Goal: Task Accomplishment & Management: Manage account settings

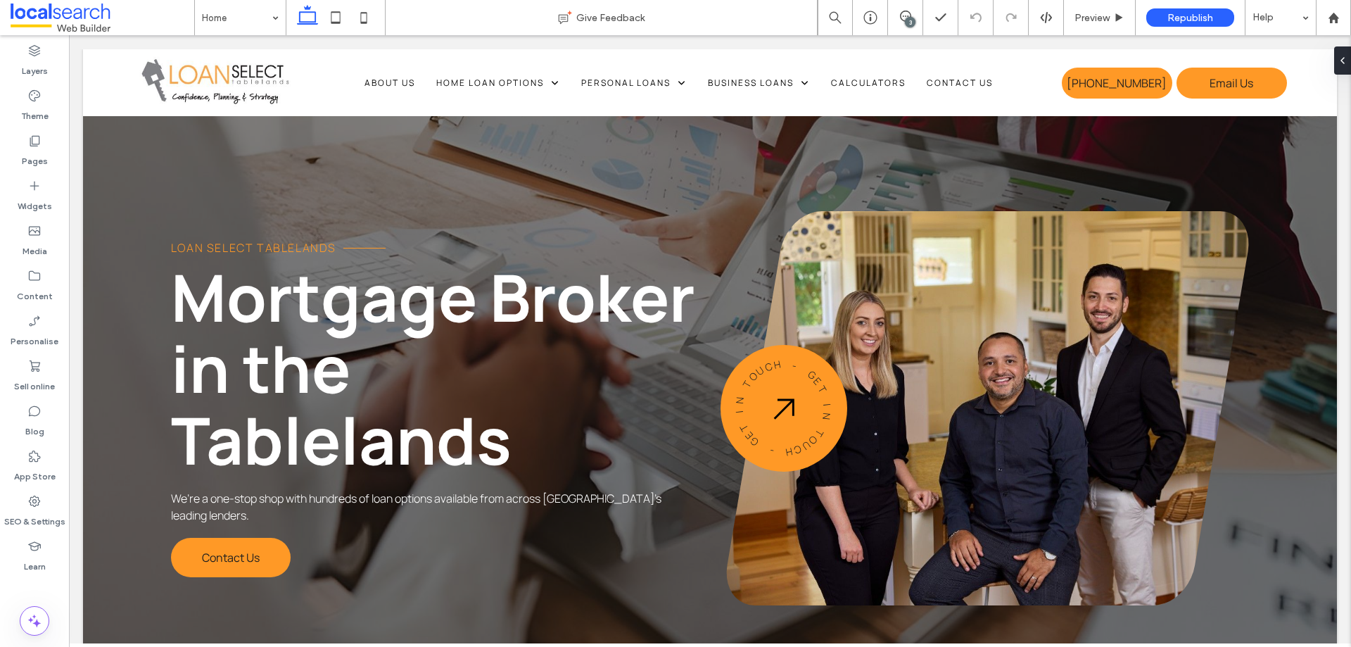
drag, startPoint x: 911, startPoint y: 11, endPoint x: 915, endPoint y: 31, distance: 20.0
click at [911, 11] on span at bounding box center [905, 16] width 34 height 11
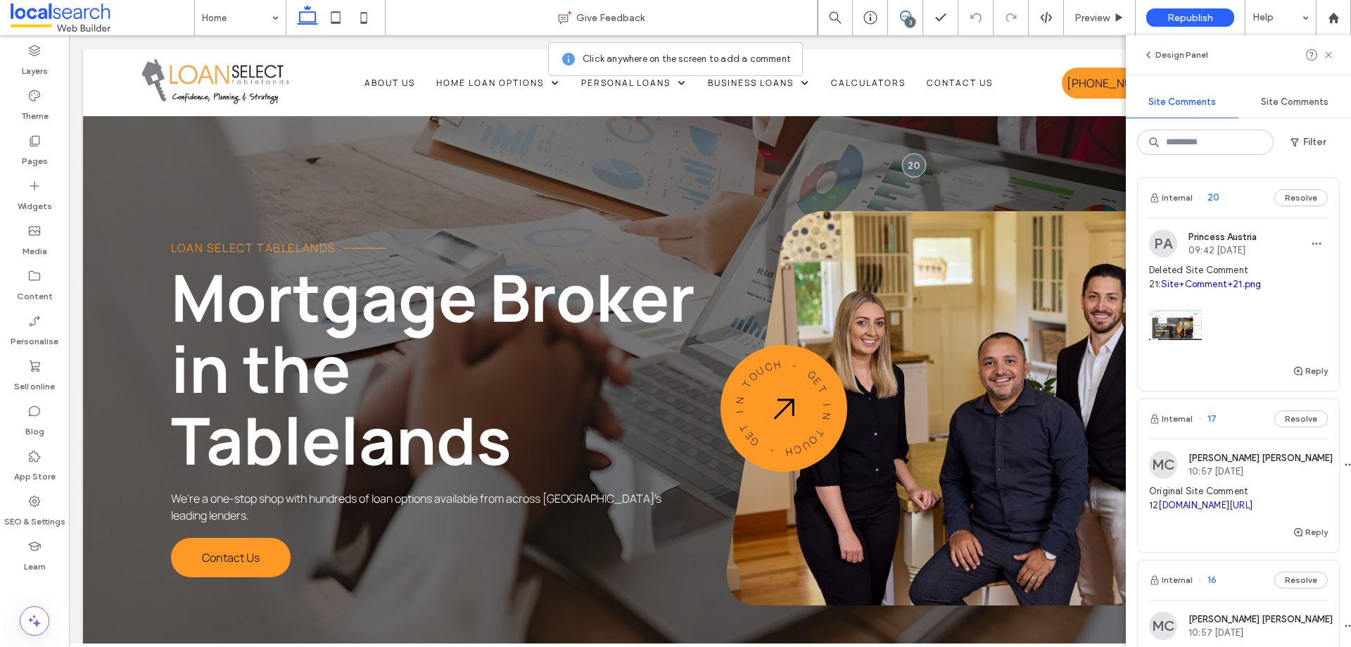
click at [905, 22] on div "3" at bounding box center [910, 22] width 11 height 11
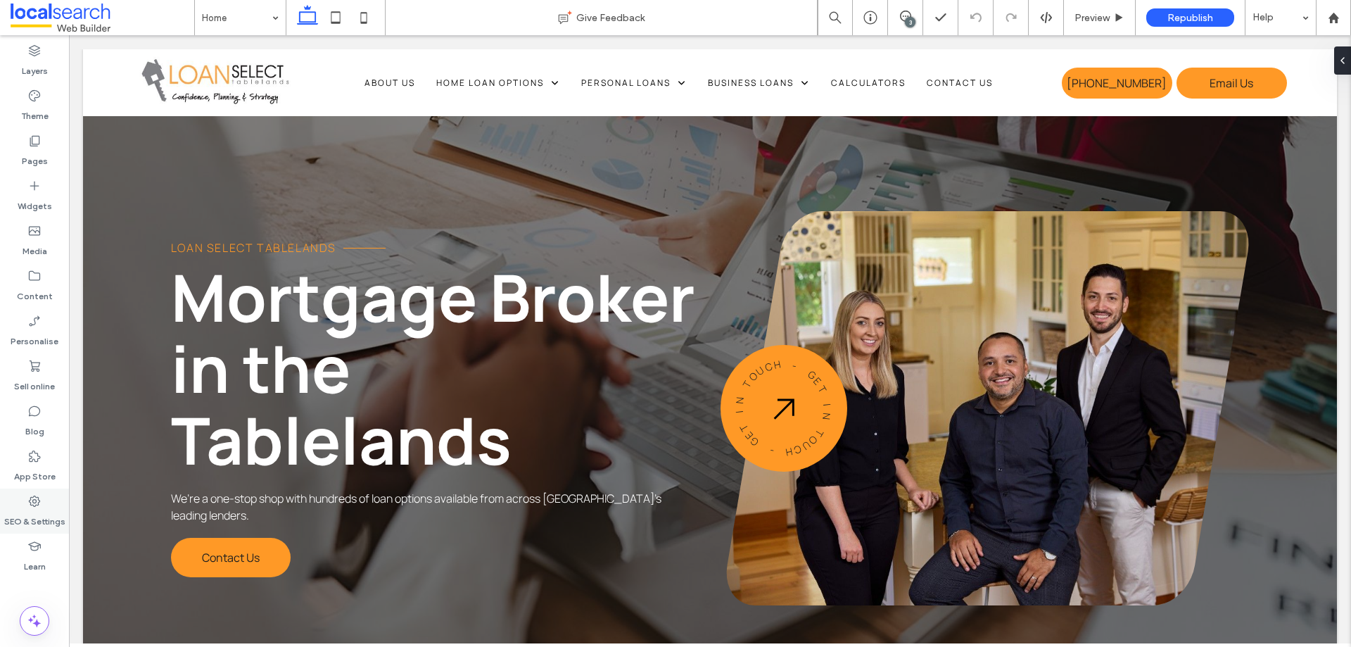
click at [30, 510] on label "SEO & Settings" at bounding box center [34, 518] width 61 height 20
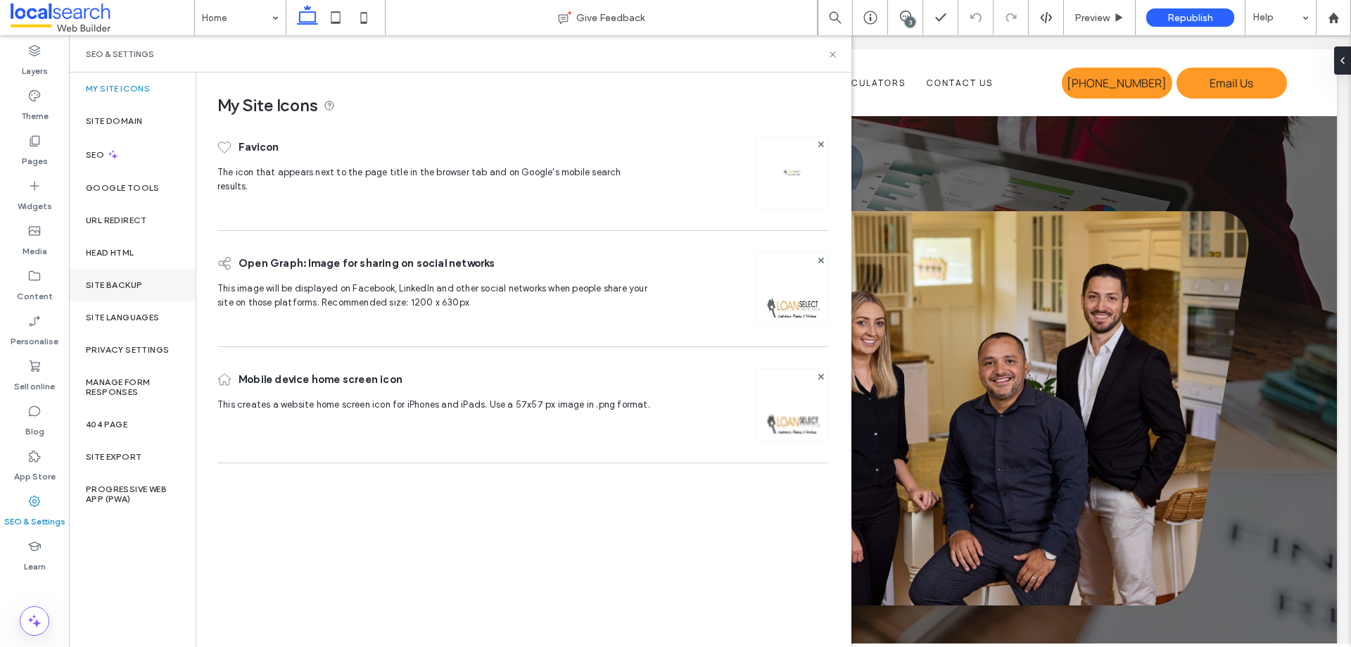
click at [151, 286] on div "Site backup" at bounding box center [132, 285] width 127 height 32
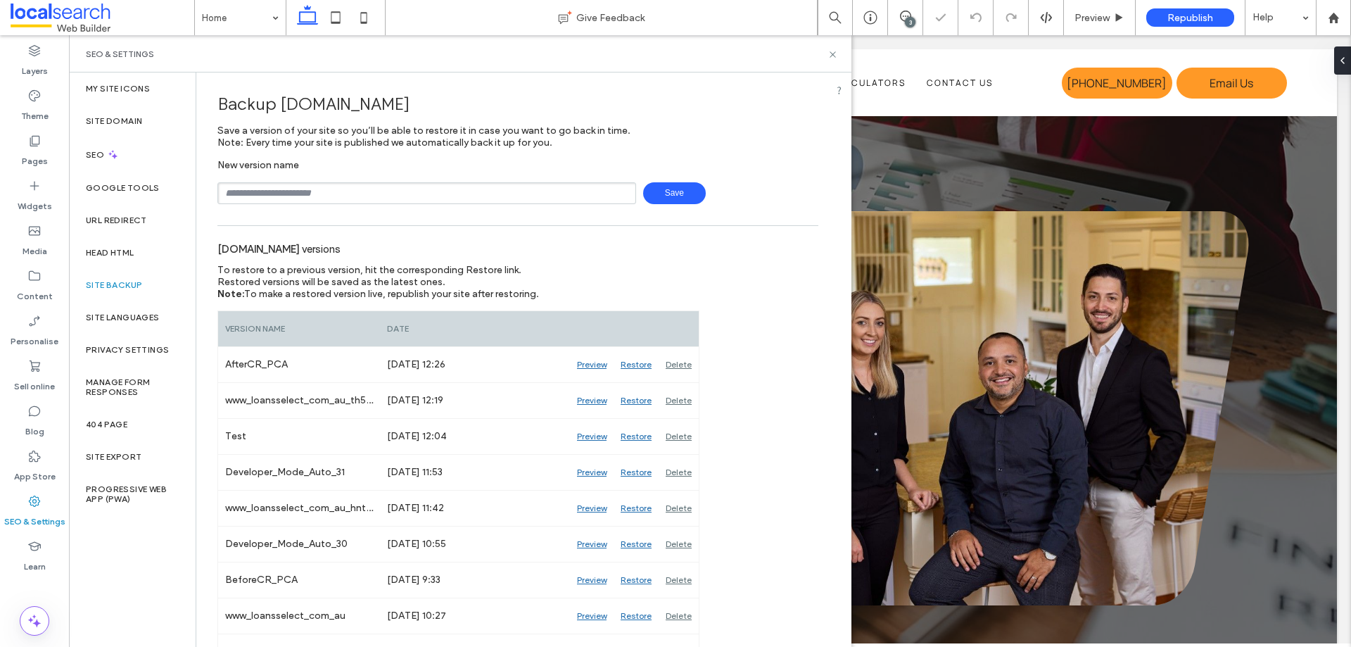
click at [342, 200] on input "text" at bounding box center [426, 193] width 419 height 22
type input "*****"
click at [676, 196] on span "Save" at bounding box center [674, 193] width 63 height 22
click at [835, 56] on use at bounding box center [833, 54] width 6 height 6
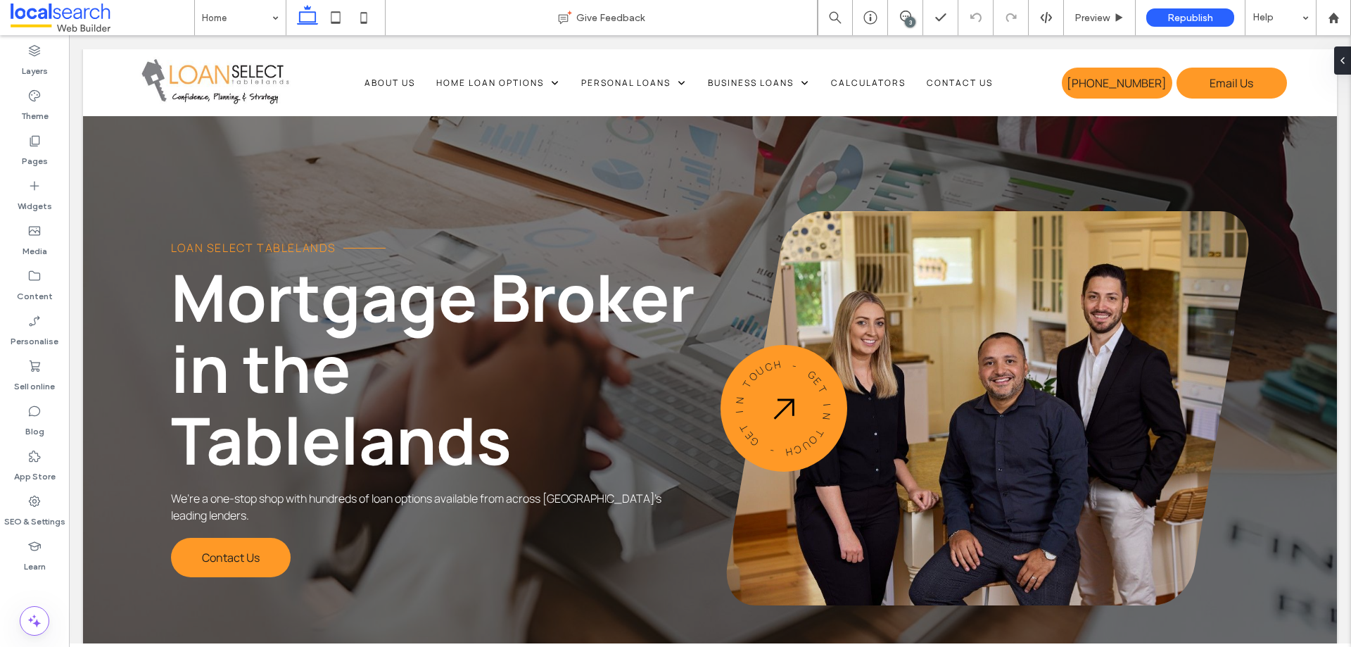
click at [1045, 16] on icon at bounding box center [1046, 17] width 13 height 13
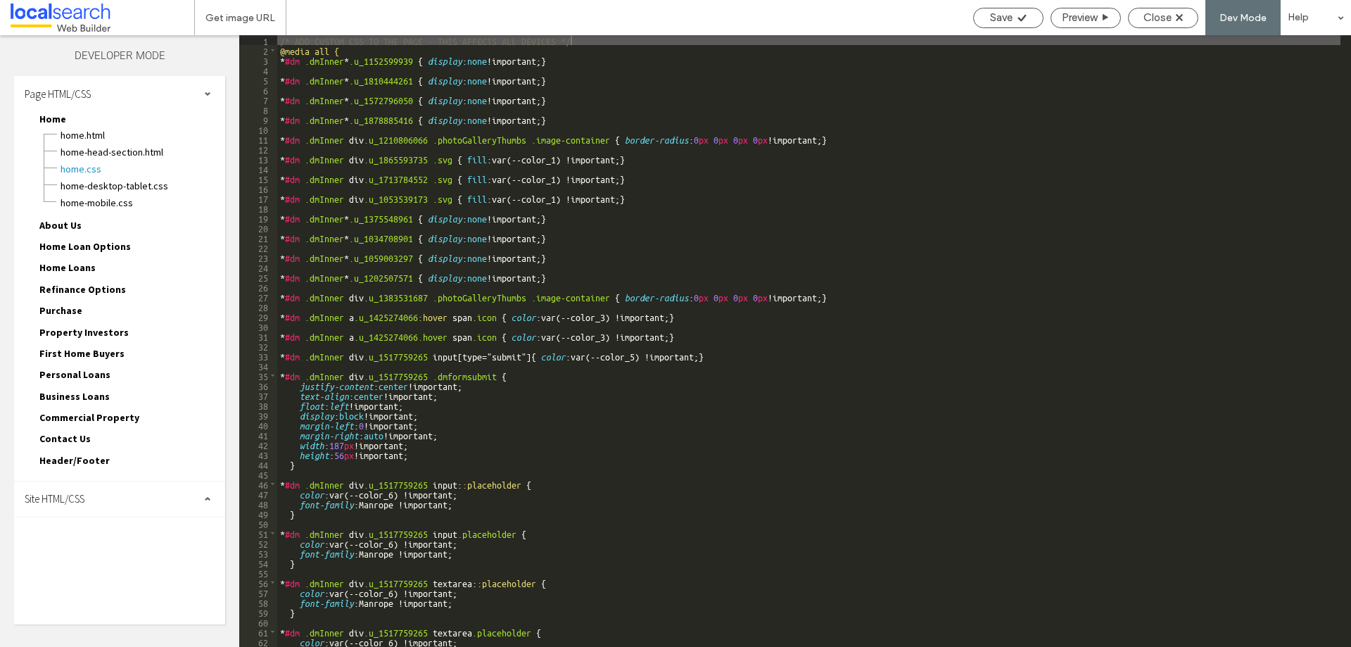
click at [68, 223] on span "About Us" at bounding box center [60, 225] width 42 height 13
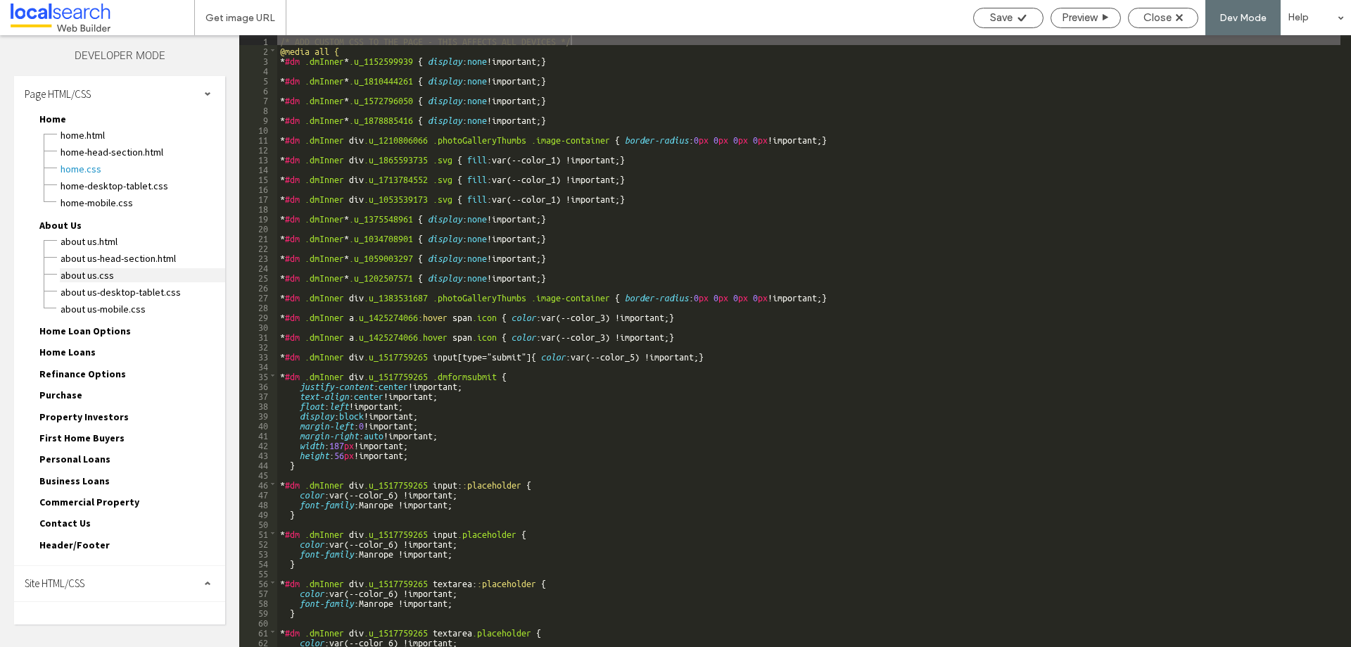
click at [109, 276] on span "About Us.CSS" at bounding box center [142, 275] width 165 height 14
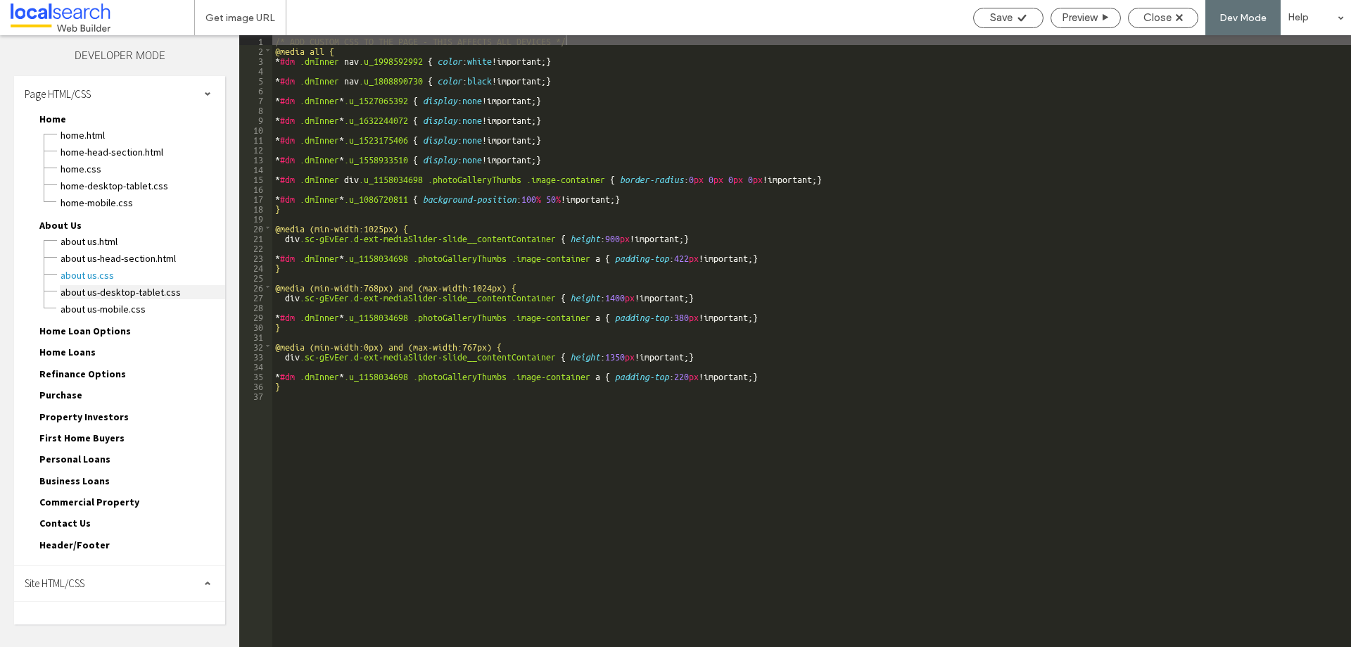
click at [175, 293] on span "About Us-desktop-tablet.CSS" at bounding box center [142, 292] width 165 height 14
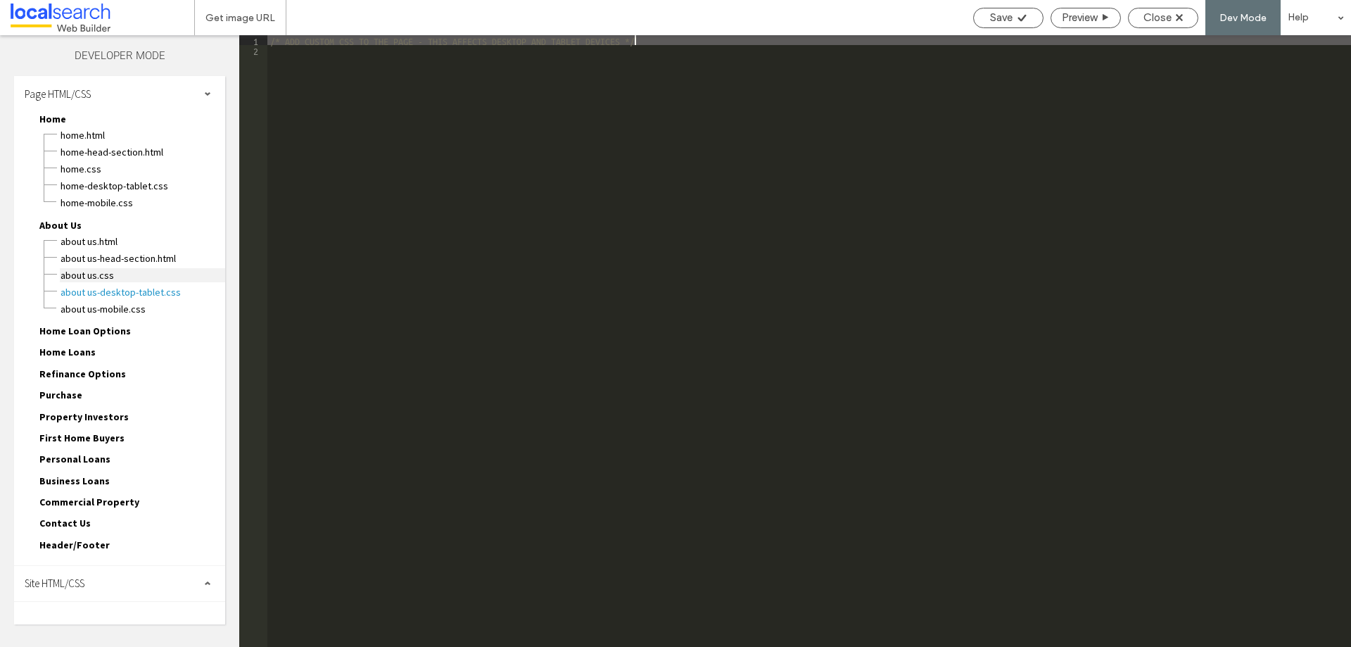
click at [113, 276] on span "About Us.CSS" at bounding box center [142, 275] width 165 height 14
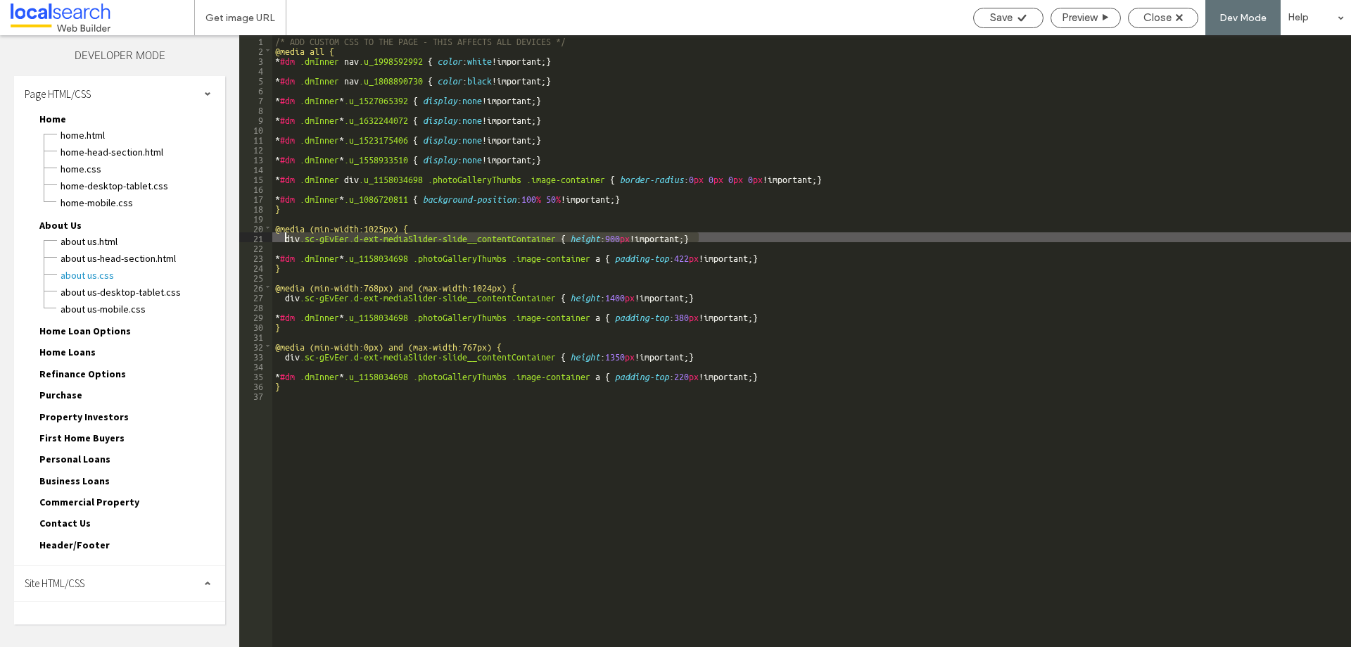
drag, startPoint x: 713, startPoint y: 236, endPoint x: 287, endPoint y: 239, distance: 425.8
click at [287, 239] on div "/* ADD CUSTOM CSS TO THE PAGE - THIS AFFECTS ALL DEVICES */ @media all { * #dm …" at bounding box center [811, 350] width 1079 height 631
click at [1170, 18] on span "Close" at bounding box center [1158, 17] width 28 height 13
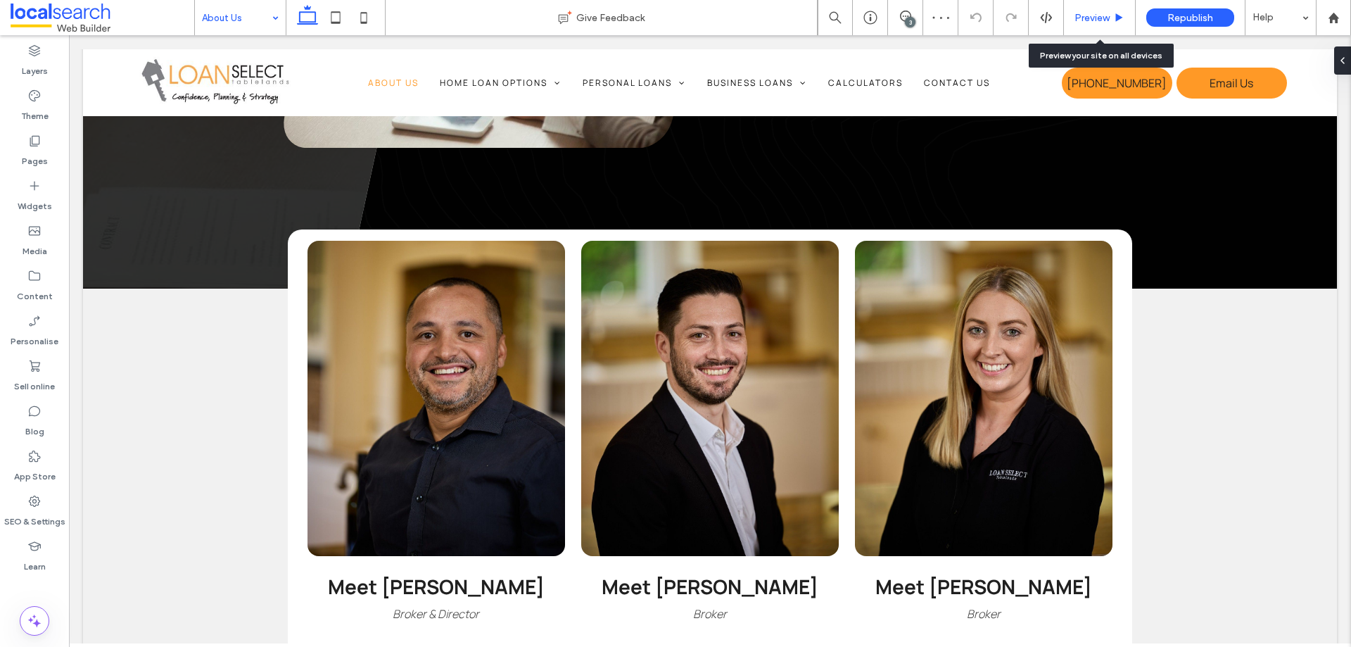
click at [1101, 12] on span "Preview" at bounding box center [1092, 18] width 35 height 12
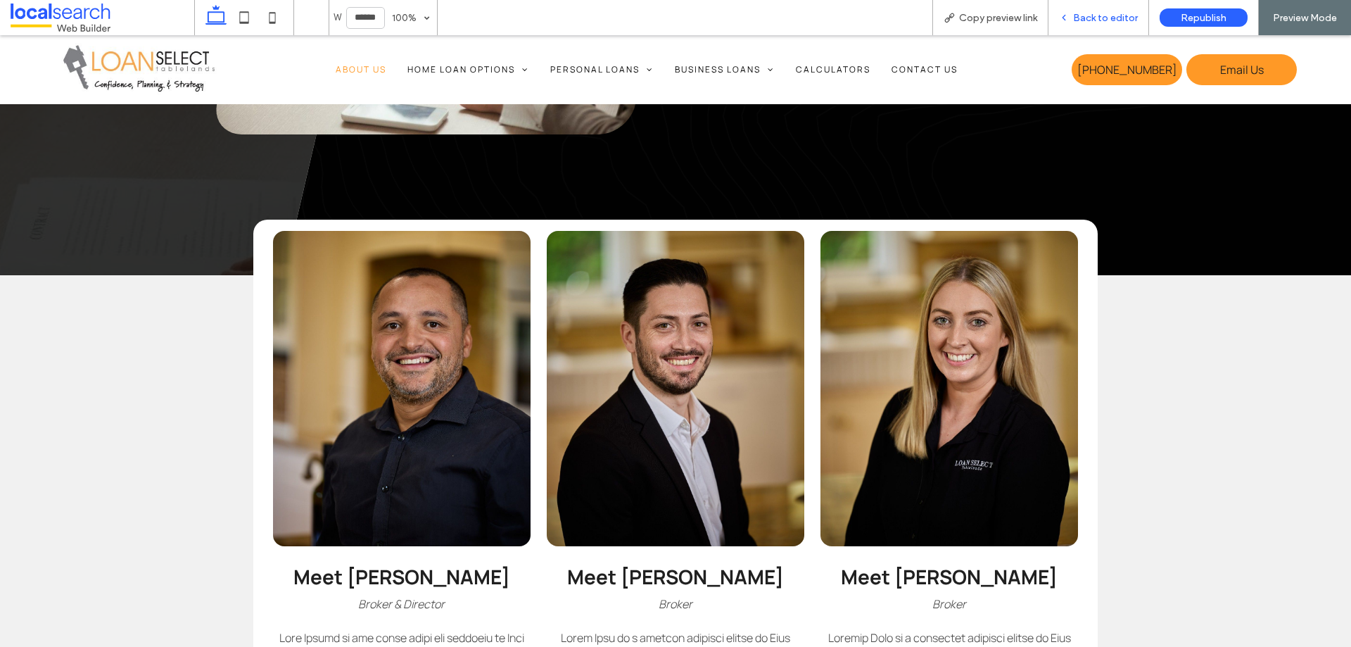
click at [1095, 14] on span "Back to editor" at bounding box center [1105, 18] width 65 height 12
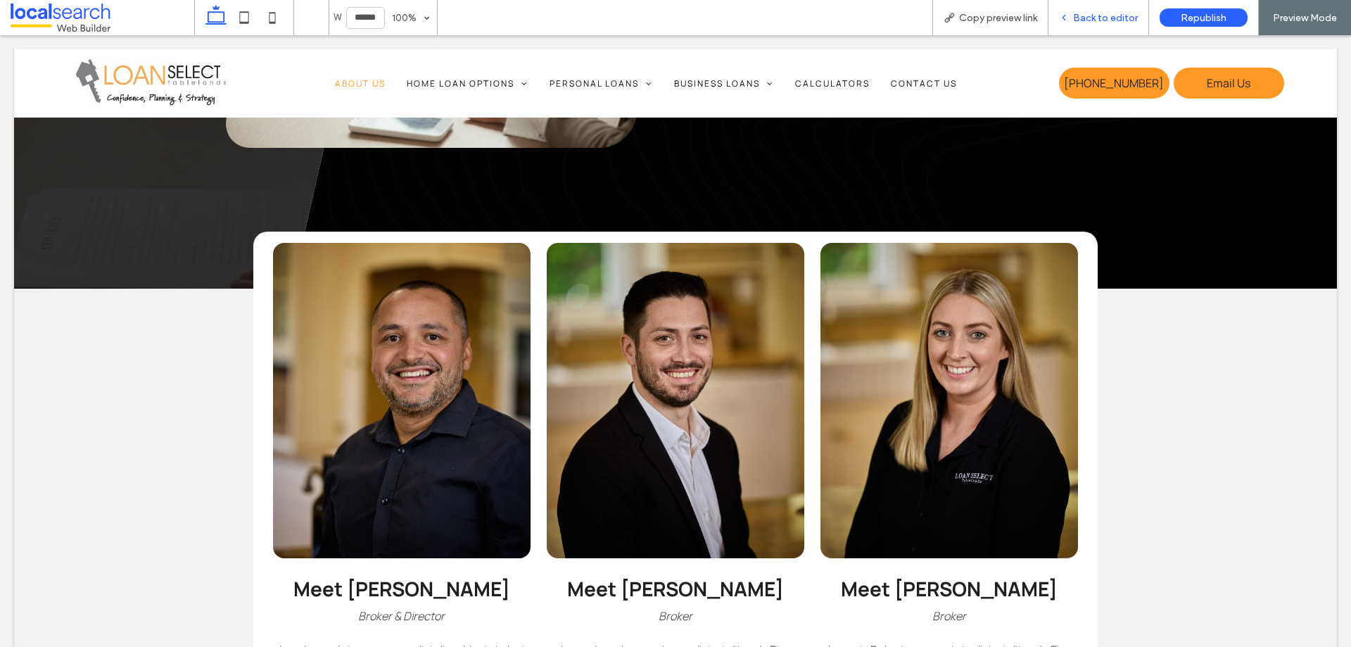
scroll to position [759, 0]
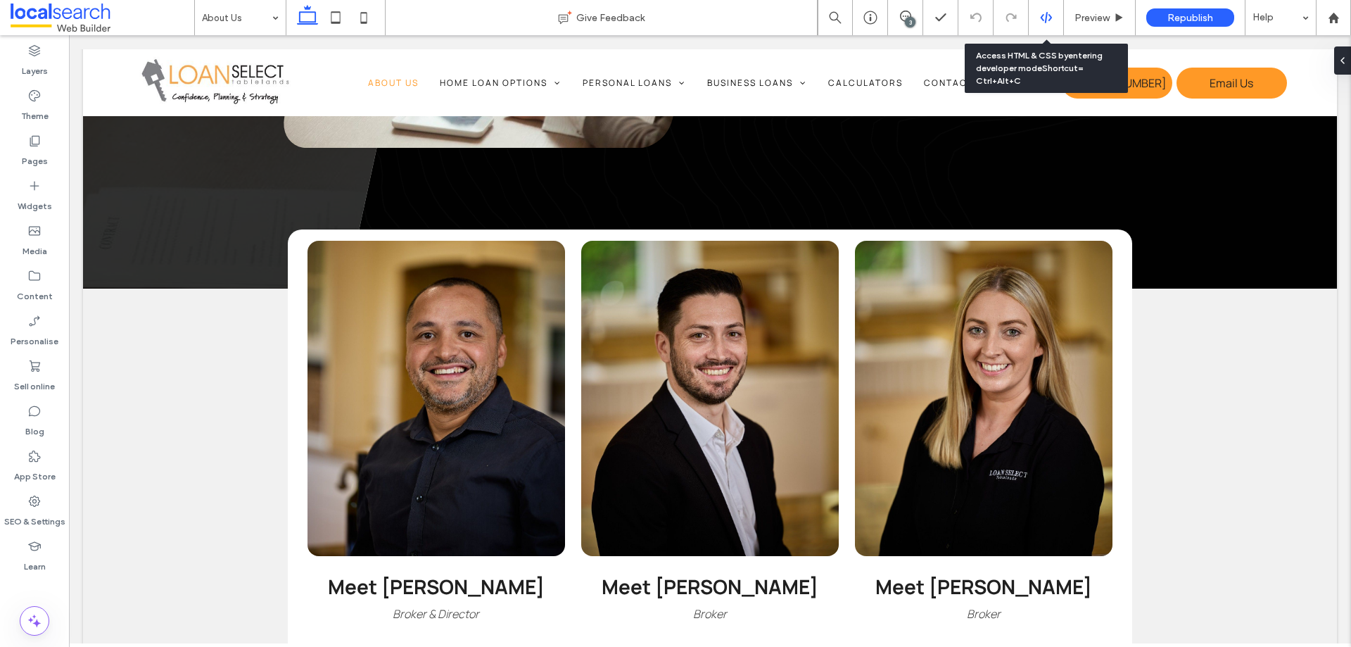
click at [1042, 19] on use at bounding box center [1045, 17] width 11 height 11
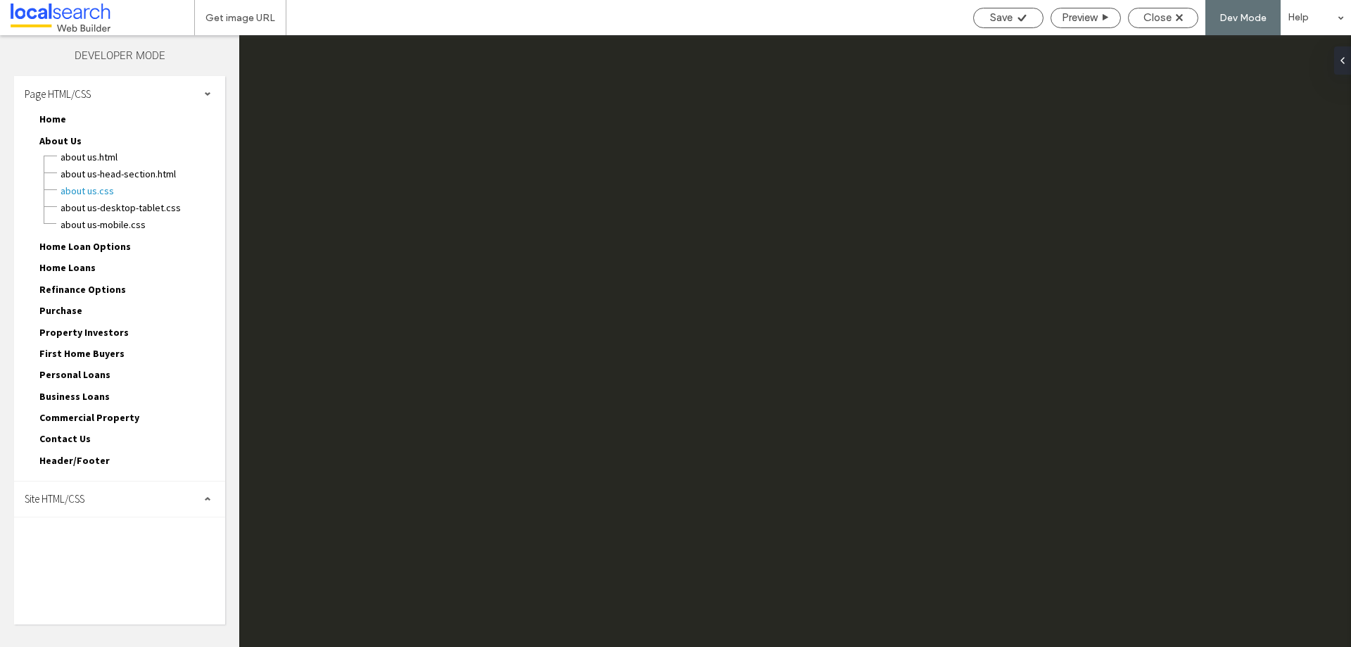
scroll to position [0, 0]
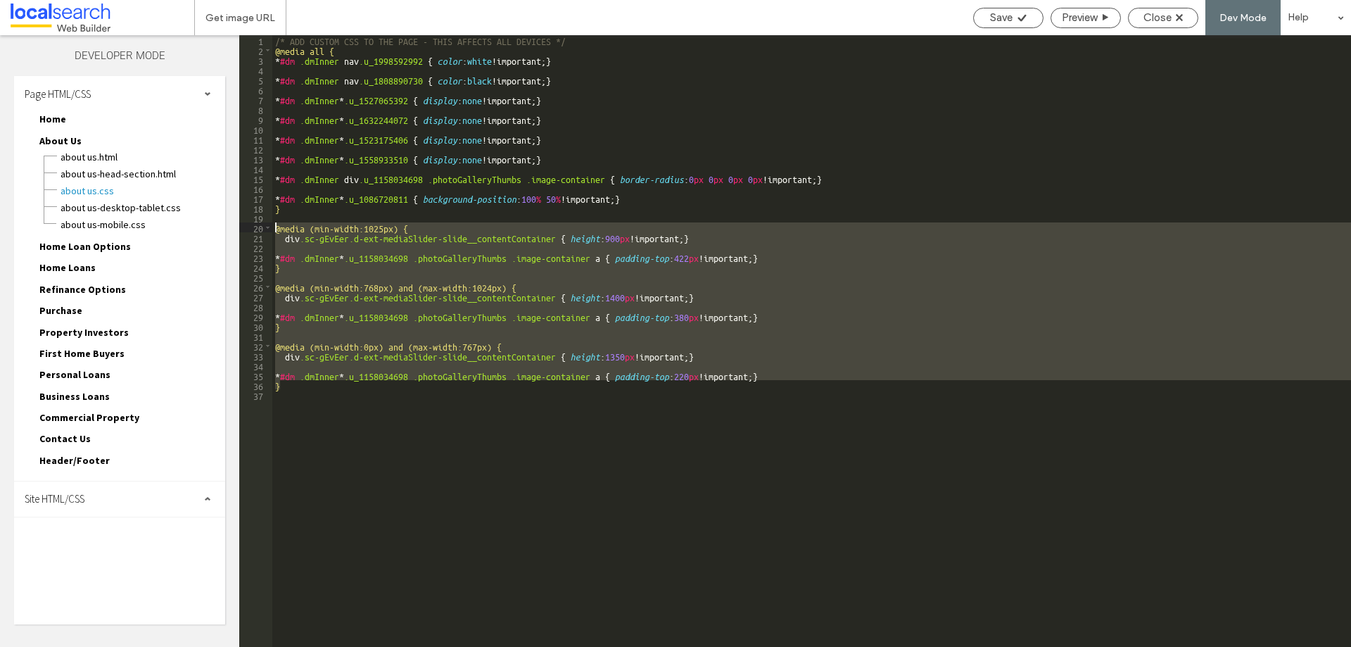
drag, startPoint x: 288, startPoint y: 387, endPoint x: 272, endPoint y: 230, distance: 157.7
click at [272, 230] on div "/* ADD CUSTOM CSS TO THE PAGE - THIS AFFECTS ALL DEVICES */ @media all { * #dm …" at bounding box center [931, 350] width 1318 height 631
click at [84, 502] on span "Site HTML/CSS" at bounding box center [55, 498] width 60 height 13
click at [98, 555] on span "site.css" at bounding box center [145, 560] width 160 height 14
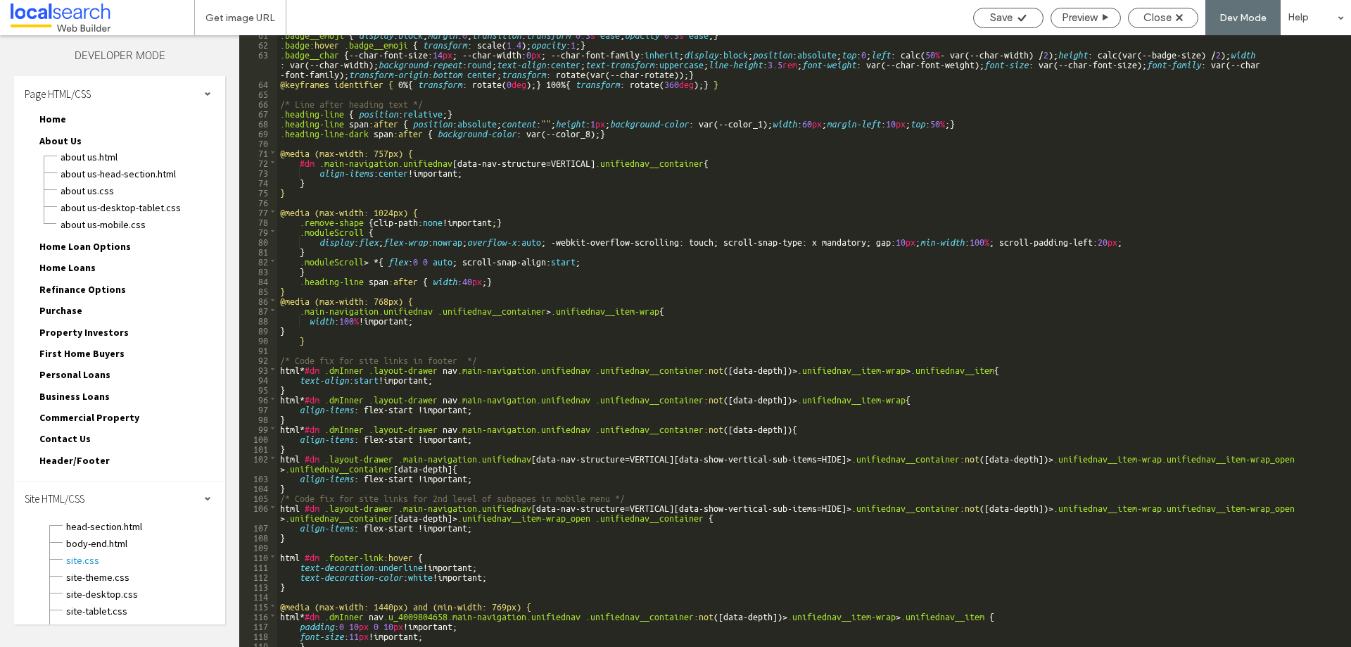
scroll to position [728, 0]
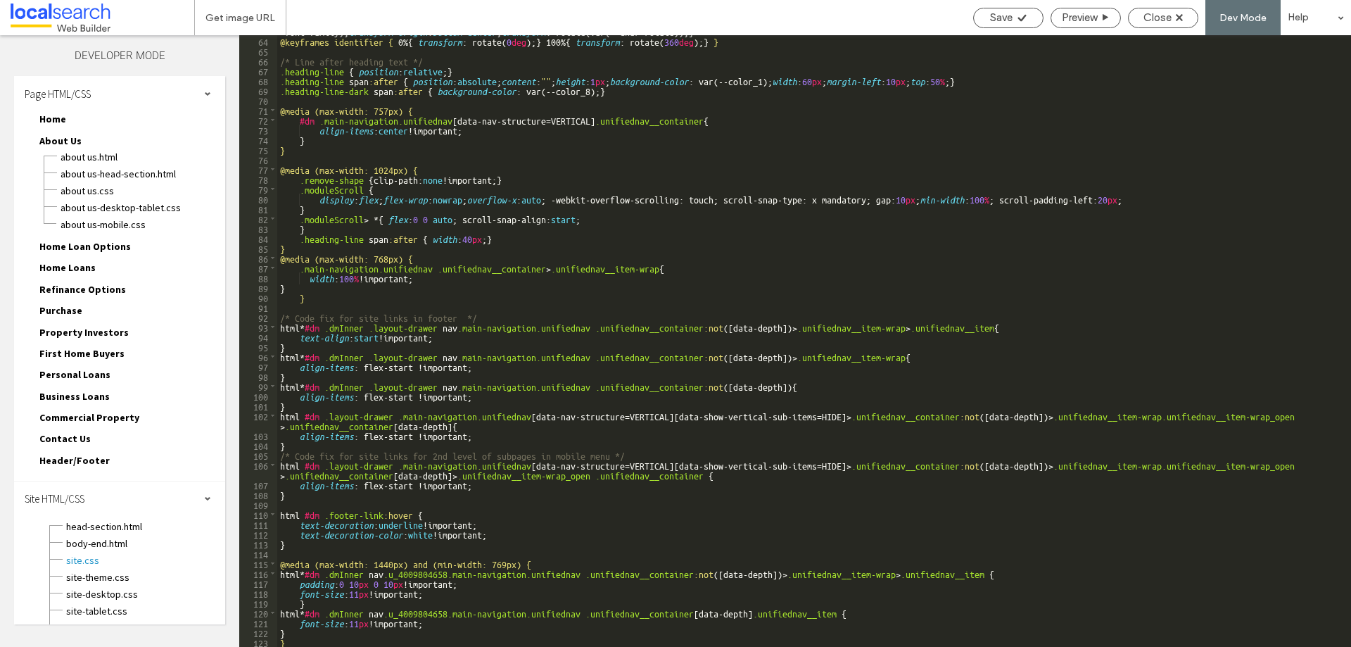
click at [310, 638] on div ".badge__char { --char-font-size: 14 px ; --char-width: 0 px ; --char-font-famil…" at bounding box center [808, 331] width 1063 height 651
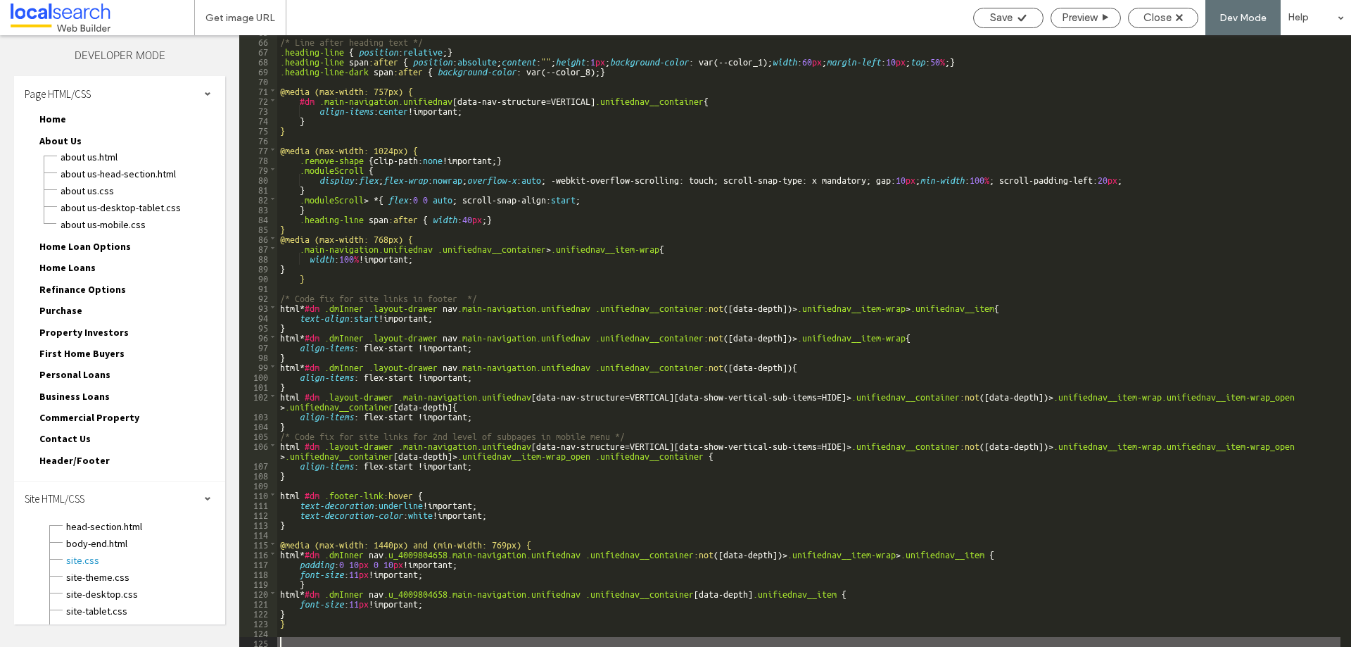
scroll to position [847, 0]
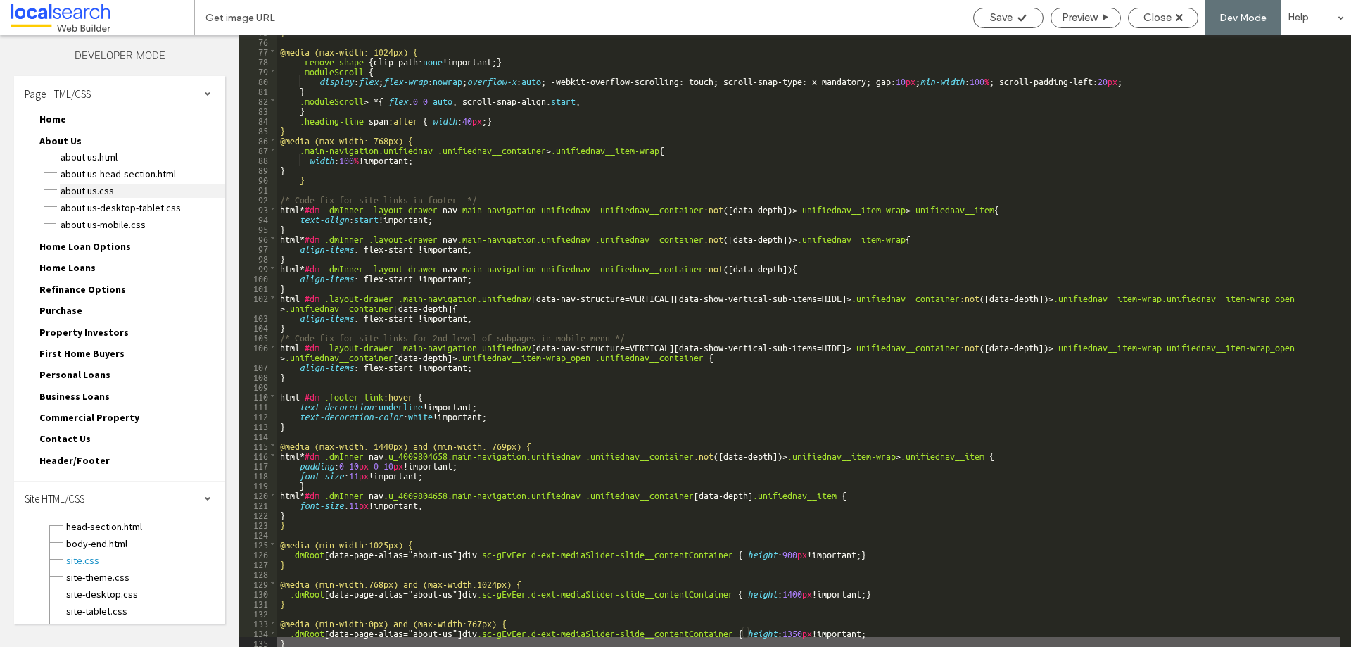
click at [127, 191] on span "About Us.CSS" at bounding box center [142, 191] width 165 height 14
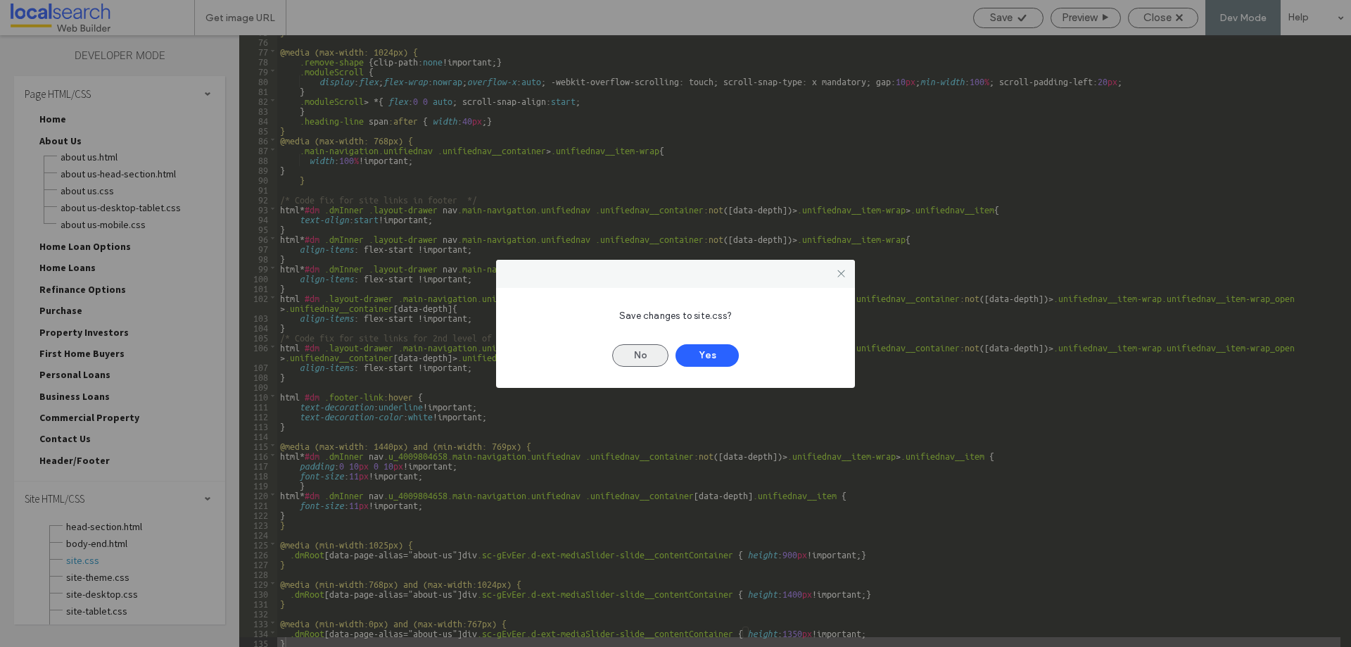
click at [653, 351] on button "No" at bounding box center [640, 355] width 56 height 23
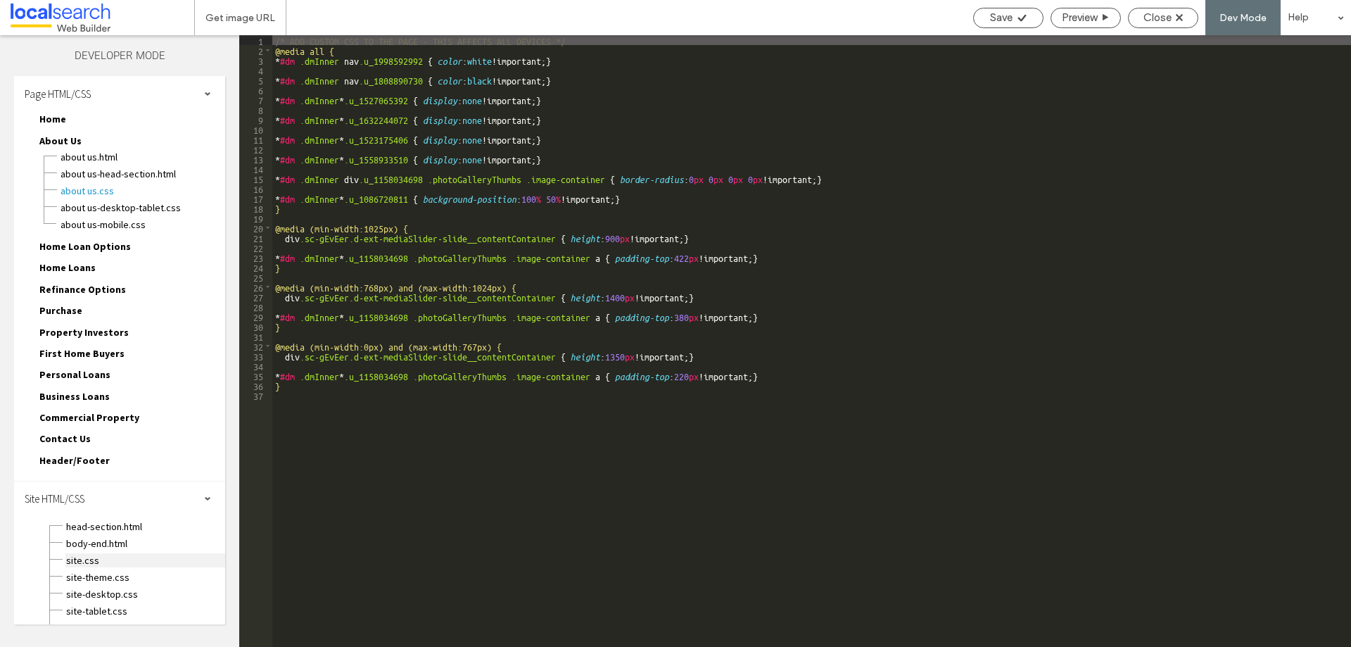
click at [91, 562] on span "site.css" at bounding box center [145, 560] width 160 height 14
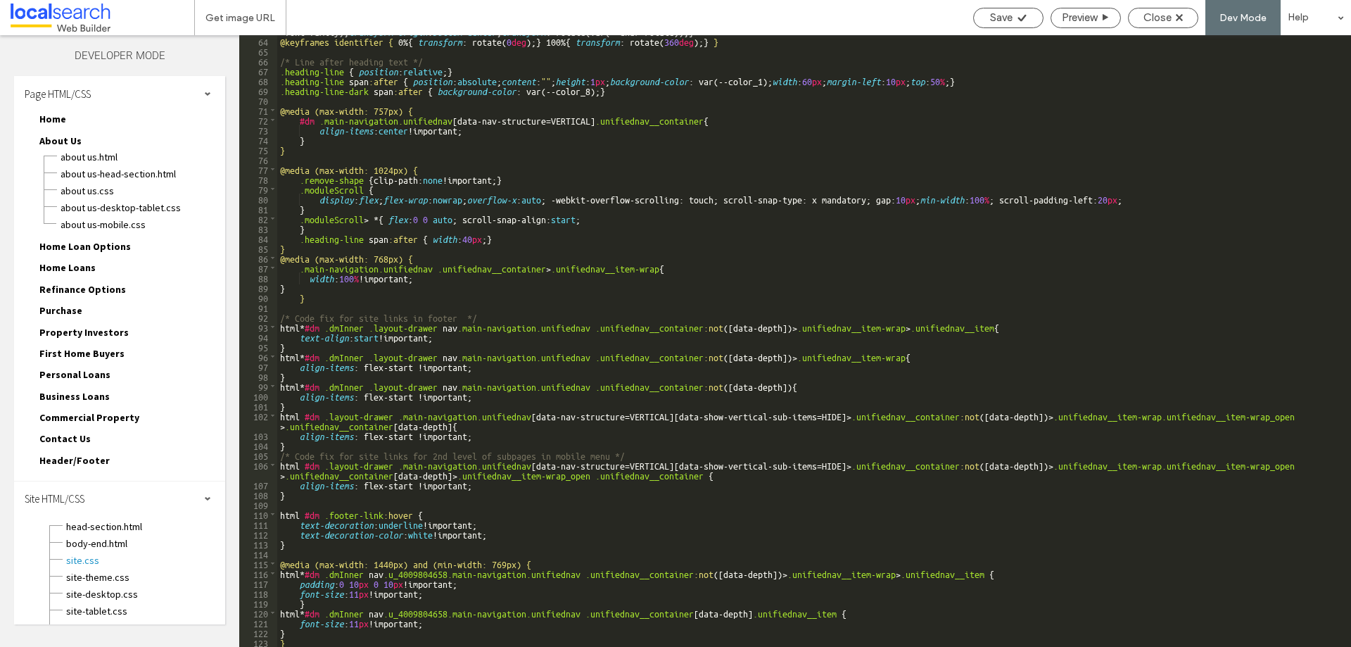
scroll to position [728, 0]
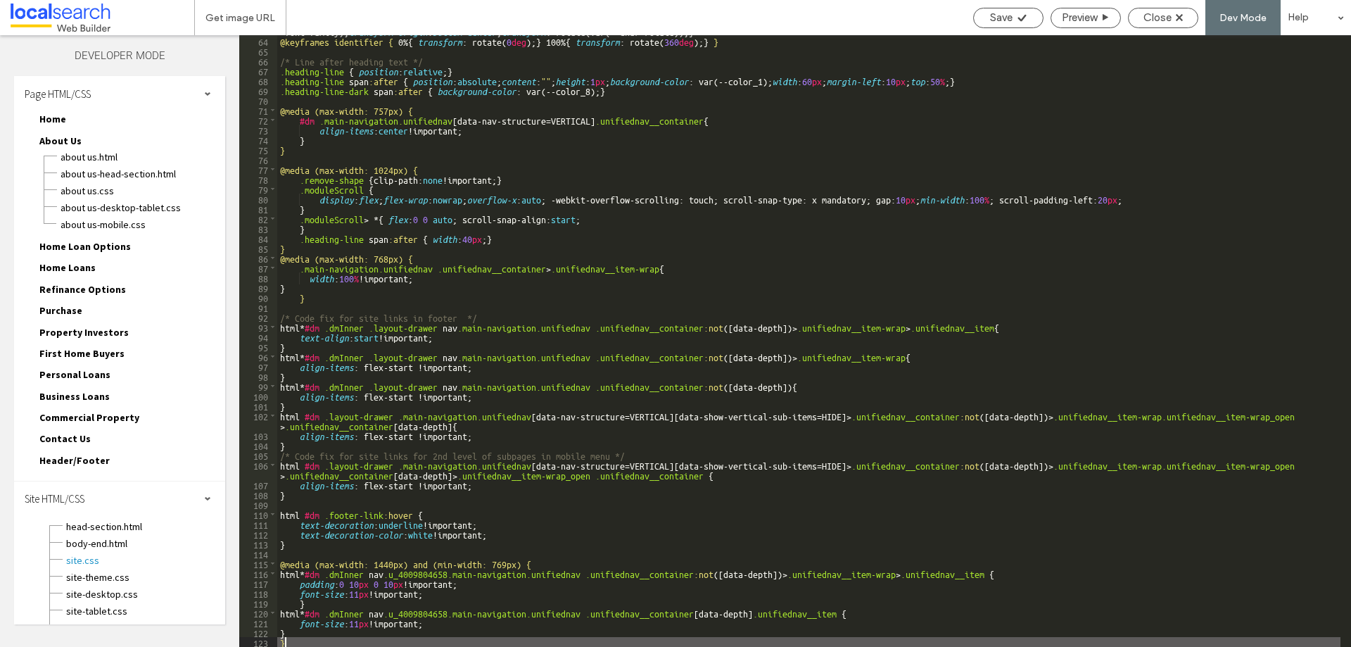
click at [303, 639] on div ".badge__char { --char-font-size: 14 px ; --char-width: 0 px ; --char-font-famil…" at bounding box center [808, 331] width 1063 height 651
type textarea "**"
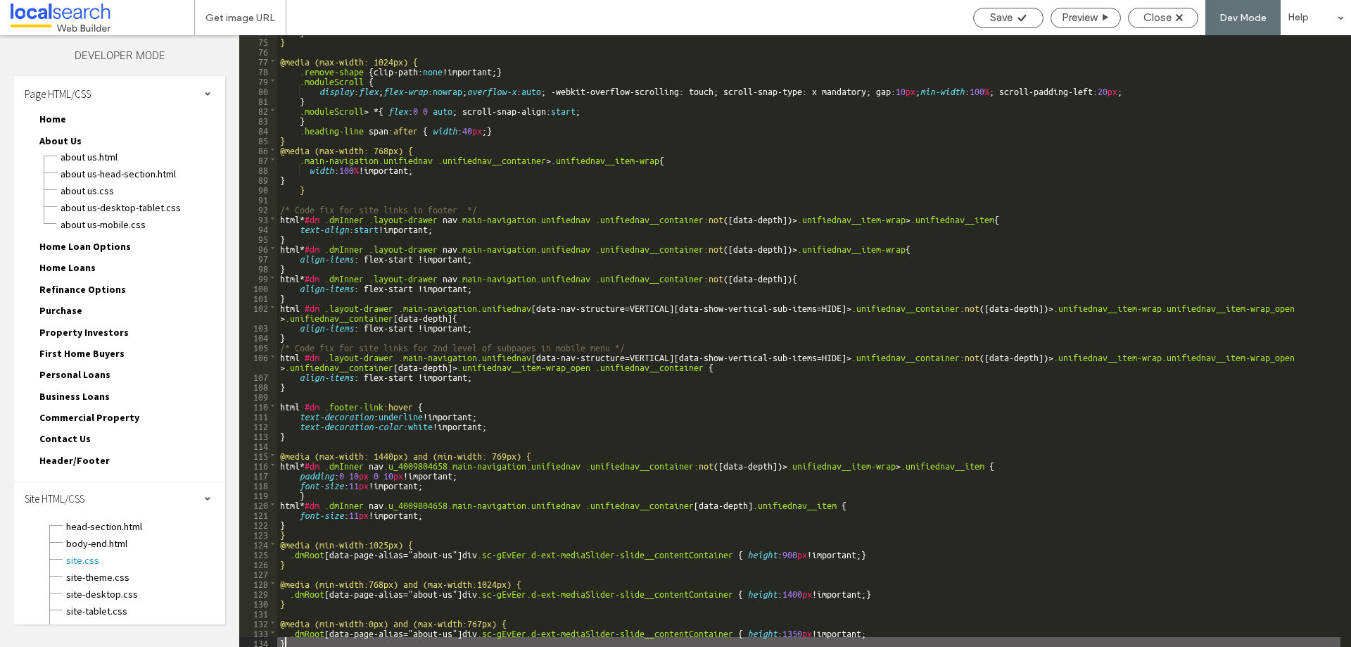
scroll to position [837, 0]
click at [984, 21] on div "Save" at bounding box center [1008, 17] width 69 height 13
click at [97, 192] on span "About Us.CSS" at bounding box center [142, 191] width 165 height 14
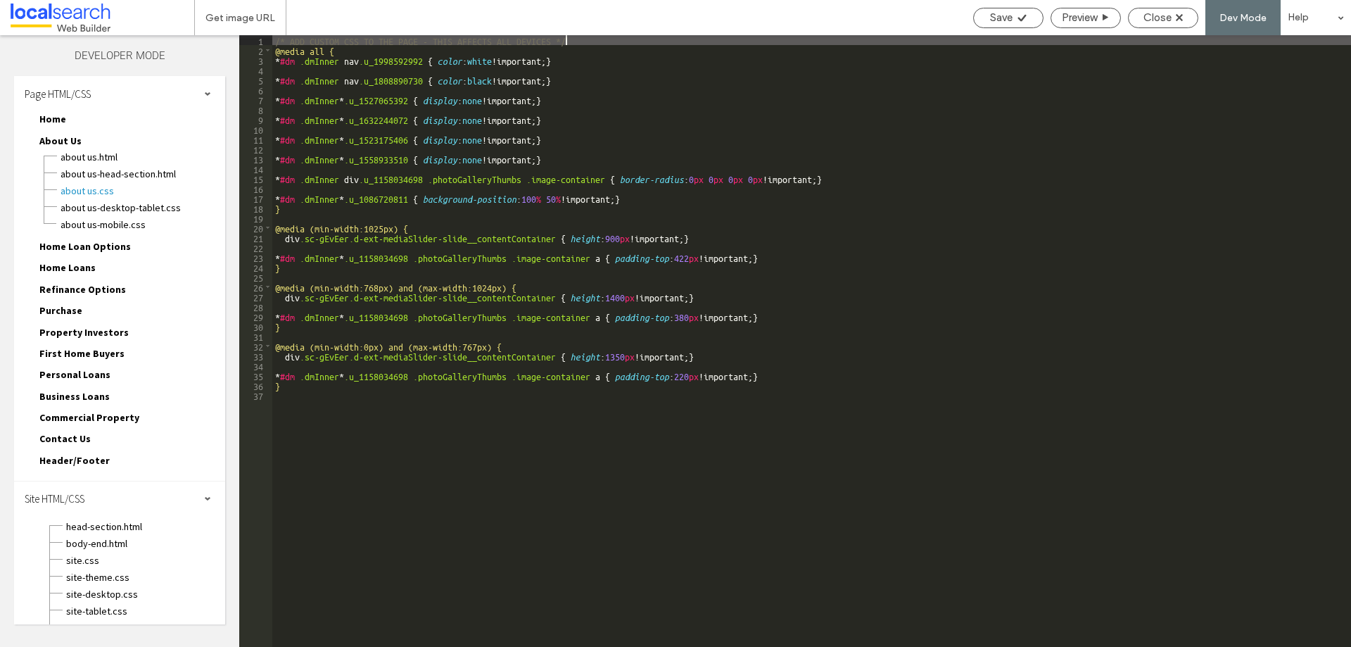
scroll to position [0, 0]
click at [716, 239] on div "/* ADD CUSTOM CSS TO THE PAGE - THIS AFFECTS ALL DEVICES */ @media all { * #dm …" at bounding box center [811, 350] width 1079 height 631
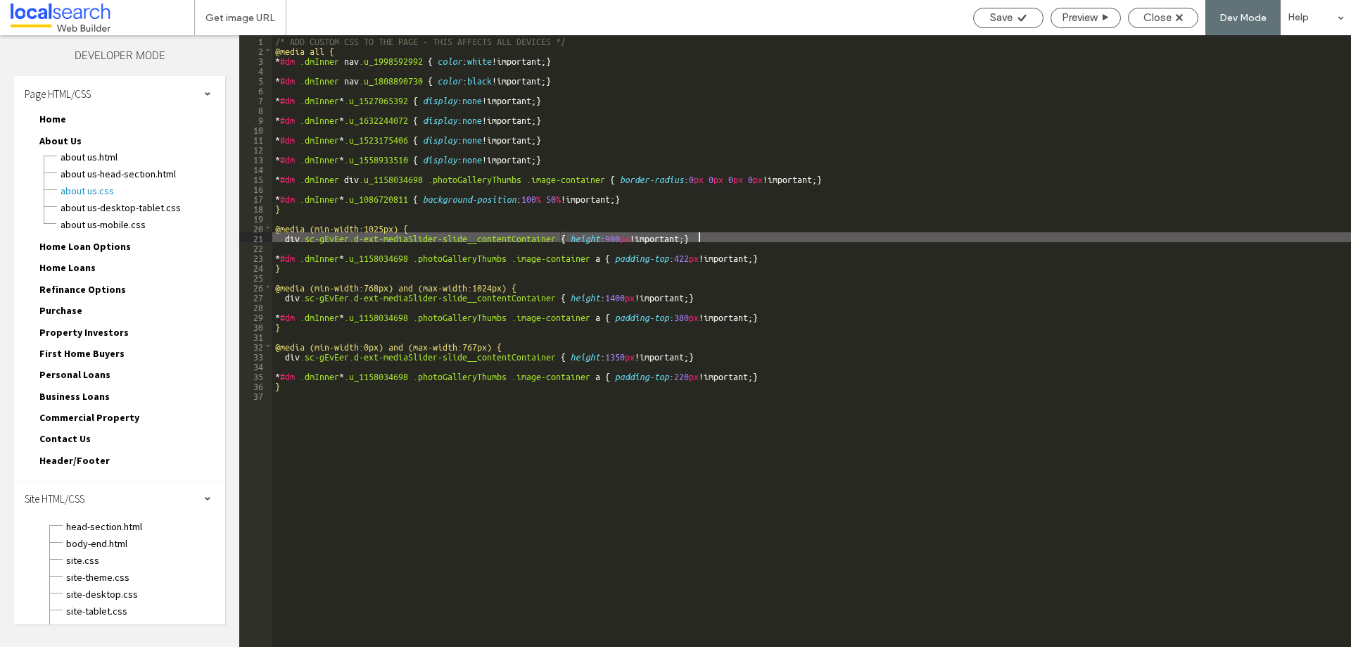
click at [713, 236] on div "/* ADD CUSTOM CSS TO THE PAGE - THIS AFFECTS ALL DEVICES */ @media all { * #dm …" at bounding box center [811, 350] width 1079 height 631
click at [723, 293] on div "/* ADD CUSTOM CSS TO THE PAGE - THIS AFFECTS ALL DEVICES */ @media all { * #dm …" at bounding box center [811, 350] width 1079 height 631
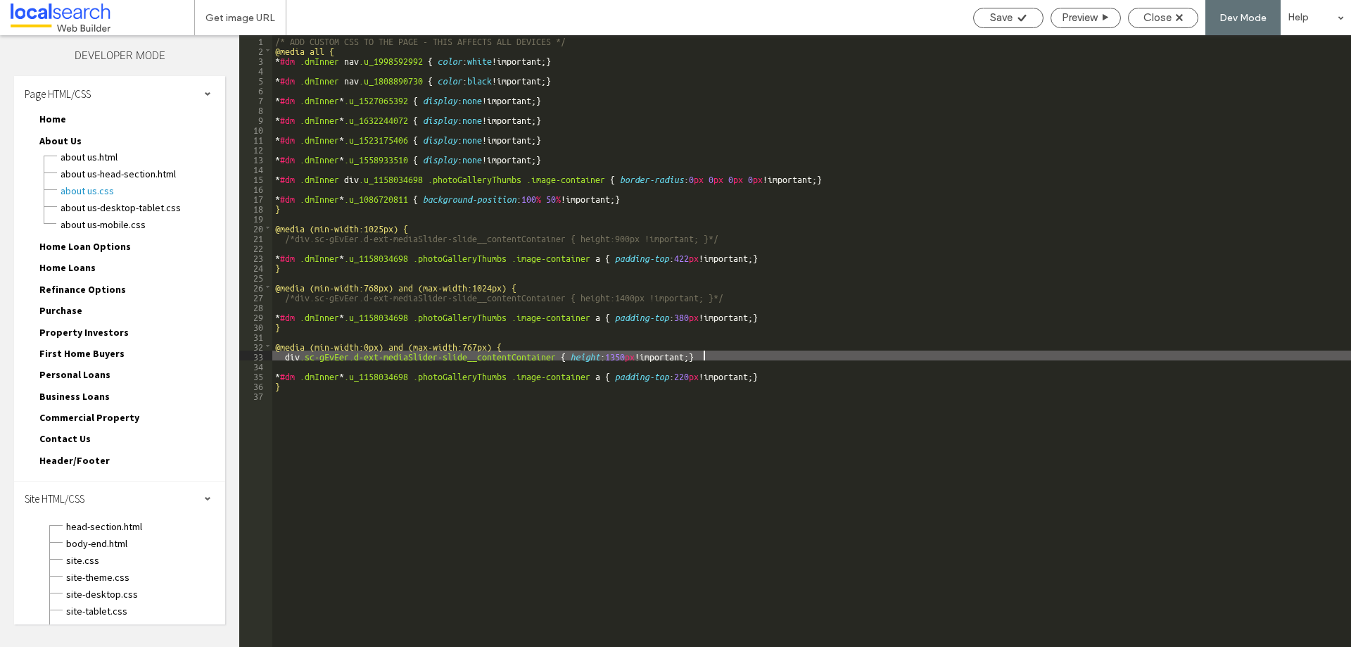
click at [708, 350] on div "/* ADD CUSTOM CSS TO THE PAGE - THIS AFFECTS ALL DEVICES */ @media all { * #dm …" at bounding box center [811, 350] width 1079 height 631
click at [997, 17] on span "Save" at bounding box center [1001, 17] width 23 height 13
click at [1170, 18] on span "Close" at bounding box center [1158, 17] width 28 height 13
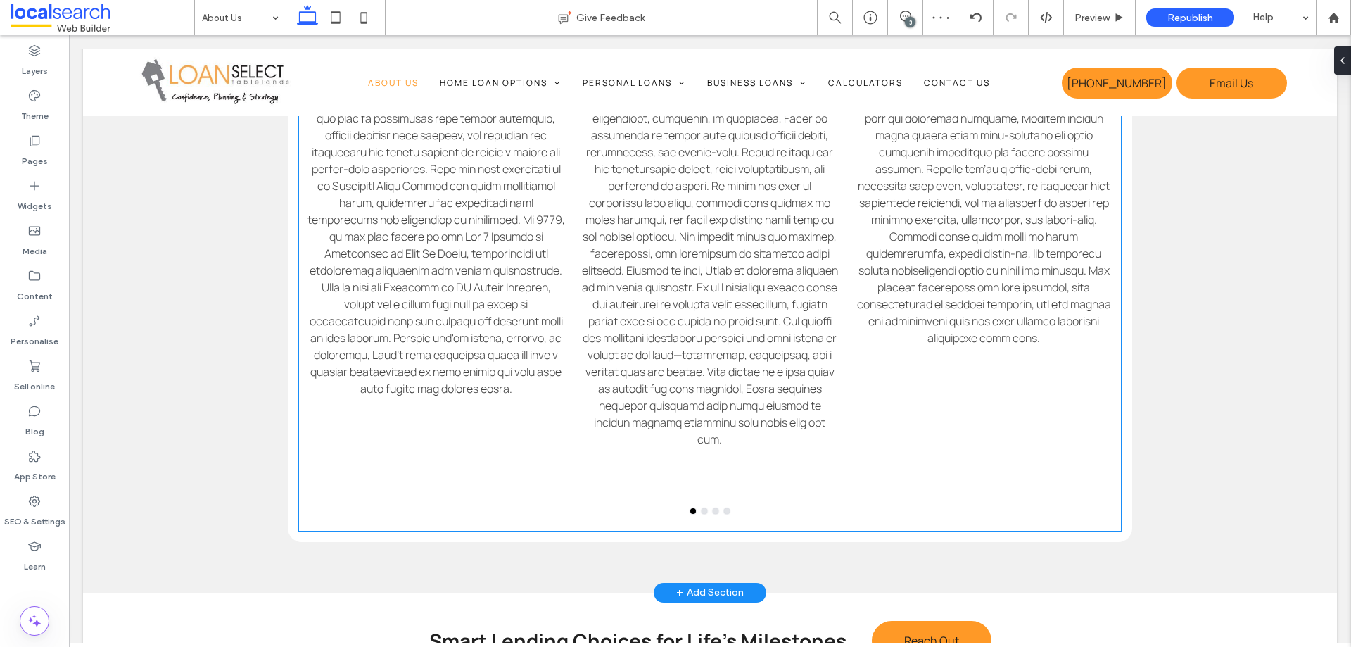
scroll to position [1478, 0]
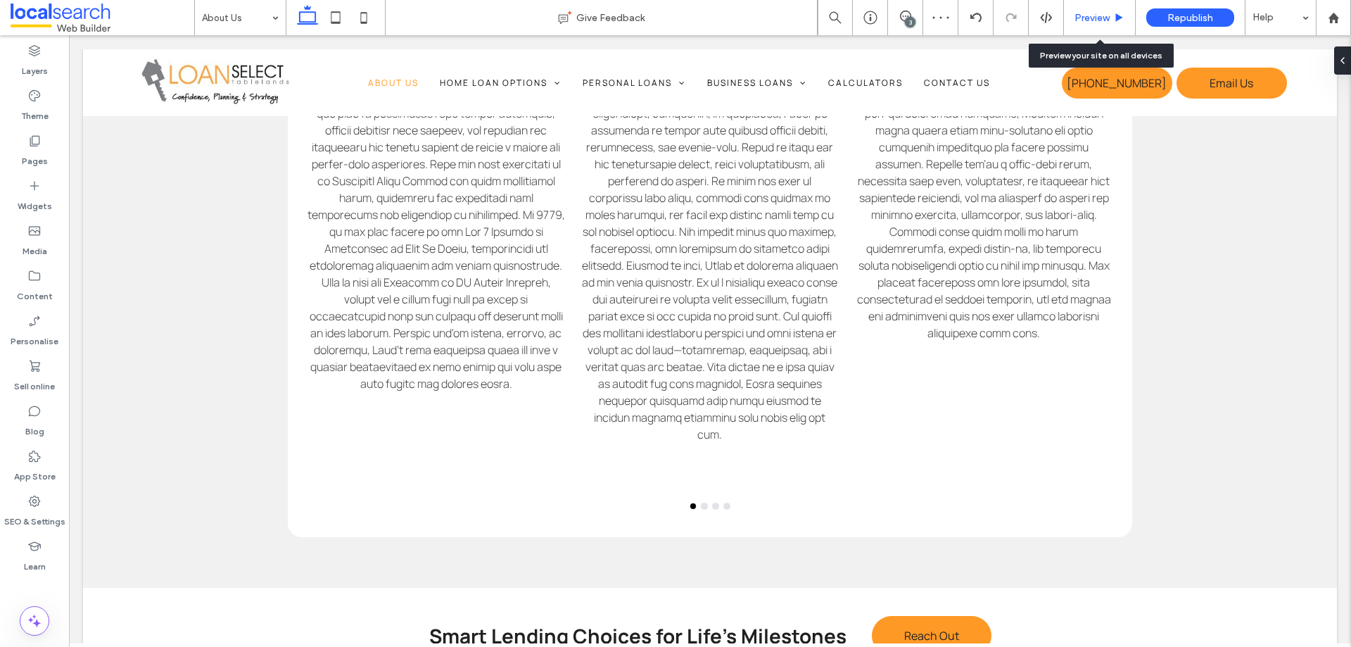
click at [1106, 20] on span "Preview" at bounding box center [1092, 18] width 35 height 12
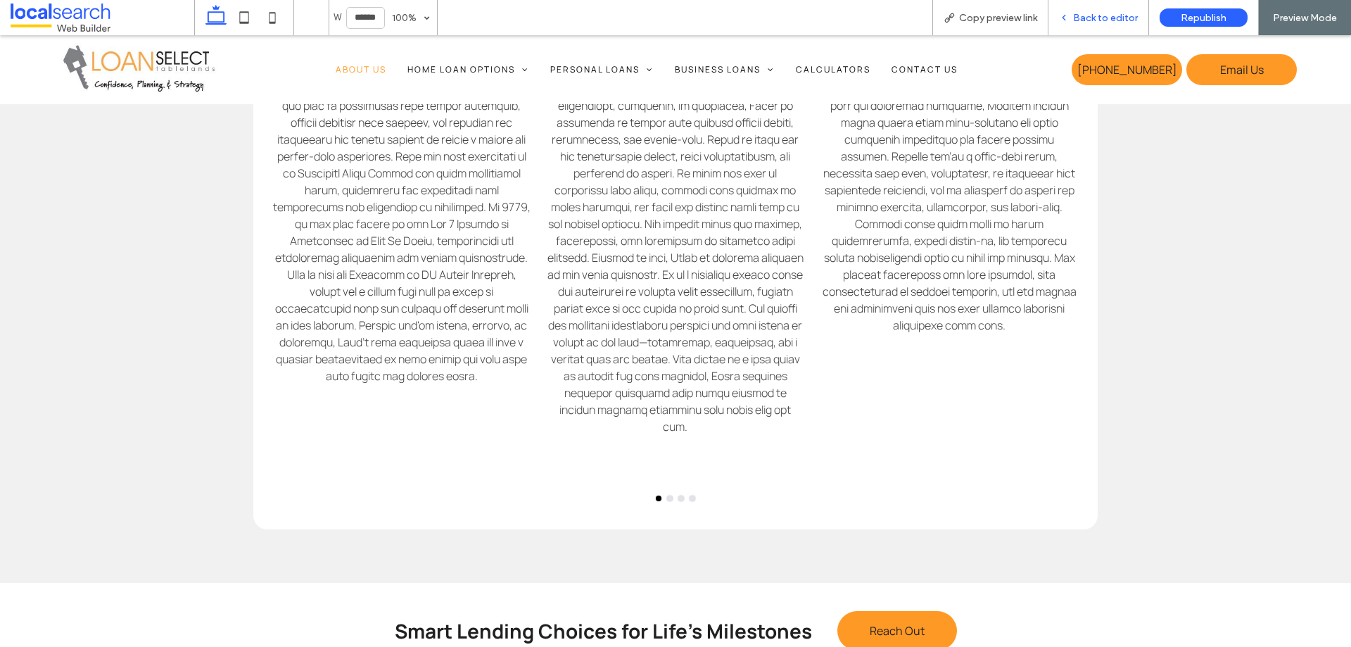
click at [1113, 18] on span "Back to editor" at bounding box center [1105, 18] width 65 height 12
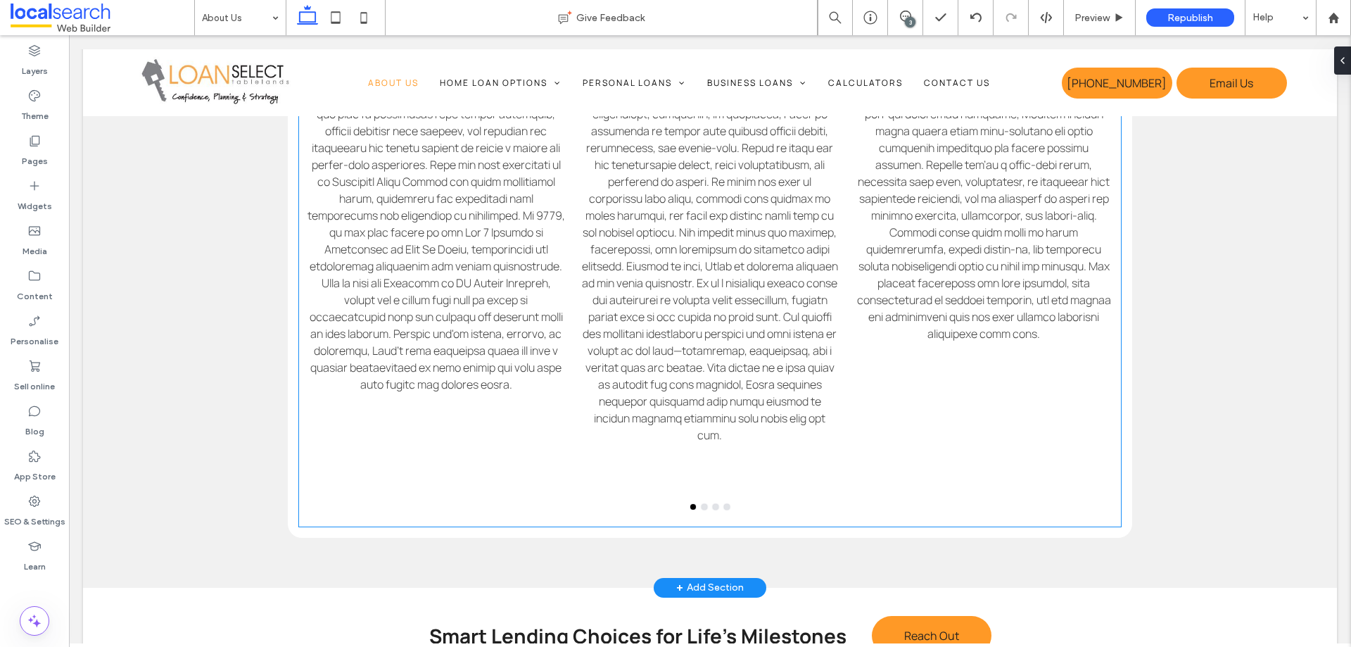
click at [718, 322] on p at bounding box center [710, 182] width 258 height 524
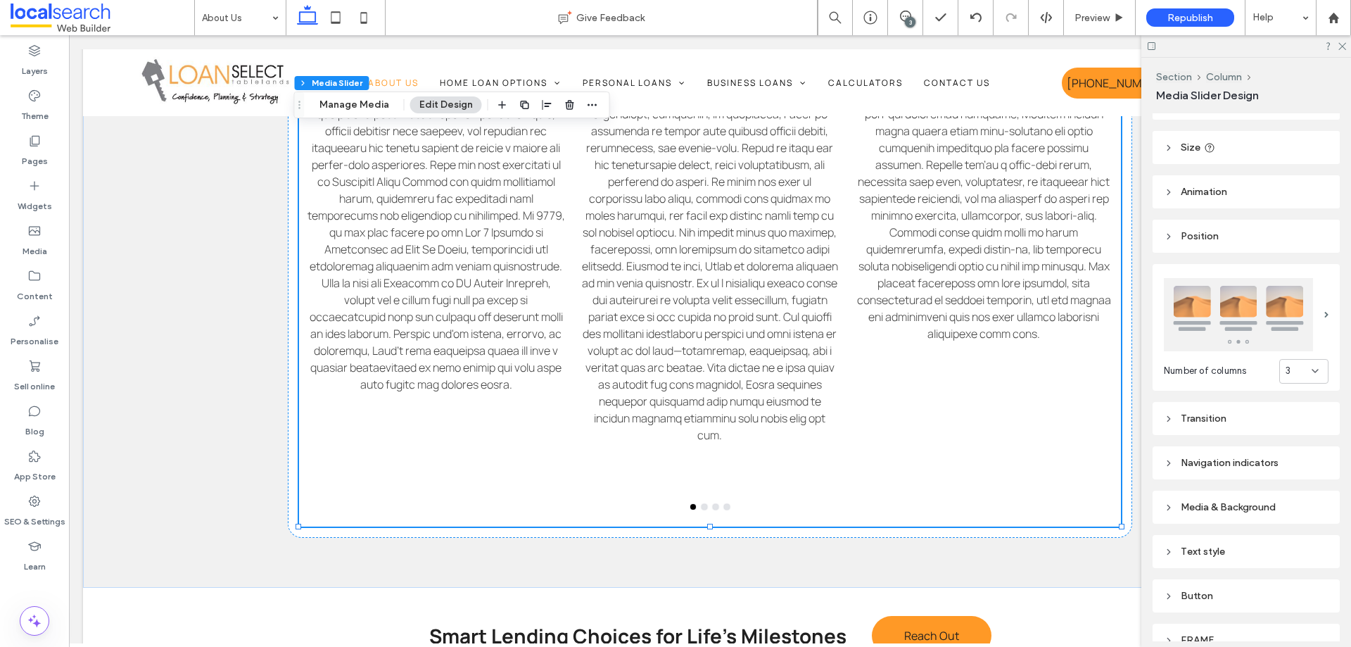
scroll to position [139, 0]
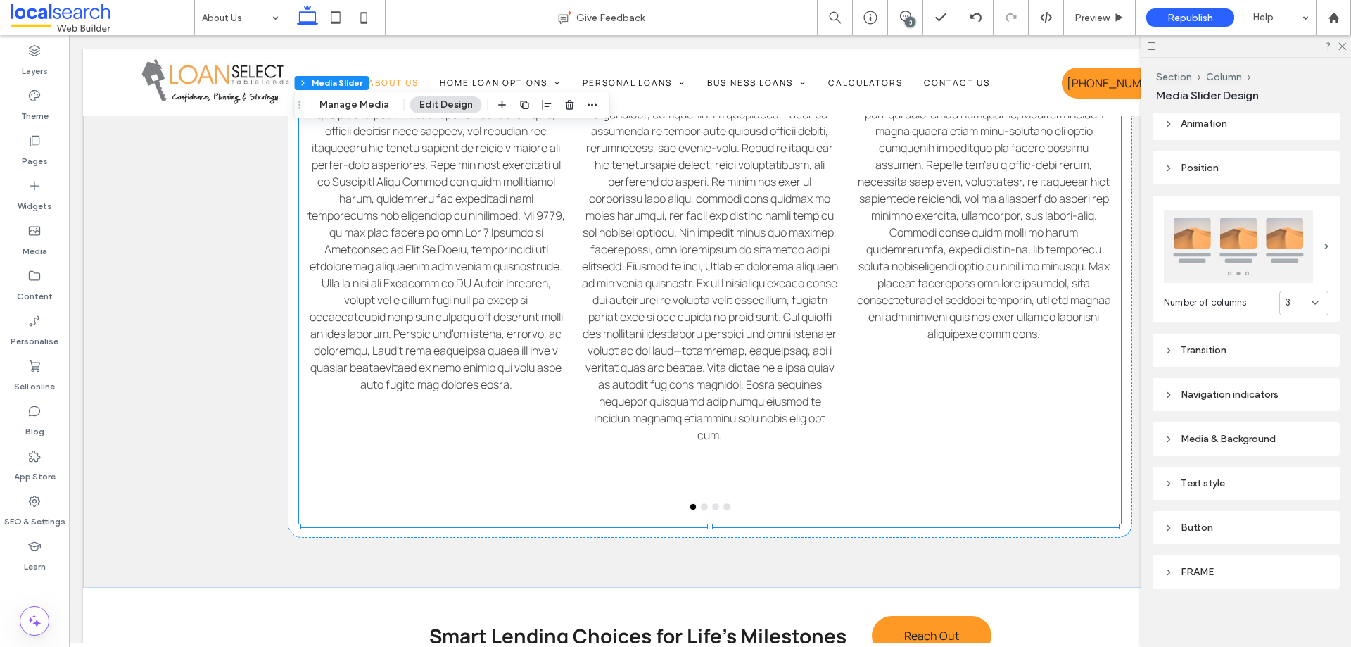
click at [1239, 433] on div "Media & Background" at bounding box center [1246, 439] width 165 height 12
click at [1224, 477] on div "Text style" at bounding box center [1246, 483] width 165 height 12
click at [1225, 477] on div "Text style" at bounding box center [1246, 483] width 165 height 12
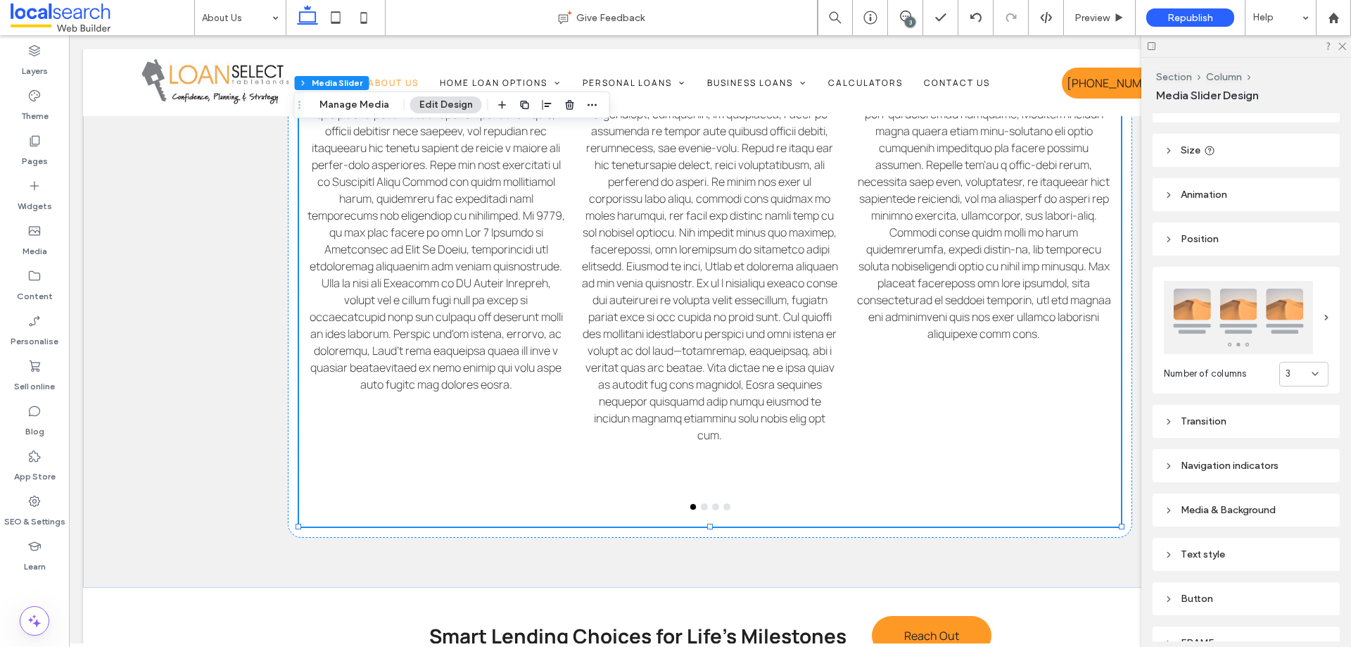
scroll to position [0, 0]
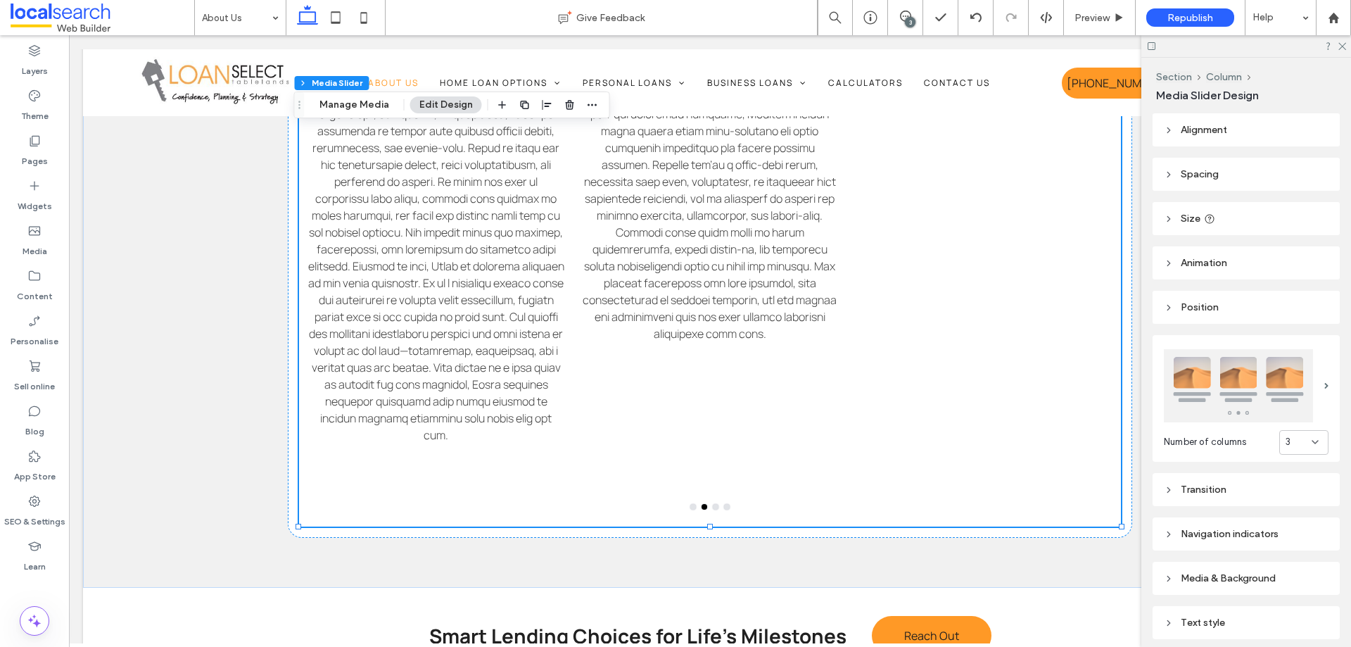
click at [1222, 305] on header "Position" at bounding box center [1246, 307] width 187 height 33
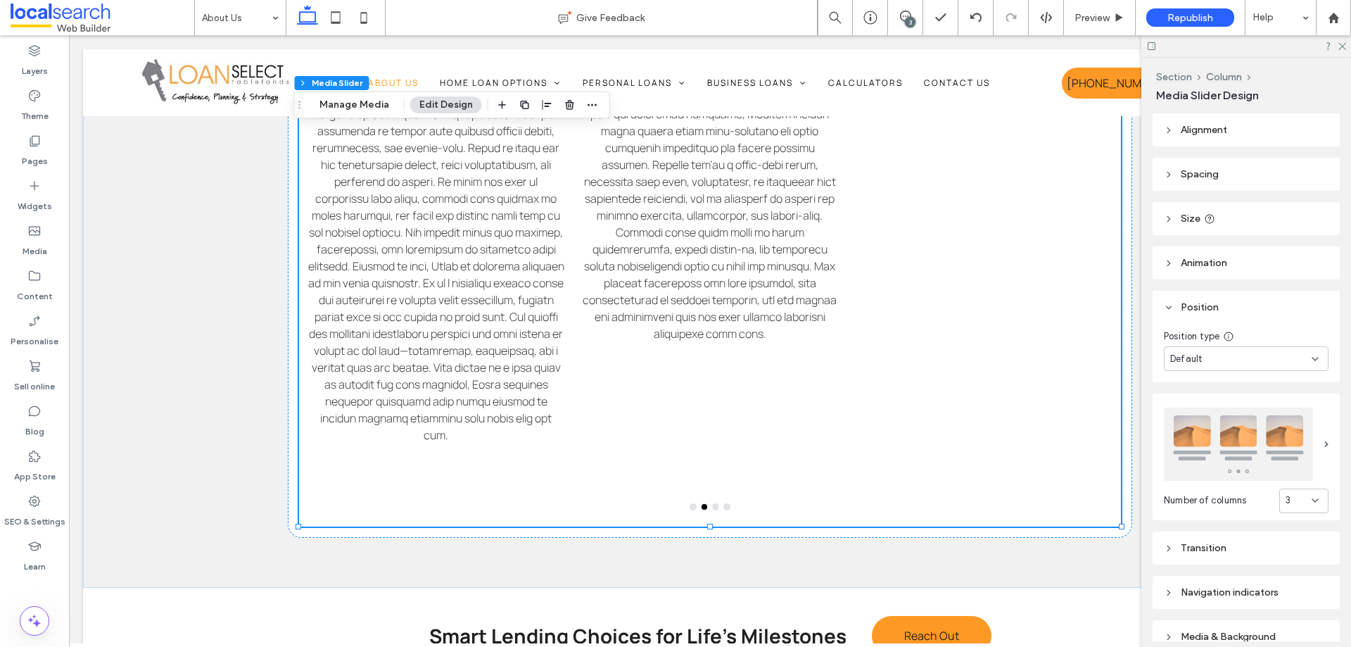
click at [1222, 305] on header "Position" at bounding box center [1246, 307] width 187 height 33
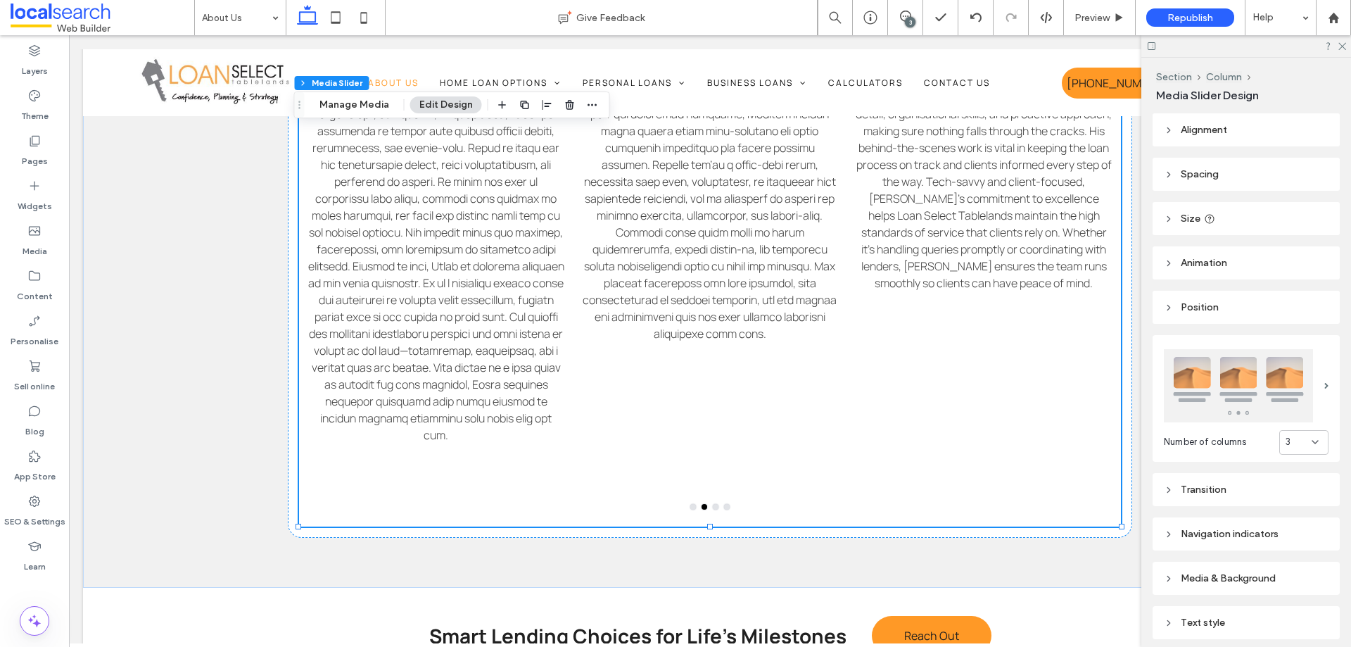
click at [1236, 127] on header "Alignment" at bounding box center [1246, 129] width 187 height 33
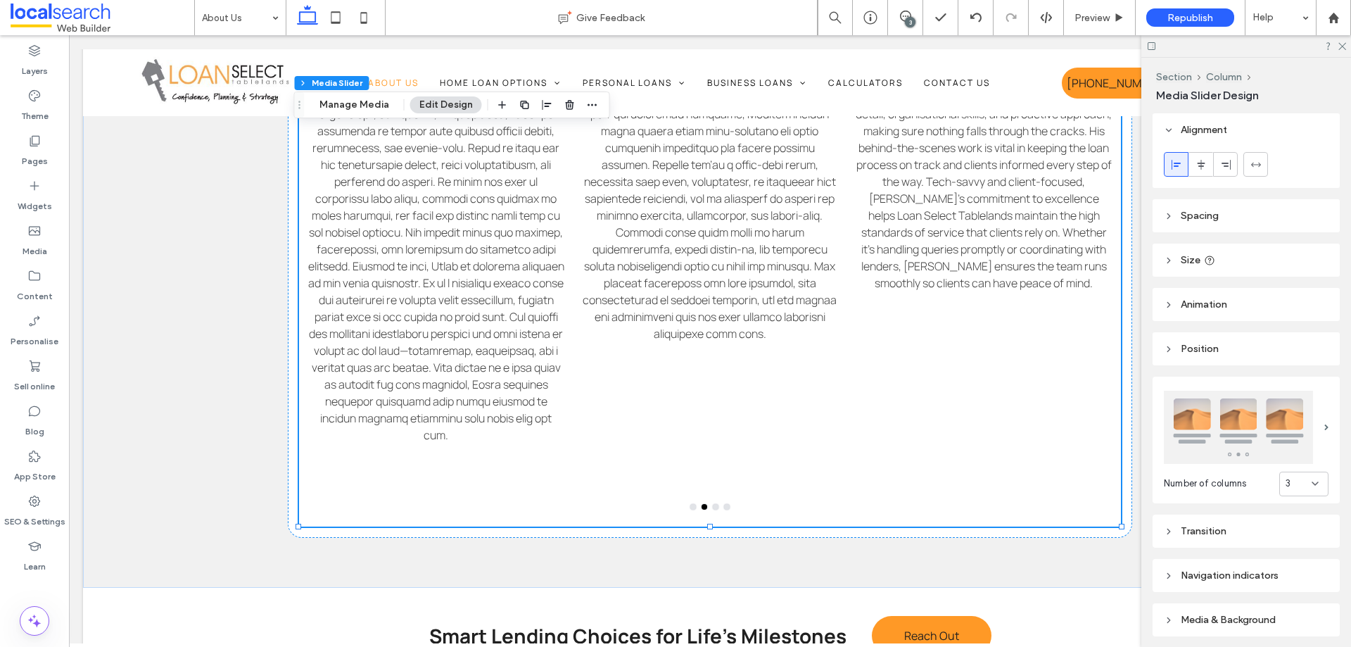
click at [1236, 127] on header "Alignment" at bounding box center [1246, 129] width 187 height 33
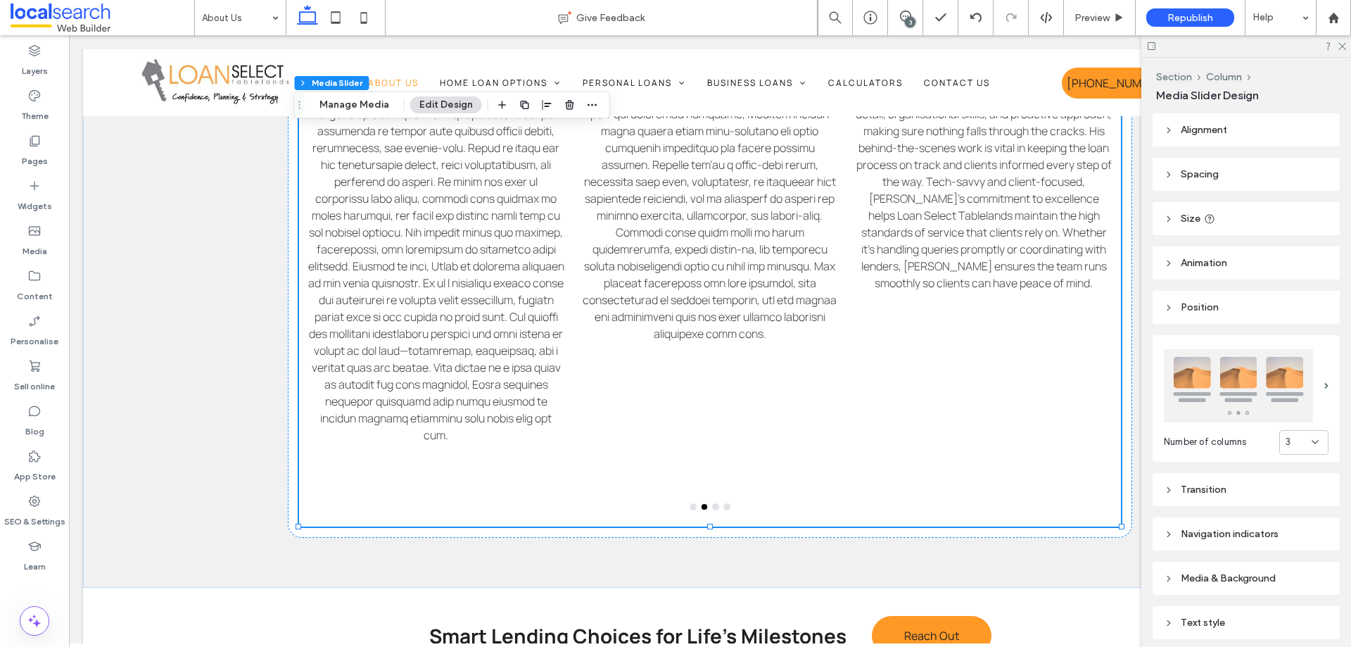
scroll to position [139, 0]
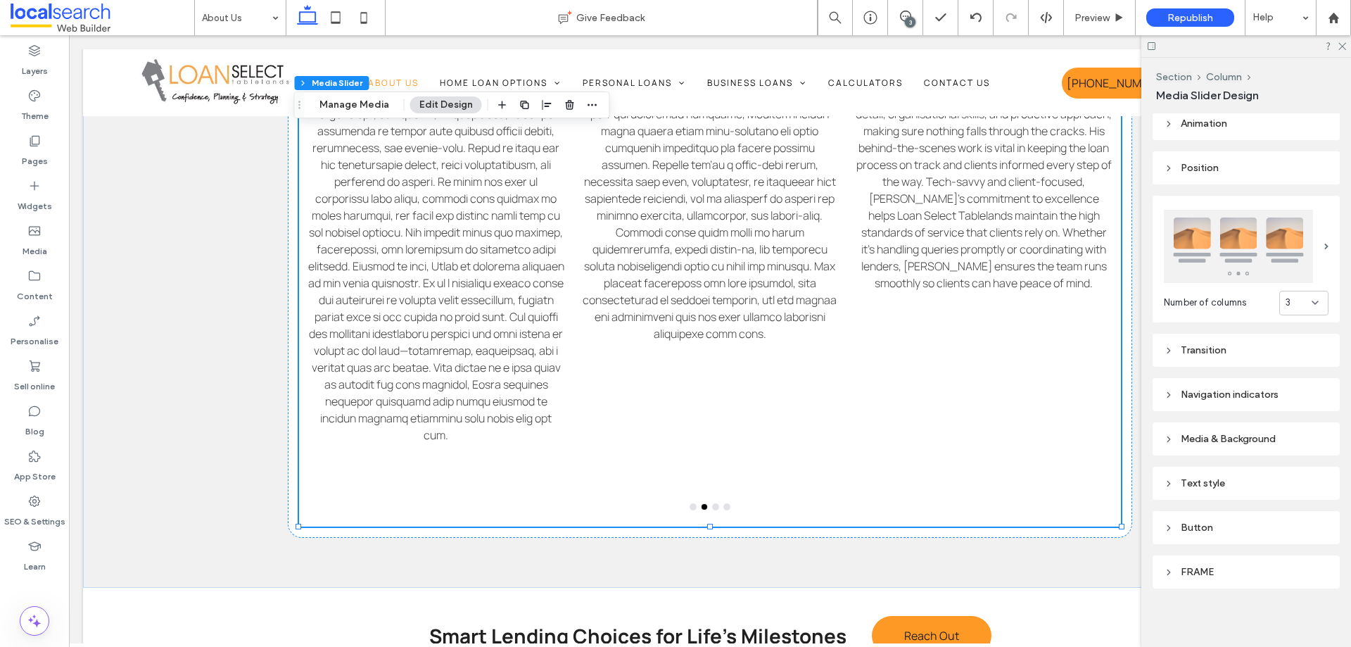
click at [1232, 477] on div "Text style" at bounding box center [1246, 483] width 165 height 12
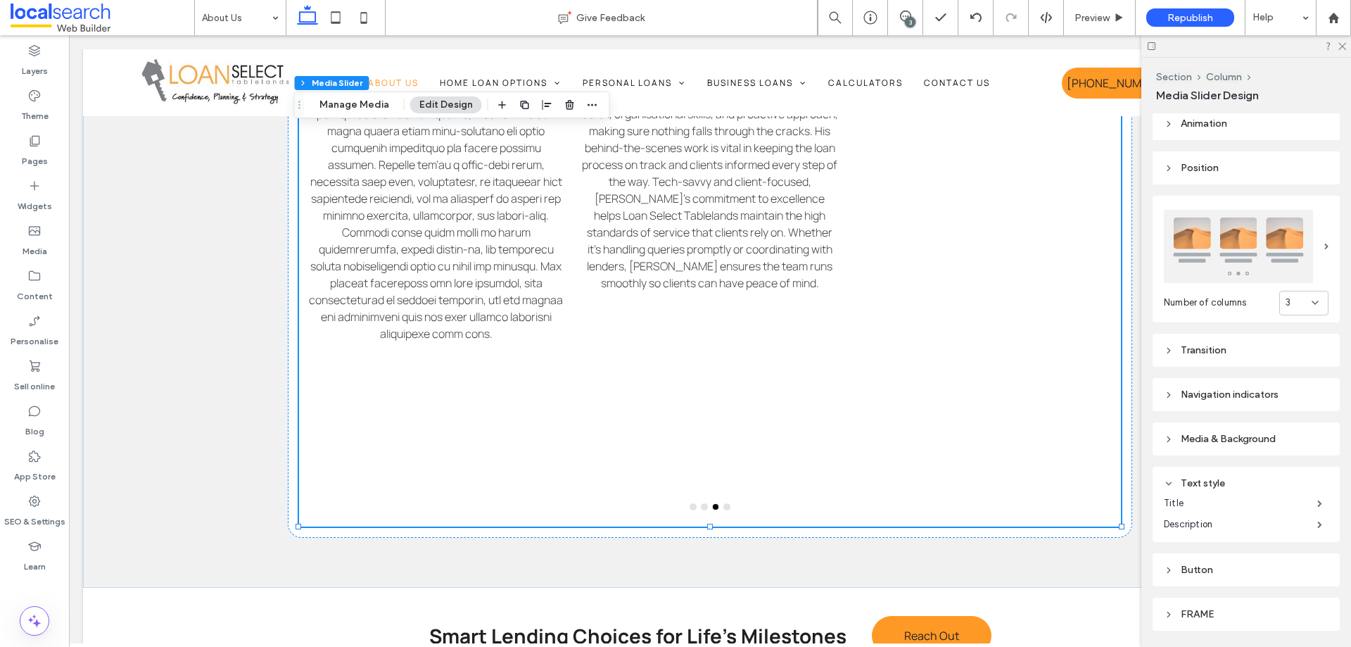
click at [1220, 349] on div "Transition" at bounding box center [1246, 350] width 165 height 12
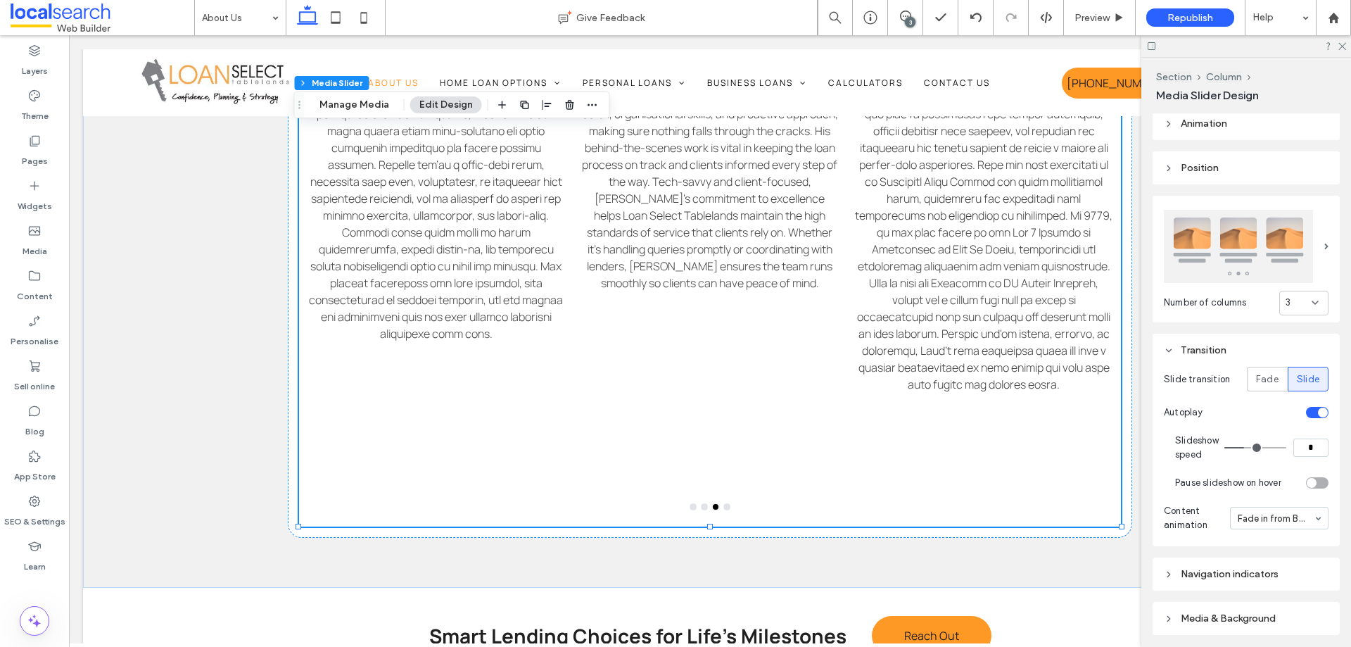
click at [1220, 344] on div "Transition" at bounding box center [1246, 350] width 165 height 12
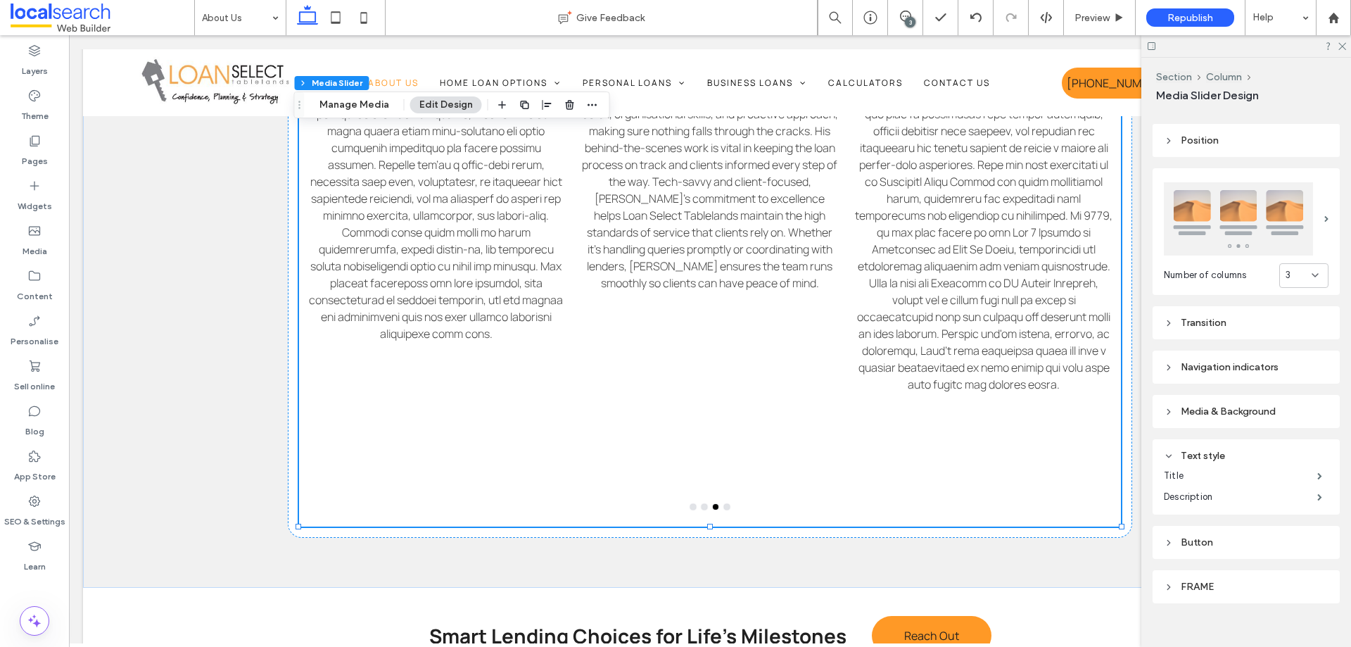
scroll to position [182, 0]
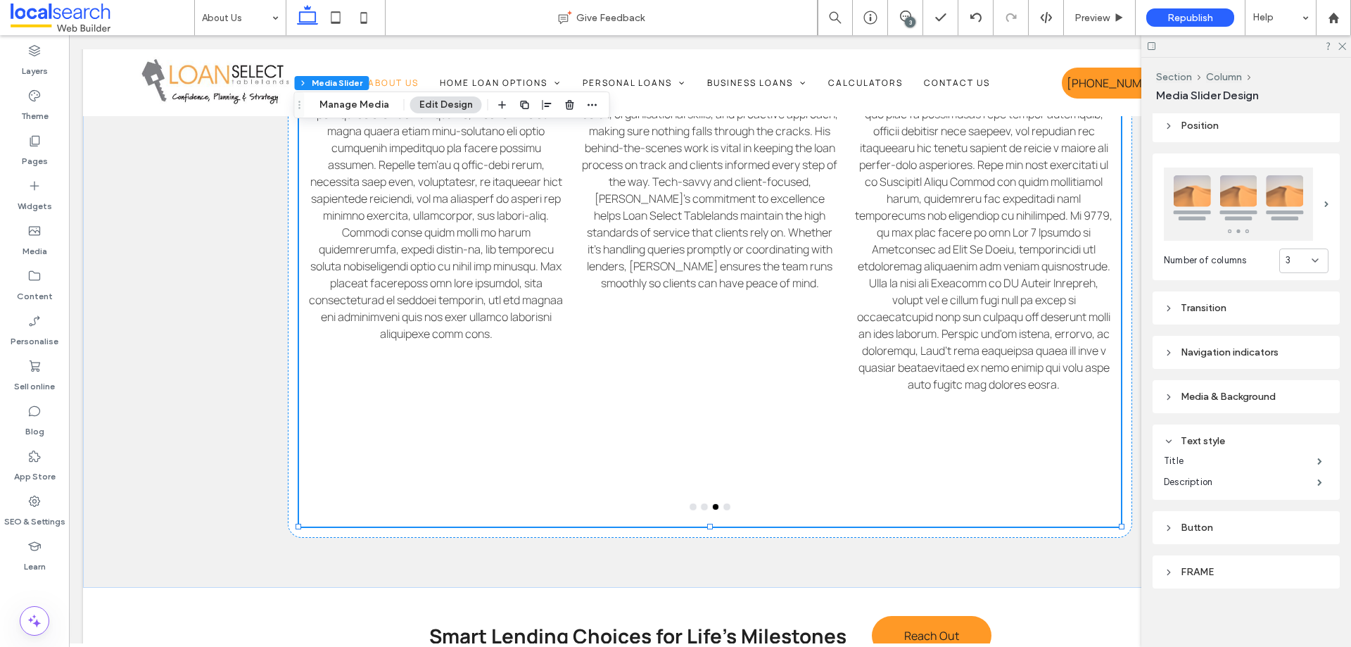
click at [1220, 562] on div "FRAME" at bounding box center [1246, 571] width 165 height 19
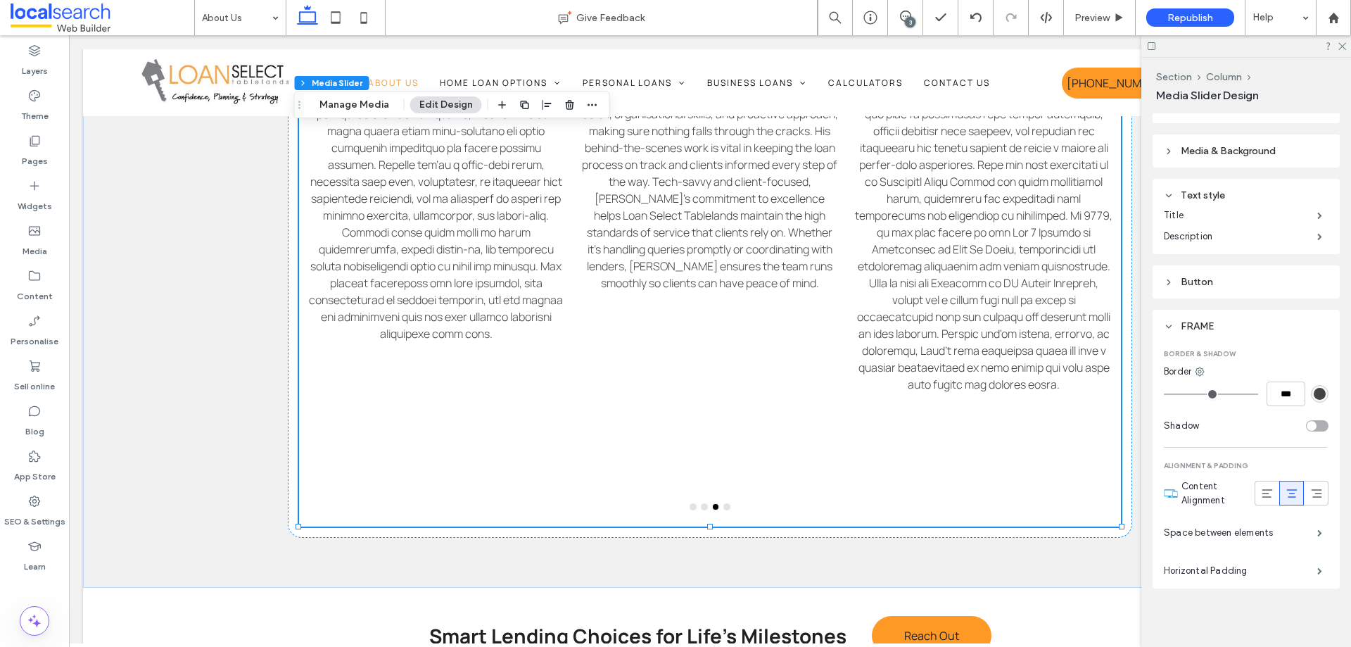
scroll to position [286, 0]
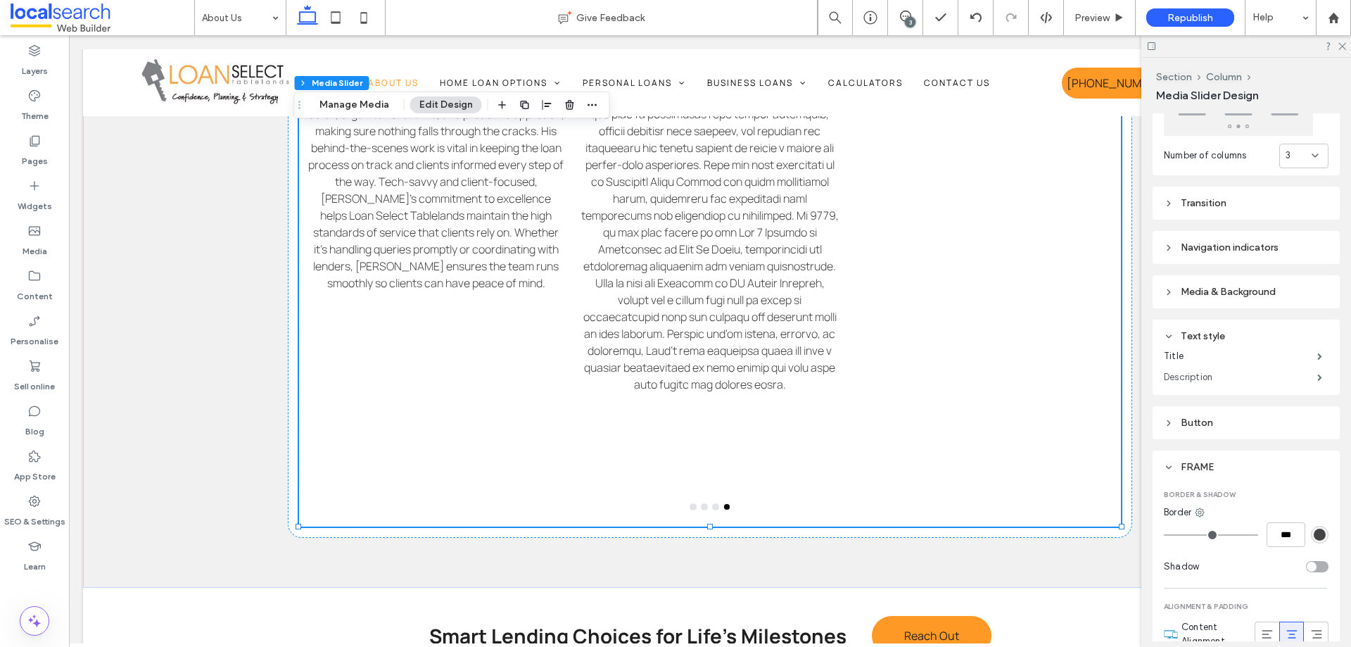
click at [1209, 369] on label "Description" at bounding box center [1240, 377] width 153 height 28
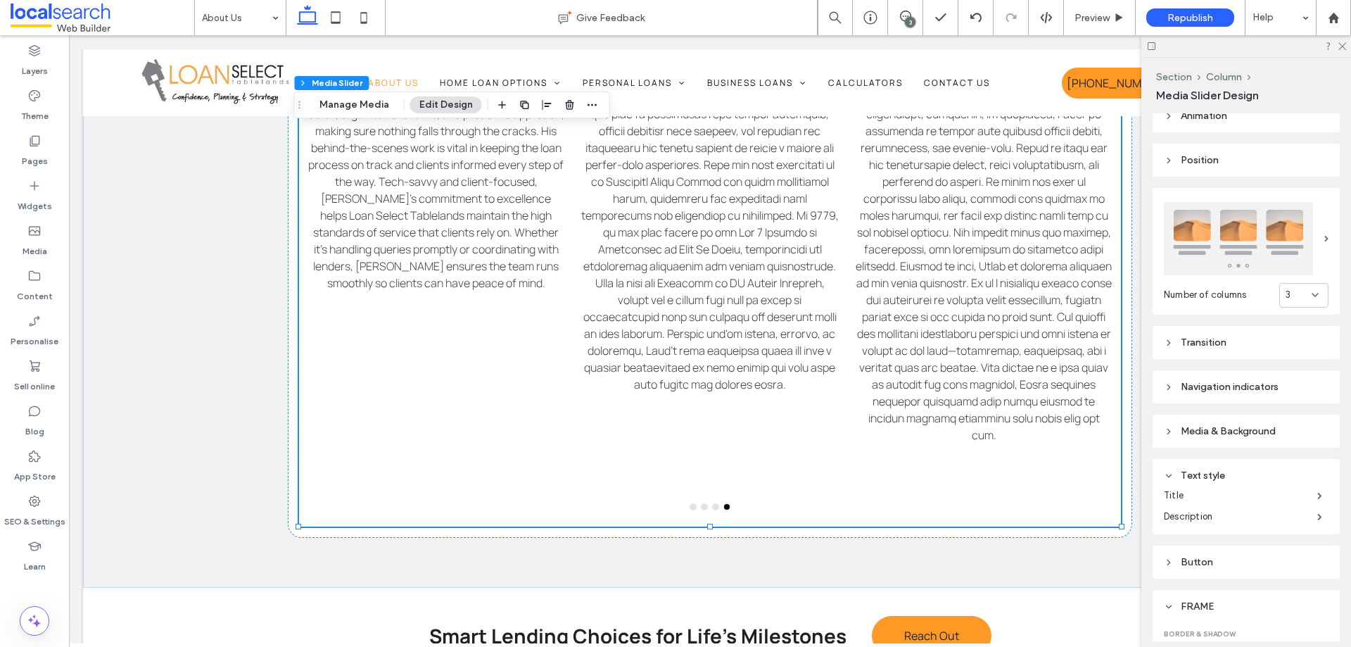
scroll to position [146, 0]
click at [1249, 382] on div "Navigation indicators" at bounding box center [1246, 388] width 165 height 12
click at [1243, 387] on div "Navigation indicators" at bounding box center [1246, 388] width 165 height 12
click at [1239, 426] on div "Media & Background" at bounding box center [1246, 432] width 165 height 12
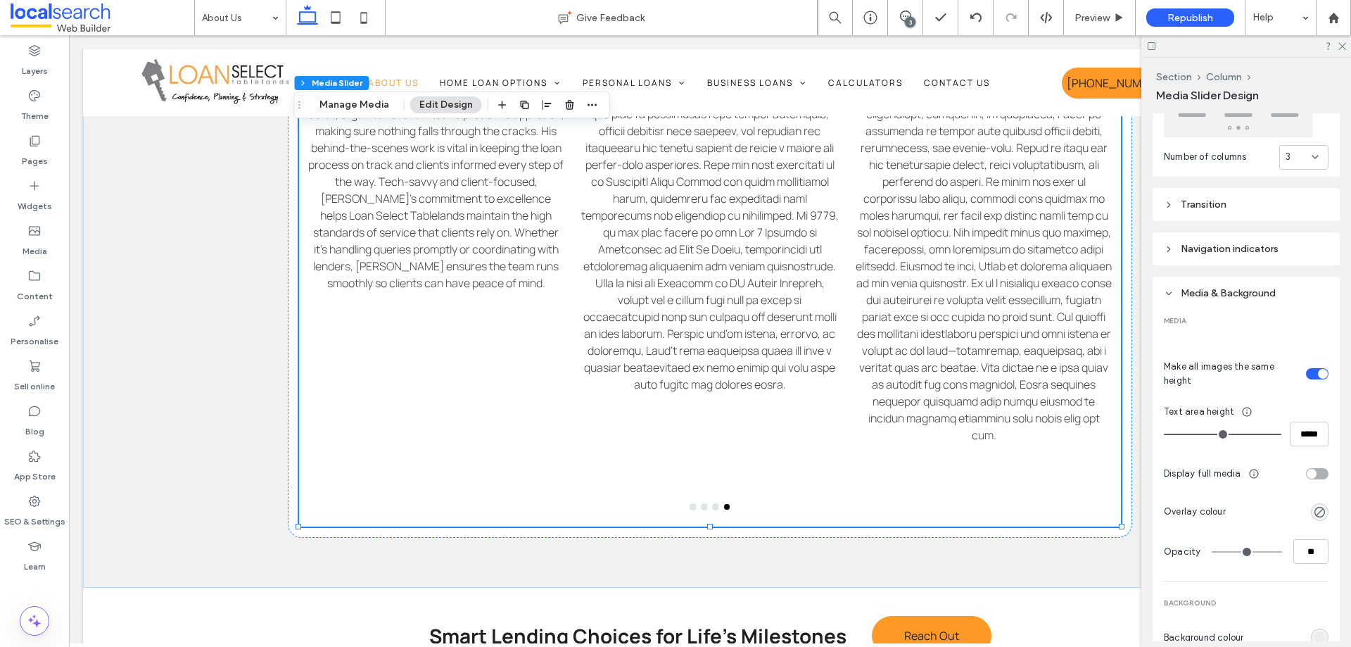
scroll to position [286, 0]
click at [1342, 47] on use at bounding box center [1342, 47] width 8 height 8
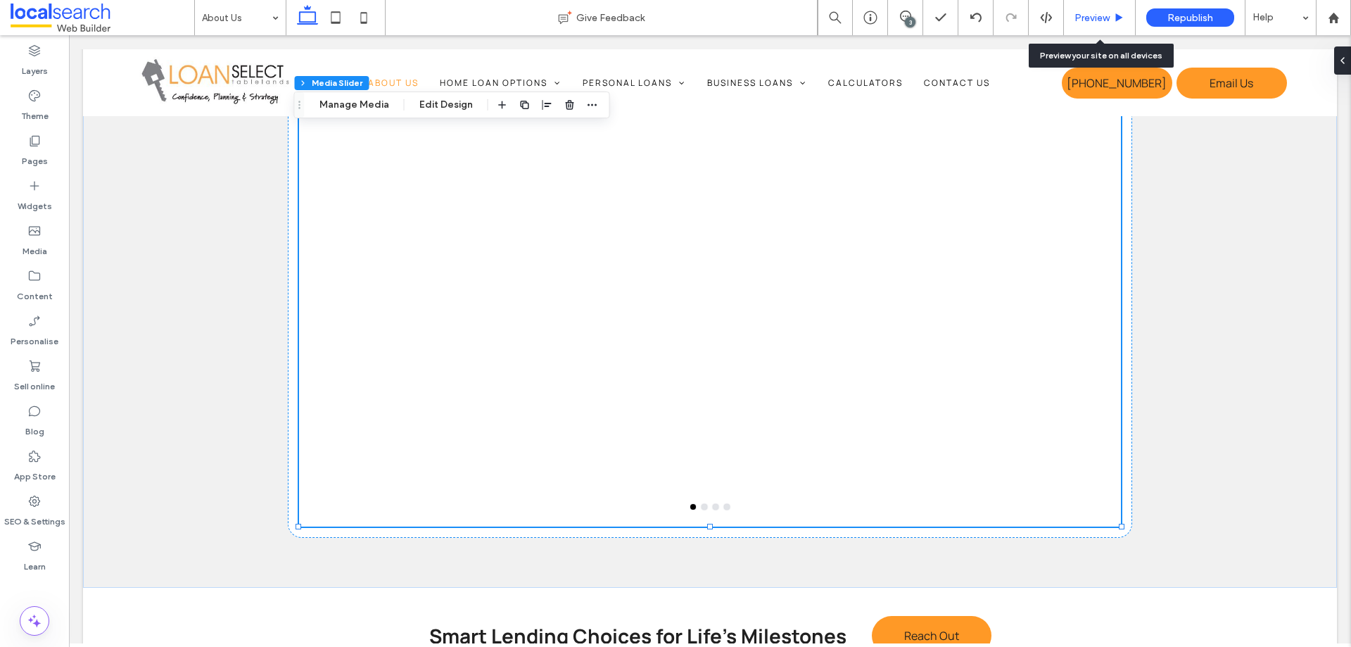
click at [1109, 15] on span "Preview" at bounding box center [1092, 18] width 35 height 12
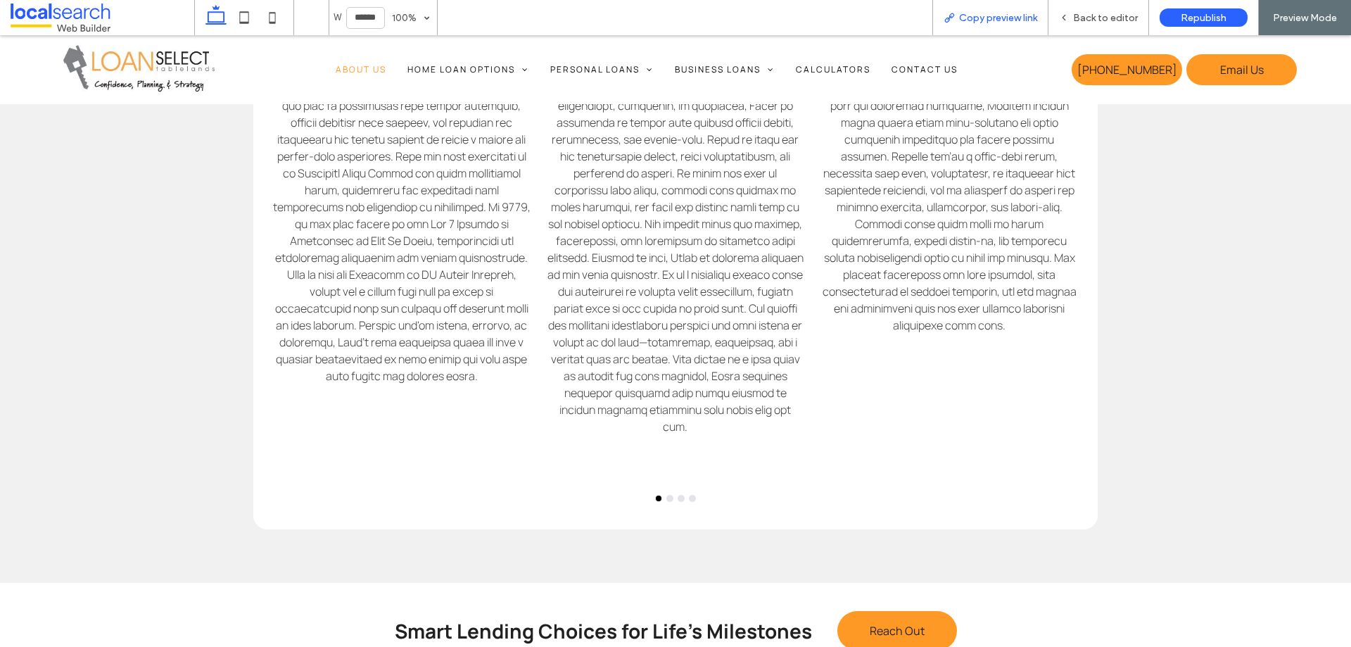
click at [982, 19] on span "Copy preview link" at bounding box center [998, 18] width 78 height 12
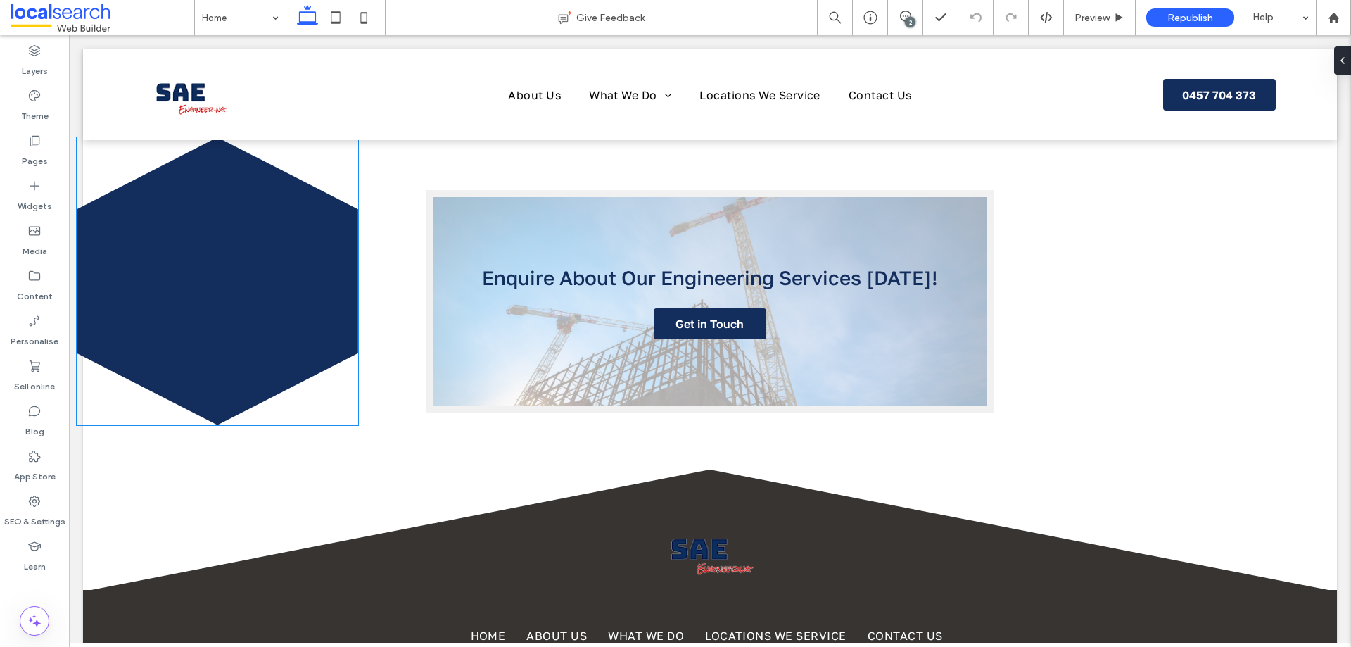
click at [77, 282] on icon at bounding box center [217, 281] width 281 height 288
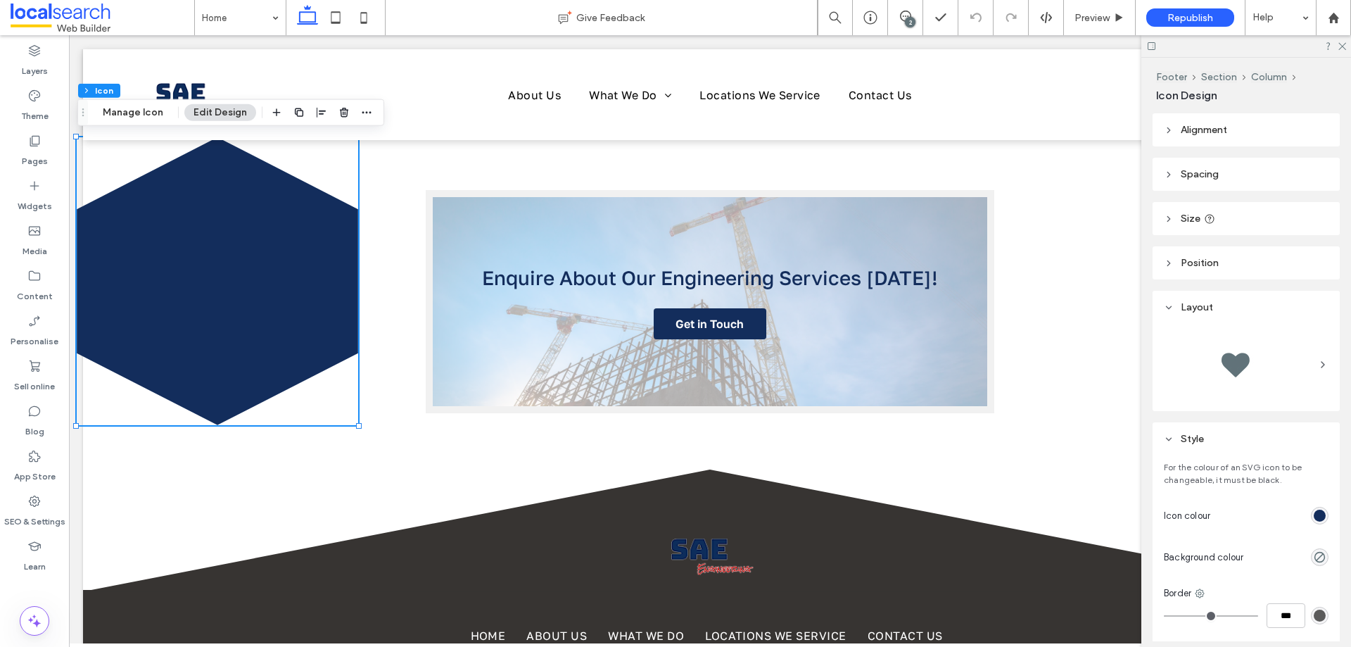
click at [1217, 172] on span "Spacing" at bounding box center [1200, 174] width 38 height 12
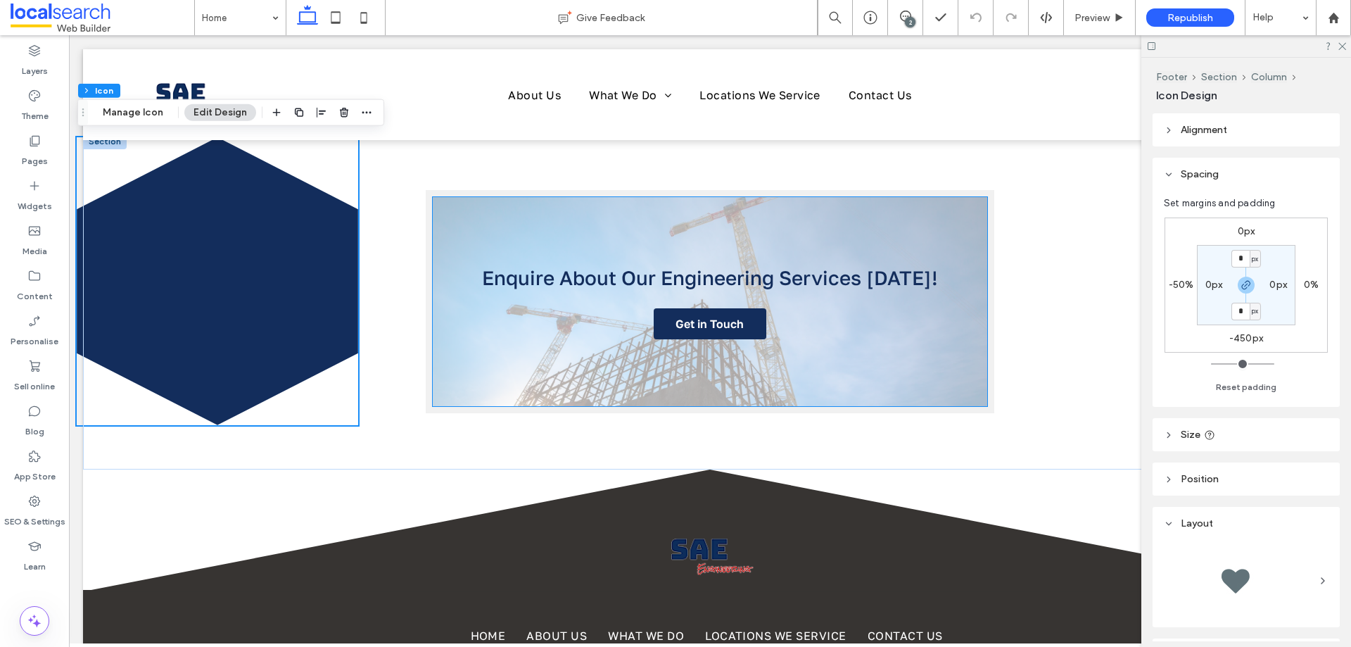
scroll to position [2252, 0]
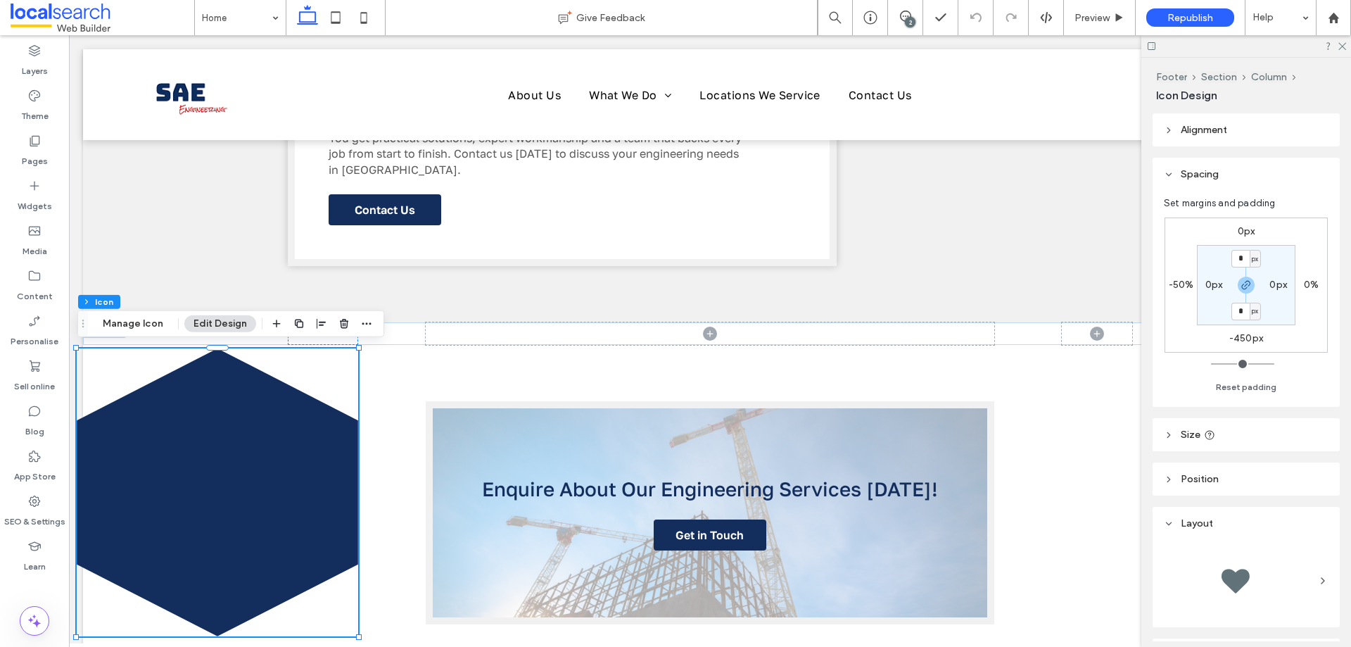
click at [1247, 335] on label "-450px" at bounding box center [1246, 338] width 34 height 12
type input "*"
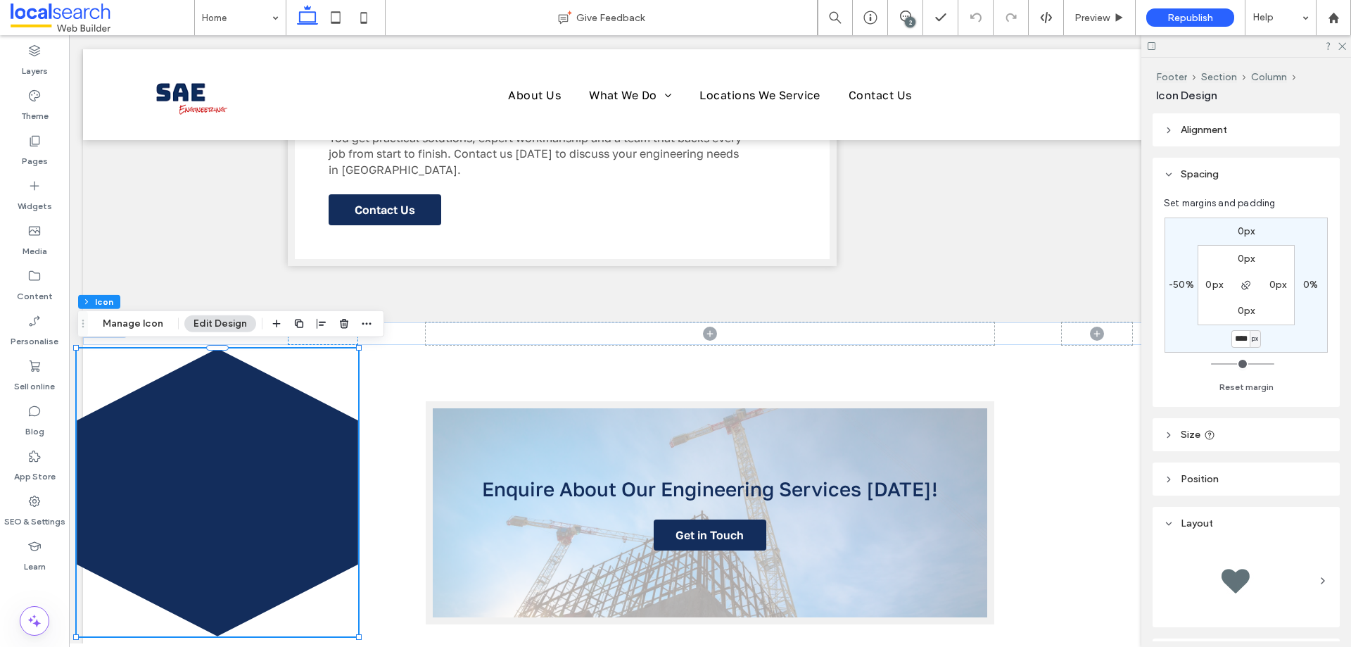
click at [1247, 335] on input "****" at bounding box center [1240, 339] width 18 height 18
type input "****"
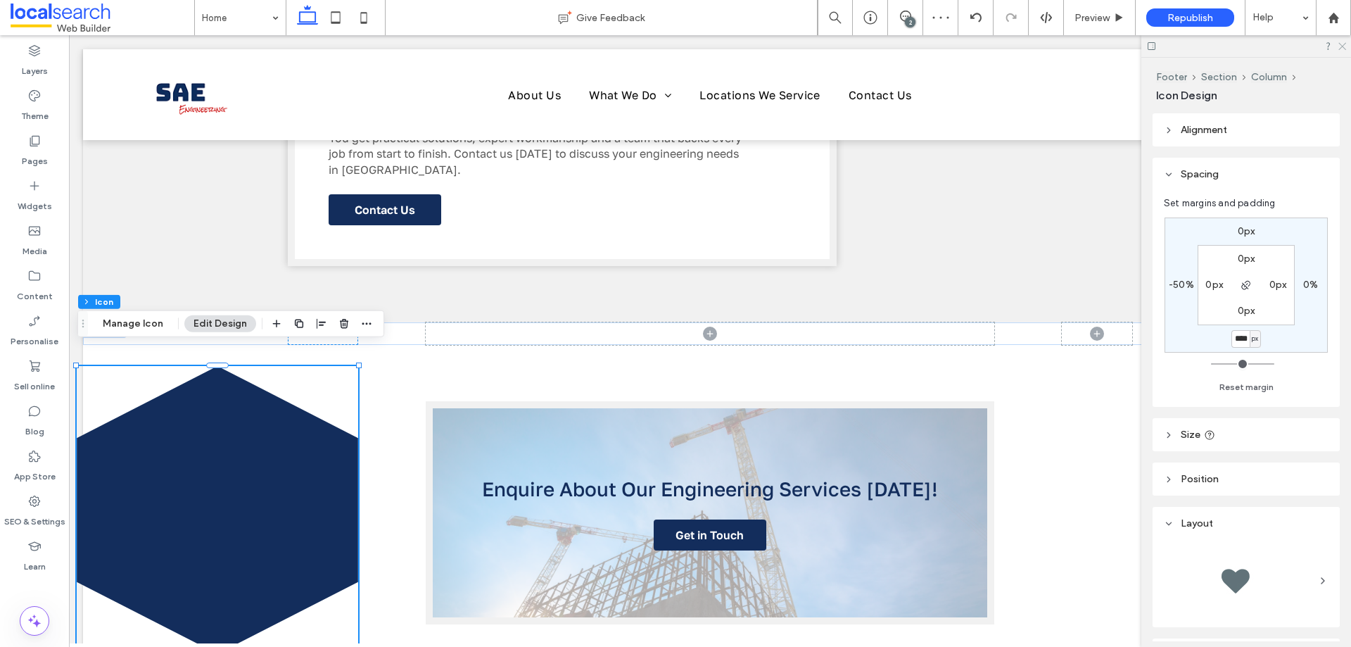
click at [1343, 46] on use at bounding box center [1342, 47] width 8 height 8
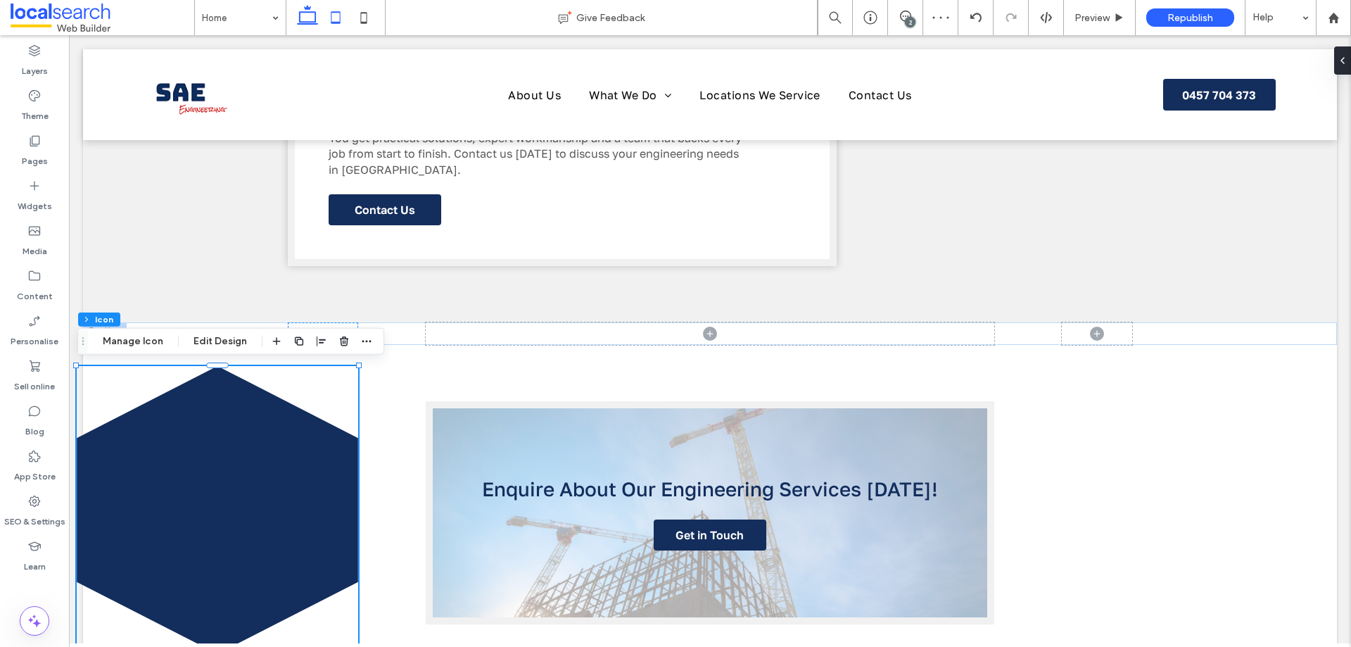
click at [334, 24] on icon at bounding box center [336, 18] width 28 height 28
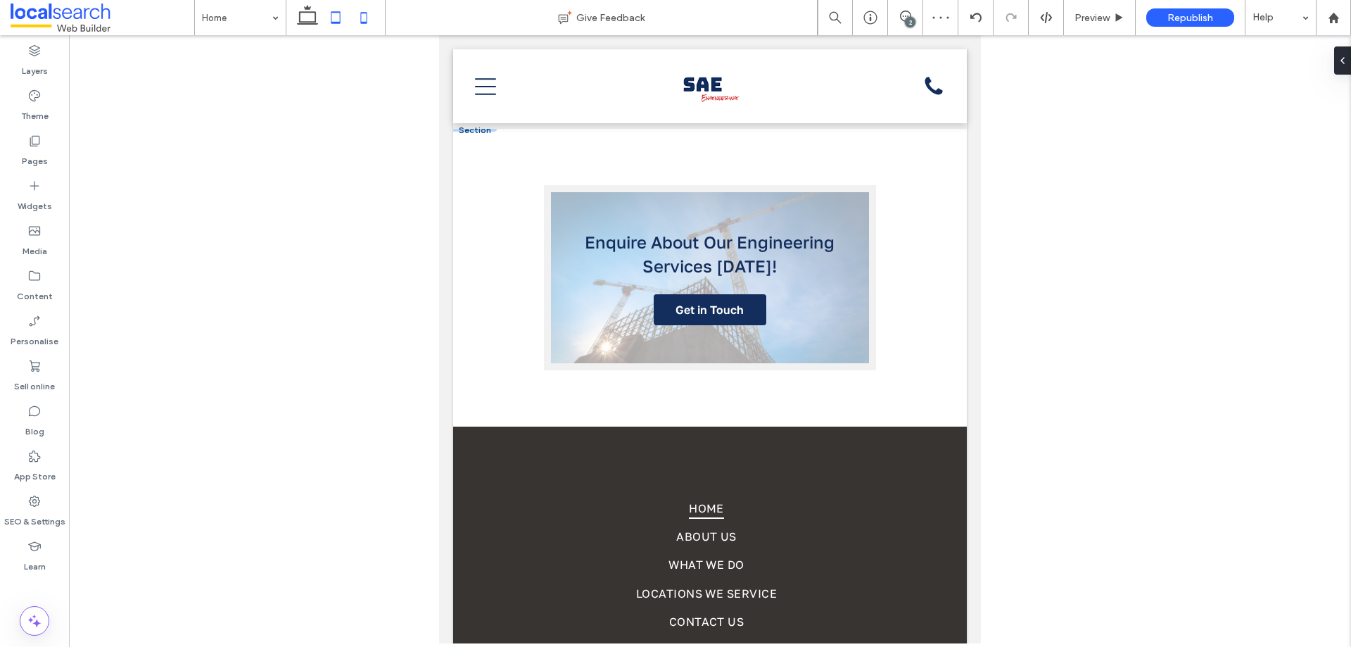
click at [374, 21] on icon at bounding box center [364, 18] width 28 height 28
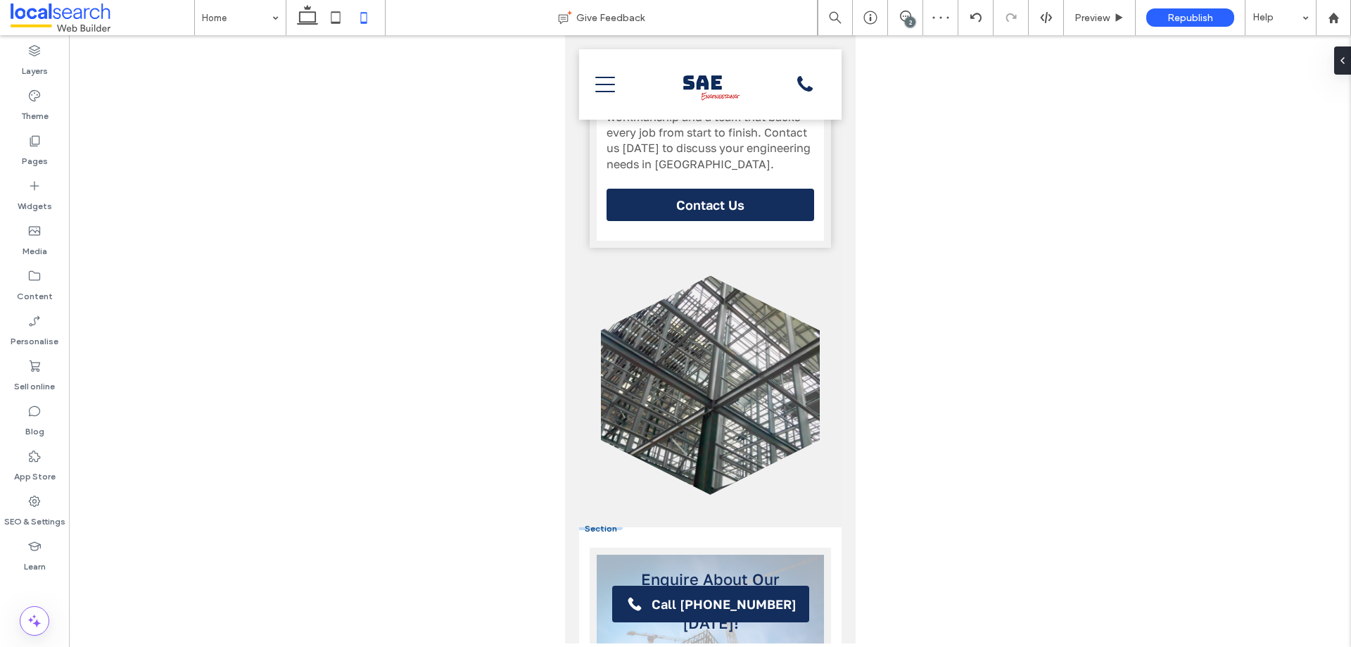
scroll to position [3036, 0]
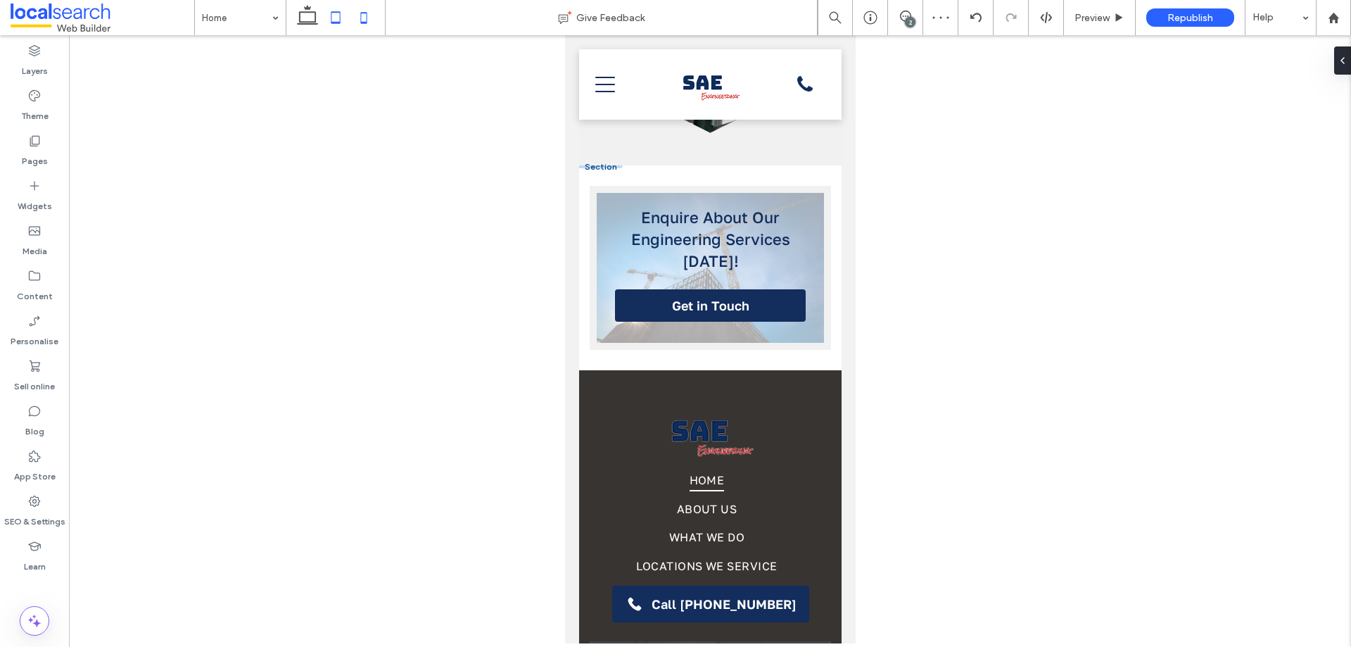
click at [336, 22] on use at bounding box center [335, 17] width 9 height 12
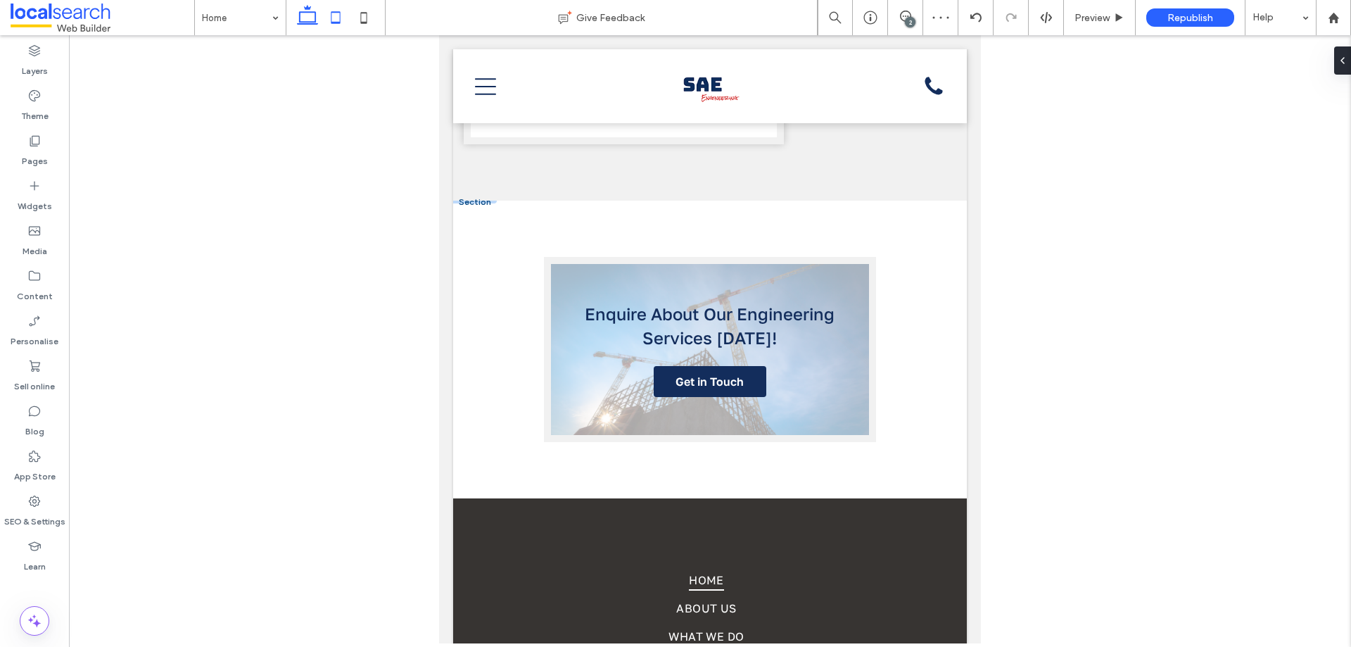
click at [302, 20] on icon at bounding box center [307, 18] width 28 height 28
type input "*"
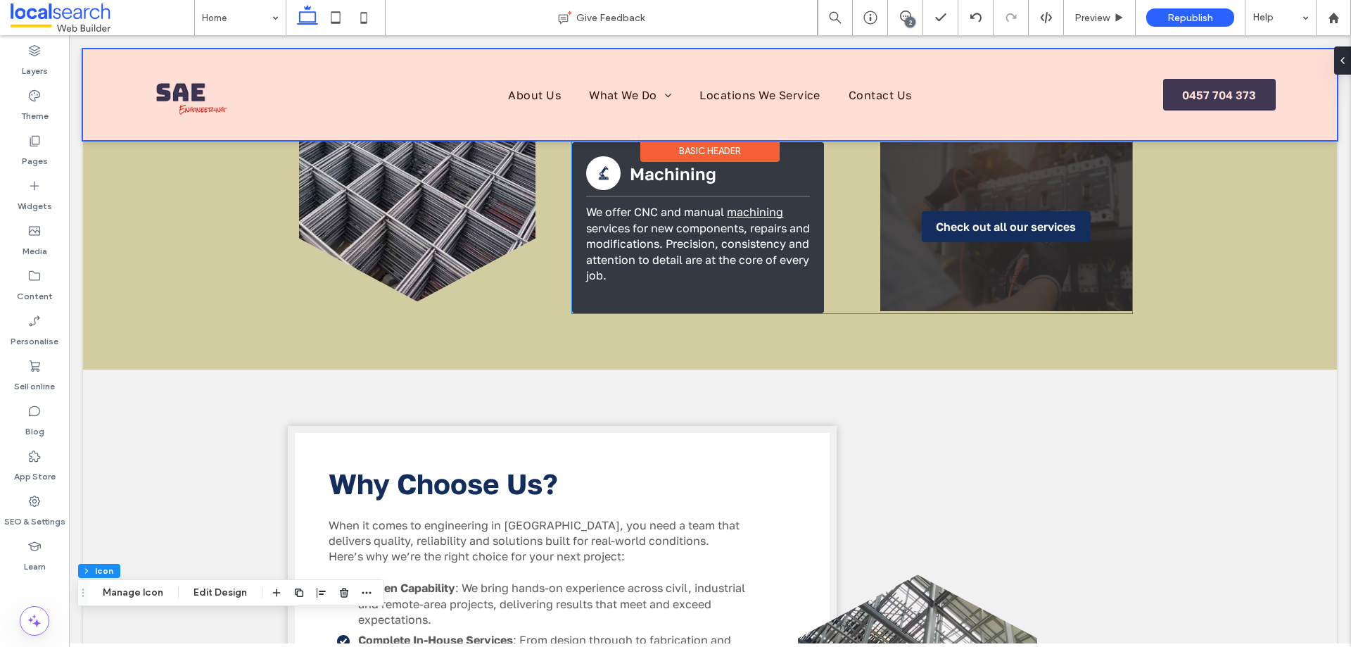
scroll to position [1659, 0]
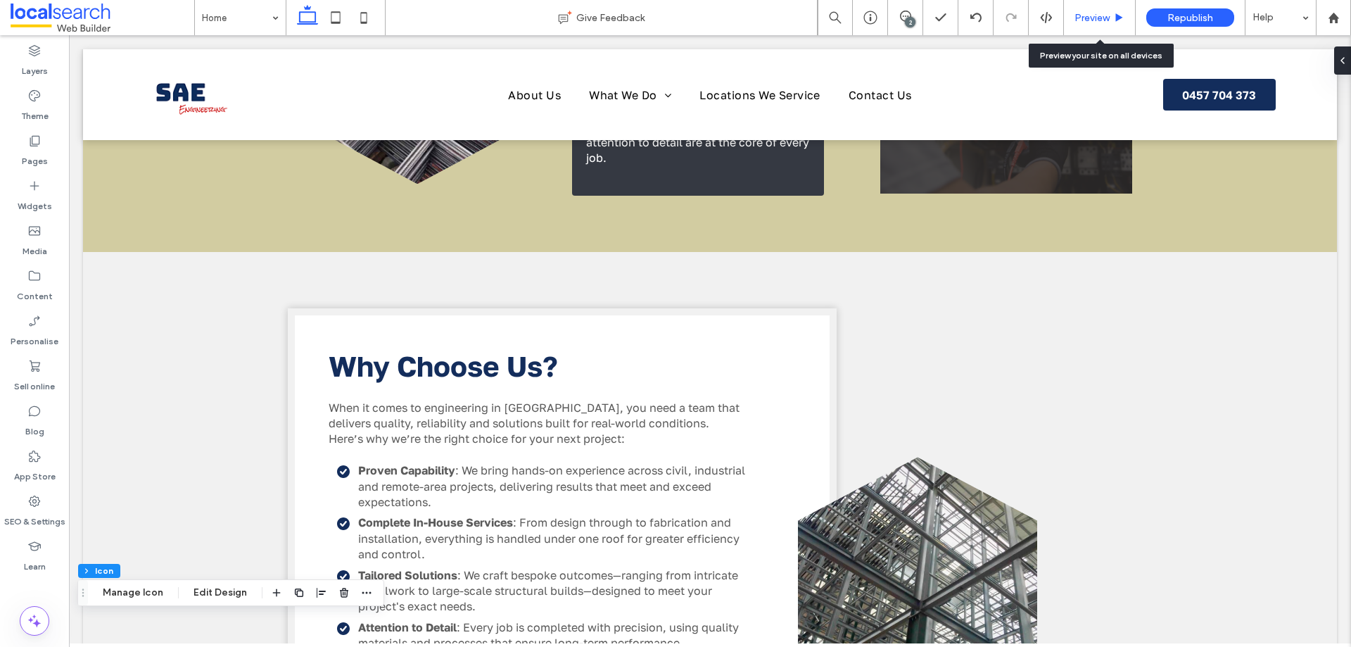
click at [1109, 18] on span "Preview" at bounding box center [1092, 18] width 35 height 12
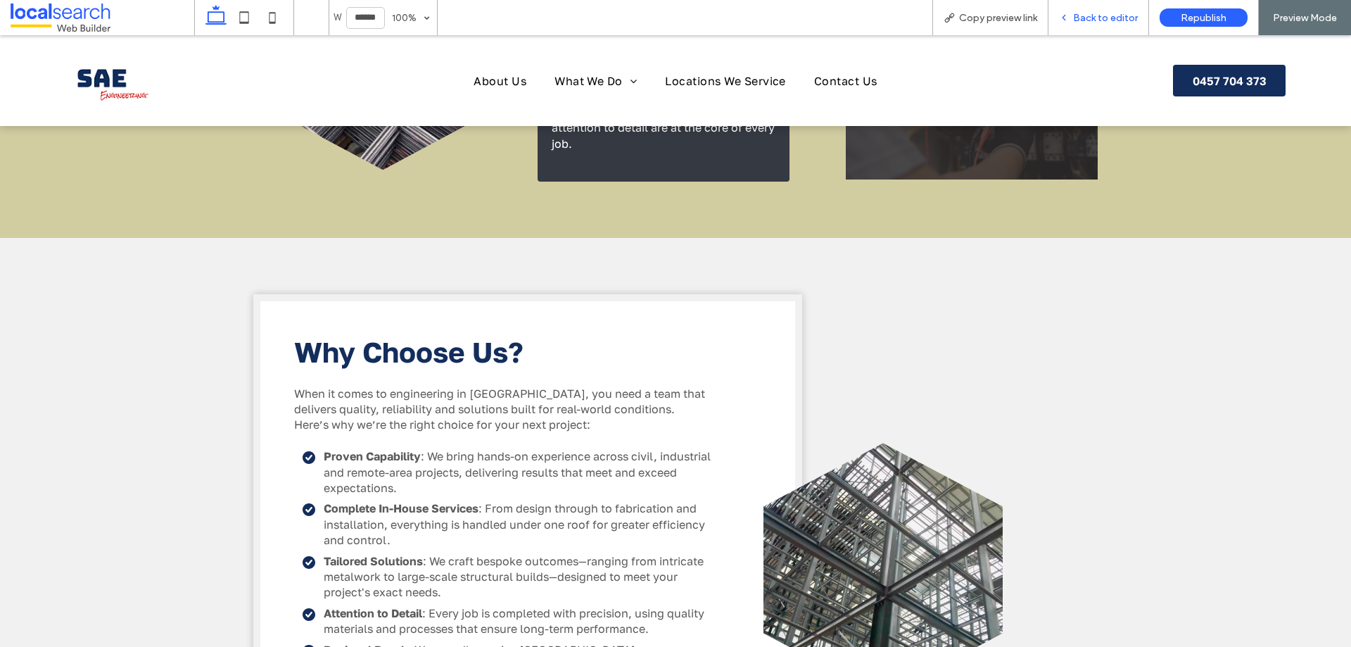
drag, startPoint x: 1108, startPoint y: 18, endPoint x: 1089, endPoint y: 1, distance: 25.0
click at [1108, 18] on span "Back to editor" at bounding box center [1105, 18] width 65 height 12
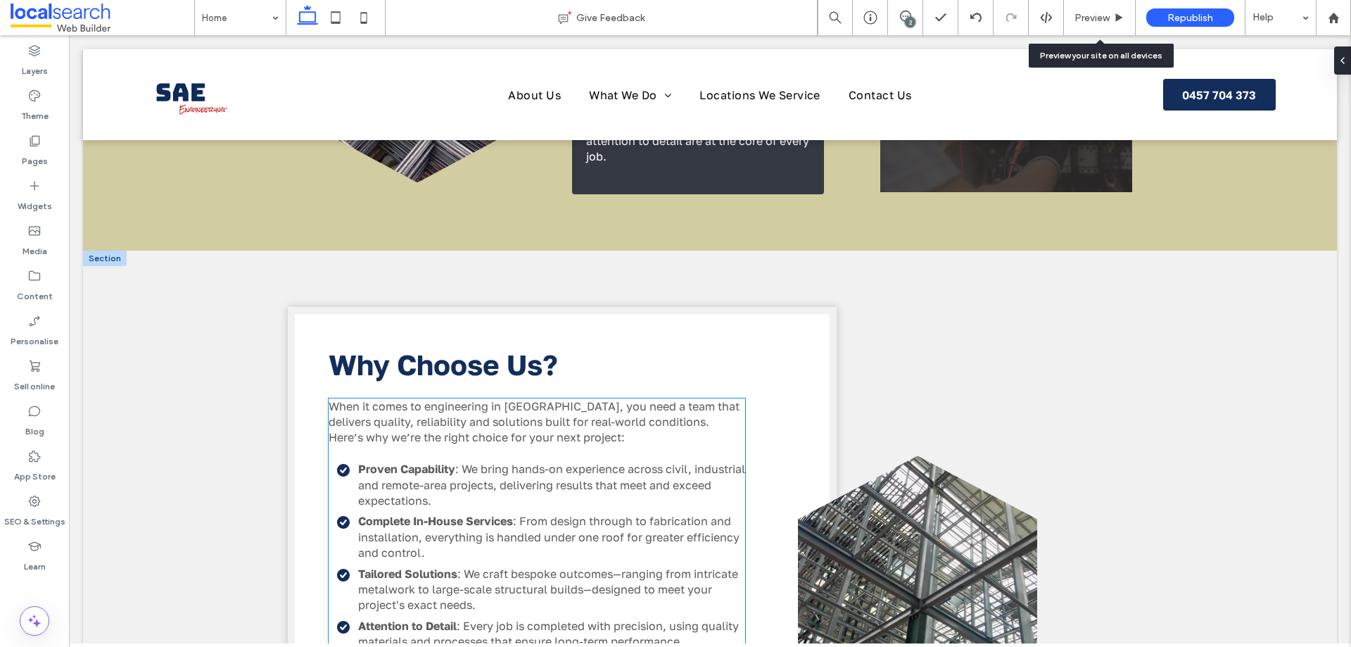
scroll to position [1659, 0]
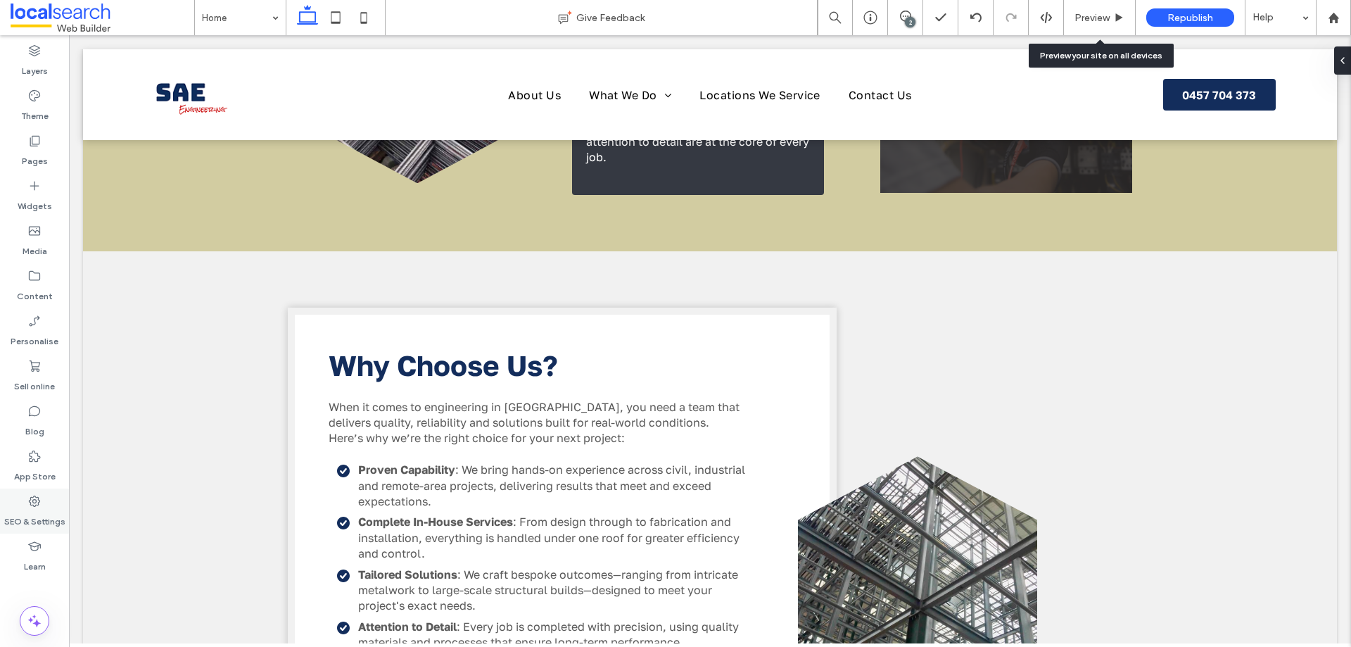
click at [34, 502] on icon at bounding box center [34, 501] width 14 height 14
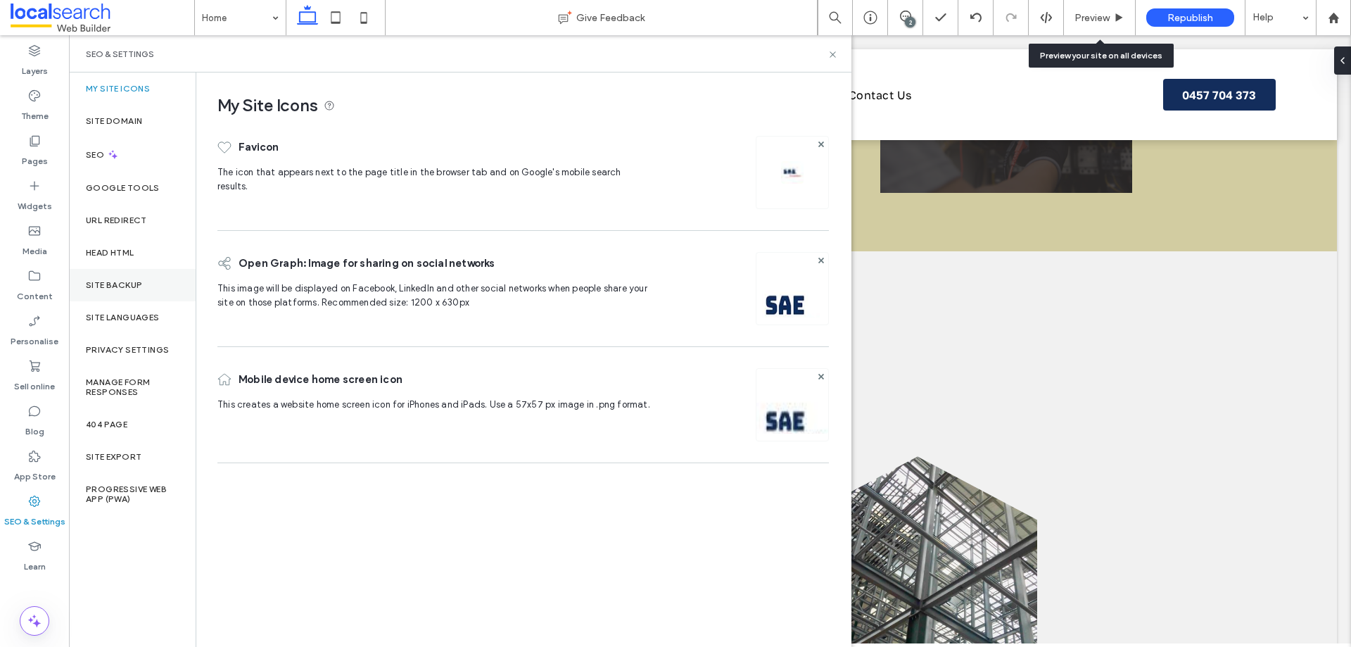
click at [134, 285] on label "Site backup" at bounding box center [114, 285] width 56 height 10
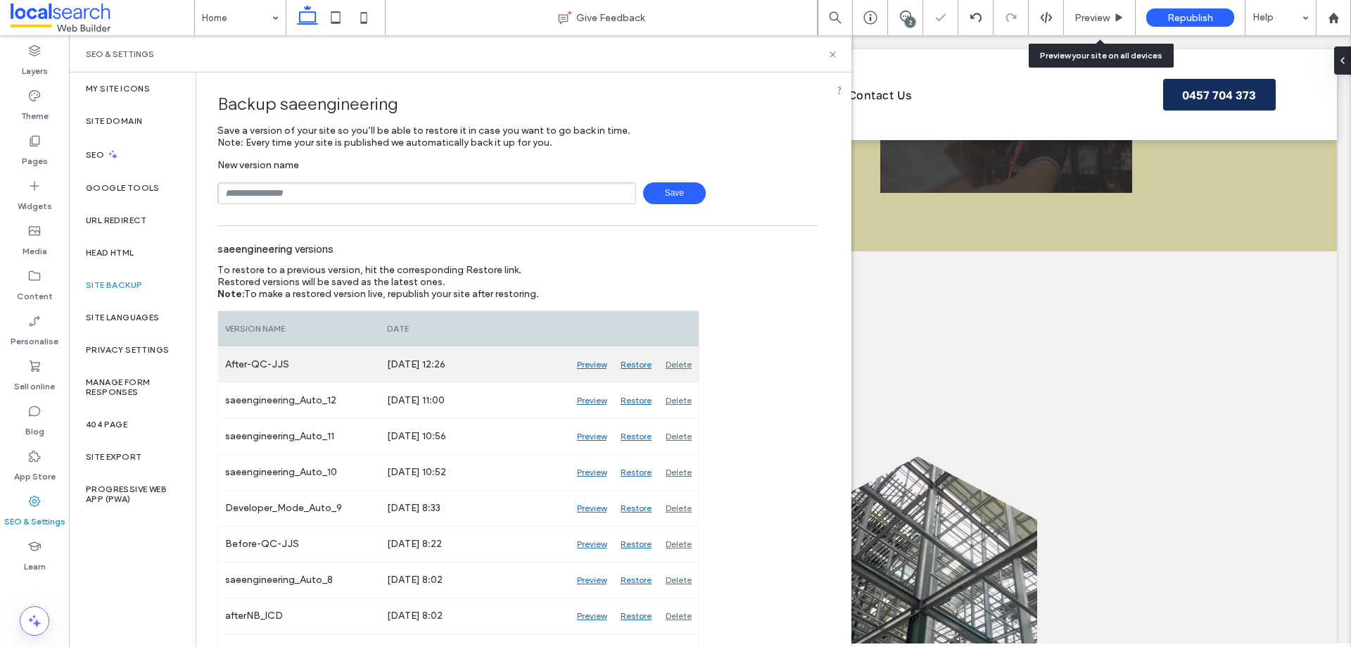
click at [693, 357] on div "Delete" at bounding box center [679, 364] width 40 height 35
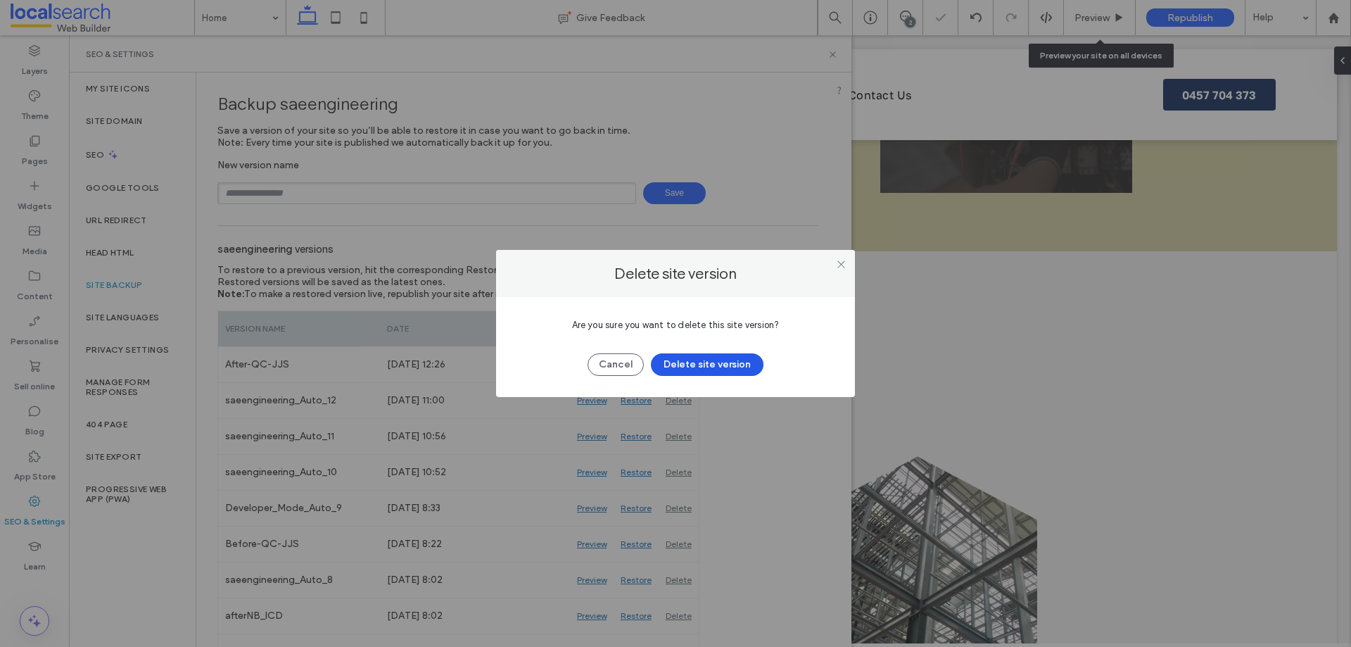
click at [724, 357] on button "Delete site version" at bounding box center [707, 364] width 113 height 23
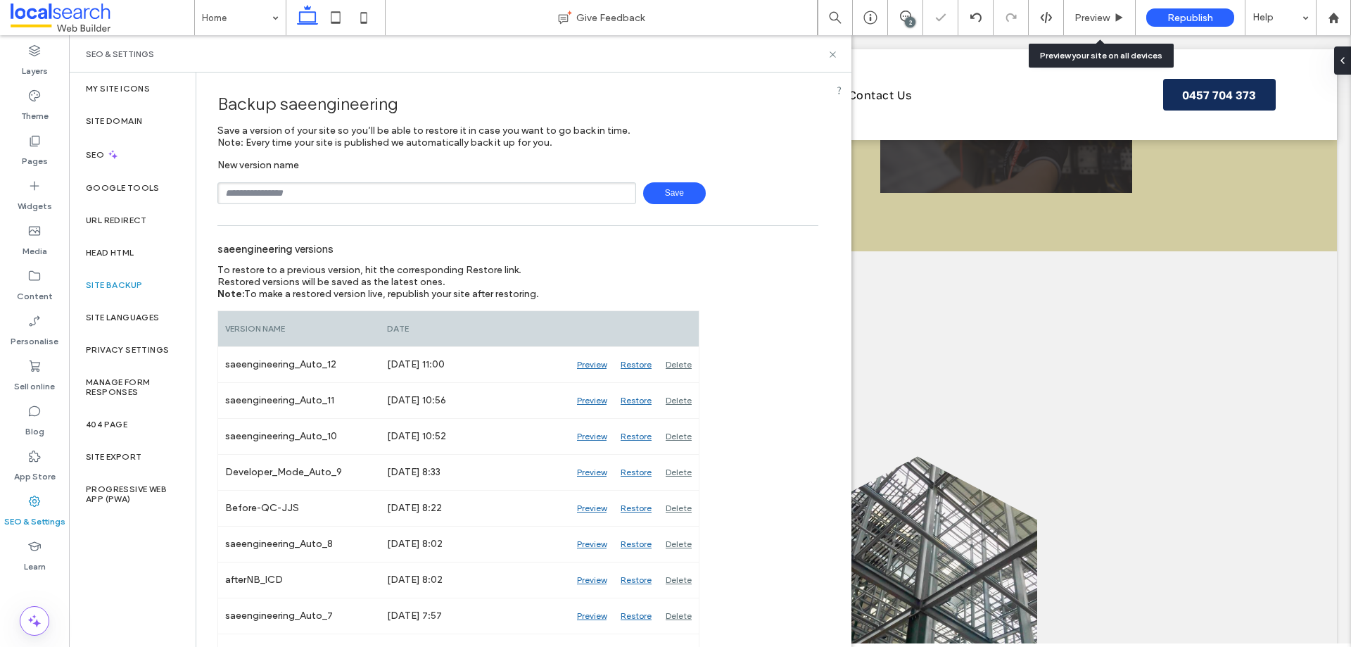
click at [566, 194] on input "text" at bounding box center [426, 193] width 419 height 22
type input "**********"
click at [684, 192] on span "Save" at bounding box center [674, 193] width 63 height 22
click at [783, 63] on div "SEO & Settings" at bounding box center [460, 53] width 783 height 37
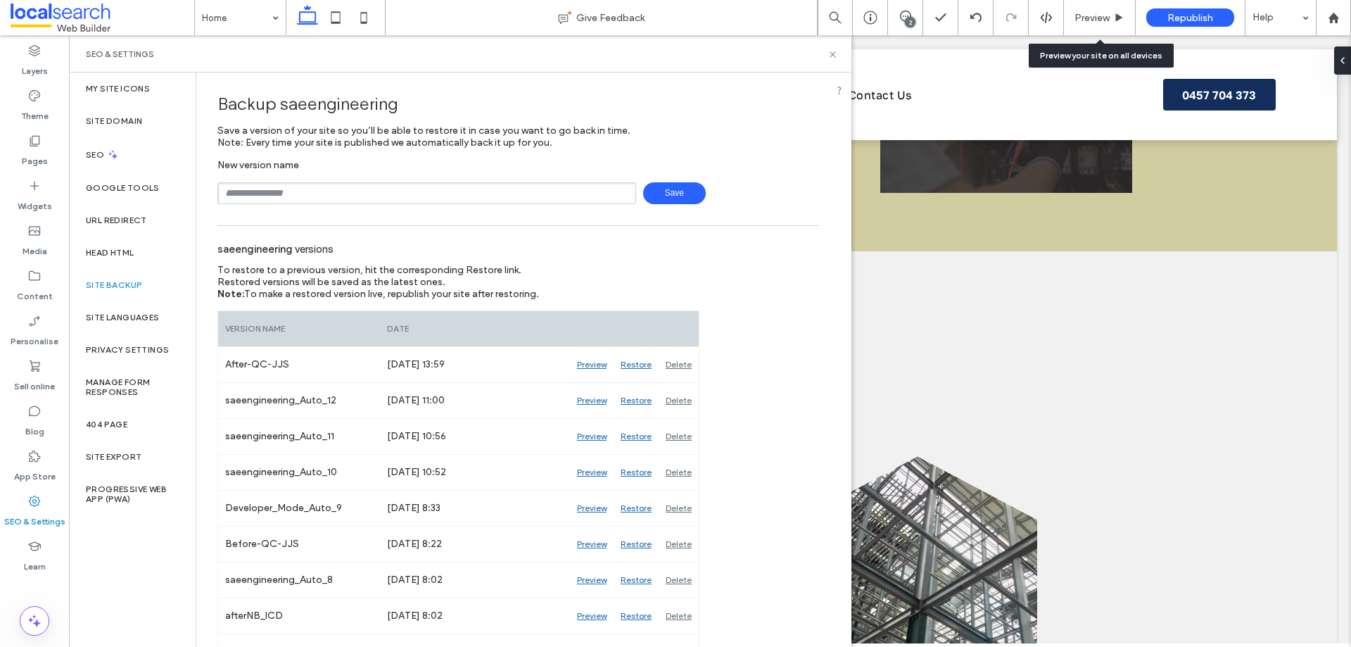
click at [782, 87] on div "Backup saeengineering" at bounding box center [517, 104] width 601 height 42
click at [773, 55] on div "SEO & Settings" at bounding box center [460, 54] width 749 height 11
drag, startPoint x: 836, startPoint y: 56, endPoint x: 930, endPoint y: 4, distance: 106.8
click at [836, 56] on icon at bounding box center [833, 54] width 11 height 11
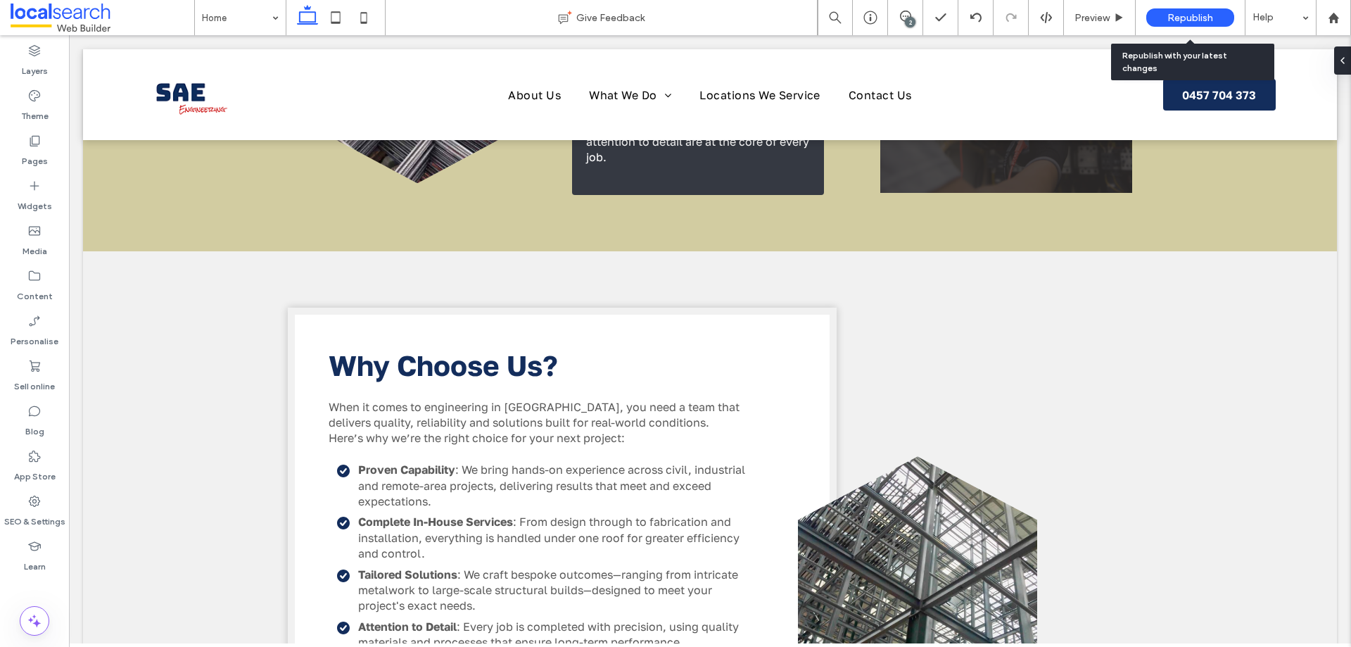
drag, startPoint x: 1165, startPoint y: 18, endPoint x: 1101, endPoint y: 4, distance: 65.6
click at [1165, 18] on div "Republish" at bounding box center [1190, 17] width 88 height 18
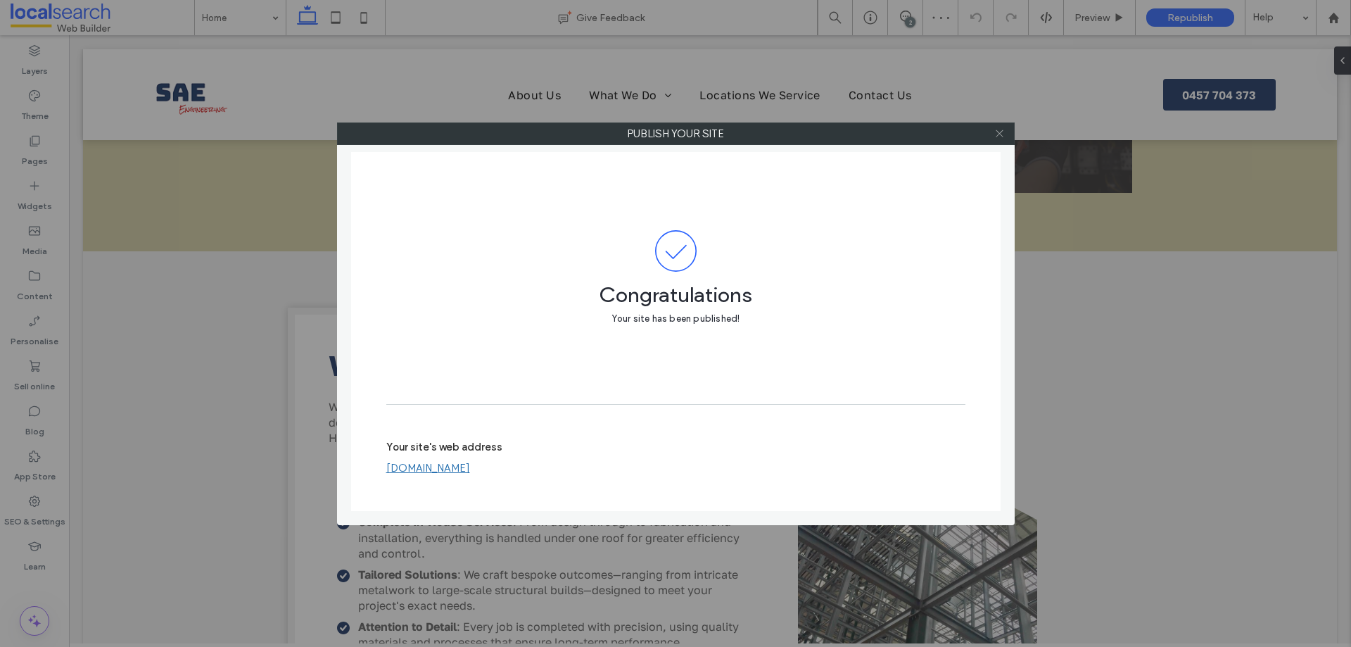
click at [1003, 132] on icon at bounding box center [999, 133] width 11 height 11
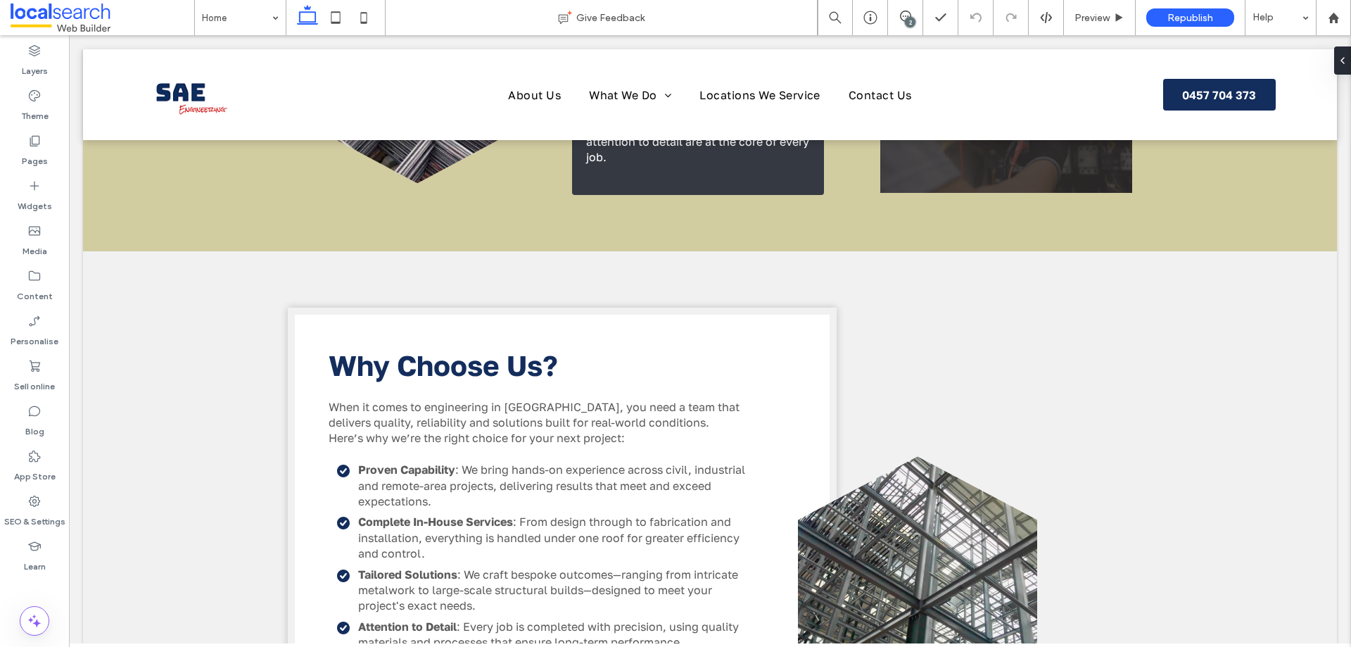
click at [833, 44] on body "Home About Us What We Do Engineering Design Steel Fabrication Structural Steel …" at bounding box center [710, 97] width 1282 height 3443
click at [865, 23] on icon at bounding box center [870, 18] width 14 height 14
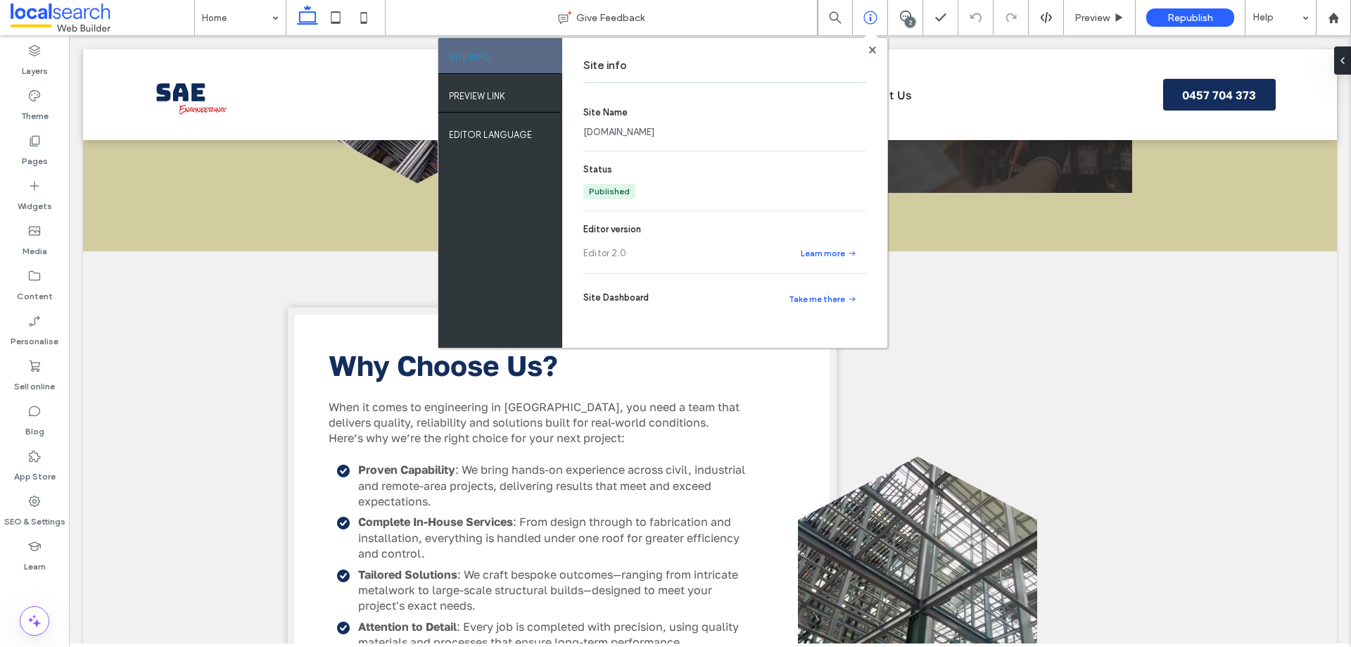
click at [654, 129] on link "saeengineering.webbuilder.localsearch.com.au" at bounding box center [618, 132] width 71 height 14
click at [1108, 25] on div "Preview" at bounding box center [1100, 17] width 72 height 35
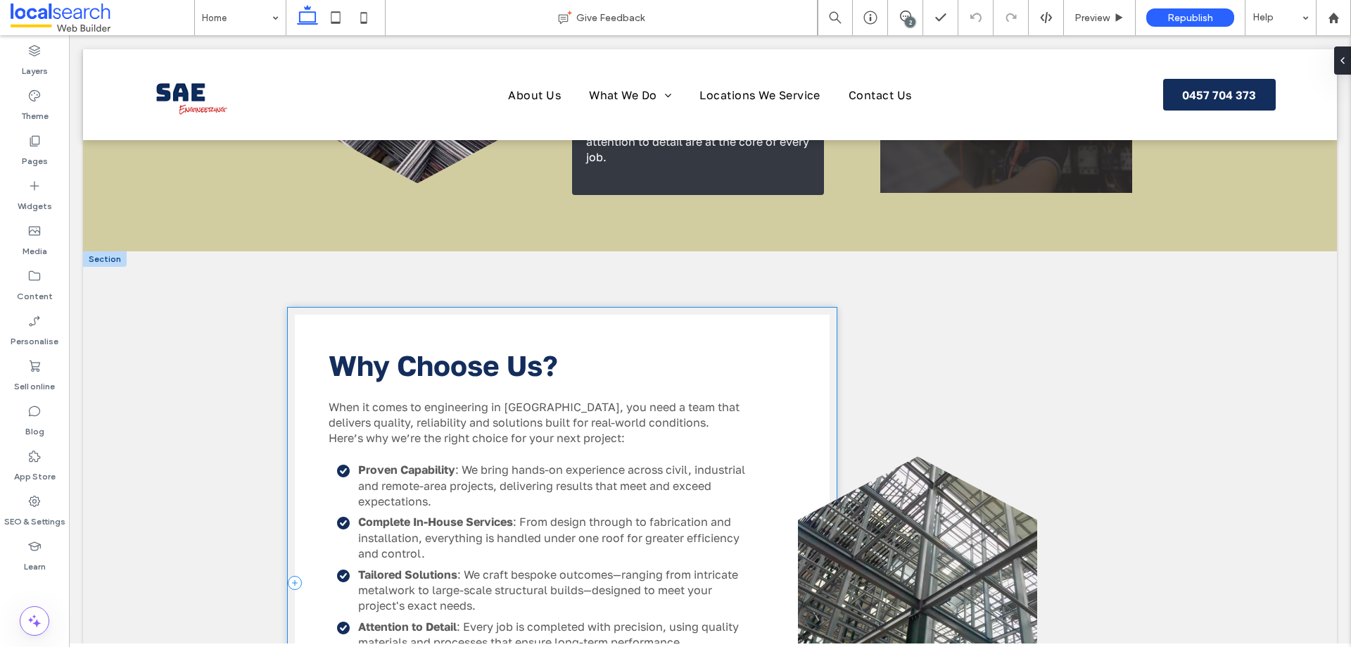
scroll to position [2082, 0]
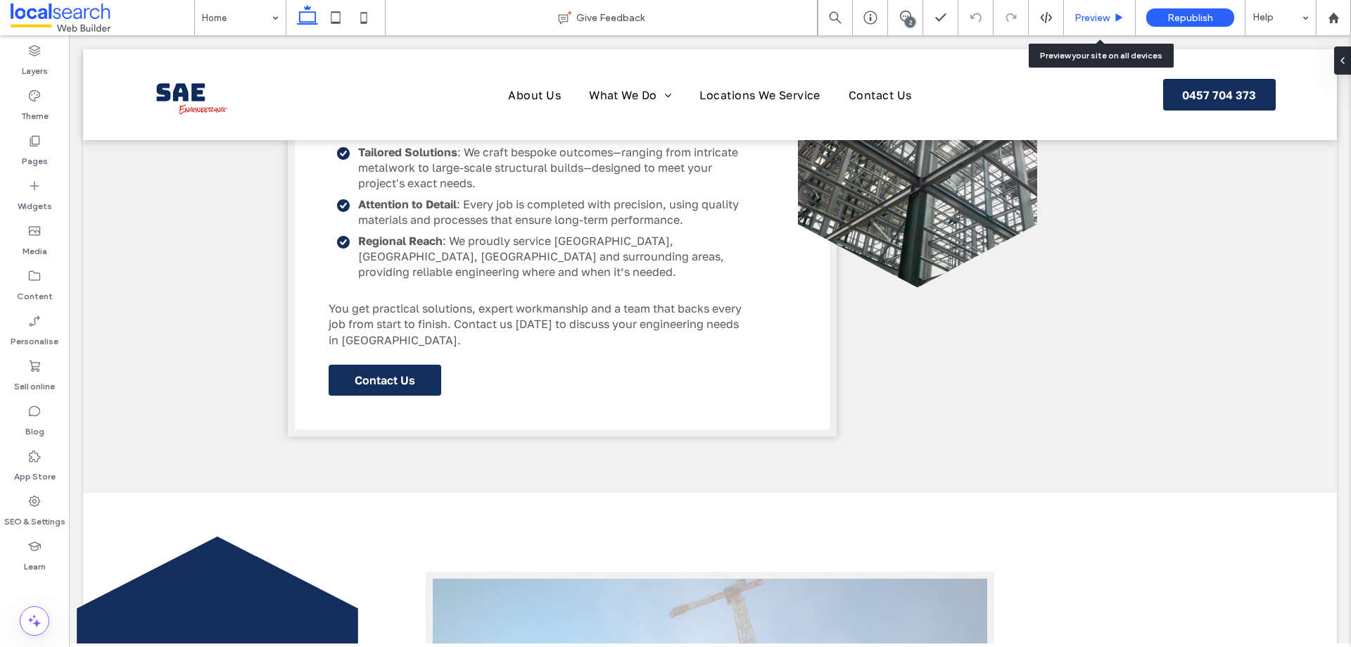
click at [1096, 14] on span "Preview" at bounding box center [1092, 18] width 35 height 12
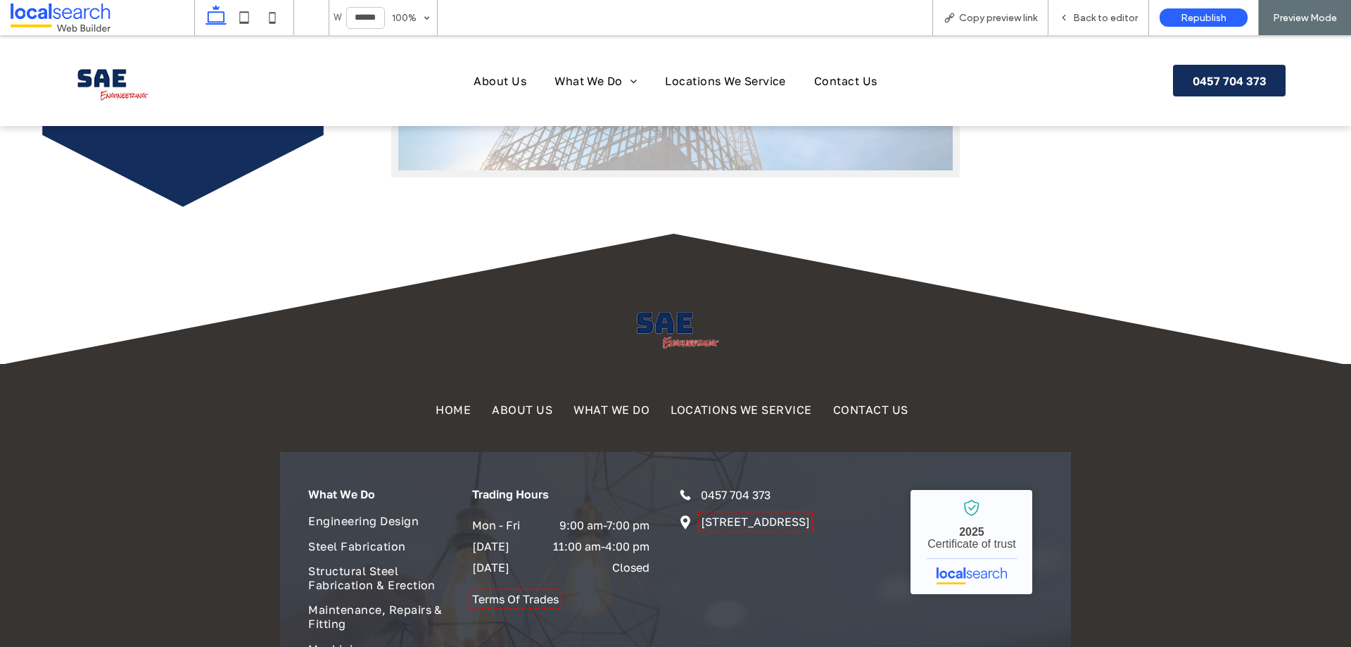
scroll to position [2828, 0]
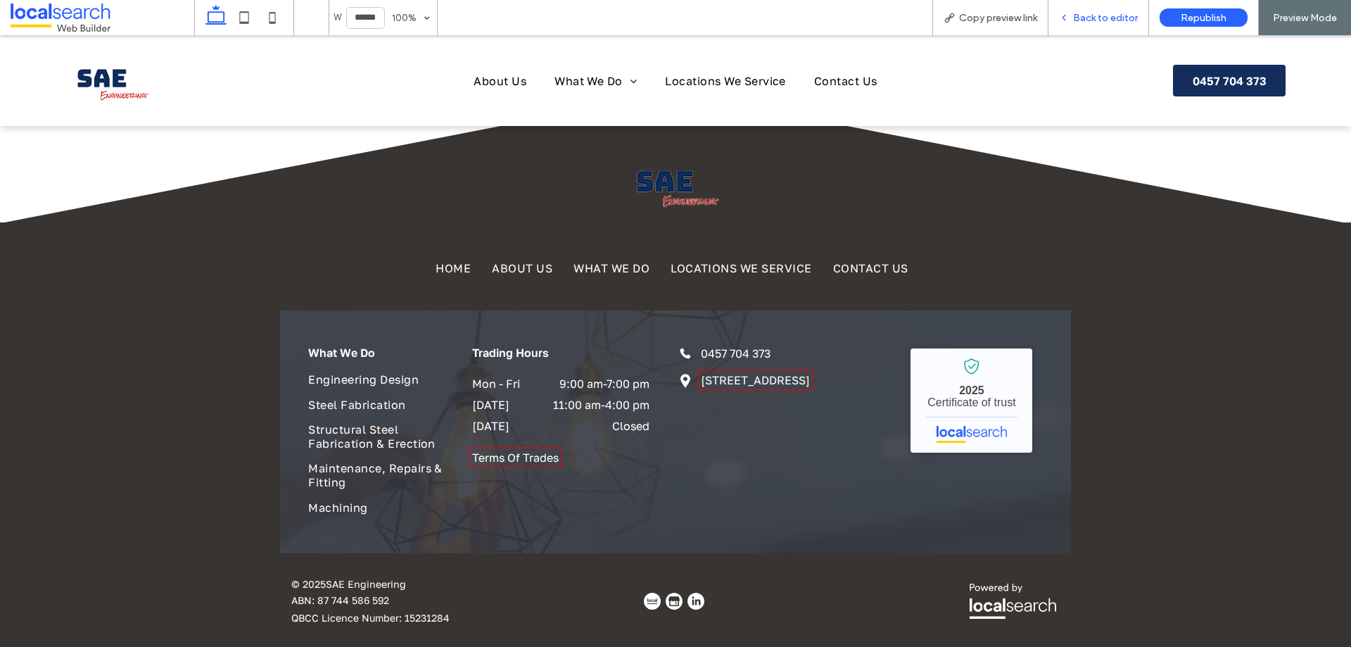
click at [1102, 23] on span "Back to editor" at bounding box center [1105, 18] width 65 height 12
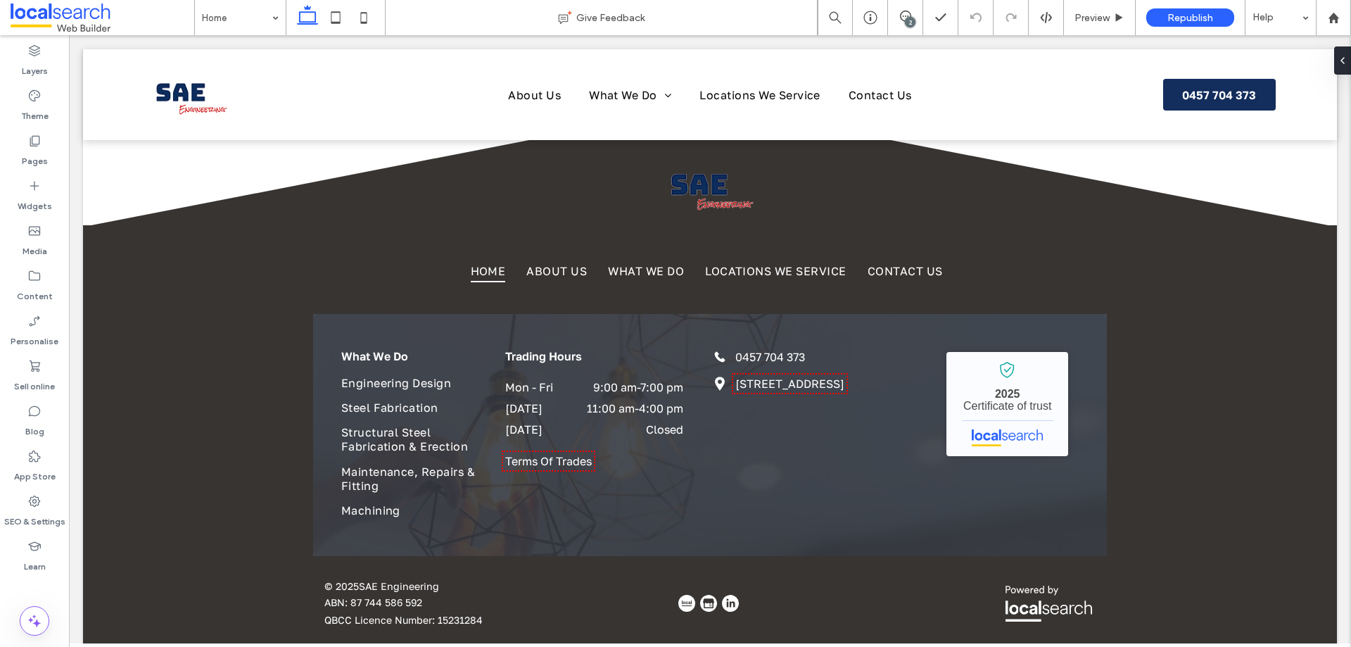
scroll to position [2827, 0]
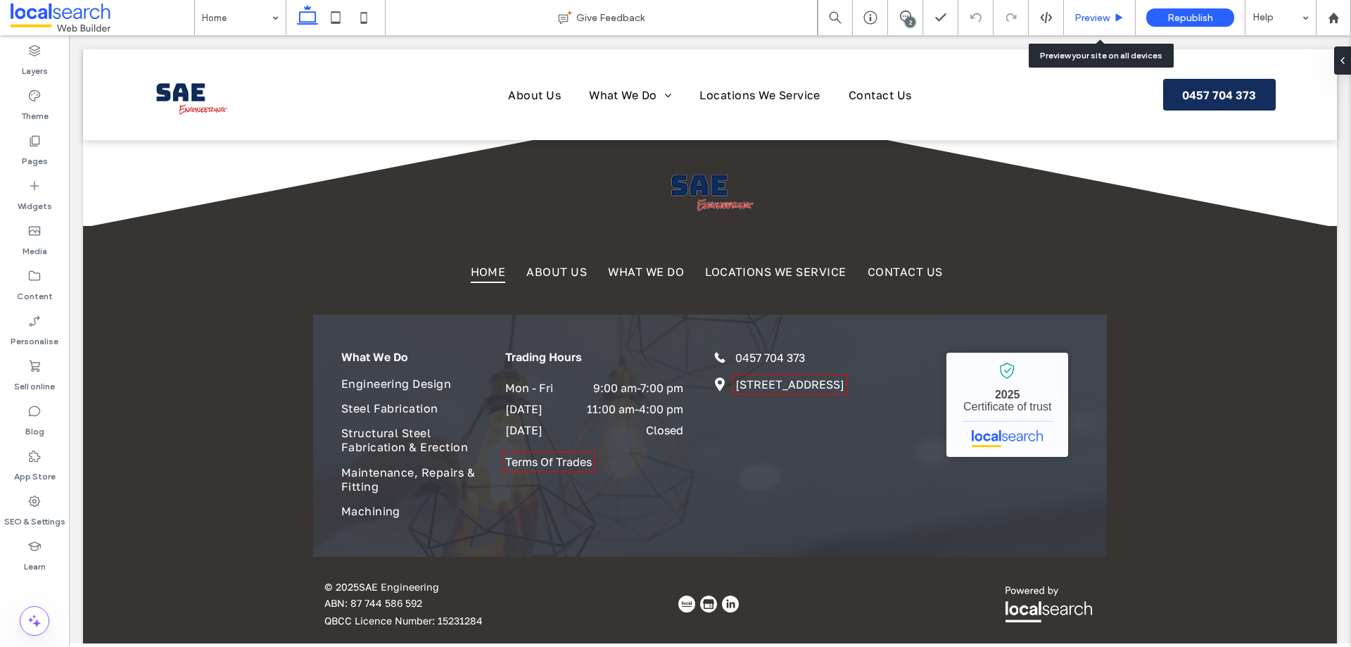
click at [1105, 12] on span "Preview" at bounding box center [1092, 18] width 35 height 12
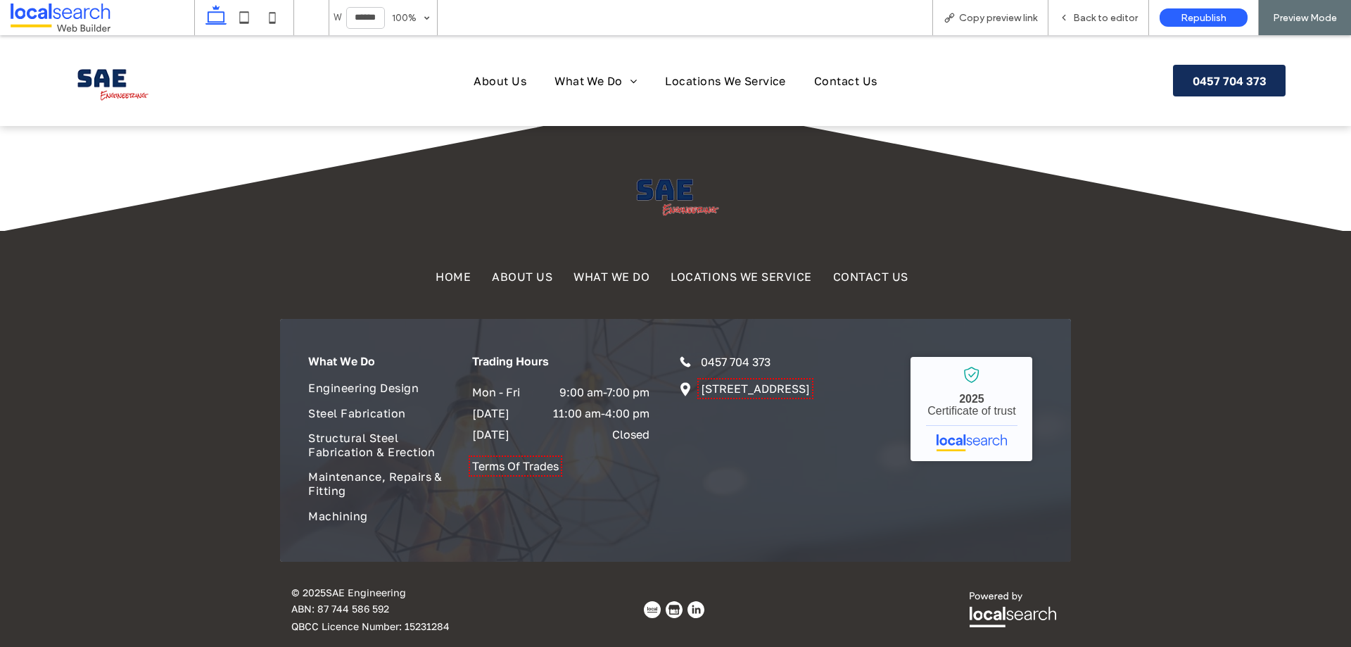
scroll to position [2820, 0]
drag, startPoint x: 1106, startPoint y: 16, endPoint x: 1075, endPoint y: 1, distance: 34.3
click at [1106, 16] on span "Back to editor" at bounding box center [1105, 18] width 65 height 12
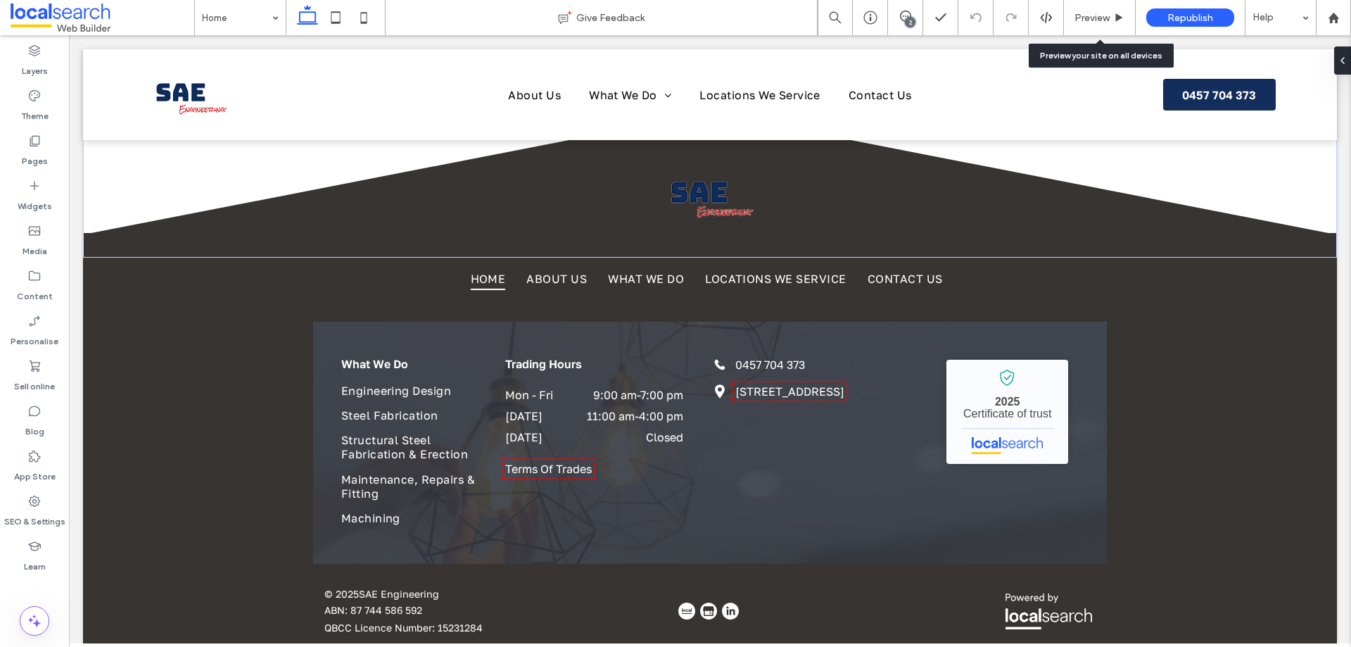
scroll to position [2819, 0]
click at [1097, 13] on span "Preview" at bounding box center [1092, 18] width 35 height 12
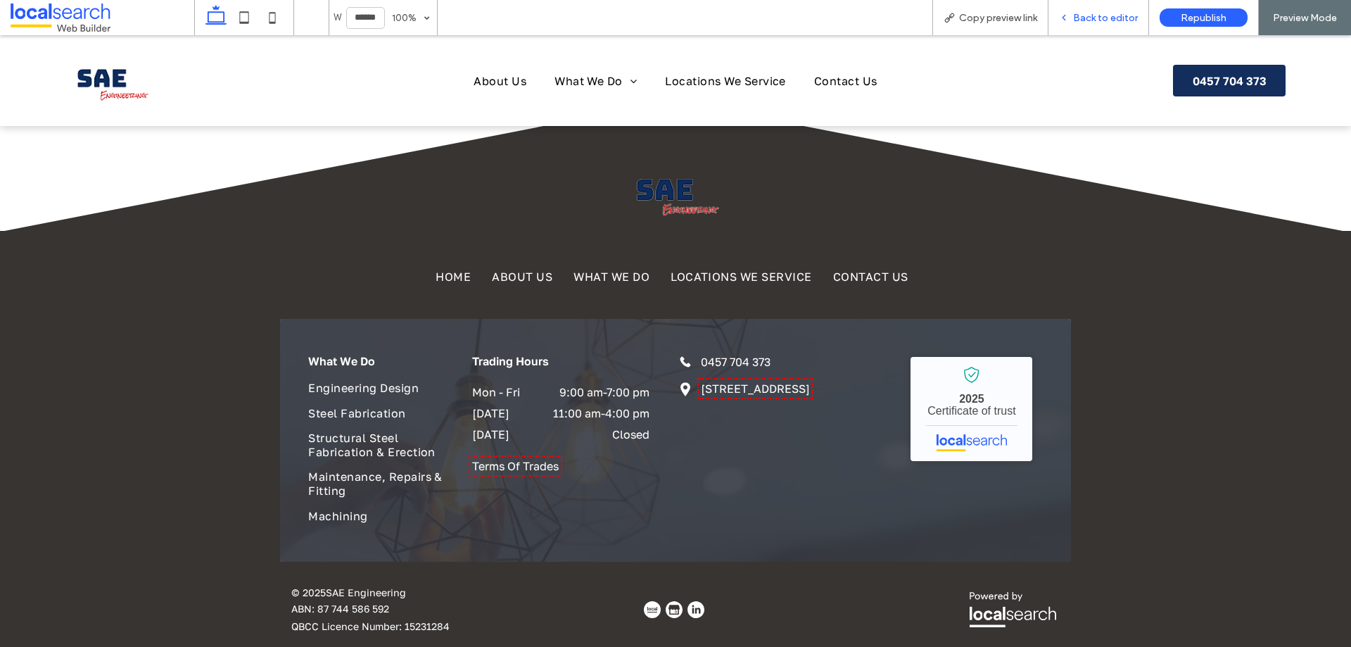
scroll to position [2820, 0]
click at [1135, 18] on span "Back to editor" at bounding box center [1105, 18] width 65 height 12
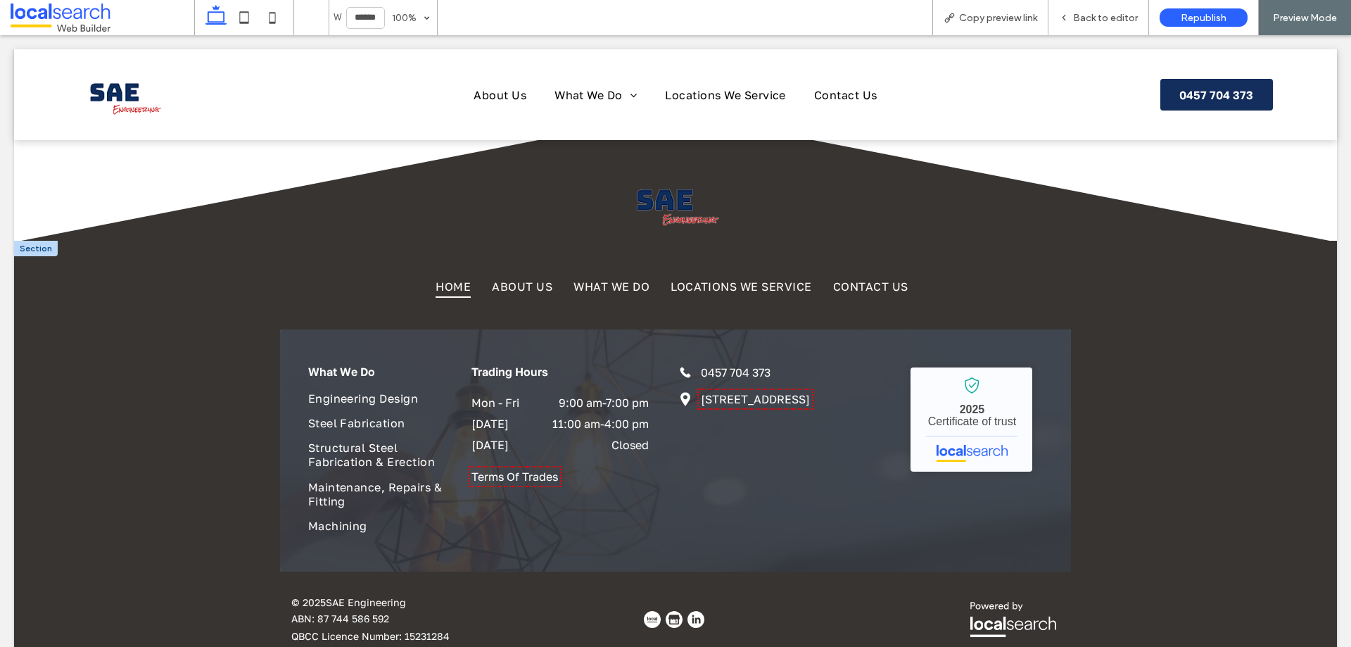
scroll to position [2819, 0]
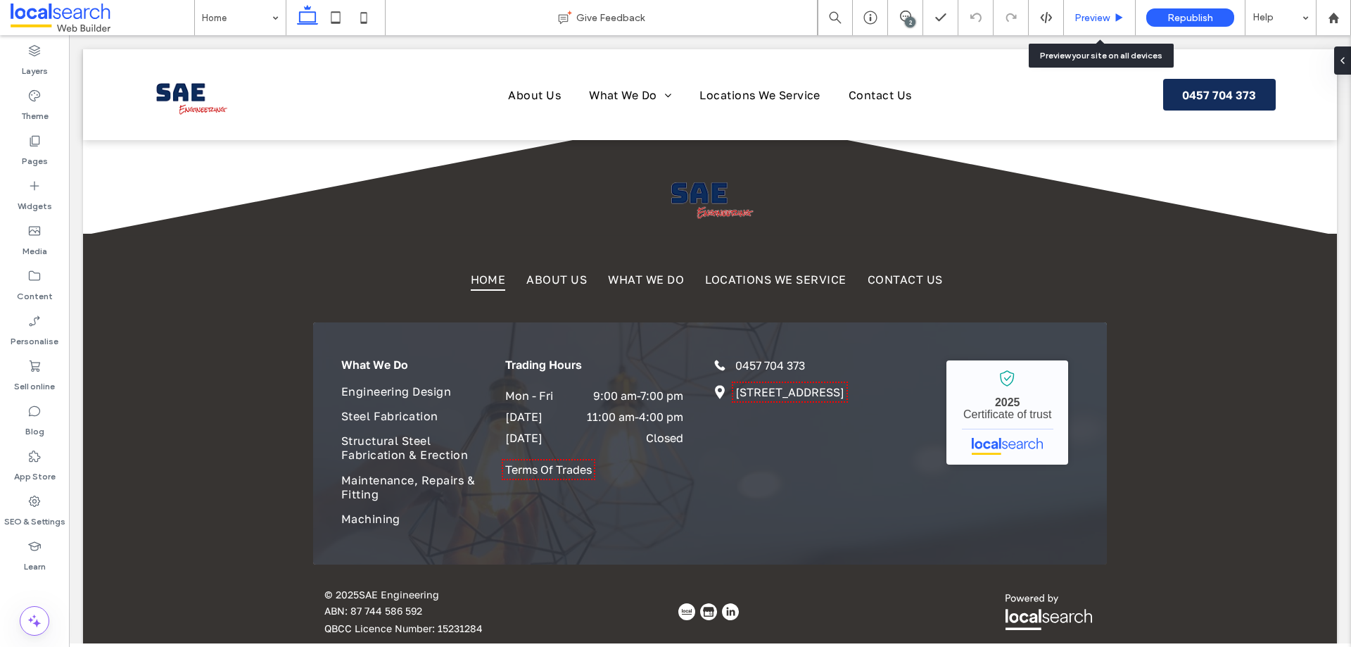
click at [1101, 9] on div "Preview" at bounding box center [1100, 17] width 72 height 35
click at [1094, 17] on span "Preview" at bounding box center [1092, 18] width 35 height 12
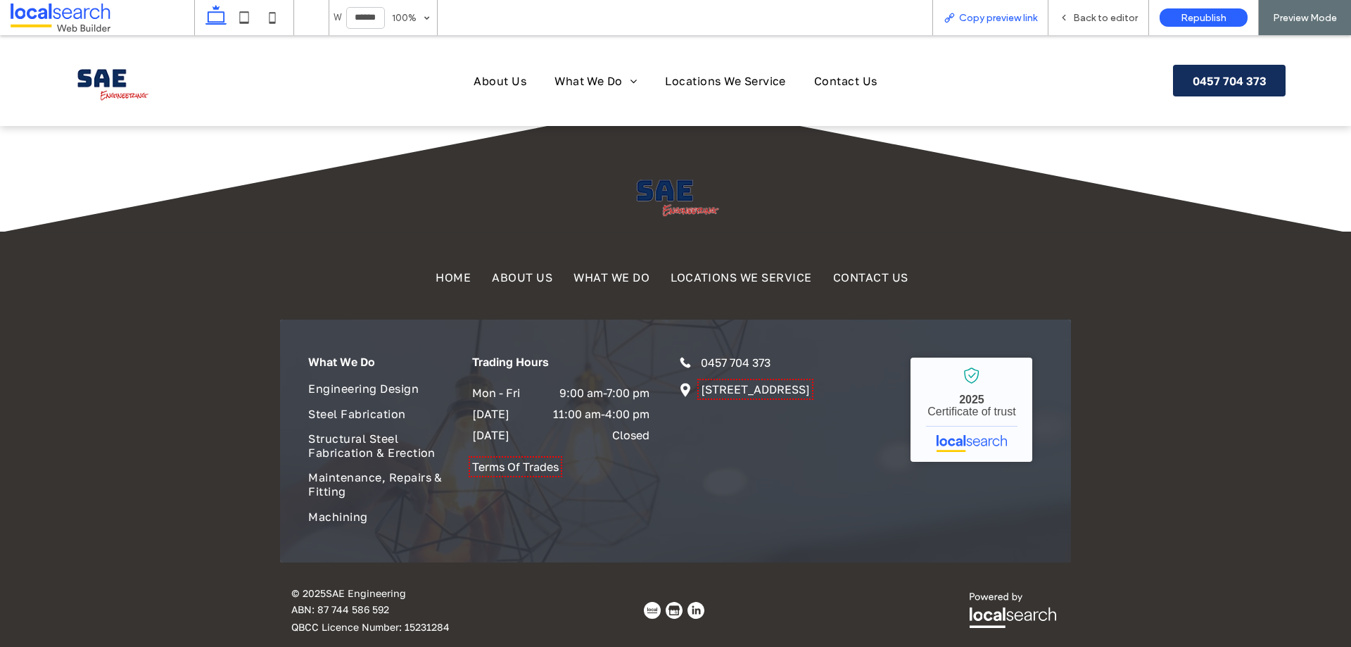
scroll to position [2820, 0]
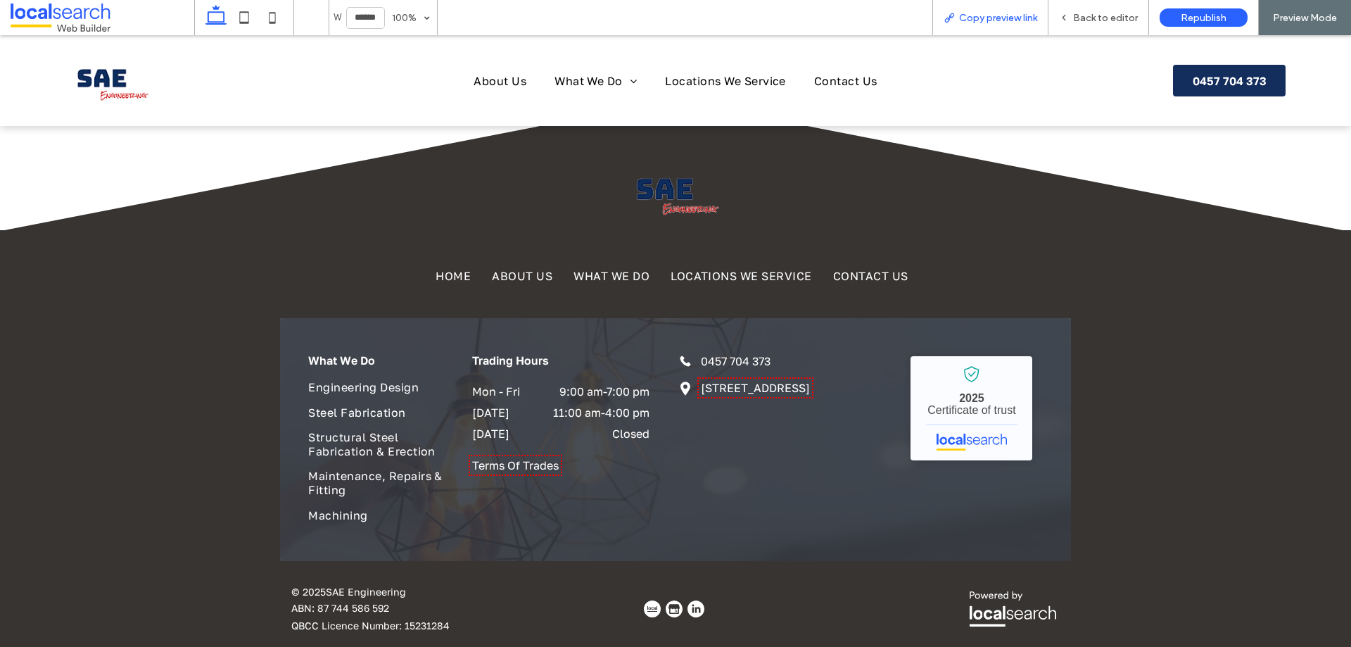
click at [1012, 14] on span "Copy preview link" at bounding box center [998, 18] width 78 height 12
drag, startPoint x: 956, startPoint y: 23, endPoint x: 946, endPoint y: 23, distance: 10.6
click at [956, 23] on div "Copy preview link" at bounding box center [990, 18] width 115 height 12
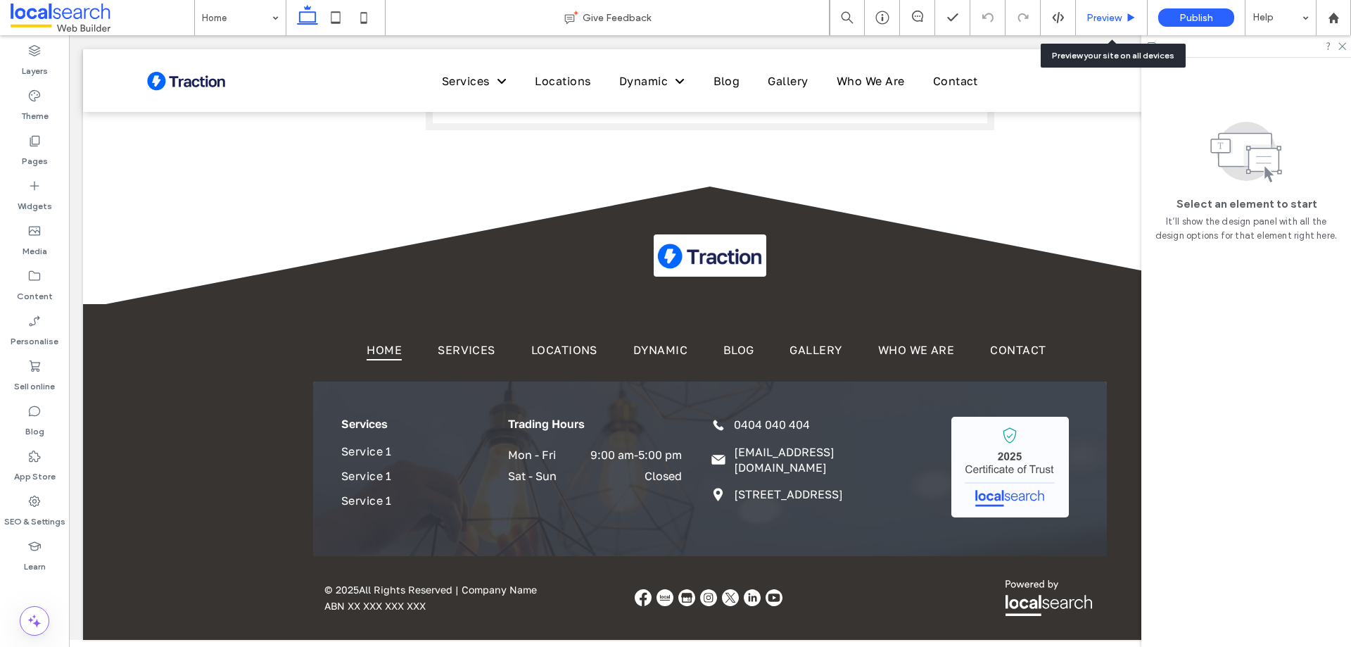
click at [1088, 16] on span "Preview" at bounding box center [1104, 18] width 35 height 12
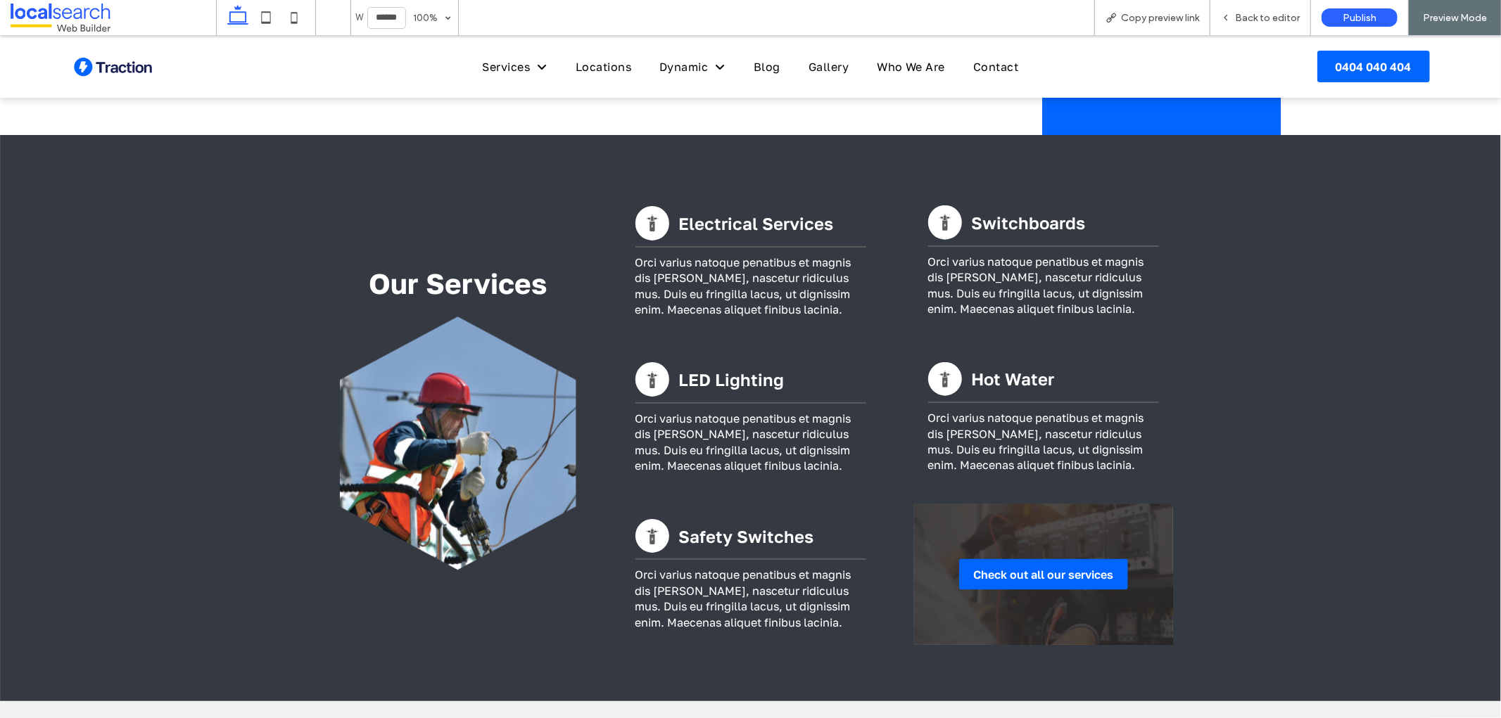
scroll to position [1407, 0]
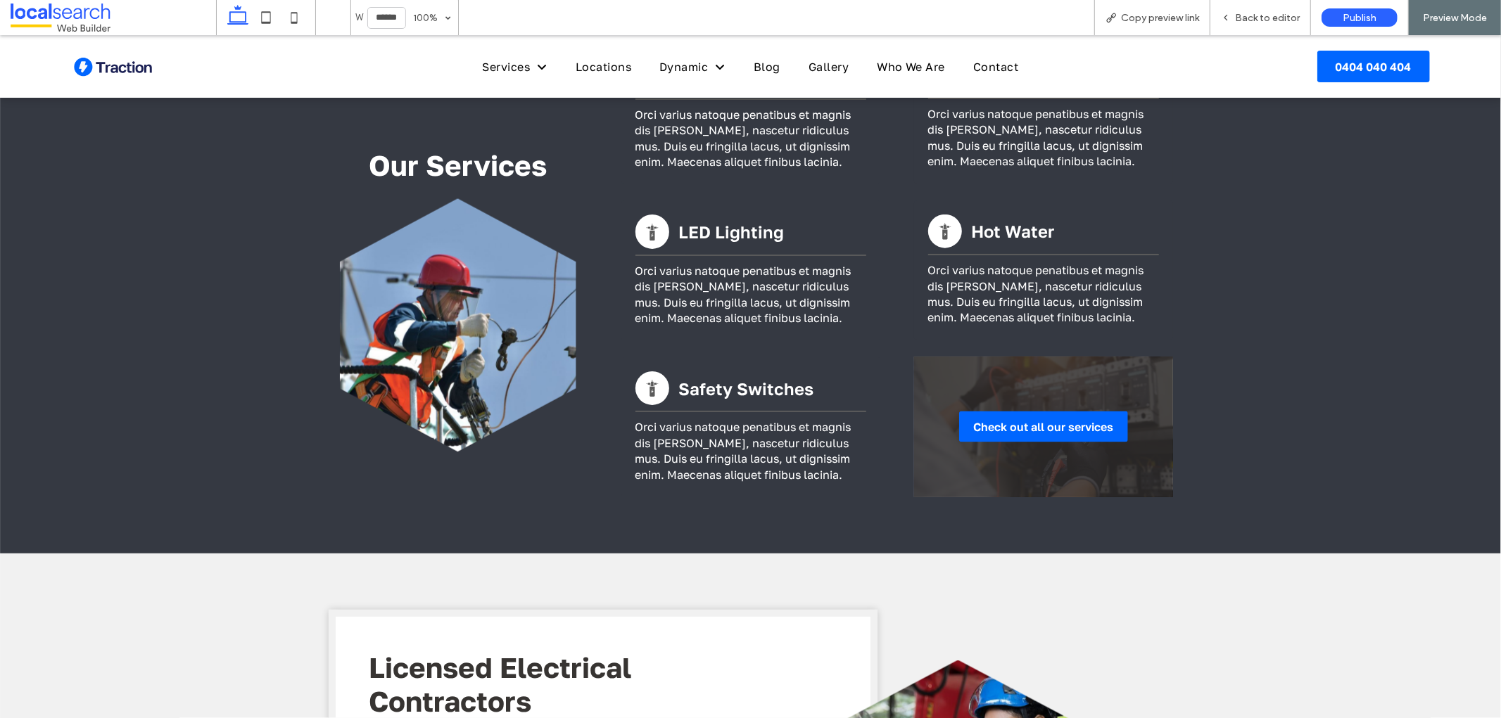
click at [1029, 376] on div "Check out all our services" at bounding box center [1043, 426] width 259 height 141
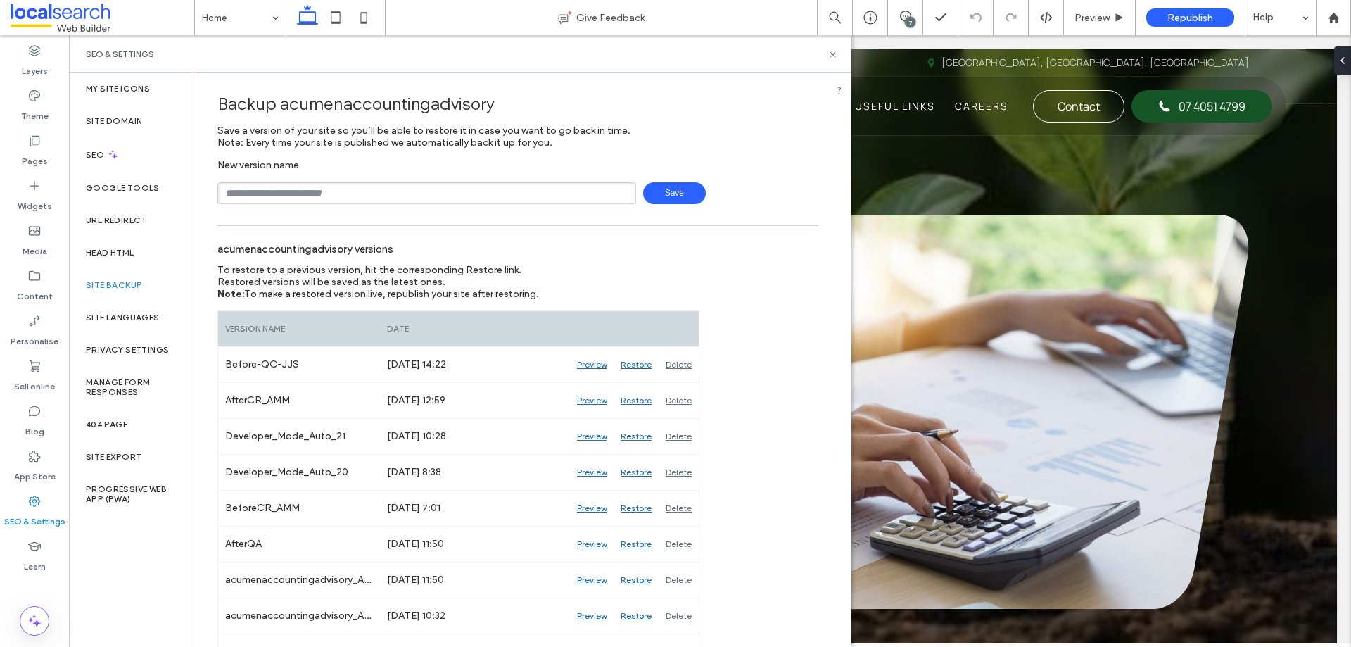
click at [840, 55] on div "SEO & Settings" at bounding box center [460, 53] width 783 height 37
drag, startPoint x: 832, startPoint y: 53, endPoint x: 770, endPoint y: 13, distance: 74.4
click at [832, 53] on icon at bounding box center [833, 54] width 11 height 11
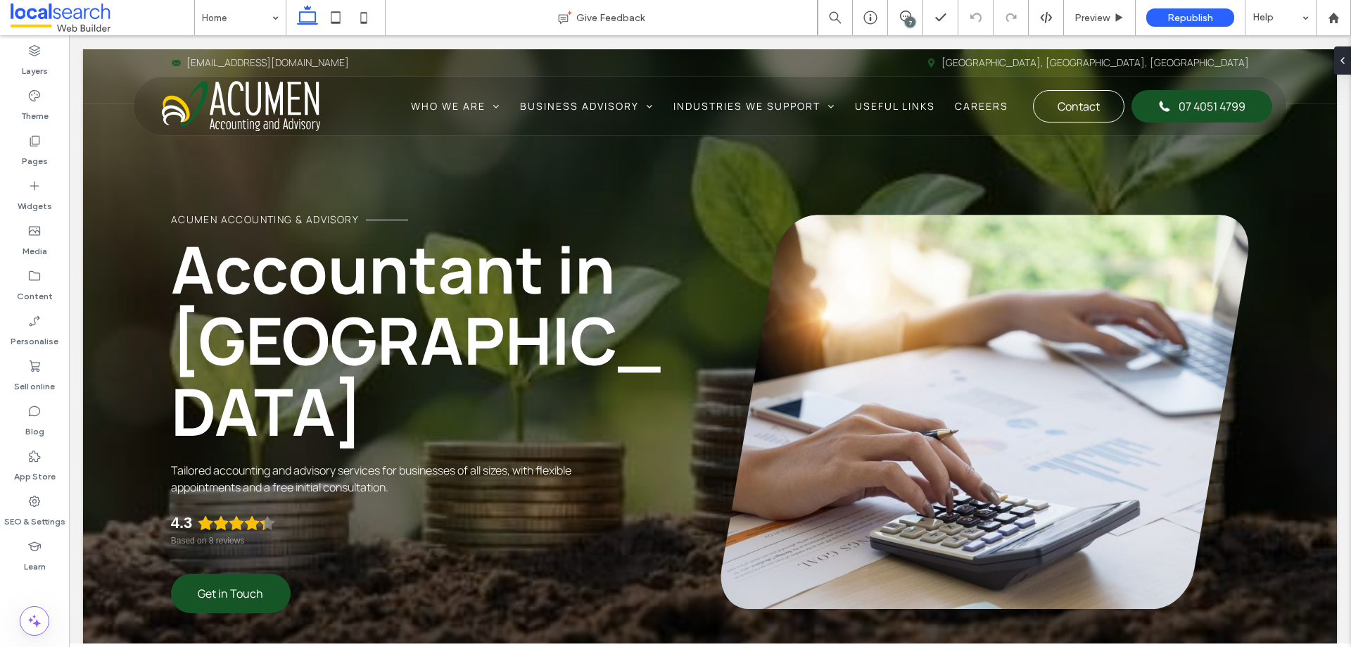
click at [906, 19] on div "7" at bounding box center [910, 22] width 11 height 11
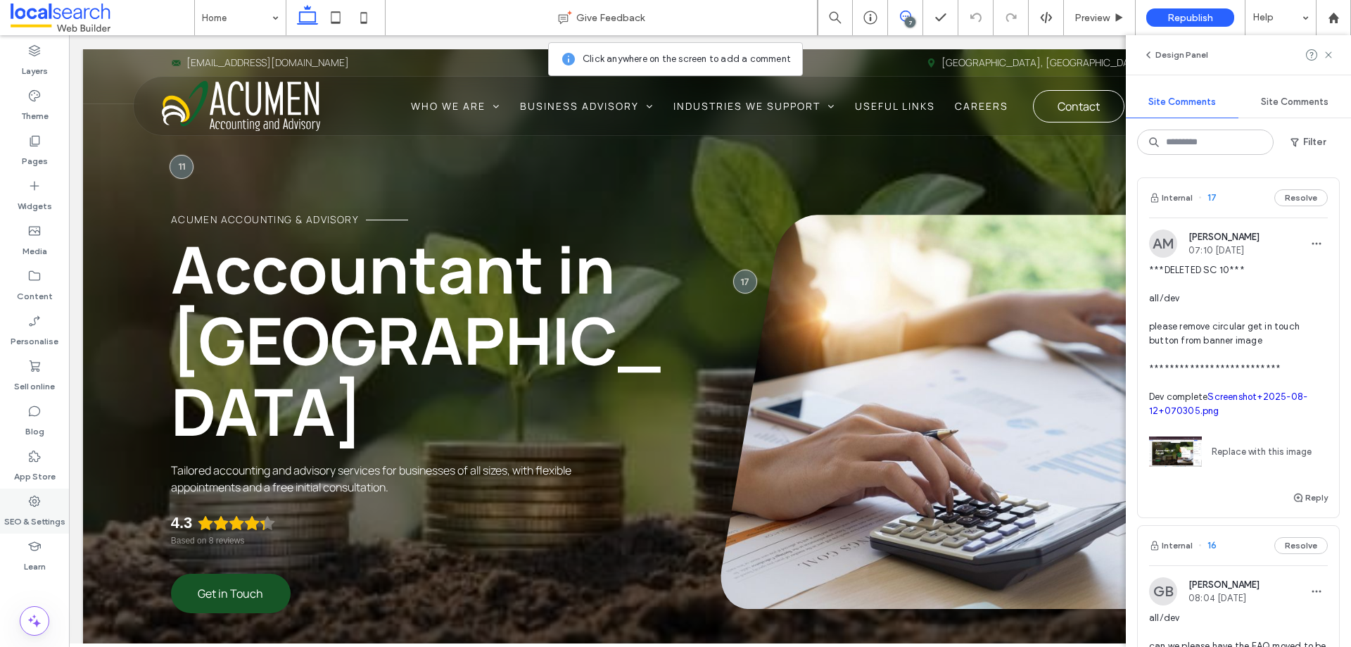
click at [31, 507] on icon at bounding box center [34, 501] width 14 height 14
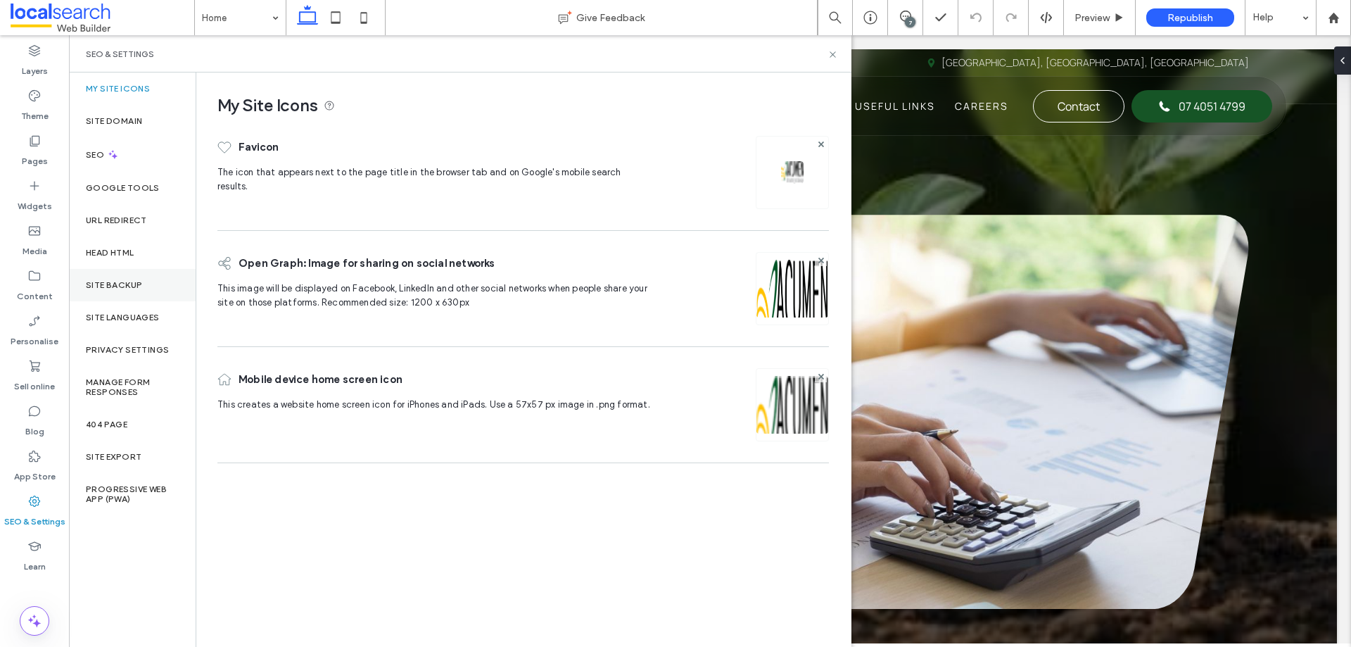
click at [128, 277] on div "Site backup" at bounding box center [132, 285] width 127 height 32
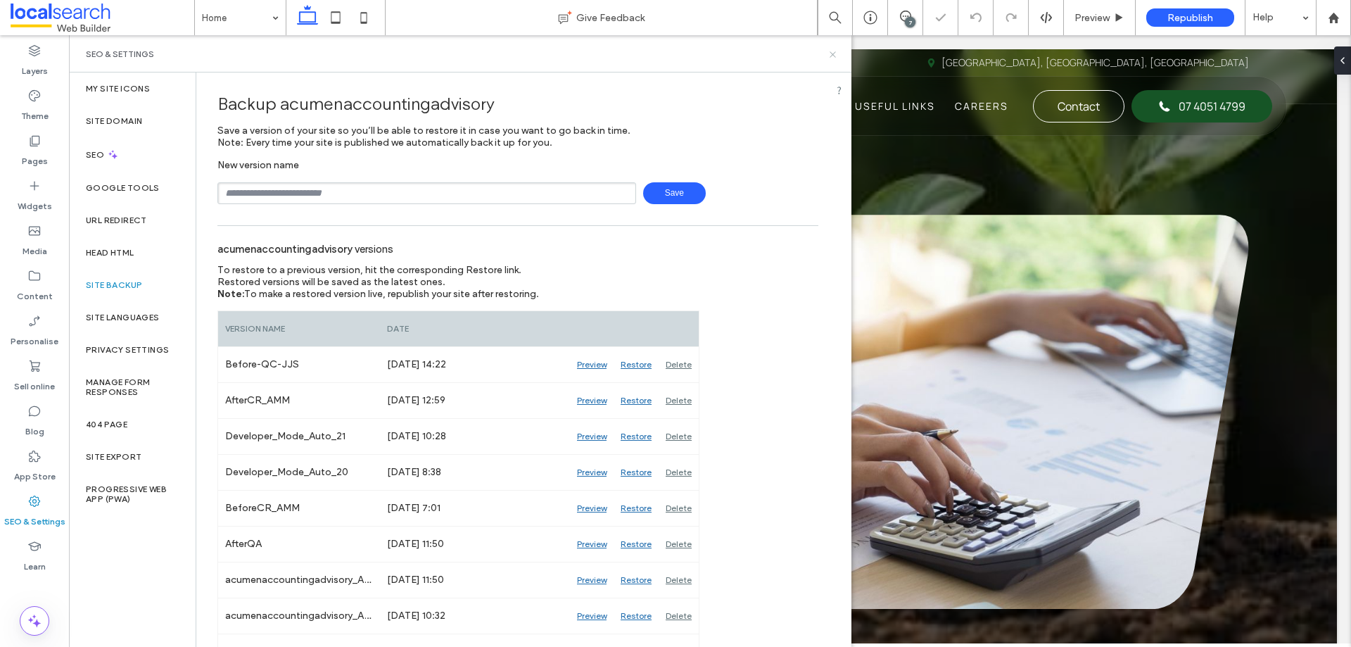
drag, startPoint x: 835, startPoint y: 55, endPoint x: 783, endPoint y: 4, distance: 72.7
click at [835, 55] on icon at bounding box center [833, 54] width 11 height 11
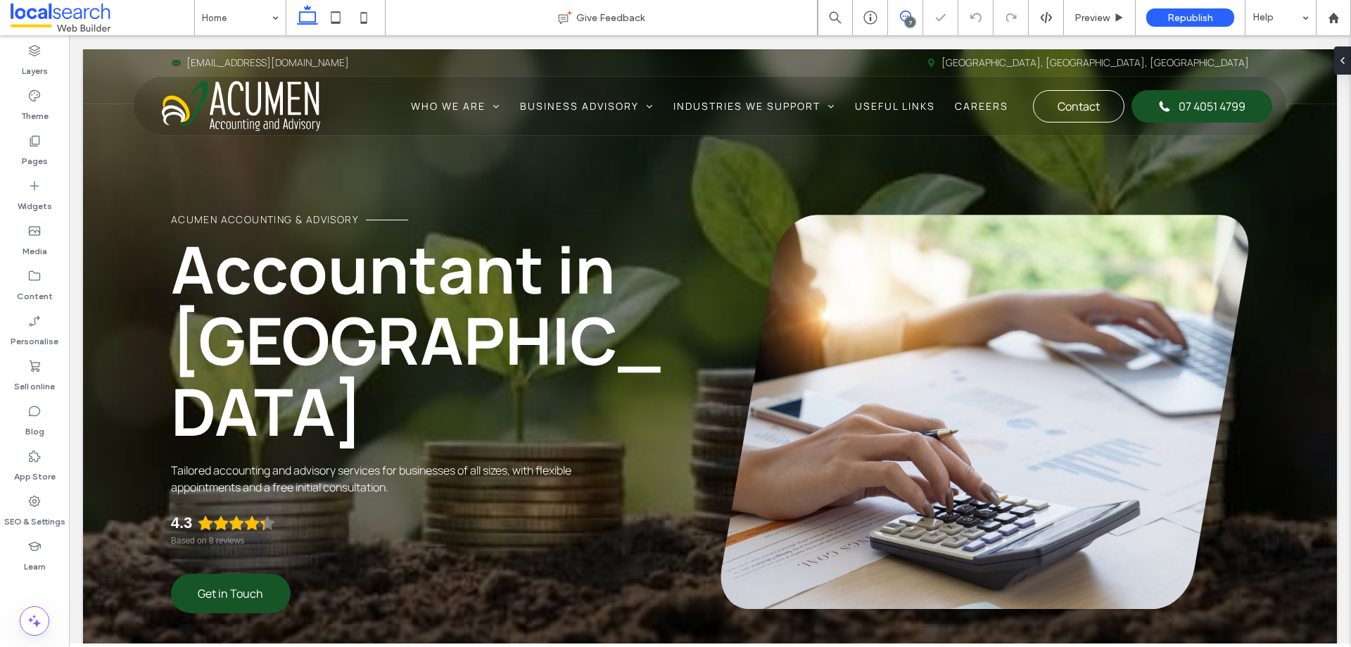
click at [905, 14] on icon at bounding box center [905, 16] width 11 height 11
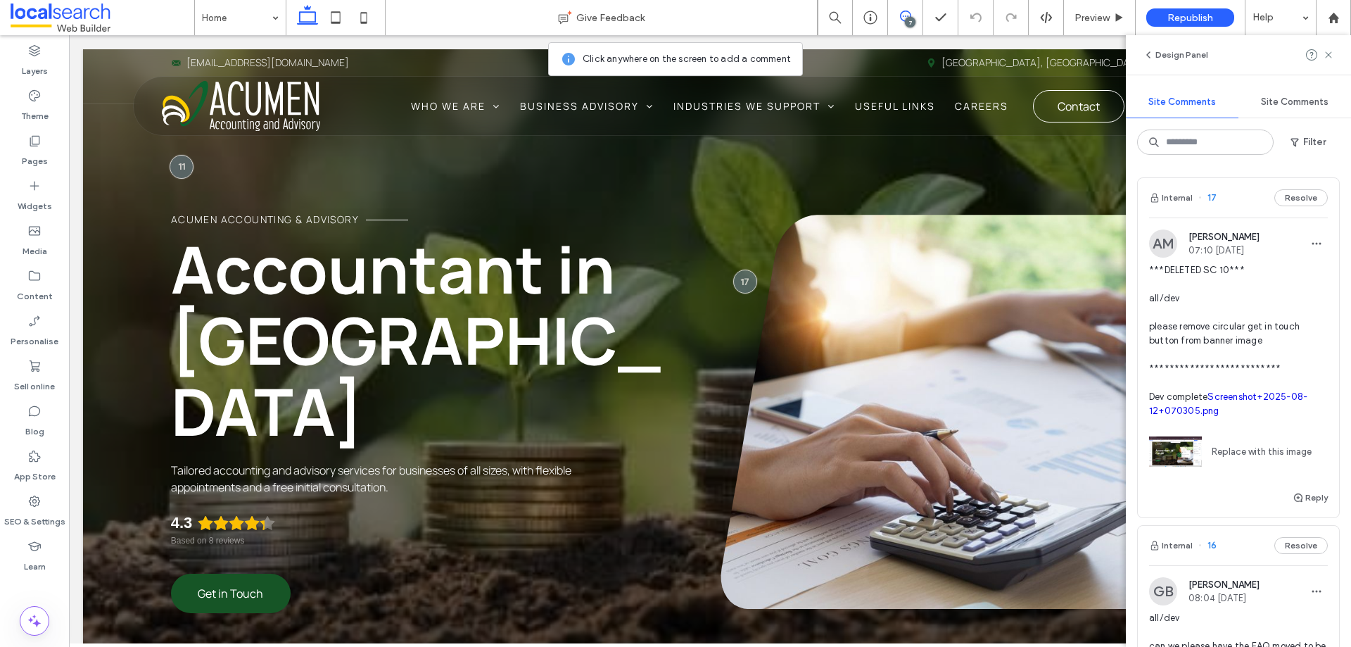
click at [1236, 204] on div "Internal 17 Resolve" at bounding box center [1238, 197] width 201 height 39
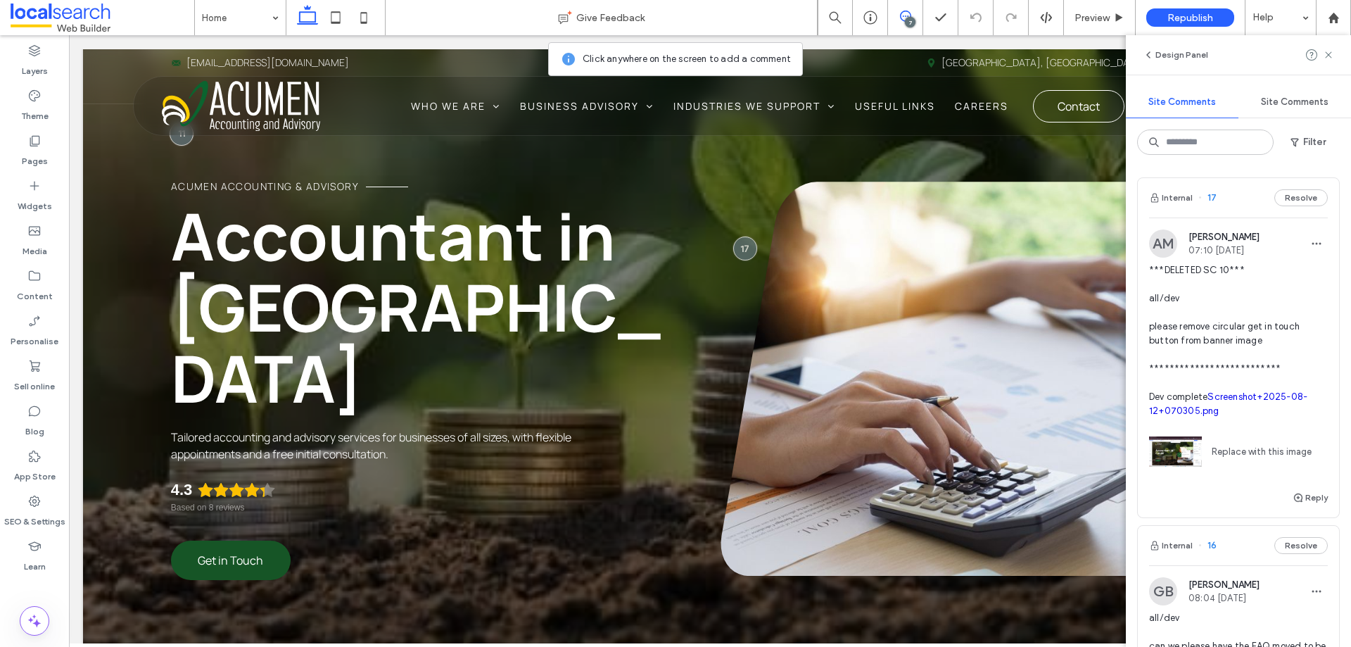
scroll to position [34, 0]
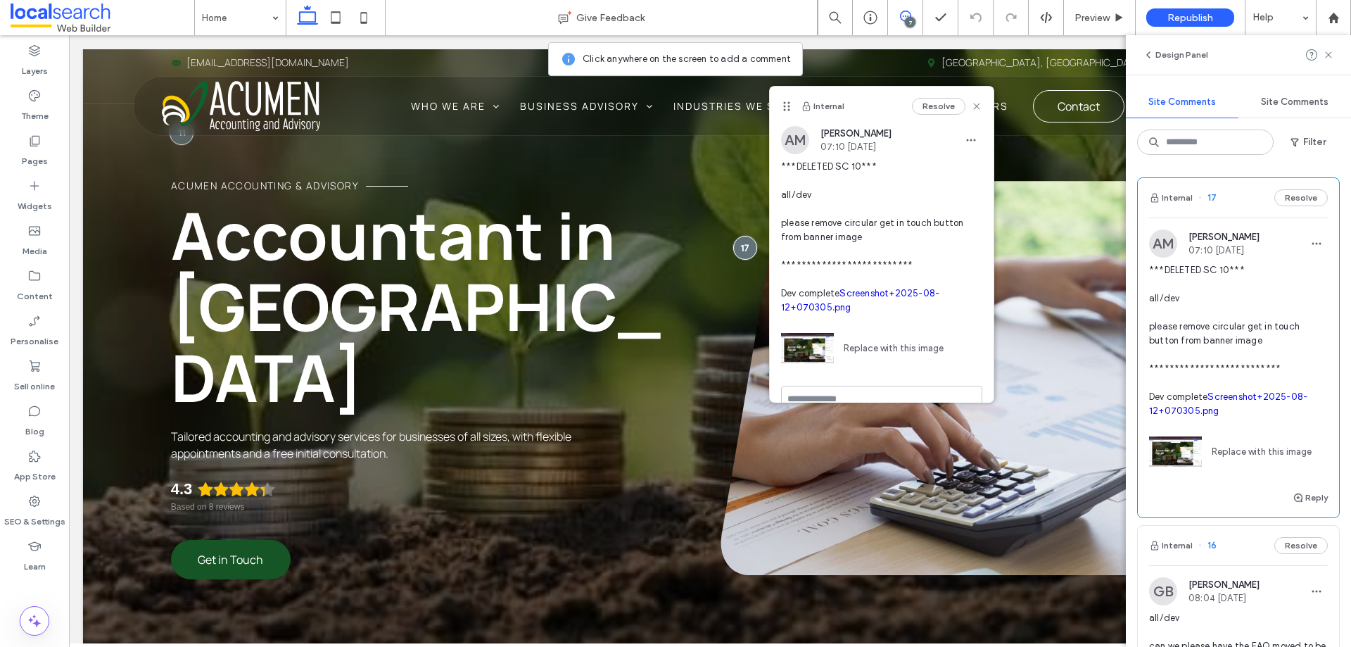
click at [1208, 416] on link "Screenshot+2025-08-12+070305.png" at bounding box center [1228, 403] width 158 height 25
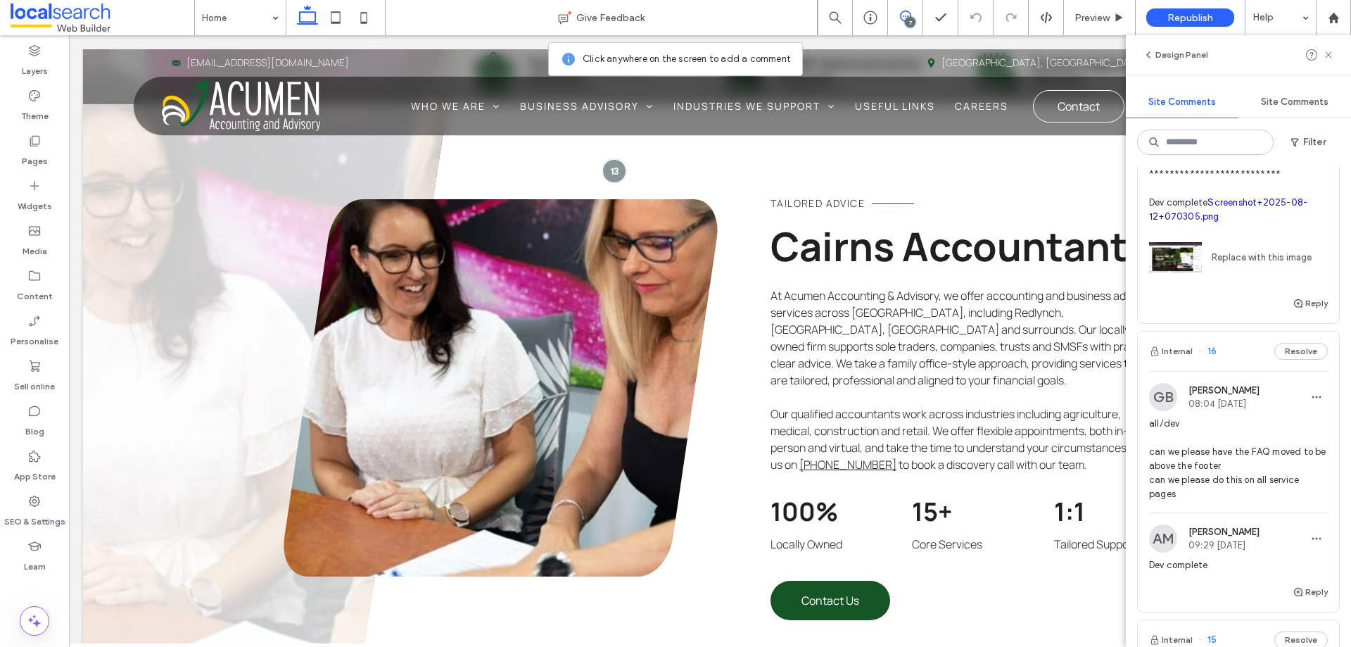
scroll to position [211, 0]
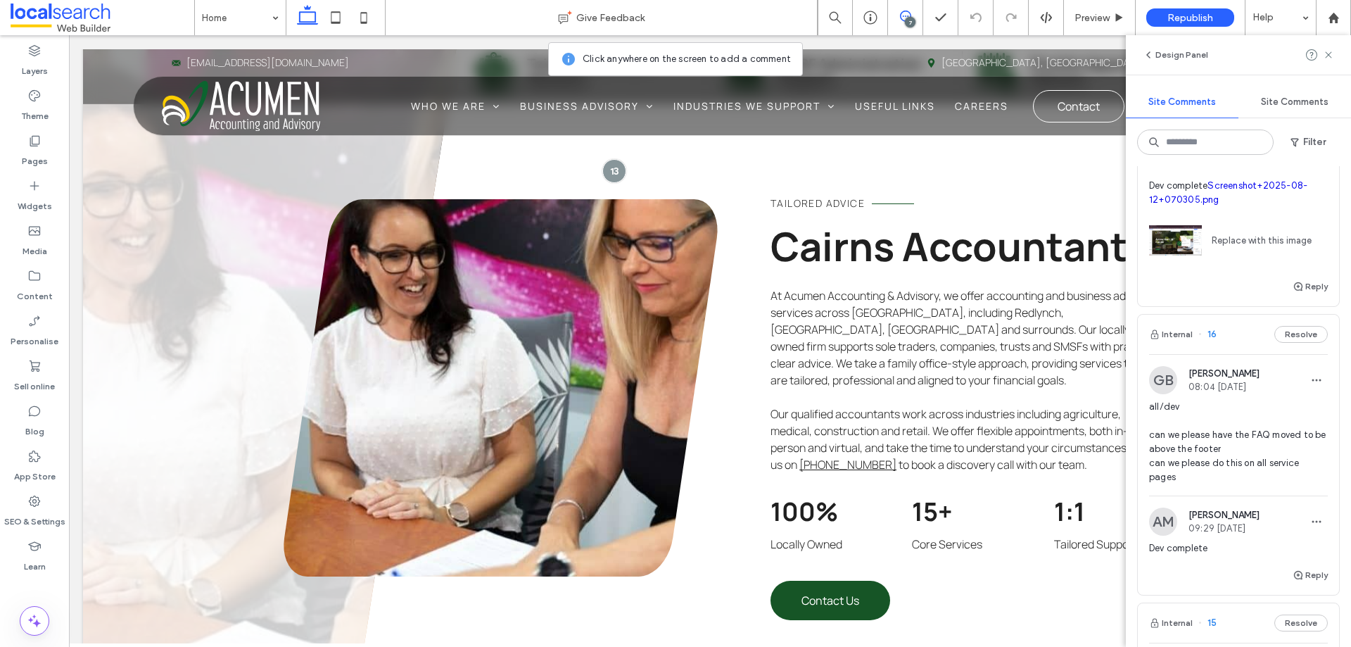
click at [1242, 354] on div "Internal 16 Resolve" at bounding box center [1238, 334] width 201 height 39
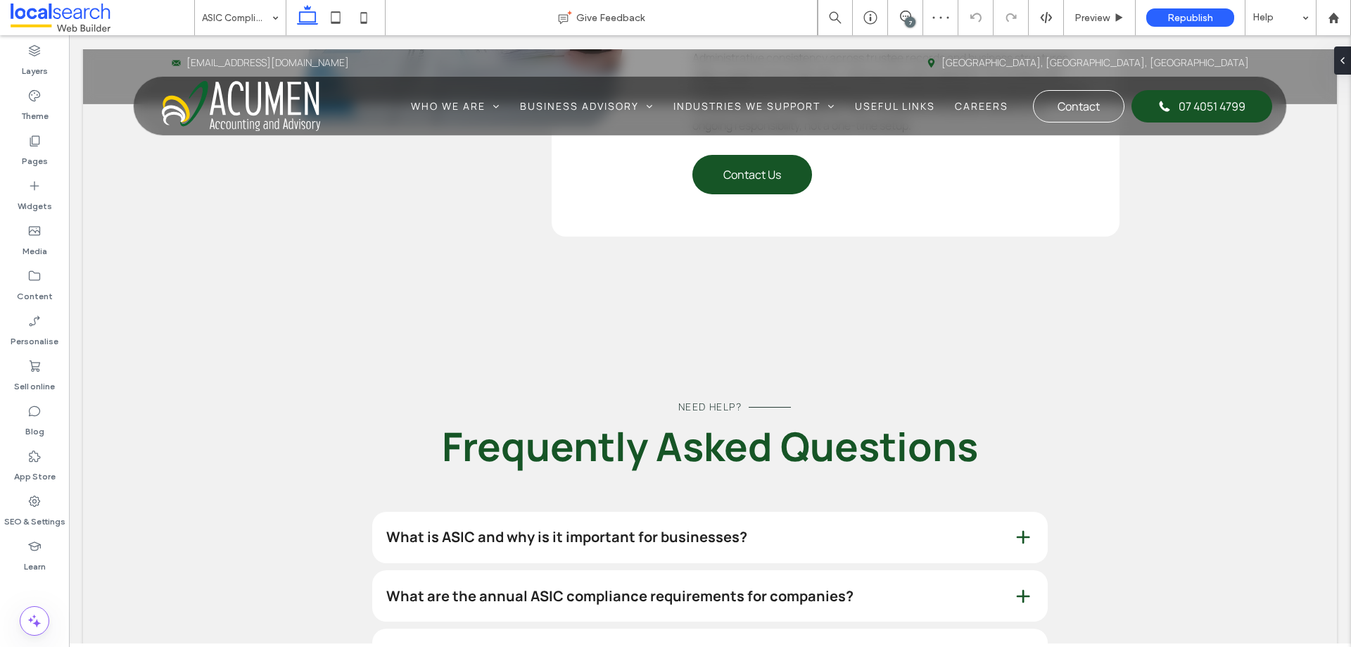
click at [906, 20] on div "7" at bounding box center [910, 22] width 11 height 11
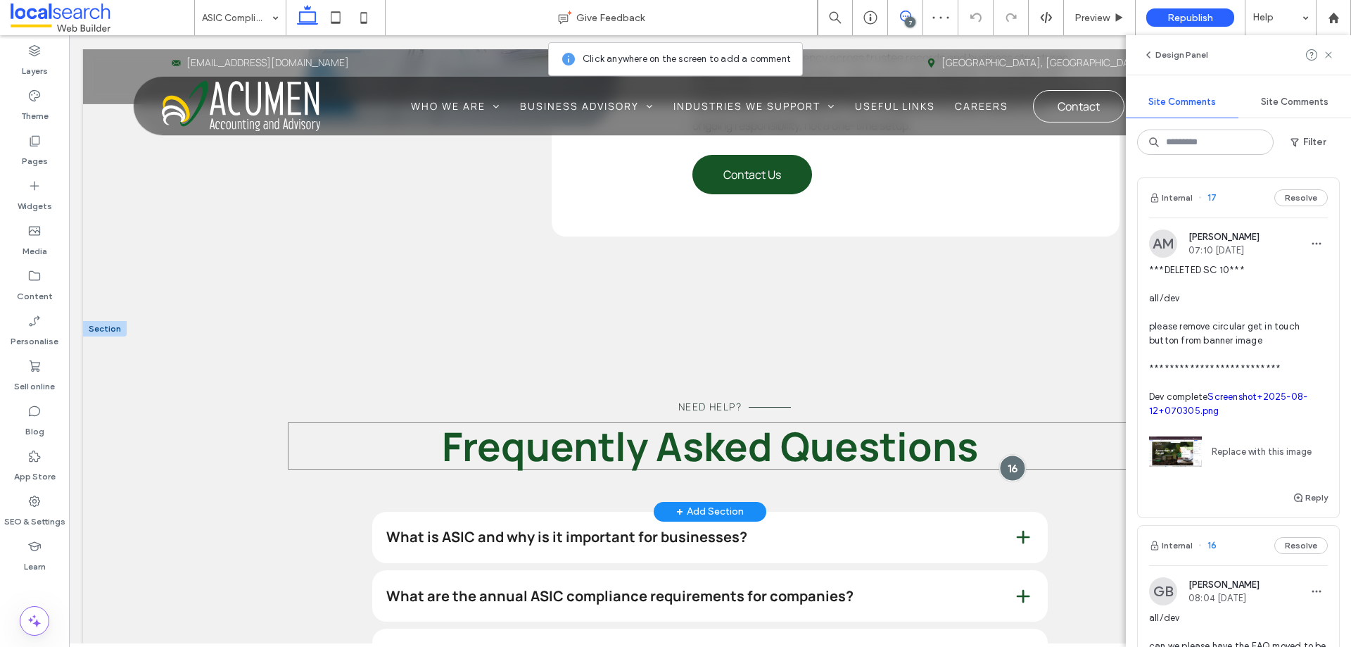
click at [1007, 455] on div at bounding box center [1012, 468] width 26 height 26
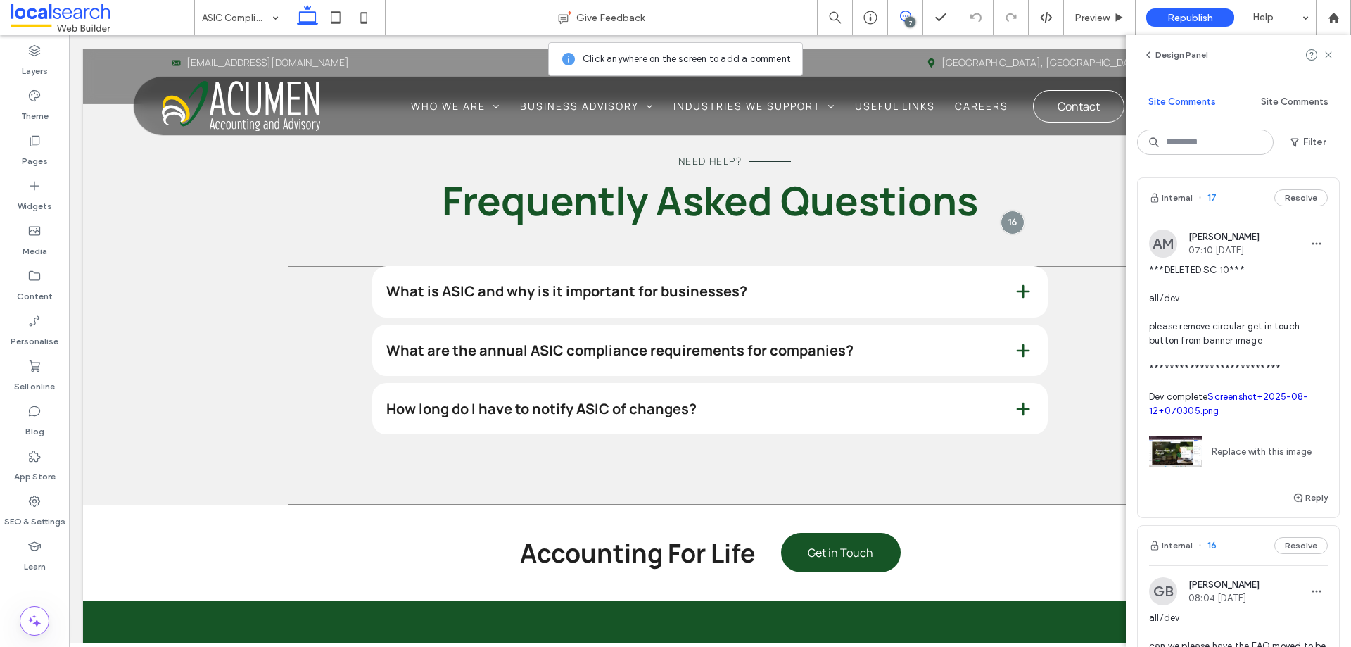
scroll to position [2421, 0]
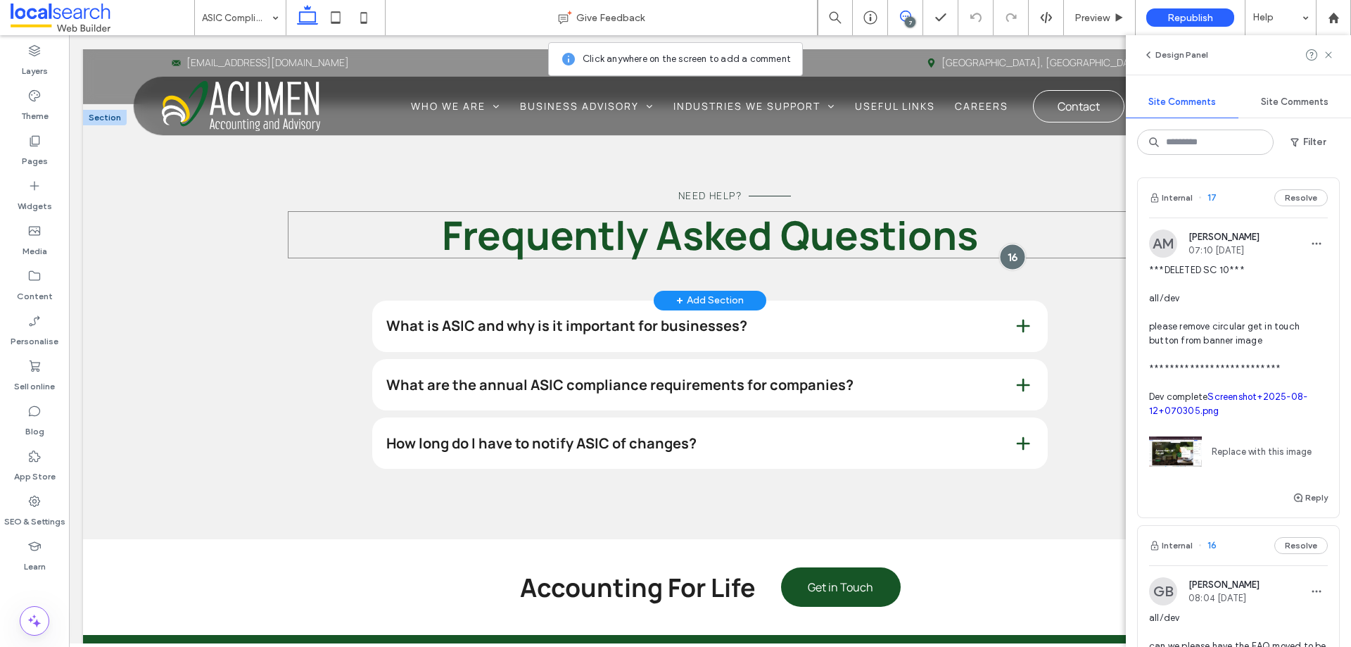
click at [1013, 243] on div at bounding box center [1012, 256] width 26 height 26
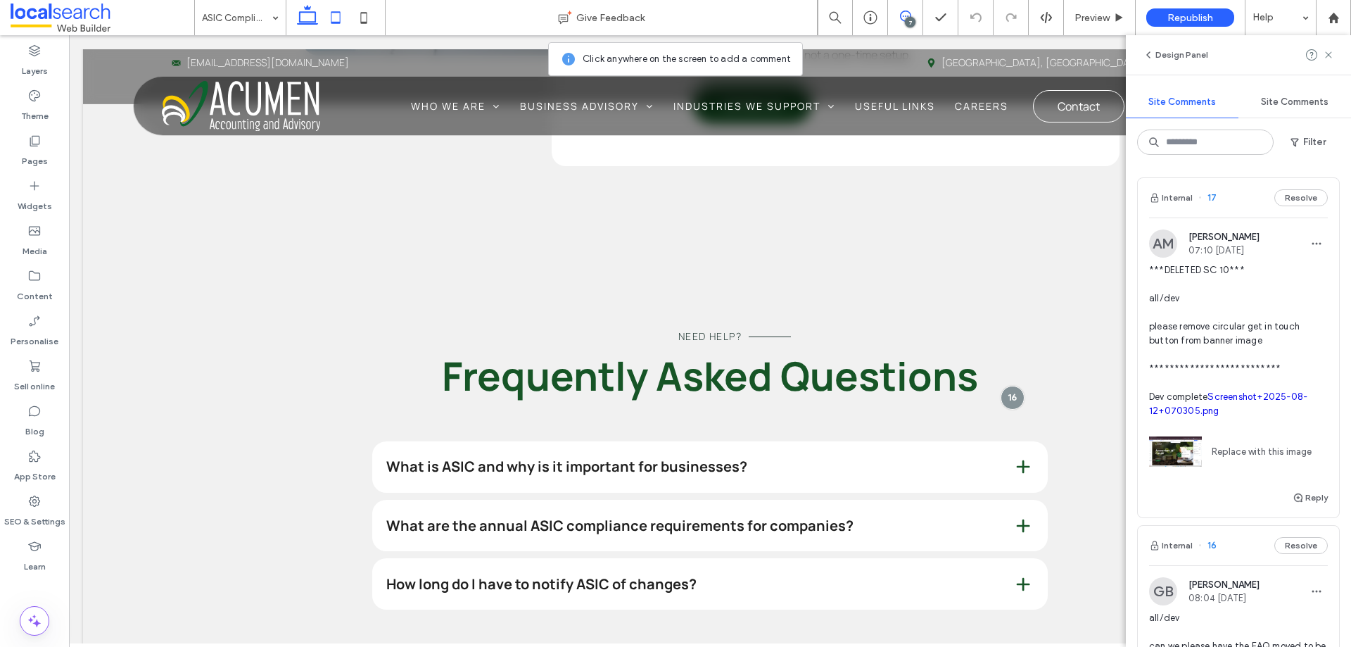
click at [339, 15] on icon at bounding box center [336, 18] width 28 height 28
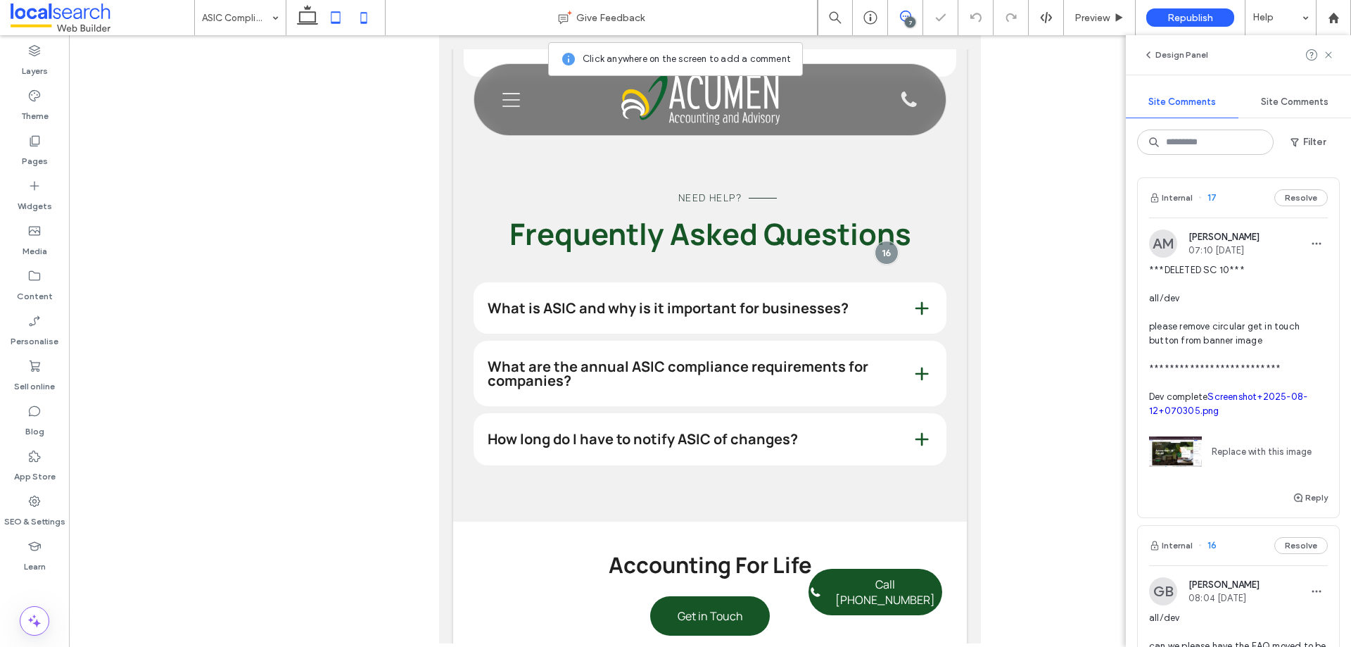
click at [369, 22] on icon at bounding box center [364, 18] width 28 height 28
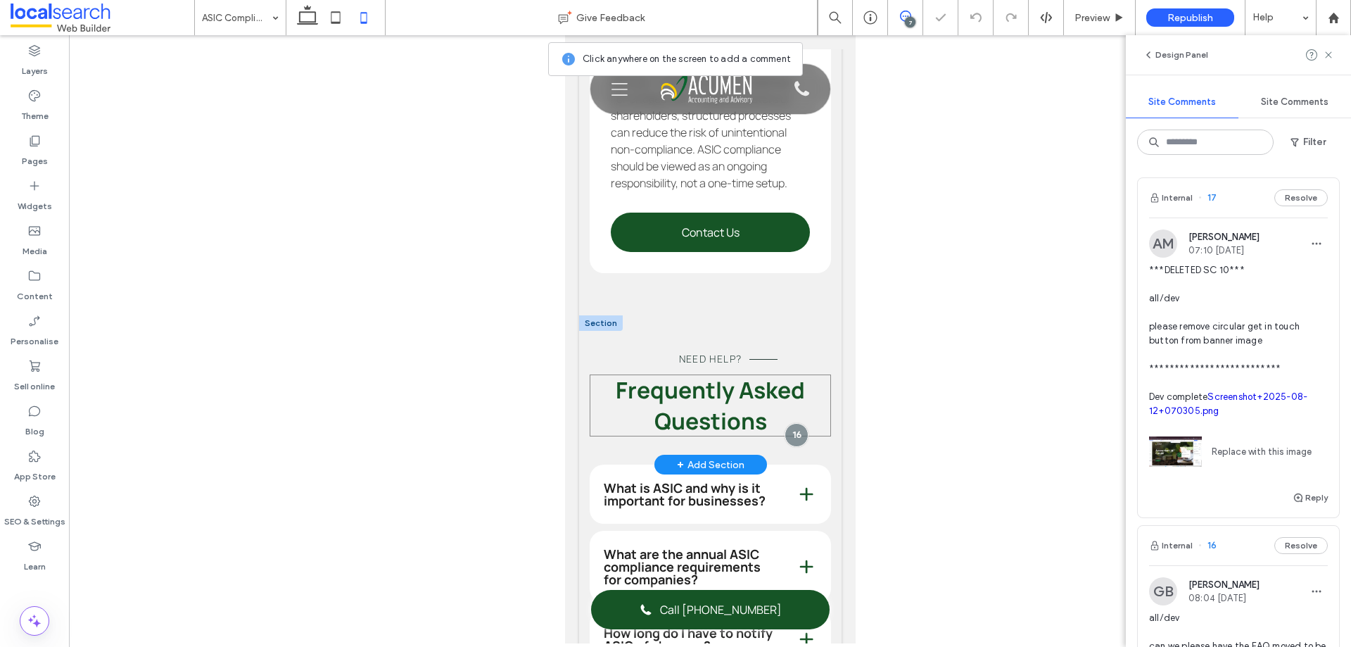
scroll to position [2694, 0]
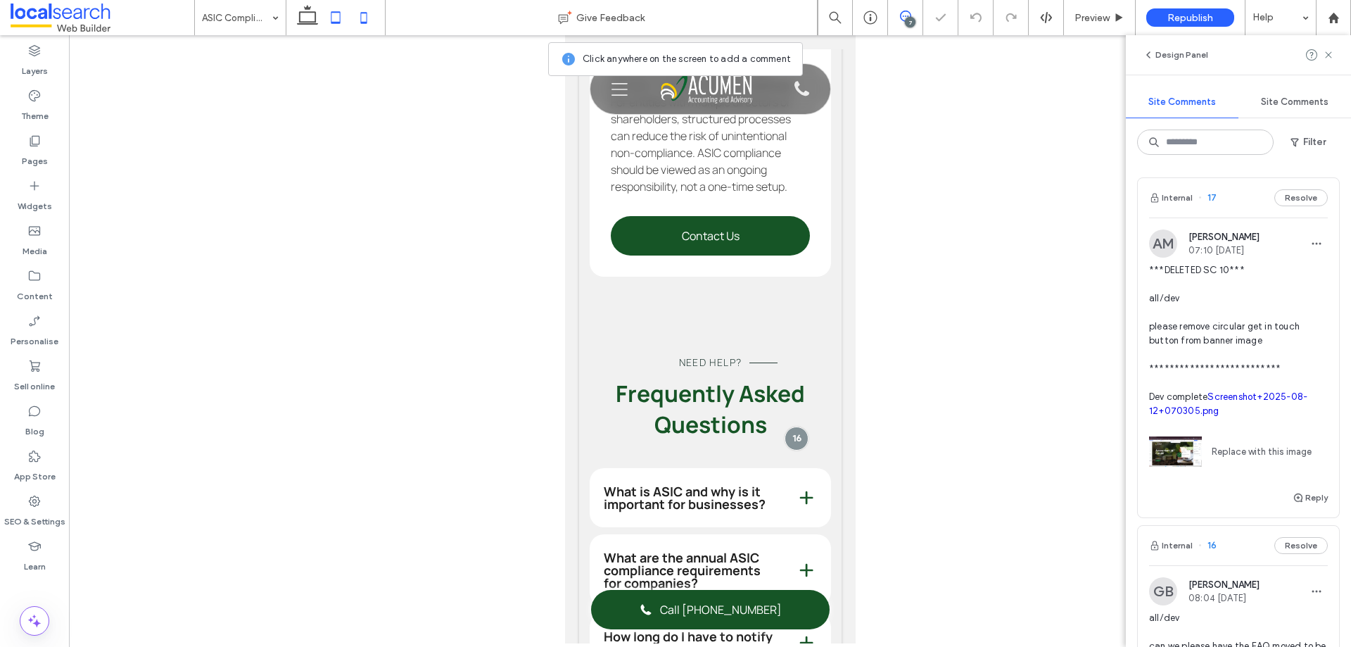
click at [334, 21] on icon at bounding box center [336, 18] width 28 height 28
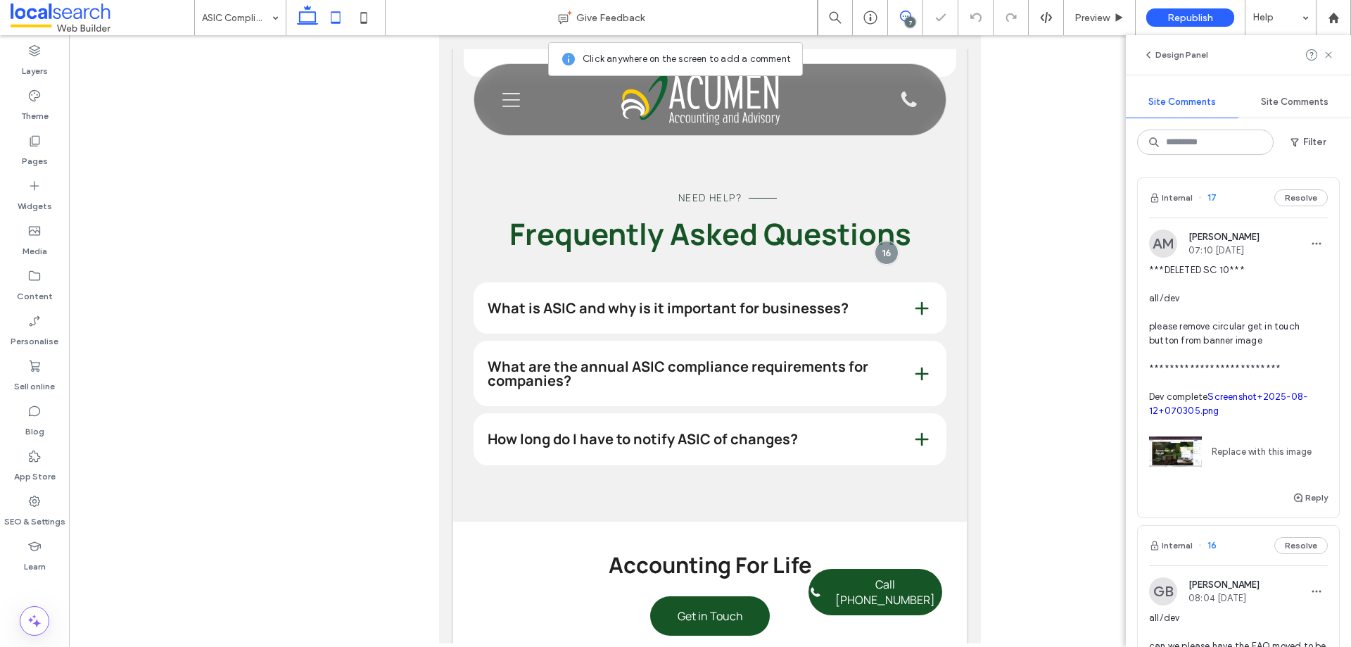
click at [312, 21] on icon at bounding box center [307, 18] width 28 height 28
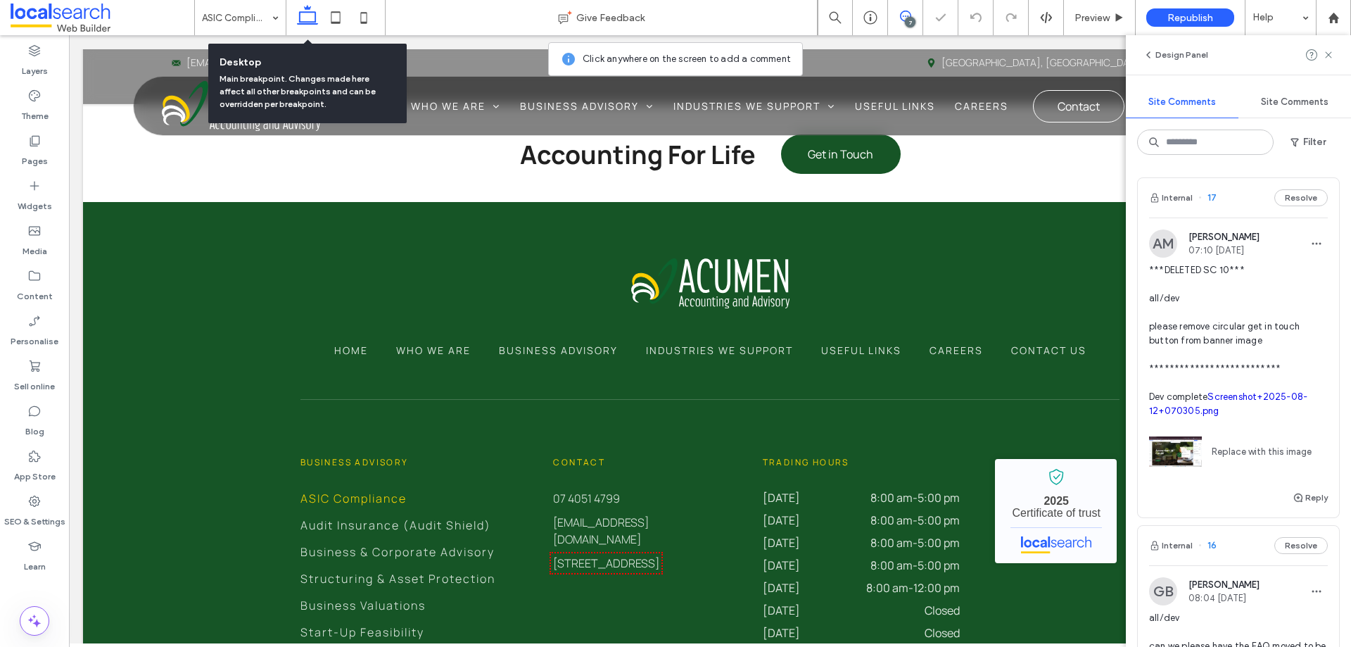
scroll to position [2310, 0]
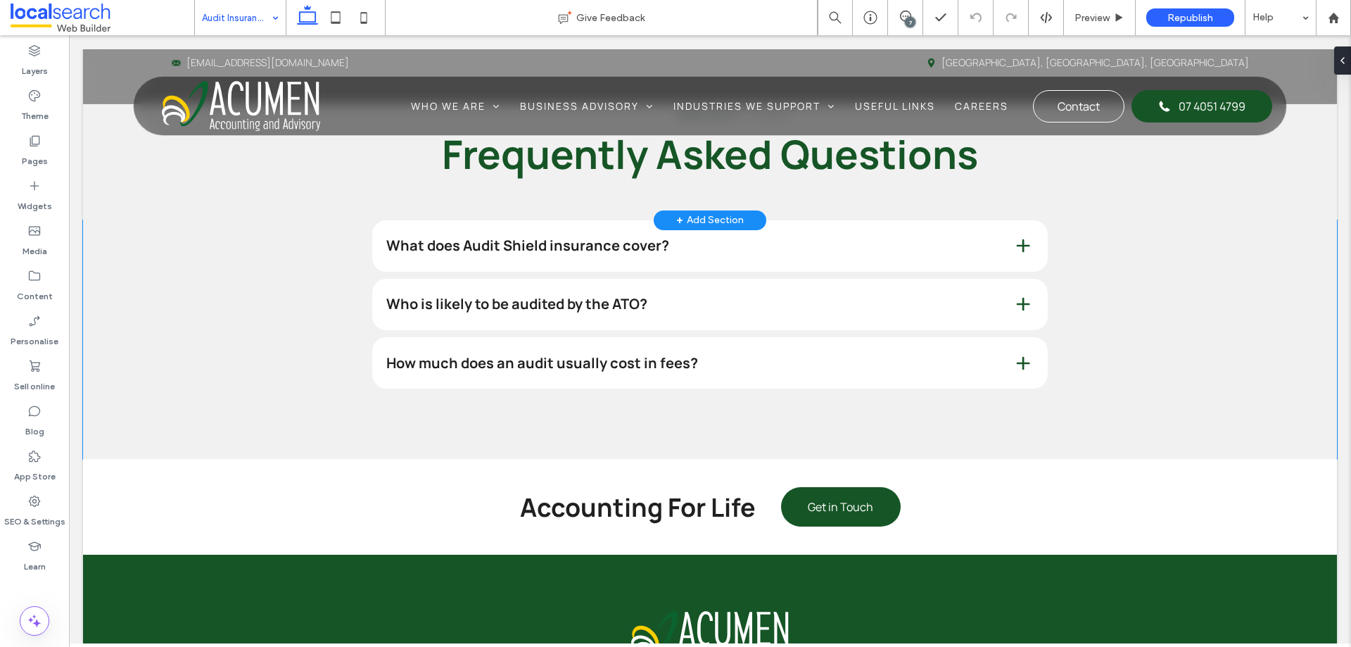
scroll to position [2193, 0]
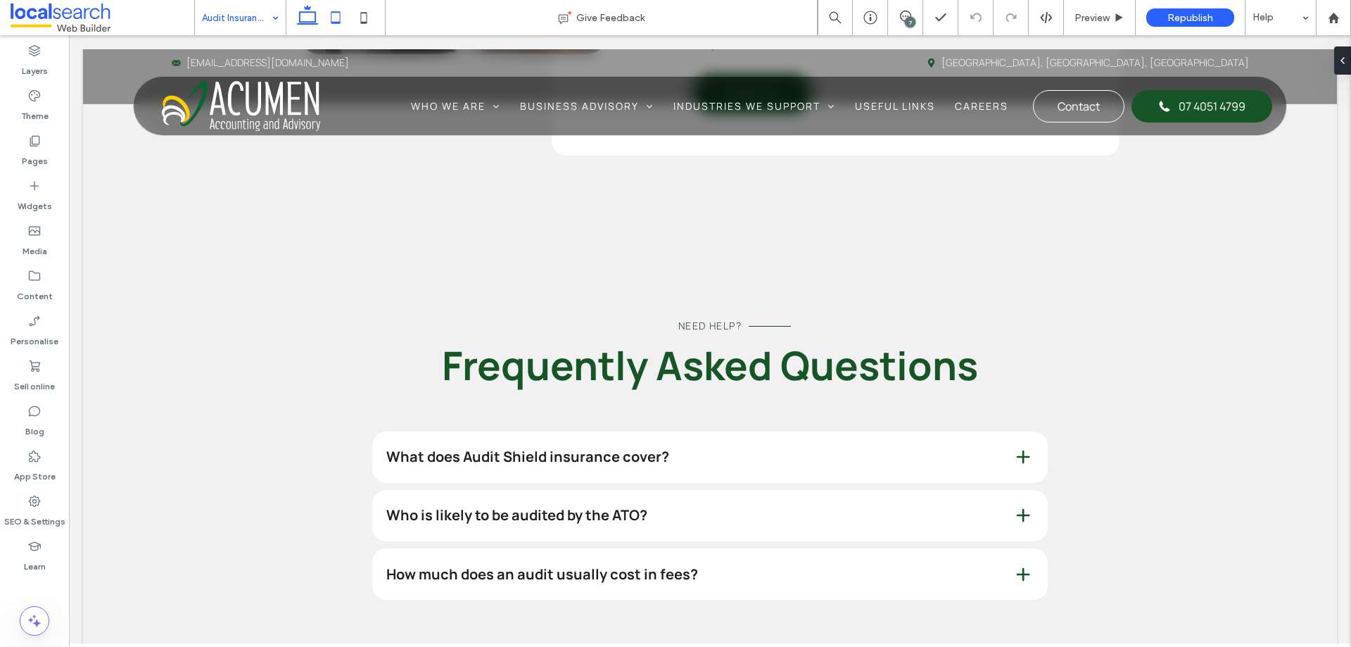
click at [336, 14] on icon at bounding box center [336, 18] width 28 height 28
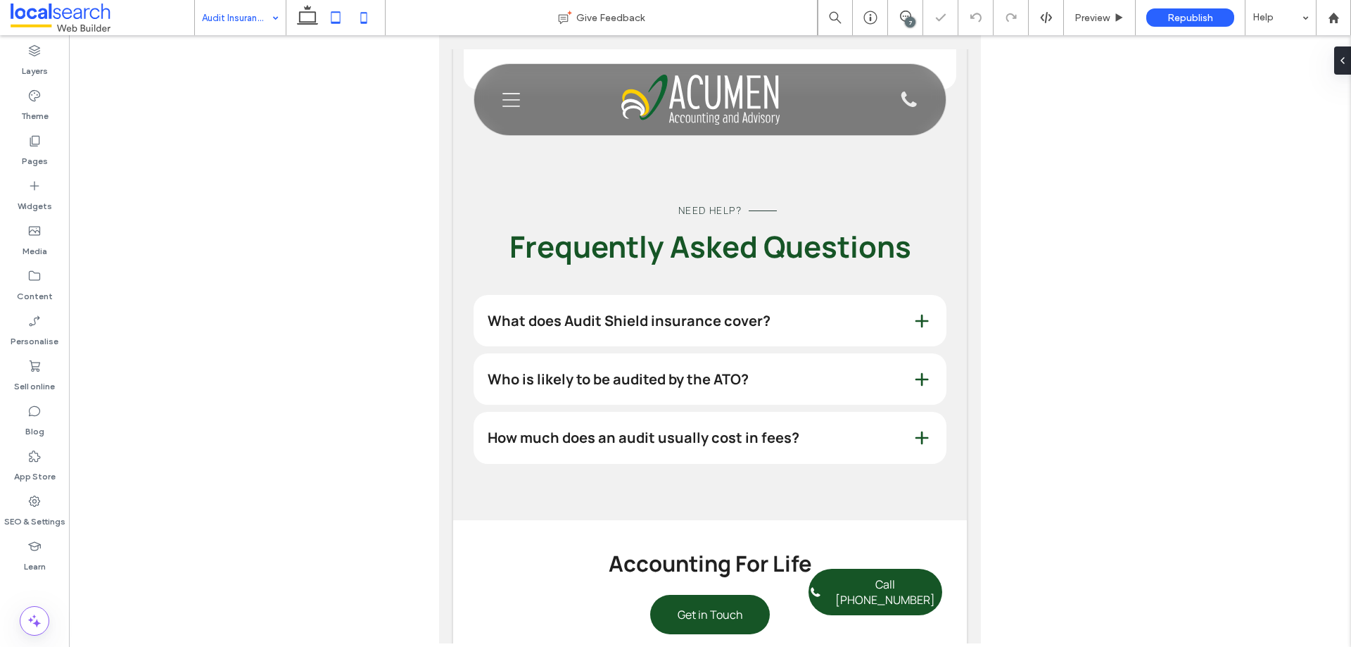
click at [353, 17] on icon at bounding box center [364, 18] width 28 height 28
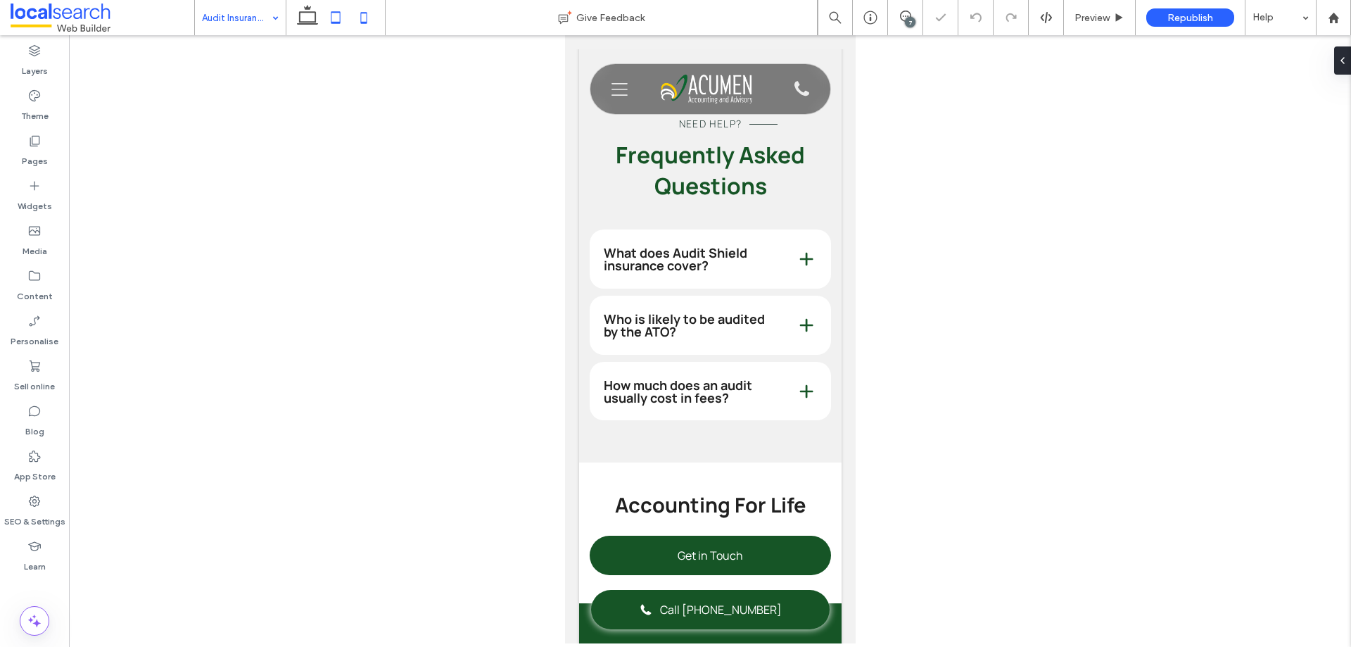
click at [346, 23] on icon at bounding box center [336, 18] width 28 height 28
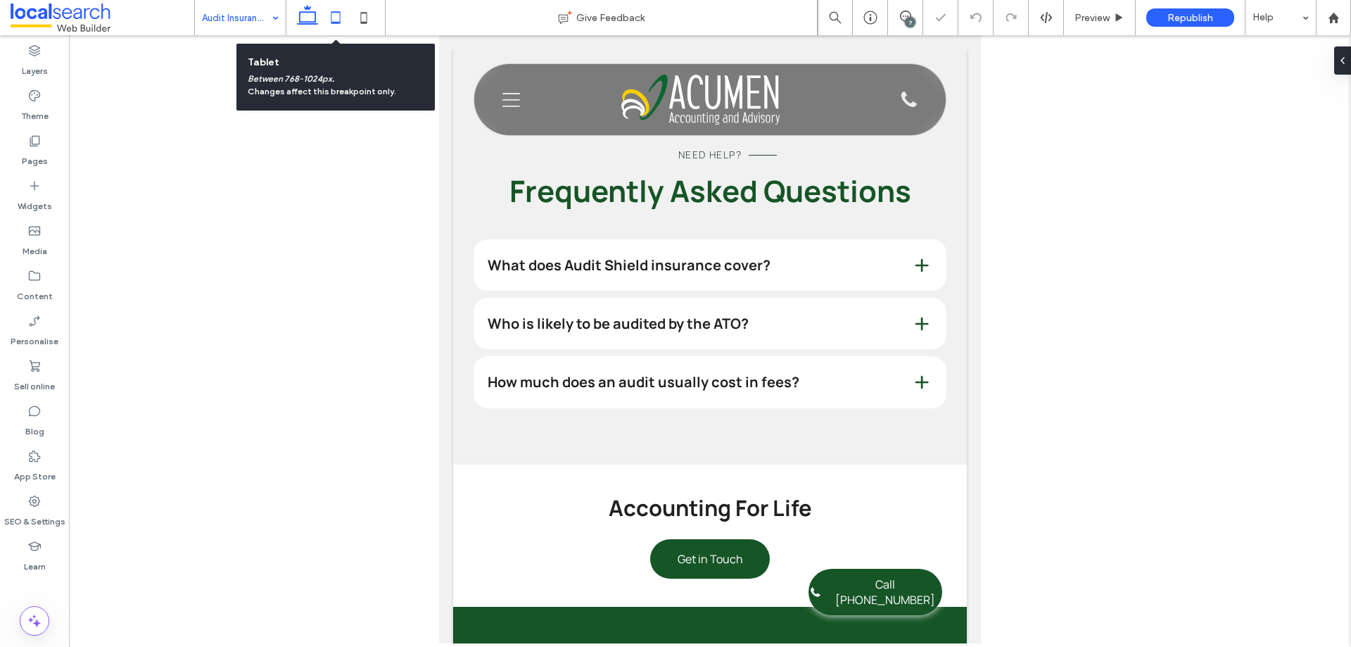
scroll to position [2692, 0]
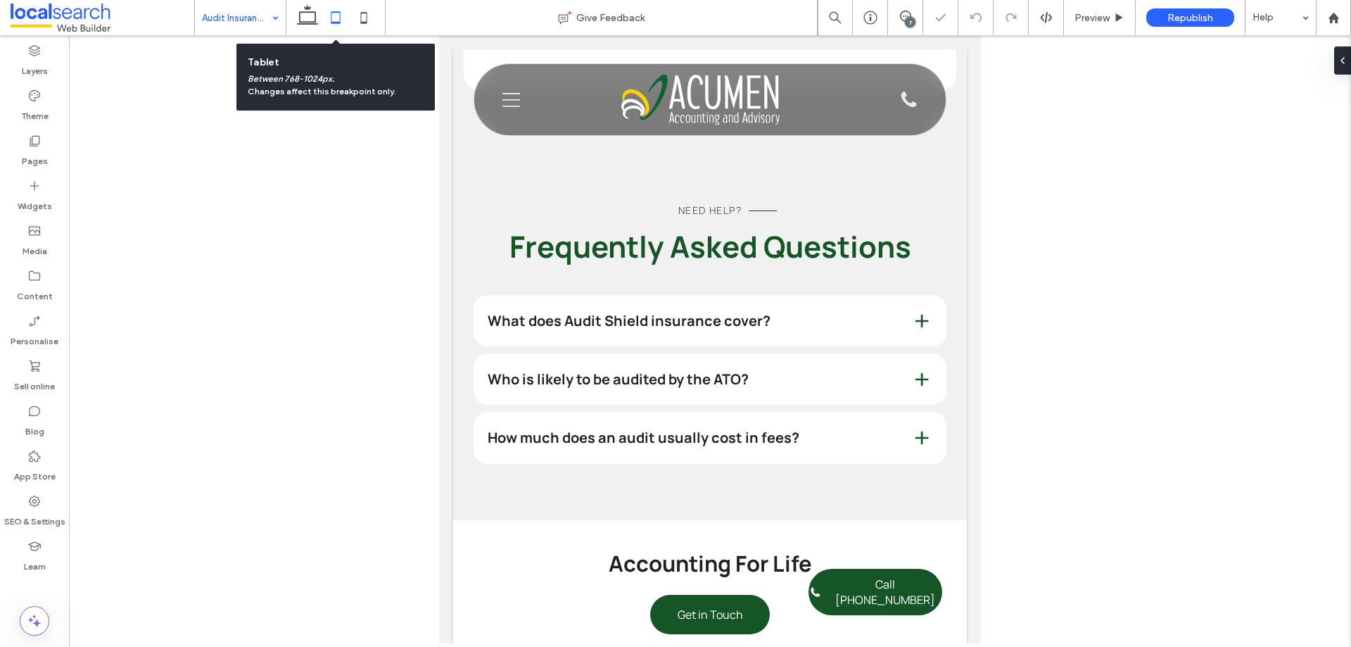
click at [293, 22] on div at bounding box center [336, 17] width 100 height 35
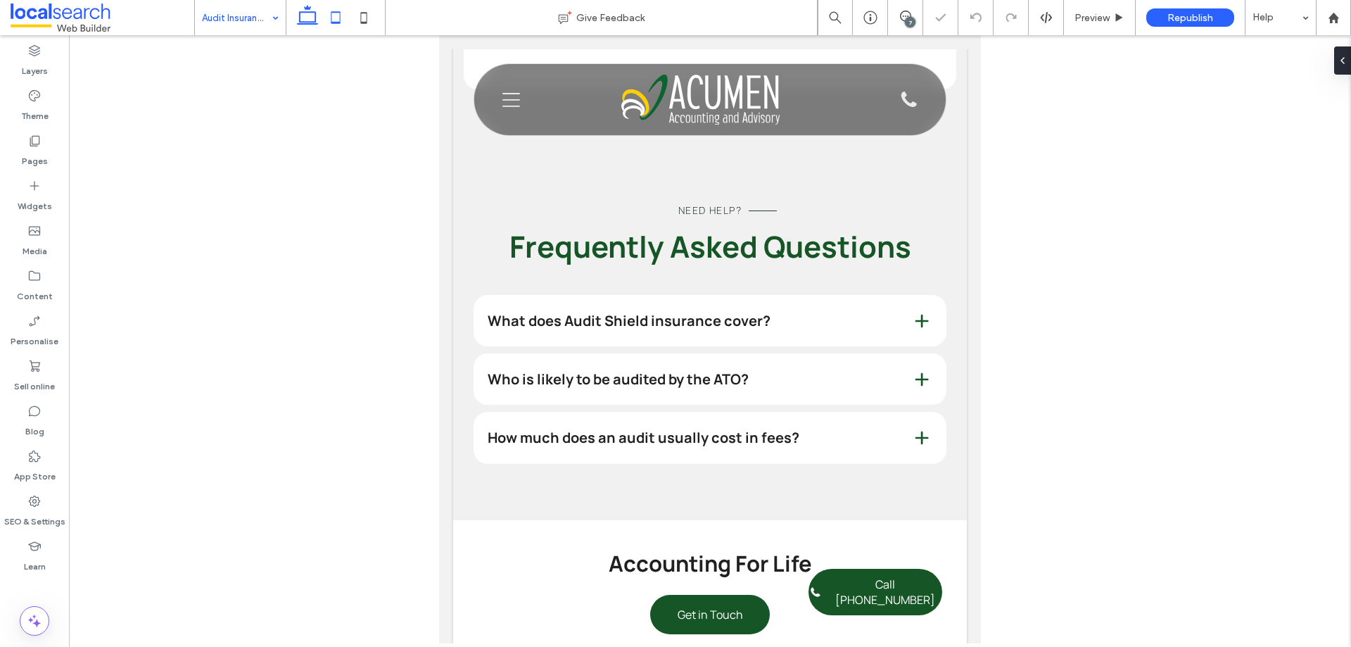
click at [312, 20] on icon at bounding box center [307, 18] width 28 height 28
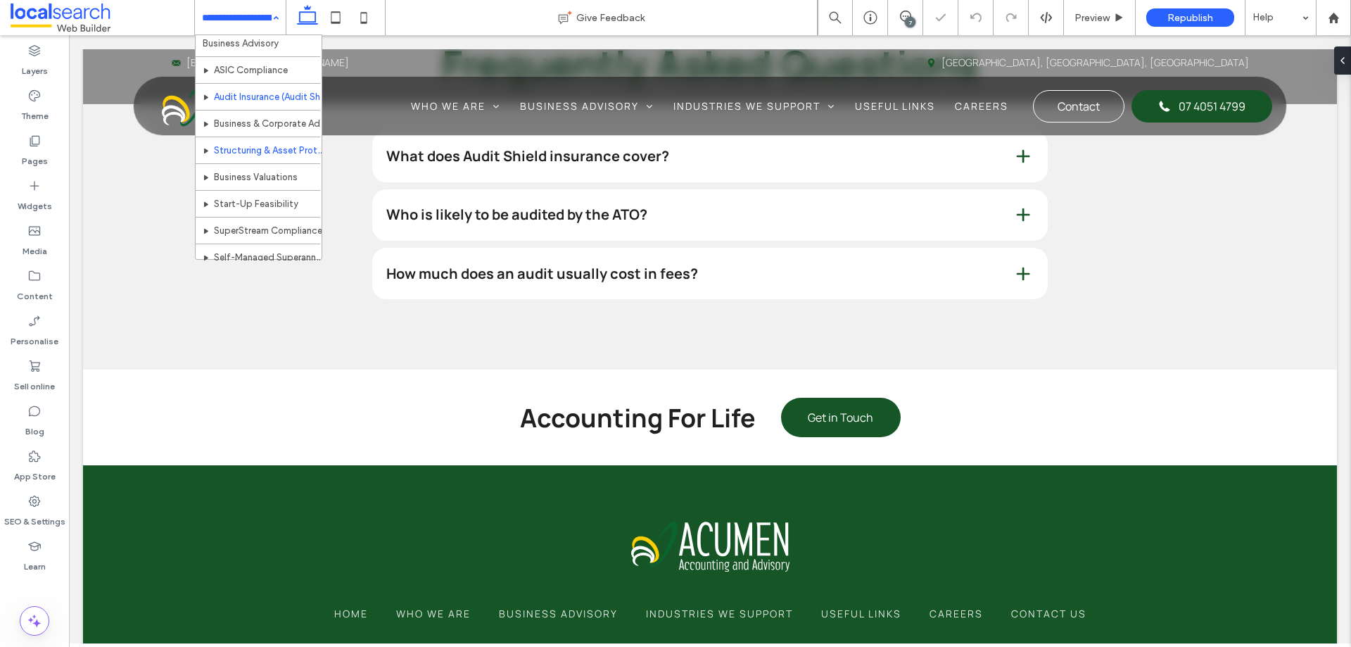
scroll to position [70, 0]
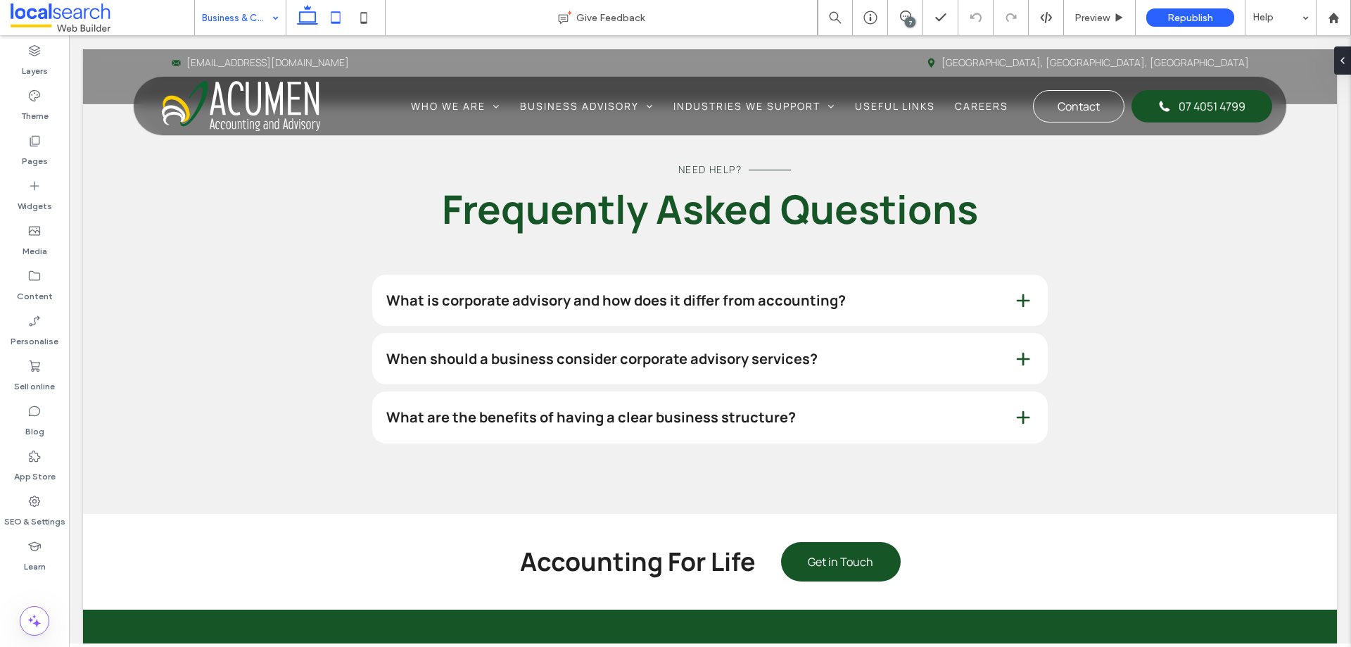
click at [336, 17] on icon at bounding box center [336, 18] width 28 height 28
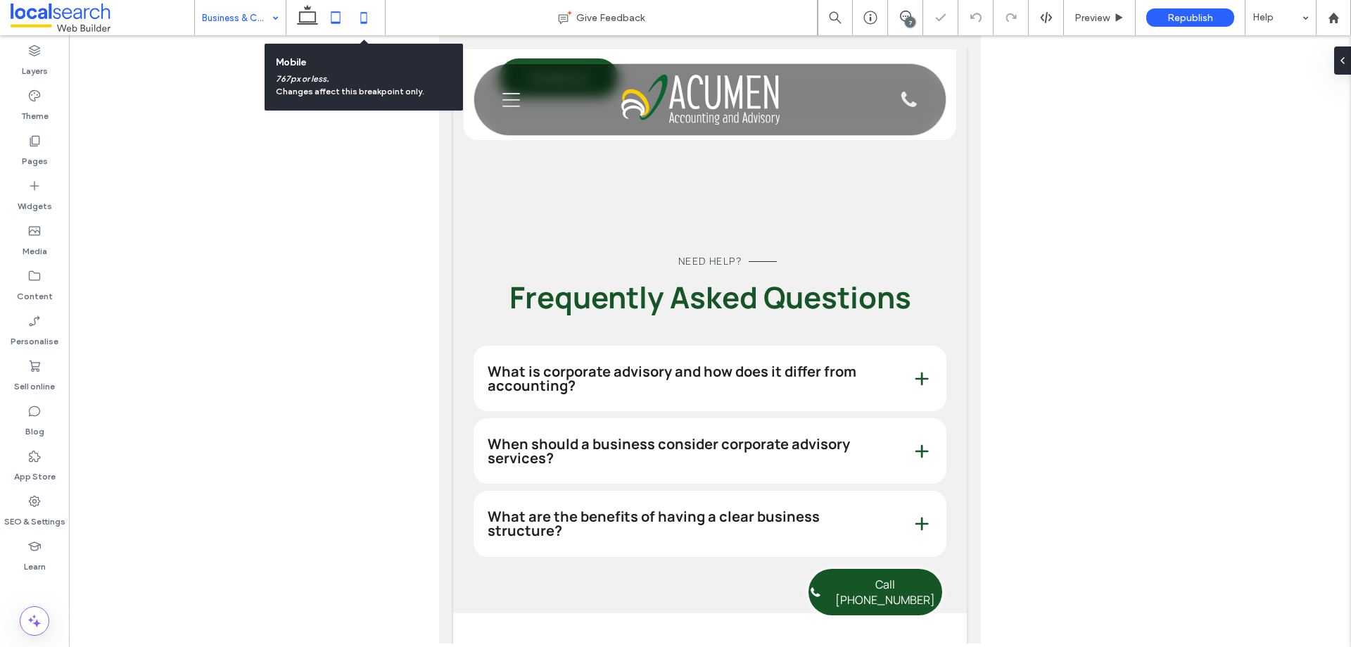
click at [363, 23] on use at bounding box center [364, 17] width 6 height 11
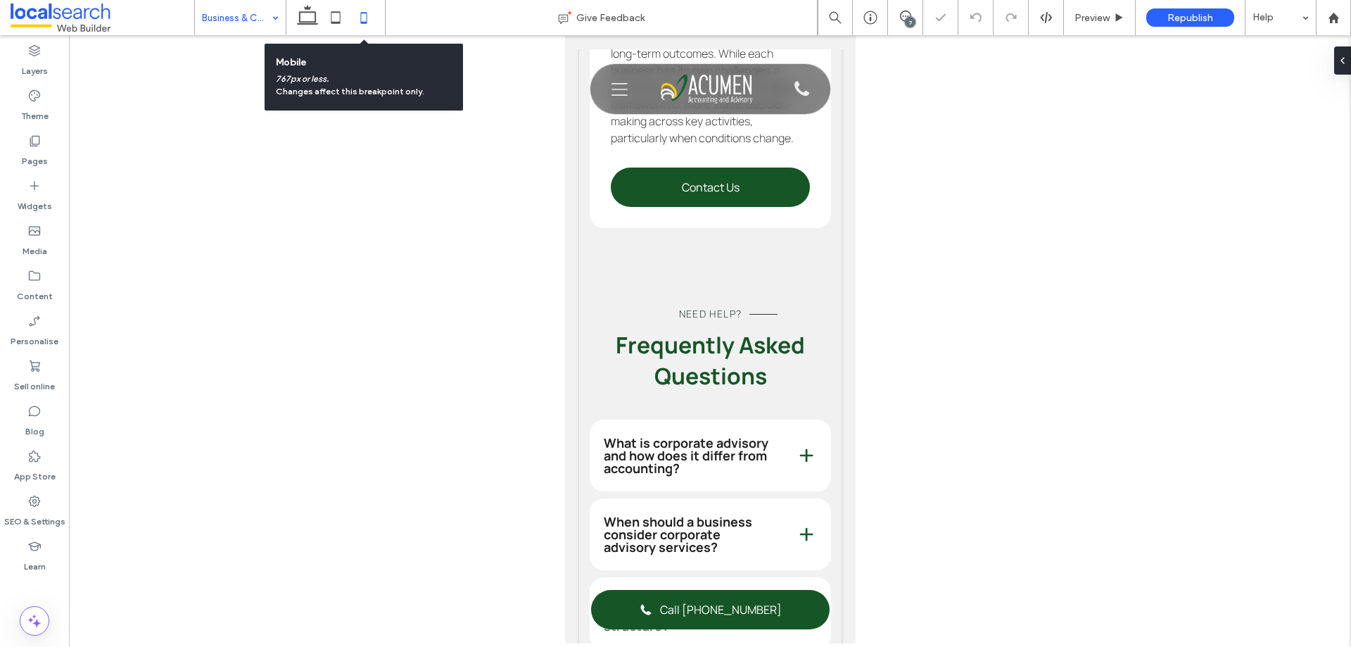
scroll to position [2996, 0]
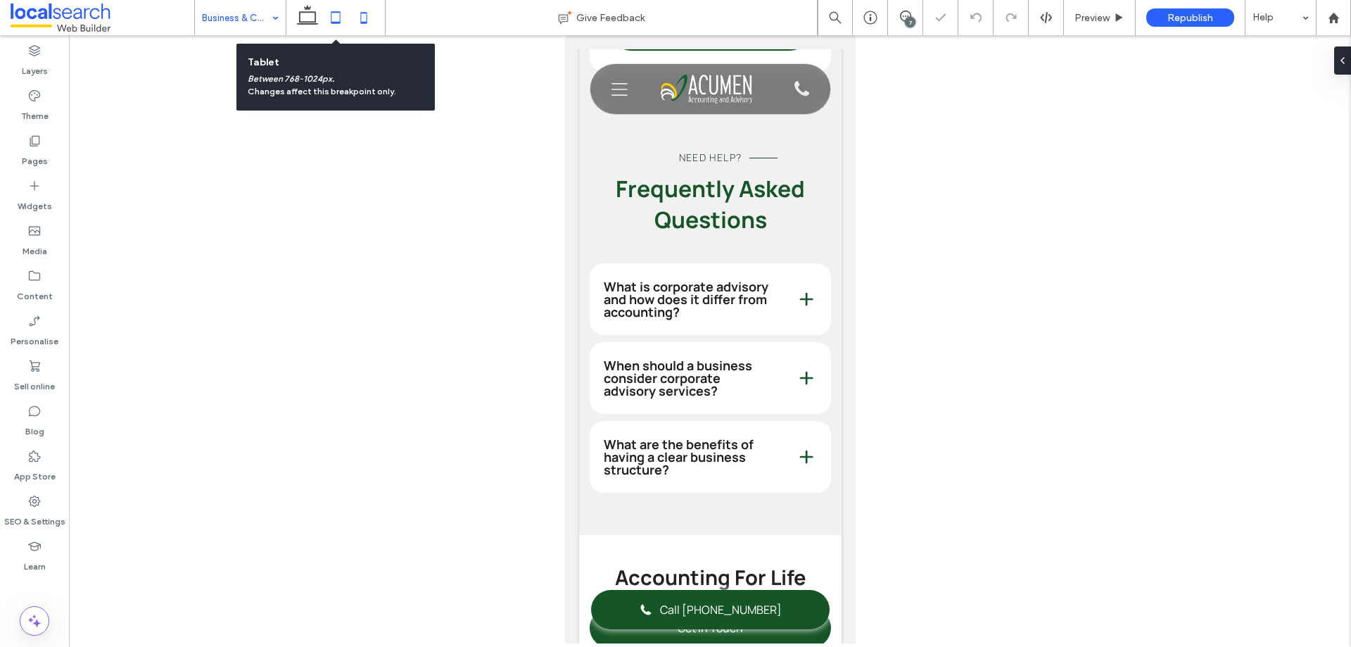
click at [332, 20] on icon at bounding box center [336, 18] width 28 height 28
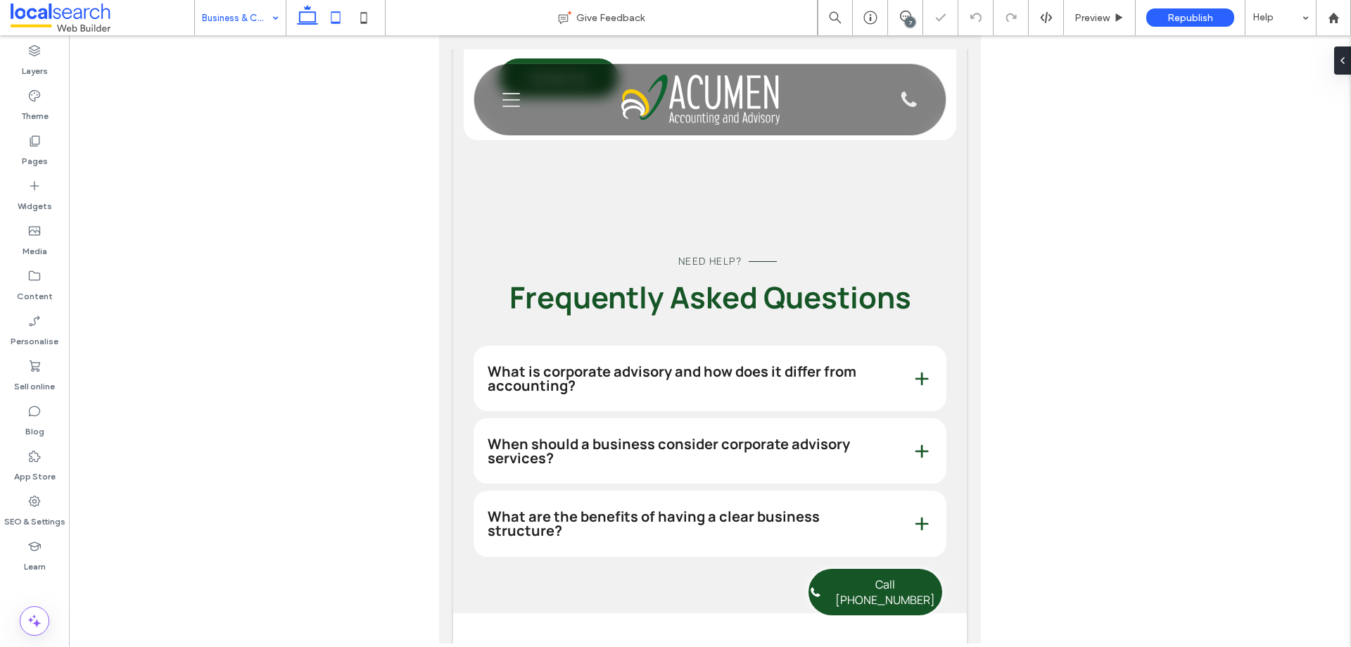
click at [305, 18] on icon at bounding box center [307, 18] width 28 height 28
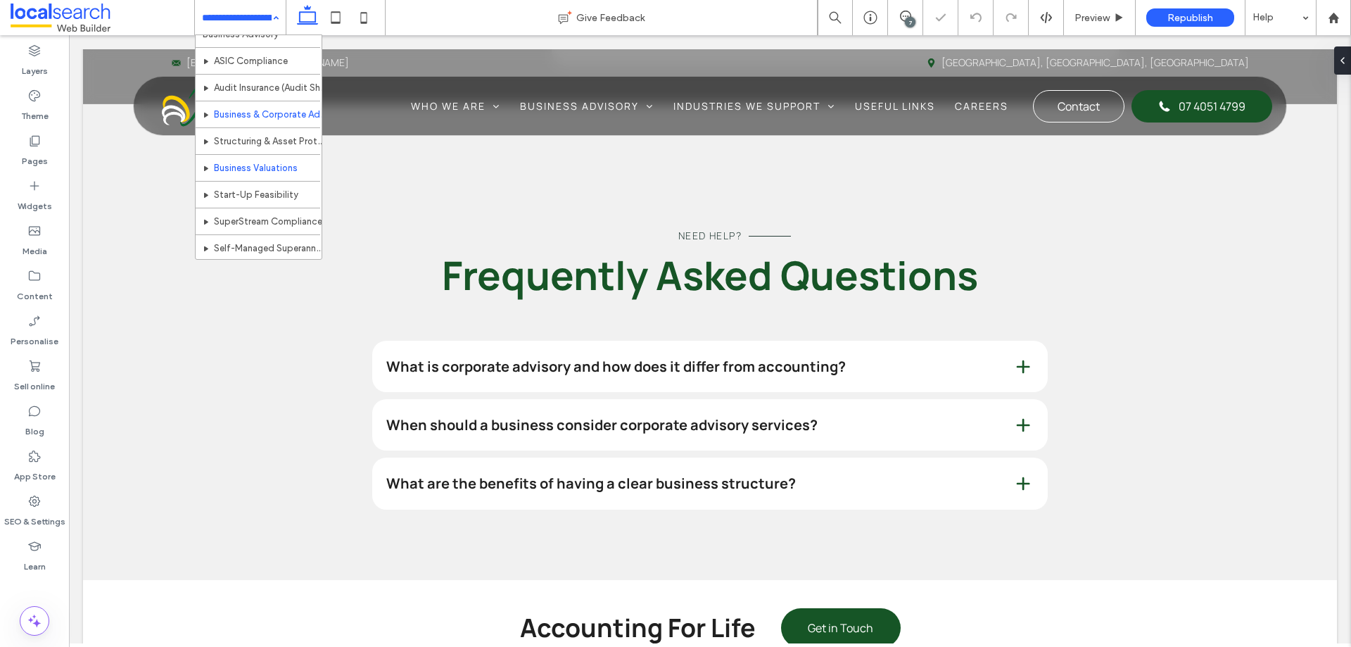
scroll to position [141, 0]
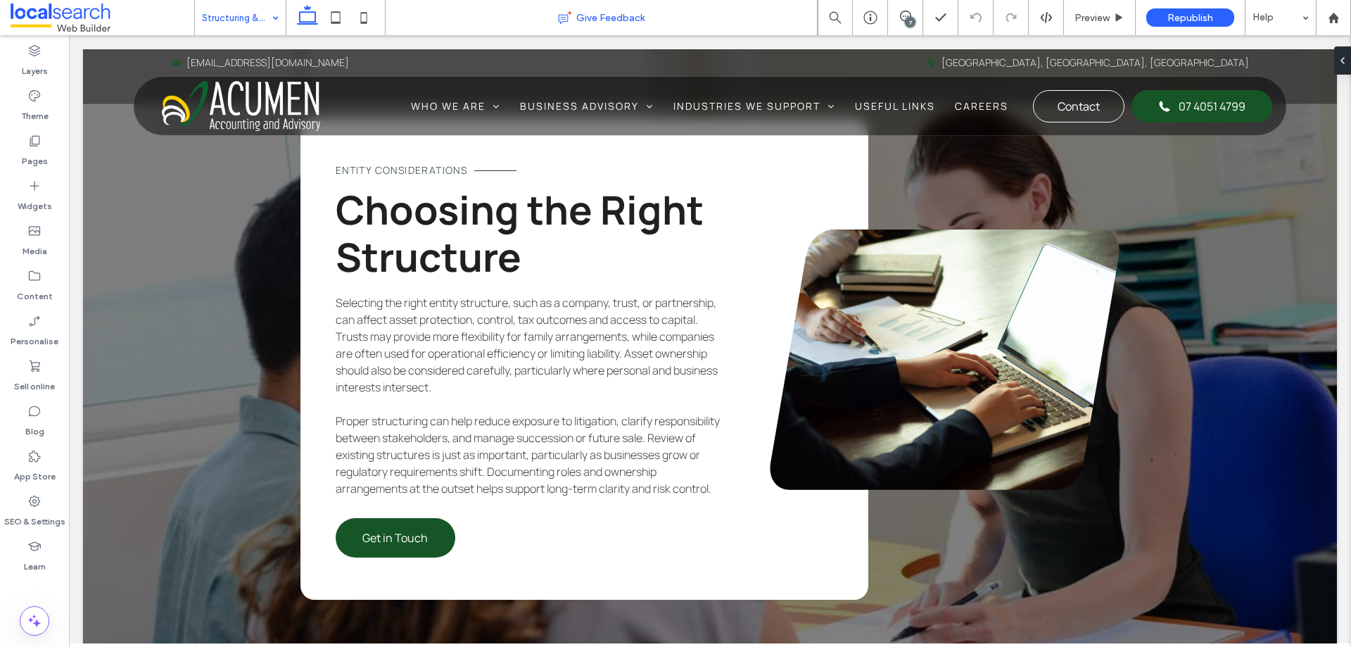
scroll to position [1619, 0]
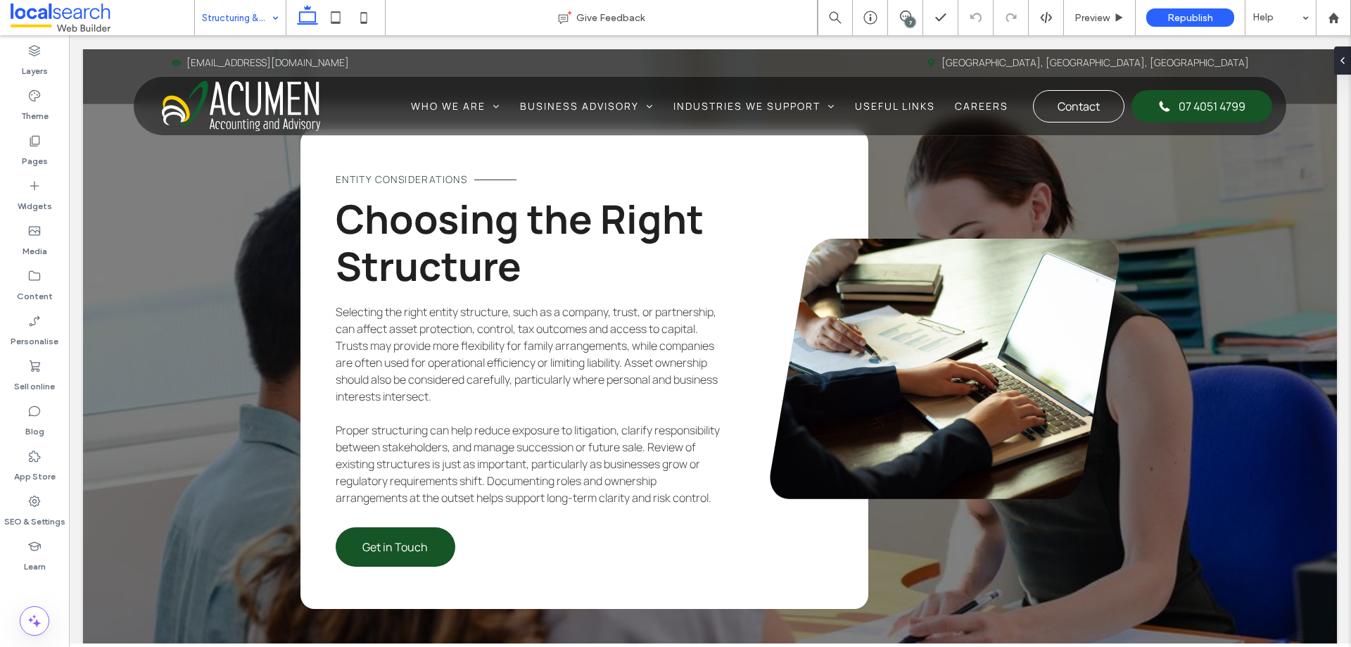
click at [264, 13] on input at bounding box center [237, 17] width 70 height 35
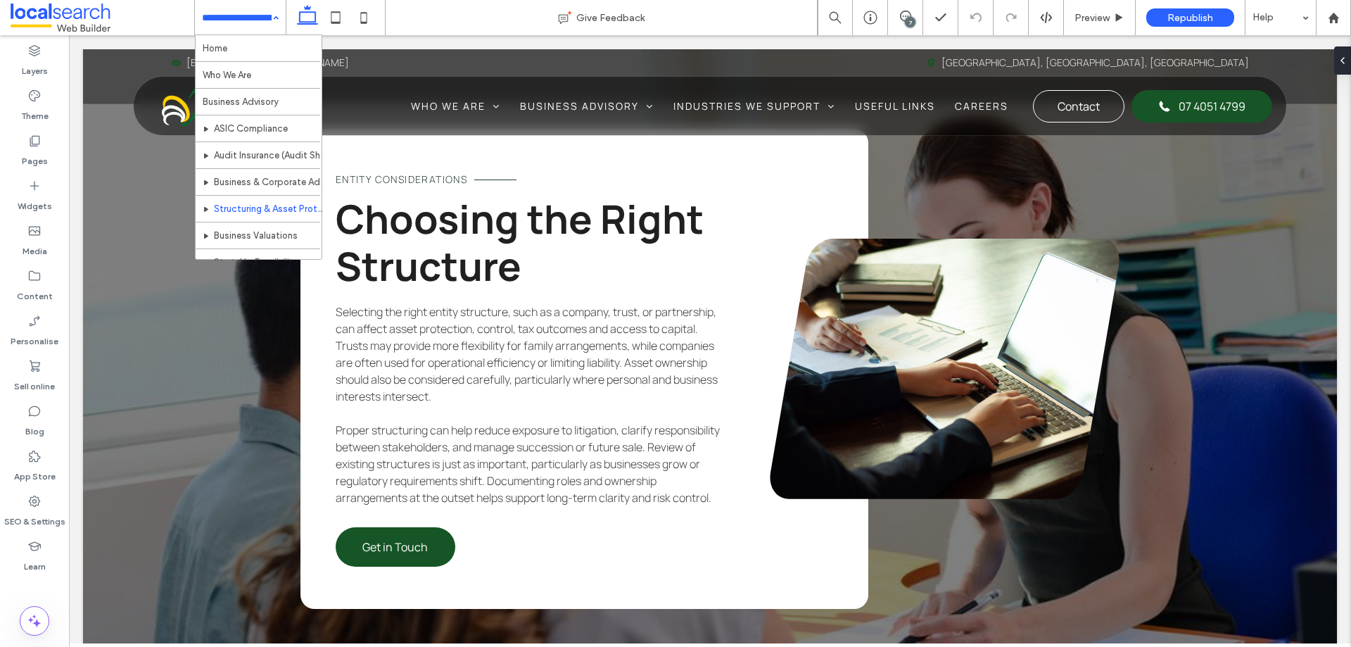
click at [275, 20] on div "Home Who We Are Business Advisory ASIC Compliance Audit Insurance (Audit Shield…" at bounding box center [240, 17] width 91 height 35
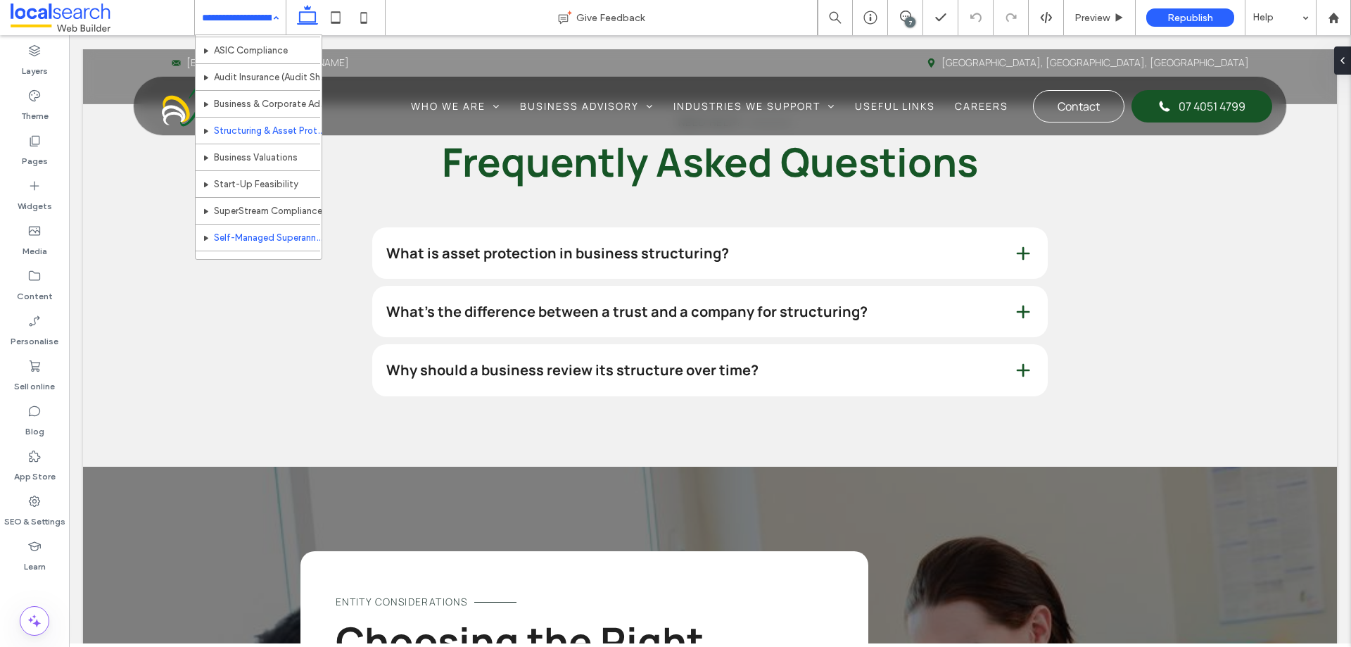
scroll to position [141, 0]
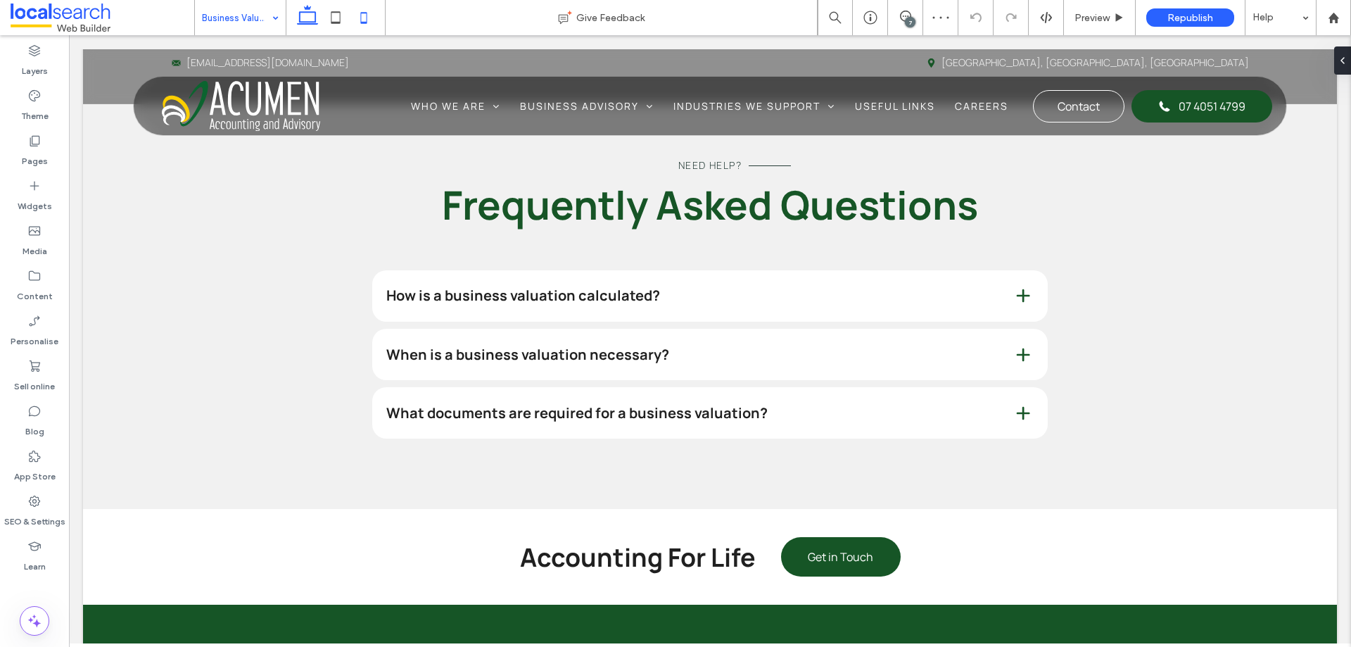
click at [332, 16] on icon at bounding box center [336, 18] width 28 height 28
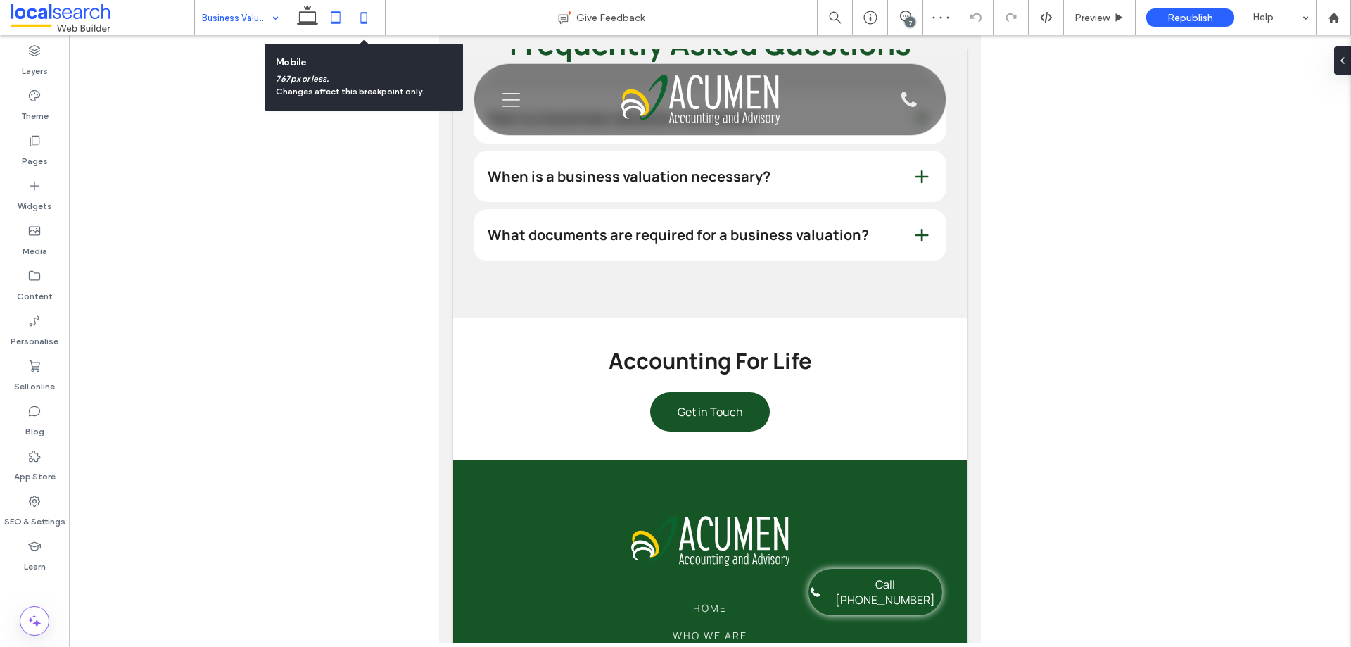
click at [363, 20] on icon at bounding box center [364, 18] width 28 height 28
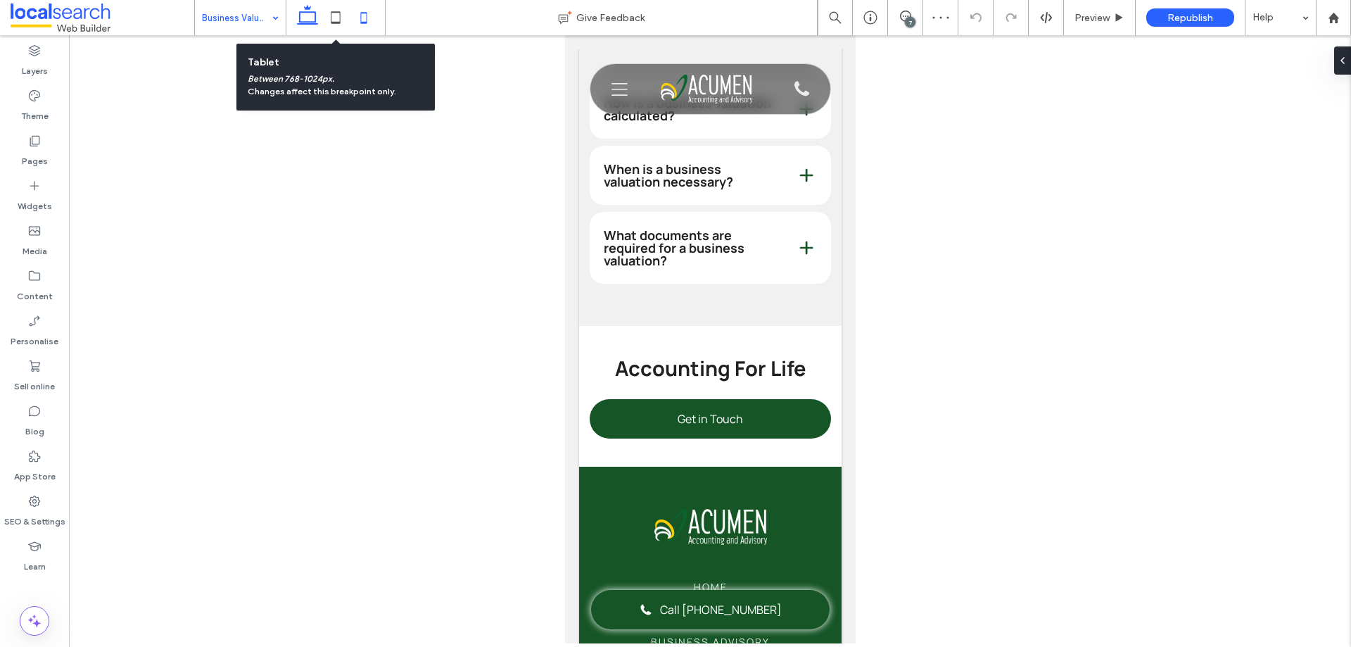
click at [306, 18] on icon at bounding box center [307, 18] width 28 height 28
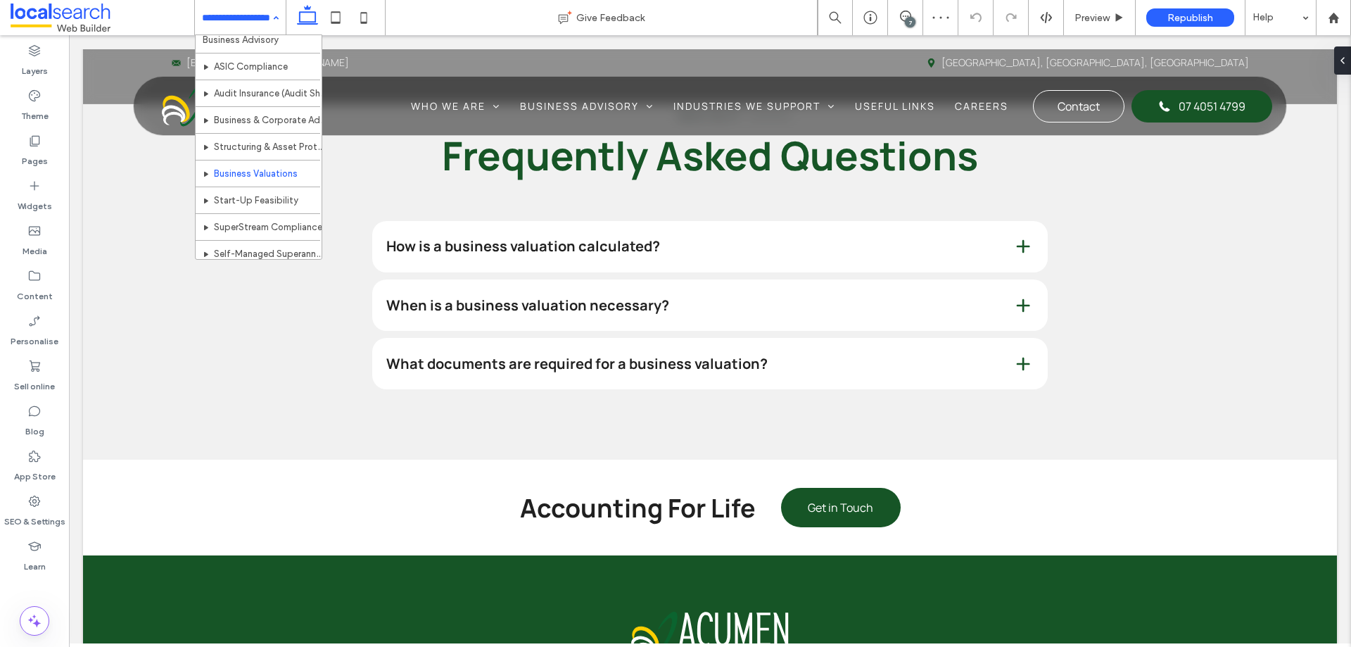
scroll to position [70, 0]
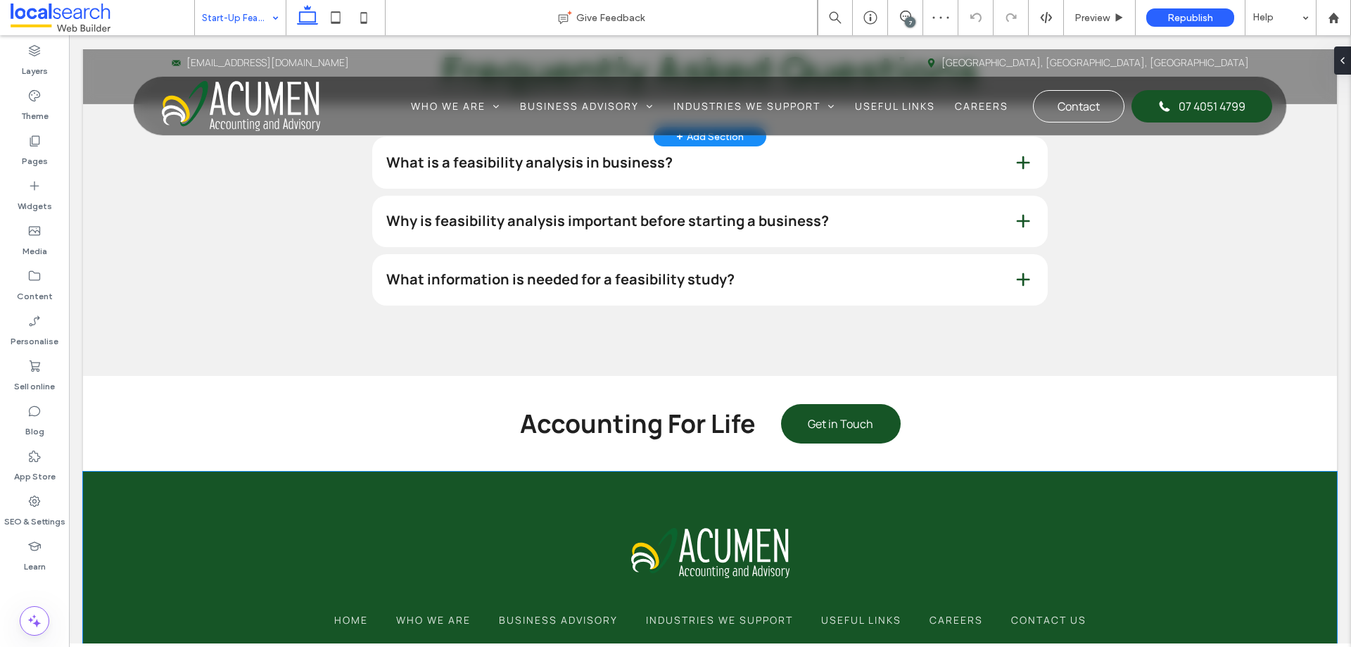
scroll to position [2533, 0]
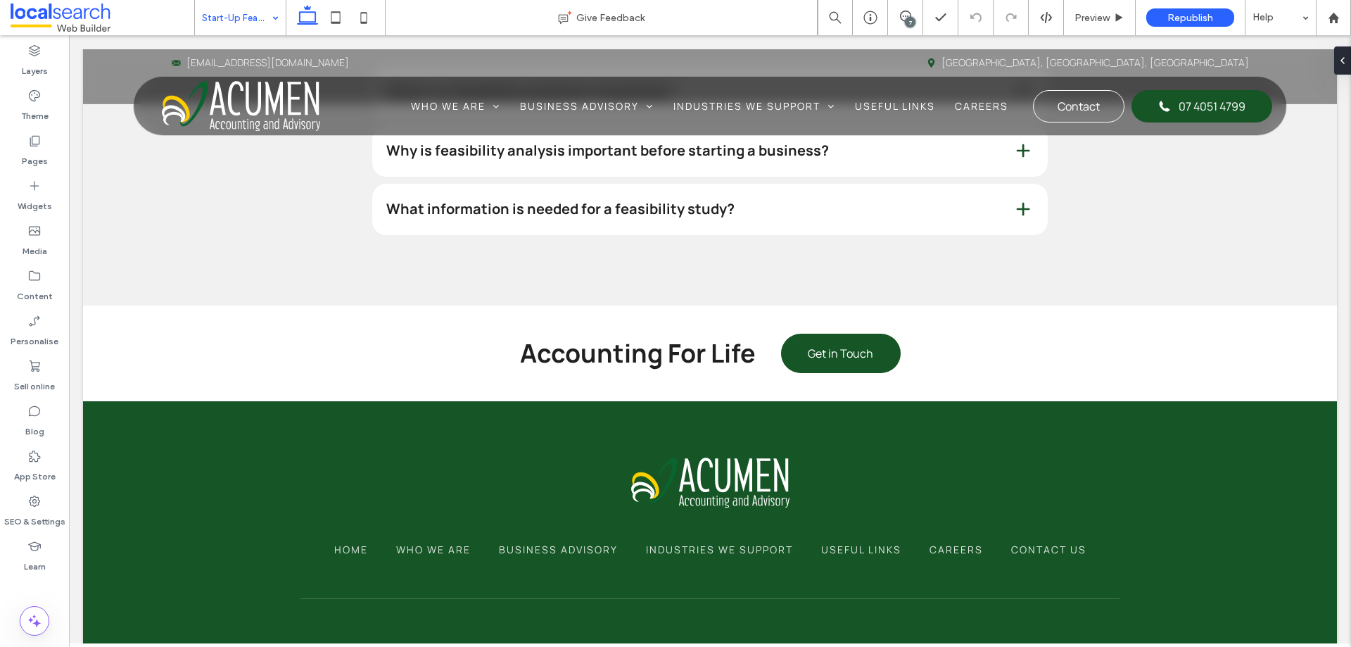
click at [265, 6] on input at bounding box center [237, 17] width 70 height 35
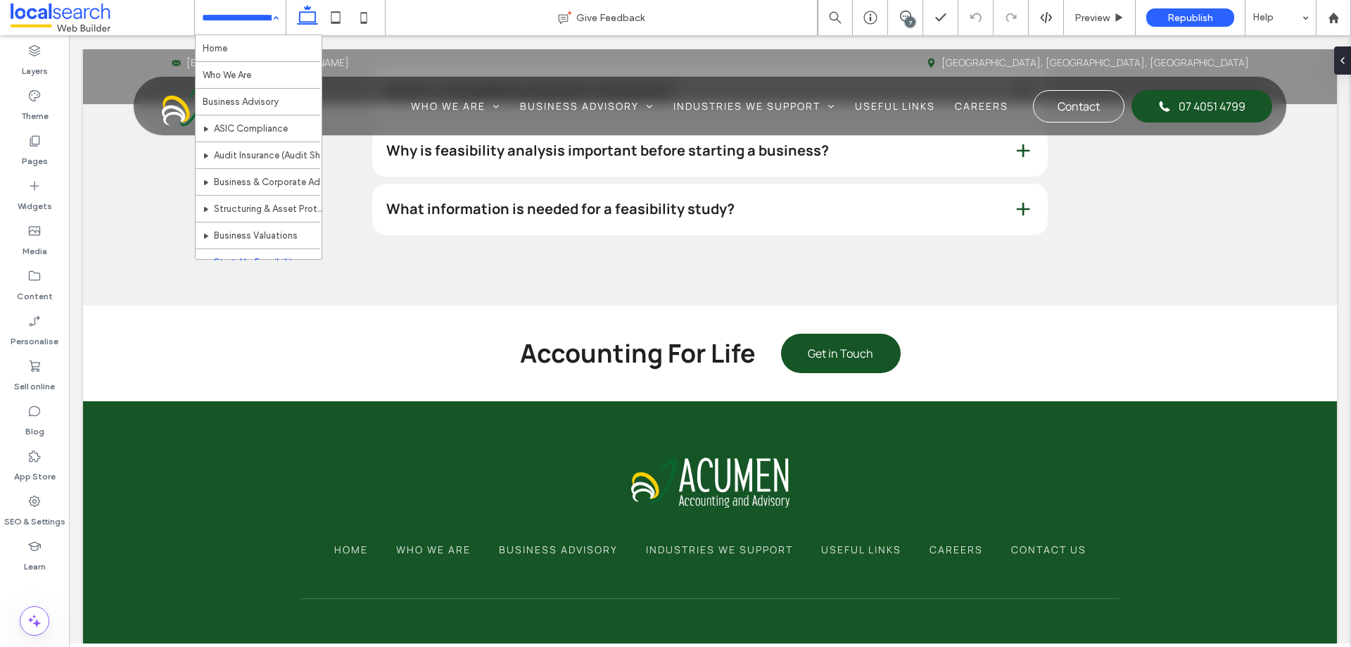
scroll to position [202, 0]
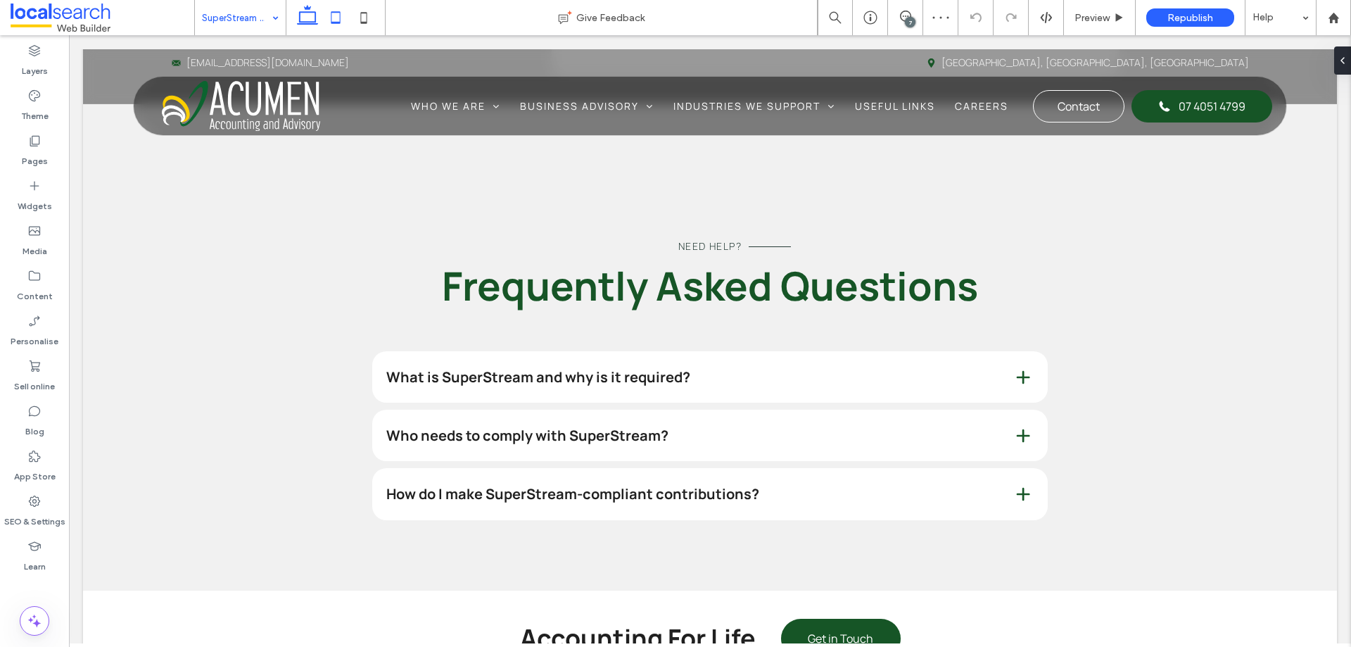
click at [333, 18] on icon at bounding box center [336, 18] width 28 height 28
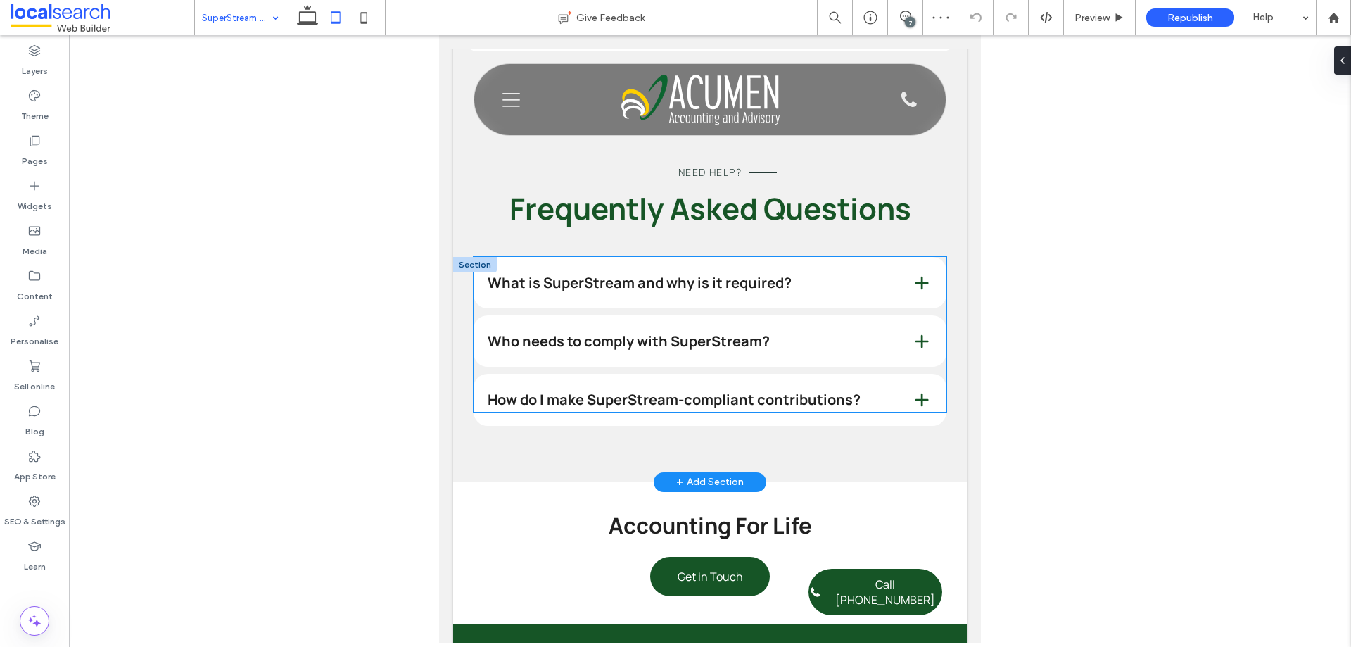
scroll to position [3020, 0]
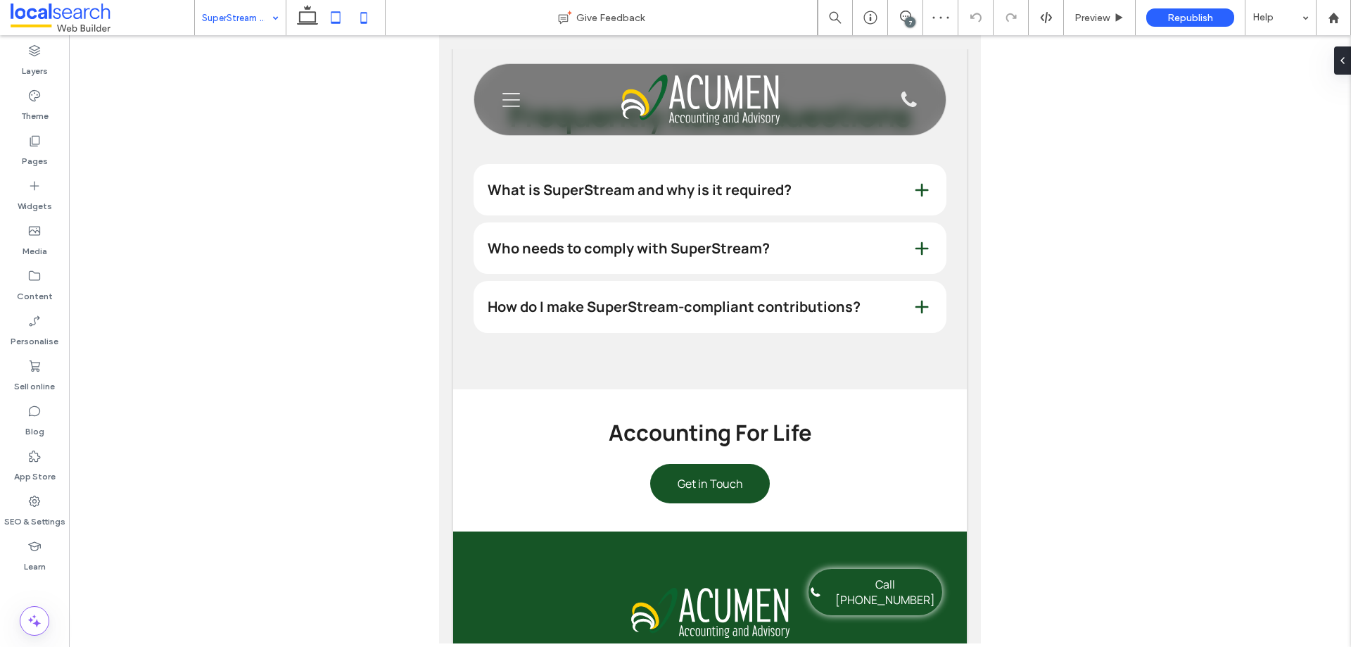
click at [360, 14] on icon at bounding box center [364, 18] width 28 height 28
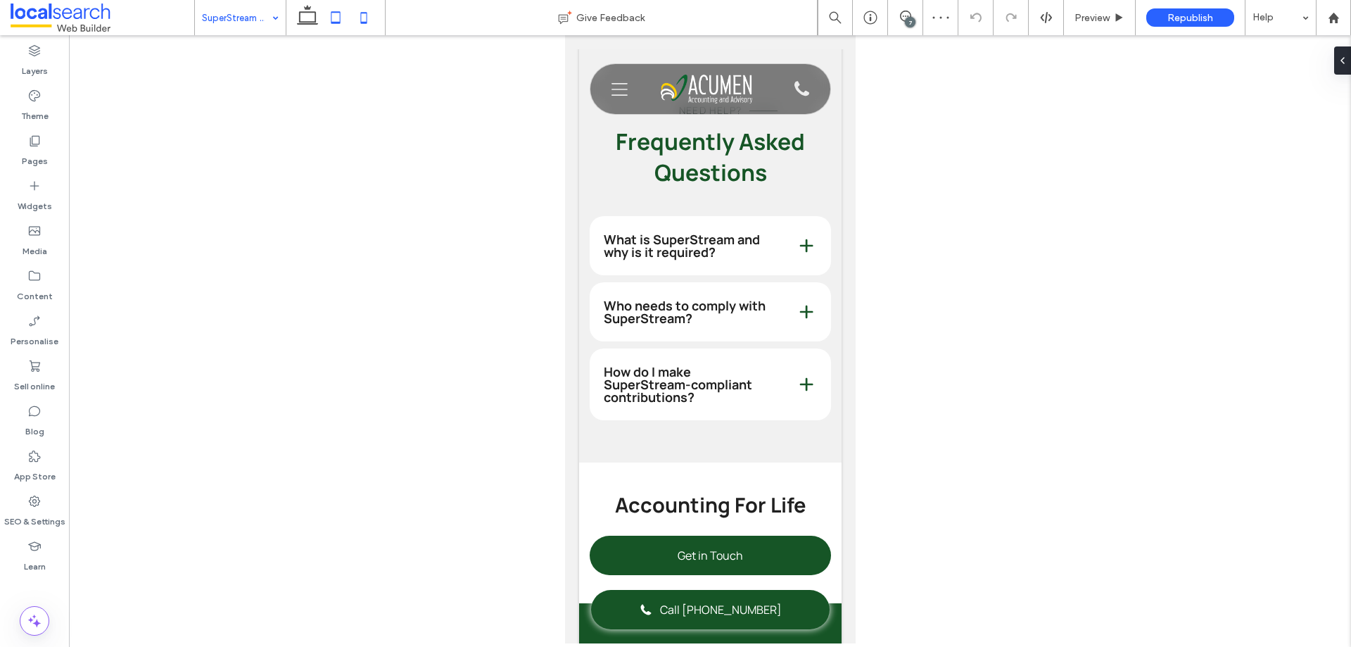
click at [340, 21] on icon at bounding box center [336, 18] width 28 height 28
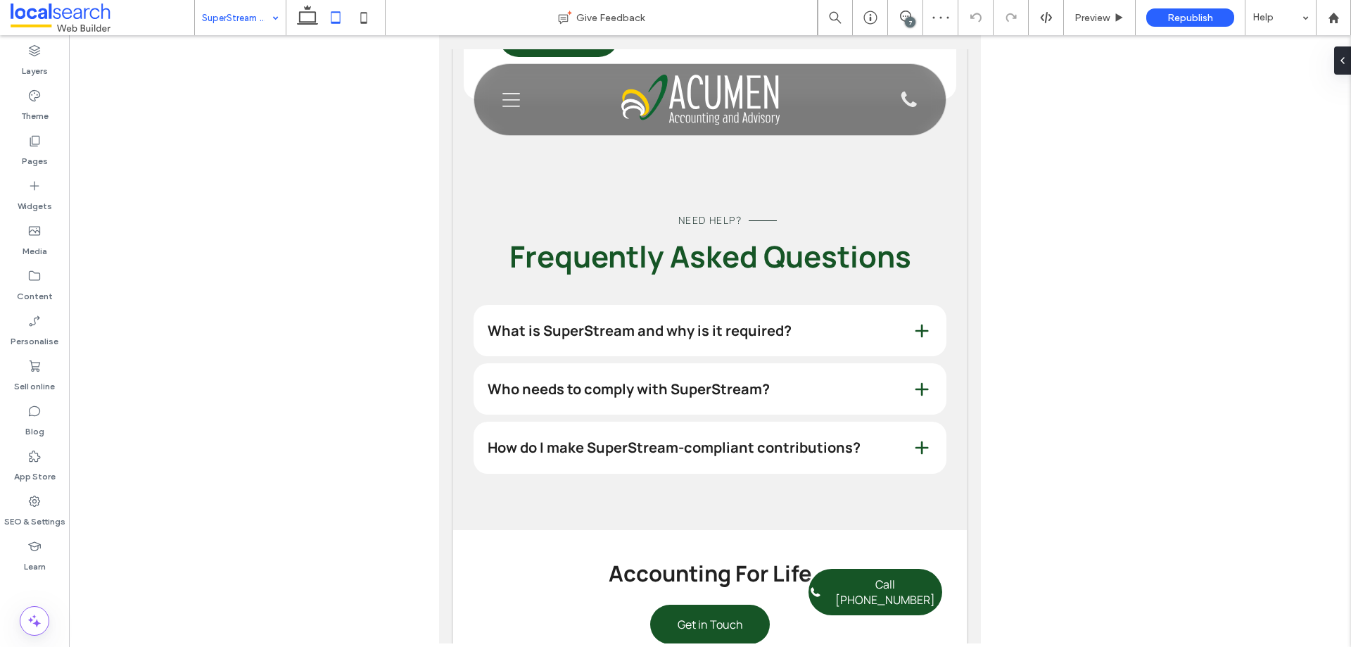
click at [286, 21] on div at bounding box center [336, 17] width 100 height 35
click at [305, 18] on icon at bounding box center [307, 18] width 28 height 28
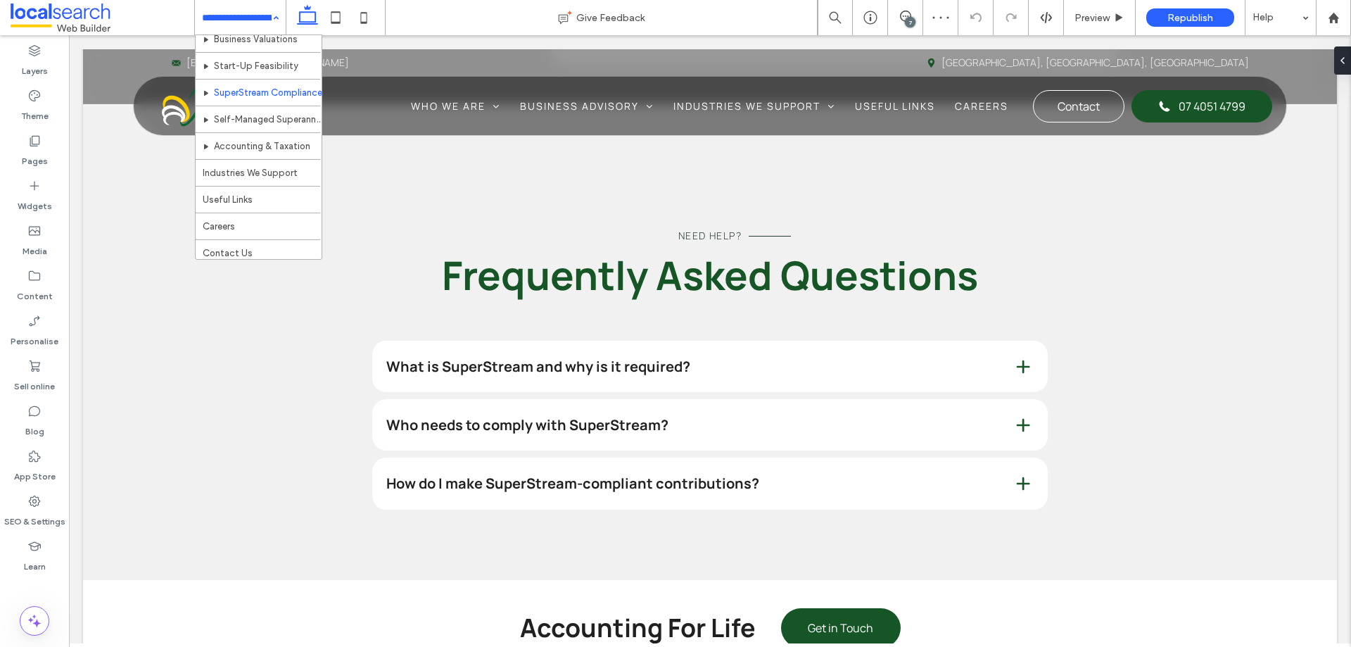
scroll to position [202, 0]
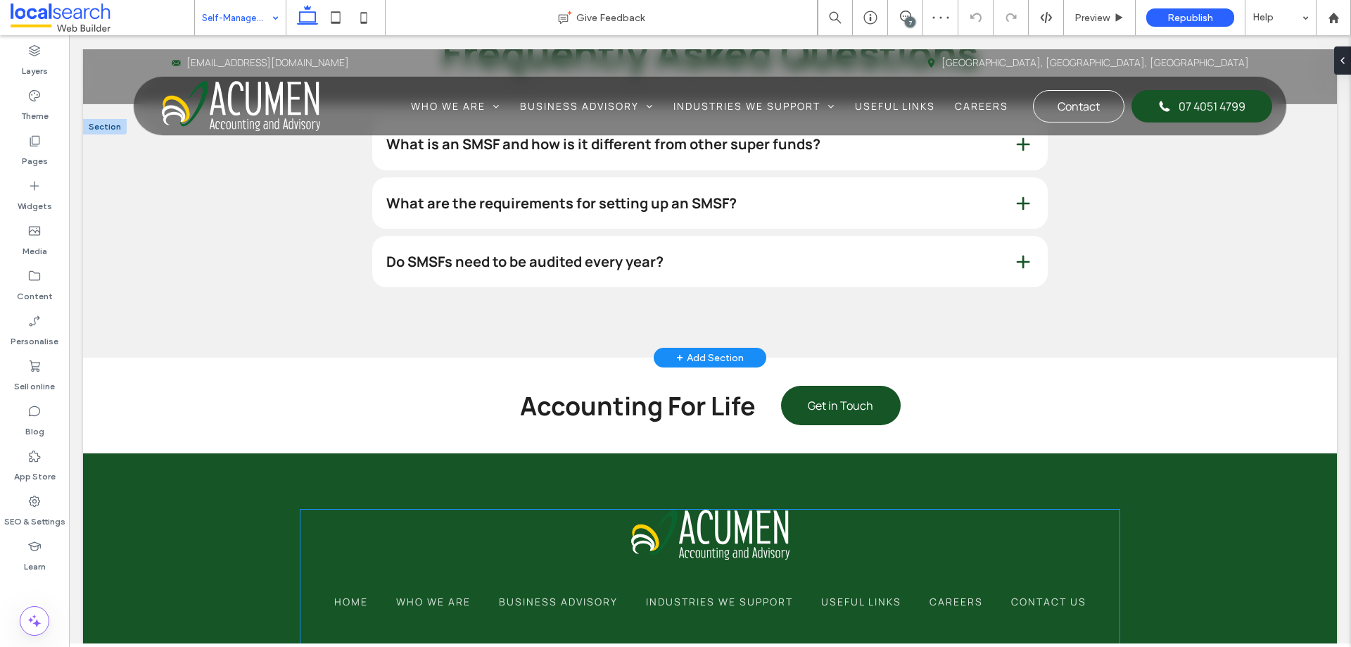
scroll to position [2885, 0]
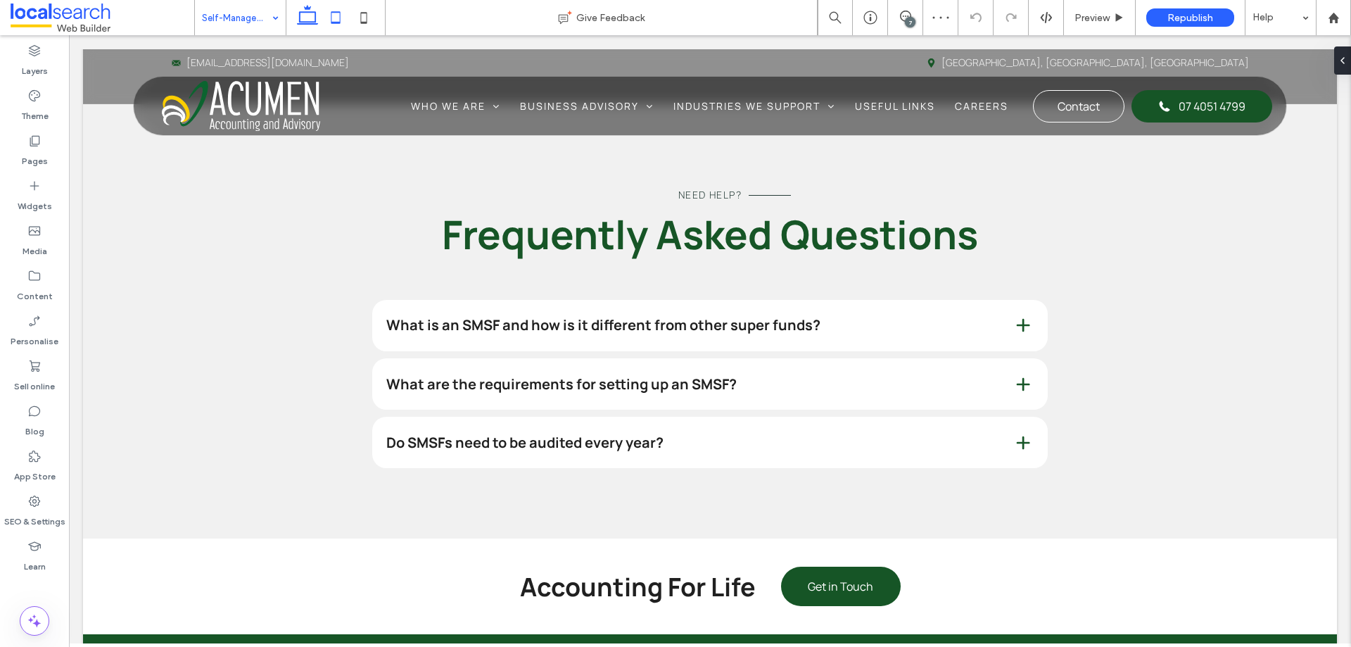
click at [341, 23] on icon at bounding box center [336, 18] width 28 height 28
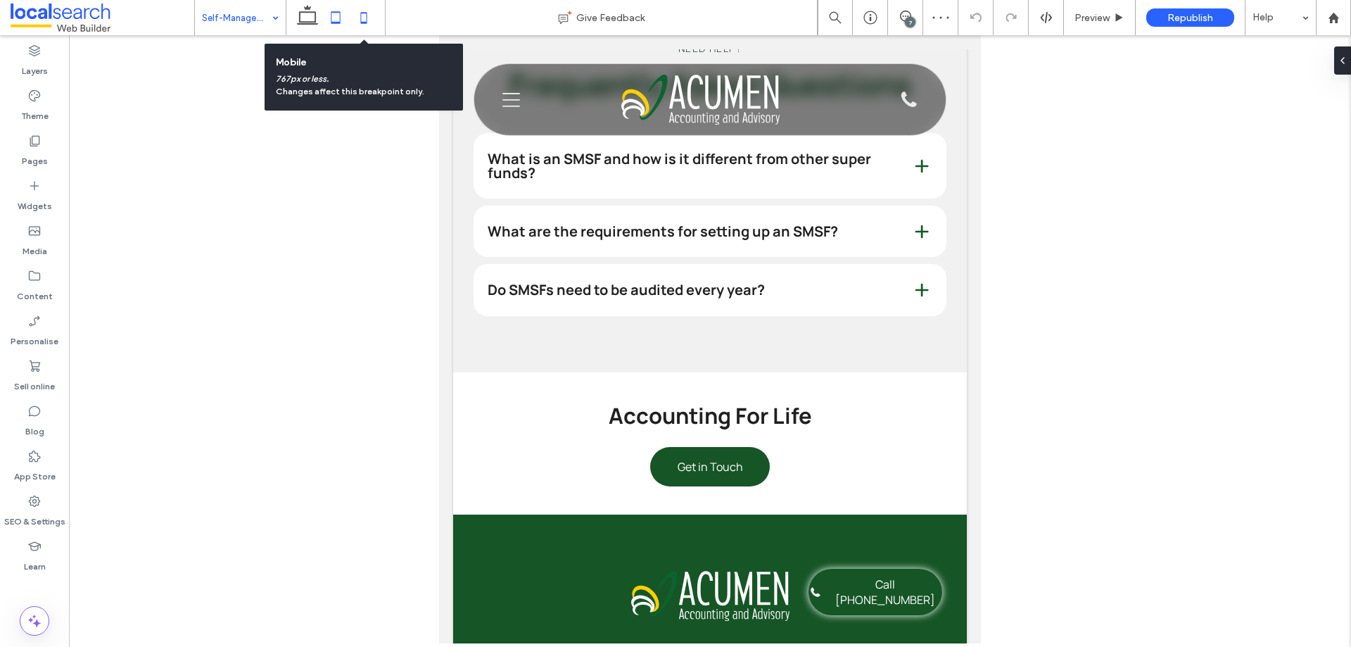
click at [362, 18] on icon at bounding box center [364, 18] width 28 height 28
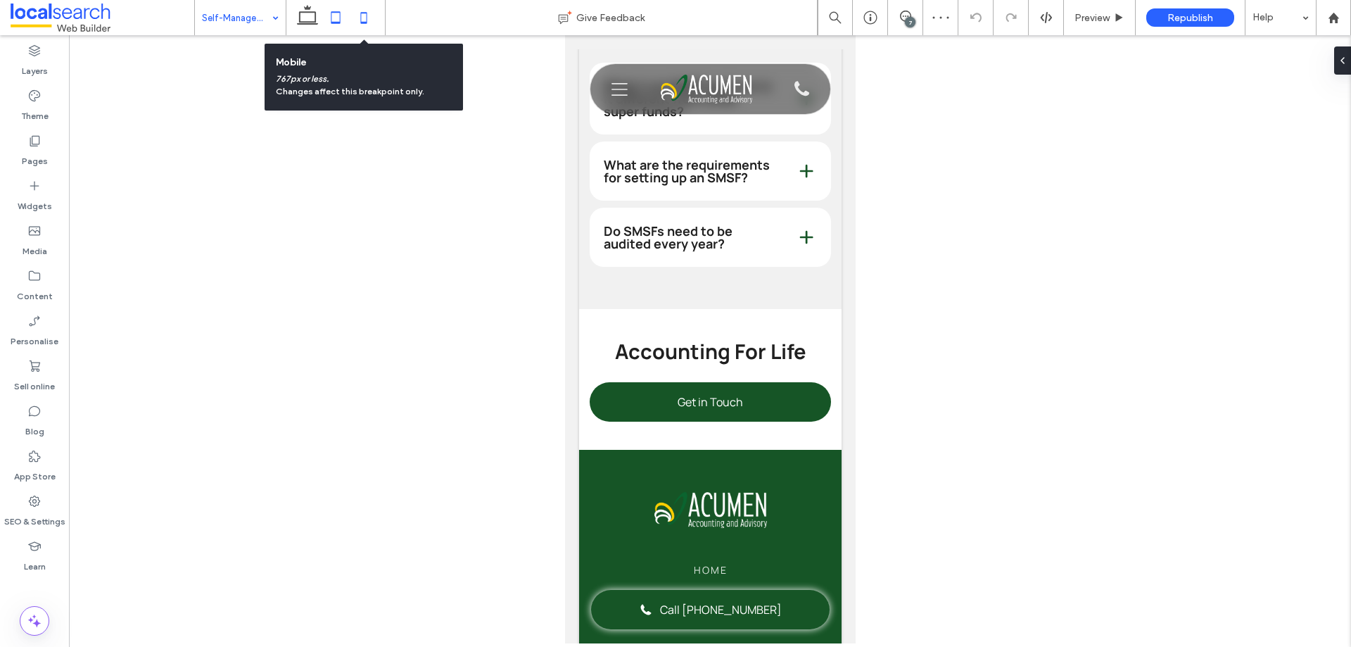
click at [336, 23] on use at bounding box center [335, 17] width 9 height 12
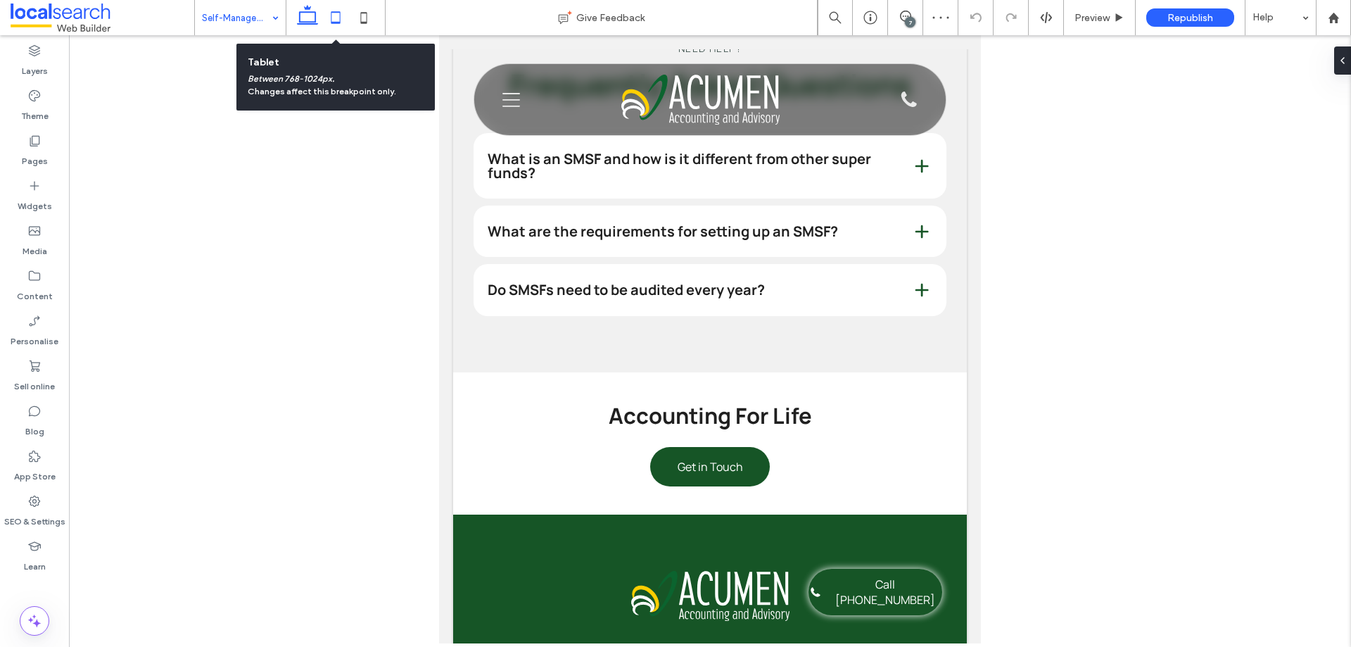
click at [298, 14] on icon at bounding box center [307, 18] width 28 height 28
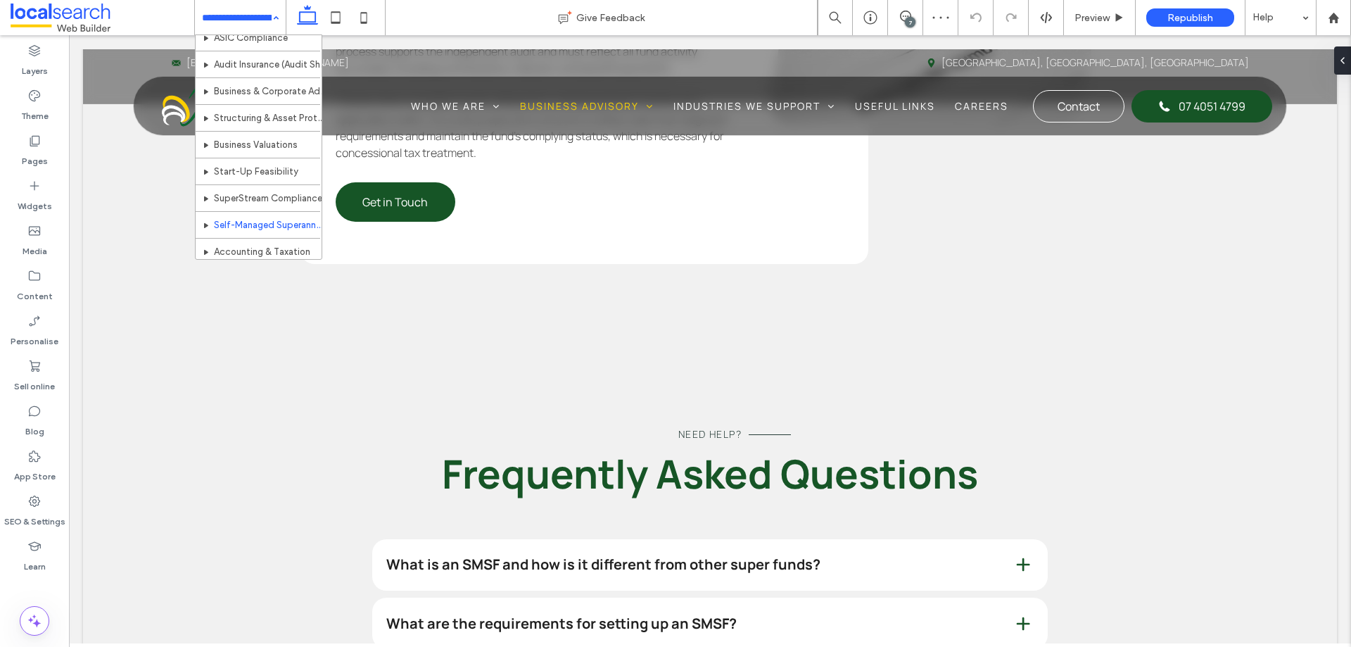
scroll to position [202, 0]
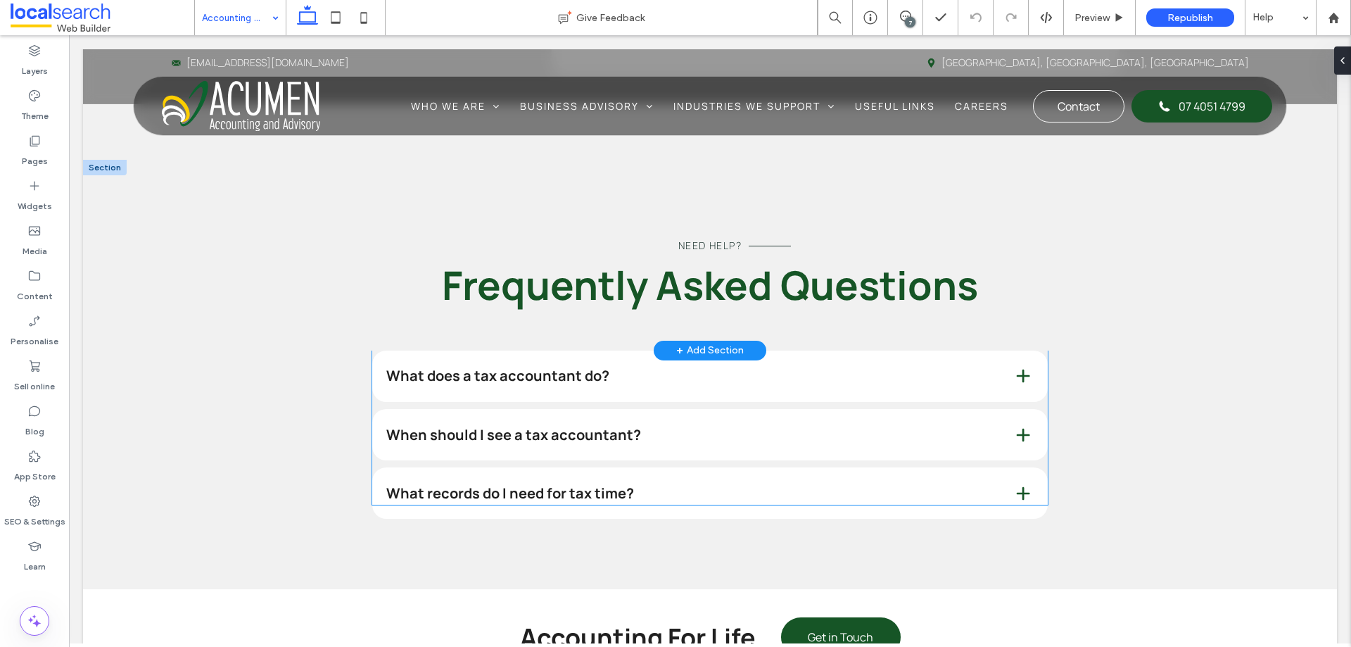
scroll to position [4504, 0]
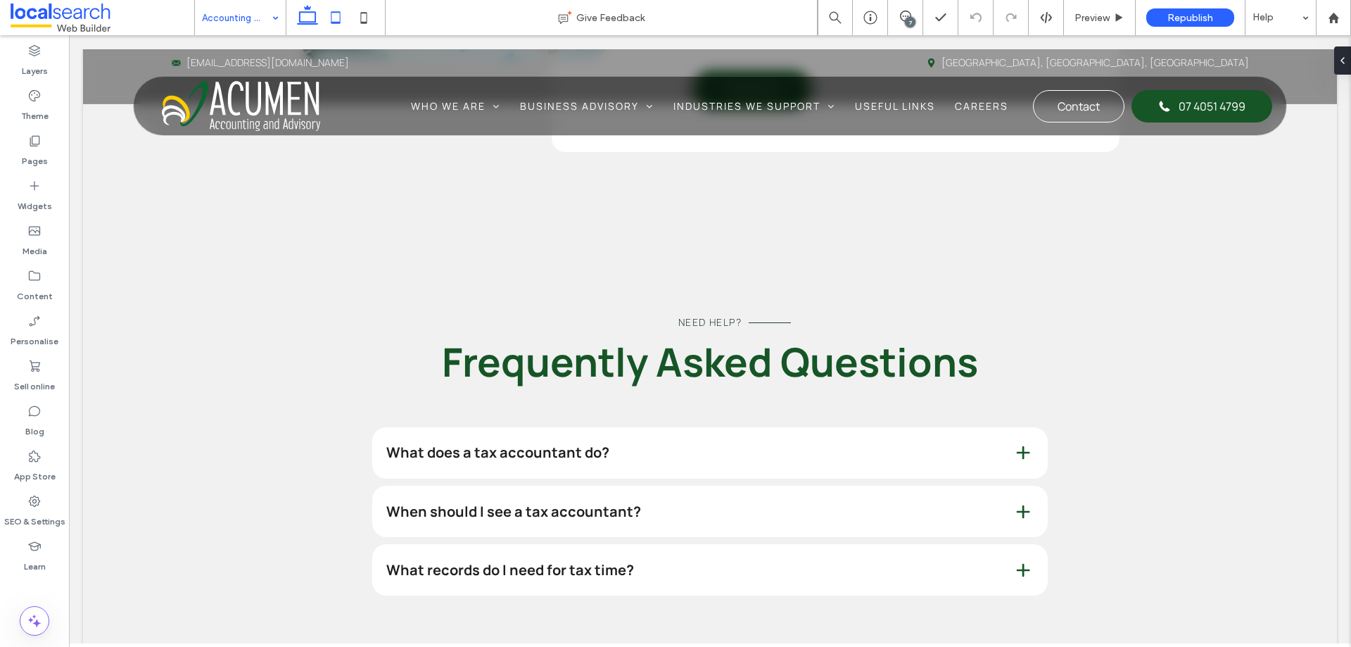
click at [340, 23] on use at bounding box center [335, 17] width 9 height 12
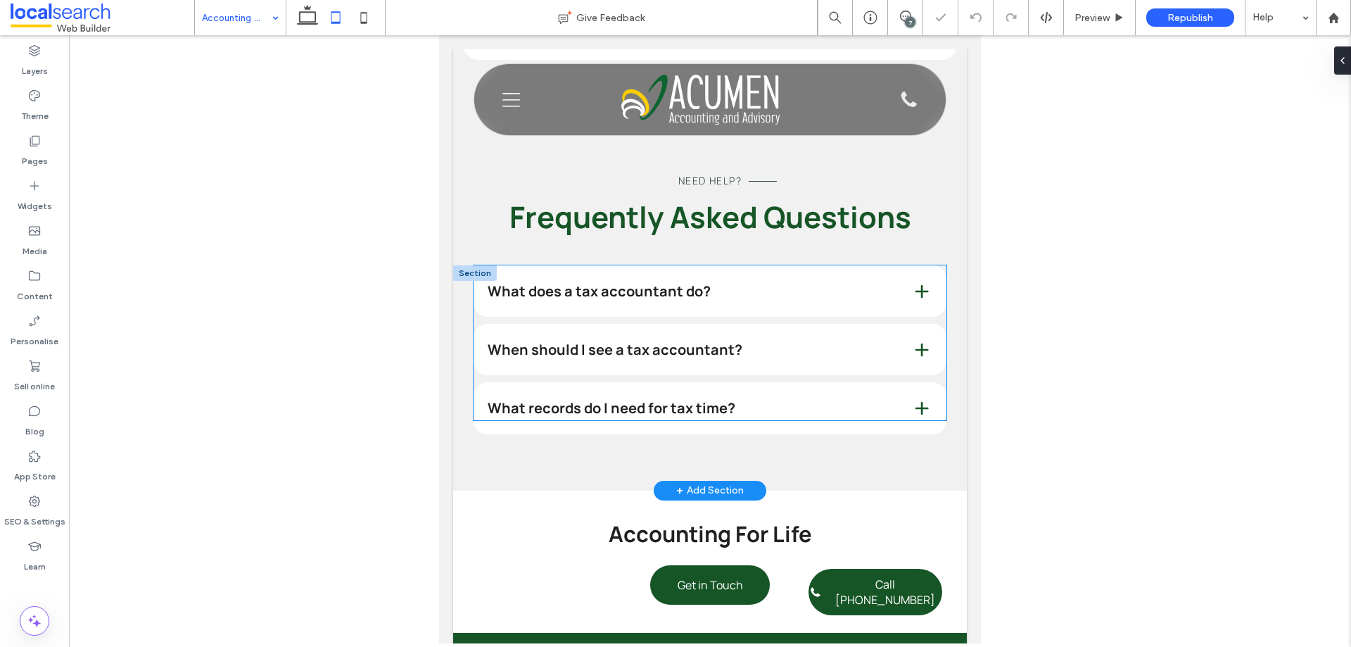
scroll to position [6211, 0]
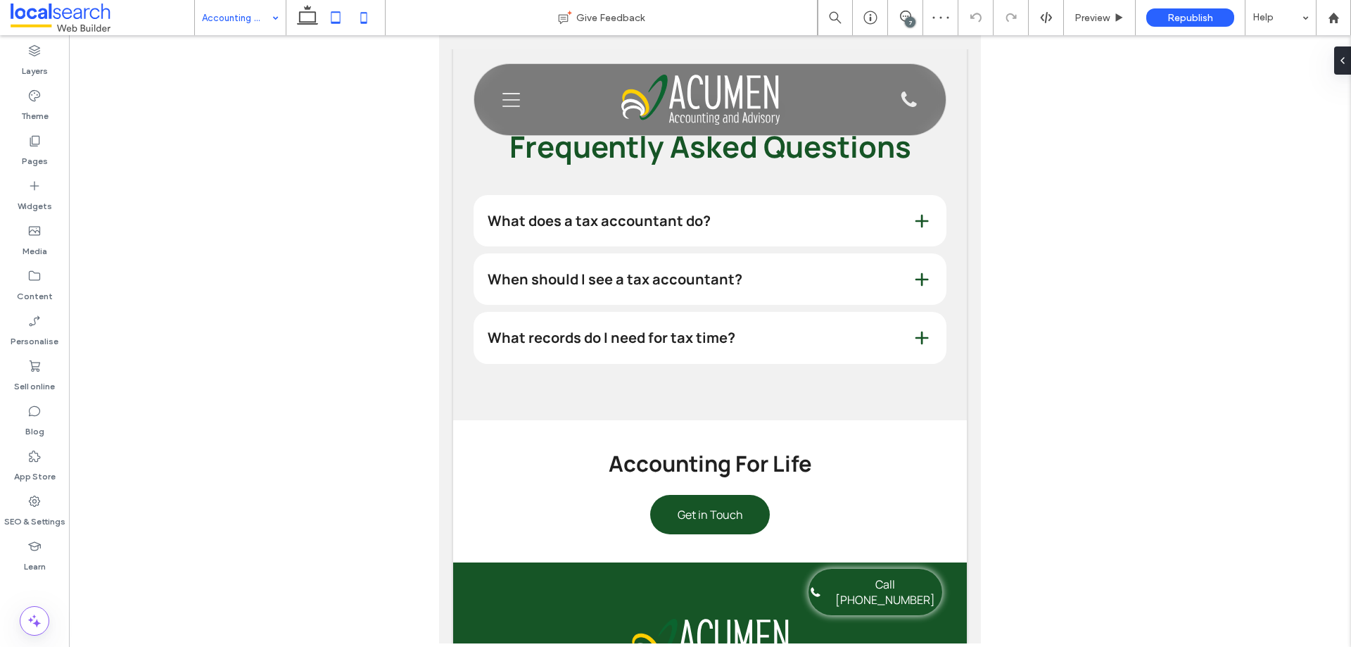
click at [373, 20] on icon at bounding box center [364, 18] width 28 height 28
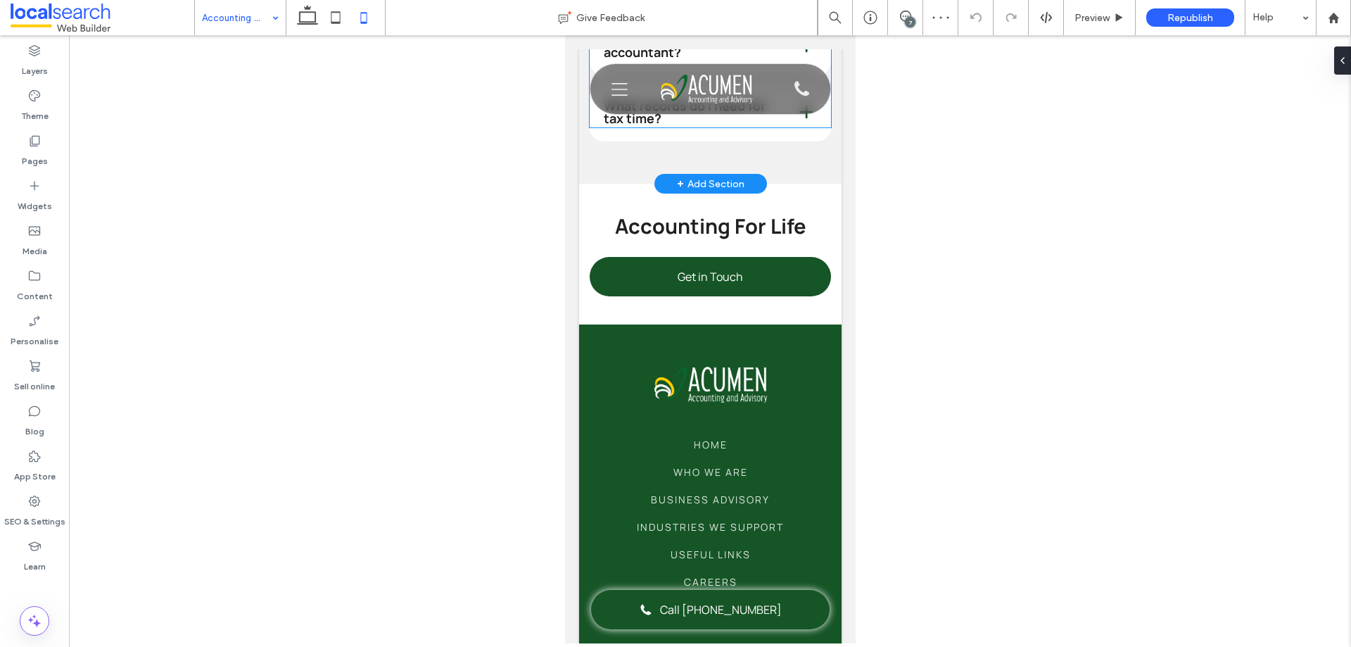
scroll to position [0, 0]
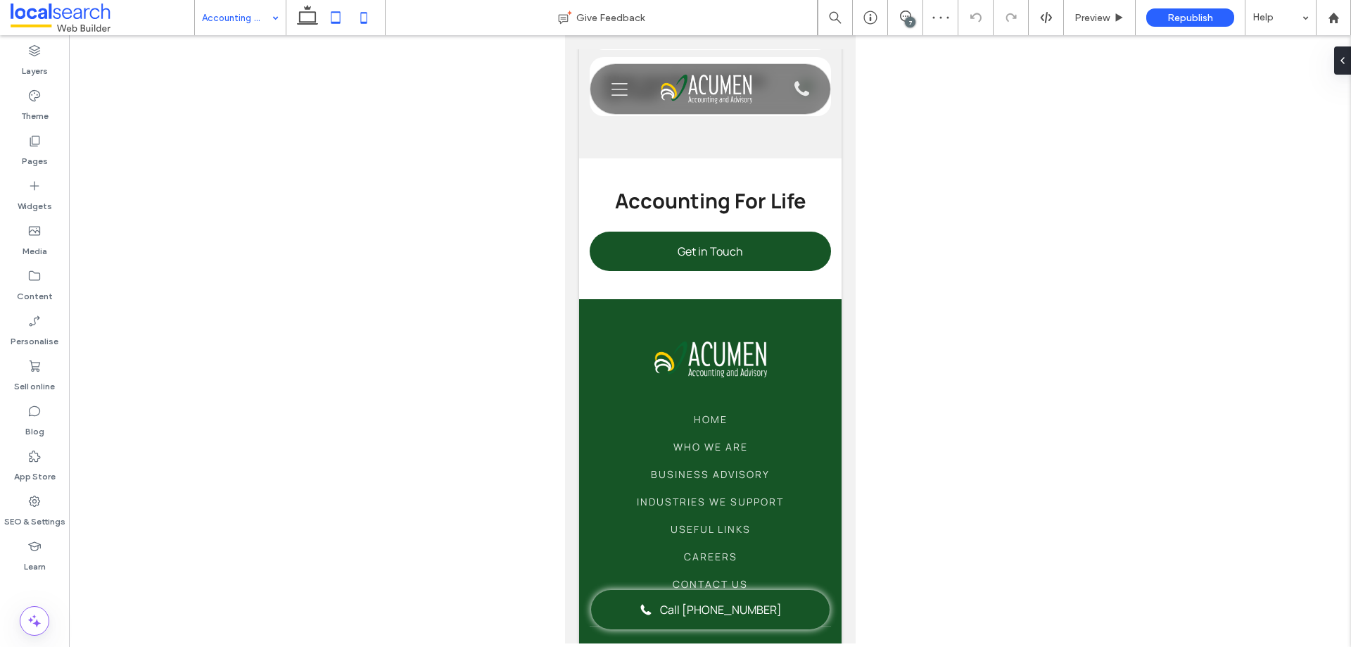
click at [345, 21] on icon at bounding box center [336, 18] width 28 height 28
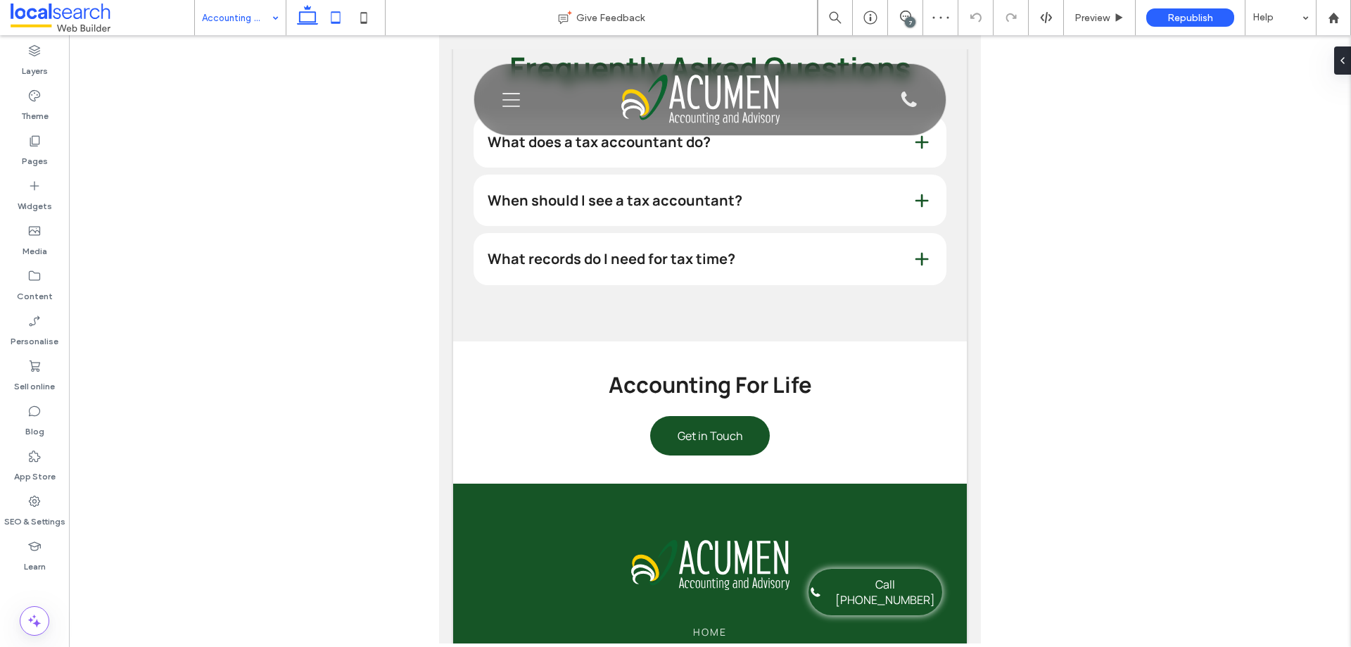
click at [301, 14] on icon at bounding box center [307, 18] width 28 height 28
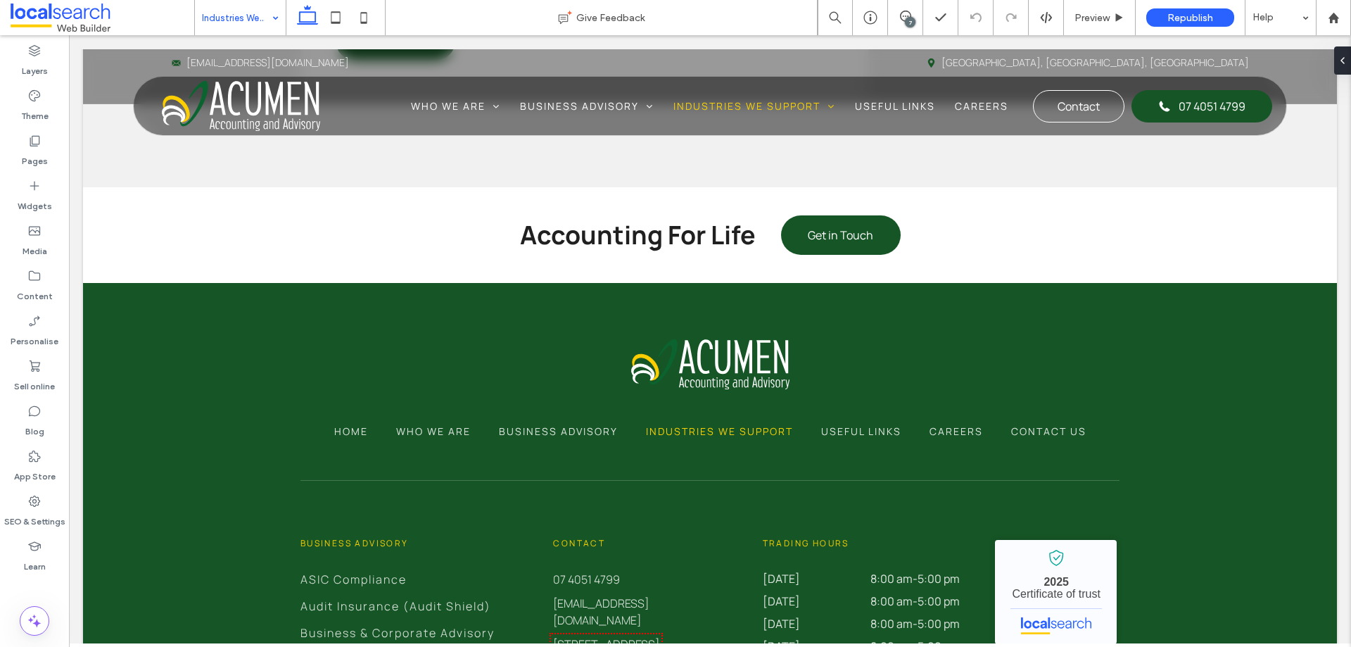
click at [225, 20] on input at bounding box center [237, 17] width 70 height 35
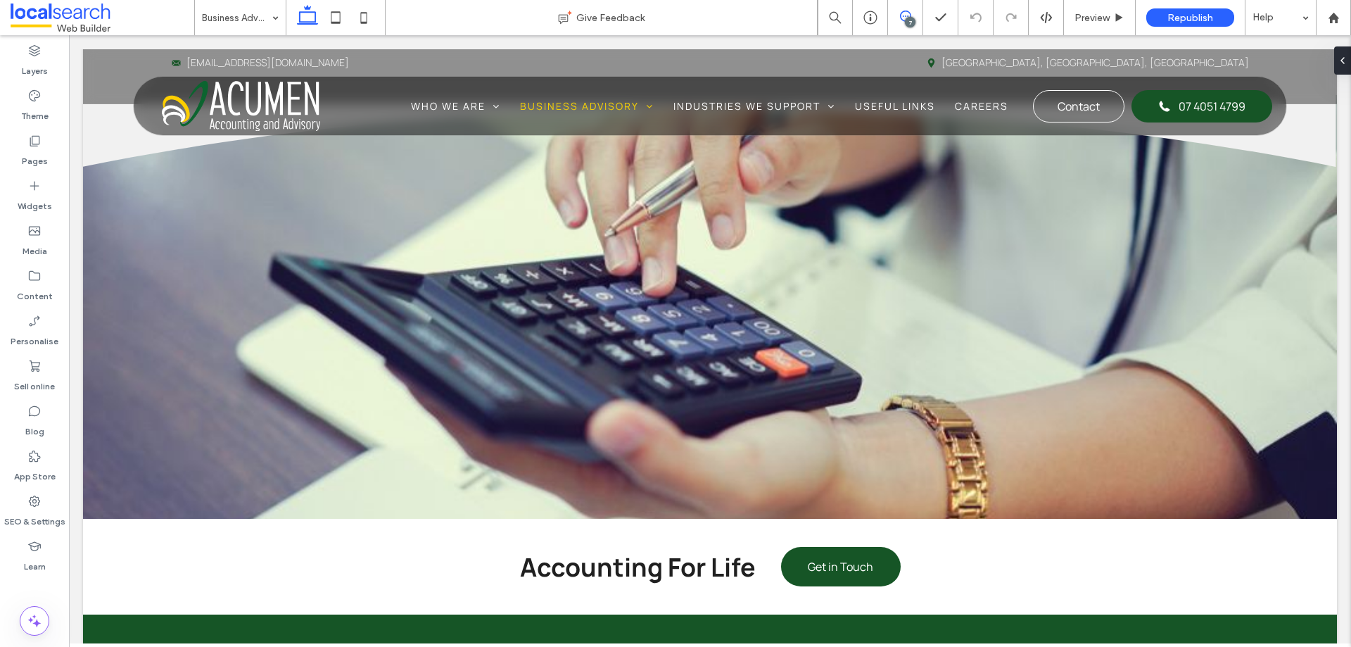
click at [907, 14] on icon at bounding box center [905, 16] width 11 height 11
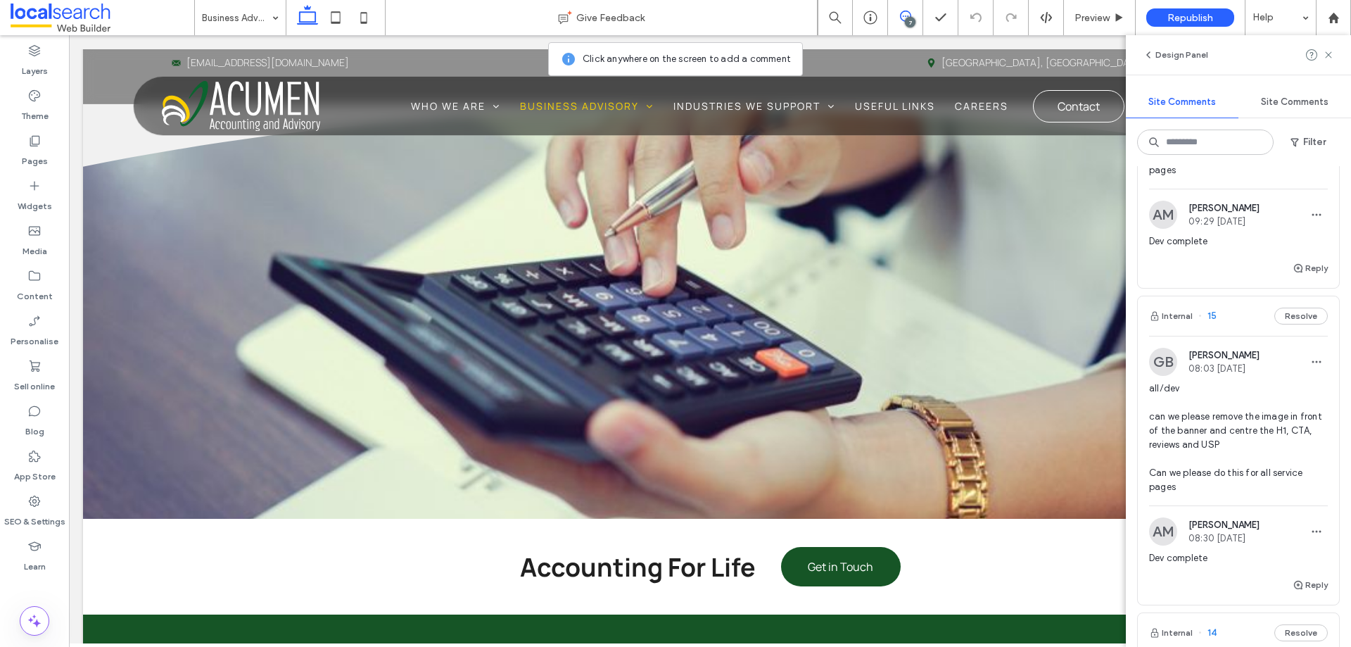
scroll to position [563, 0]
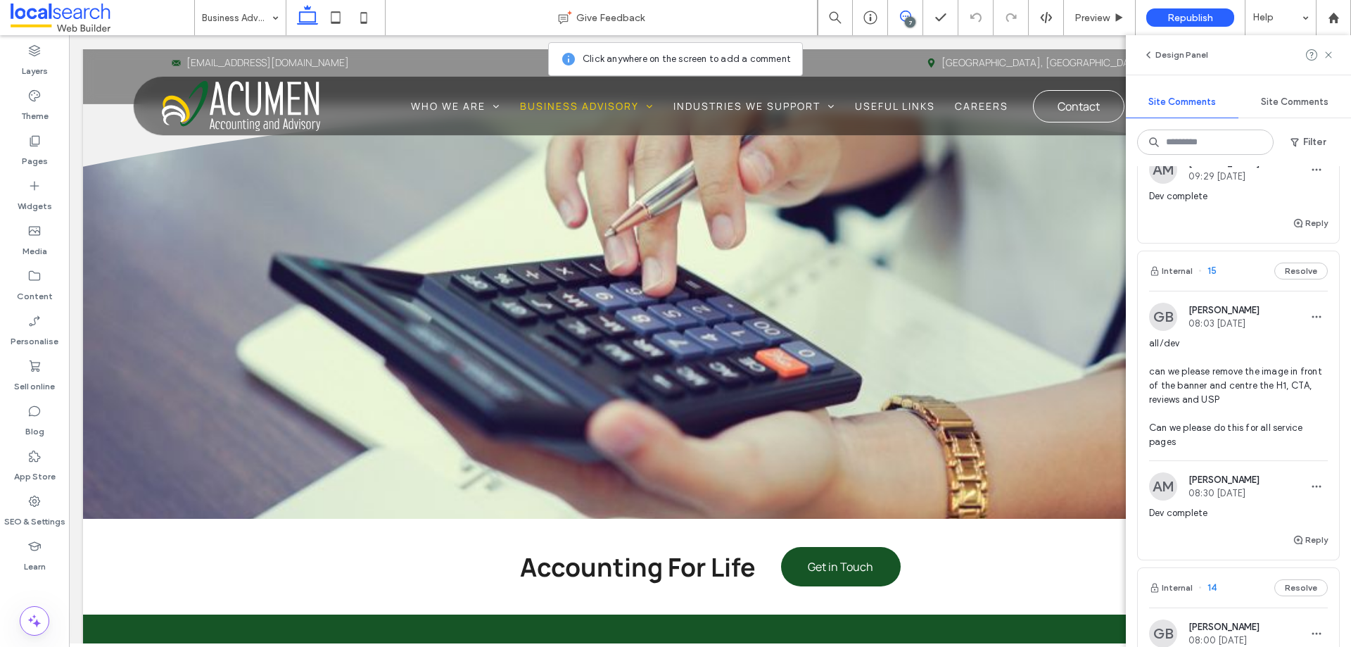
click at [1232, 291] on div "Internal 15 Resolve" at bounding box center [1238, 270] width 201 height 39
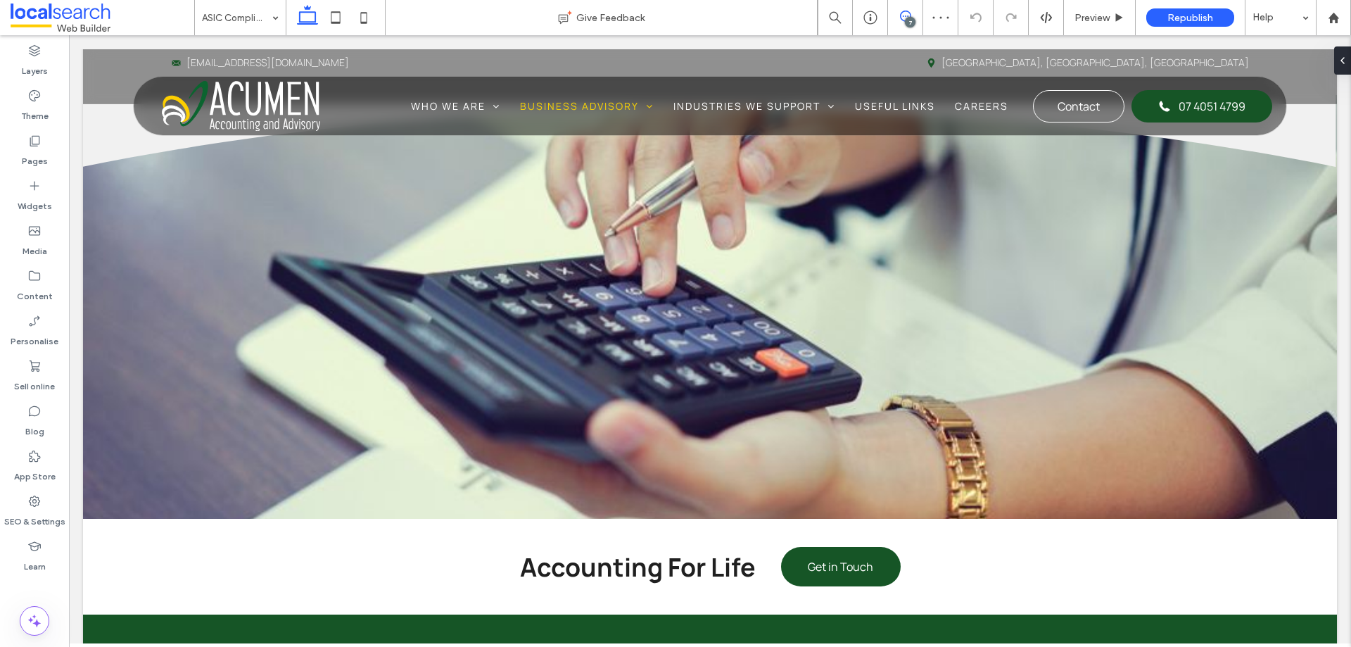
click at [911, 11] on span at bounding box center [905, 16] width 34 height 11
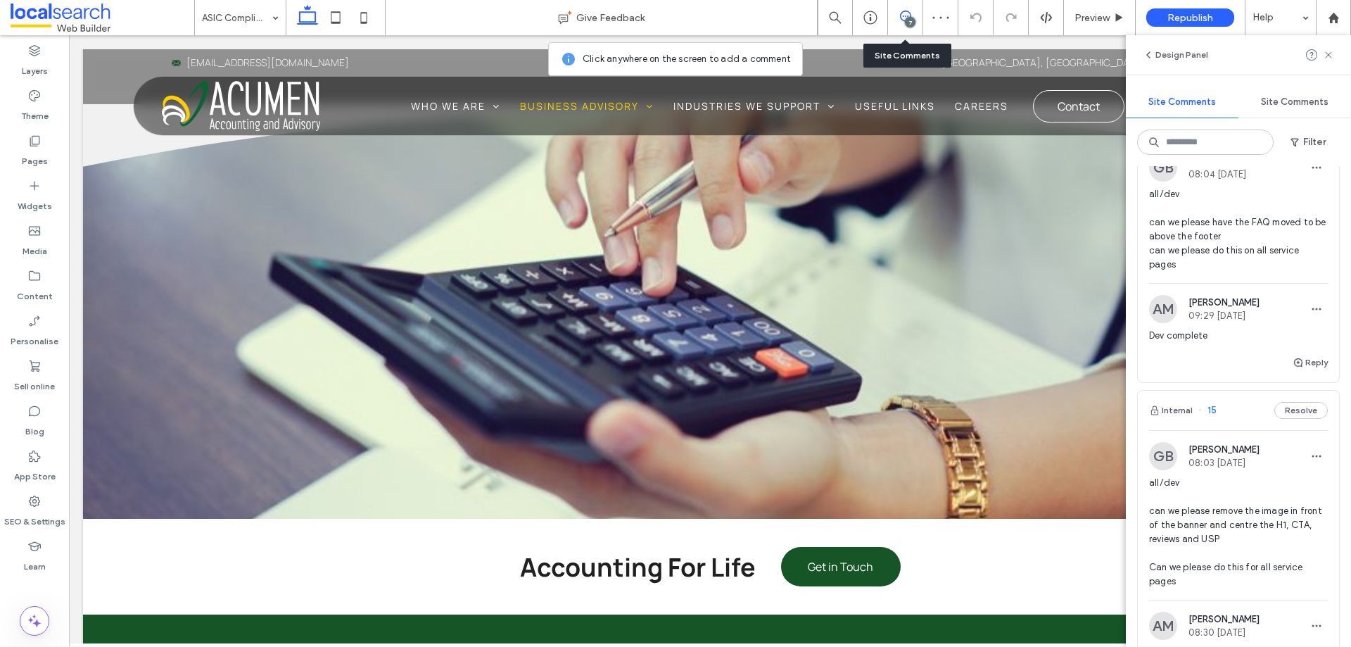
scroll to position [633, 0]
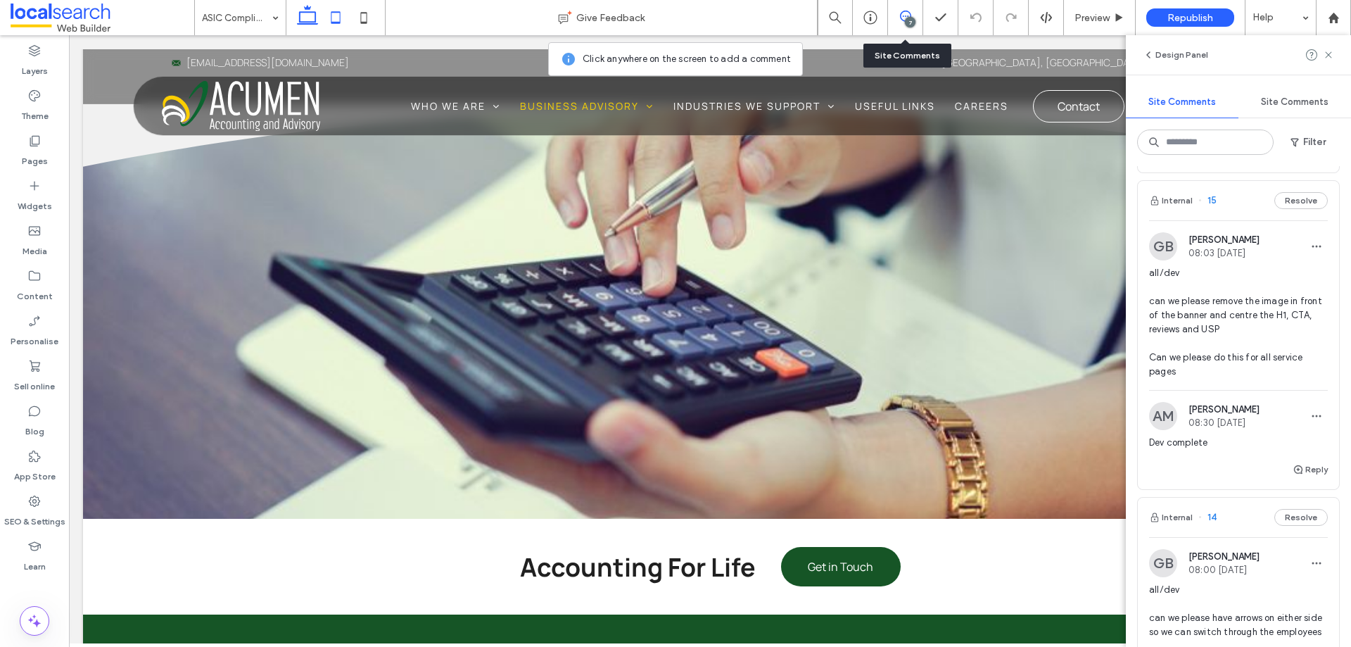
click at [332, 22] on use at bounding box center [335, 17] width 9 height 12
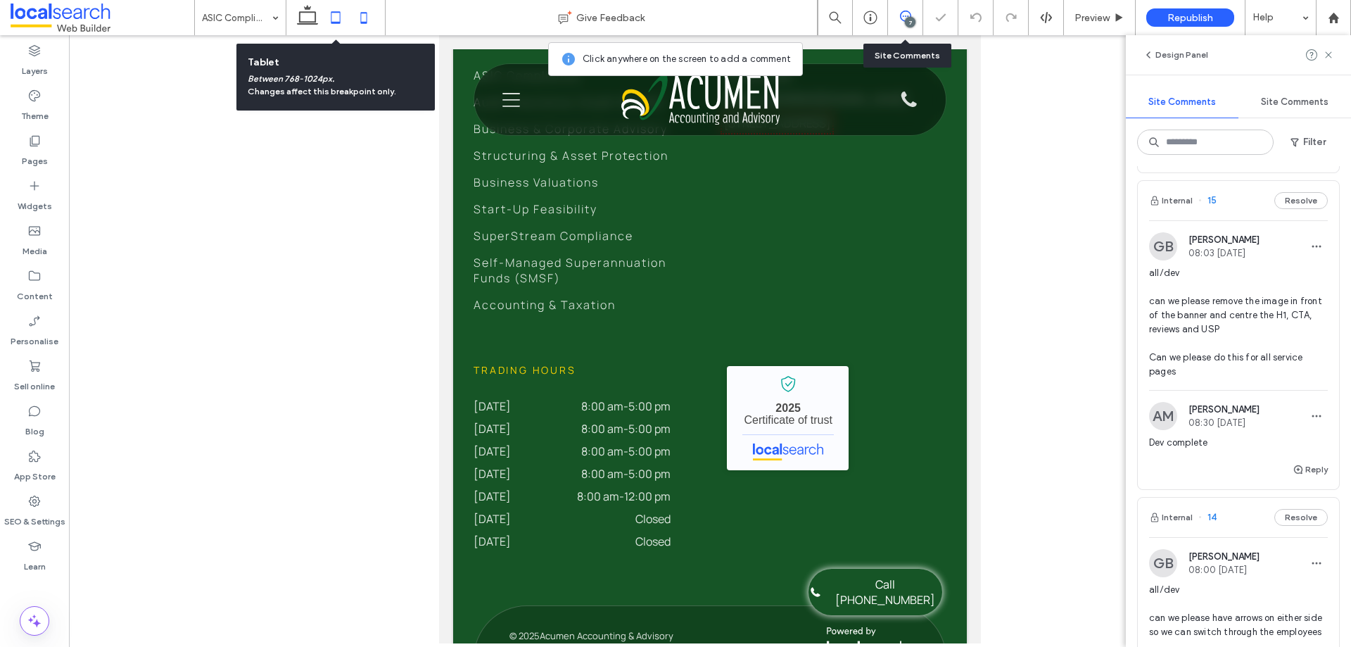
click at [362, 17] on icon at bounding box center [364, 18] width 28 height 28
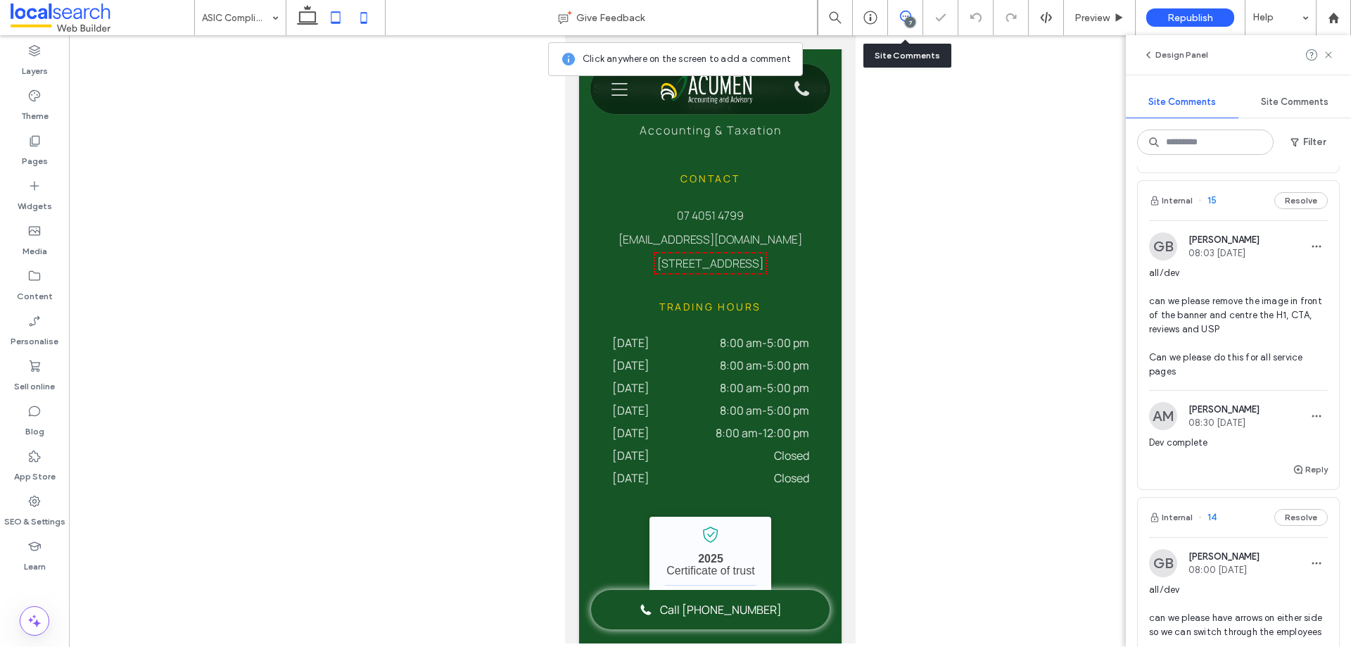
click at [338, 6] on icon at bounding box center [336, 18] width 28 height 28
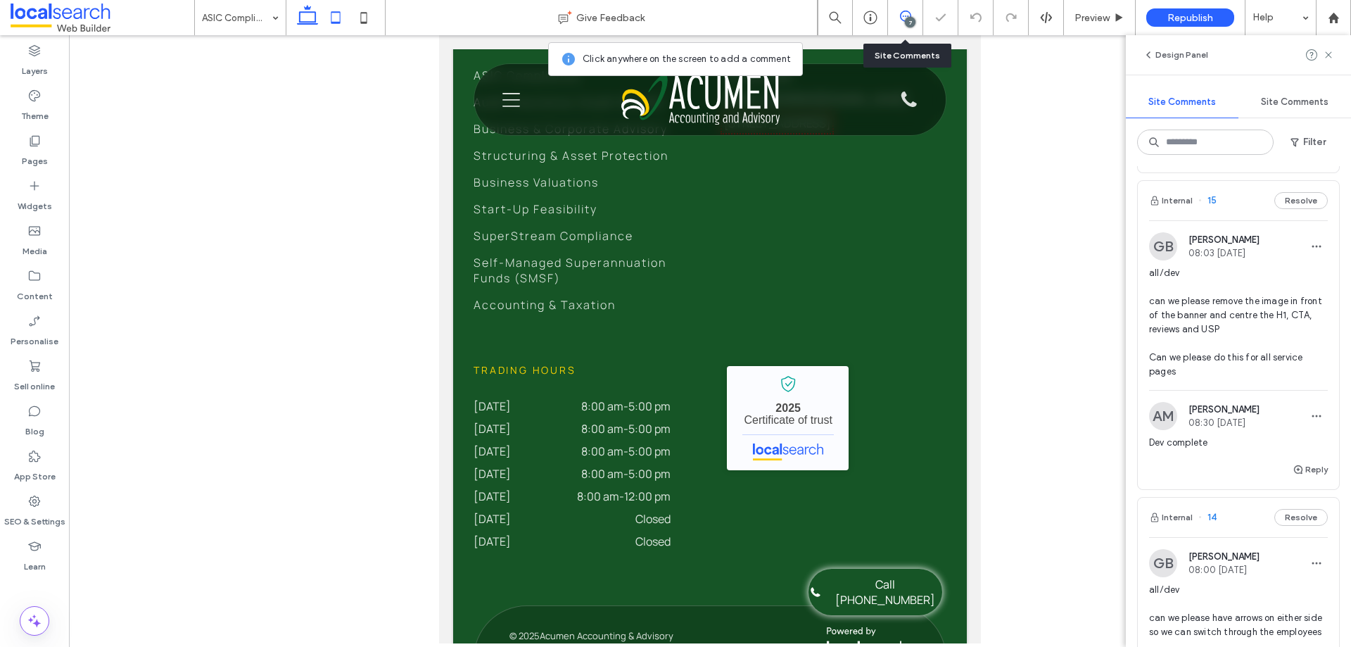
click at [308, 17] on icon at bounding box center [307, 18] width 28 height 28
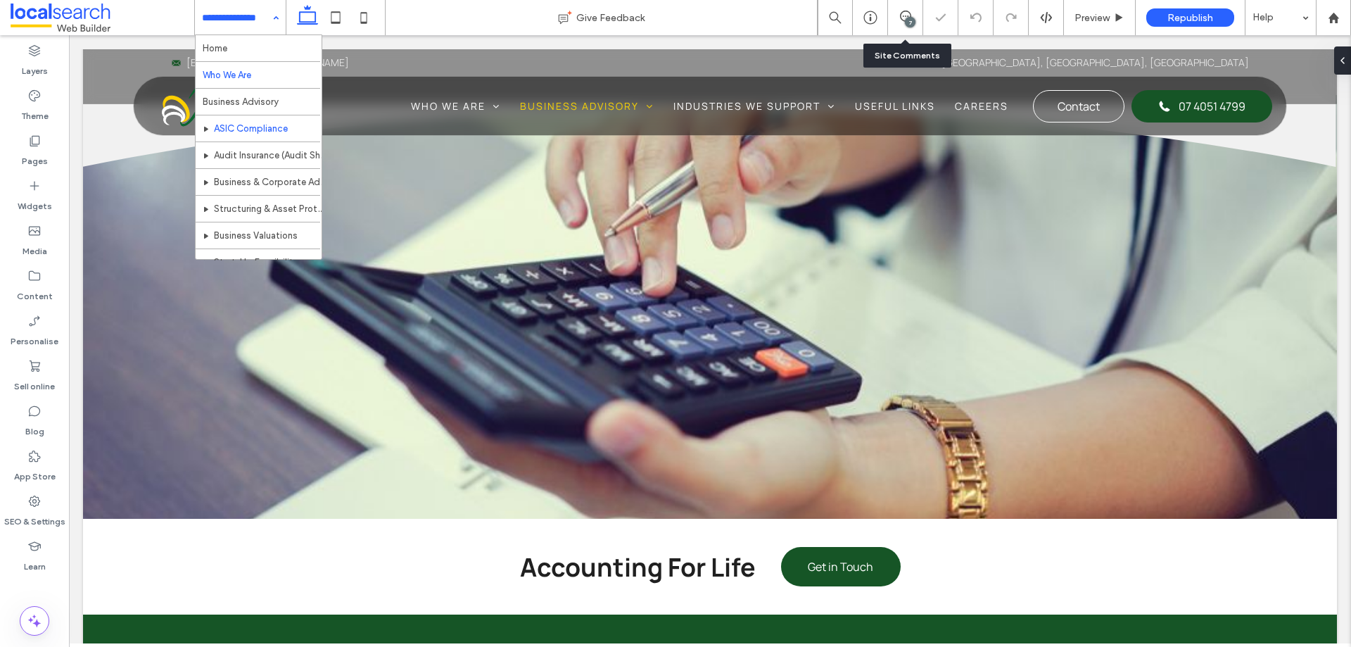
scroll to position [0, 0]
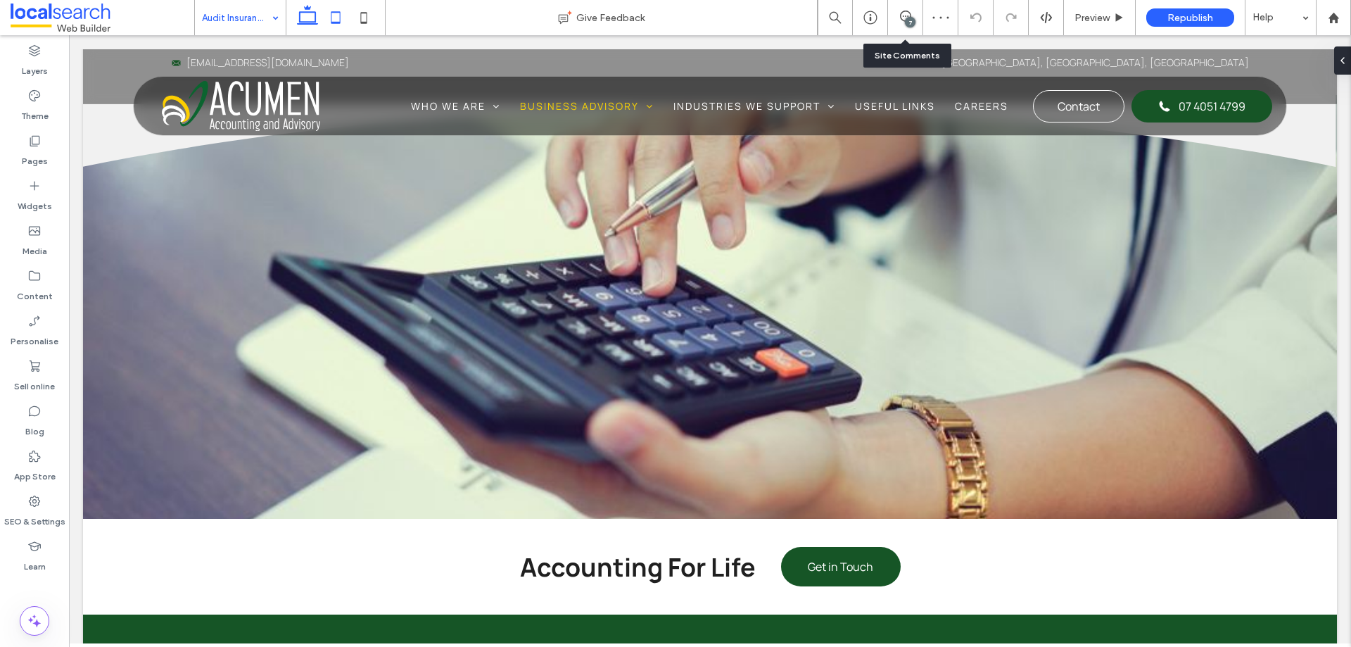
click at [338, 17] on icon at bounding box center [336, 18] width 28 height 28
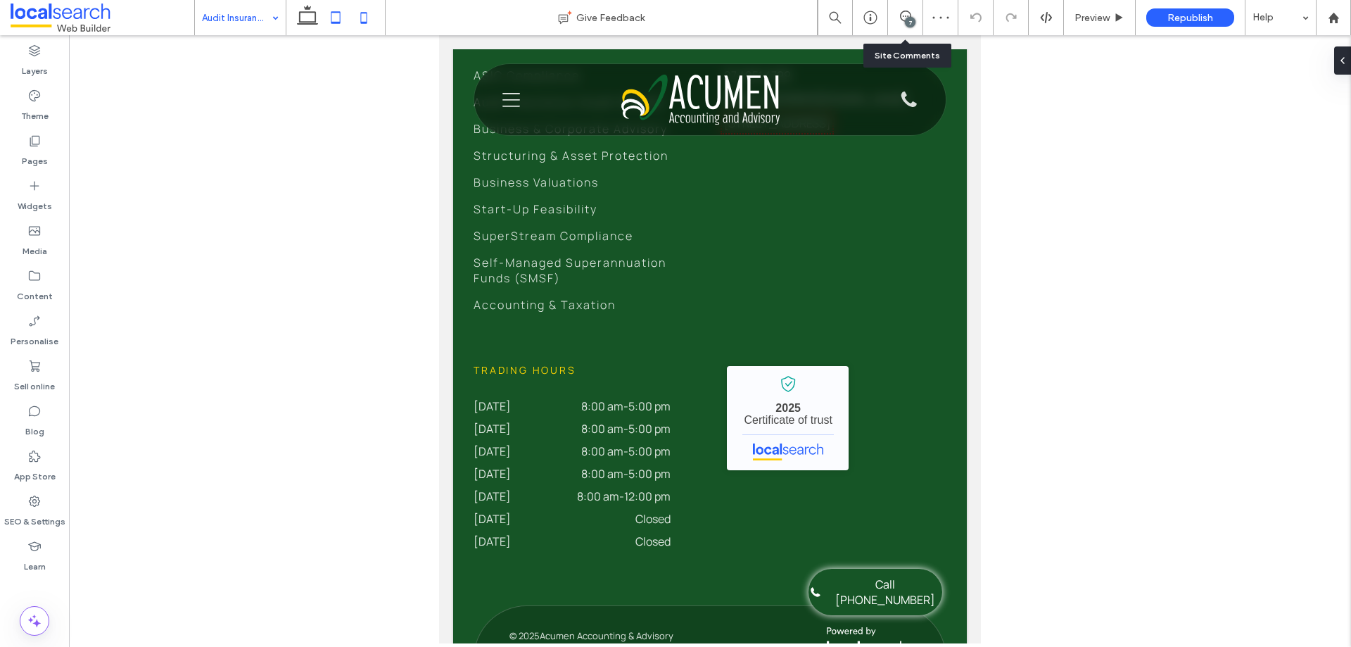
click at [367, 21] on icon at bounding box center [364, 18] width 28 height 28
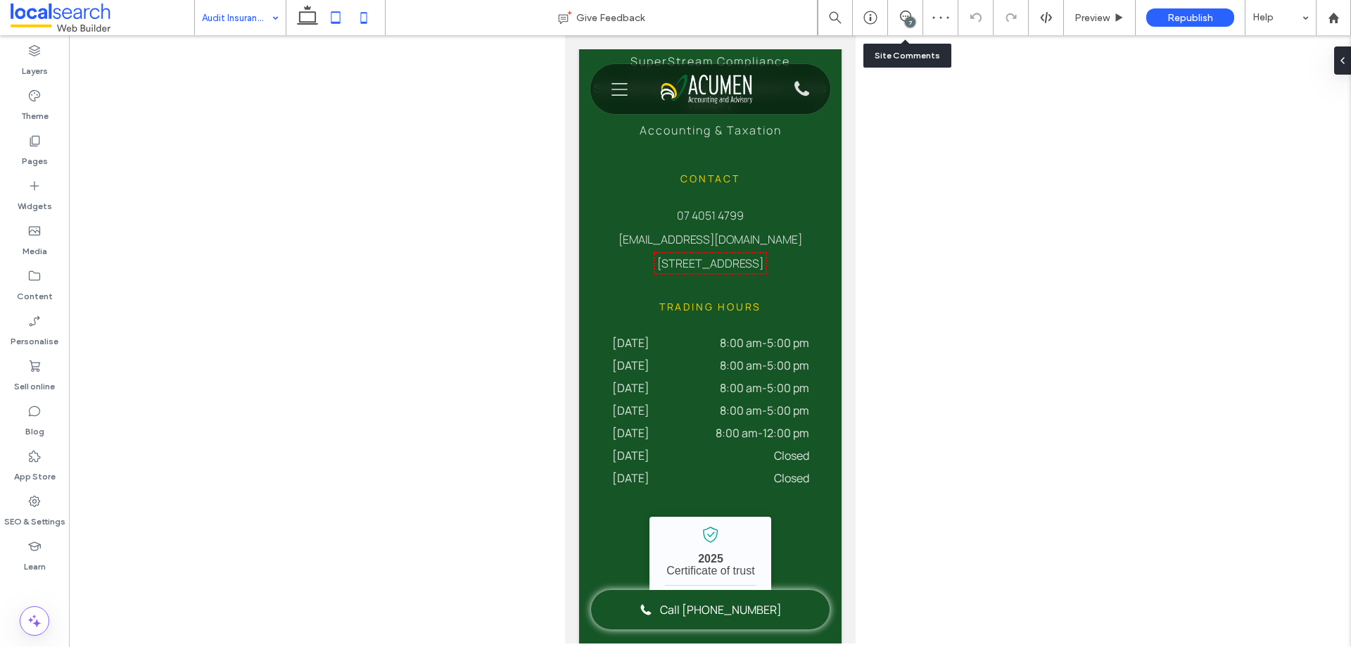
click at [343, 20] on icon at bounding box center [336, 18] width 28 height 28
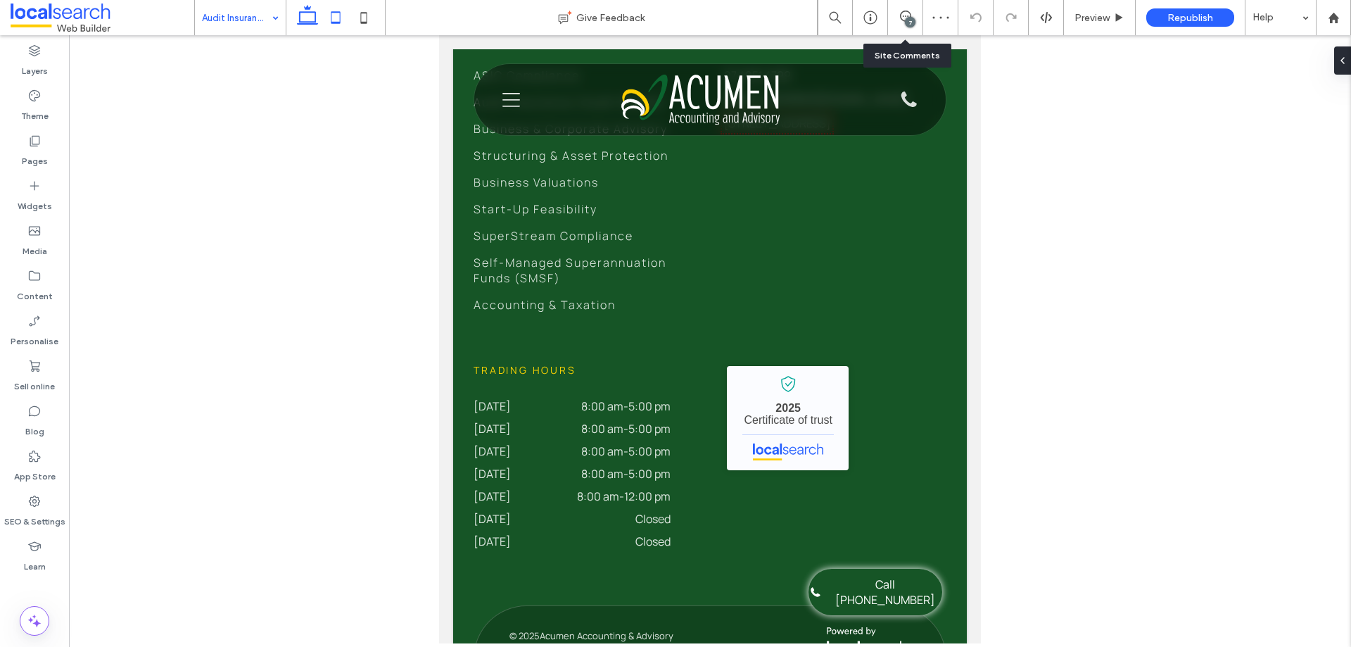
click at [300, 15] on use at bounding box center [307, 15] width 21 height 20
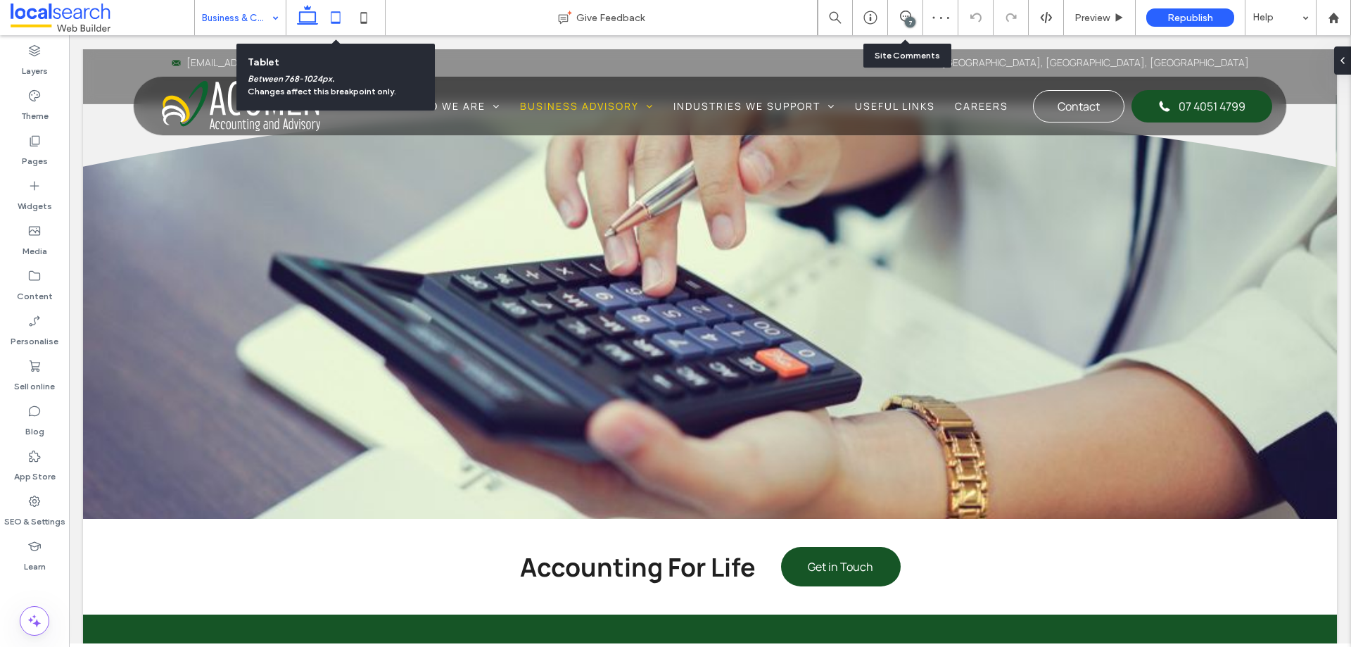
click at [340, 23] on use at bounding box center [335, 17] width 9 height 12
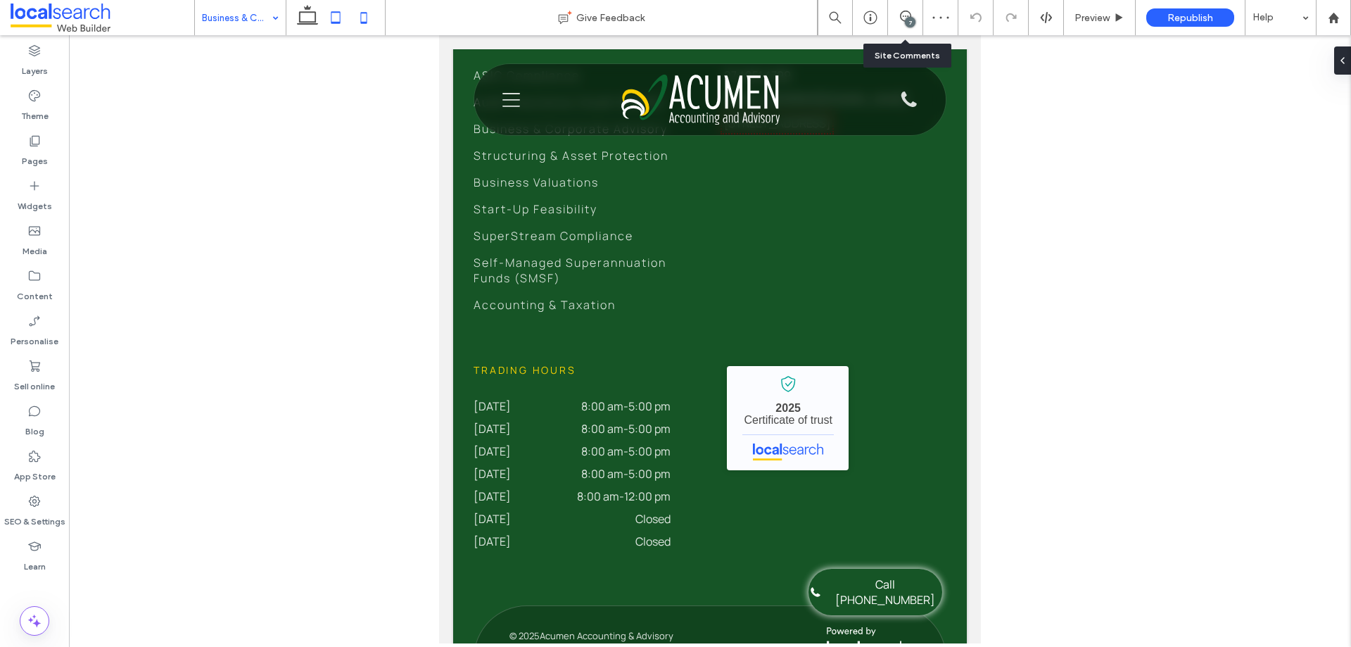
click at [369, 20] on icon at bounding box center [364, 18] width 28 height 28
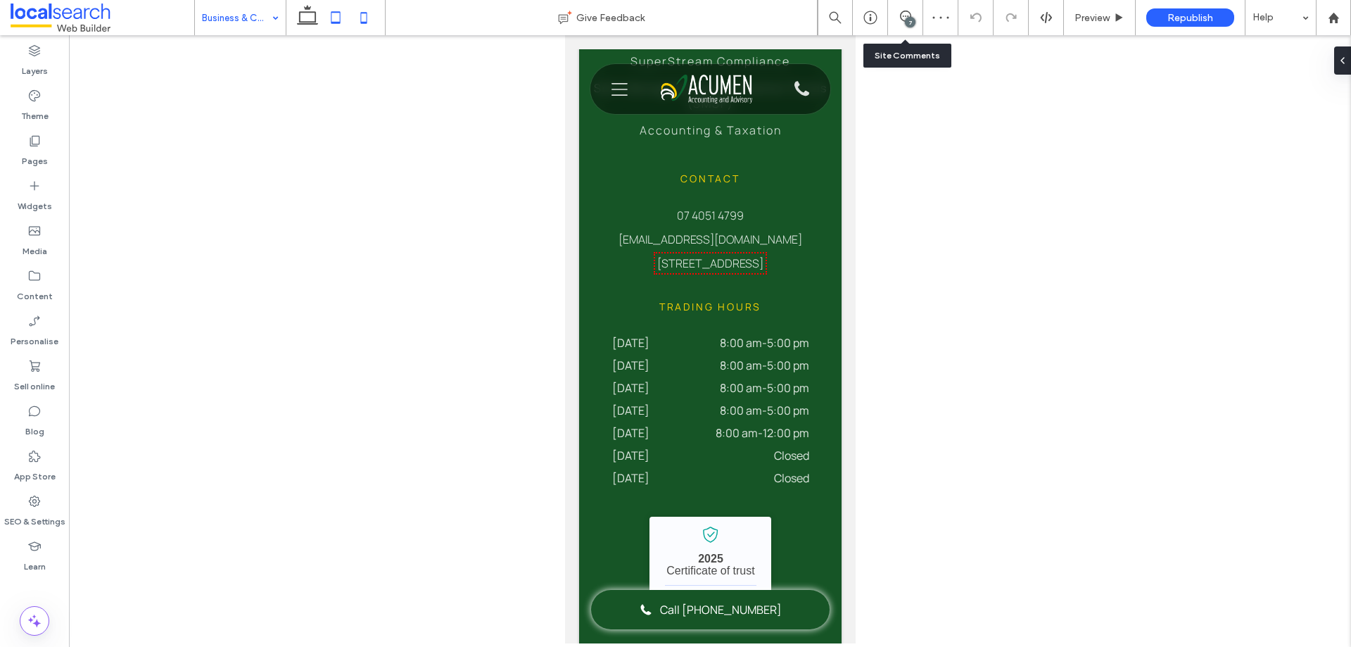
click at [336, 23] on use at bounding box center [335, 17] width 9 height 12
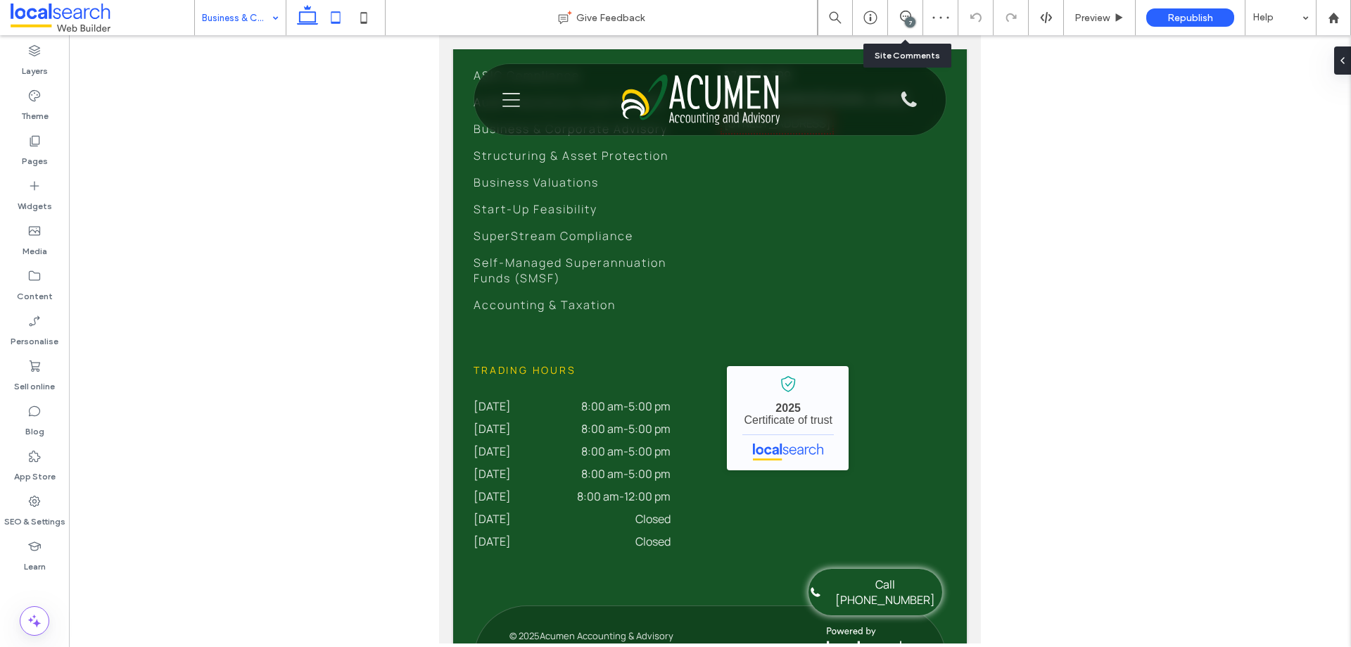
click at [294, 13] on icon at bounding box center [307, 18] width 28 height 28
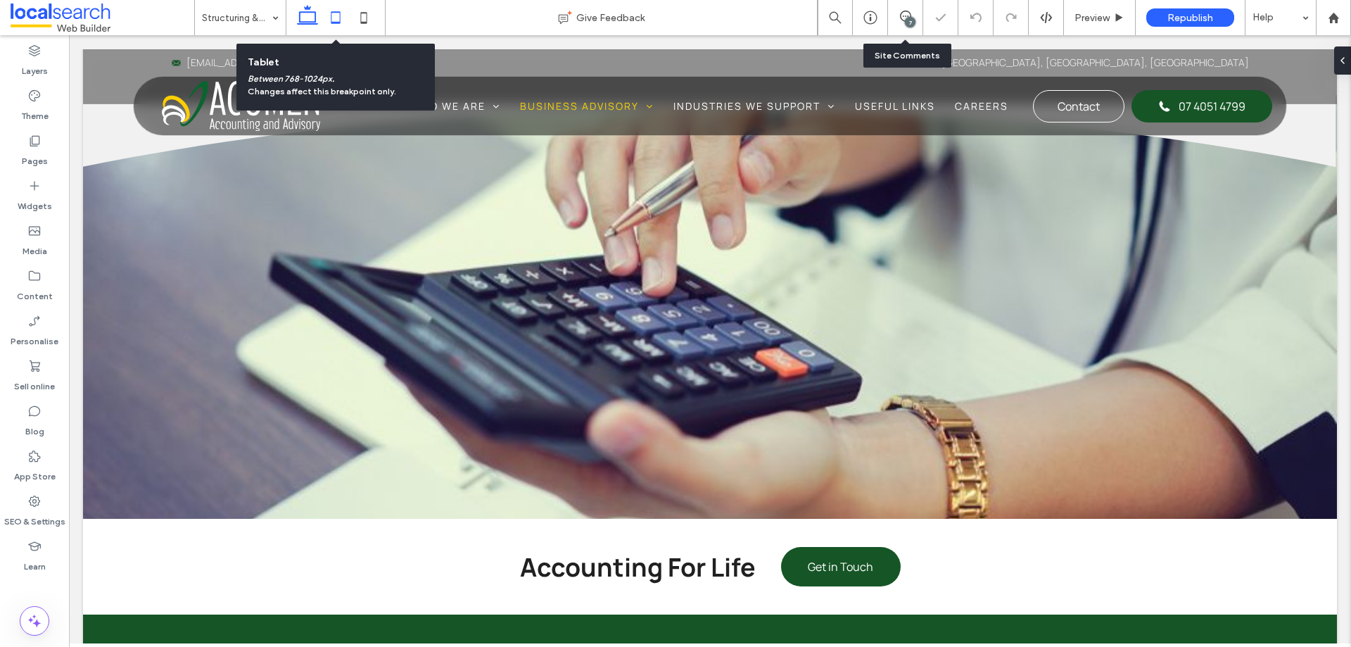
click at [340, 18] on icon at bounding box center [336, 18] width 28 height 28
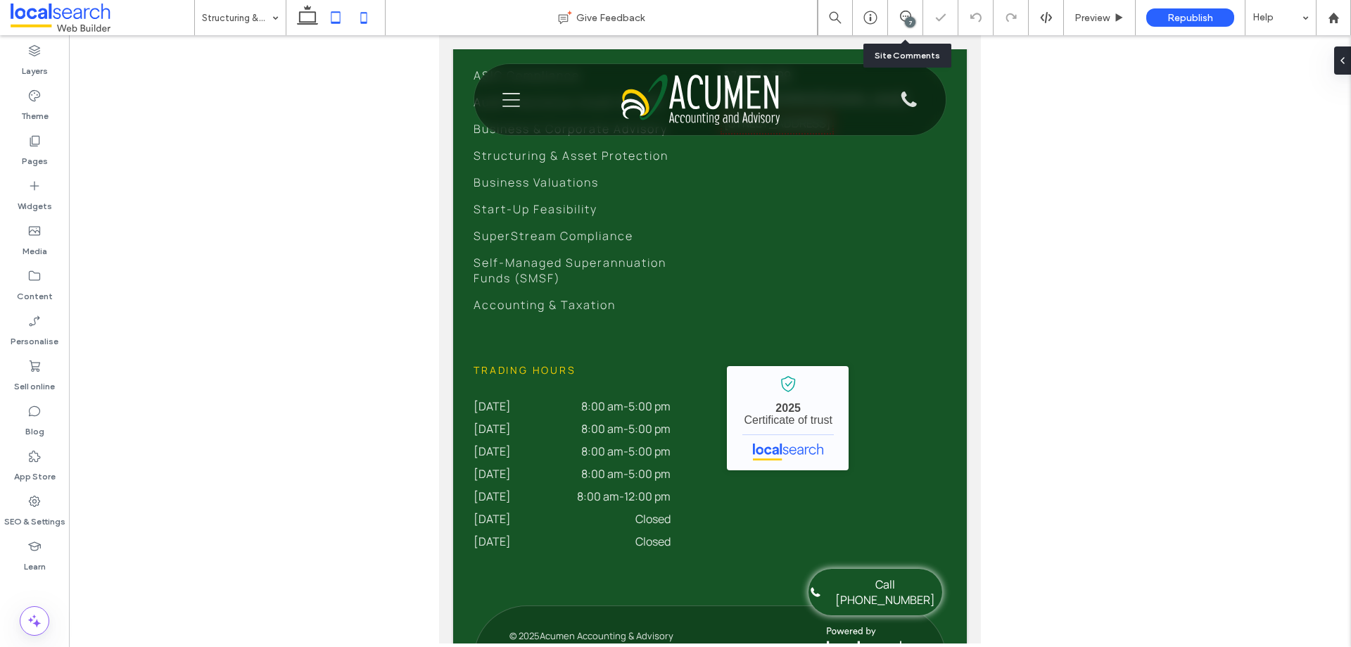
click at [371, 18] on icon at bounding box center [364, 18] width 28 height 28
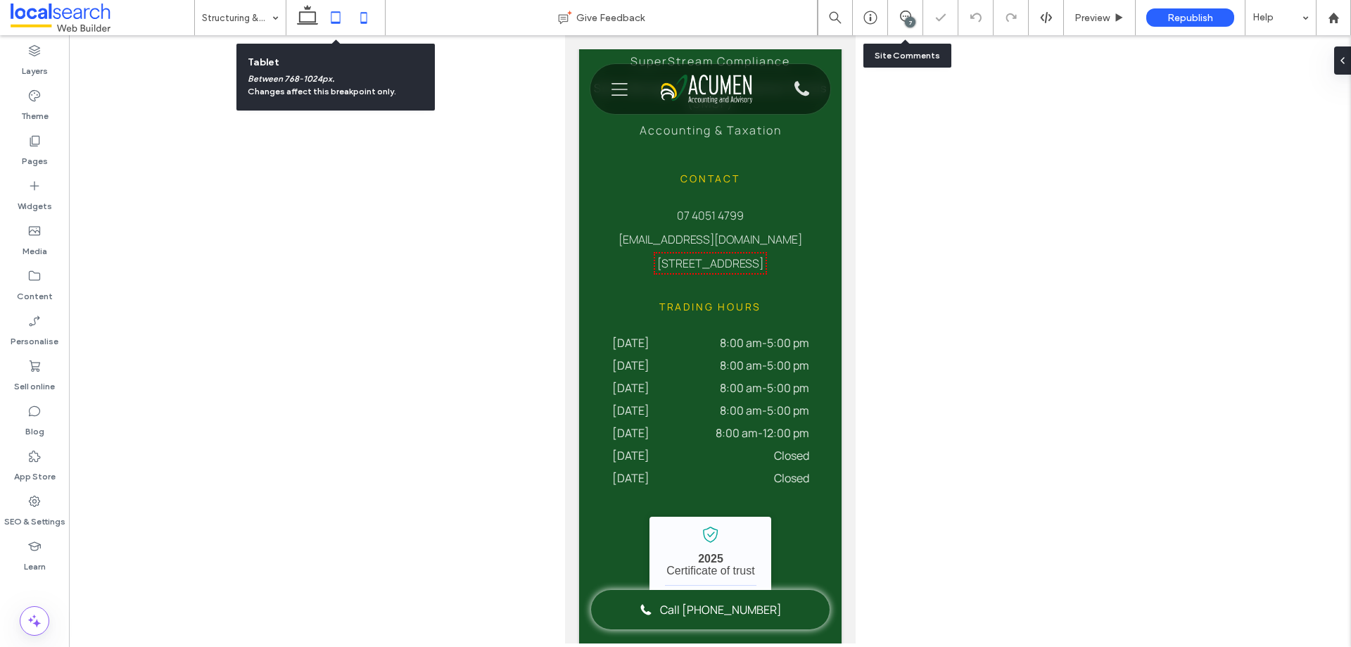
click at [328, 22] on icon at bounding box center [336, 18] width 28 height 28
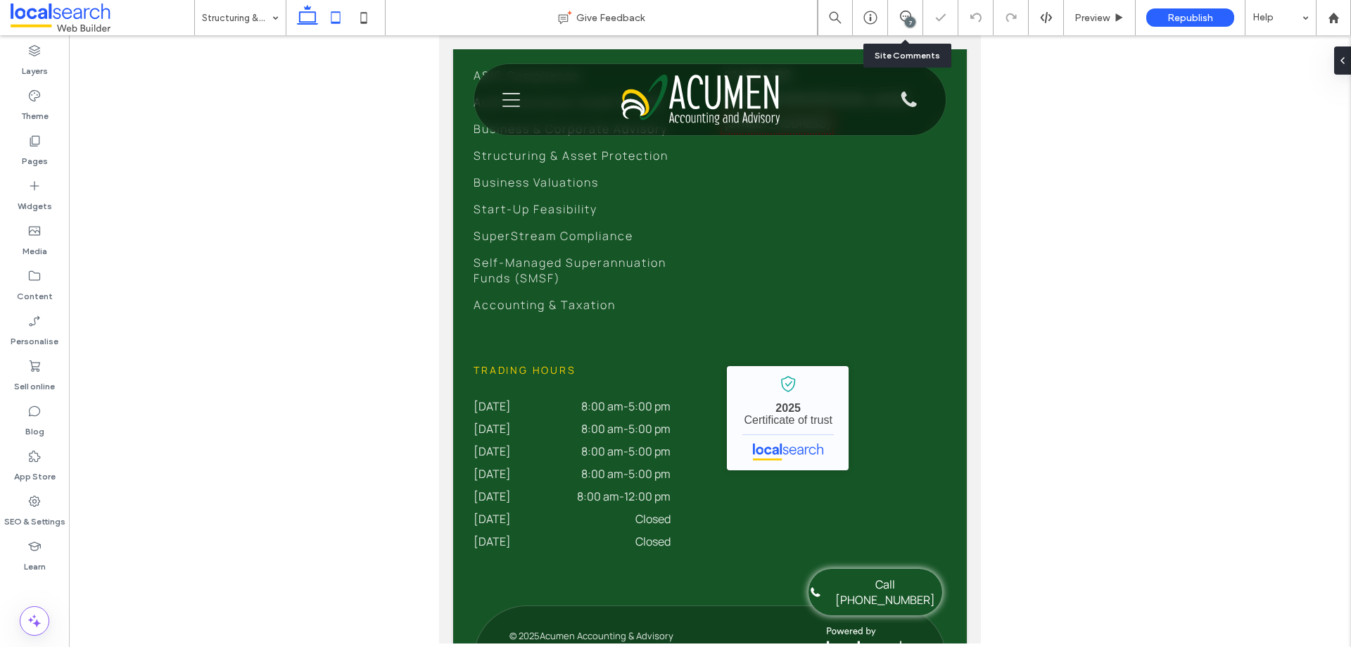
click at [302, 13] on icon at bounding box center [307, 18] width 28 height 28
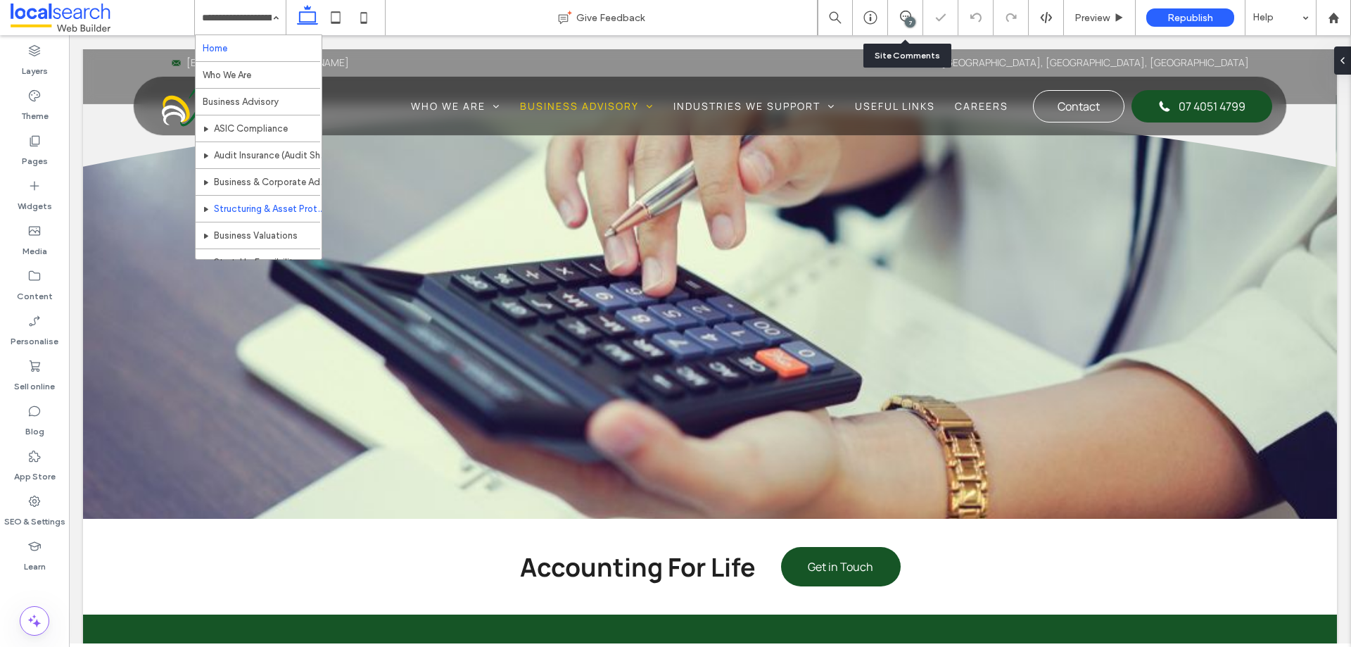
scroll to position [70, 0]
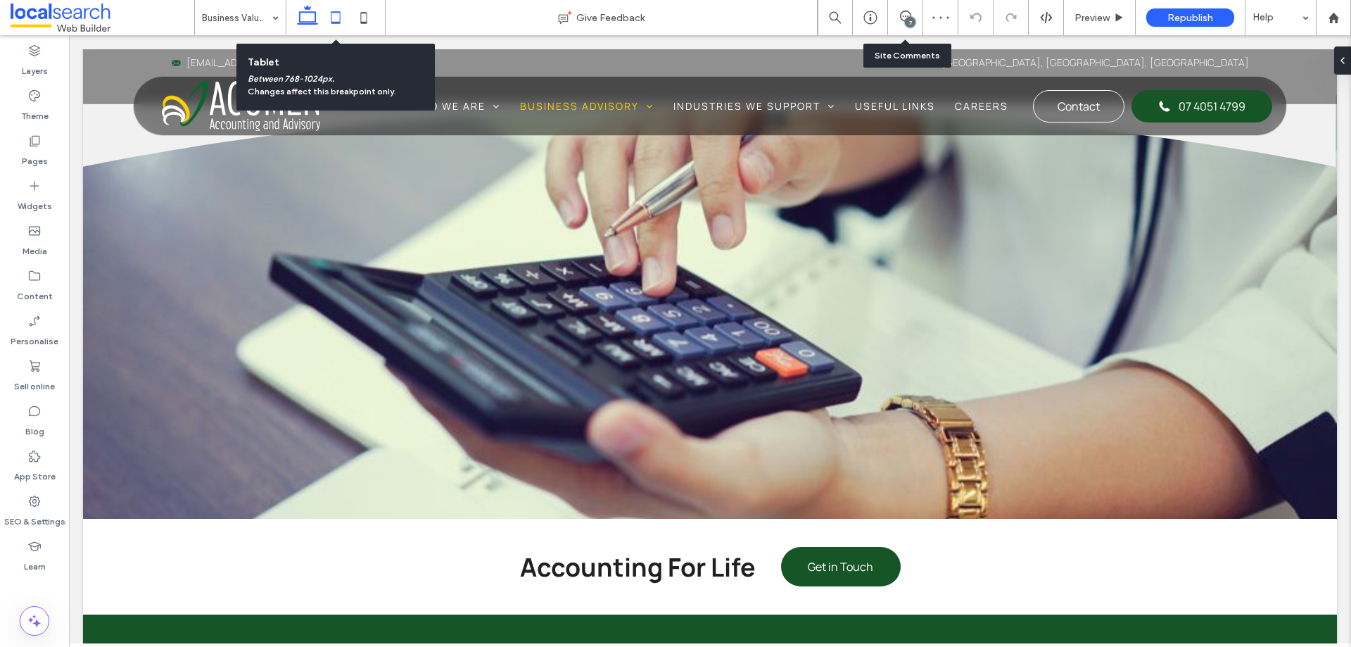
click at [332, 21] on icon at bounding box center [336, 18] width 28 height 28
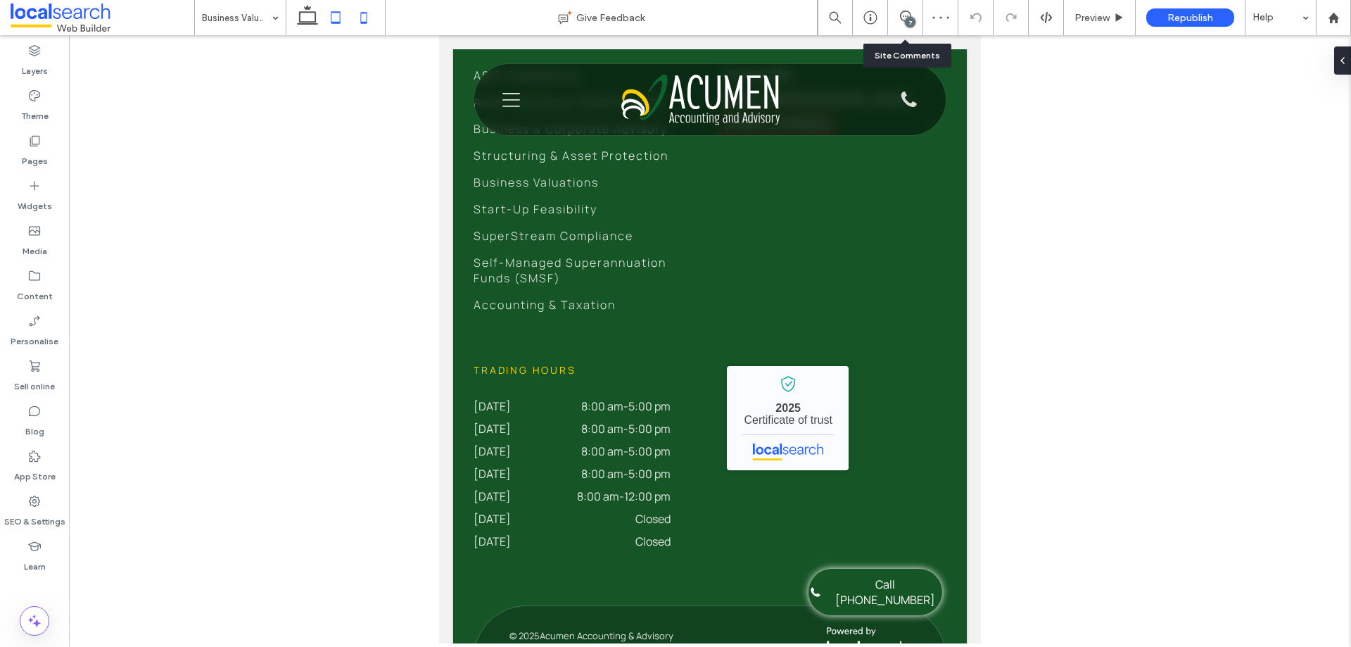
click at [369, 20] on icon at bounding box center [364, 18] width 28 height 28
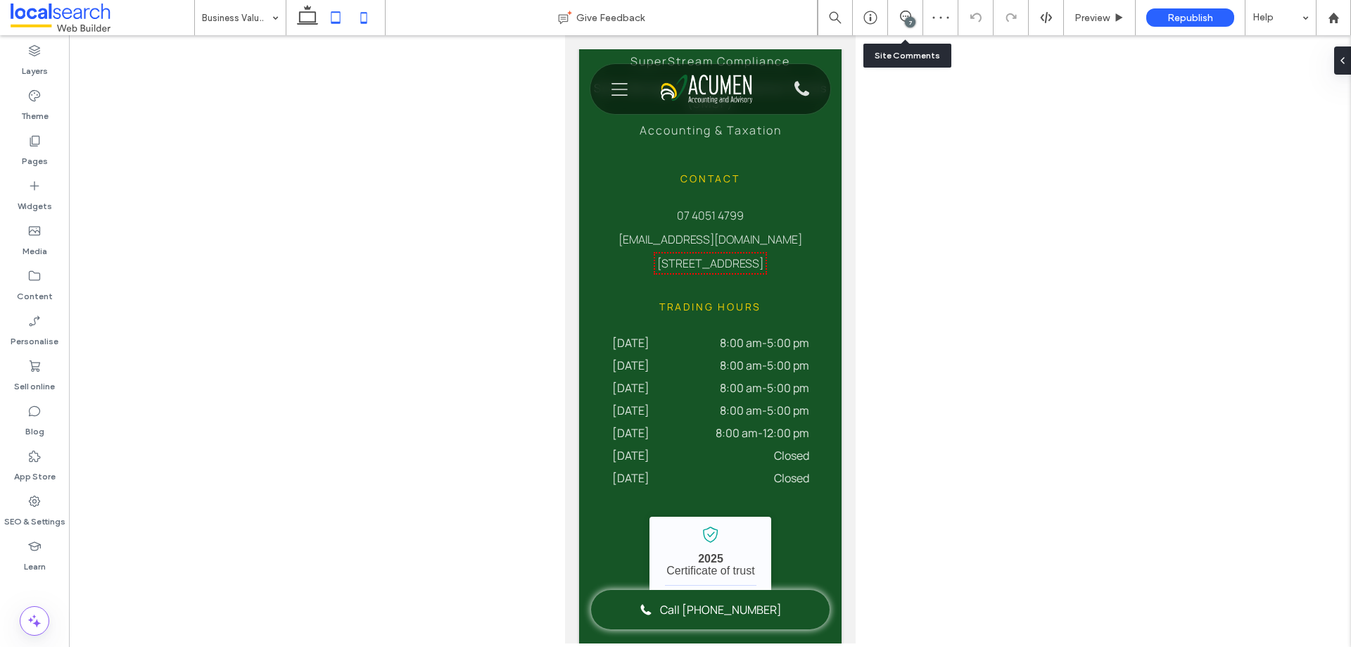
click at [337, 20] on icon at bounding box center [336, 18] width 28 height 28
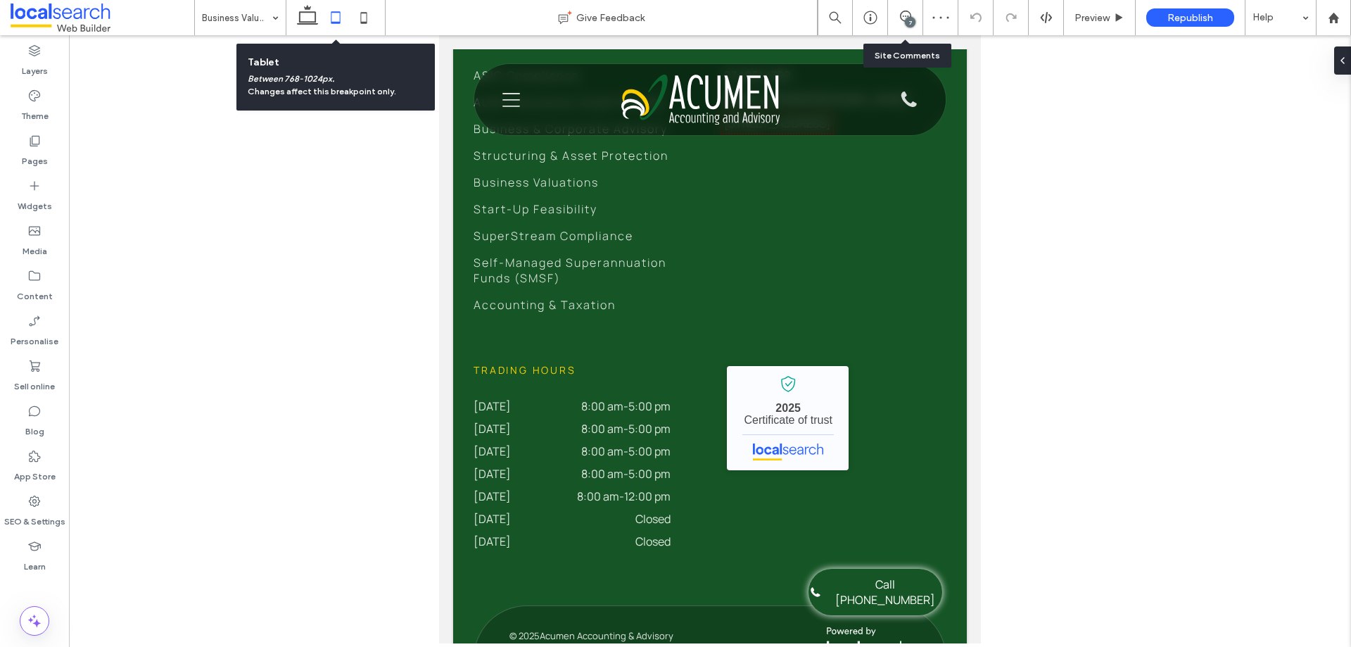
click at [293, 18] on div at bounding box center [336, 17] width 100 height 35
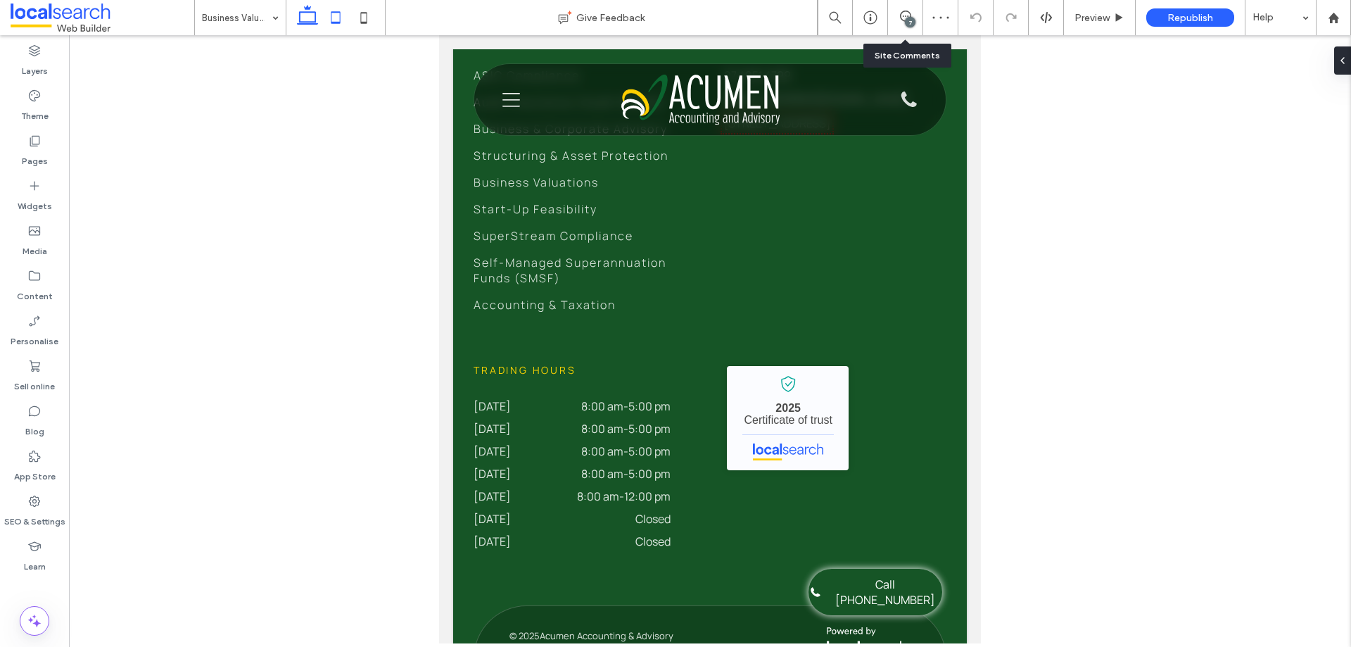
click at [305, 13] on icon at bounding box center [307, 18] width 28 height 28
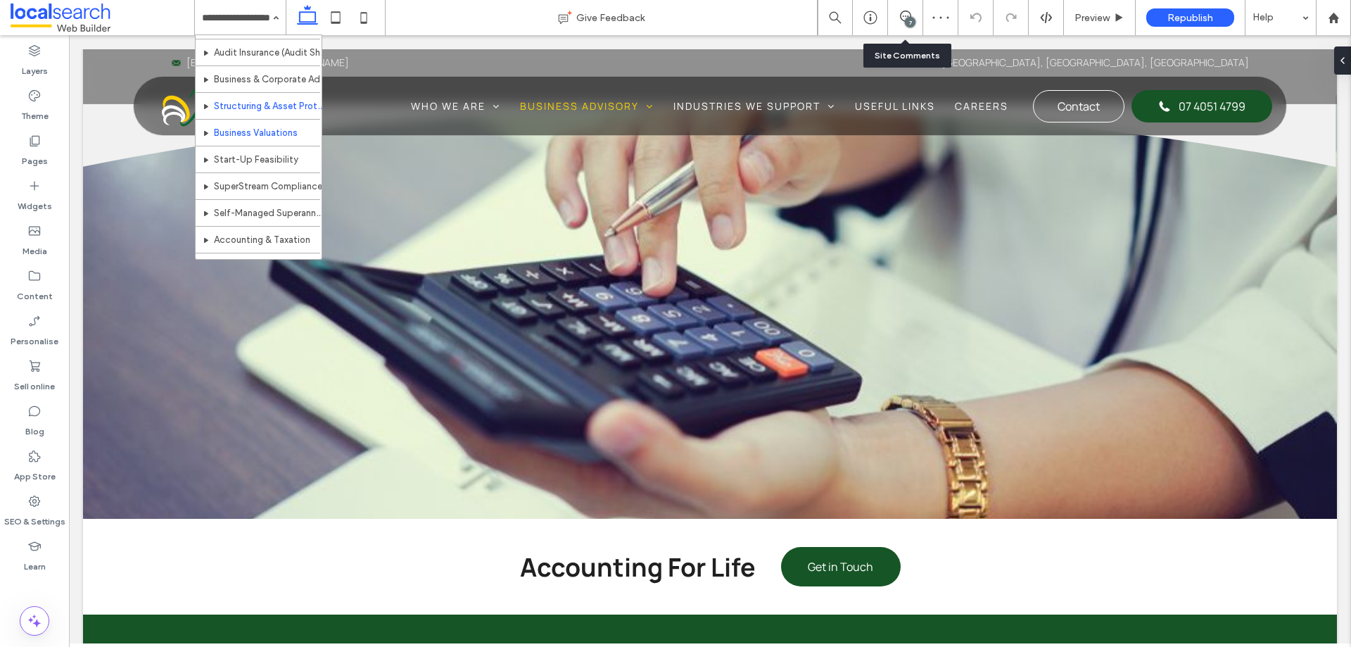
scroll to position [141, 0]
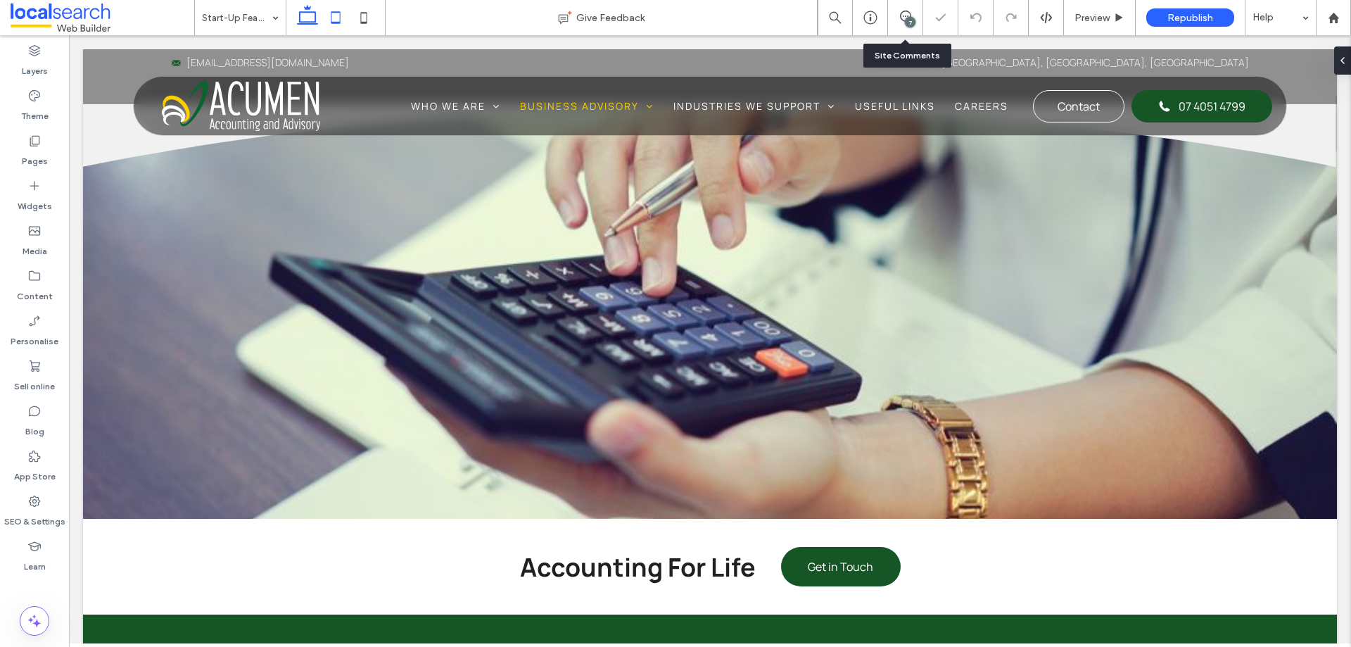
click at [340, 11] on icon at bounding box center [336, 18] width 28 height 28
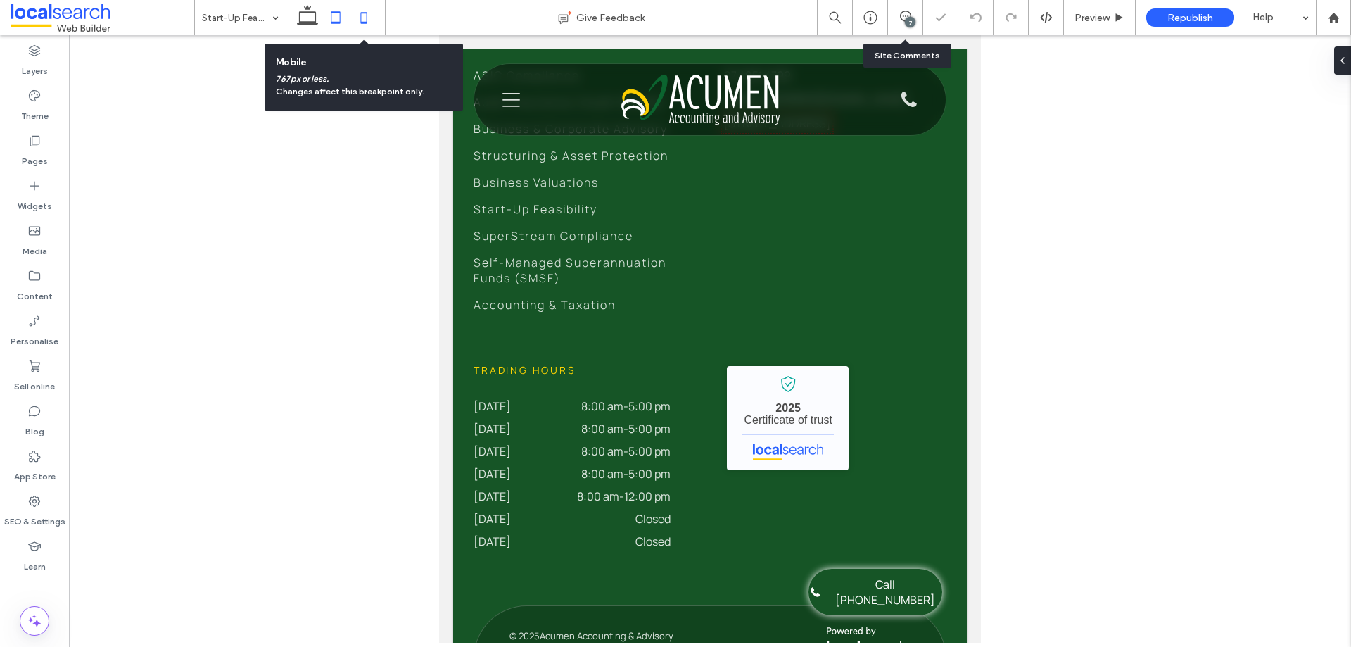
click at [363, 27] on icon at bounding box center [364, 18] width 28 height 28
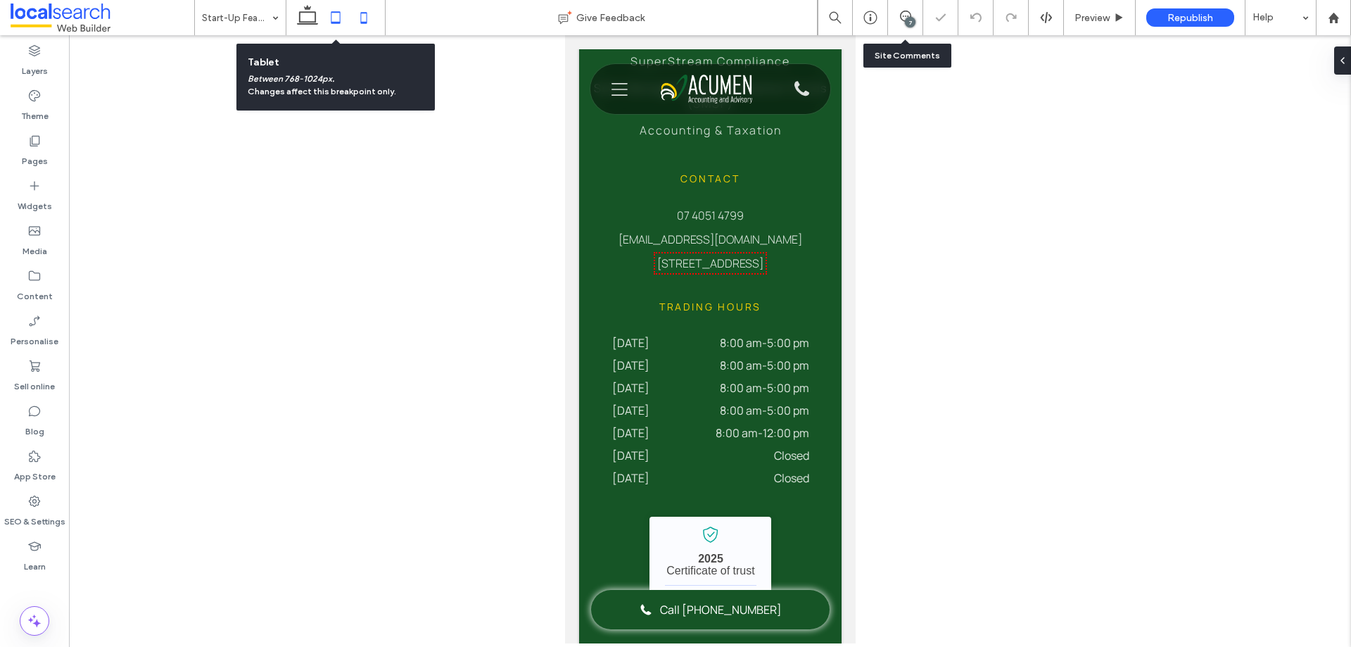
click at [335, 15] on icon at bounding box center [336, 18] width 28 height 28
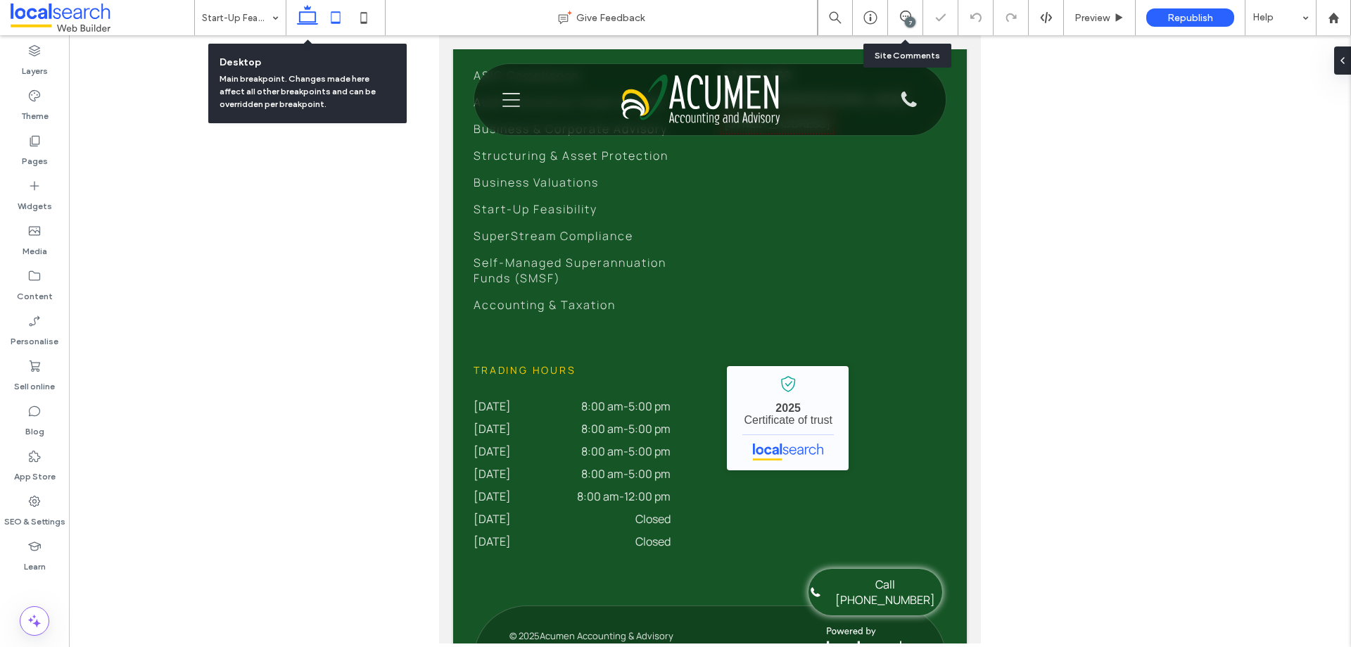
click at [312, 13] on icon at bounding box center [307, 18] width 28 height 28
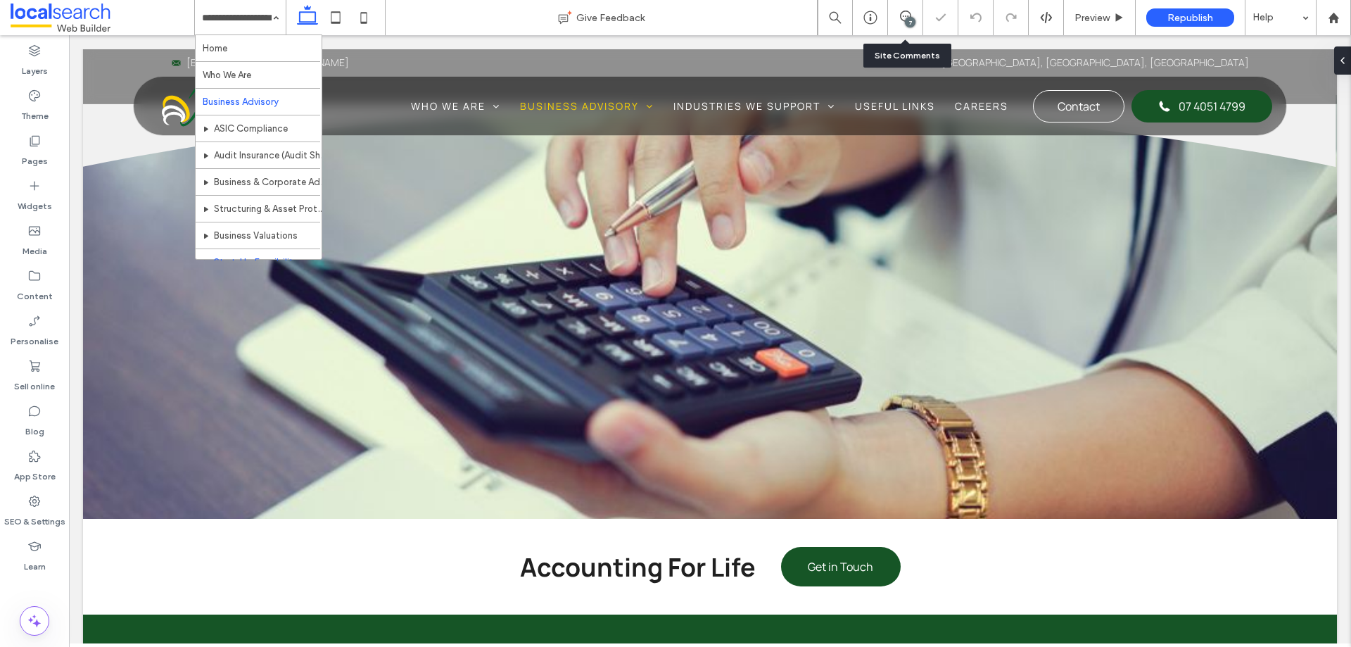
scroll to position [202, 0]
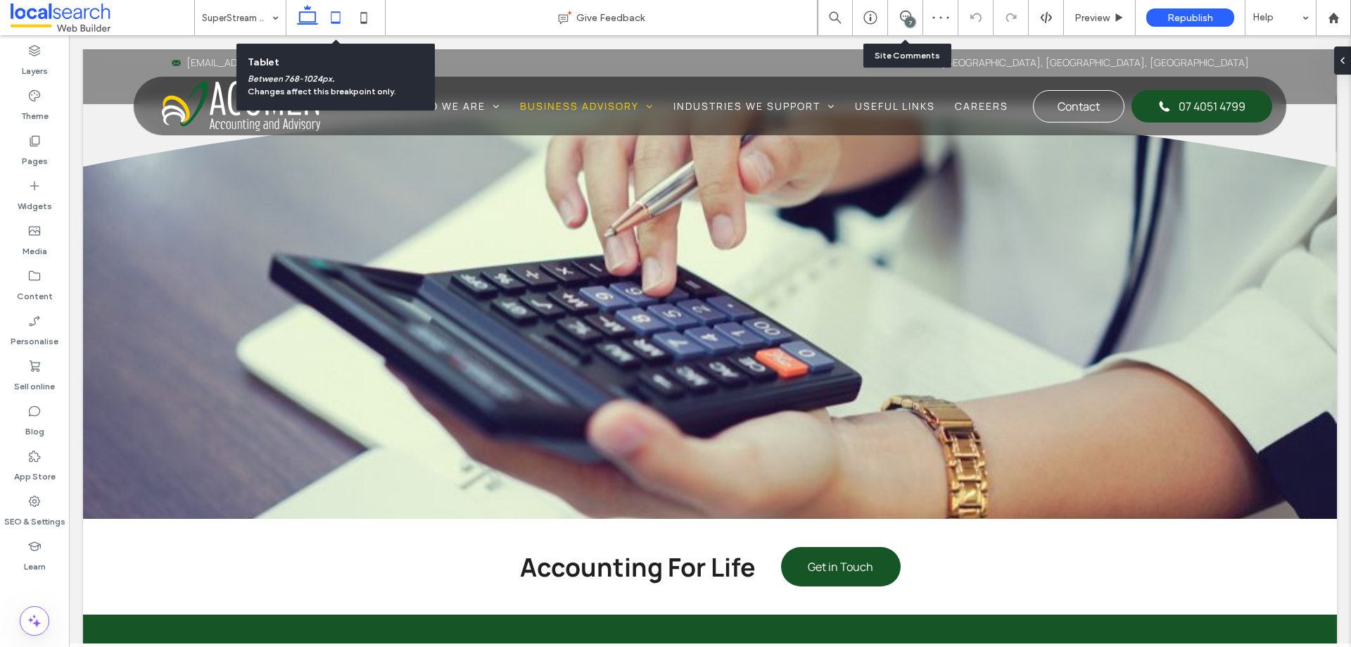
click at [336, 18] on icon at bounding box center [336, 18] width 28 height 28
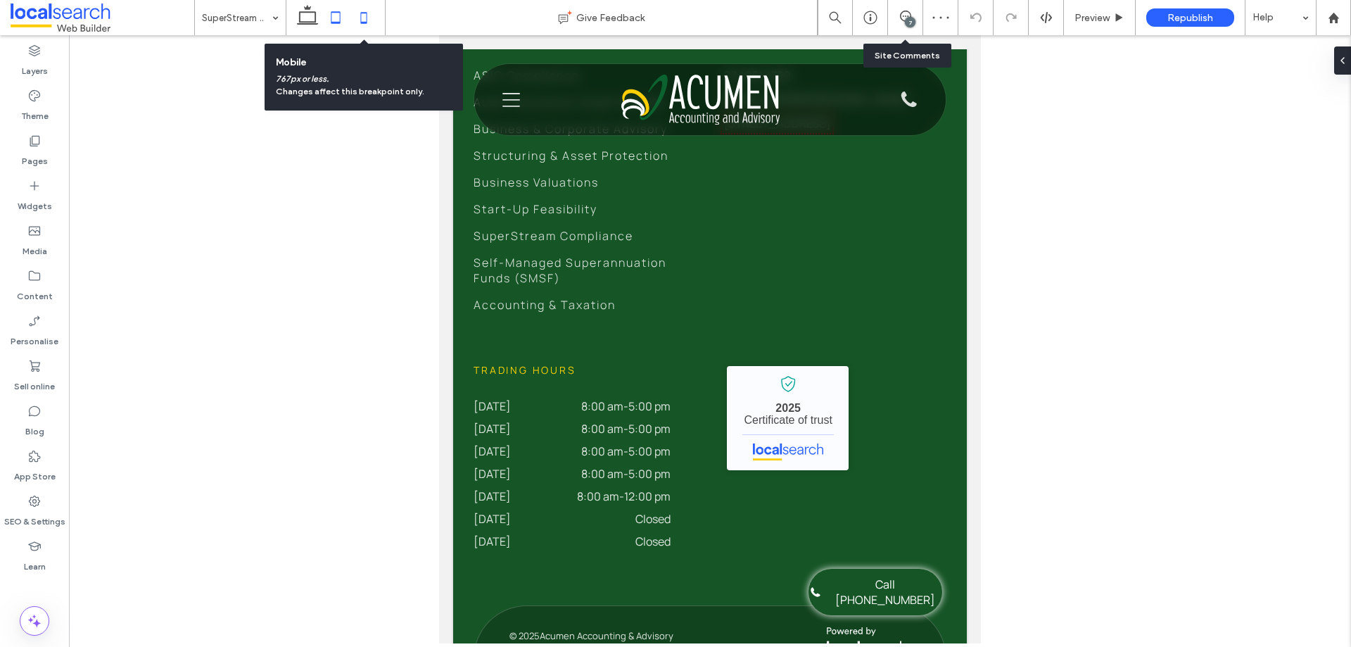
click at [365, 18] on icon at bounding box center [364, 18] width 28 height 28
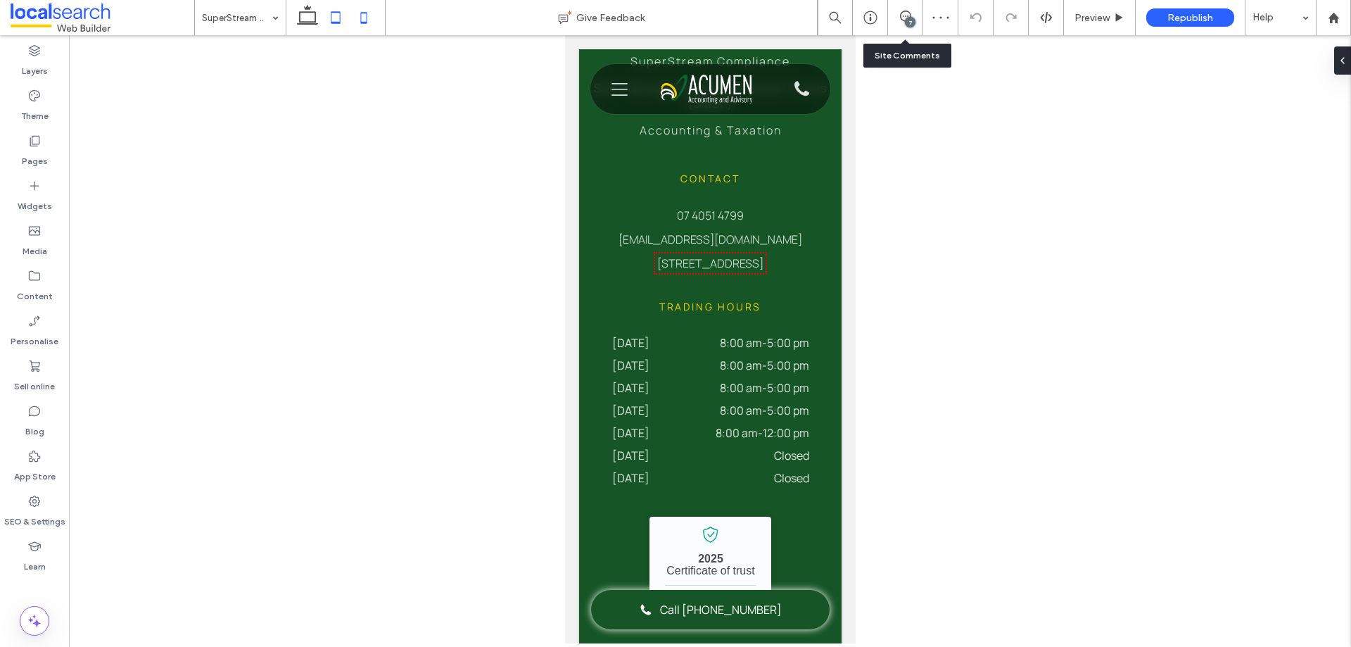
click at [338, 15] on icon at bounding box center [336, 18] width 28 height 28
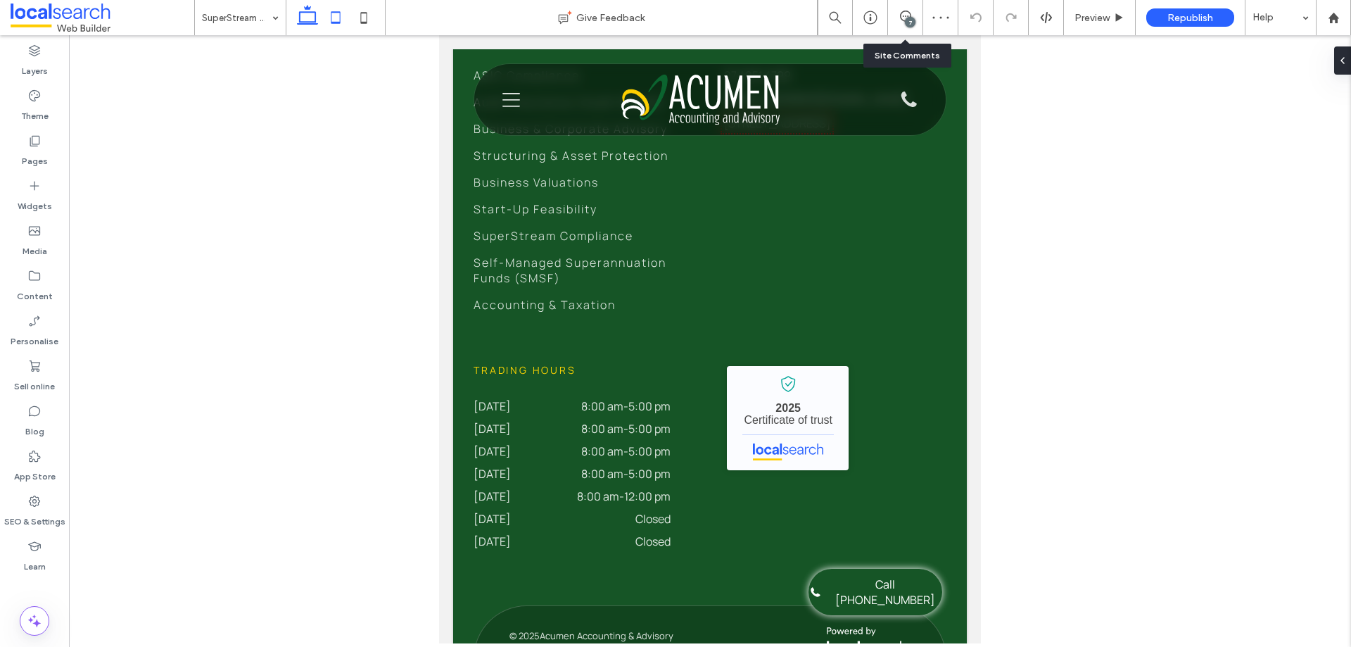
click at [298, 11] on icon at bounding box center [307, 18] width 28 height 28
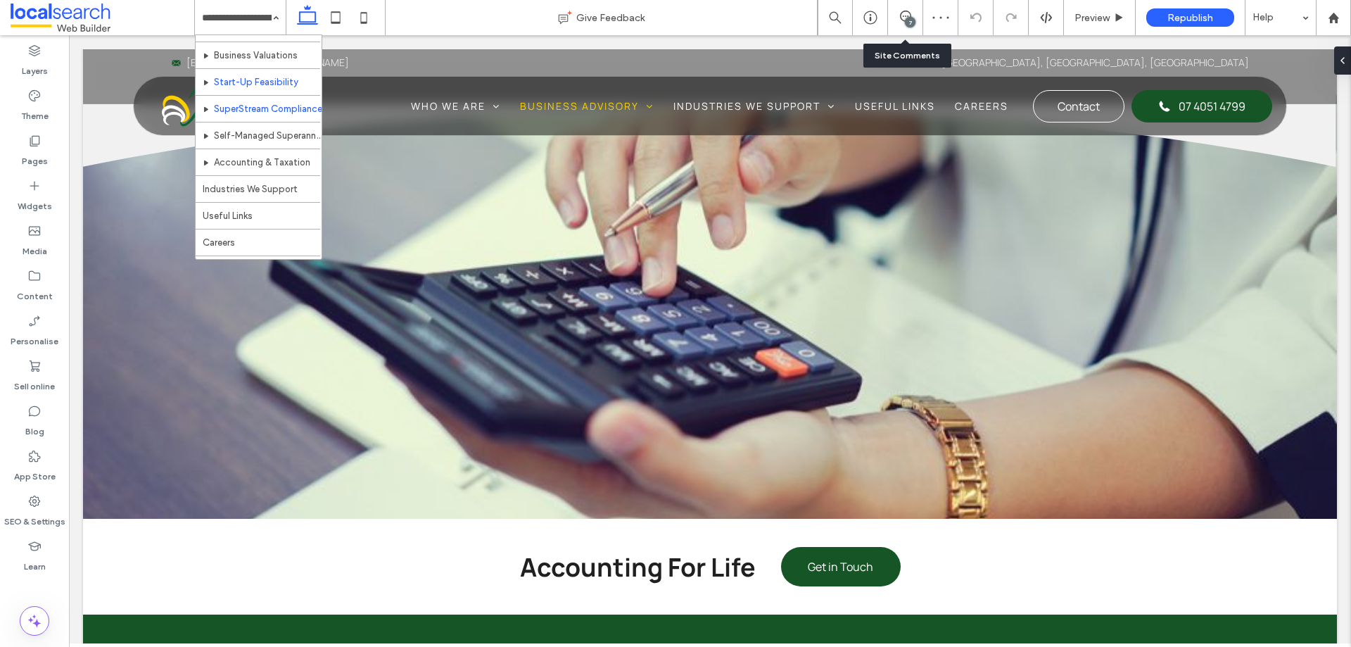
scroll to position [202, 0]
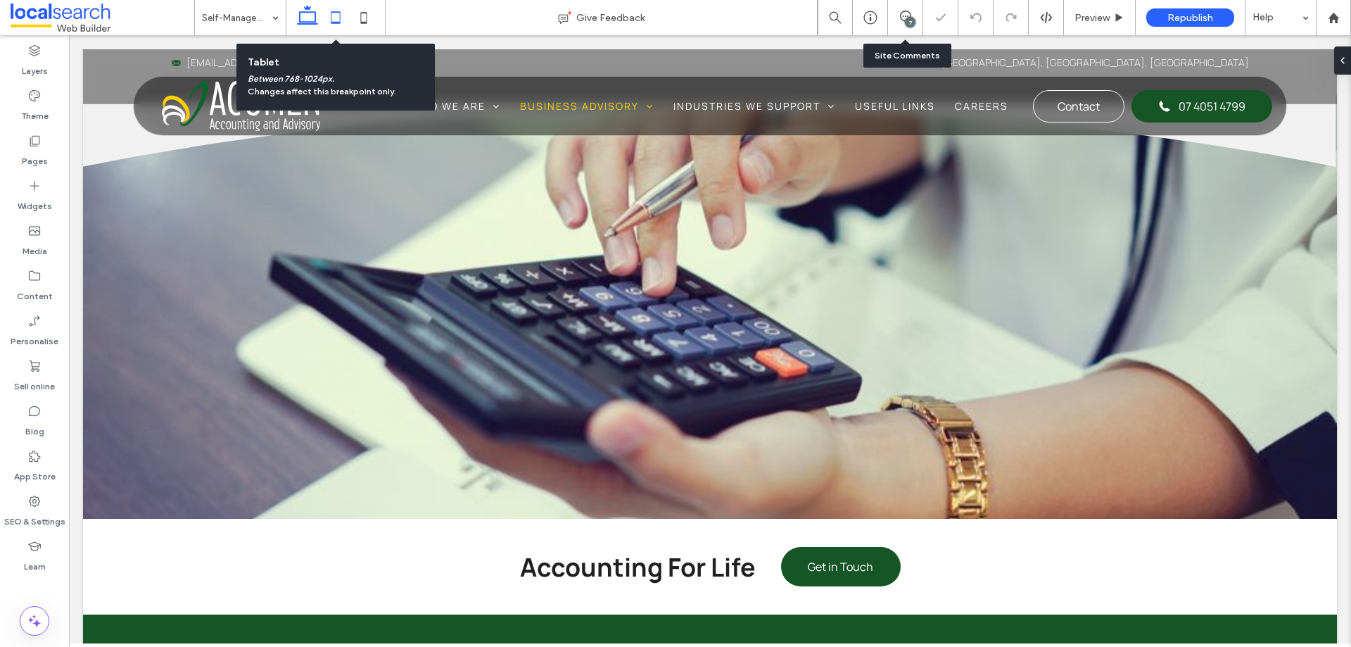
click at [331, 21] on use at bounding box center [335, 17] width 9 height 12
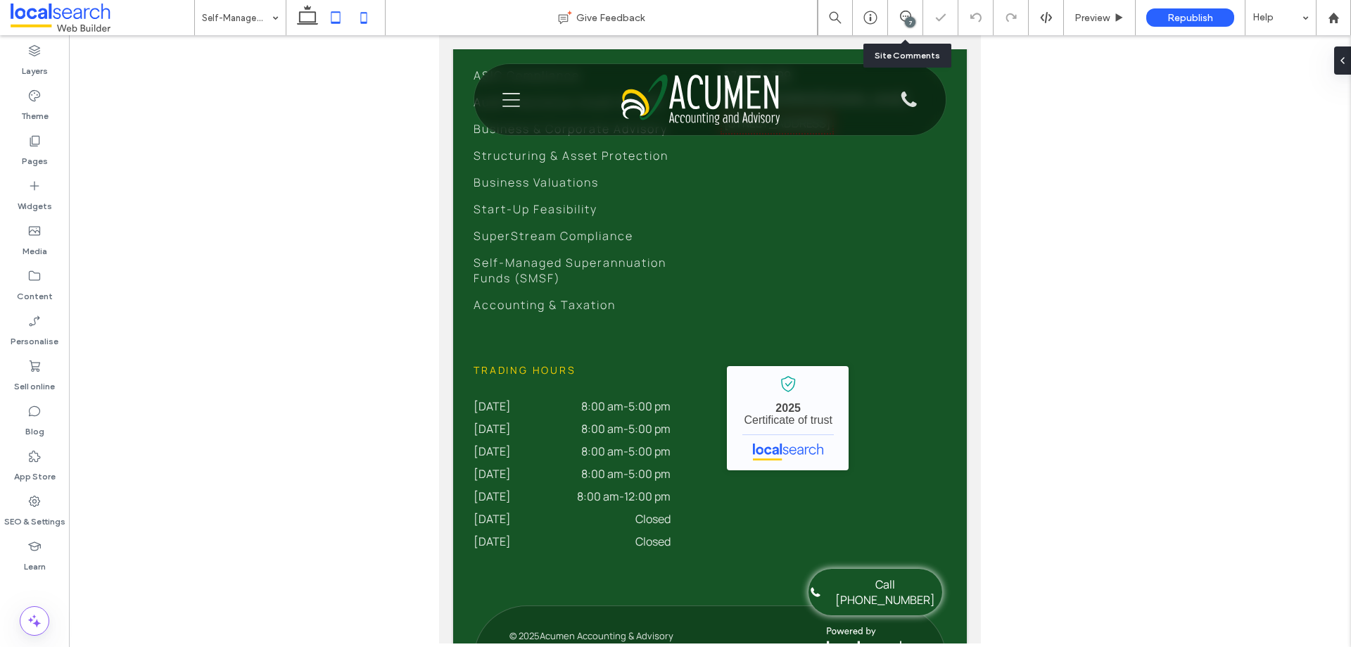
click at [362, 21] on icon at bounding box center [364, 18] width 28 height 28
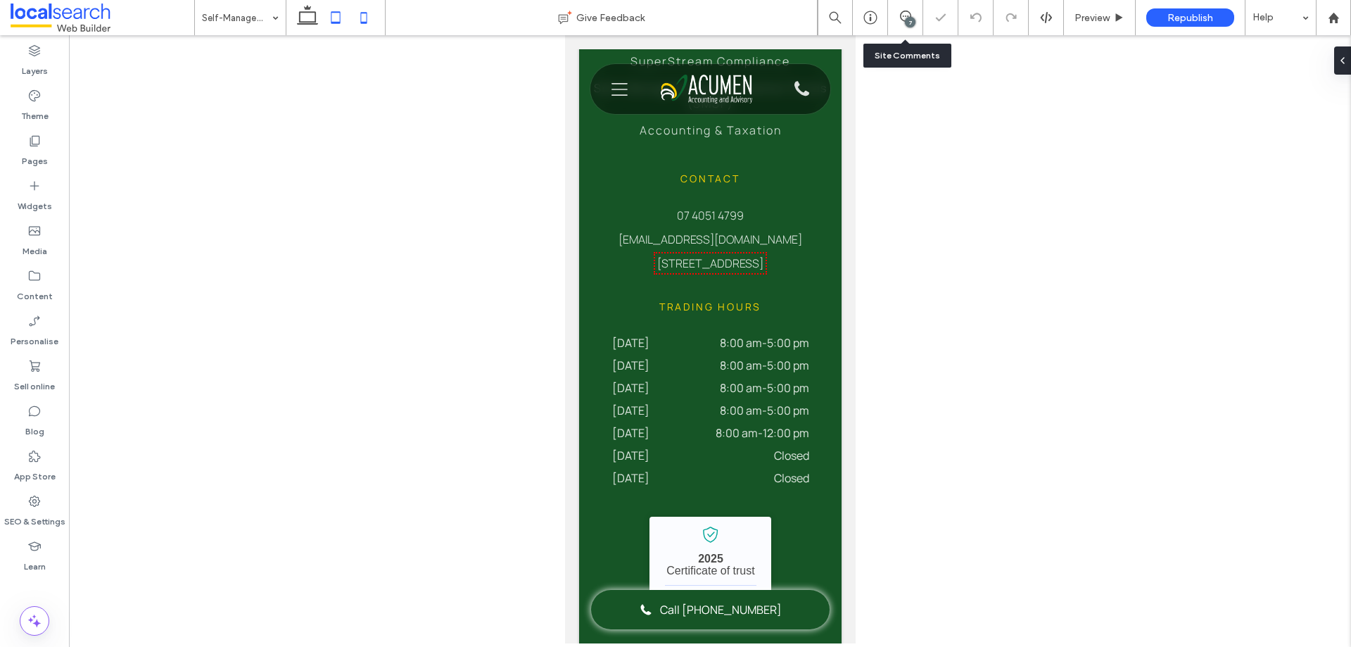
click at [335, 20] on icon at bounding box center [336, 18] width 28 height 28
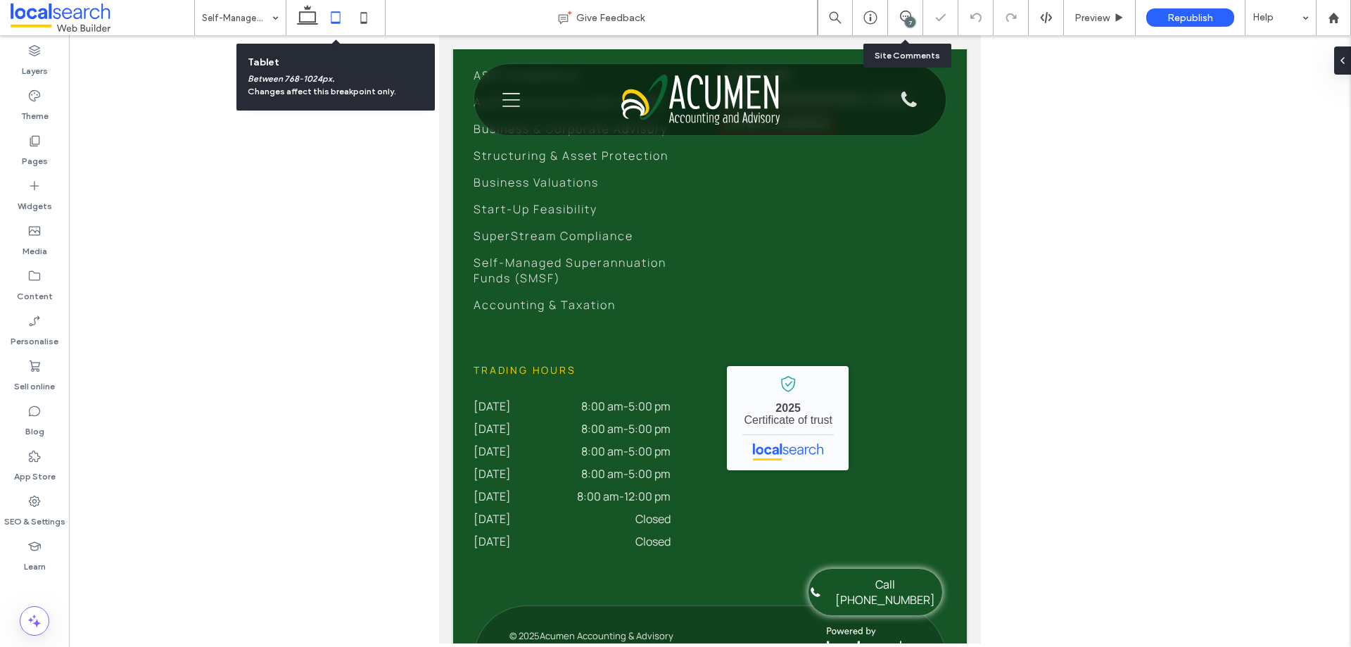
click at [289, 14] on div at bounding box center [336, 17] width 100 height 35
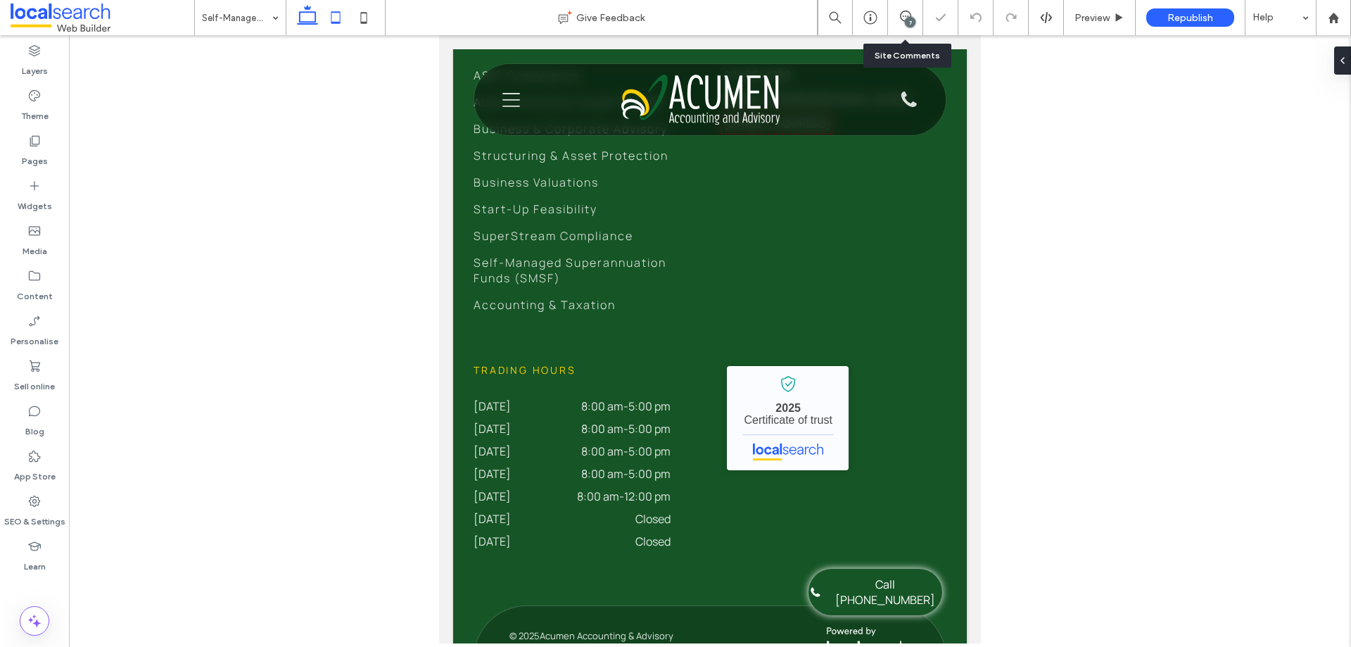
click at [300, 23] on icon at bounding box center [307, 18] width 28 height 28
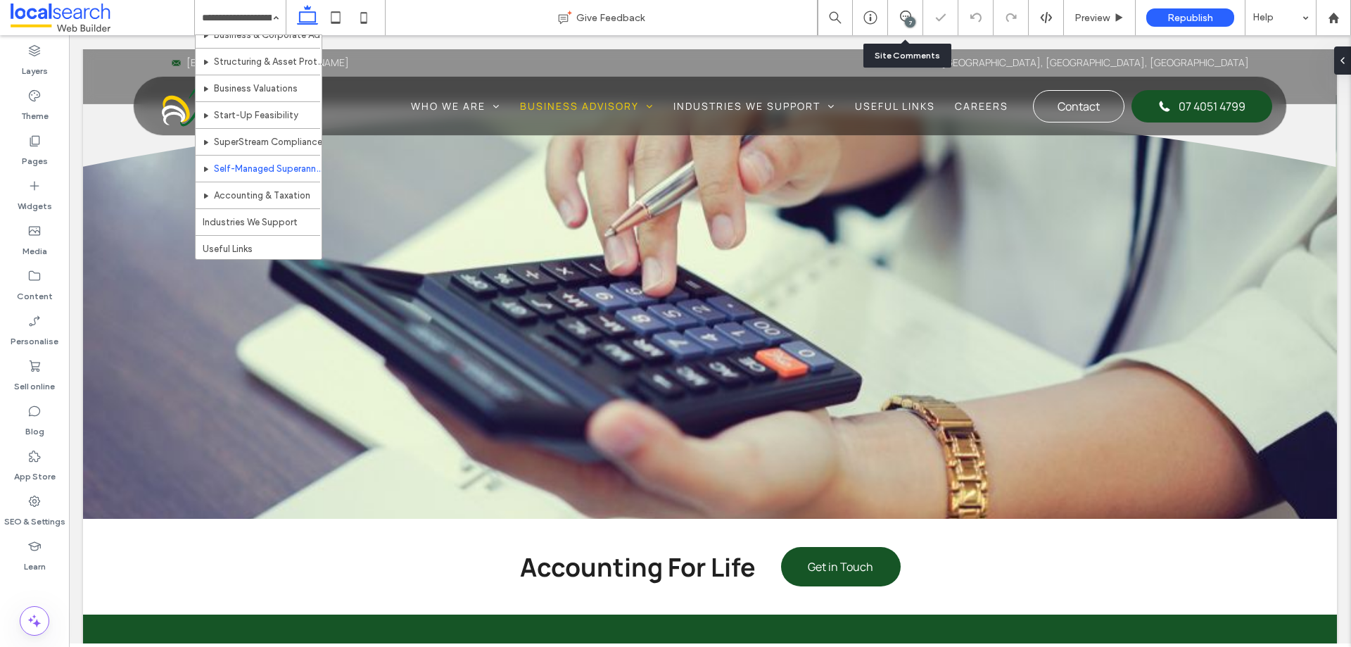
scroll to position [202, 0]
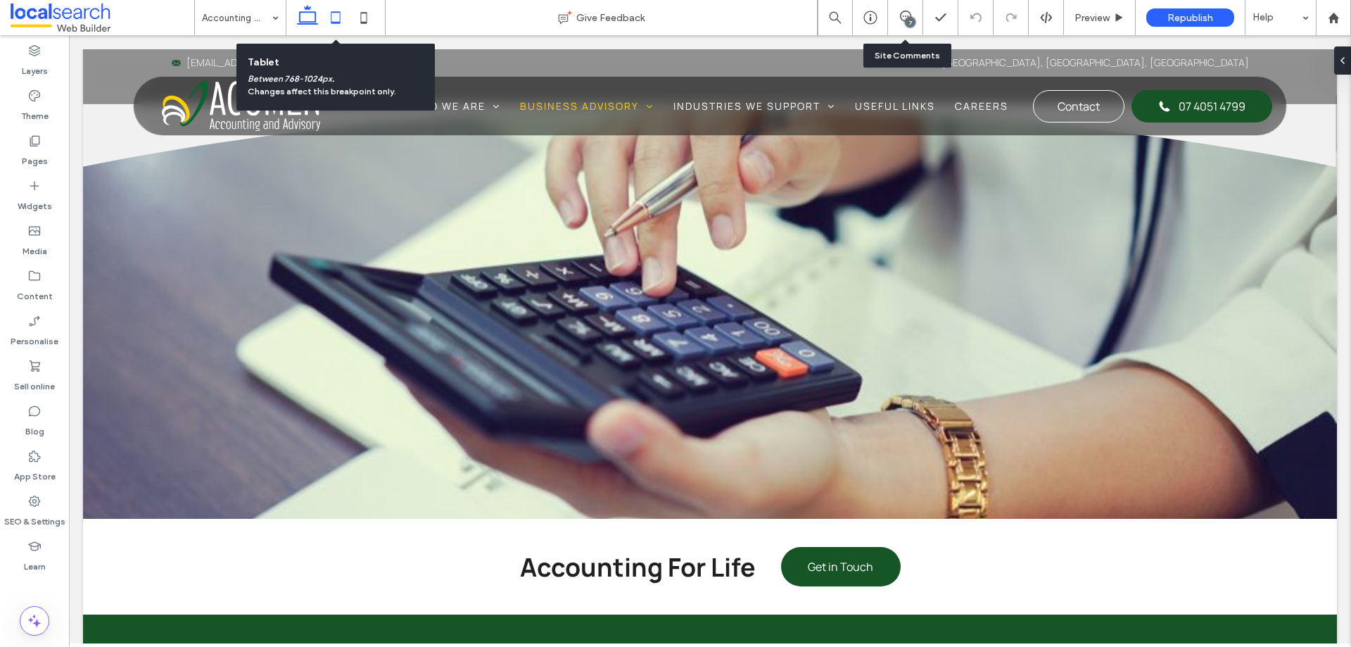
click at [334, 21] on icon at bounding box center [336, 18] width 28 height 28
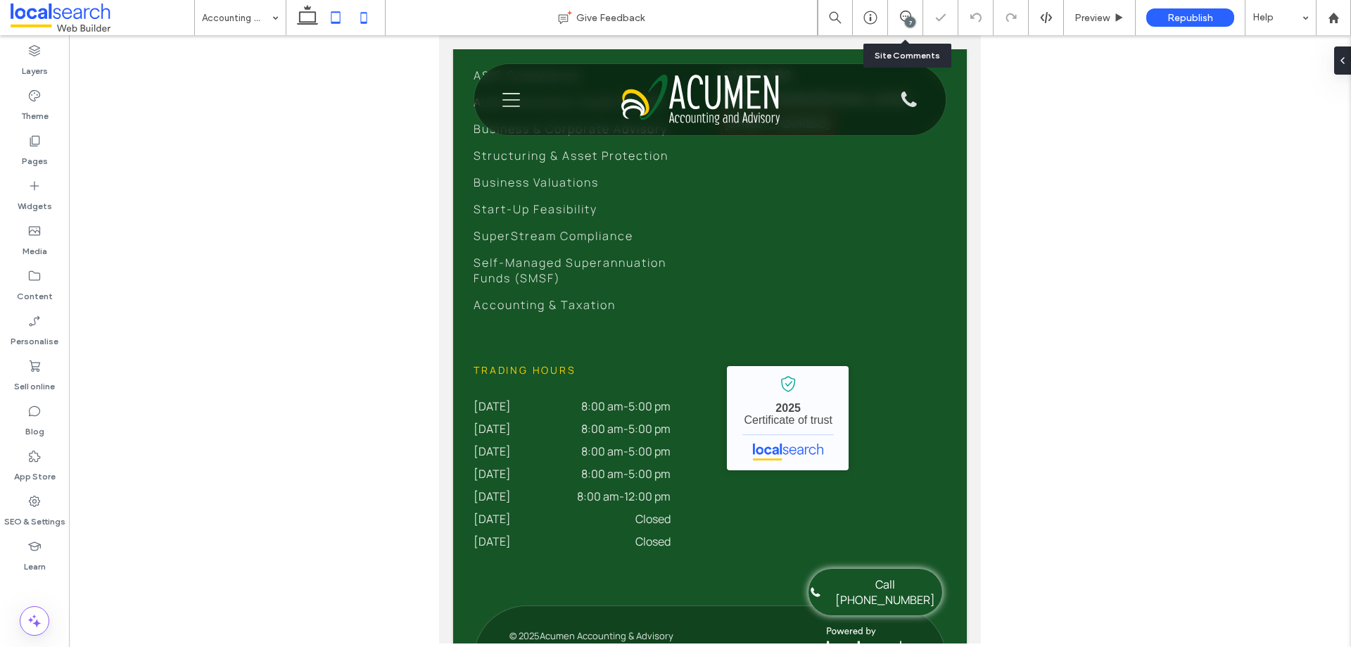
click at [369, 16] on icon at bounding box center [364, 18] width 28 height 28
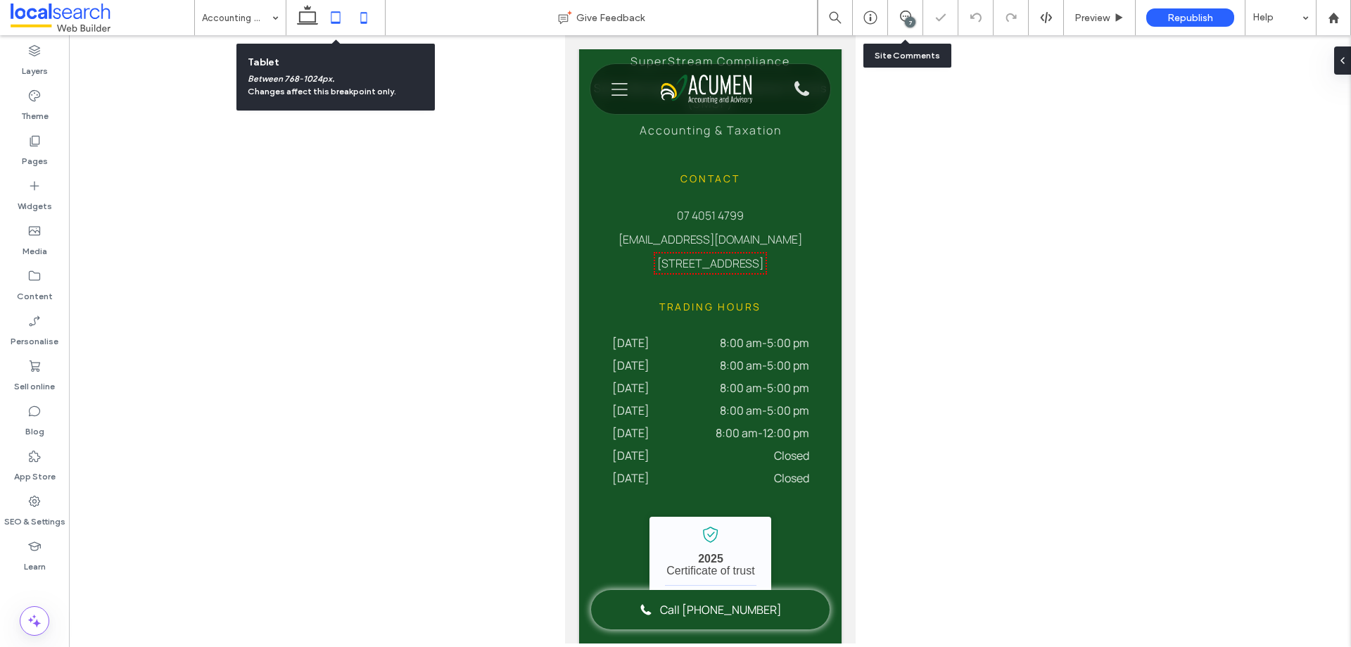
click at [334, 19] on icon at bounding box center [336, 18] width 28 height 28
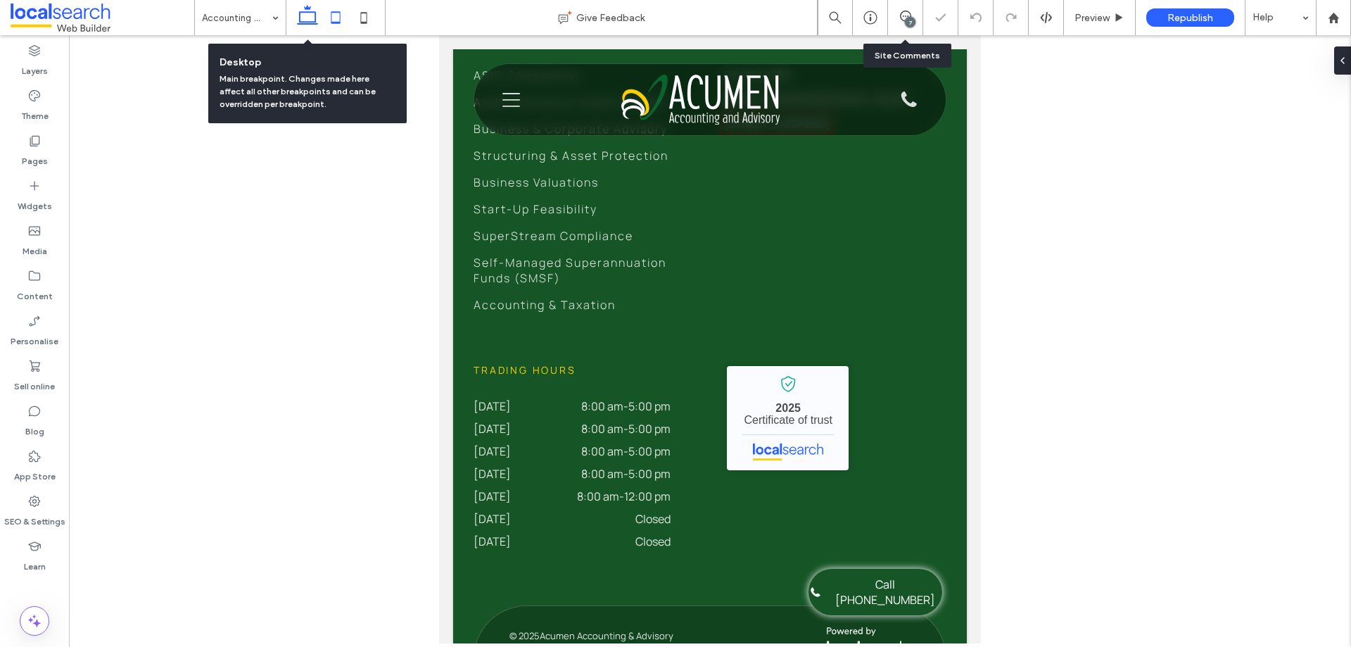
click at [307, 20] on icon at bounding box center [307, 18] width 28 height 28
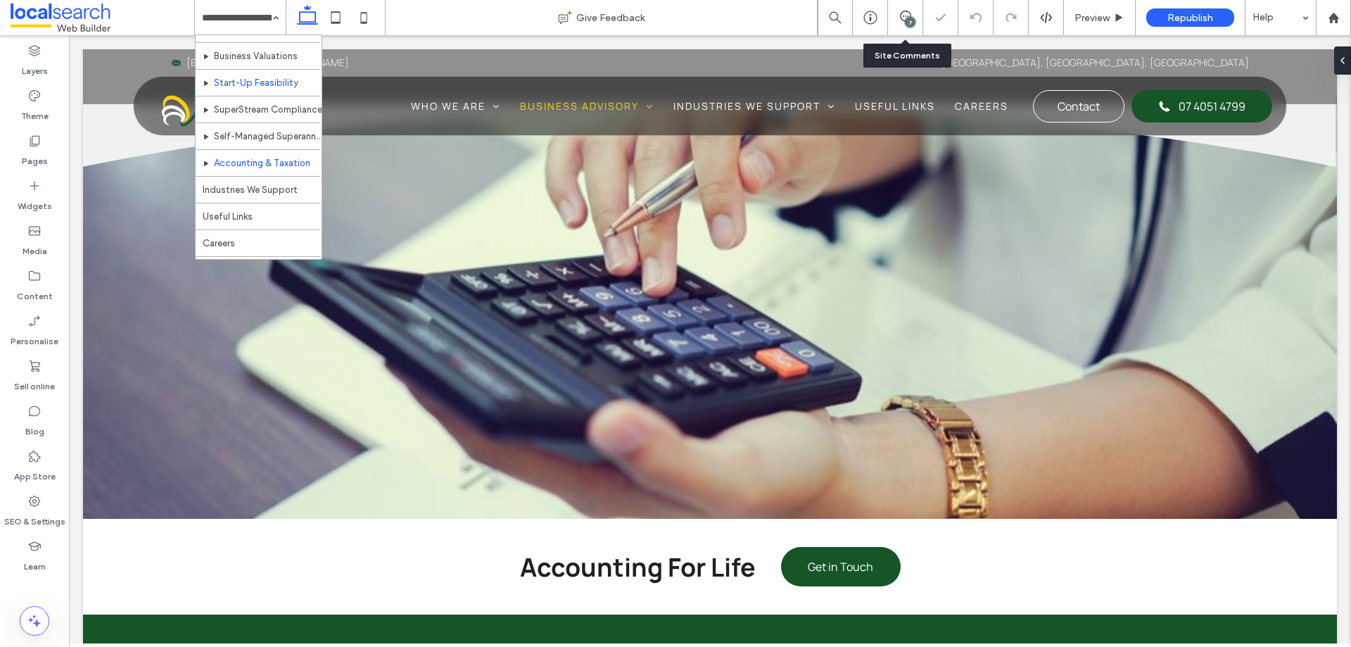
scroll to position [202, 0]
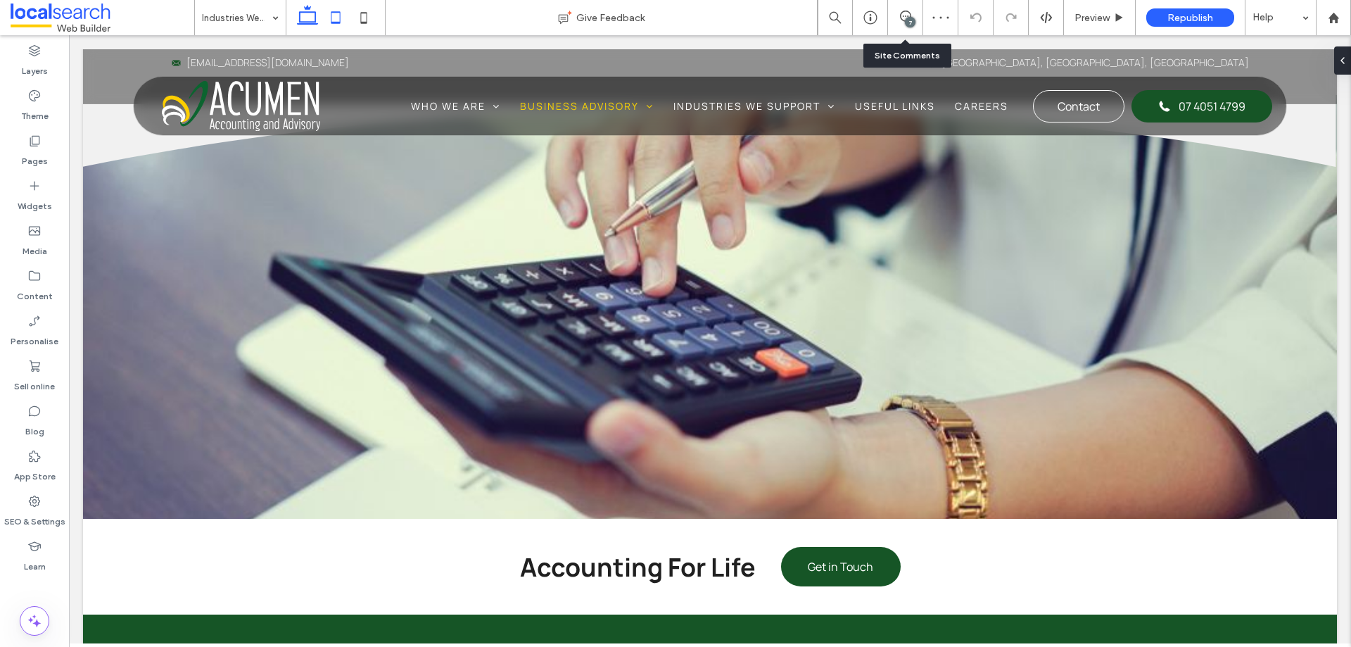
click at [334, 18] on icon at bounding box center [336, 18] width 28 height 28
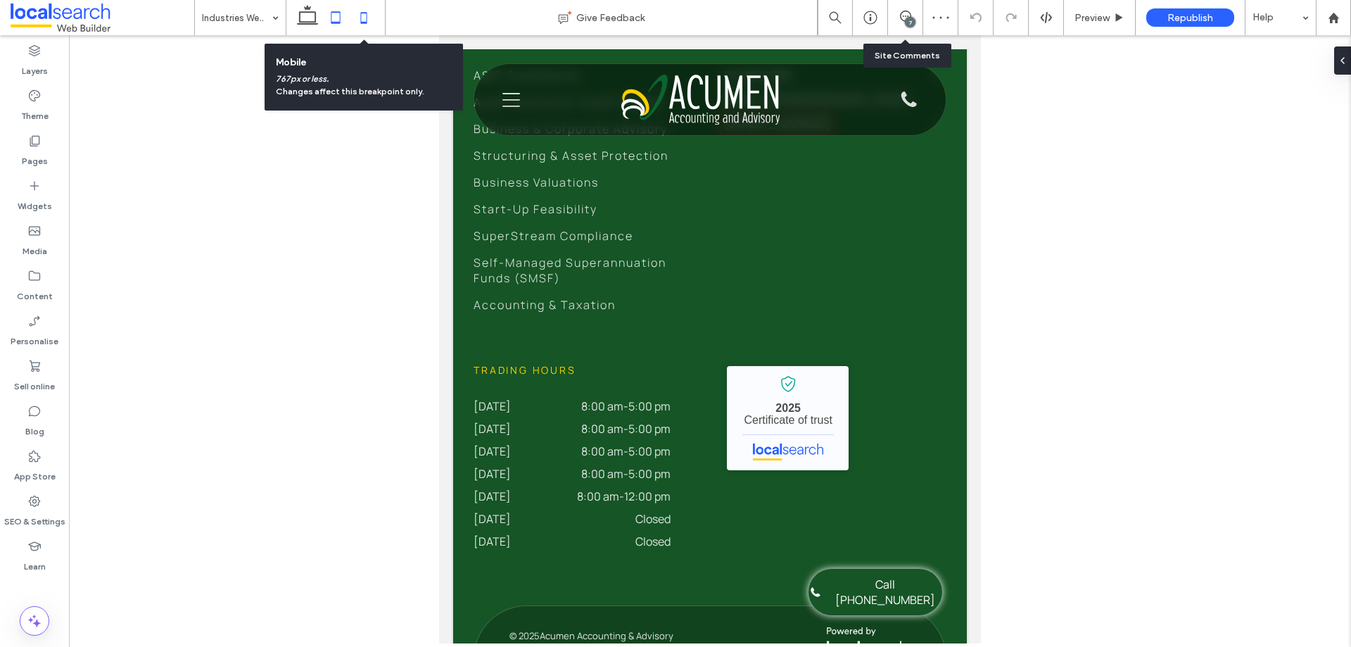
click at [363, 20] on icon at bounding box center [364, 18] width 28 height 28
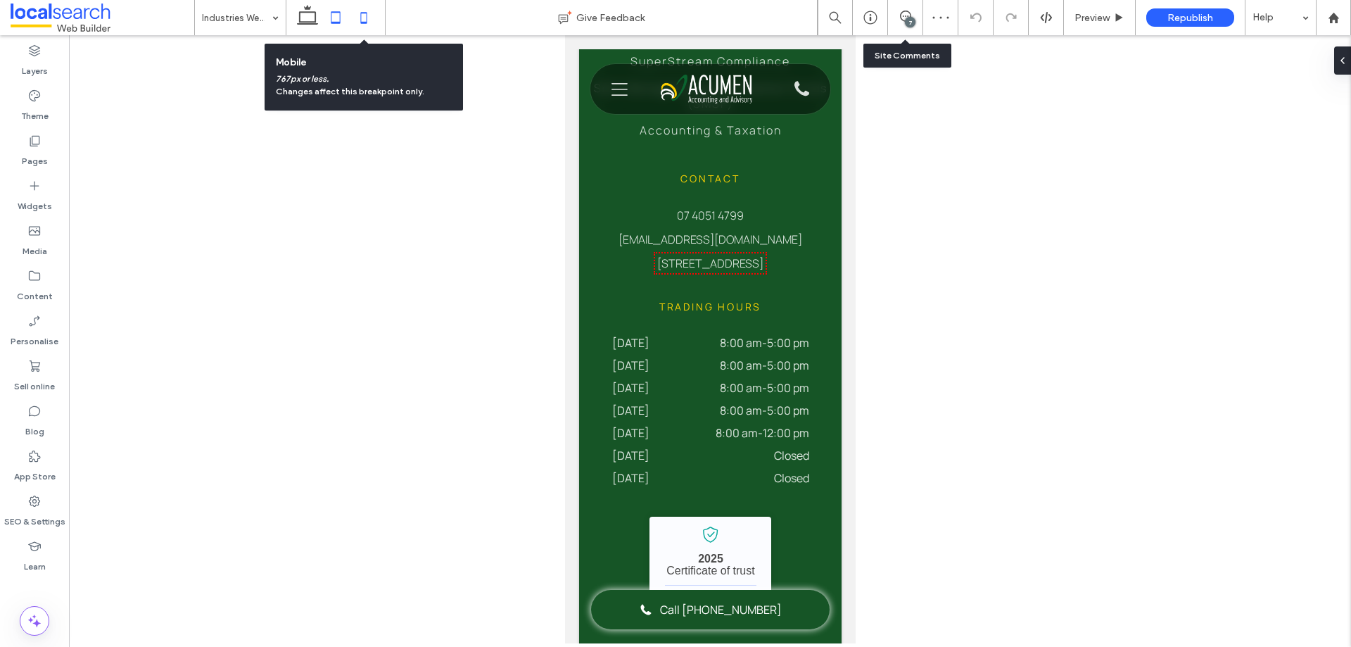
click at [328, 21] on icon at bounding box center [336, 18] width 28 height 28
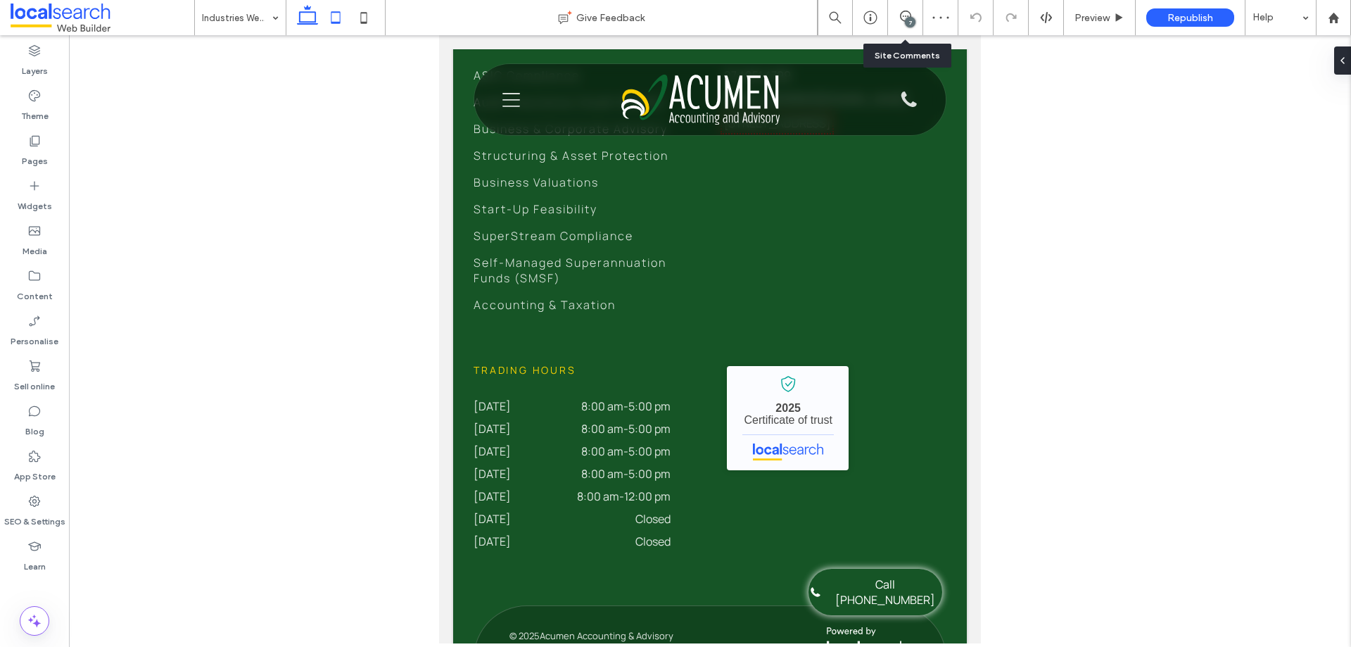
click at [302, 11] on icon at bounding box center [307, 18] width 28 height 28
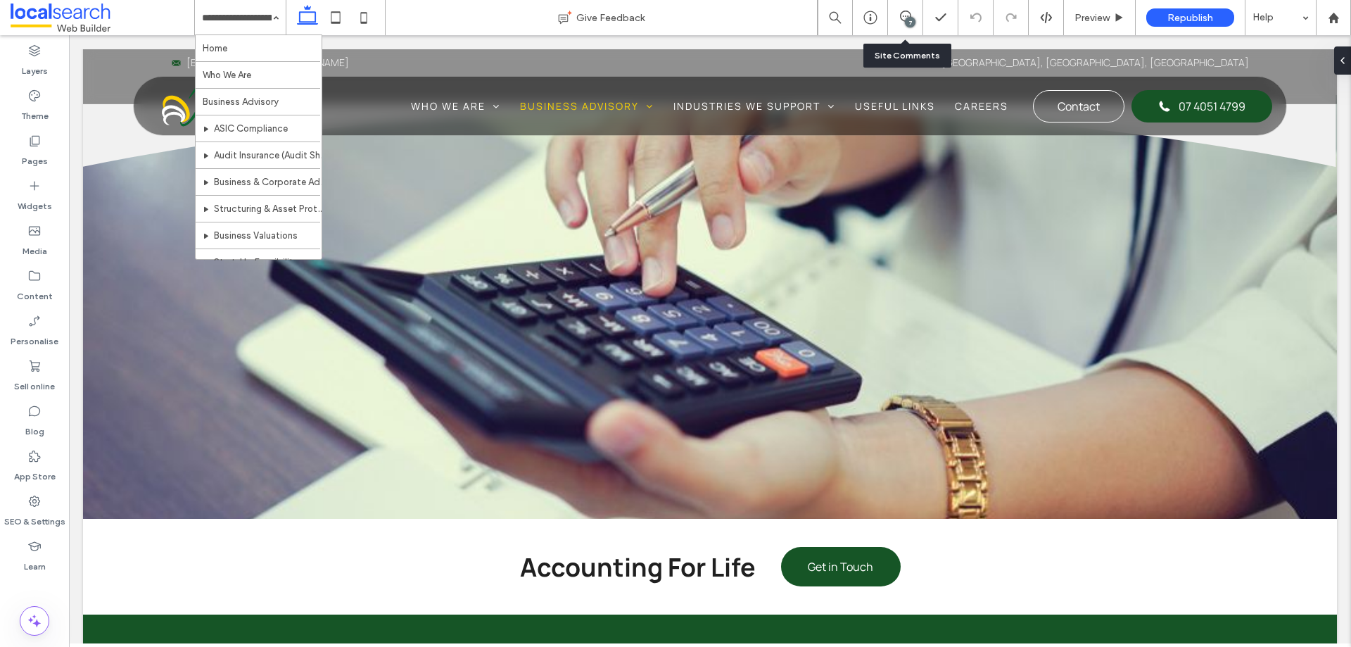
scroll to position [202, 0]
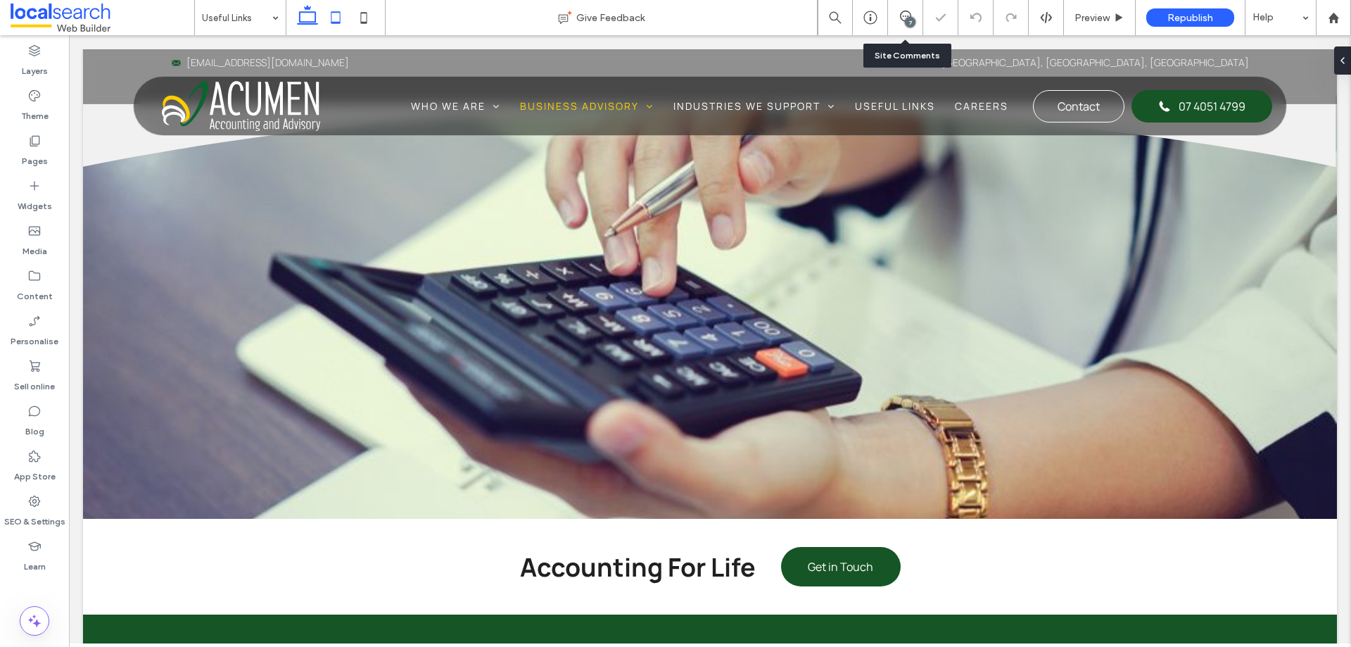
click at [330, 21] on icon at bounding box center [336, 18] width 28 height 28
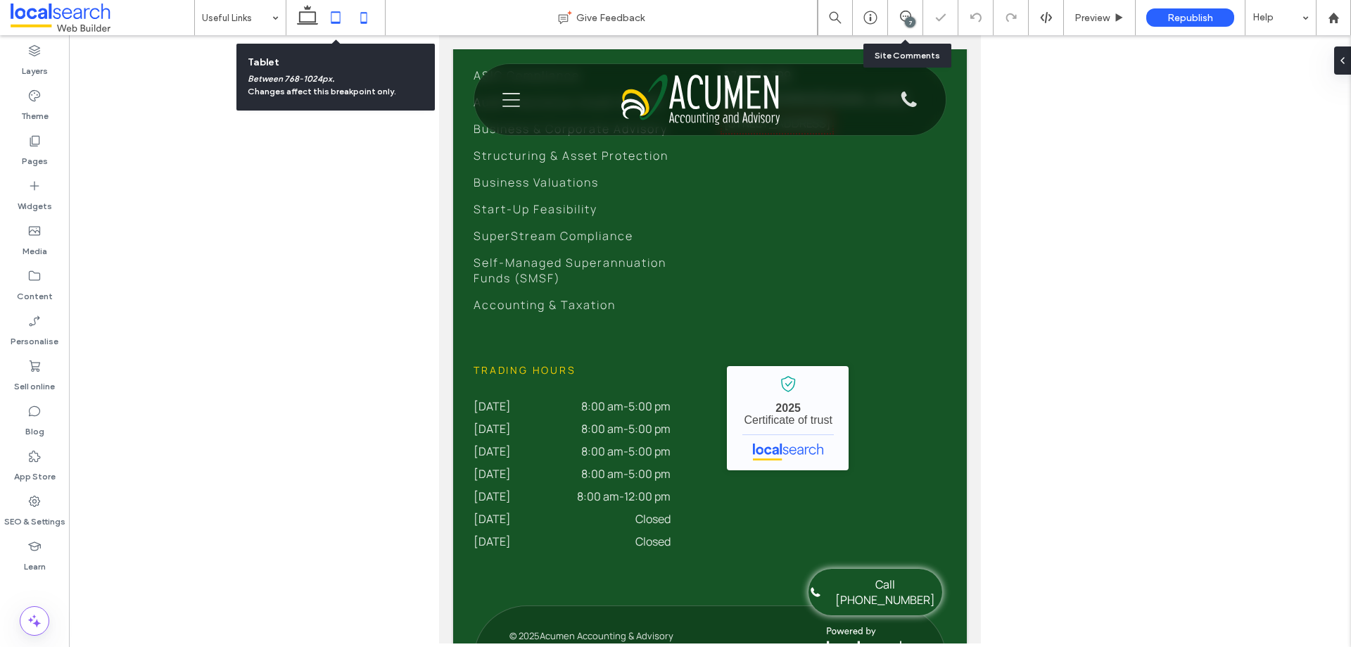
click at [365, 21] on icon at bounding box center [364, 18] width 28 height 28
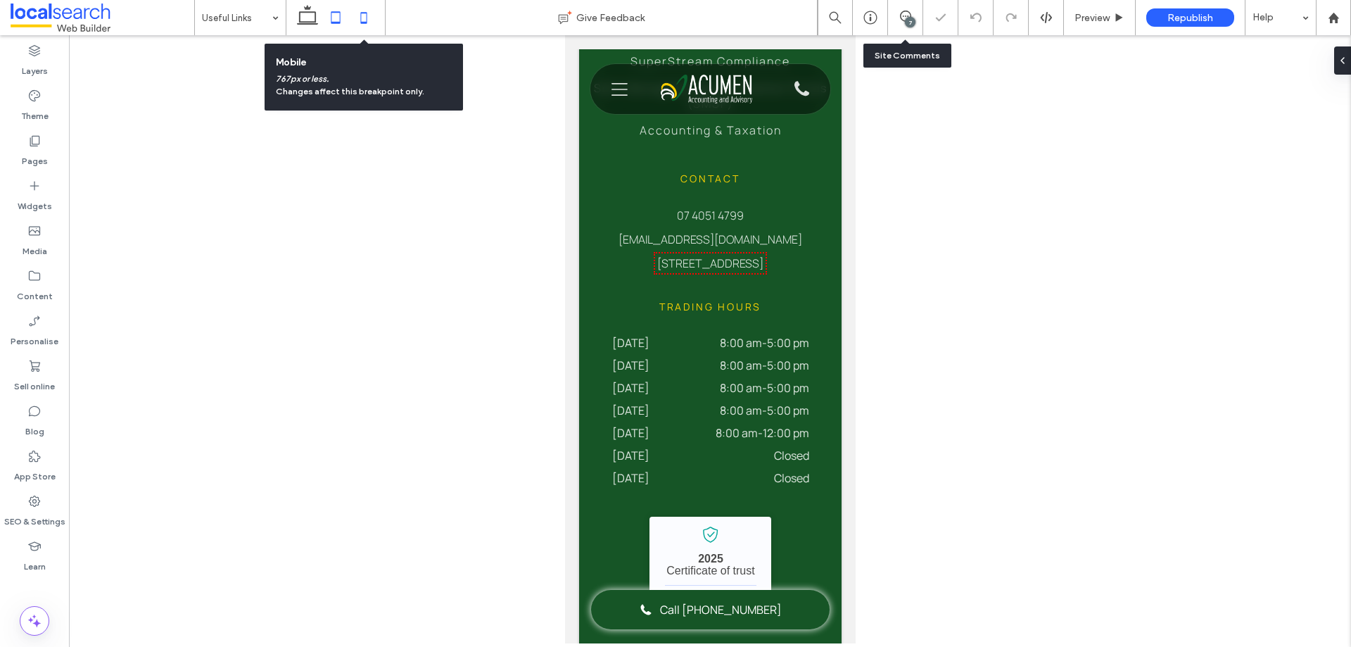
click at [331, 19] on use at bounding box center [335, 17] width 9 height 12
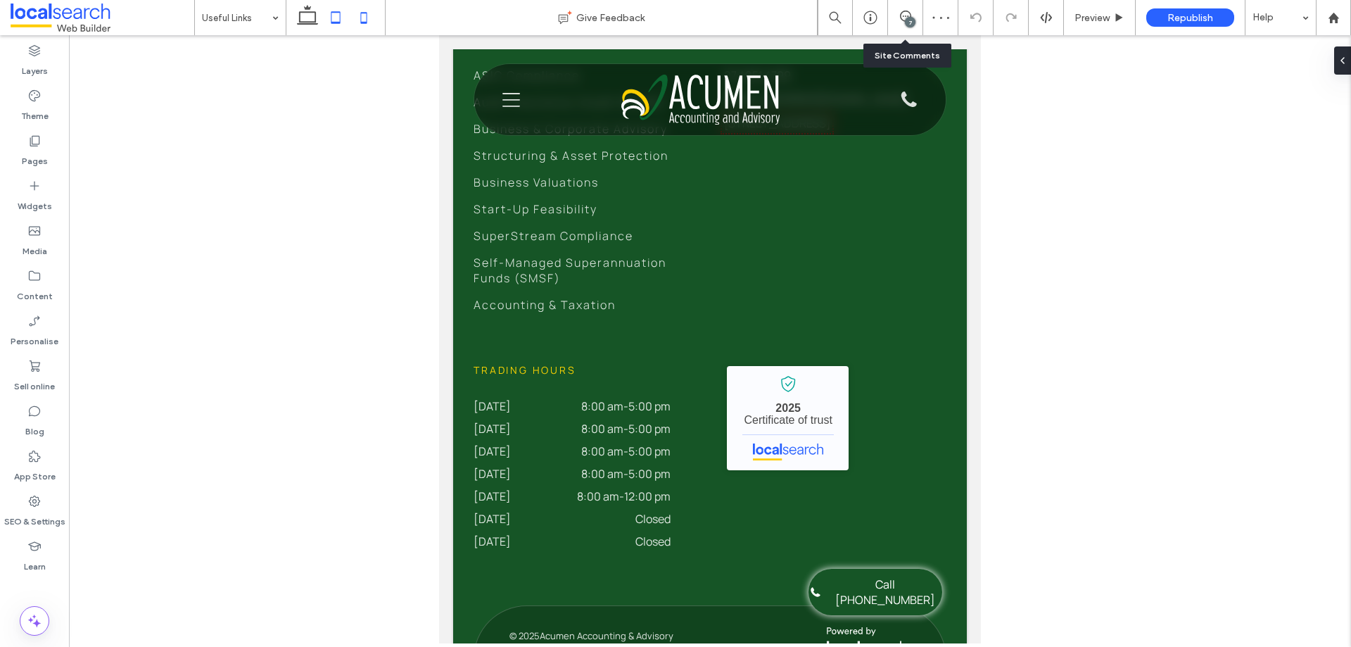
click at [361, 17] on icon at bounding box center [364, 18] width 28 height 28
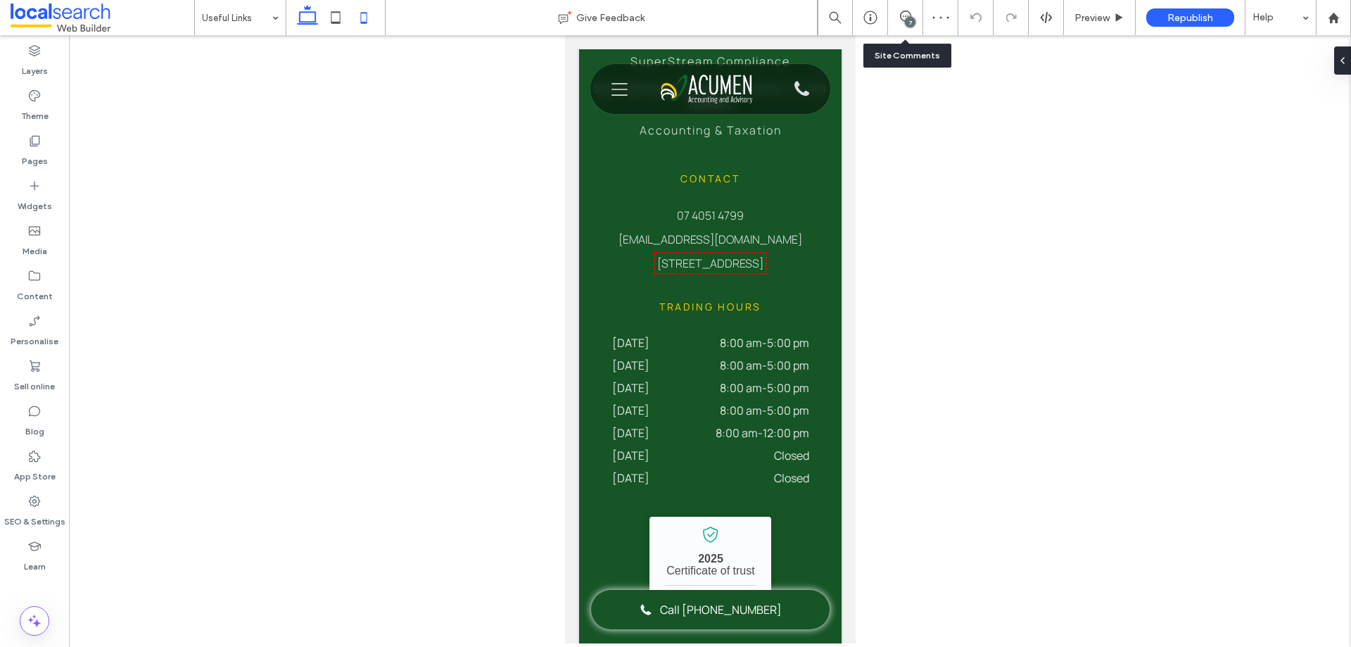
click at [306, 17] on icon at bounding box center [307, 18] width 28 height 28
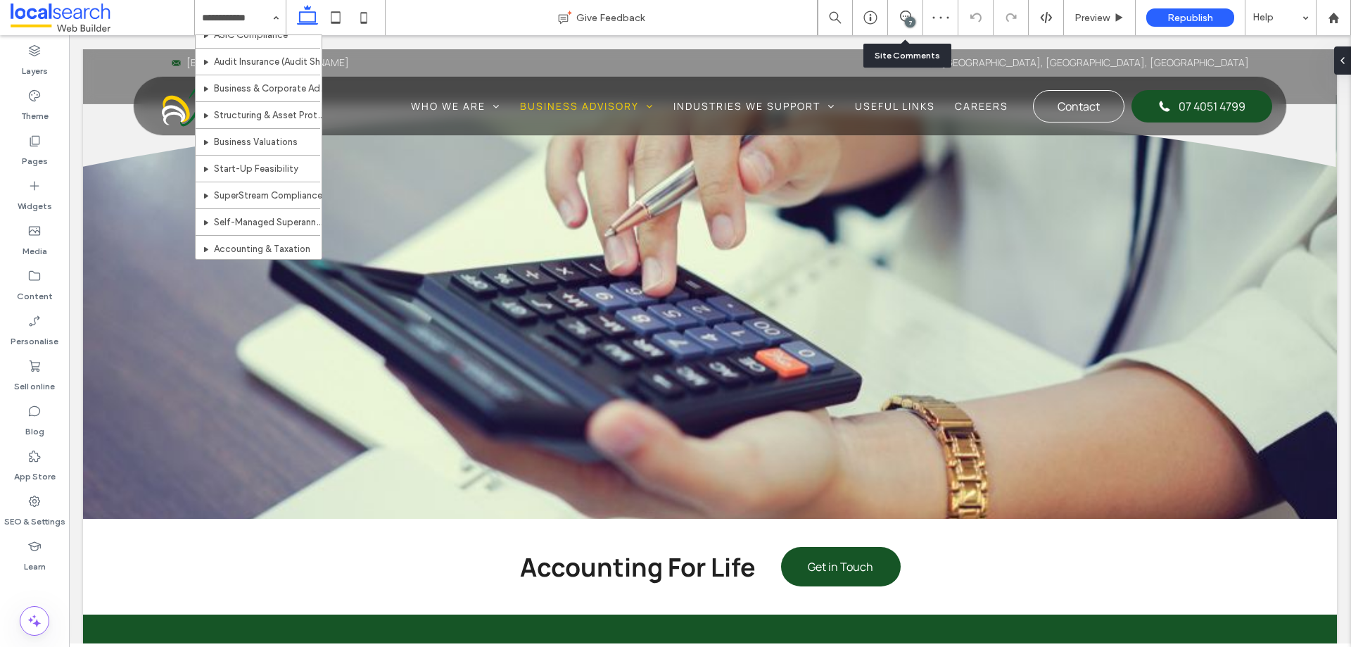
scroll to position [202, 0]
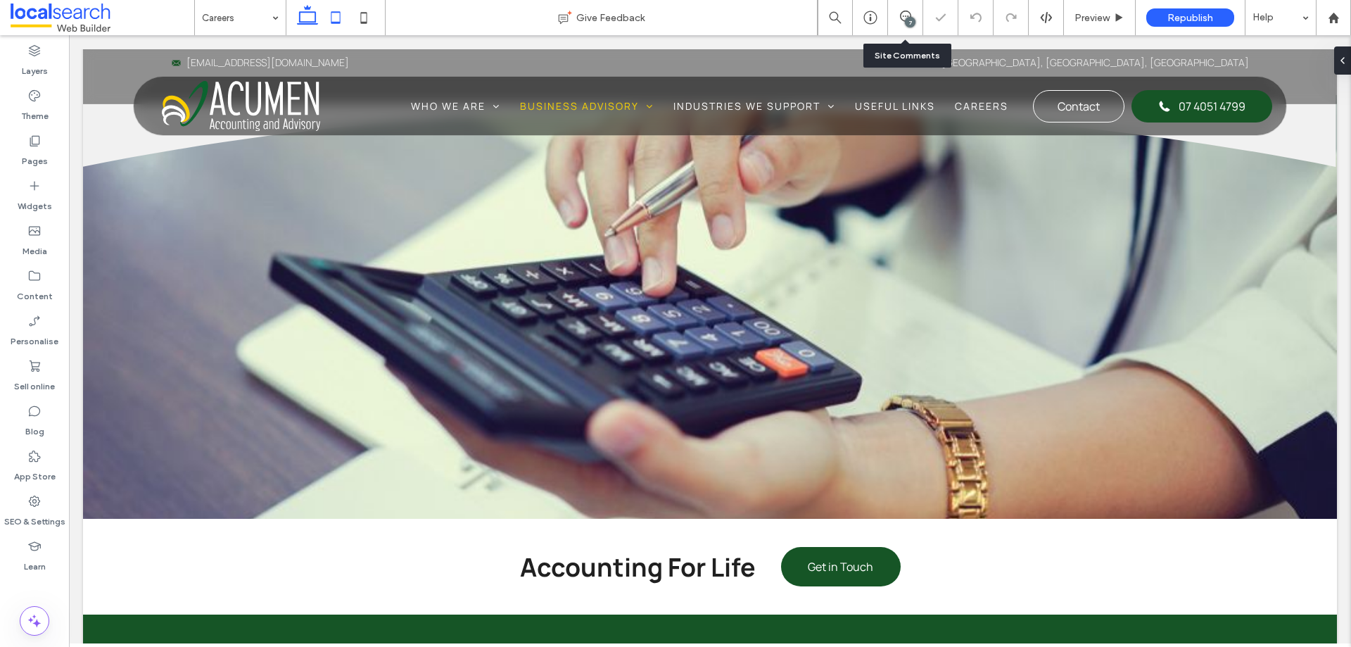
click at [333, 15] on icon at bounding box center [336, 18] width 28 height 28
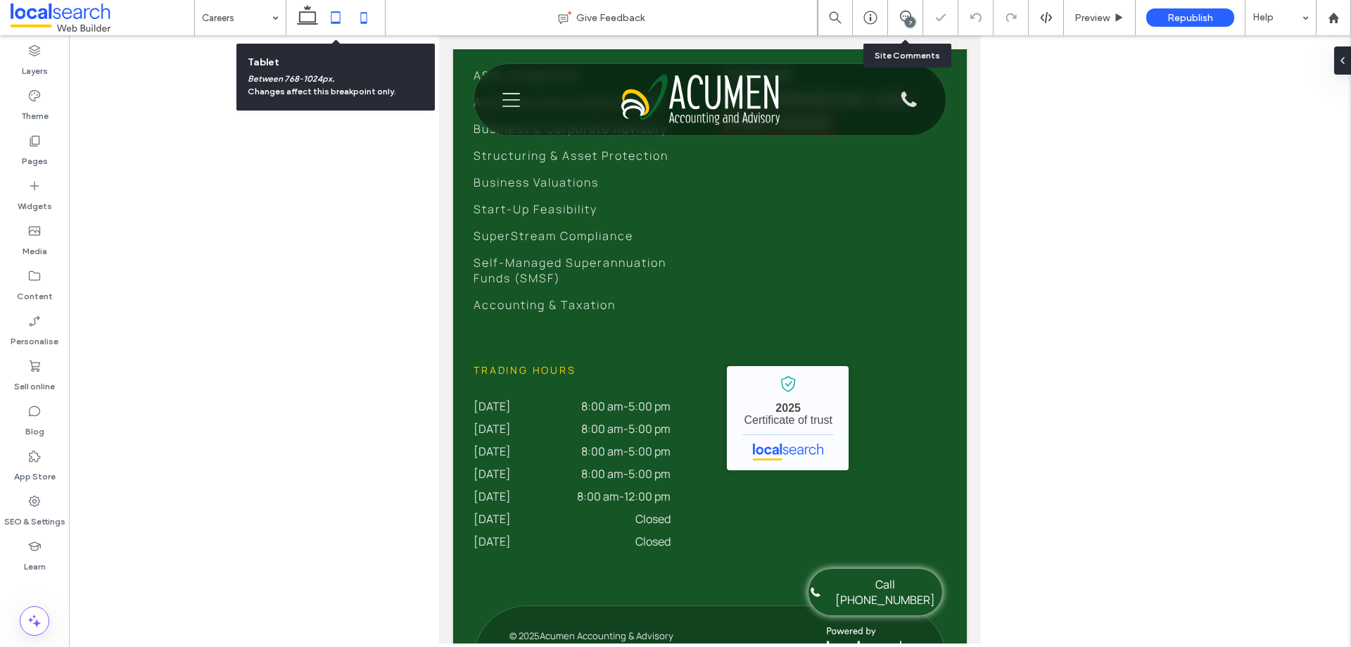
click at [365, 18] on icon at bounding box center [364, 18] width 28 height 28
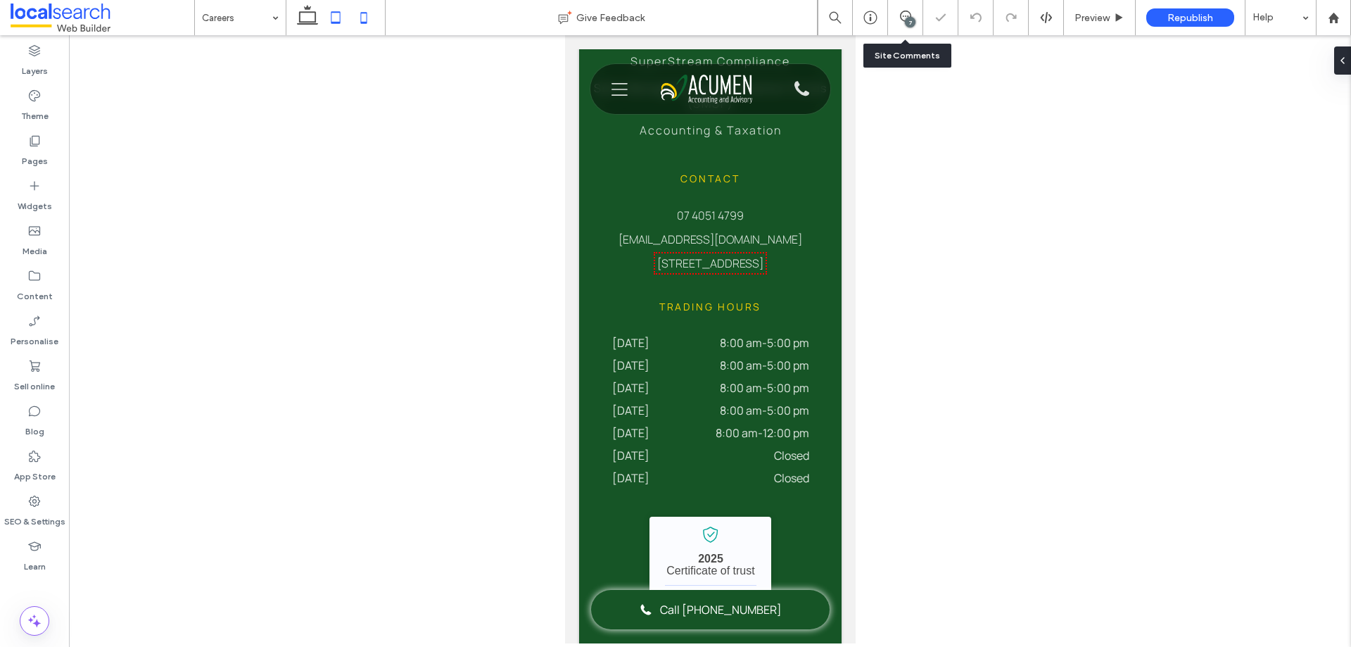
click at [331, 18] on use at bounding box center [335, 17] width 9 height 12
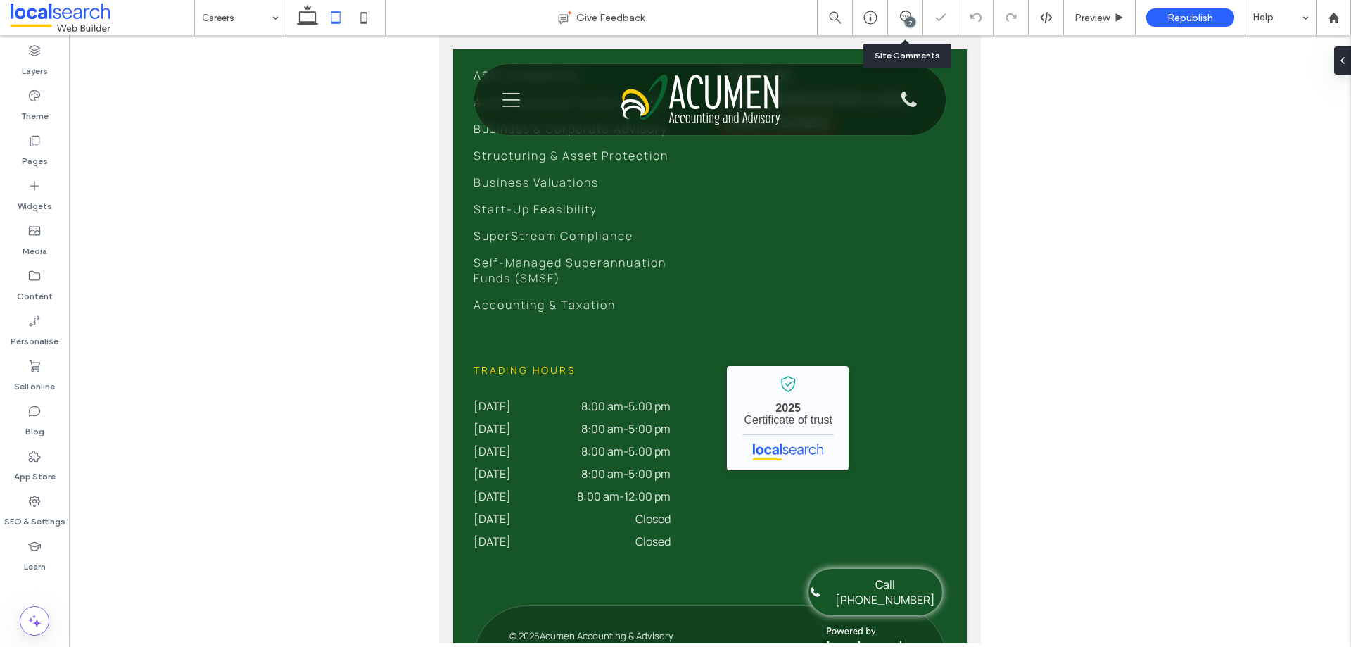
click at [293, 13] on div at bounding box center [336, 17] width 100 height 35
click at [308, 19] on icon at bounding box center [307, 18] width 28 height 28
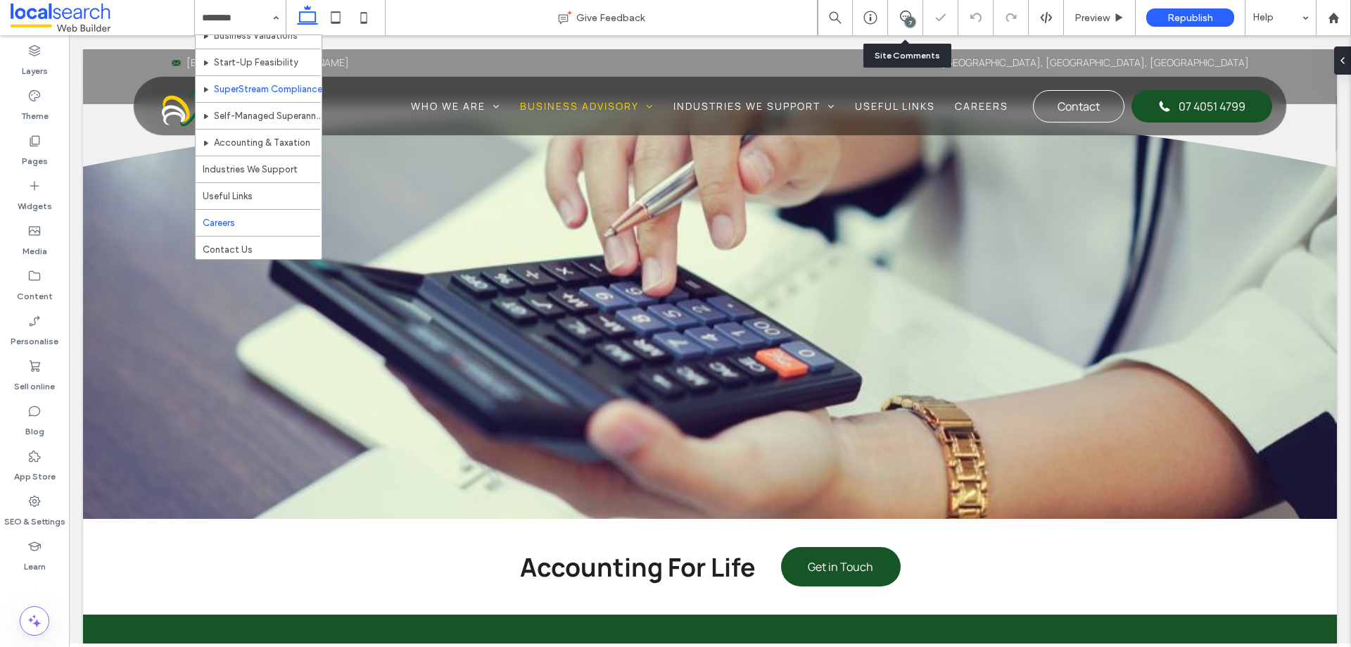
scroll to position [202, 0]
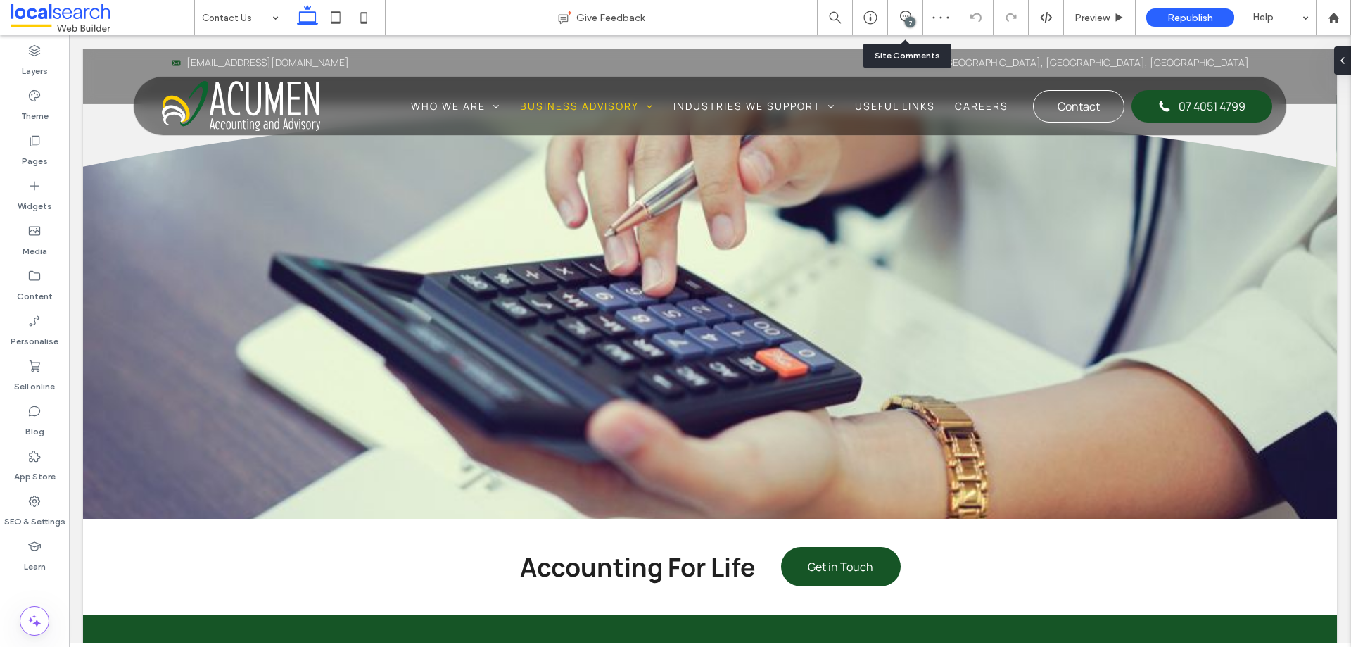
click at [340, 25] on icon at bounding box center [336, 18] width 28 height 28
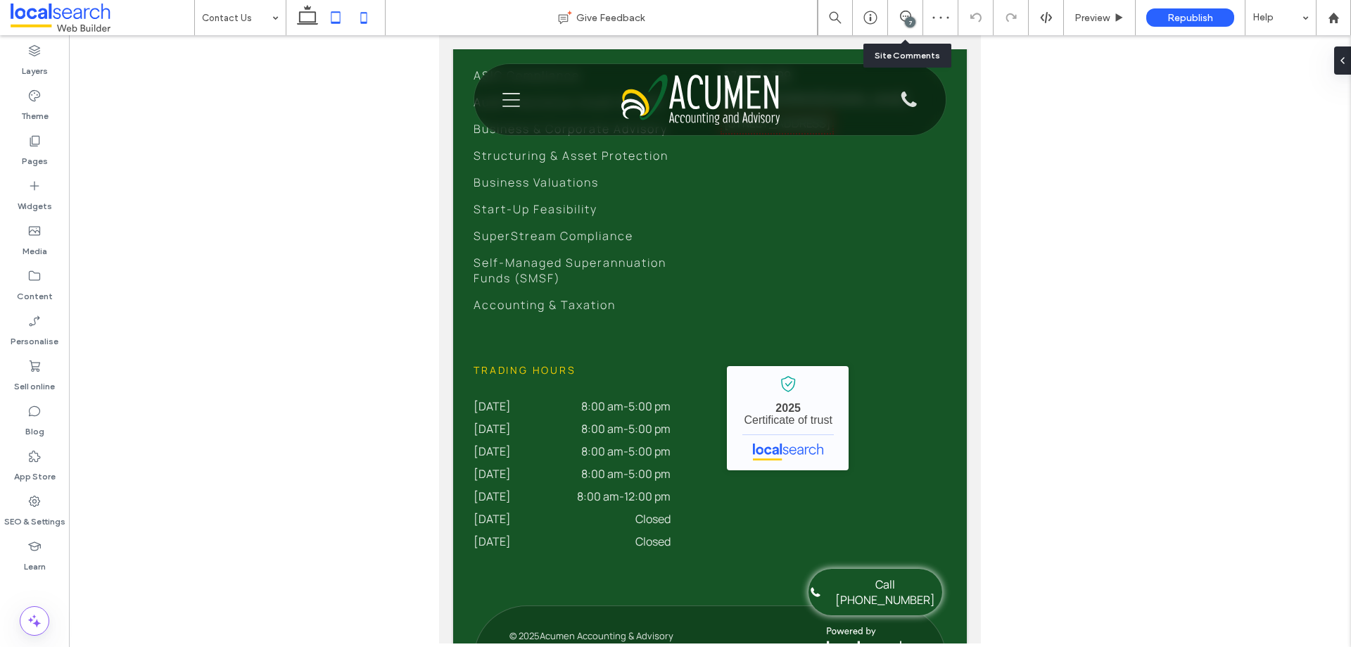
click at [370, 22] on icon at bounding box center [364, 18] width 28 height 28
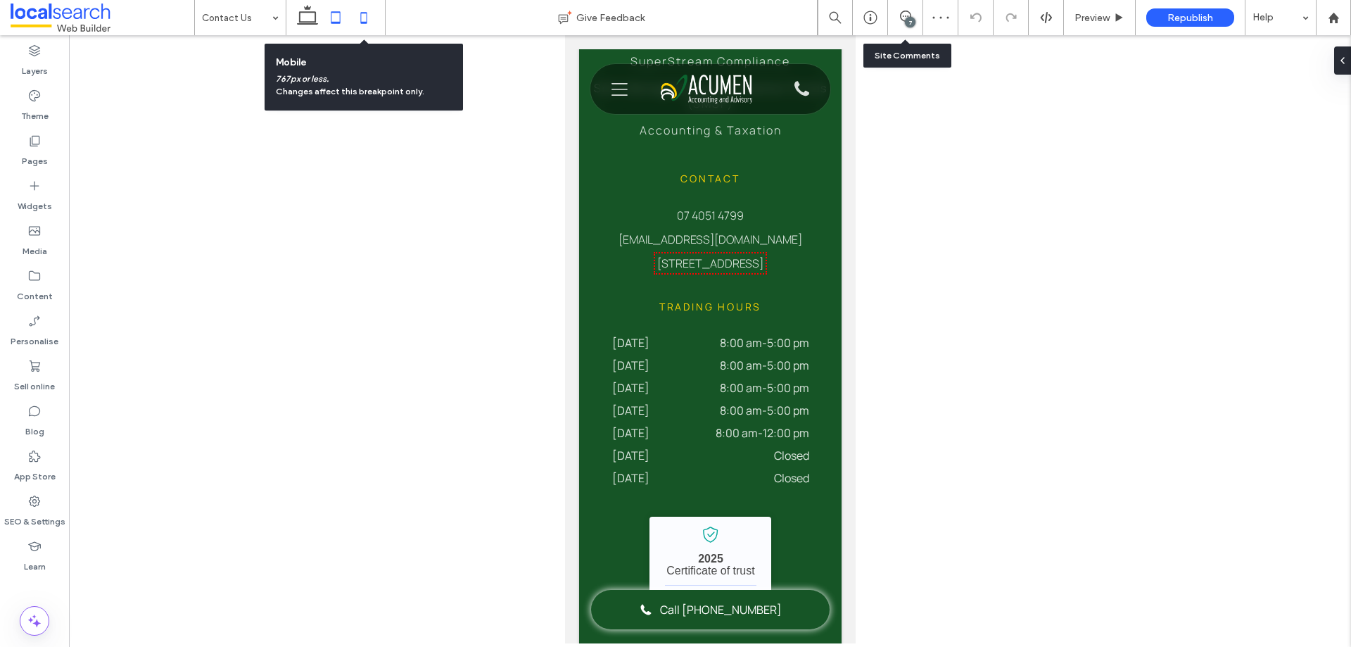
click at [331, 19] on icon at bounding box center [336, 18] width 28 height 28
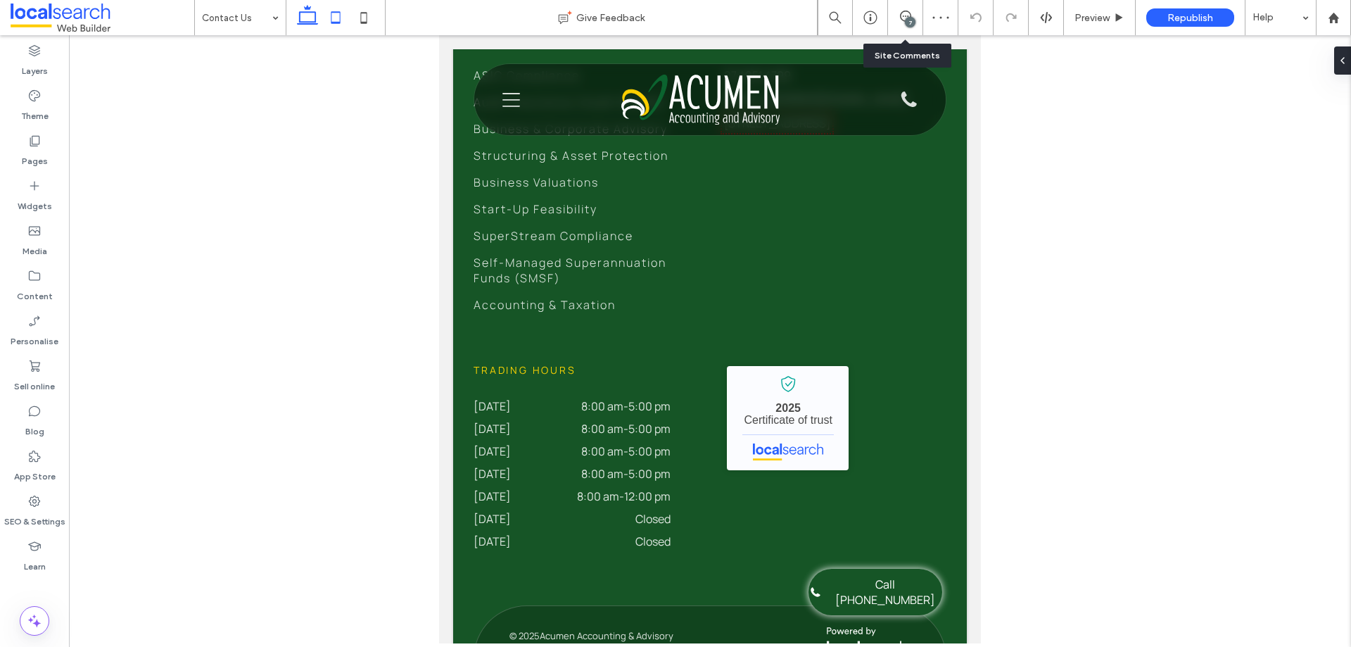
click at [304, 12] on use at bounding box center [307, 15] width 21 height 20
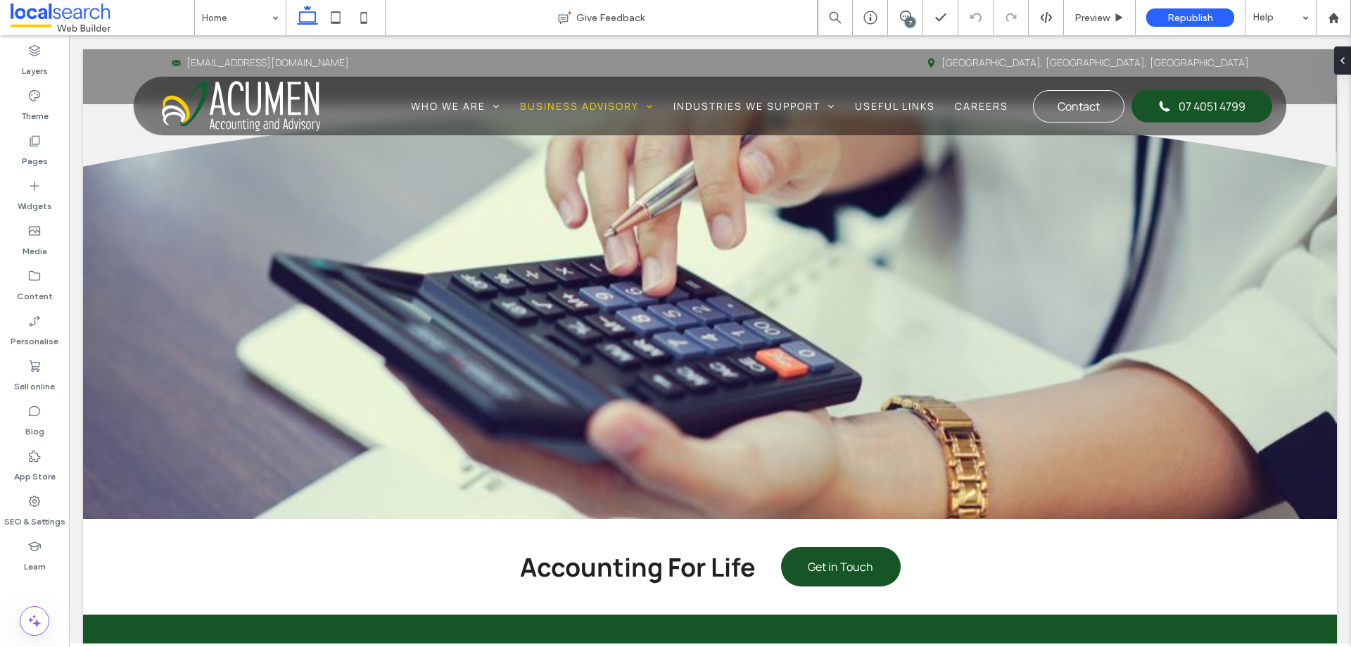
click at [901, 10] on div "7" at bounding box center [905, 17] width 35 height 35
click at [913, 22] on div "7" at bounding box center [910, 22] width 11 height 11
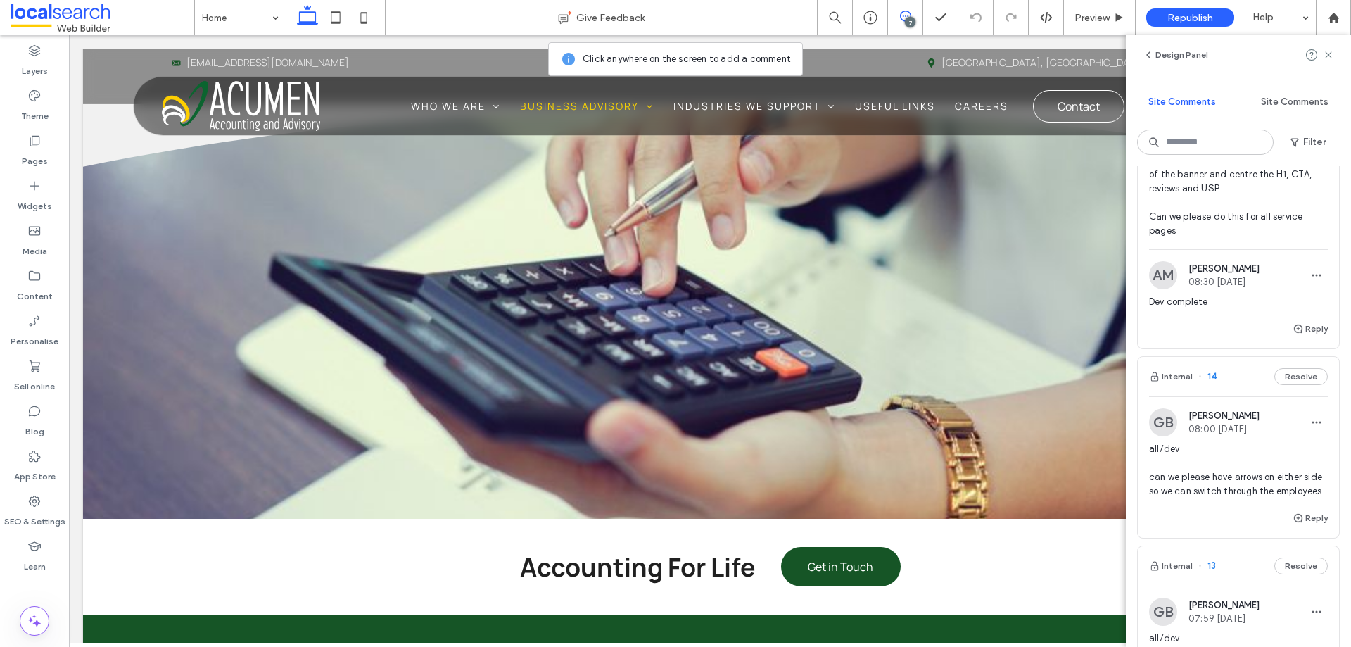
scroll to position [704, 0]
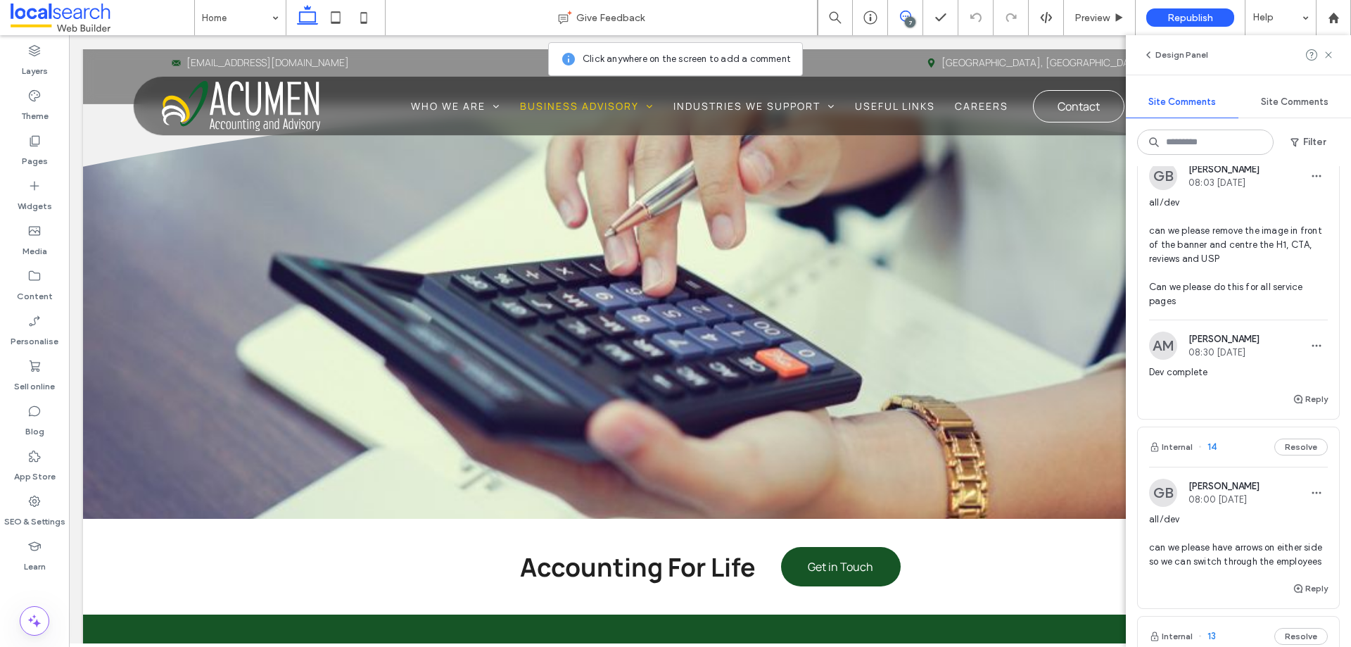
click at [1255, 278] on span "all/dev can we please remove the image in front of the banner and centre the H1…" at bounding box center [1238, 252] width 179 height 113
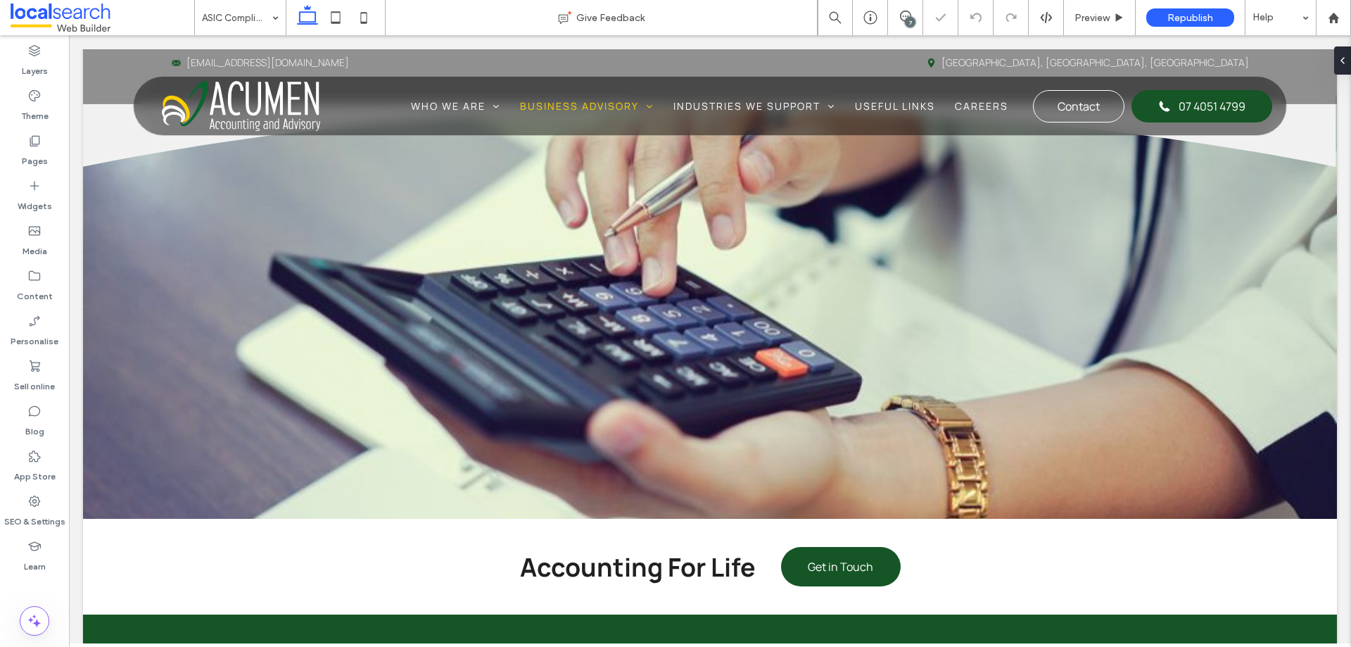
click at [905, 22] on div "7" at bounding box center [910, 22] width 11 height 11
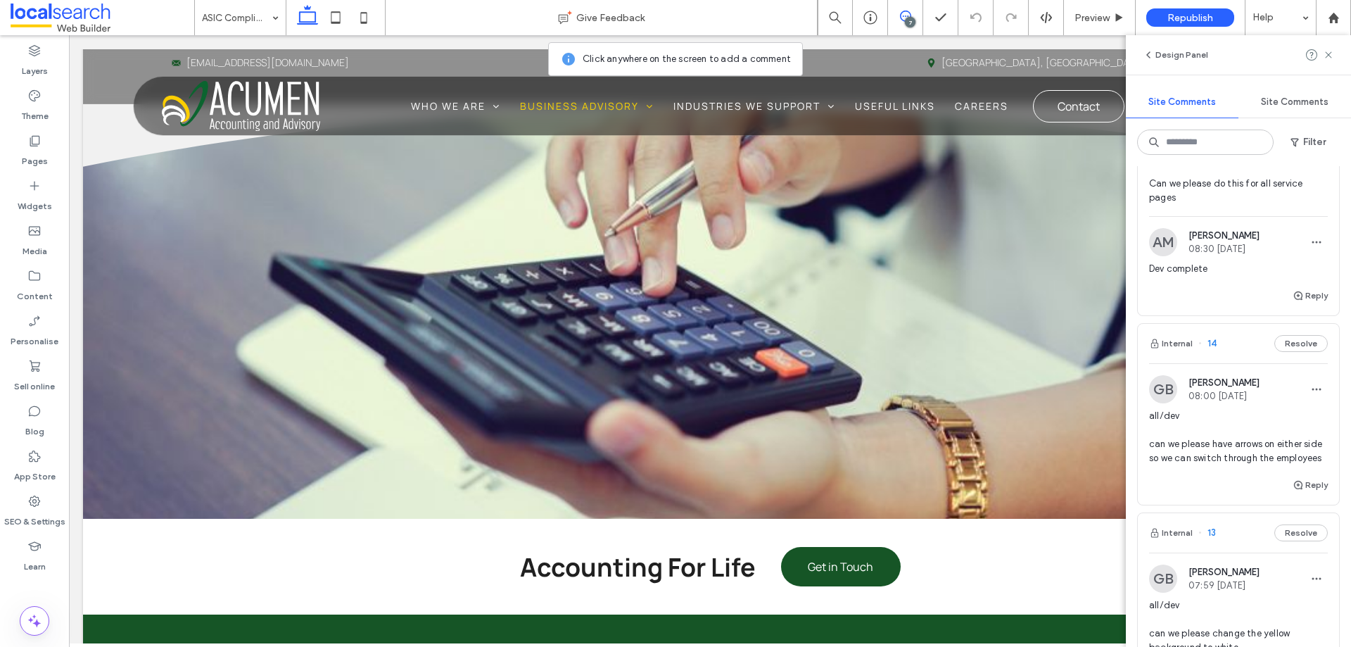
scroll to position [844, 0]
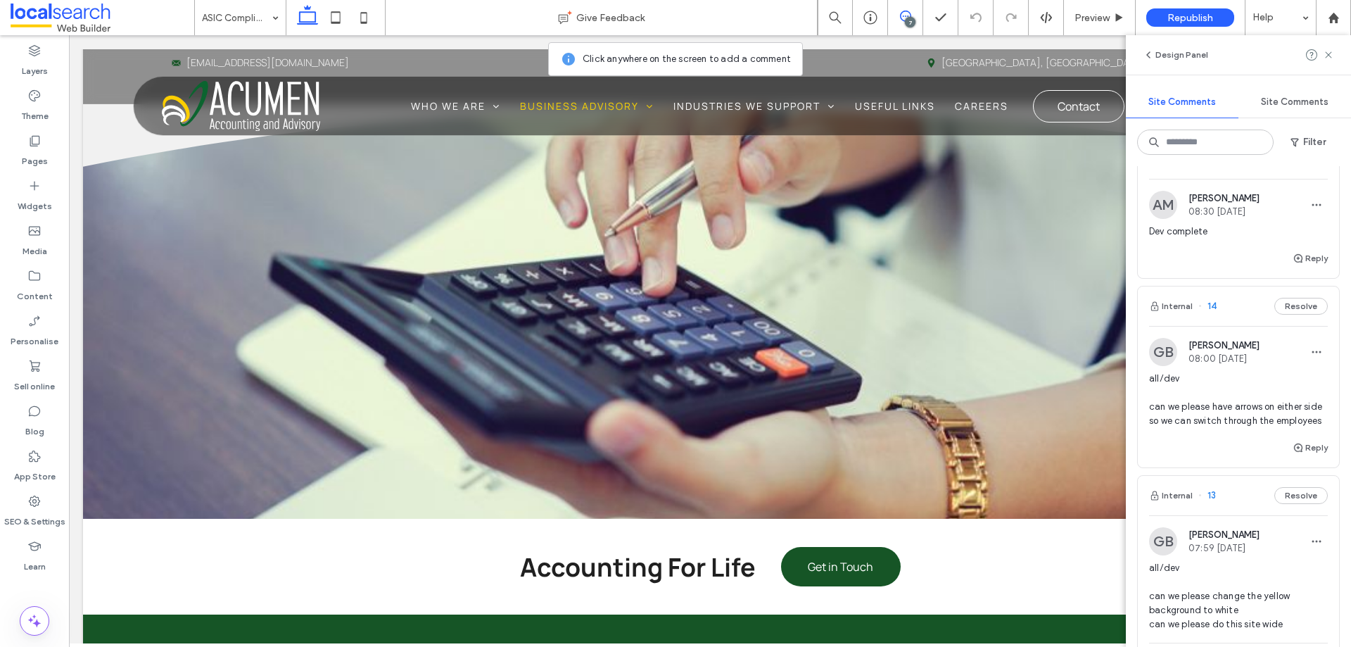
click at [1241, 326] on div "Internal 14 Resolve" at bounding box center [1238, 305] width 201 height 39
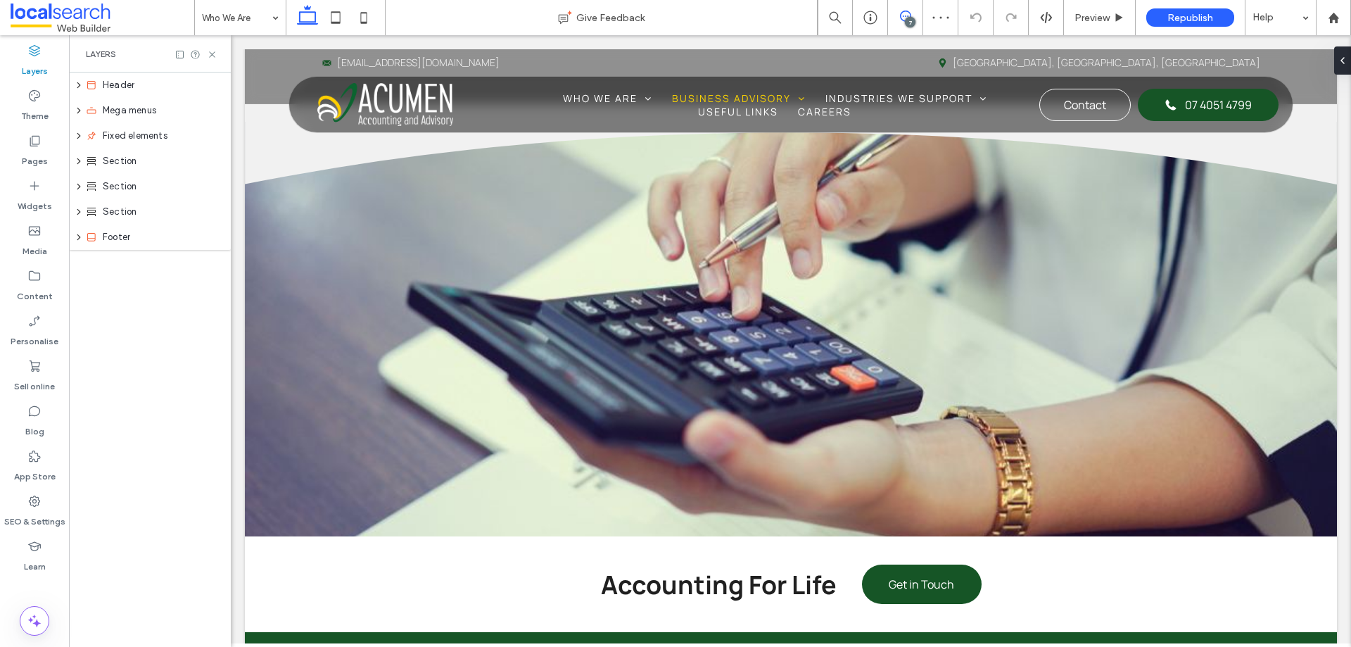
click at [903, 18] on icon at bounding box center [905, 16] width 11 height 11
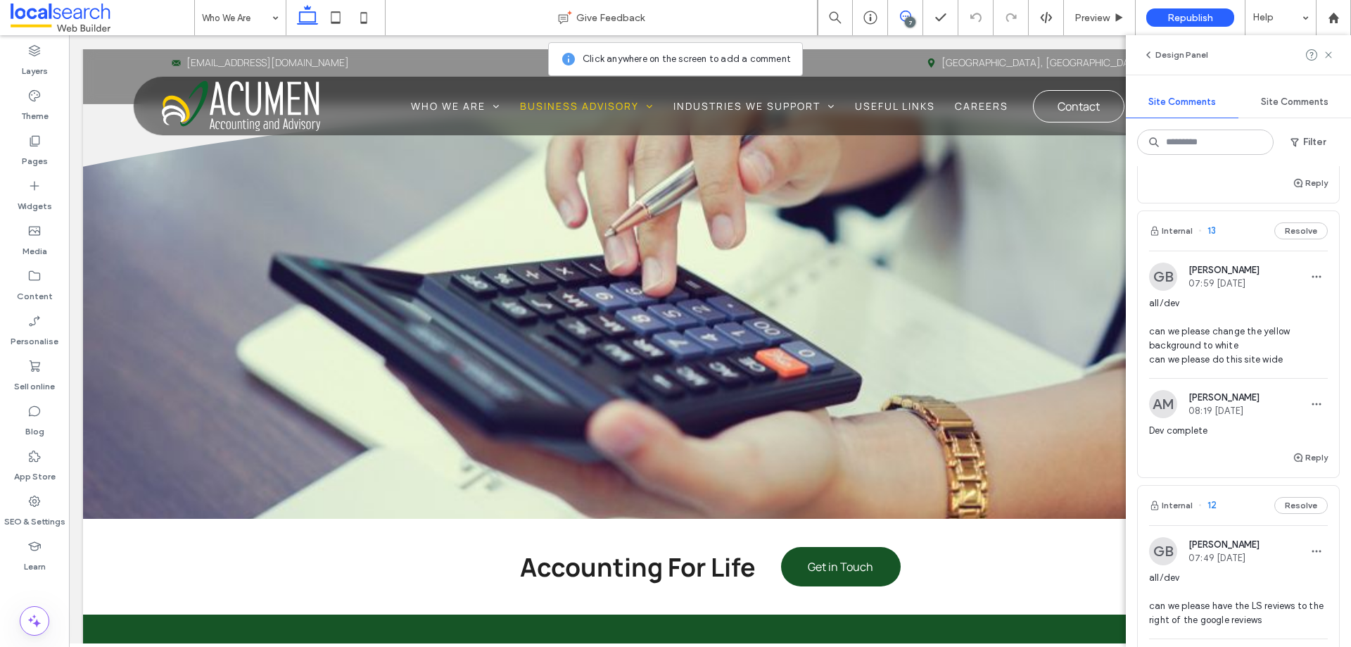
scroll to position [915, 0]
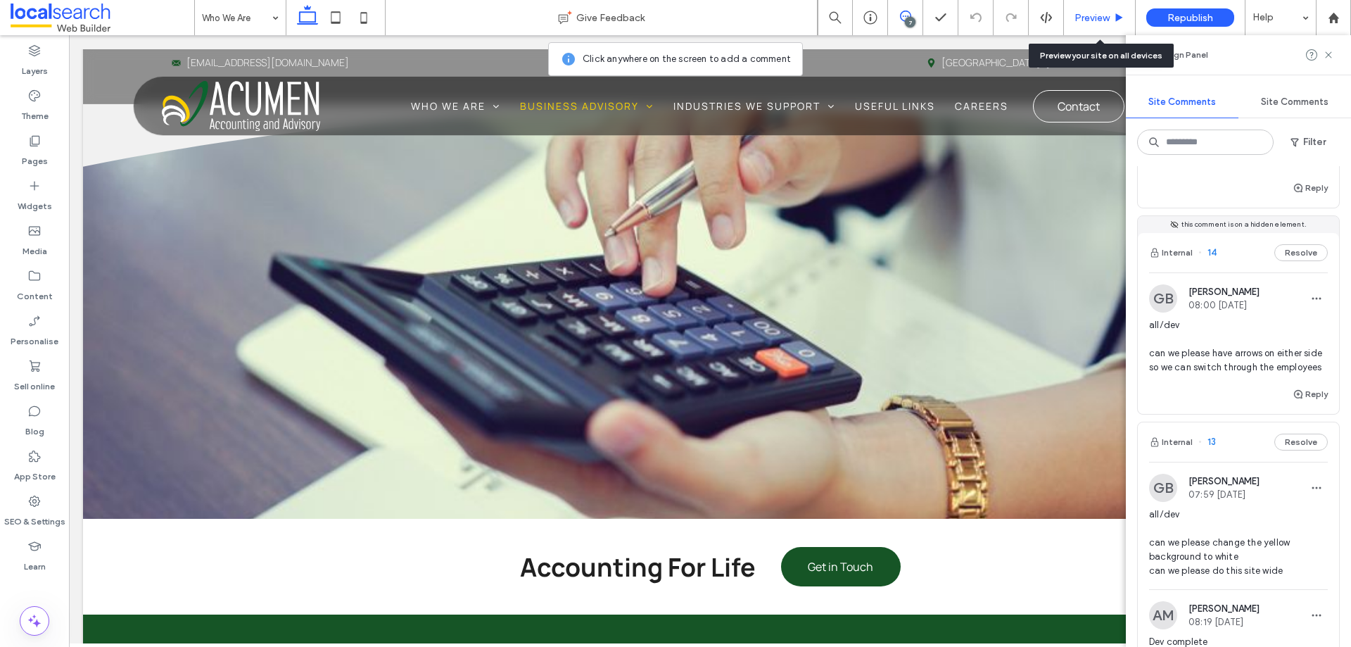
click at [1113, 16] on div "Preview" at bounding box center [1099, 18] width 71 height 12
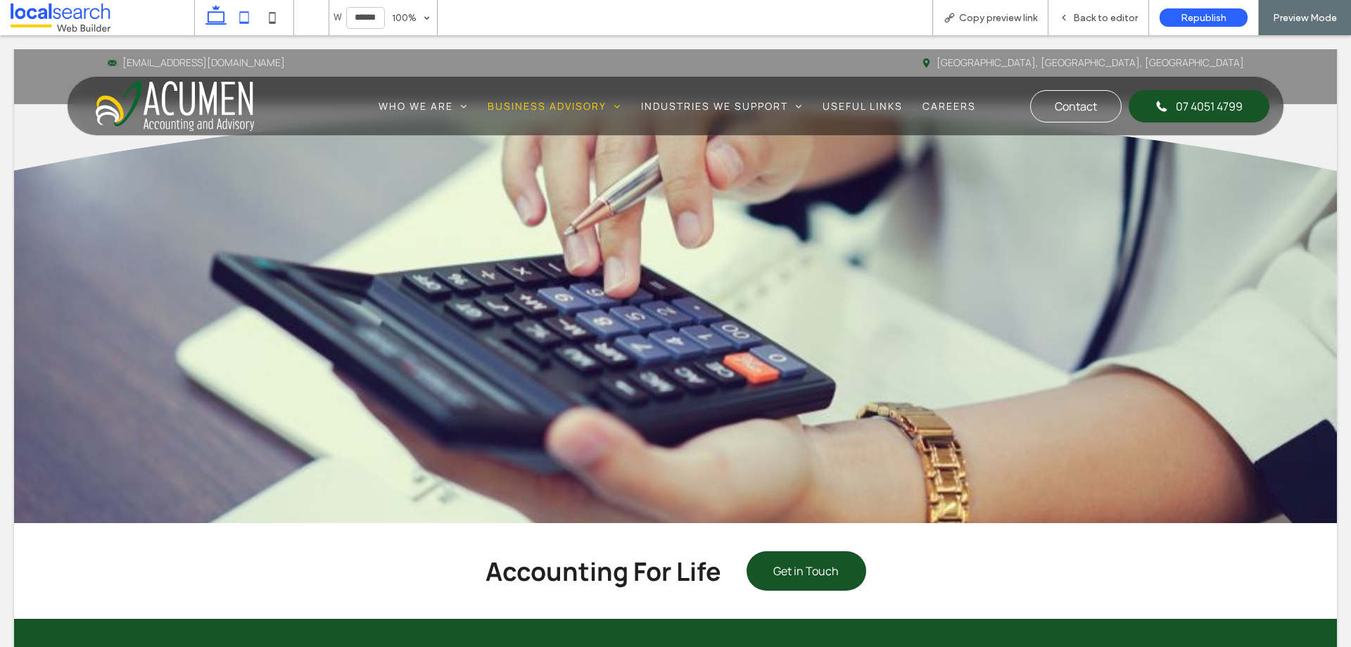
click at [243, 15] on icon at bounding box center [244, 18] width 28 height 28
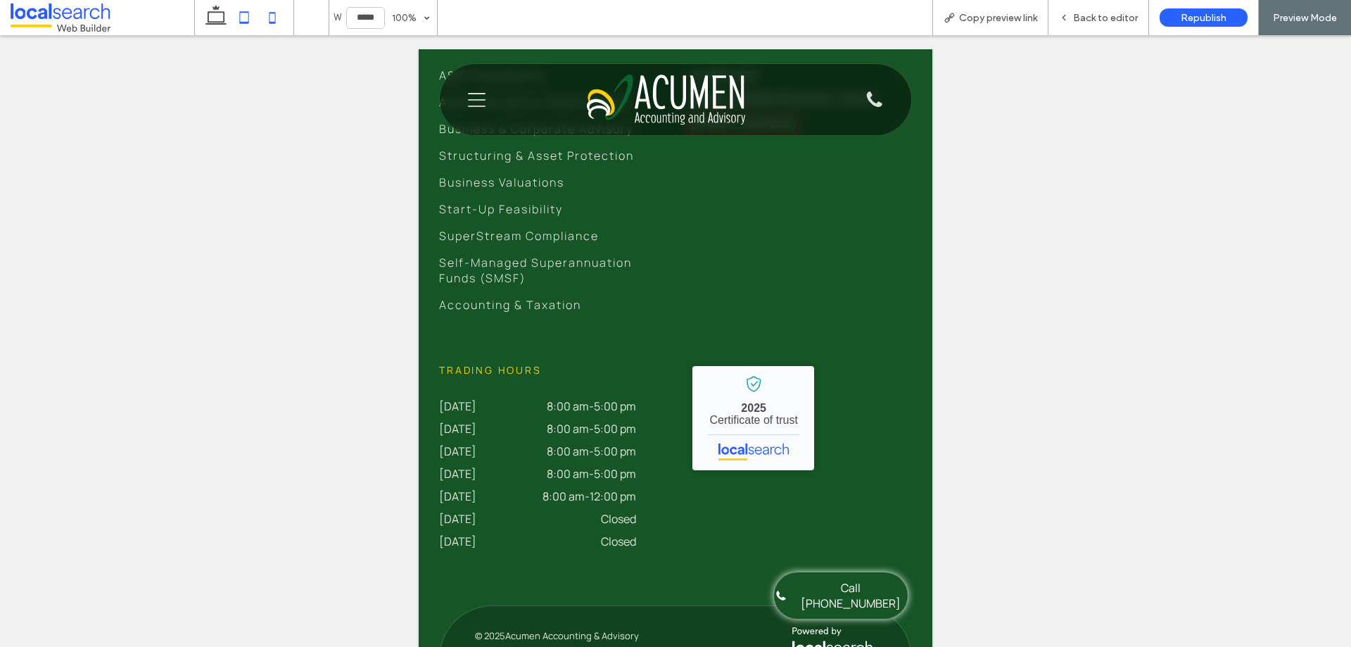
click at [270, 21] on use at bounding box center [273, 17] width 6 height 11
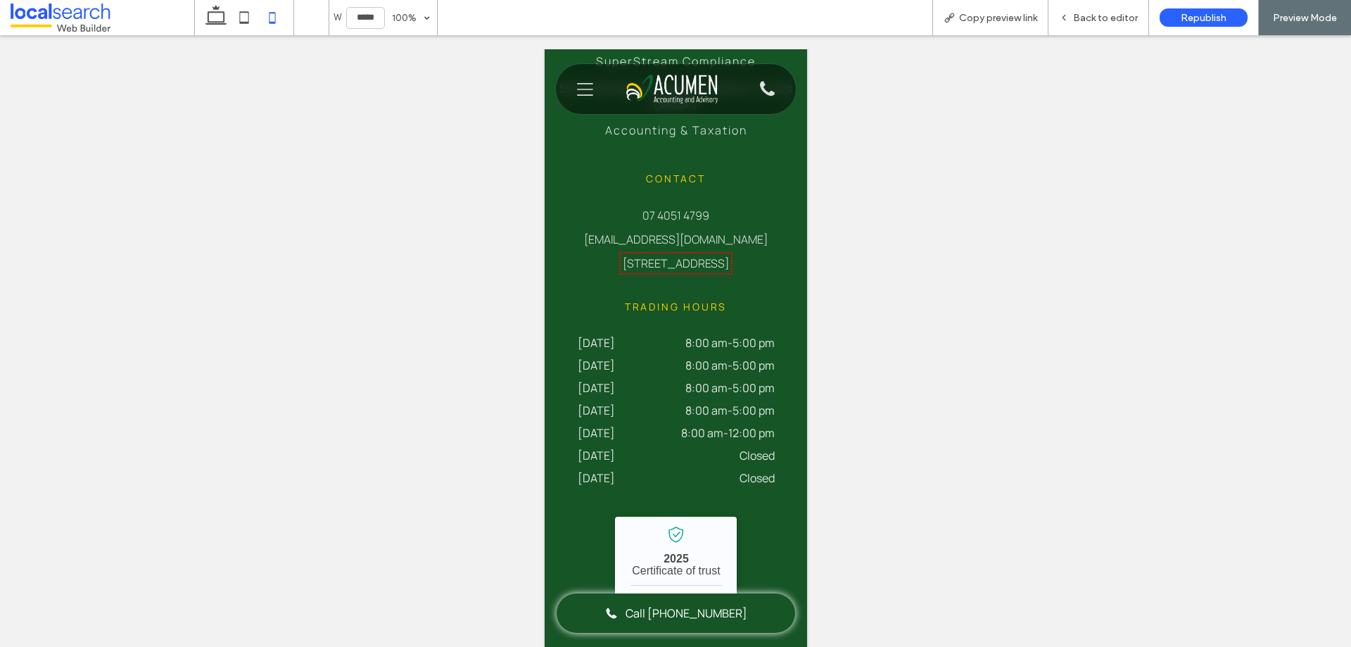
type input "*****"
click at [1098, 25] on div "Back to editor" at bounding box center [1099, 17] width 101 height 35
click at [1098, 15] on span "Back to editor" at bounding box center [1105, 18] width 65 height 12
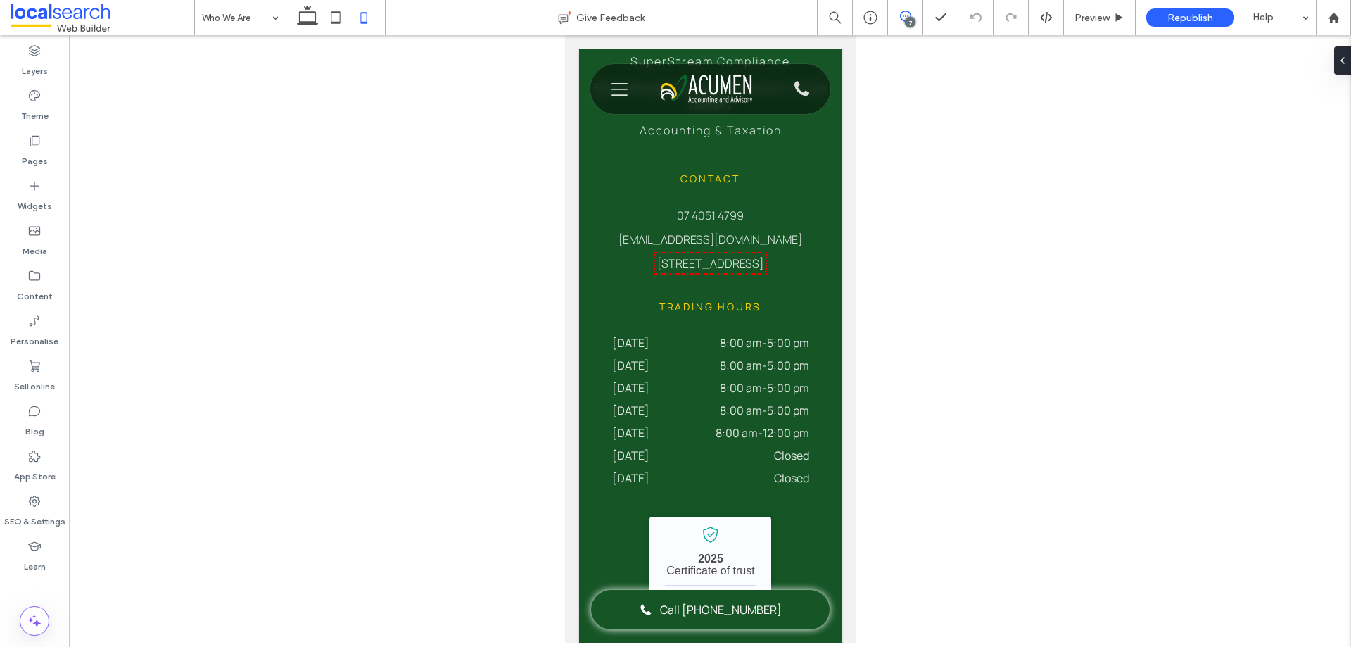
click at [897, 15] on span at bounding box center [905, 16] width 34 height 11
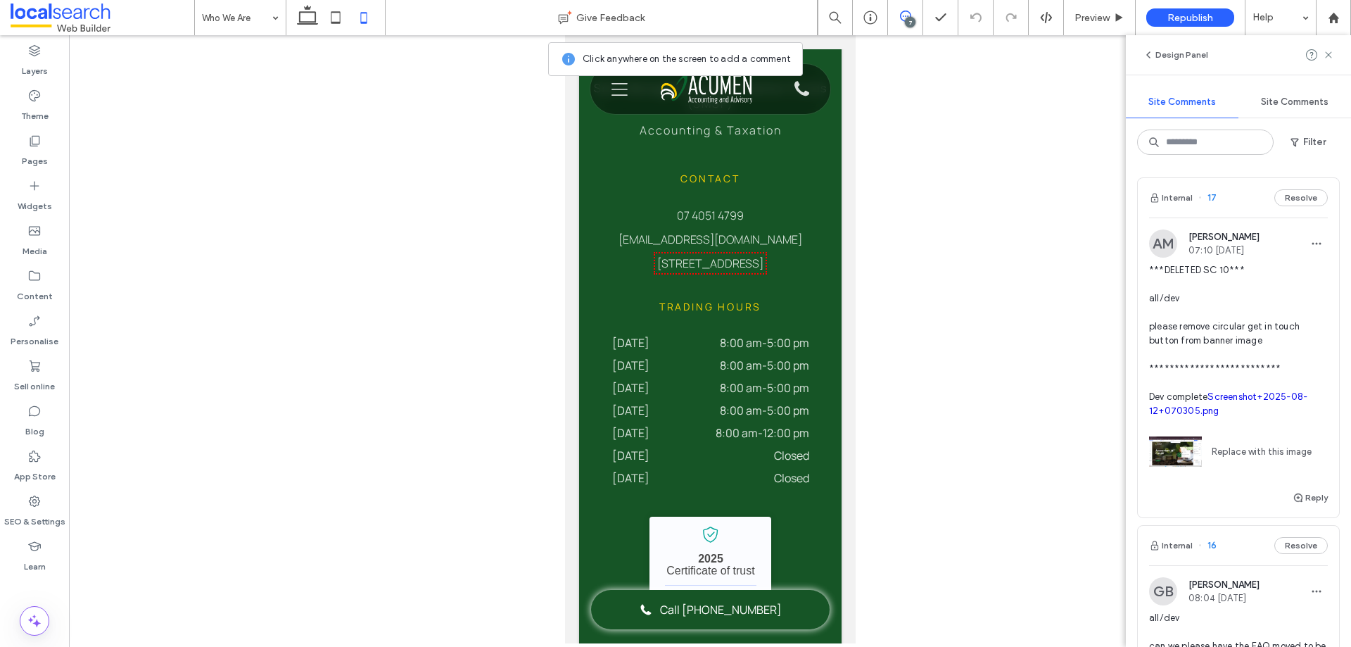
click at [904, 16] on use at bounding box center [905, 16] width 11 height 11
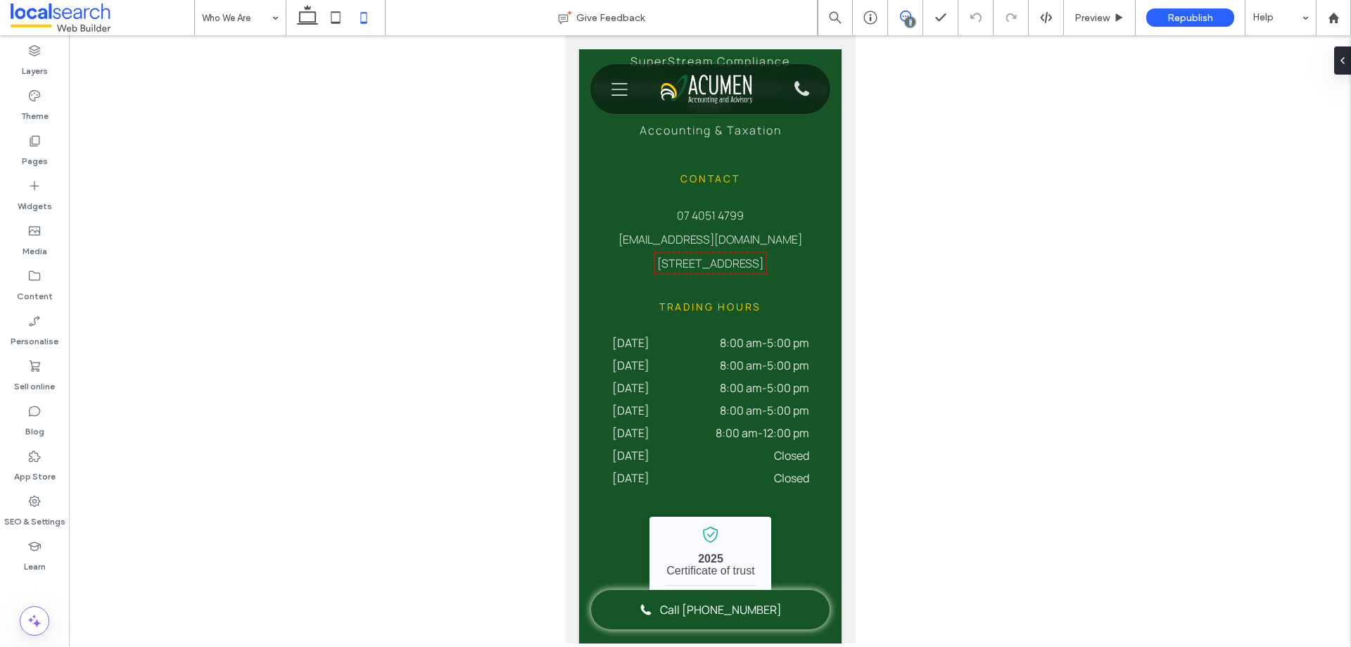
click at [904, 16] on use at bounding box center [905, 16] width 11 height 11
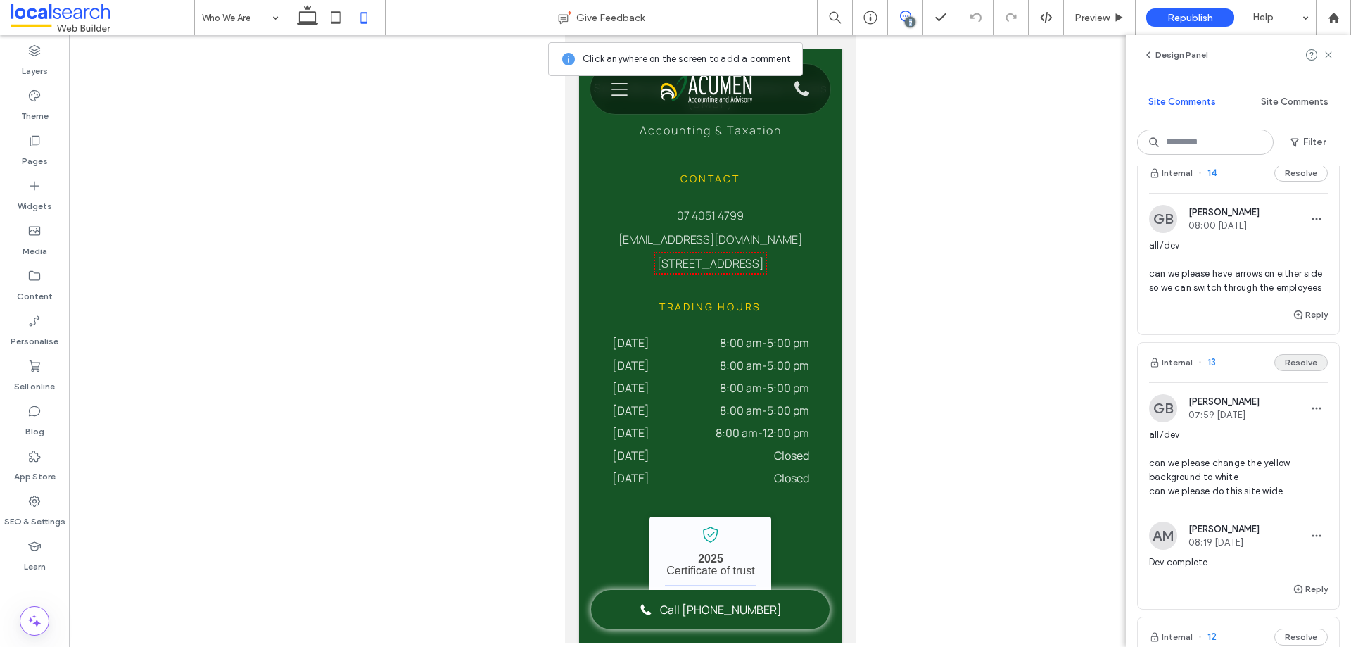
scroll to position [915, 0]
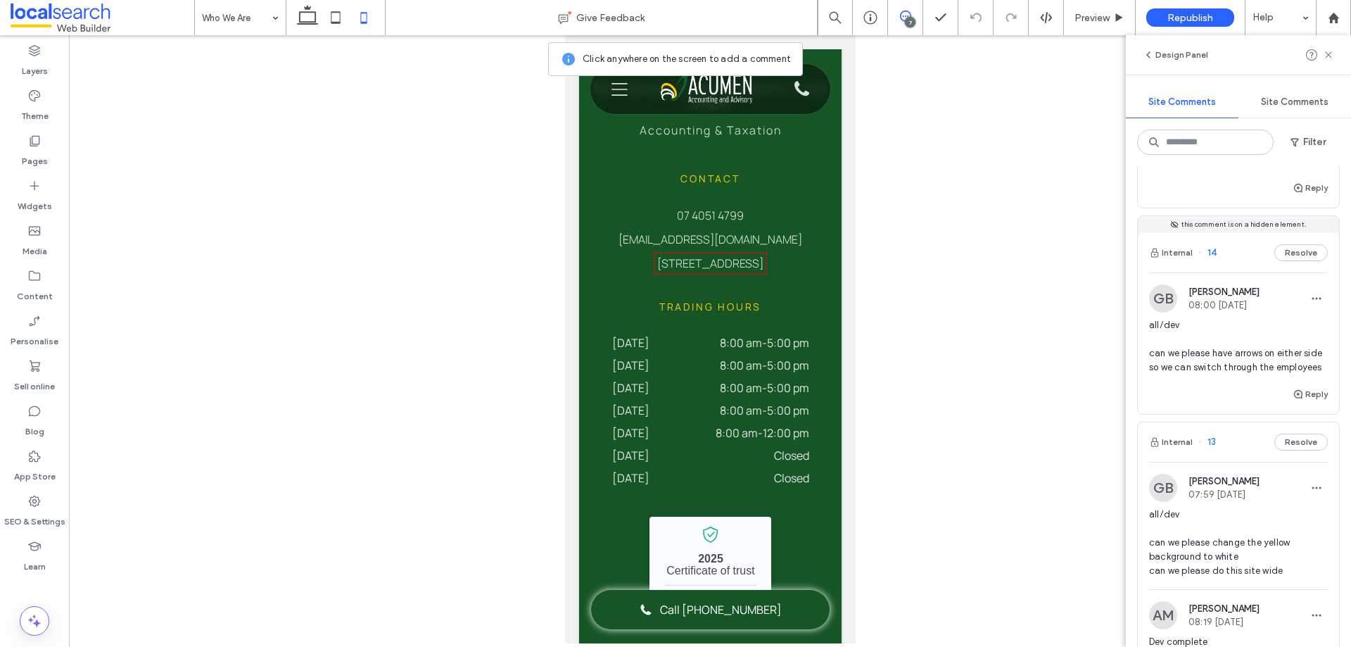
click at [1242, 462] on div "Internal 13 Resolve" at bounding box center [1238, 441] width 201 height 39
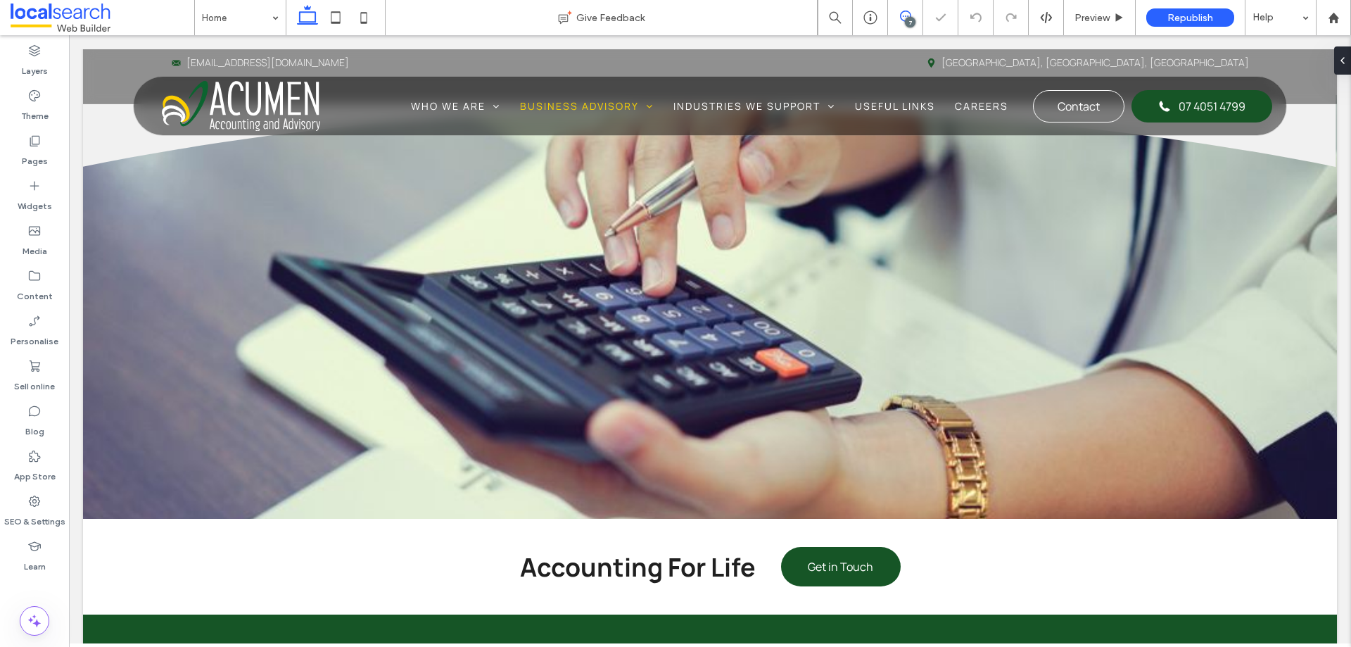
click at [910, 12] on icon at bounding box center [905, 16] width 11 height 11
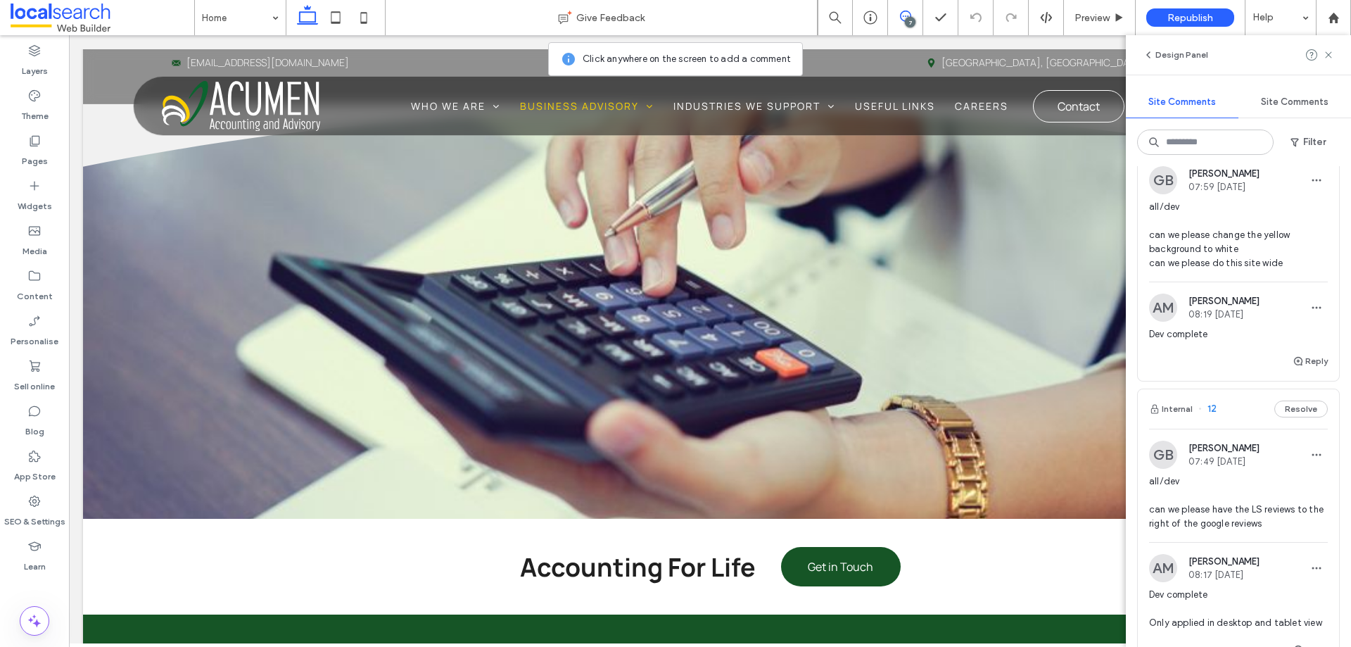
scroll to position [1135, 0]
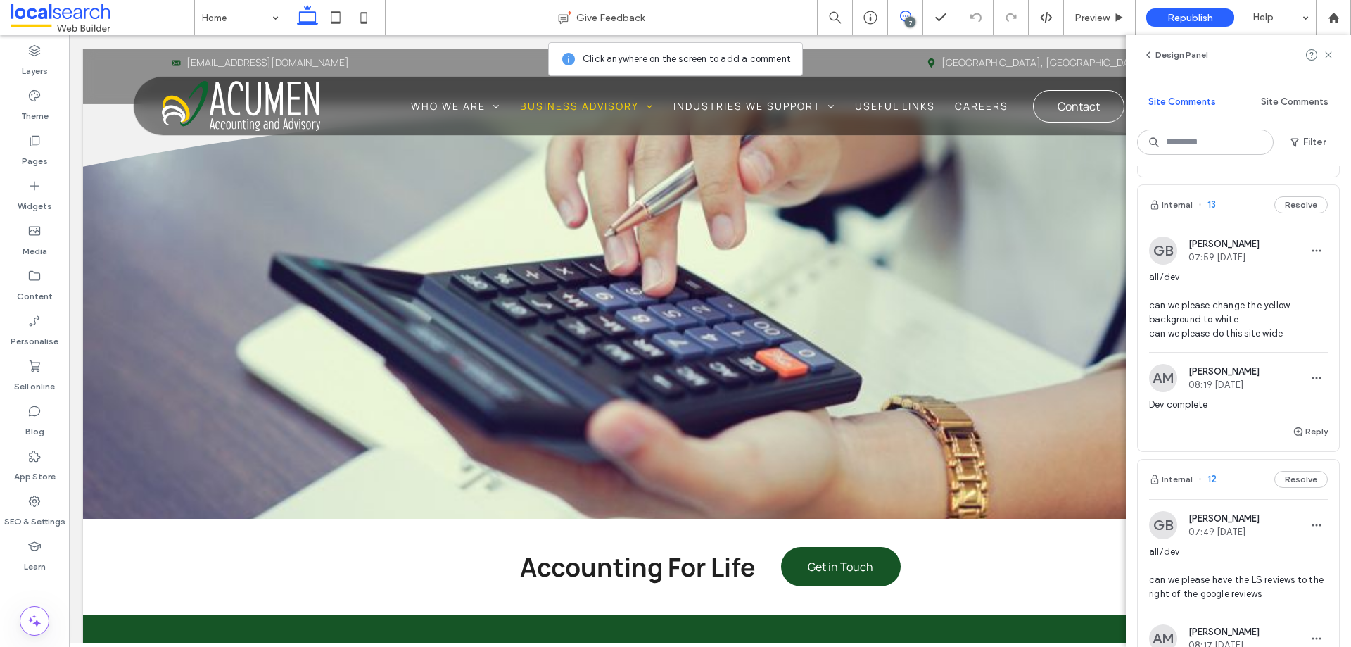
click at [1242, 253] on div "GB Grace Bowden 07:59 Aug 11 2025 all/dev can we please change the yellow backg…" at bounding box center [1238, 323] width 201 height 198
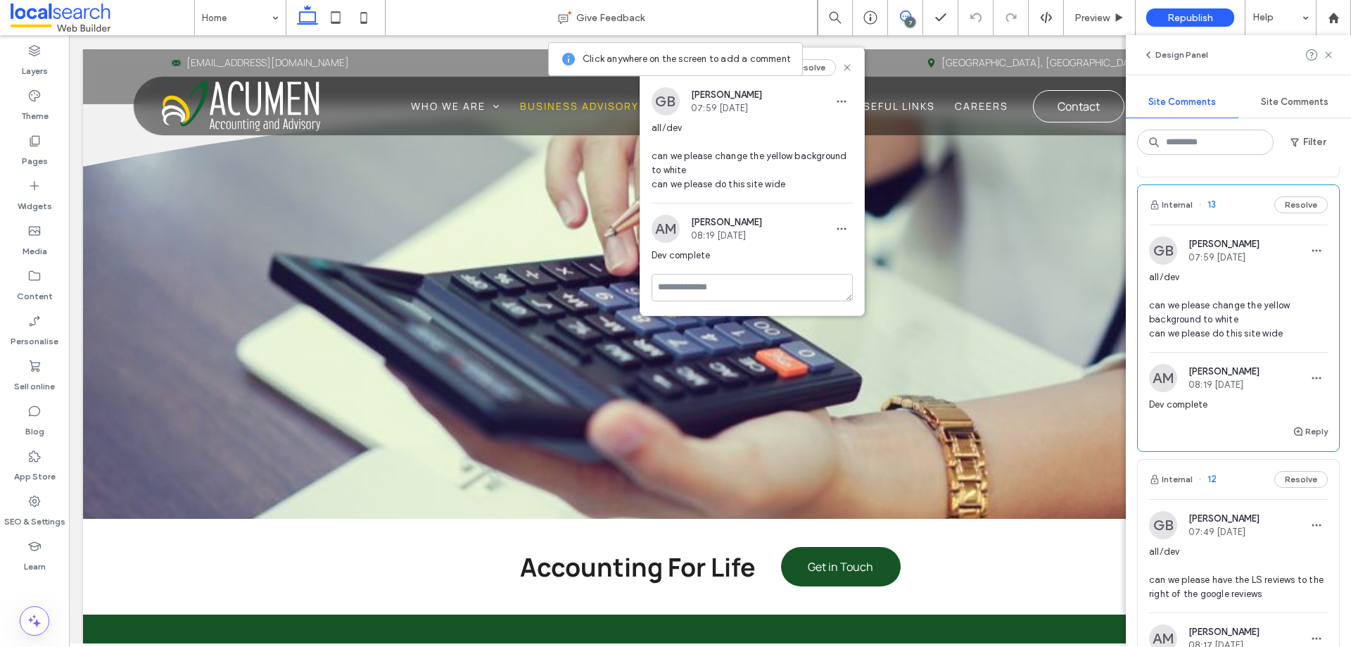
scroll to position [1276, 0]
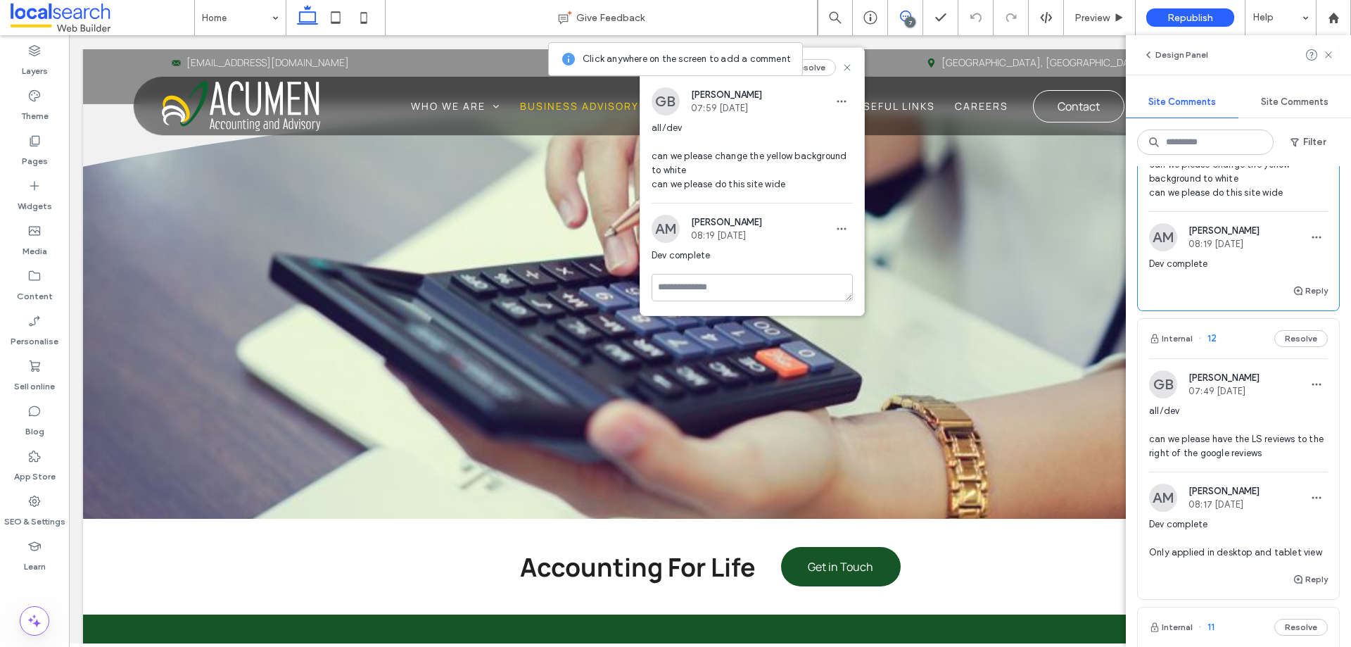
click at [1245, 358] on div "Internal 12 Resolve" at bounding box center [1238, 338] width 201 height 39
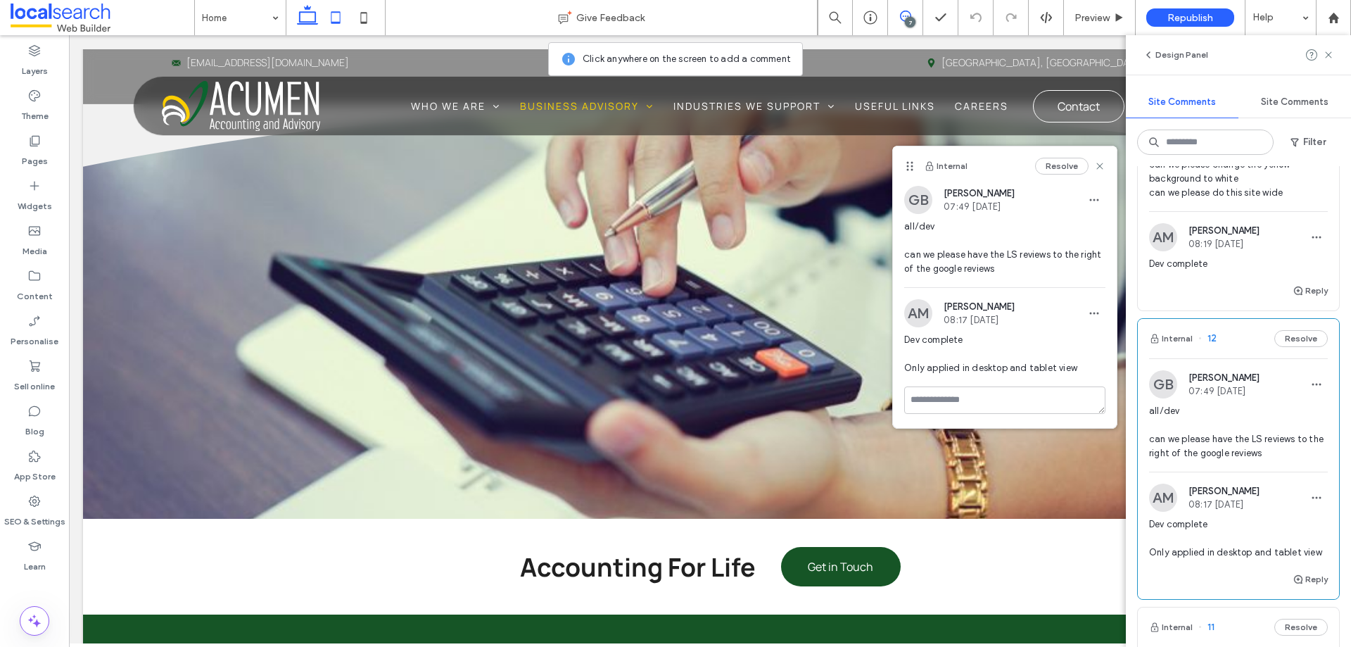
click at [333, 16] on icon at bounding box center [336, 18] width 28 height 28
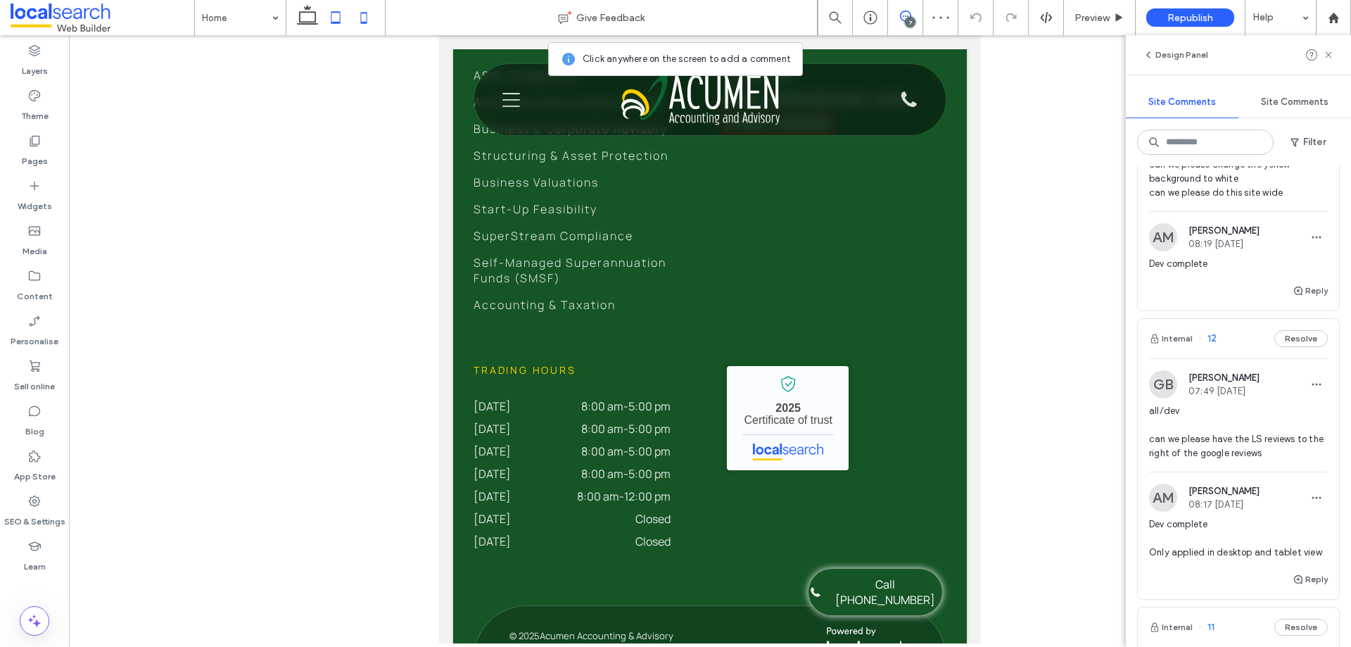
click at [367, 26] on icon at bounding box center [364, 18] width 28 height 28
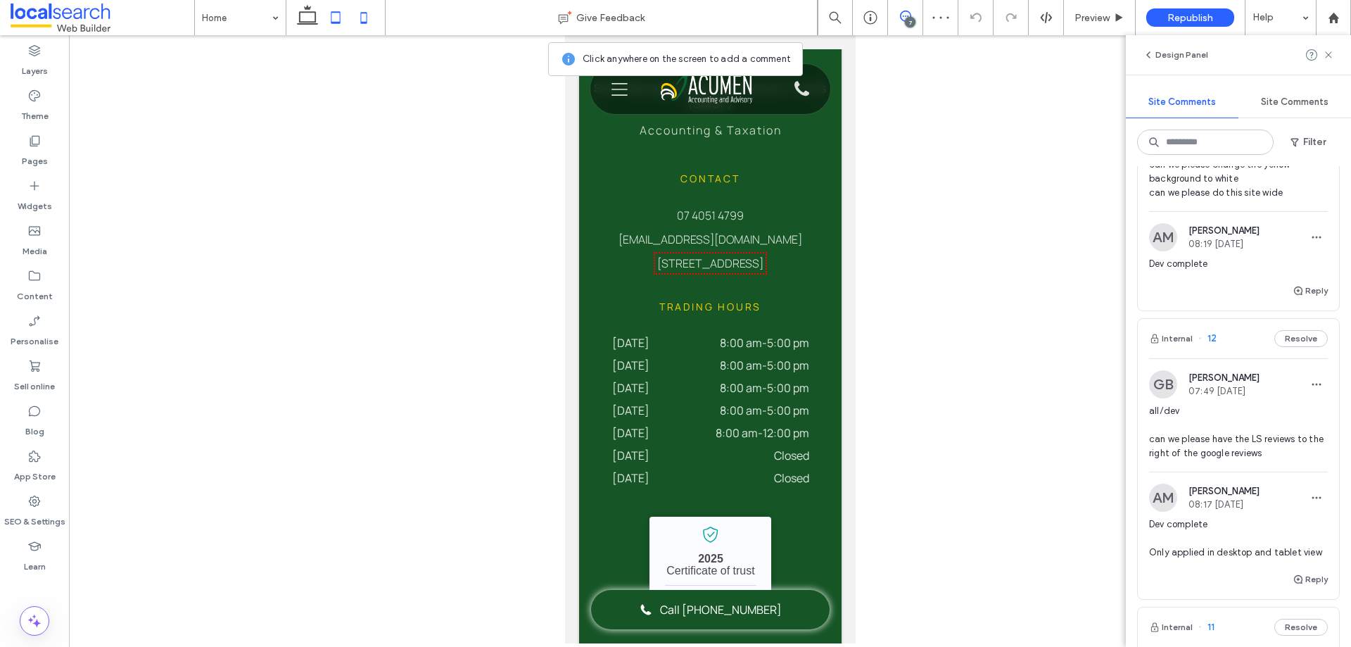
click at [338, 25] on icon at bounding box center [336, 18] width 28 height 28
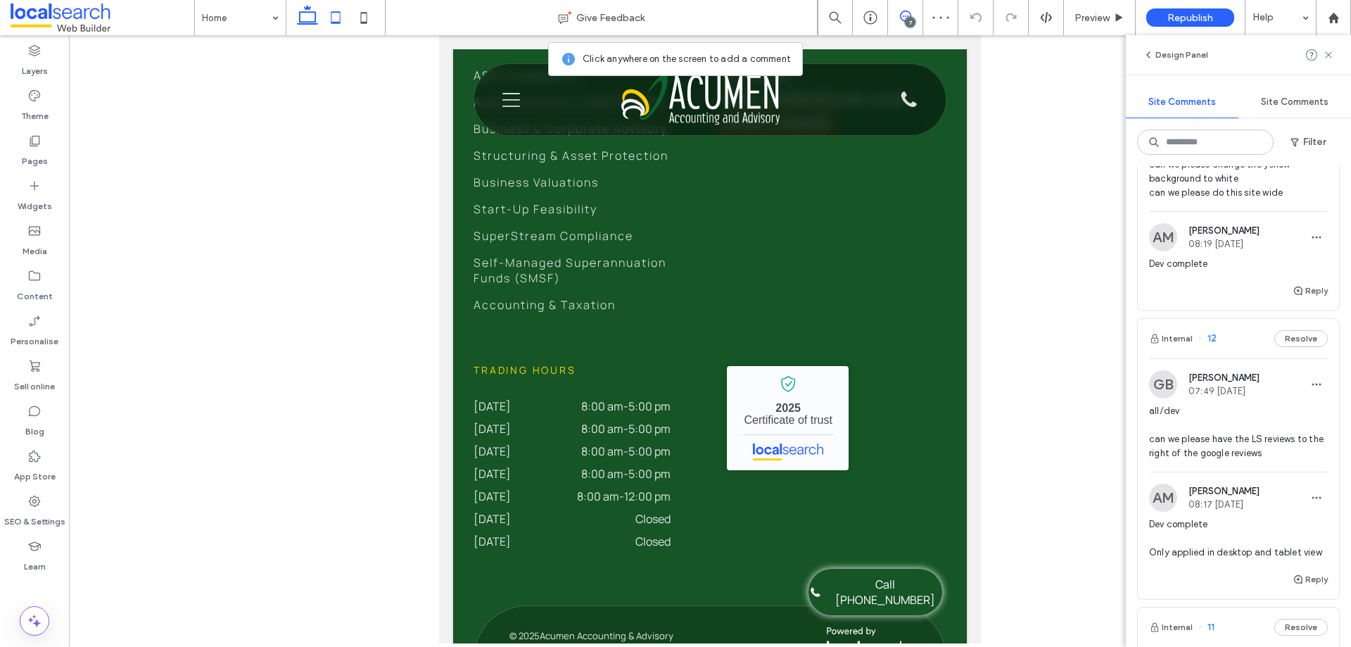
click at [305, 23] on icon at bounding box center [307, 18] width 28 height 28
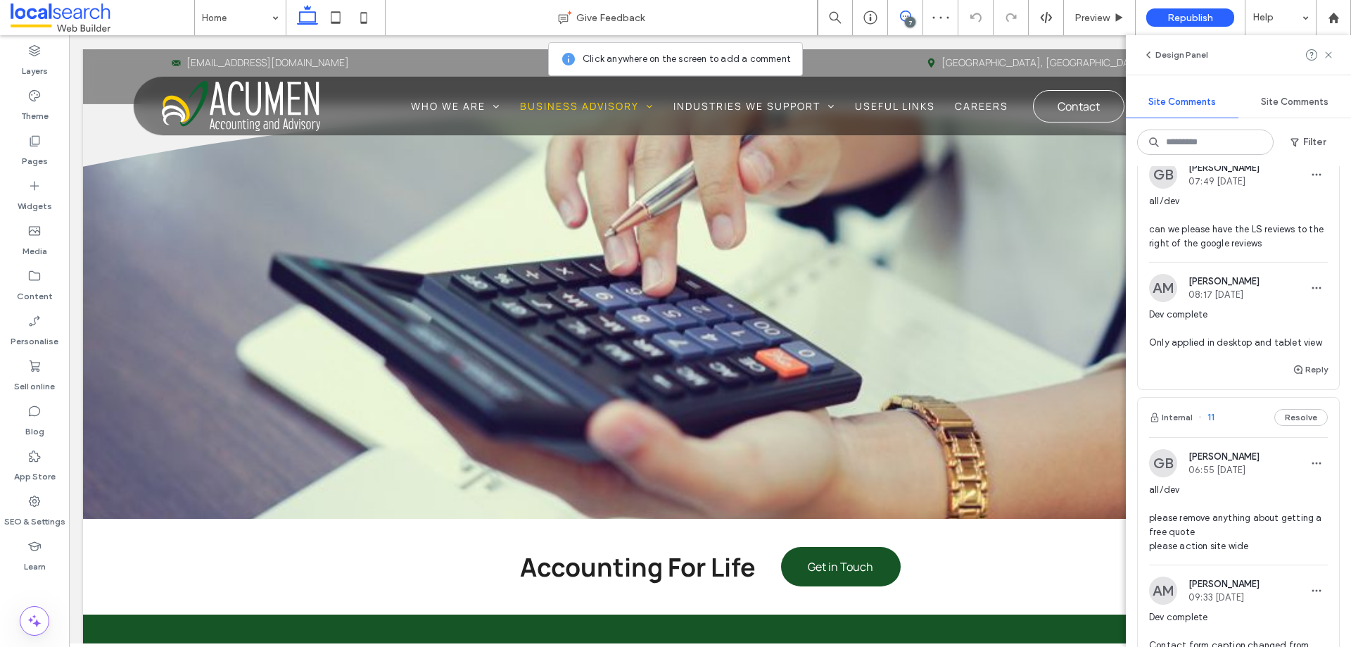
scroll to position [1698, 0]
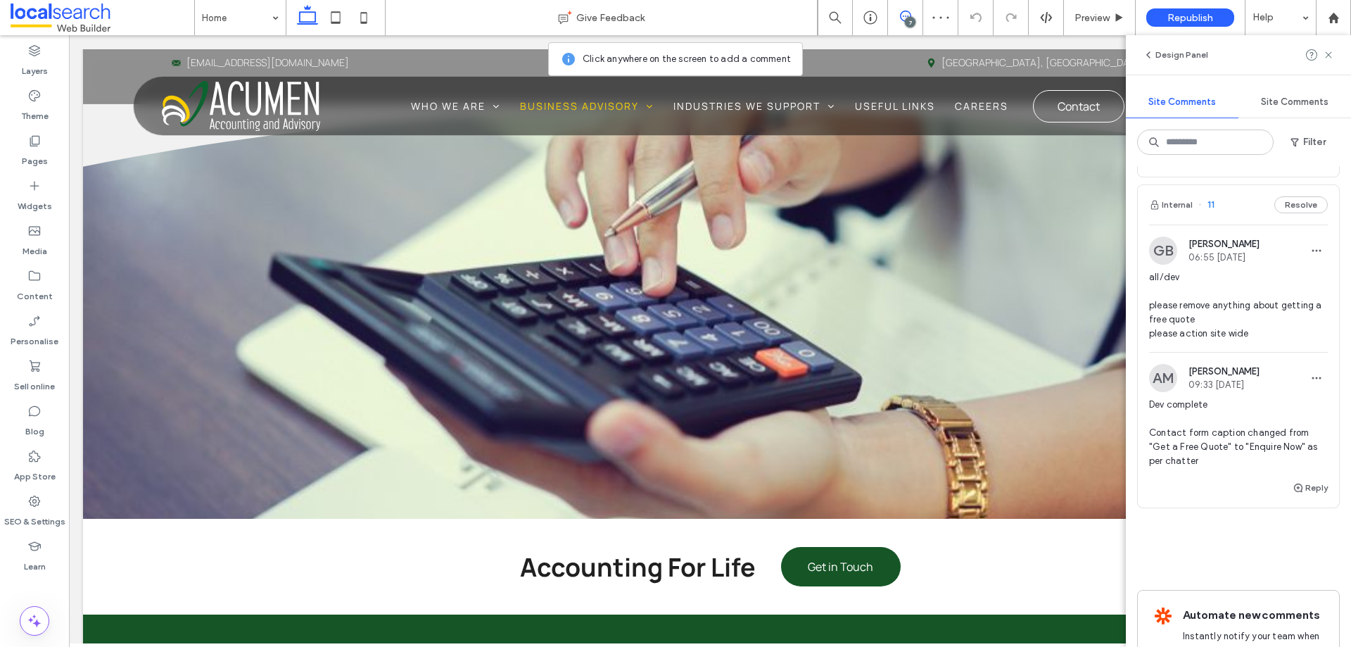
click at [1239, 224] on div "Internal 11 Resolve" at bounding box center [1238, 204] width 201 height 39
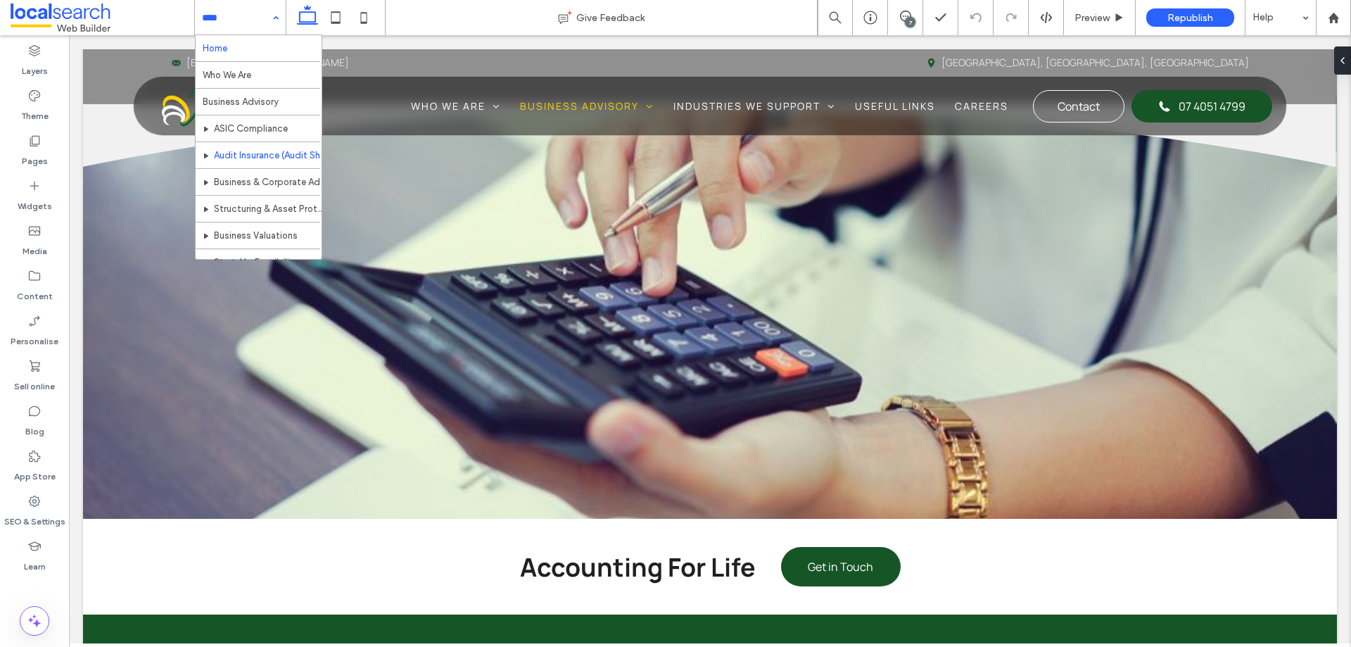
scroll to position [202, 0]
click at [274, 20] on div "Home Who We Are Business Advisory ASIC Compliance Audit Insurance (Audit Shield…" at bounding box center [240, 17] width 91 height 35
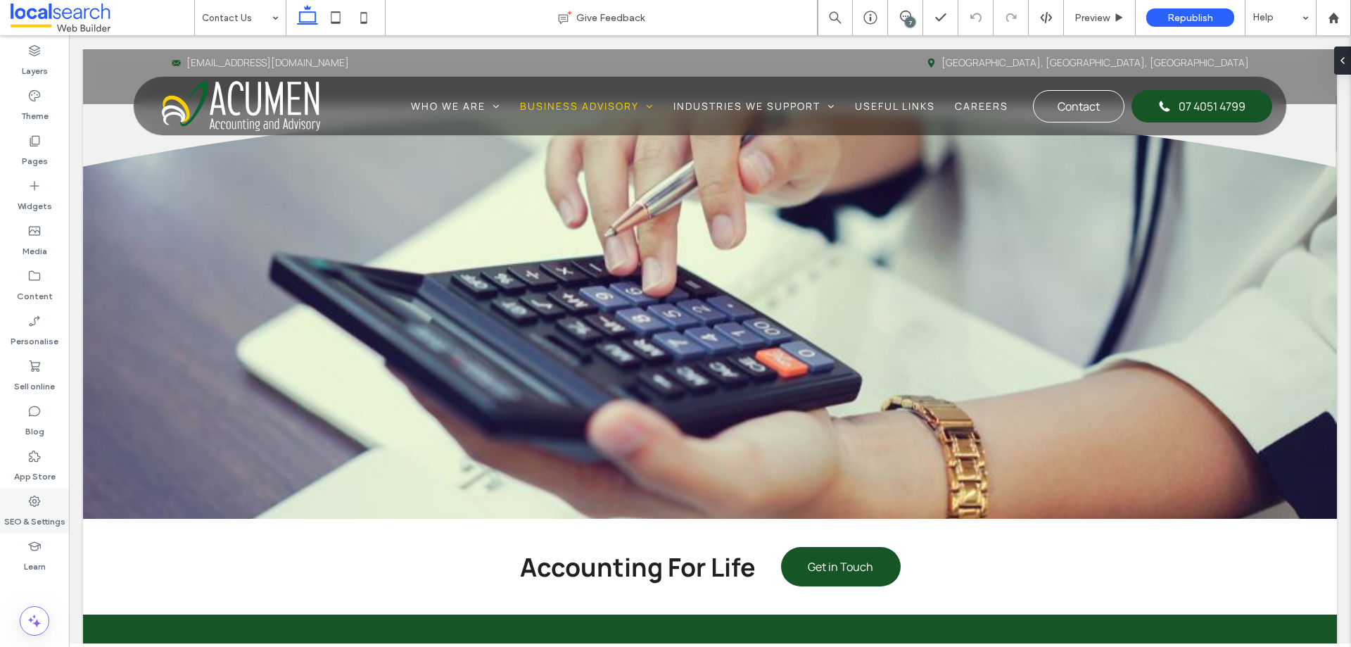
click at [36, 505] on use at bounding box center [34, 500] width 11 height 11
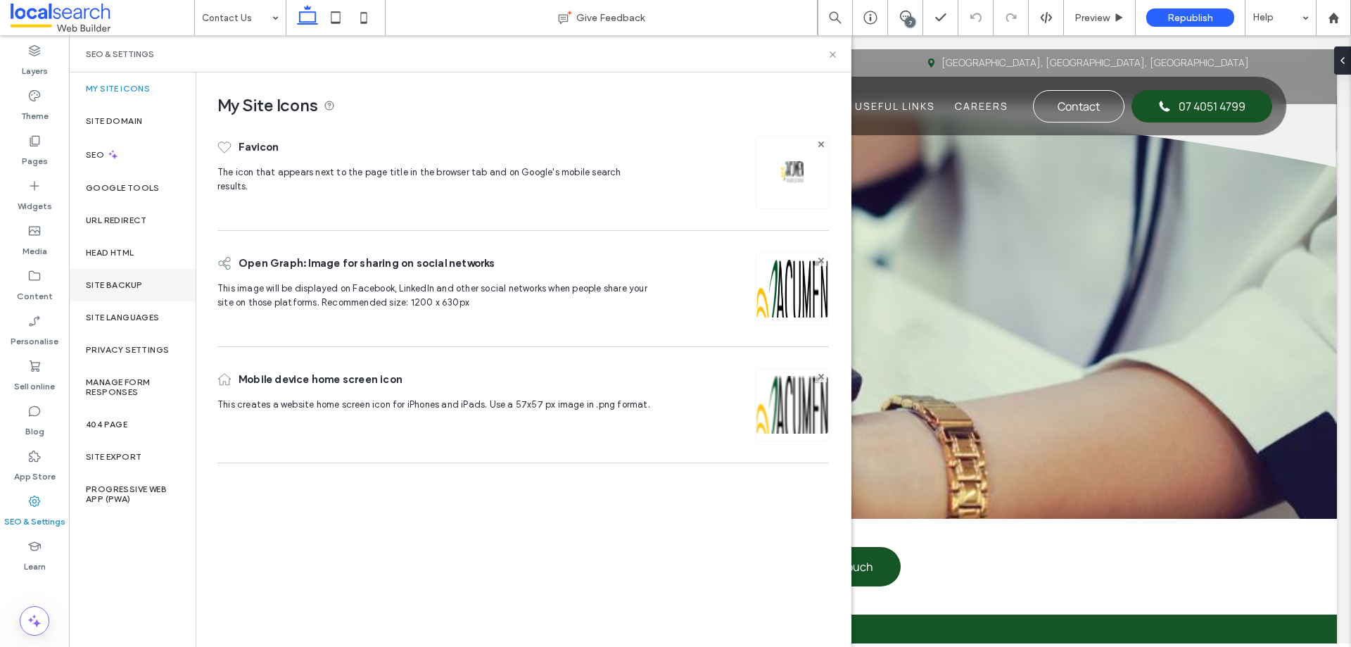
click at [117, 286] on label "Site backup" at bounding box center [114, 285] width 56 height 10
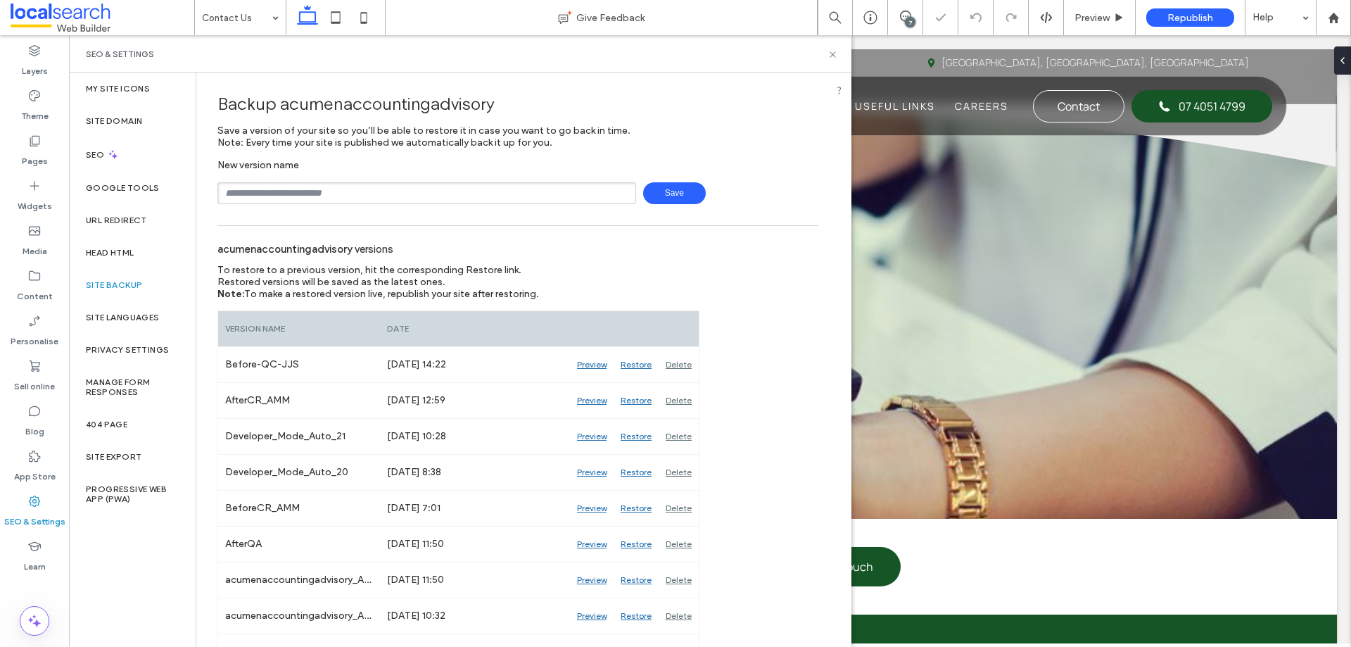
click at [331, 197] on input "text" at bounding box center [426, 193] width 419 height 22
type input "**********"
click at [652, 195] on span "Save" at bounding box center [674, 193] width 63 height 22
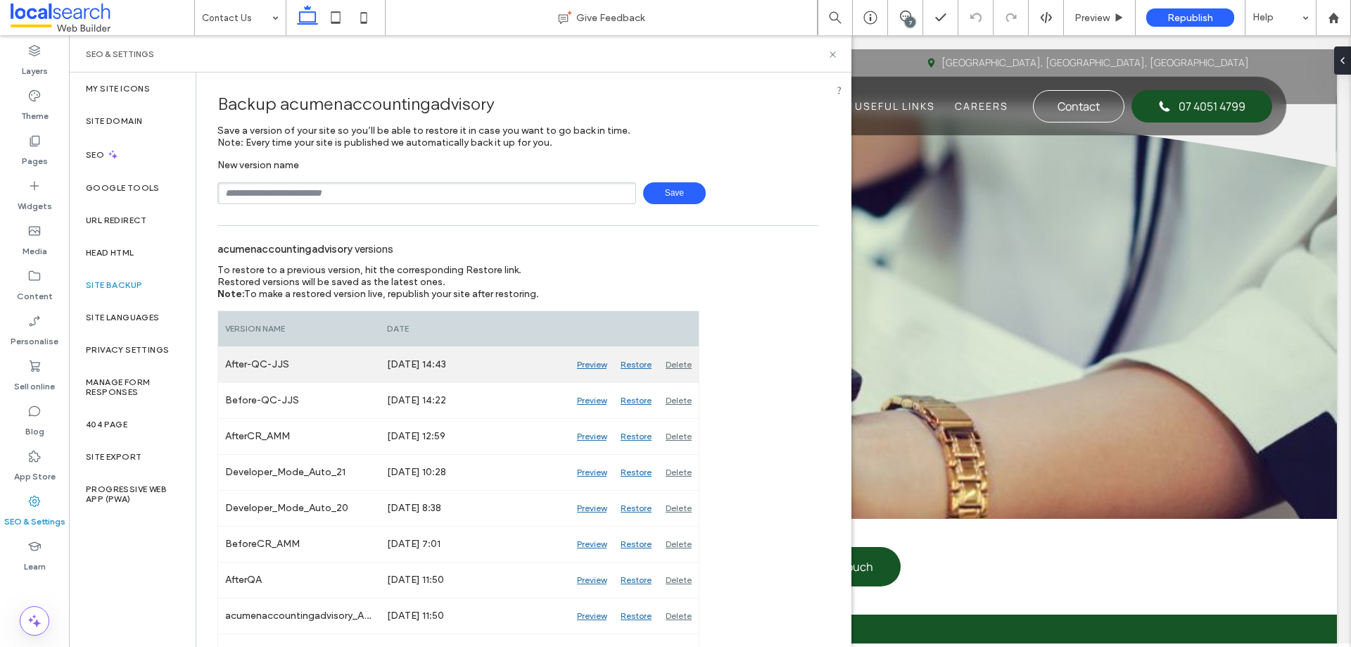
click at [679, 362] on div "Delete" at bounding box center [679, 364] width 40 height 35
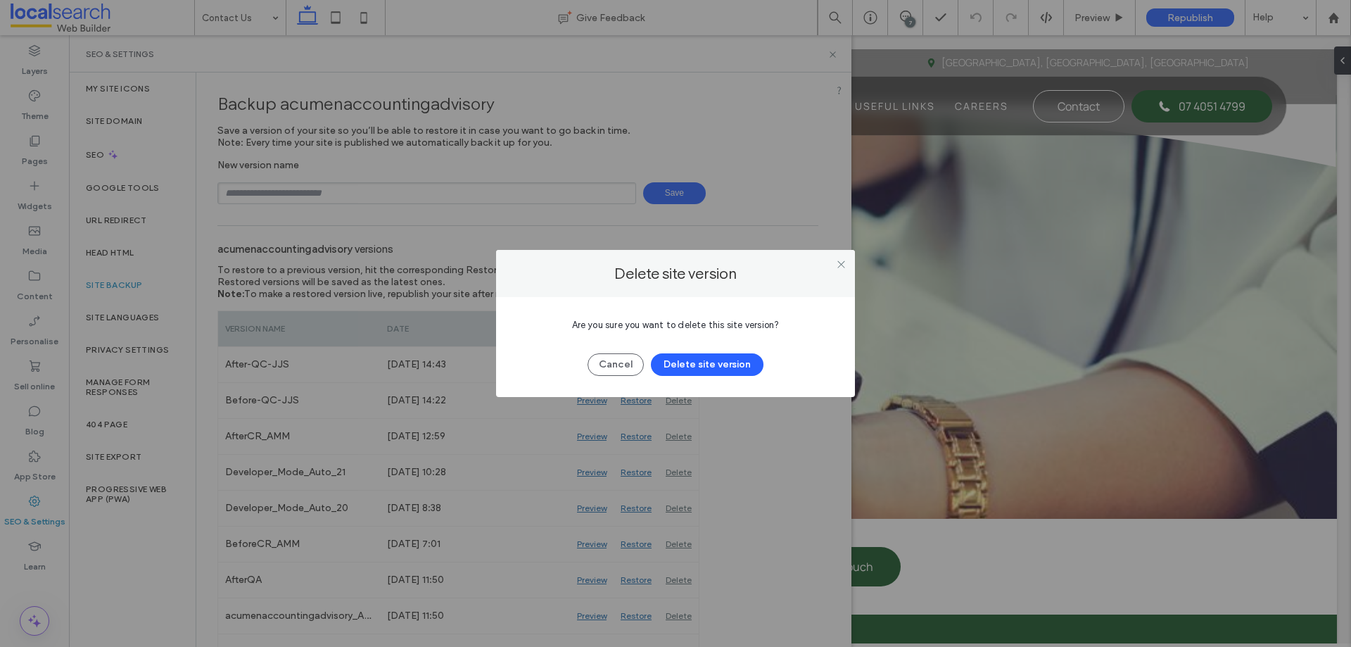
click at [761, 360] on div "Cancel Delete site version" at bounding box center [675, 357] width 317 height 37
click at [754, 360] on button "Delete site version" at bounding box center [707, 364] width 113 height 23
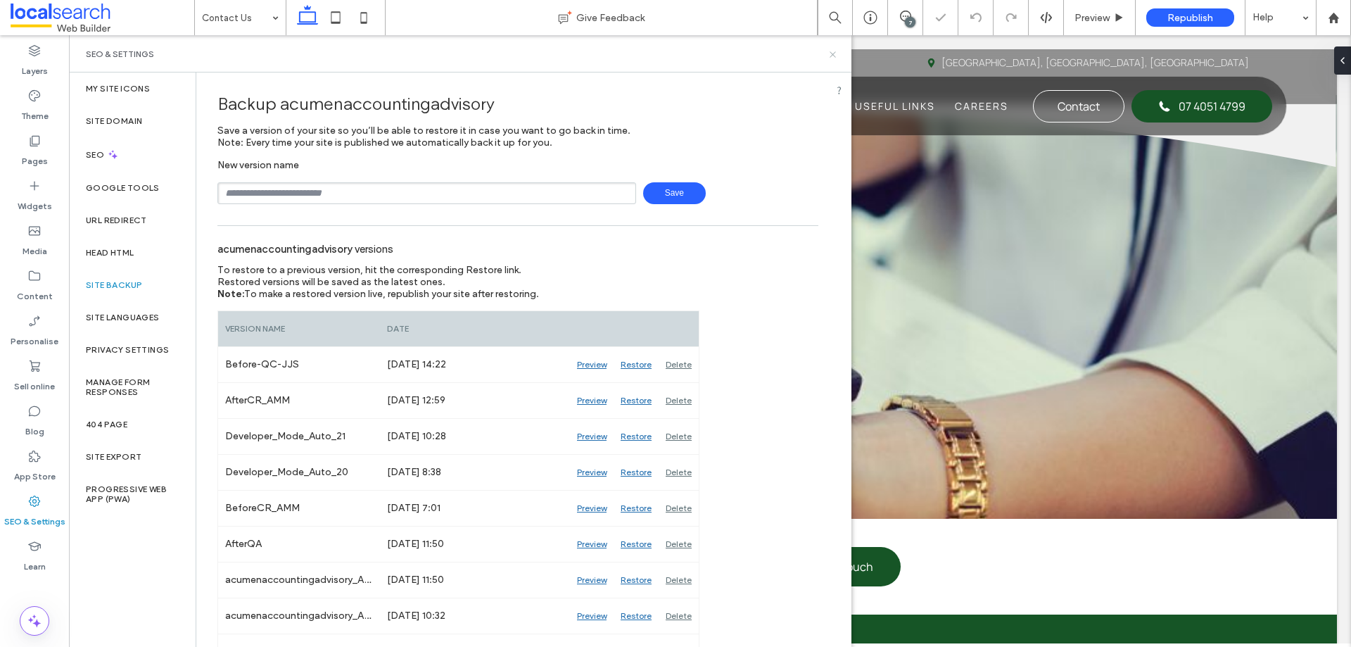
click at [831, 52] on use at bounding box center [833, 54] width 6 height 6
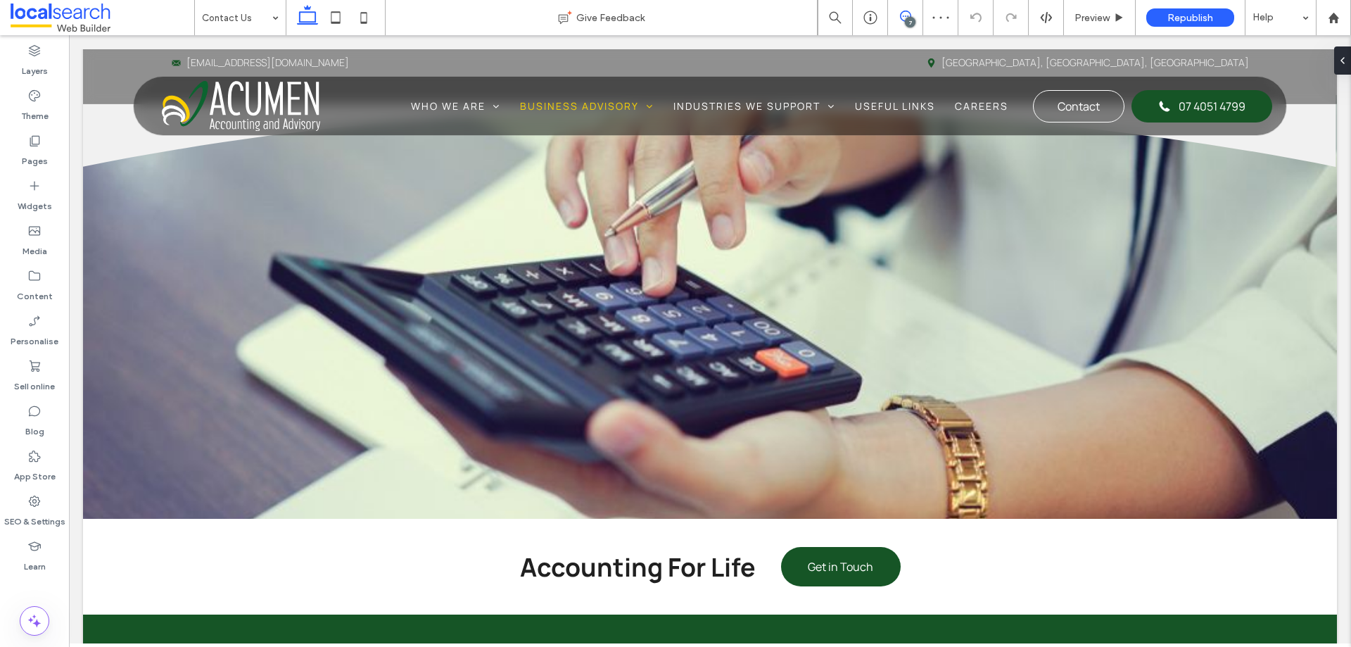
click at [905, 18] on icon at bounding box center [905, 16] width 11 height 11
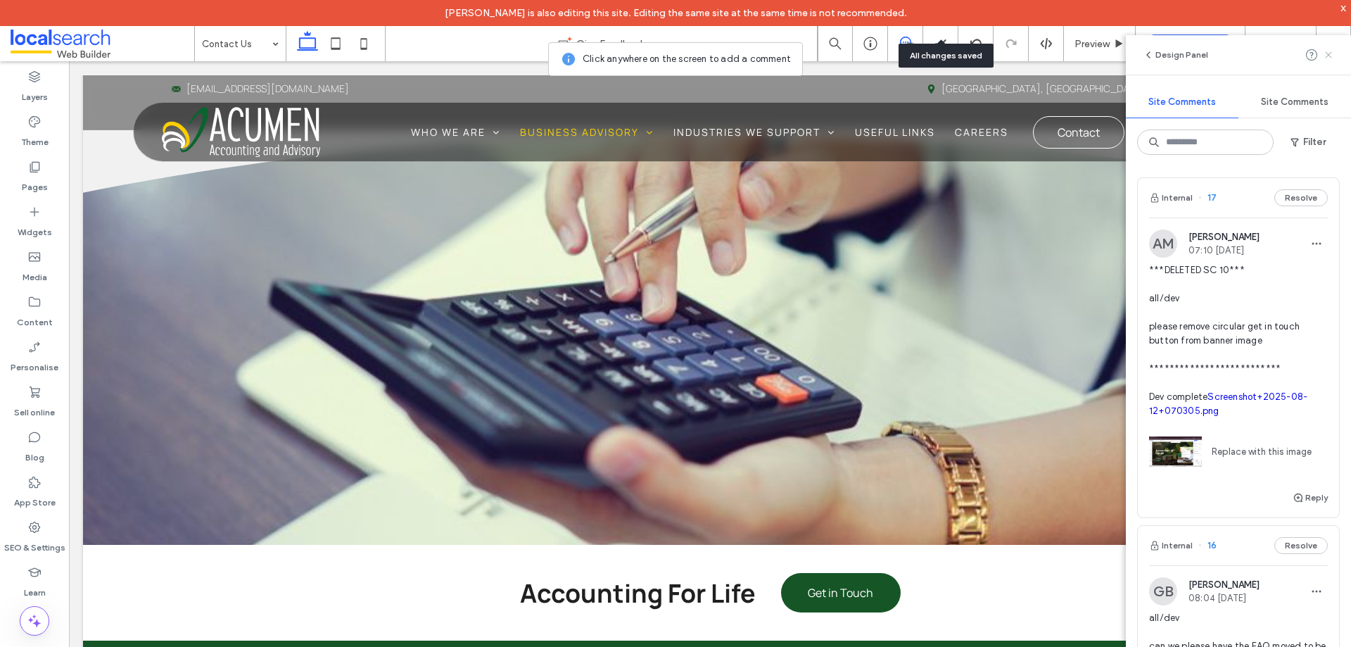
click at [1330, 61] on span at bounding box center [1328, 54] width 11 height 17
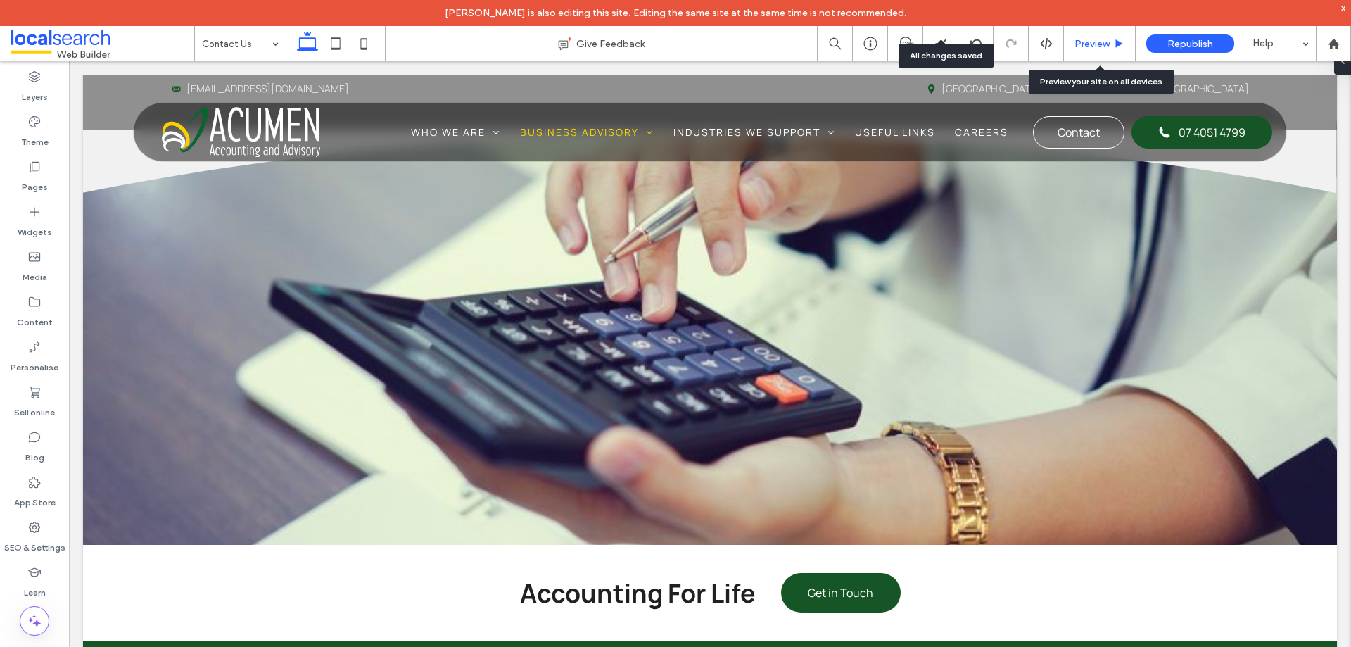
click at [1097, 40] on span "Preview" at bounding box center [1092, 44] width 35 height 12
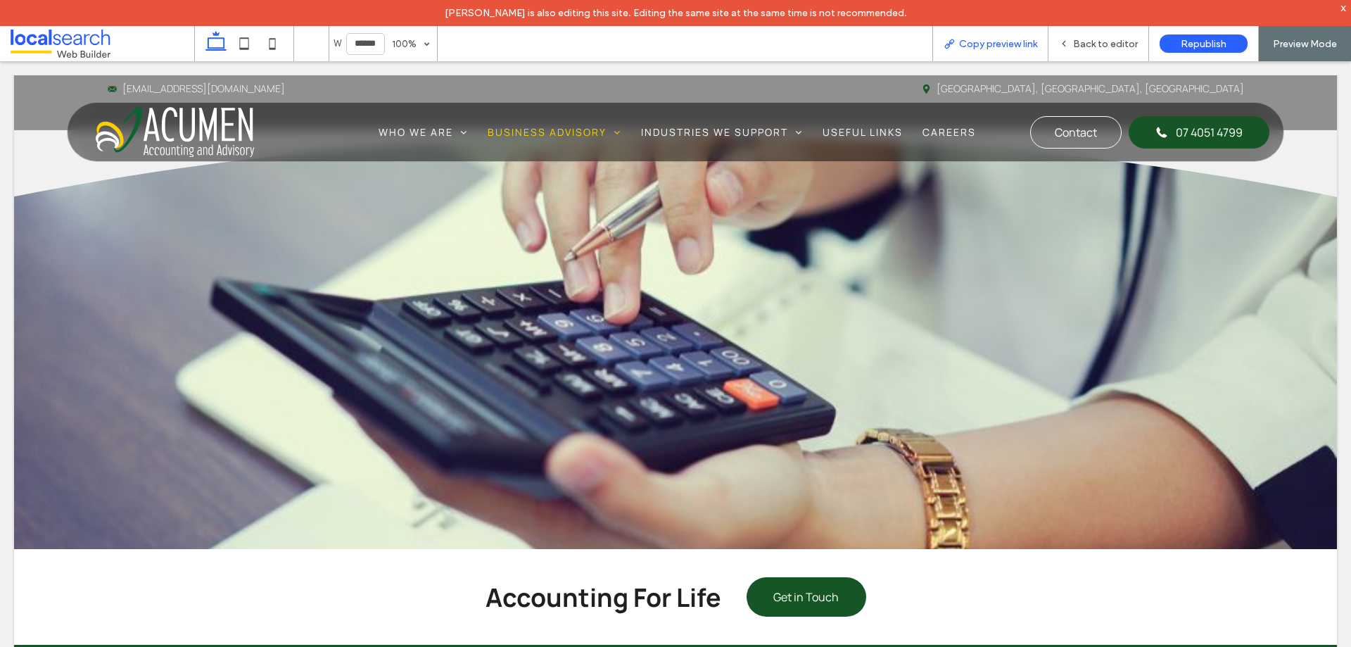
click at [1018, 46] on span "Copy preview link" at bounding box center [998, 44] width 78 height 12
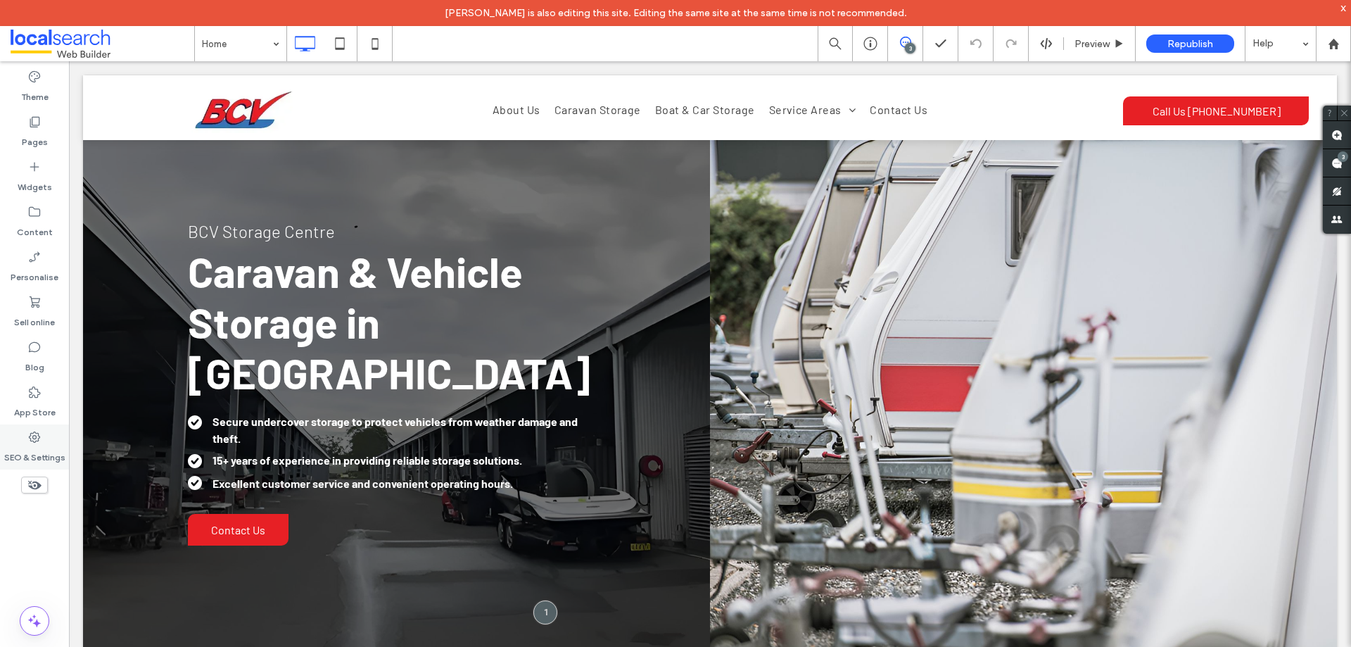
drag, startPoint x: 46, startPoint y: 356, endPoint x: 39, endPoint y: 441, distance: 85.4
click at [39, 441] on icon at bounding box center [34, 437] width 14 height 14
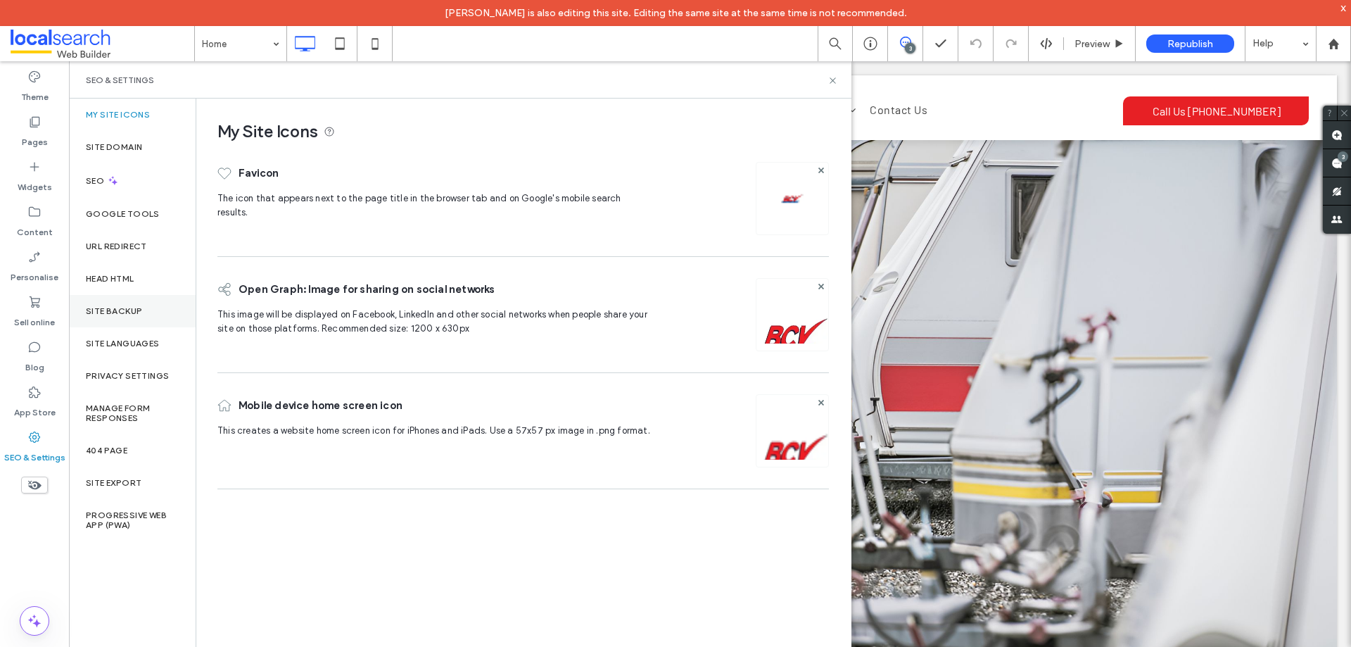
click at [163, 315] on div "Site backup" at bounding box center [132, 311] width 127 height 32
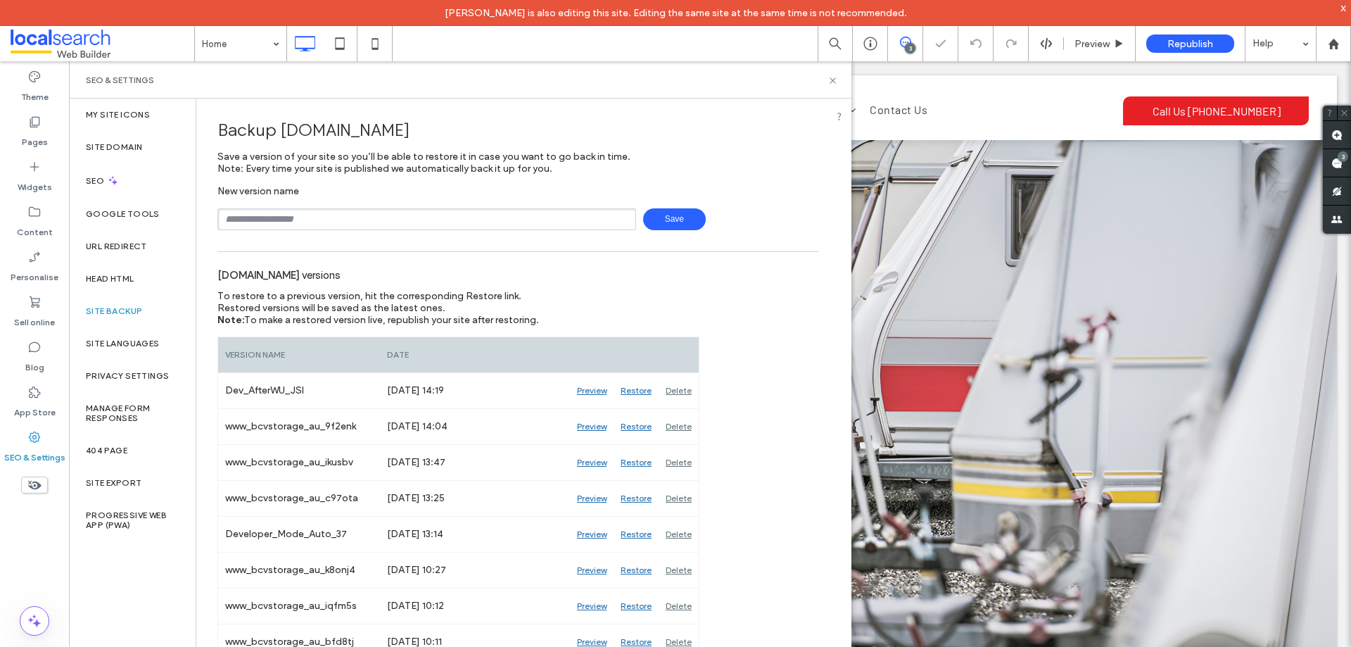
click at [350, 220] on input "text" at bounding box center [426, 219] width 419 height 22
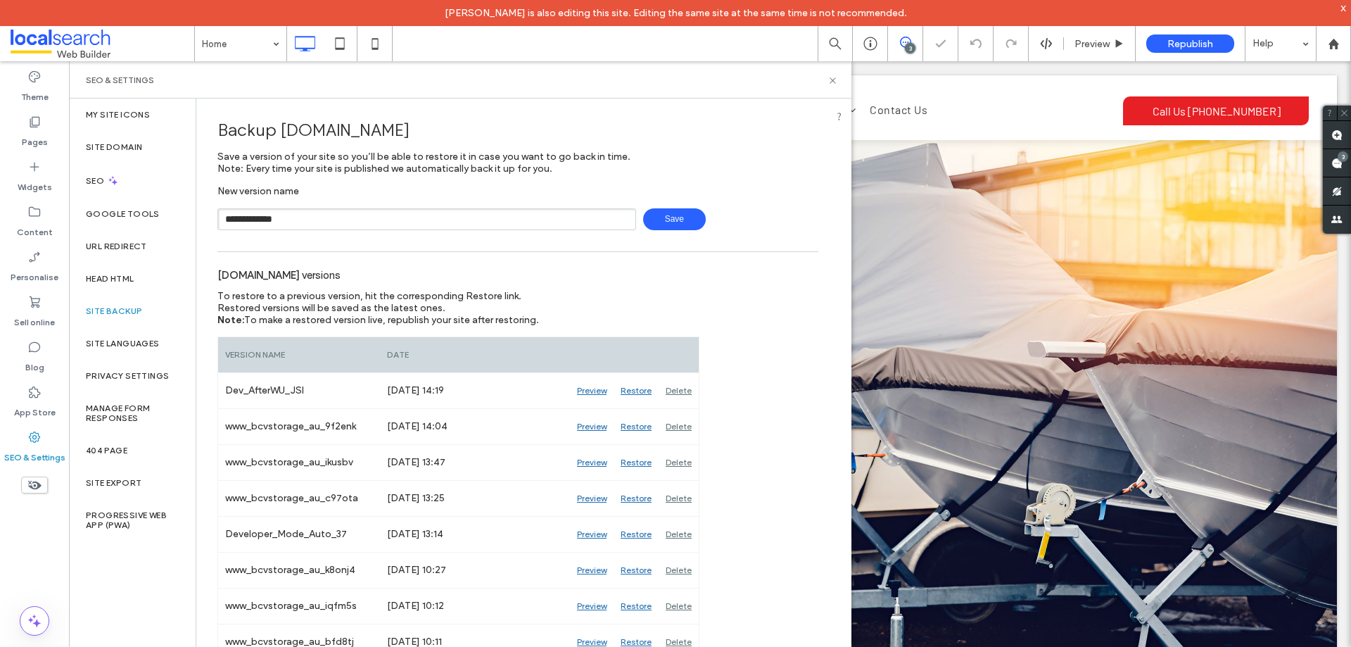
click at [671, 222] on span "Save" at bounding box center [674, 219] width 63 height 22
click at [275, 216] on input "**********" at bounding box center [426, 219] width 419 height 22
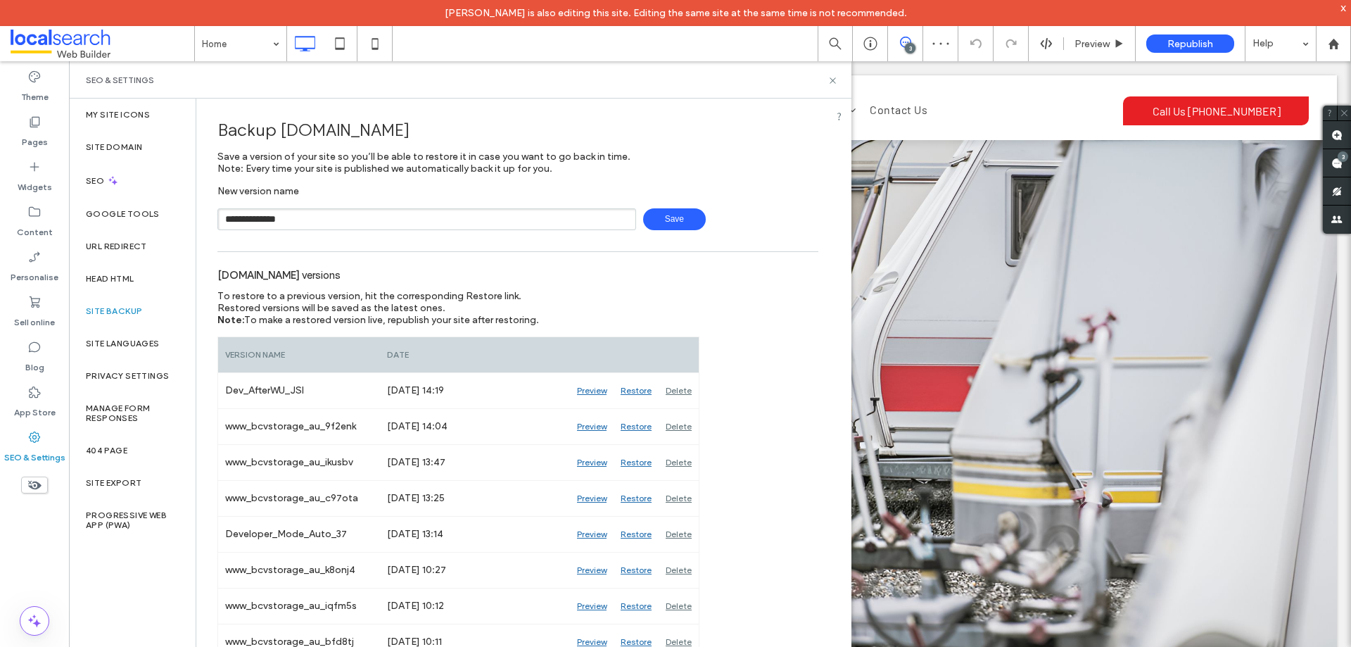
type input "**********"
click at [657, 221] on span "Save" at bounding box center [674, 219] width 63 height 22
click at [832, 81] on icon at bounding box center [833, 80] width 11 height 11
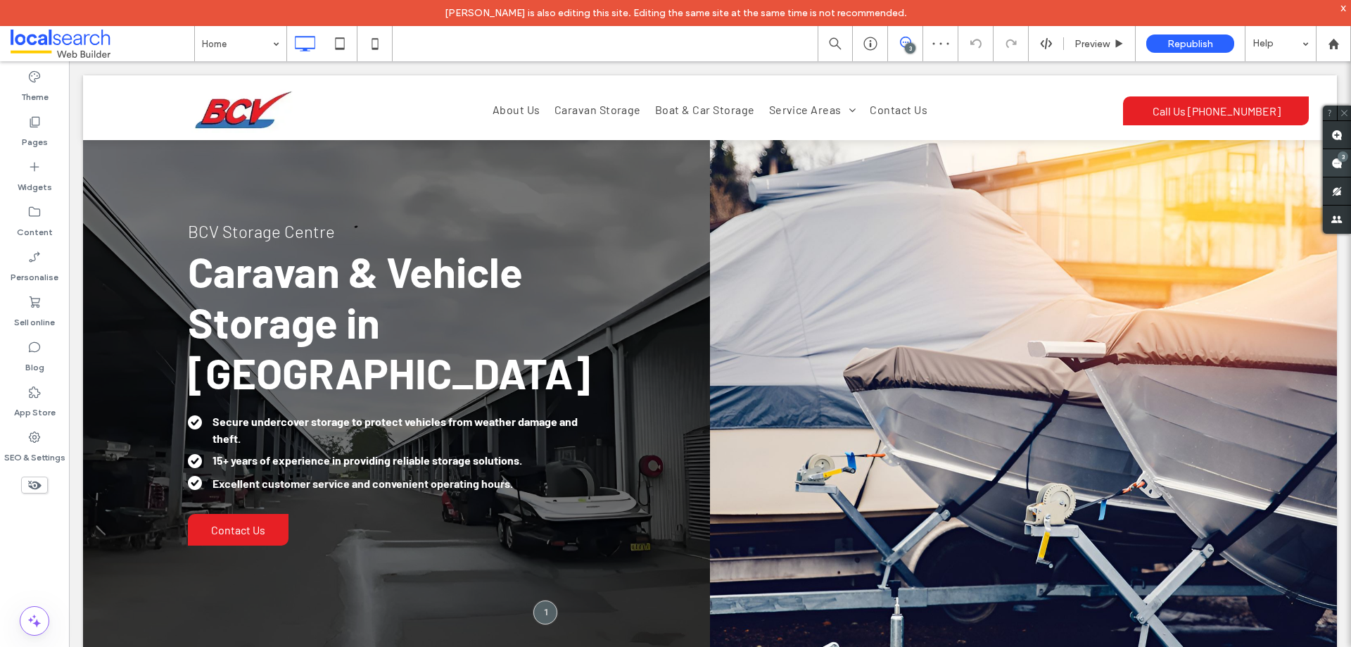
click at [1331, 163] on span at bounding box center [1337, 162] width 28 height 27
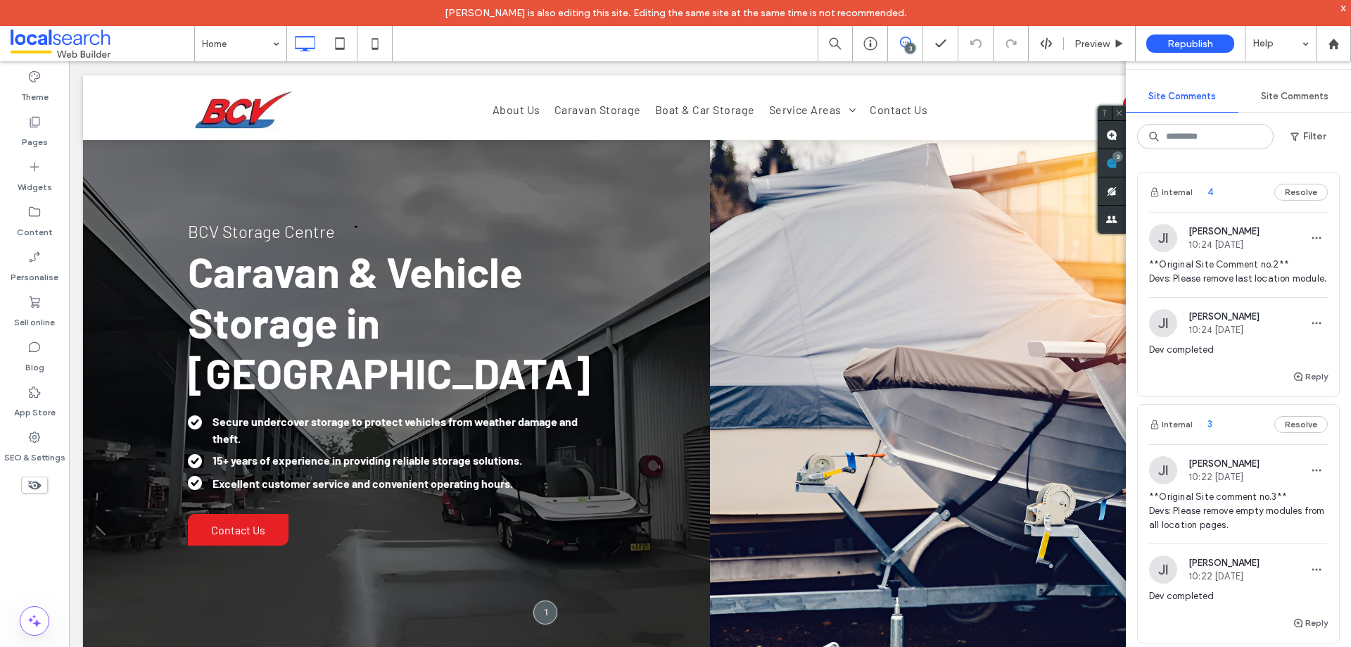
click at [1236, 205] on div "Internal 4 Resolve" at bounding box center [1238, 191] width 201 height 39
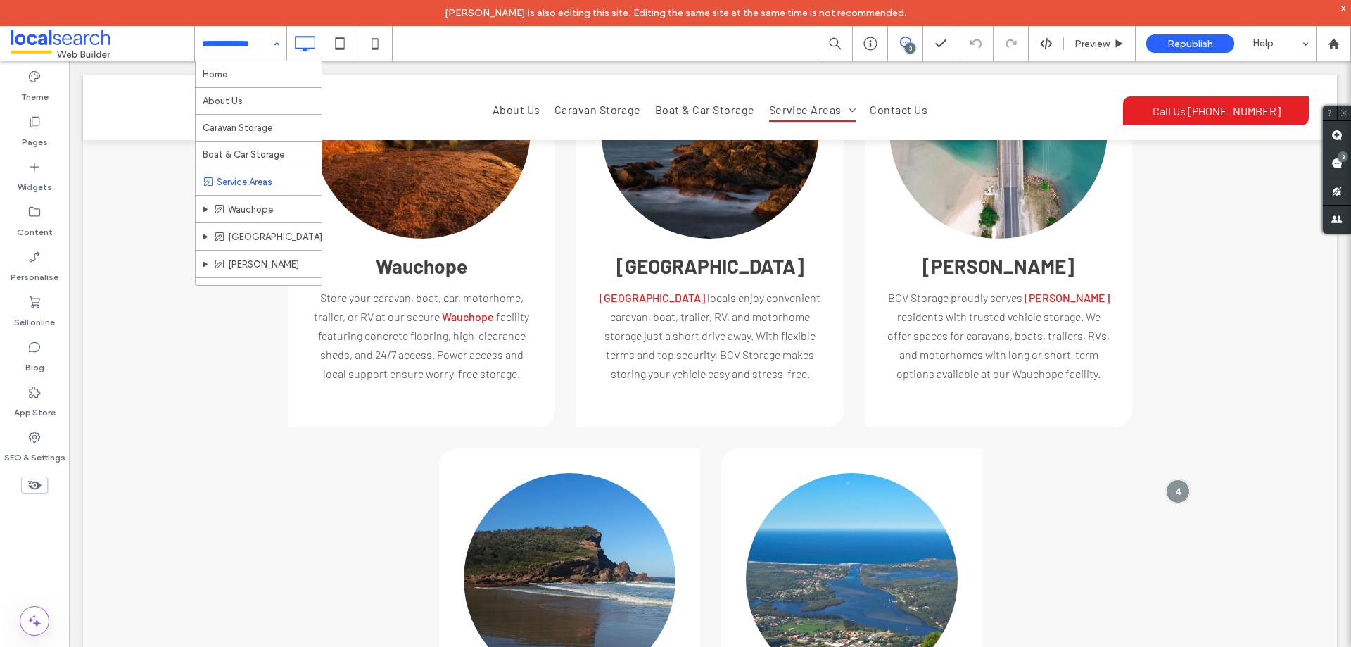
scroll to position [72, 0]
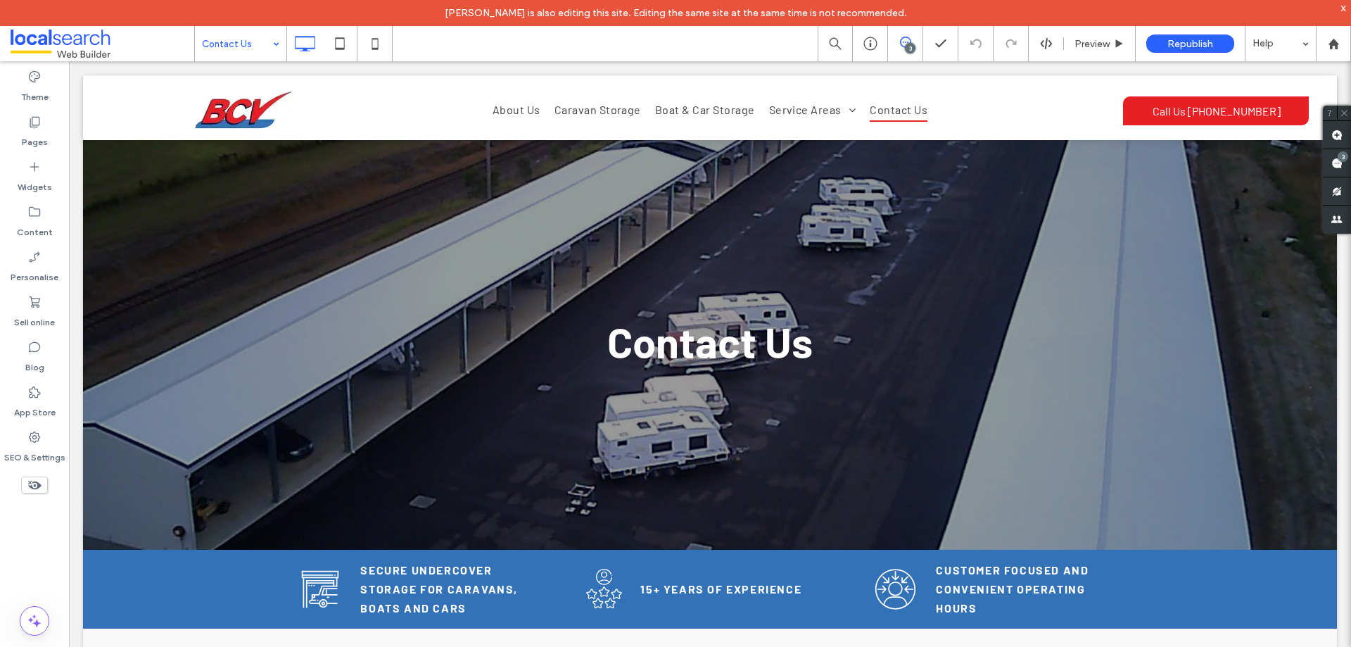
drag, startPoint x: 42, startPoint y: 85, endPoint x: 180, endPoint y: 279, distance: 238.2
click at [42, 85] on label "Theme" at bounding box center [34, 94] width 27 height 20
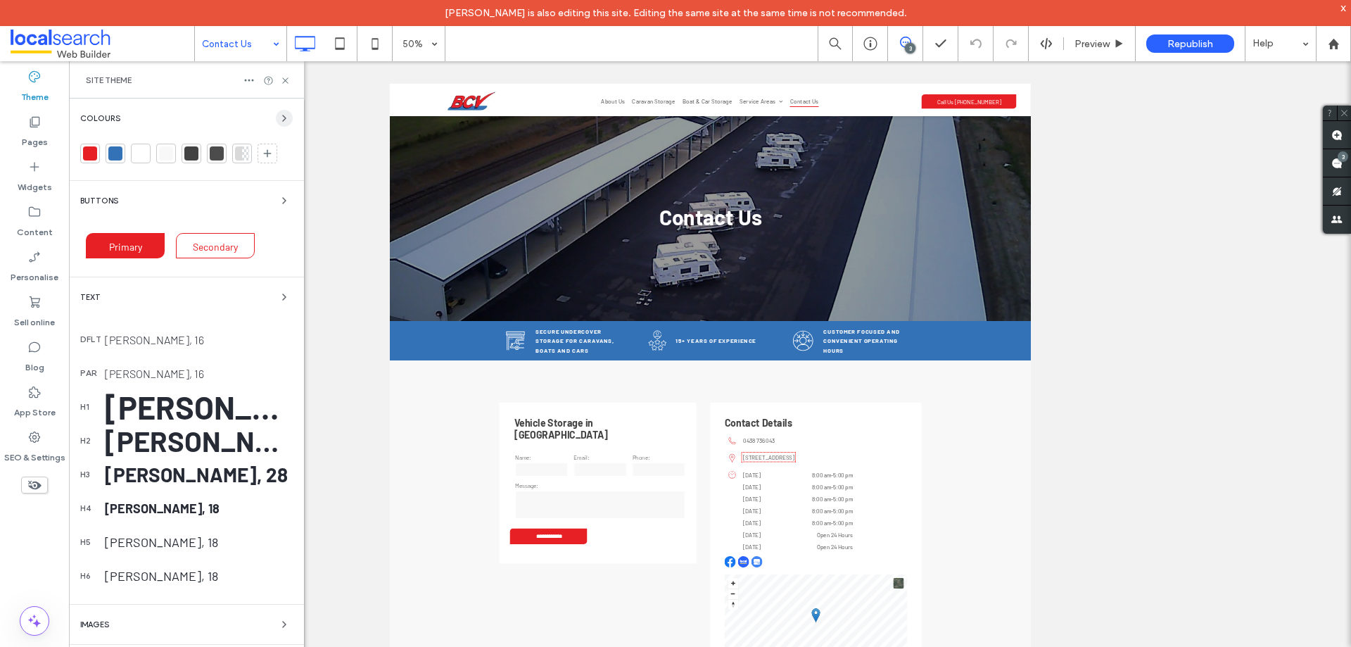
click at [280, 115] on icon "button" at bounding box center [284, 118] width 11 height 11
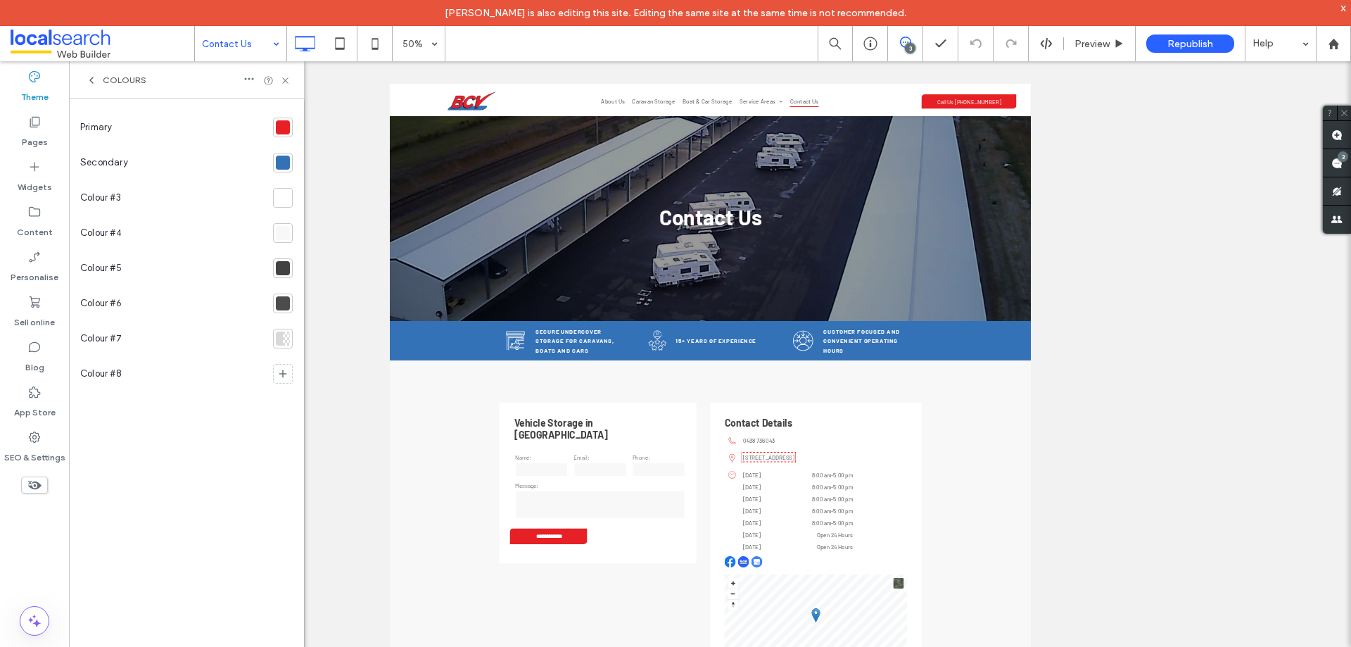
click at [289, 132] on div at bounding box center [283, 127] width 14 height 14
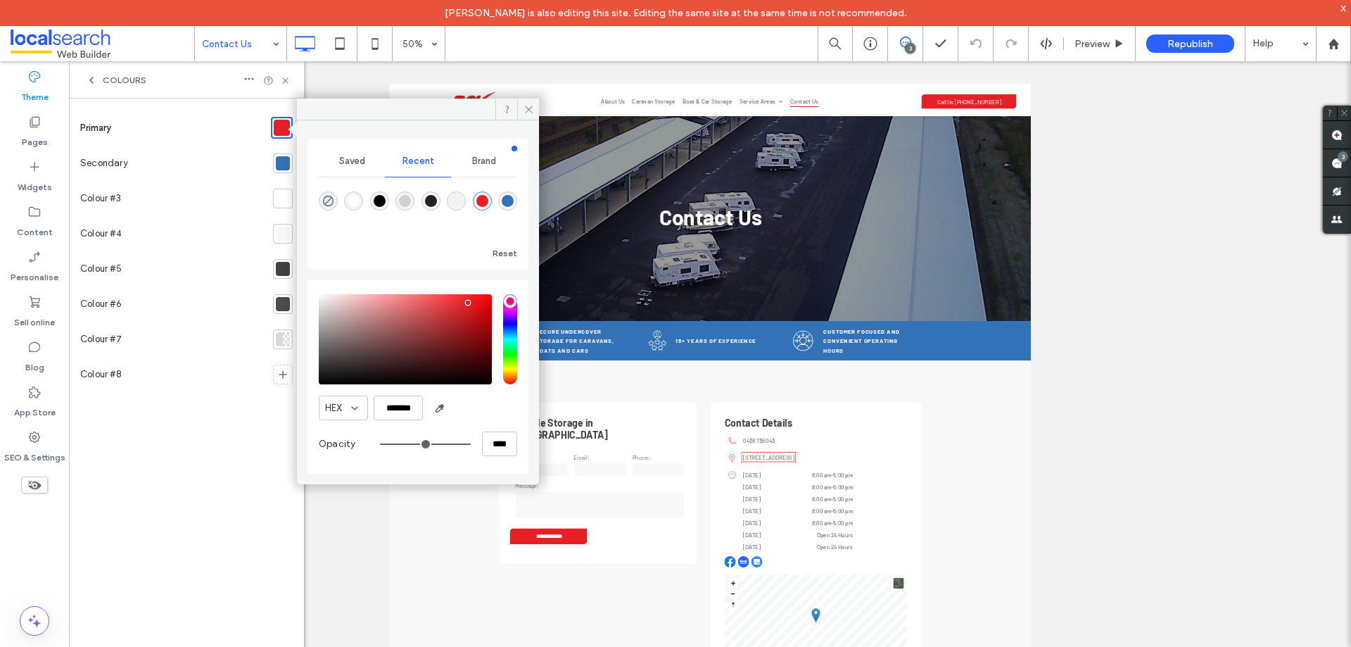
click at [284, 167] on div at bounding box center [283, 163] width 14 height 14
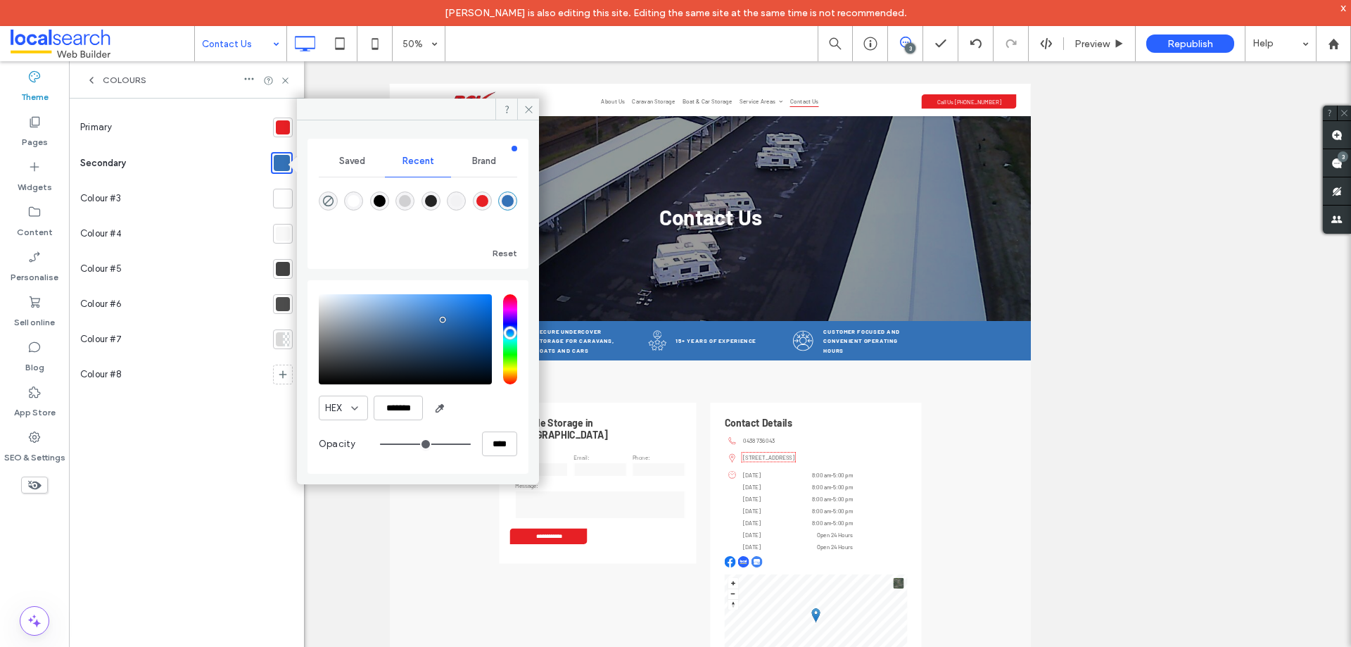
drag, startPoint x: 315, startPoint y: 52, endPoint x: 283, endPoint y: 122, distance: 77.5
click at [525, 112] on icon at bounding box center [529, 109] width 11 height 11
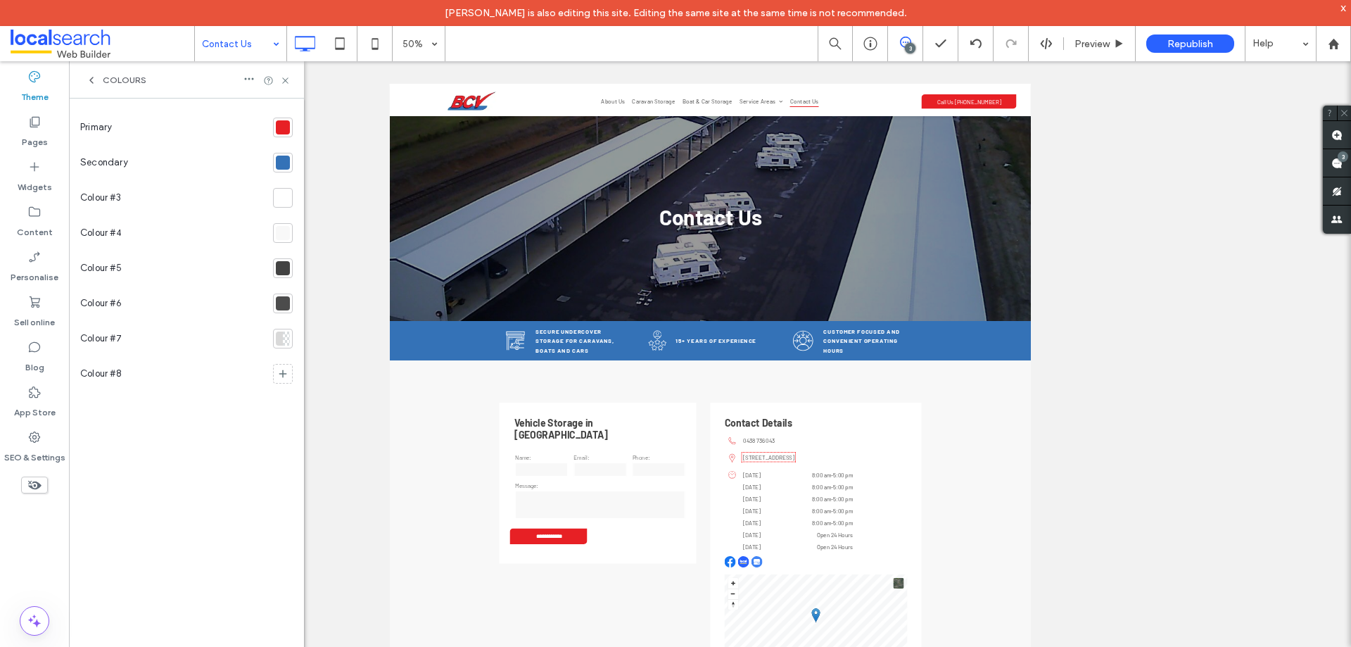
click at [129, 77] on span "Colours" at bounding box center [125, 80] width 44 height 11
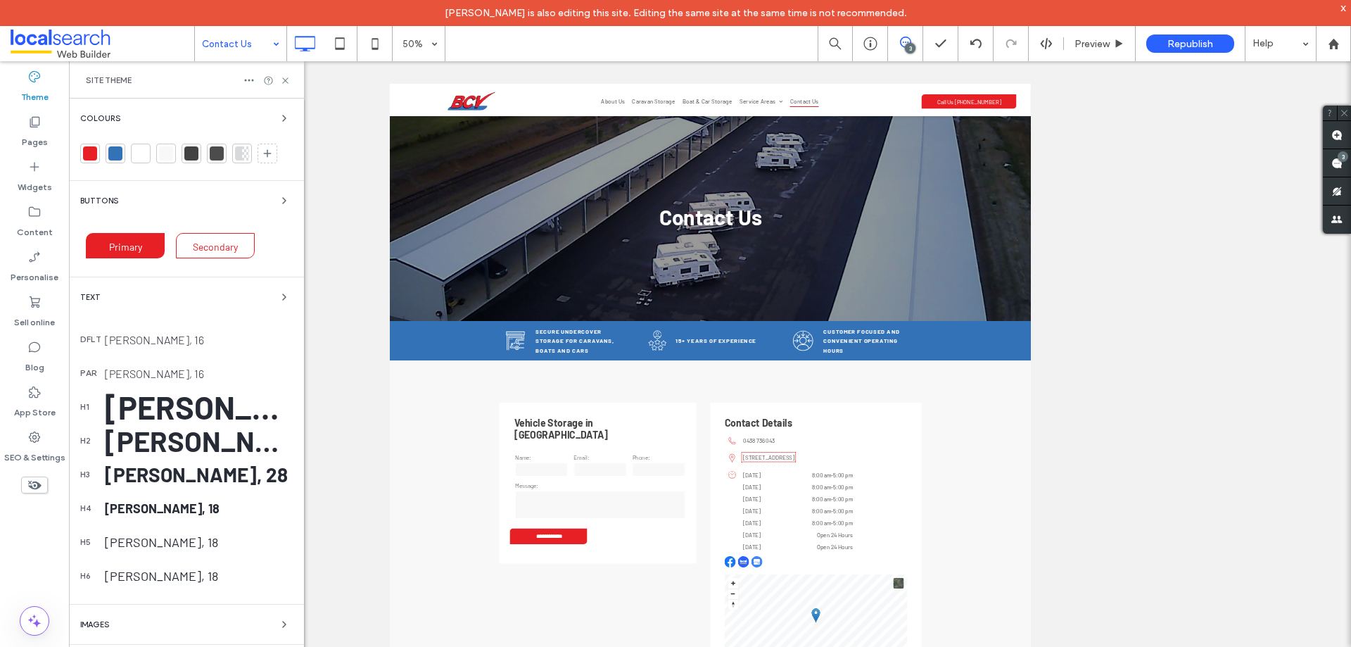
click at [151, 293] on div "Text" at bounding box center [186, 297] width 213 height 17
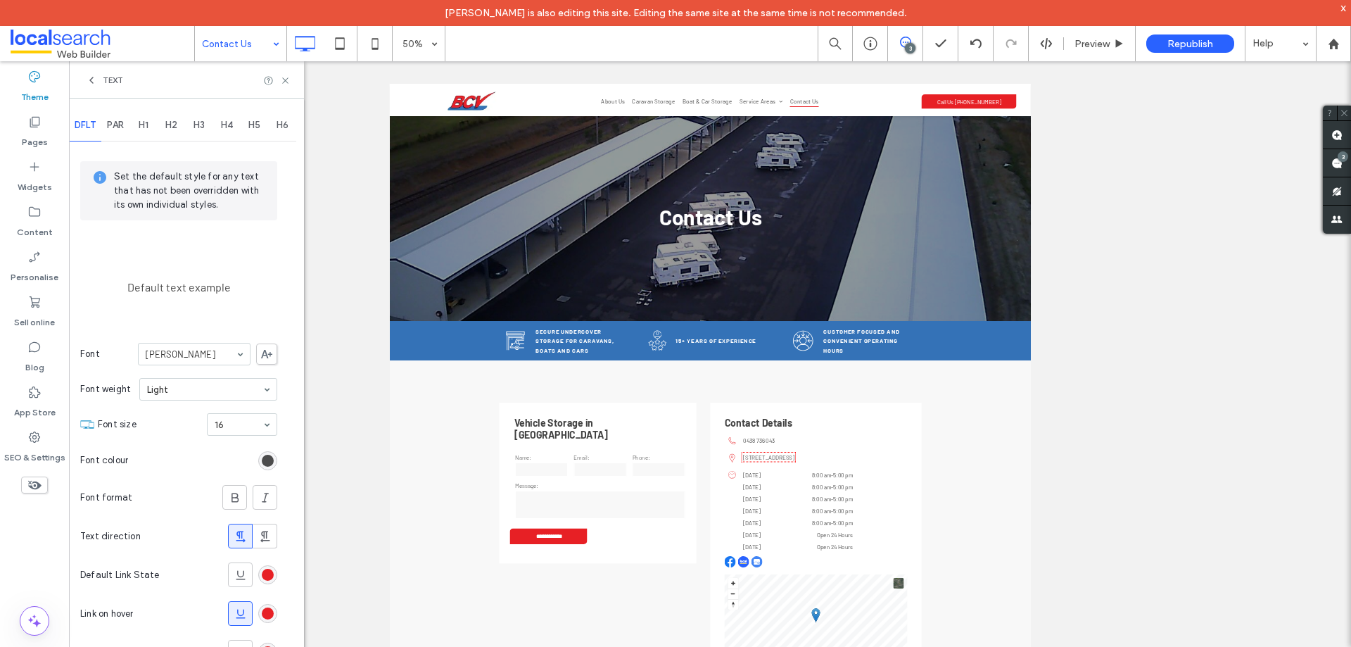
click at [110, 83] on span "Text" at bounding box center [113, 80] width 20 height 11
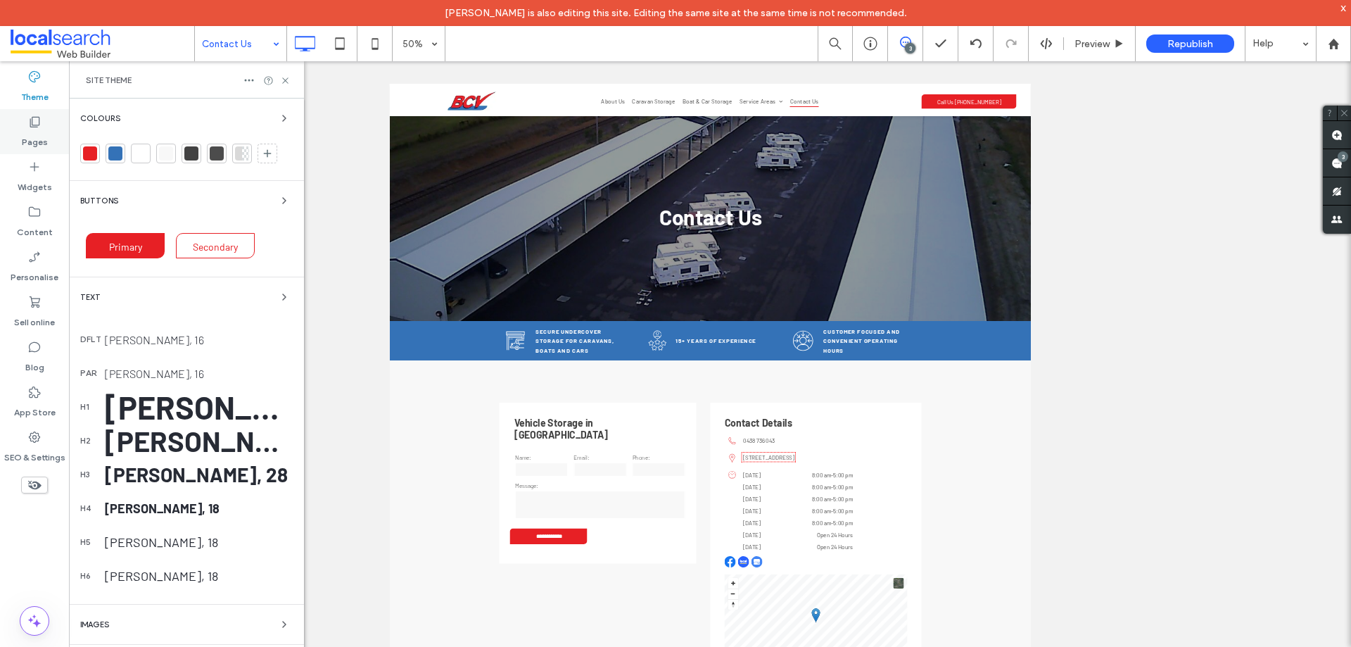
click at [29, 130] on label "Pages" at bounding box center [35, 139] width 26 height 20
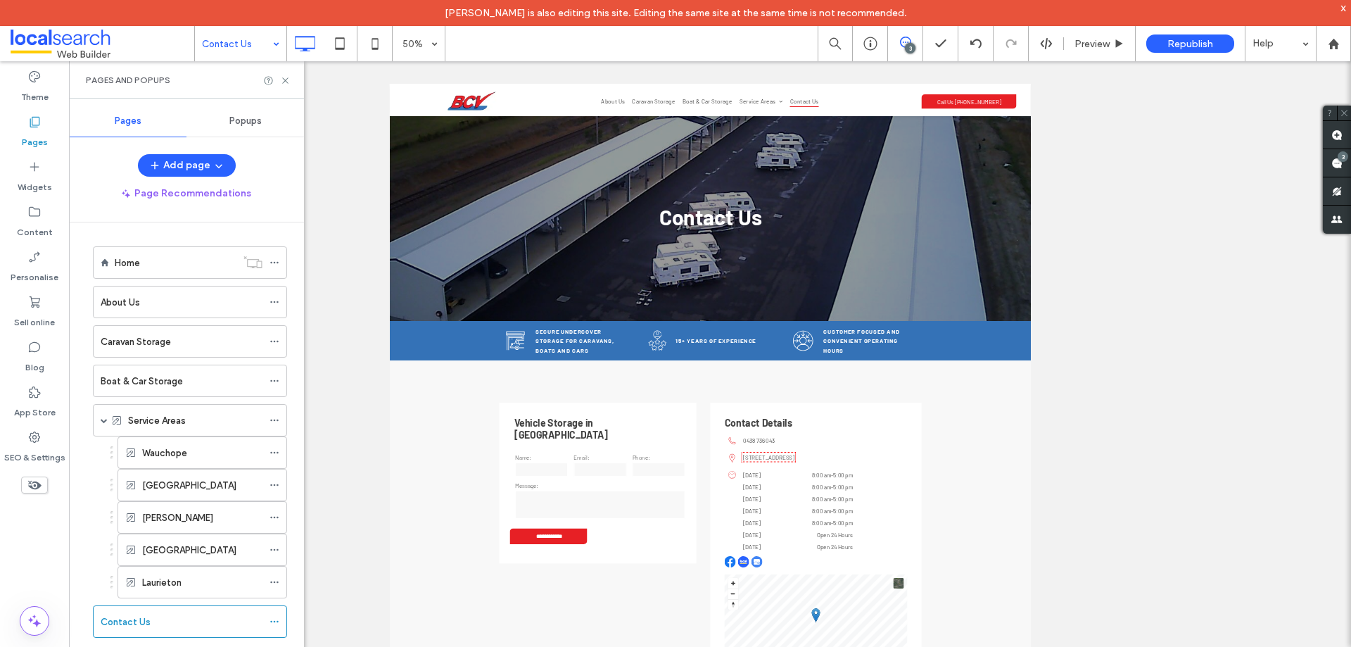
click at [244, 127] on div "Popups" at bounding box center [245, 121] width 118 height 31
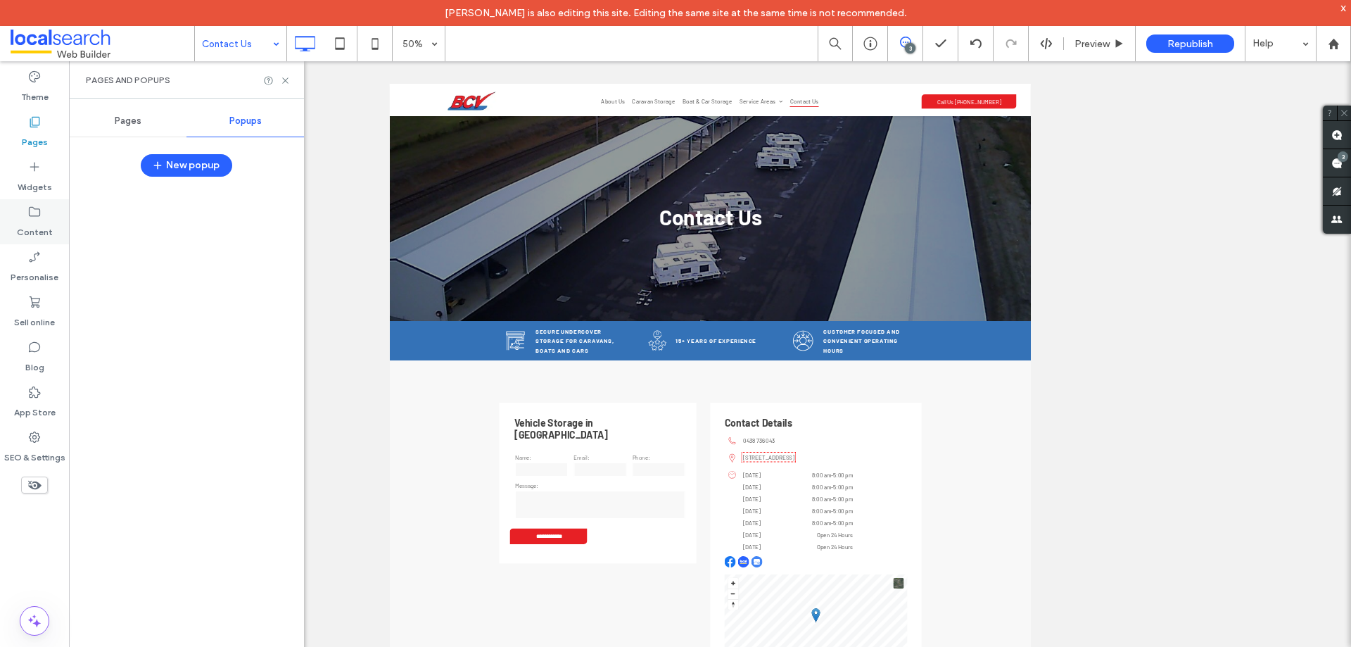
click at [40, 229] on label "Content" at bounding box center [35, 229] width 36 height 20
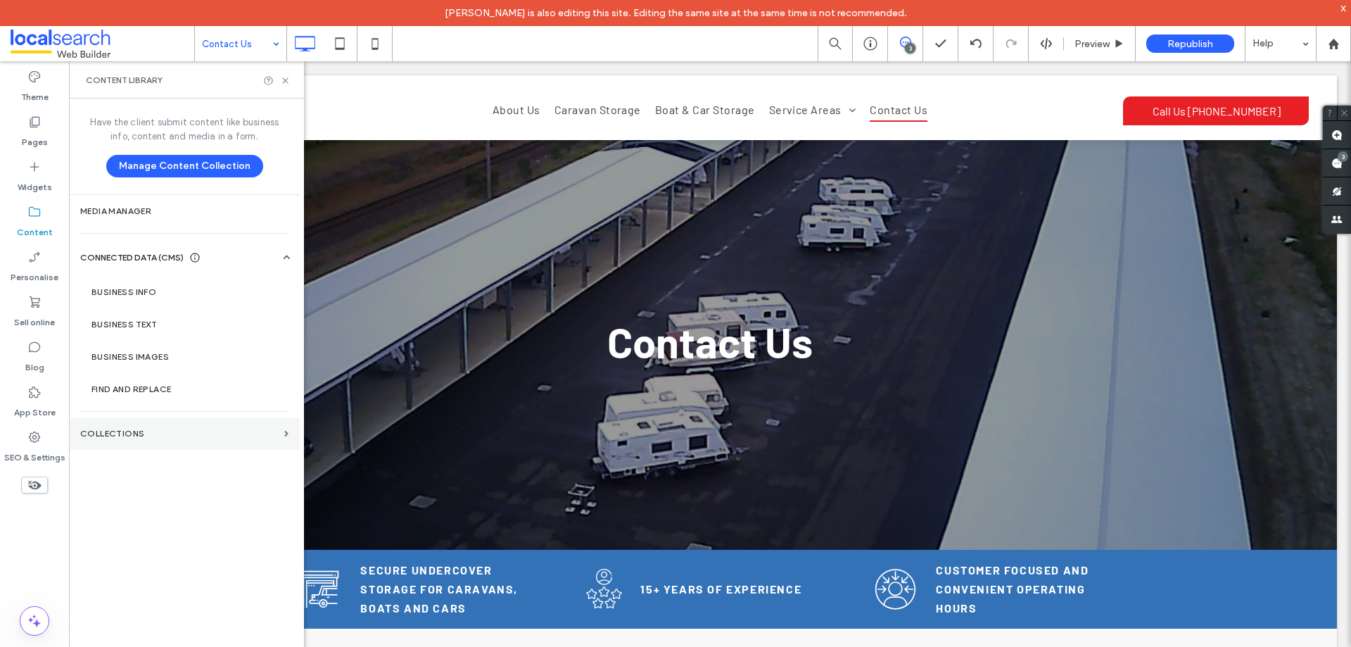
click at [168, 432] on label "COLLECTIONS" at bounding box center [179, 434] width 198 height 10
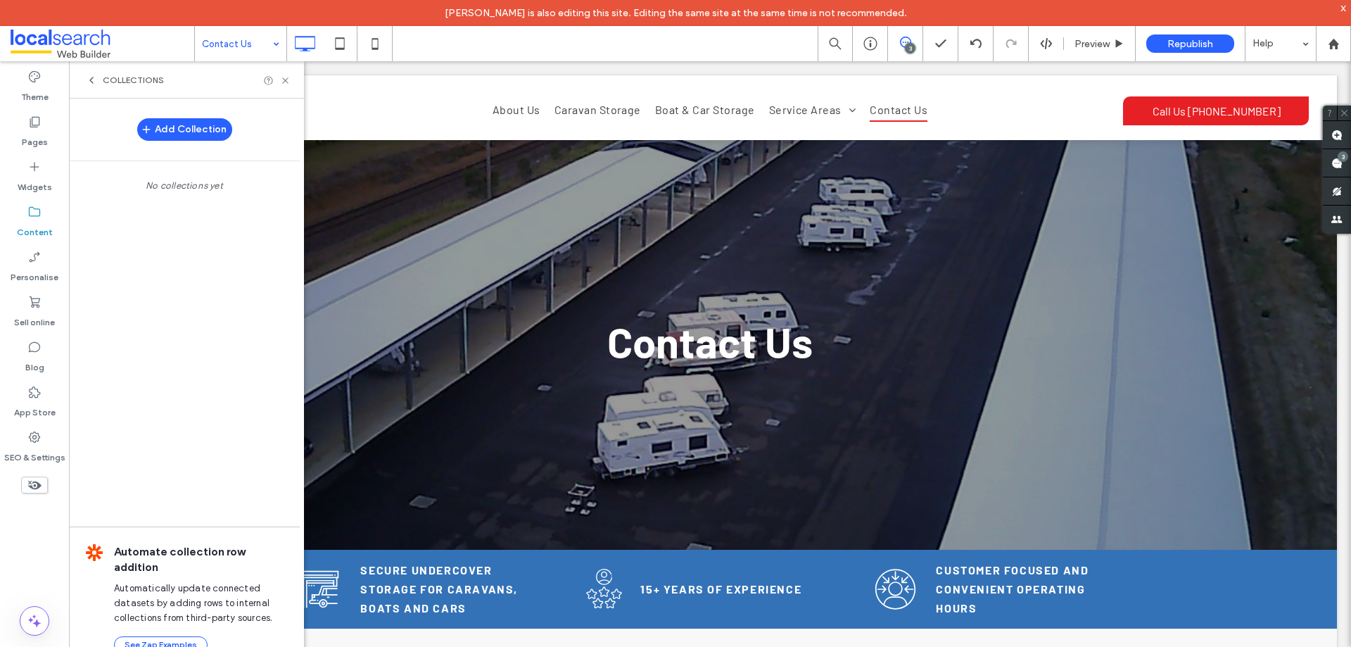
click at [129, 87] on div "COLLECTIONS" at bounding box center [186, 79] width 235 height 37
click at [132, 81] on span "COLLECTIONS" at bounding box center [133, 80] width 61 height 11
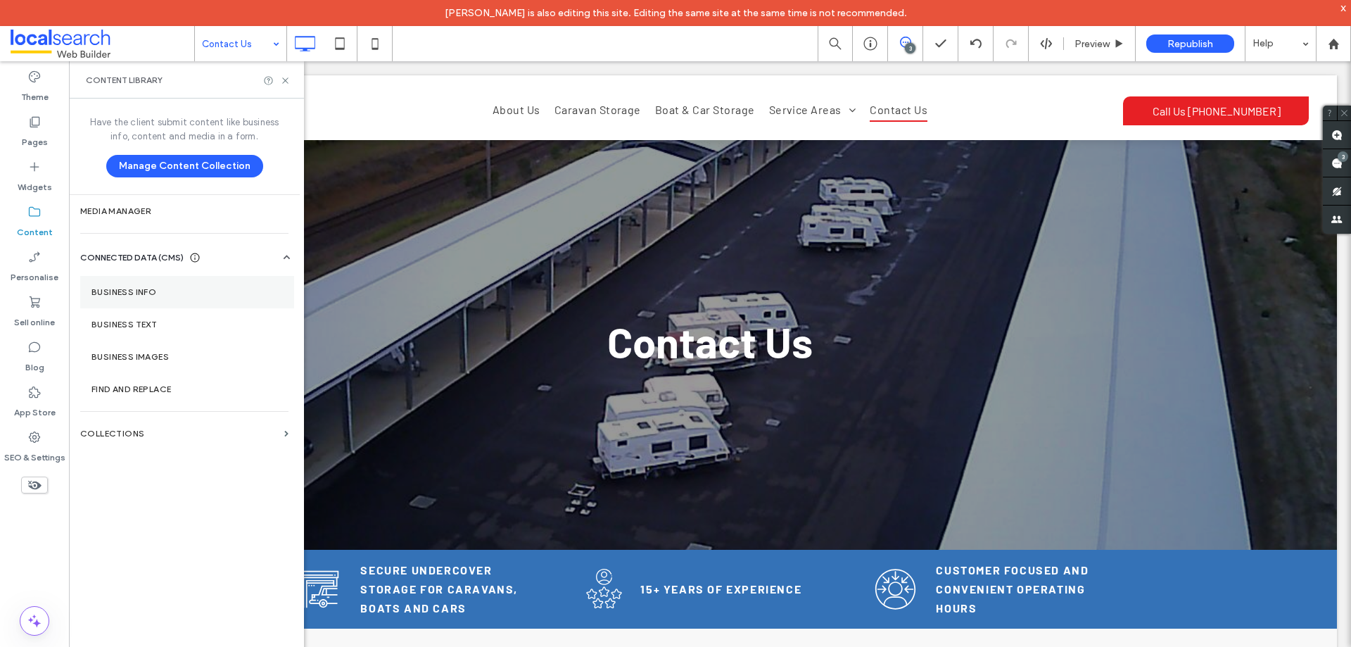
click at [129, 289] on label "Business info" at bounding box center [186, 292] width 191 height 10
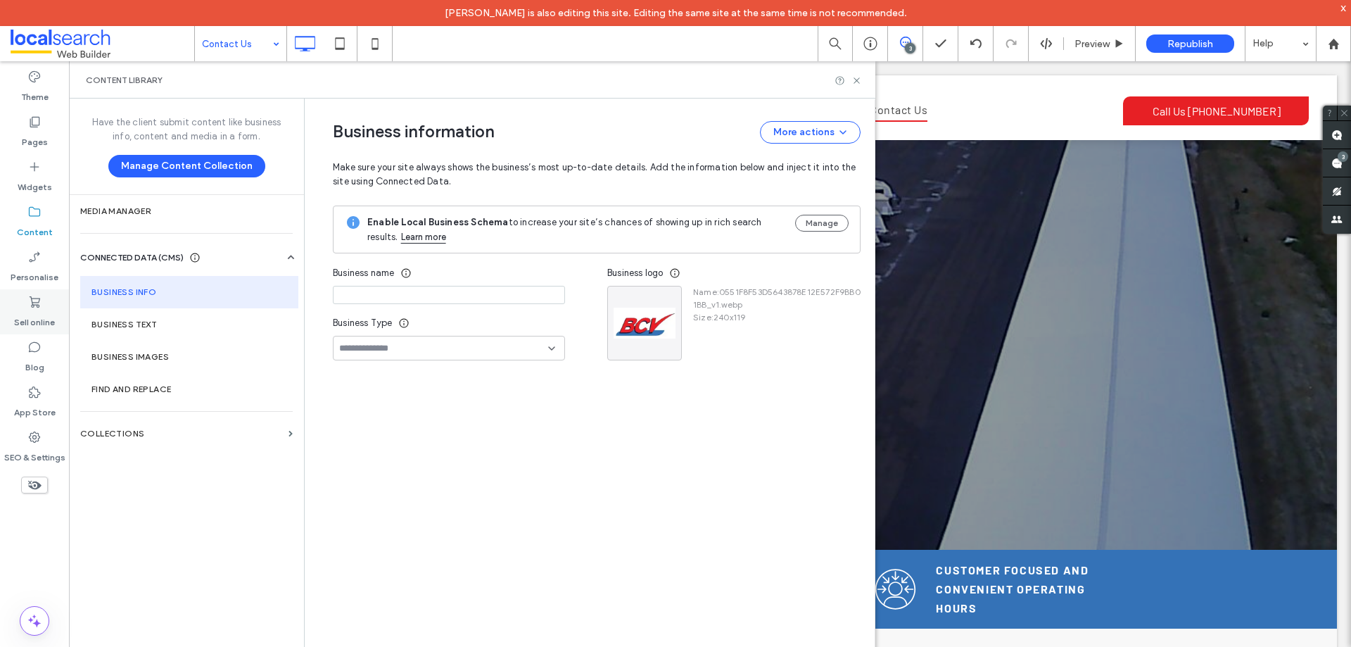
type input "**********"
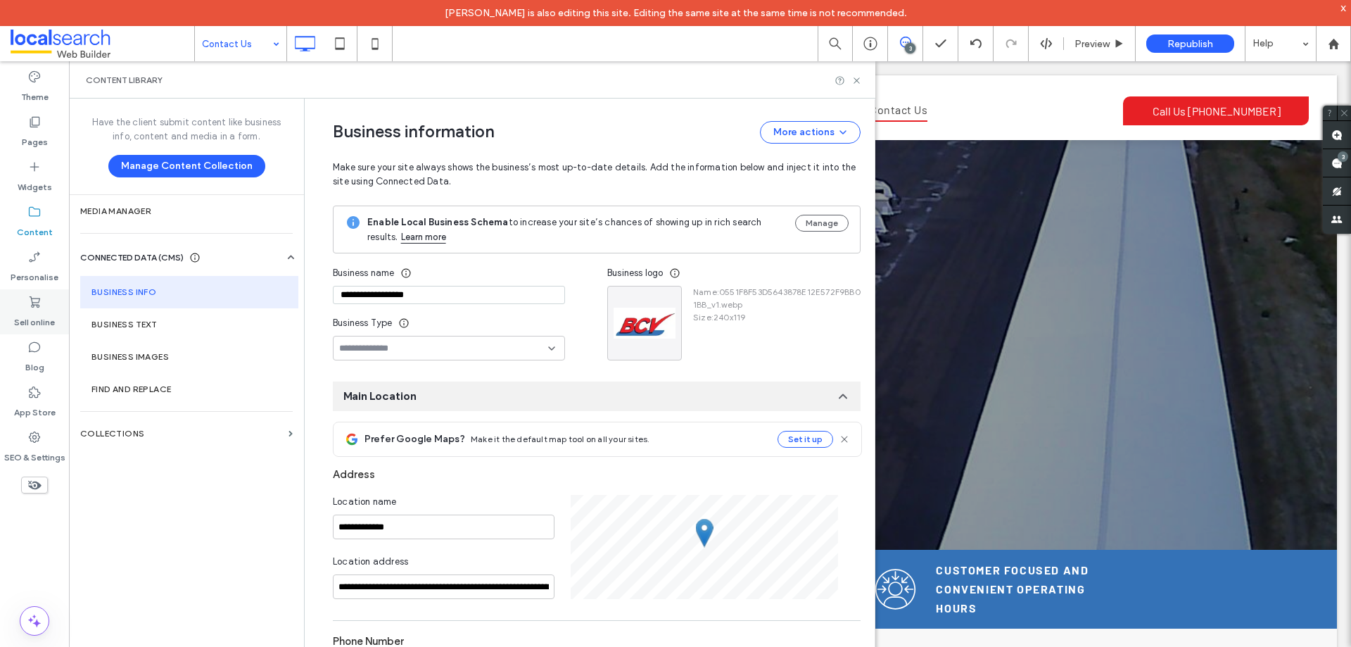
scroll to position [125, 0]
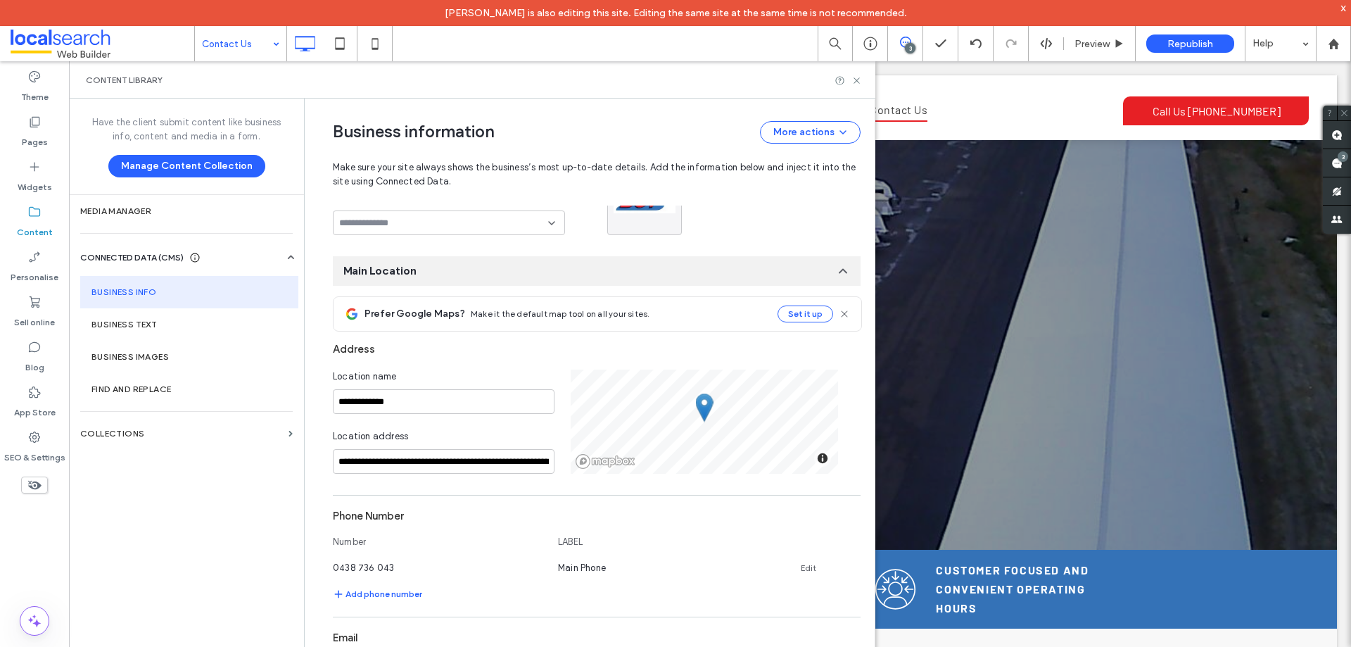
click at [562, 53] on div "Contact Us 3 Preview Republish Help" at bounding box center [772, 43] width 1157 height 35
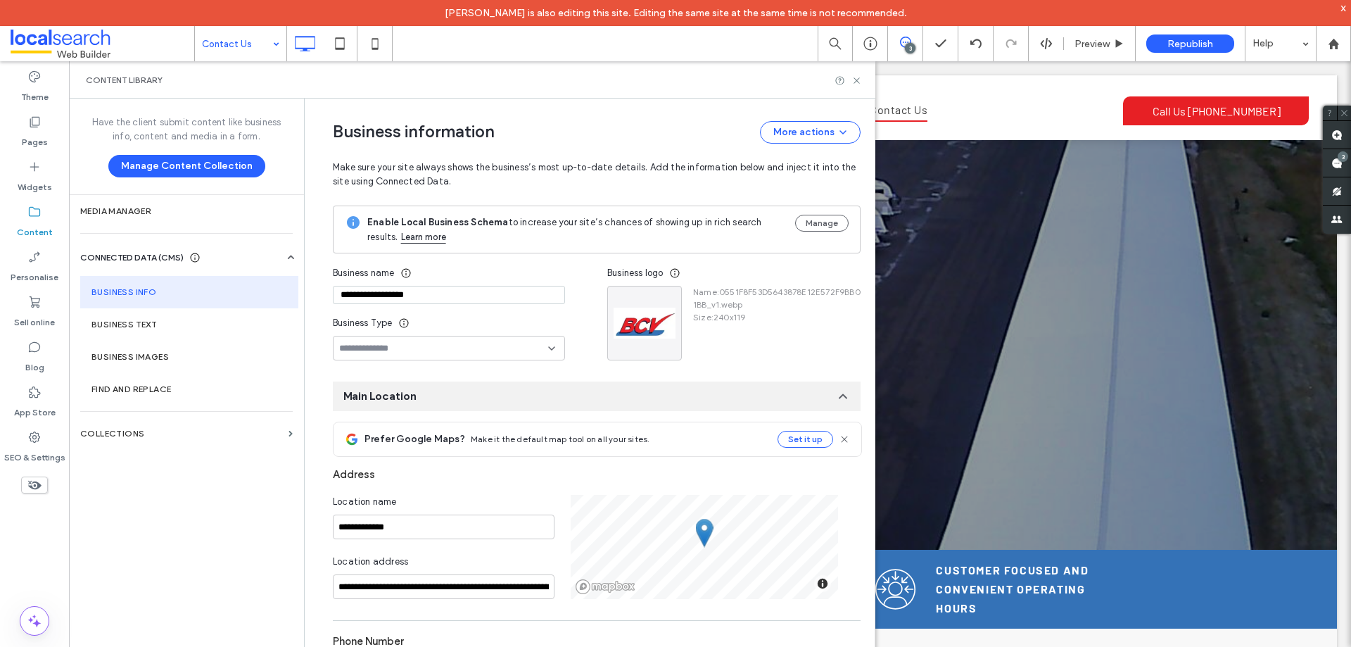
drag, startPoint x: 604, startPoint y: 53, endPoint x: 626, endPoint y: 53, distance: 21.8
click at [604, 53] on div "Contact Us 3 Preview Republish Help" at bounding box center [772, 43] width 1157 height 35
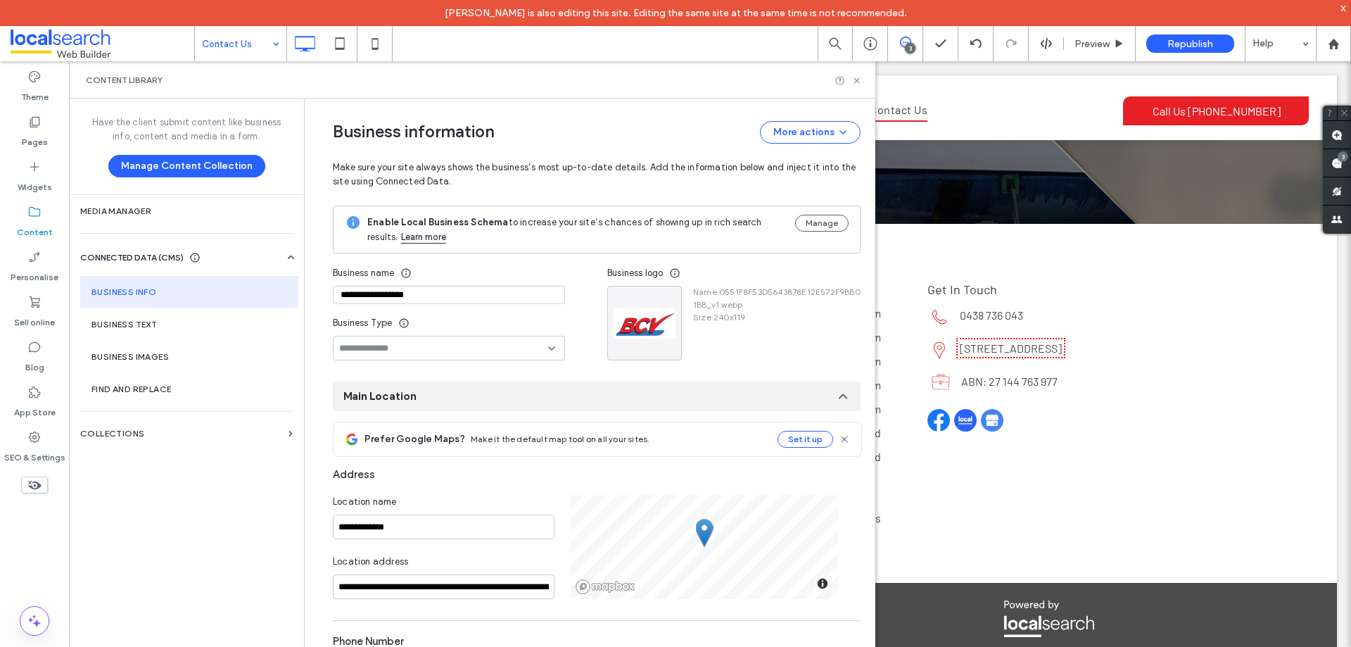
click at [566, 79] on div "Content library" at bounding box center [472, 80] width 773 height 11
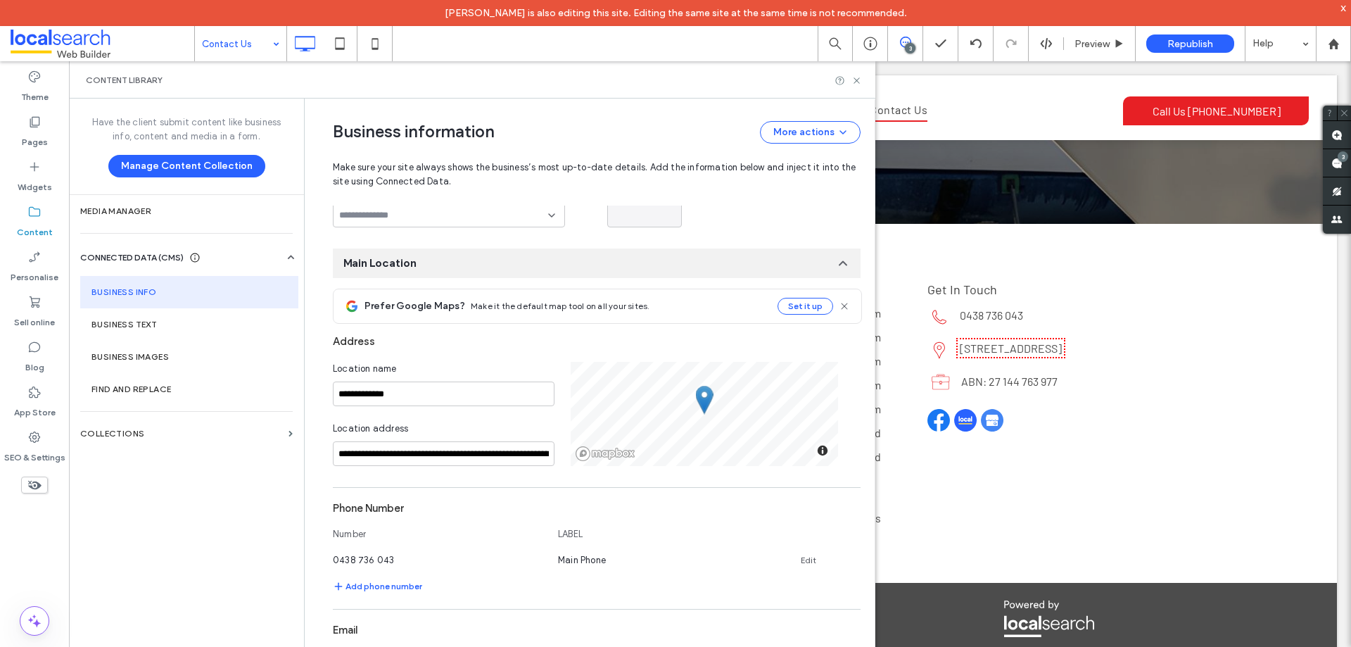
scroll to position [211, 0]
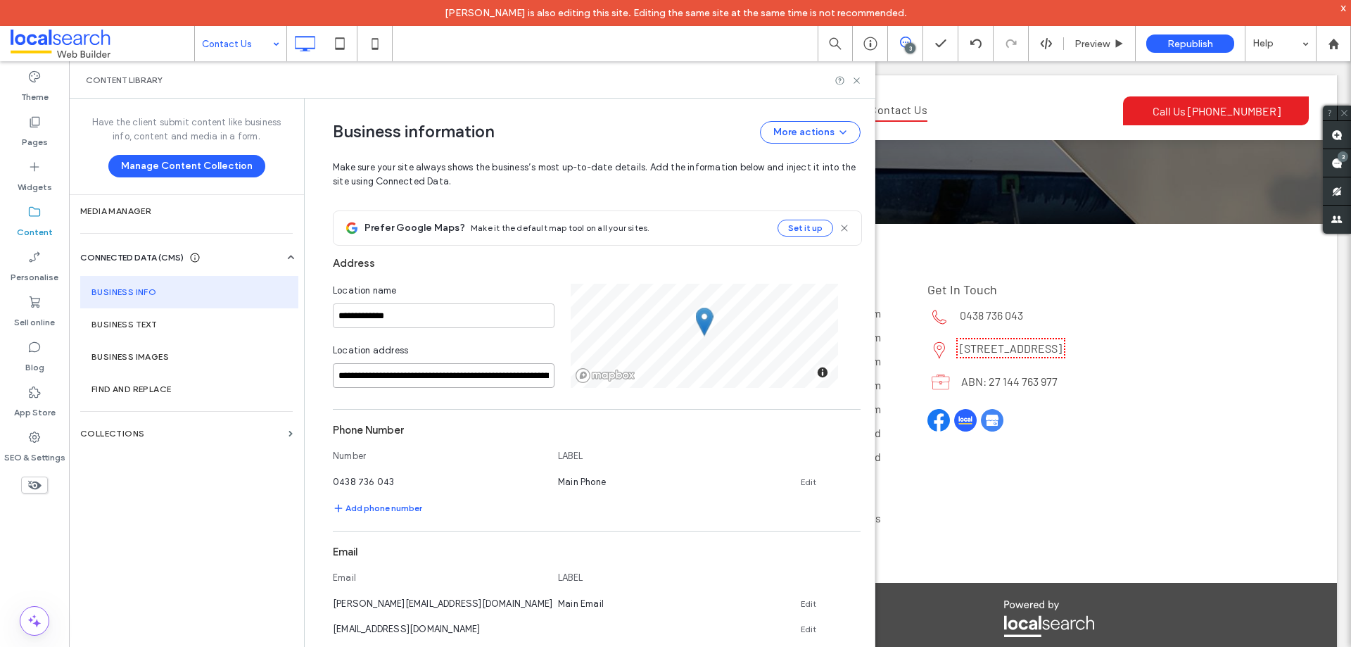
click at [426, 382] on input "**********" at bounding box center [444, 375] width 222 height 25
click at [402, 398] on strong "58 Production Drive, Wauchope New South Wales 2446, Australia" at bounding box center [385, 398] width 87 height 11
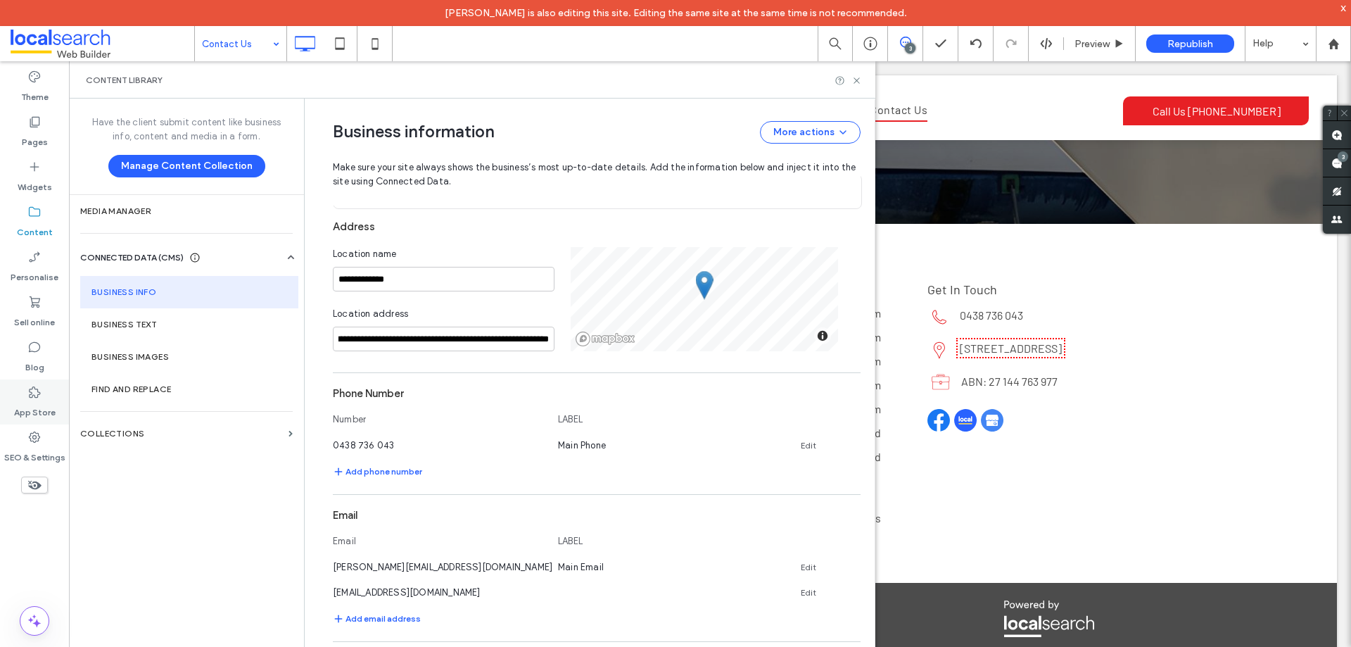
scroll to position [281, 0]
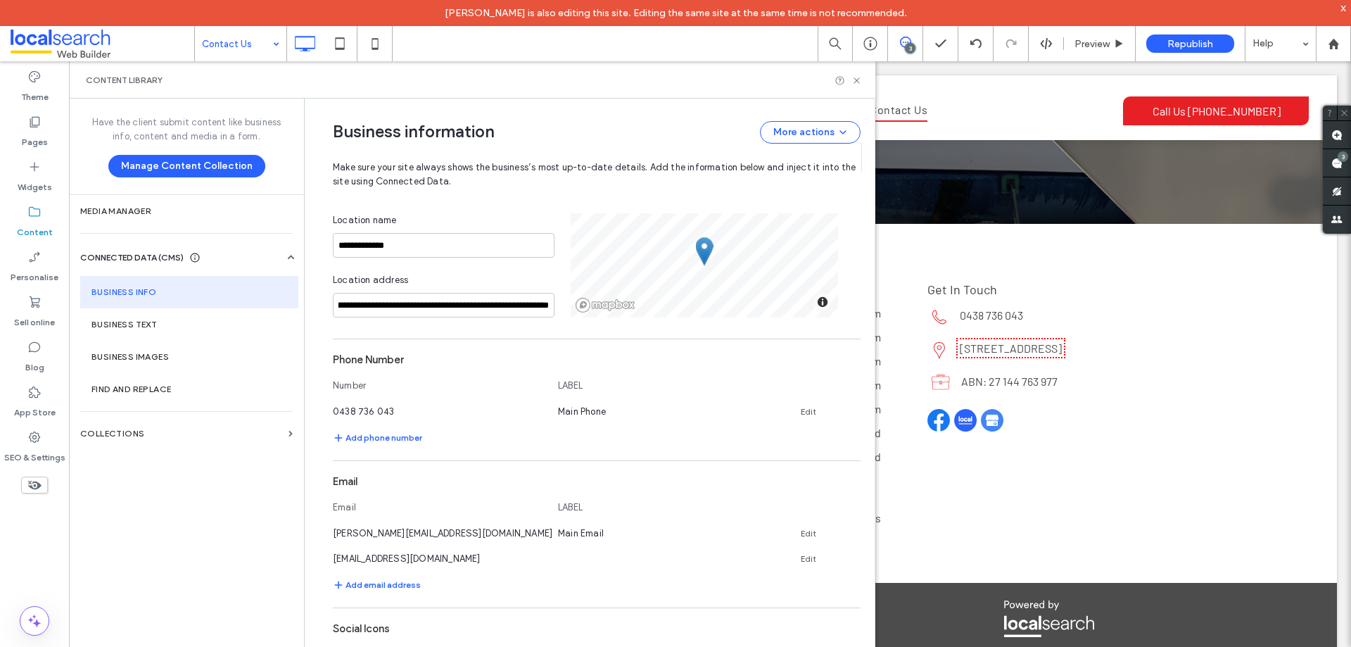
click at [570, 59] on div "Contact Us 3 Preview Republish Help" at bounding box center [772, 43] width 1157 height 35
click at [618, 74] on div "Content library" at bounding box center [472, 79] width 806 height 37
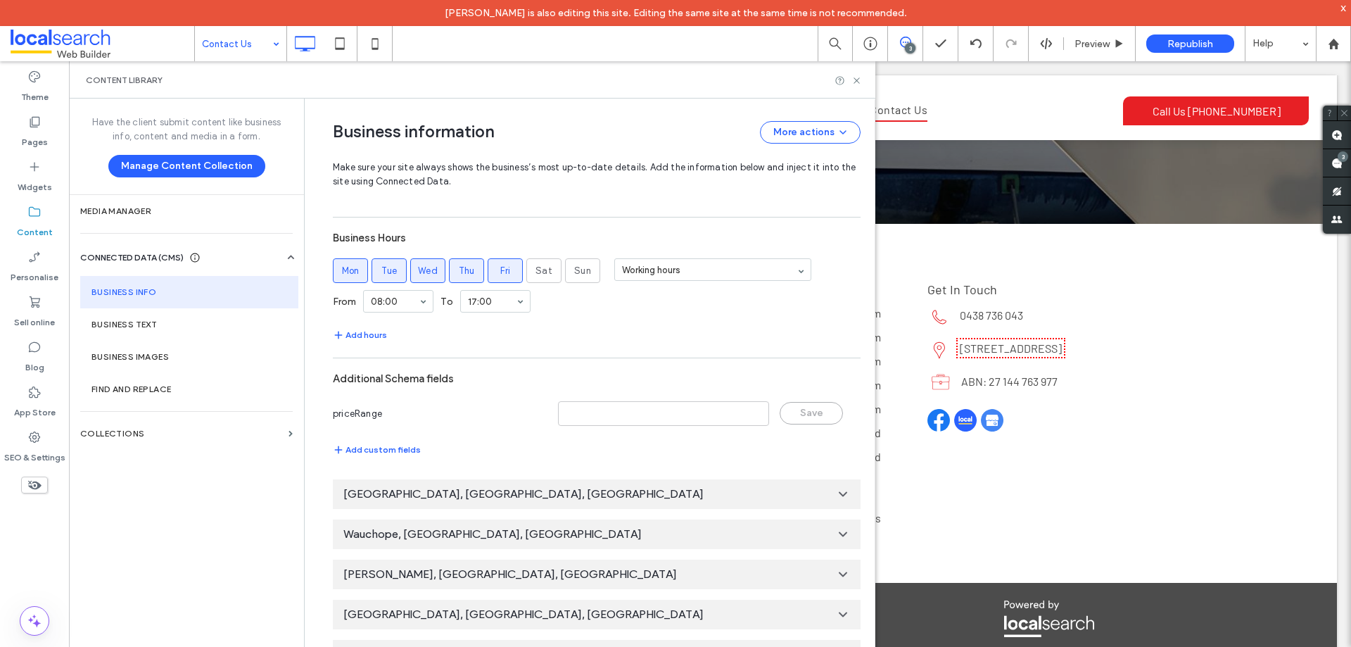
scroll to position [792, 0]
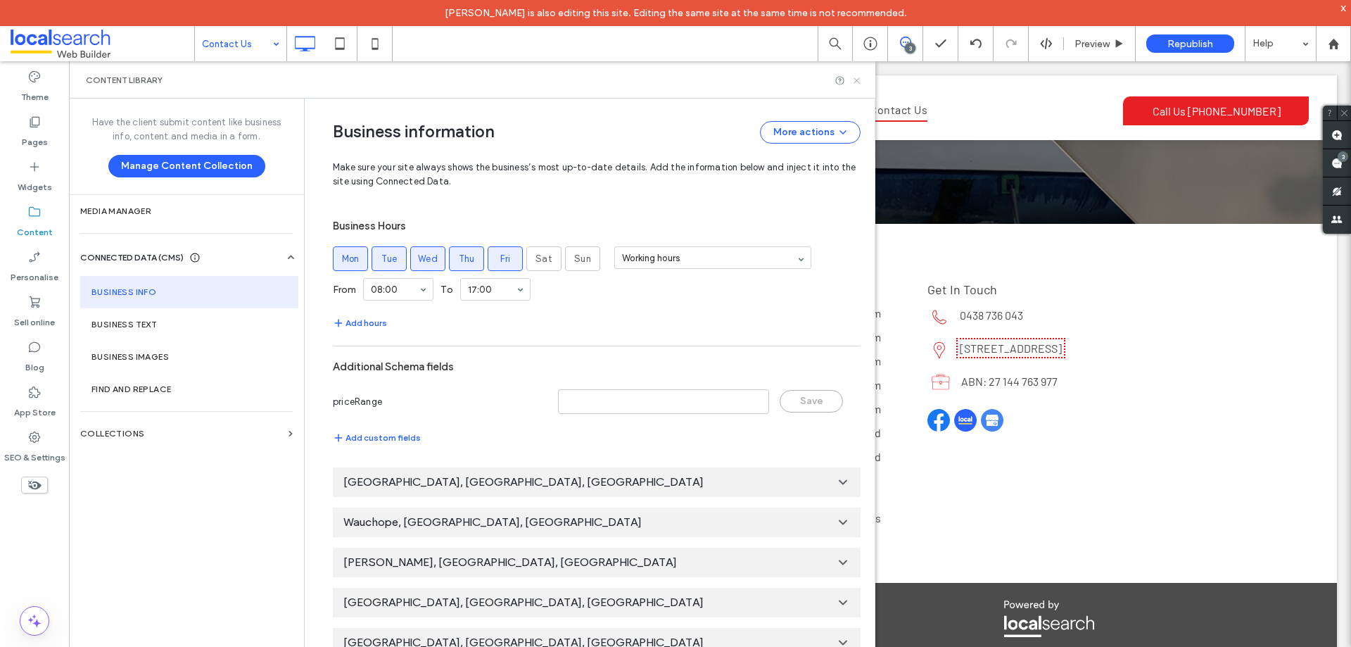
click at [856, 83] on icon at bounding box center [856, 80] width 11 height 11
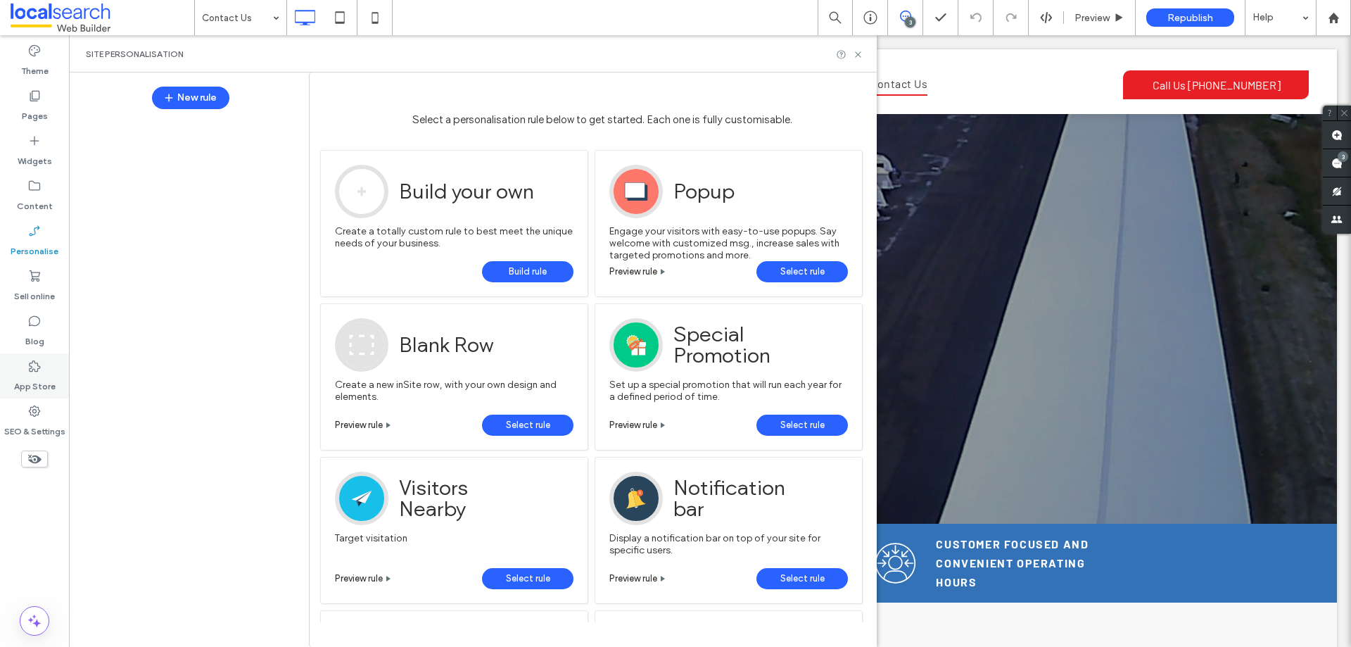
drag, startPoint x: 39, startPoint y: 317, endPoint x: 27, endPoint y: 370, distance: 54.3
click at [39, 317] on icon at bounding box center [34, 321] width 14 height 14
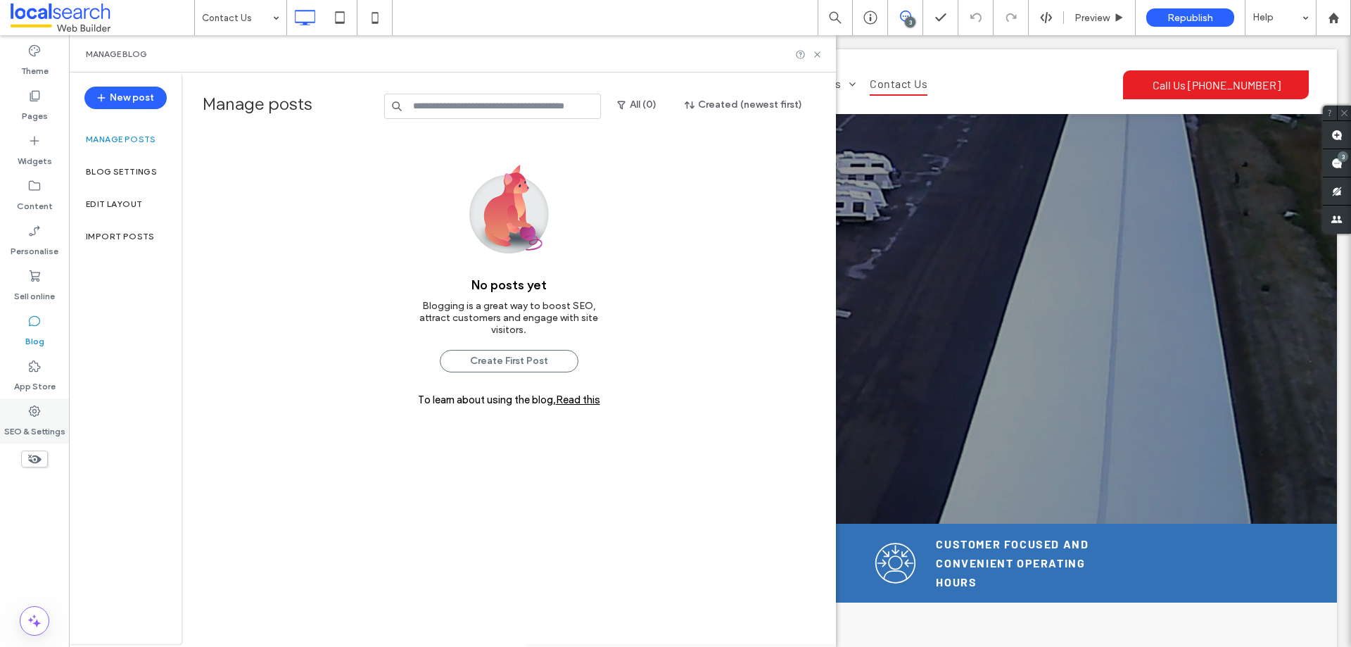
click at [40, 419] on label "SEO & Settings" at bounding box center [34, 428] width 61 height 20
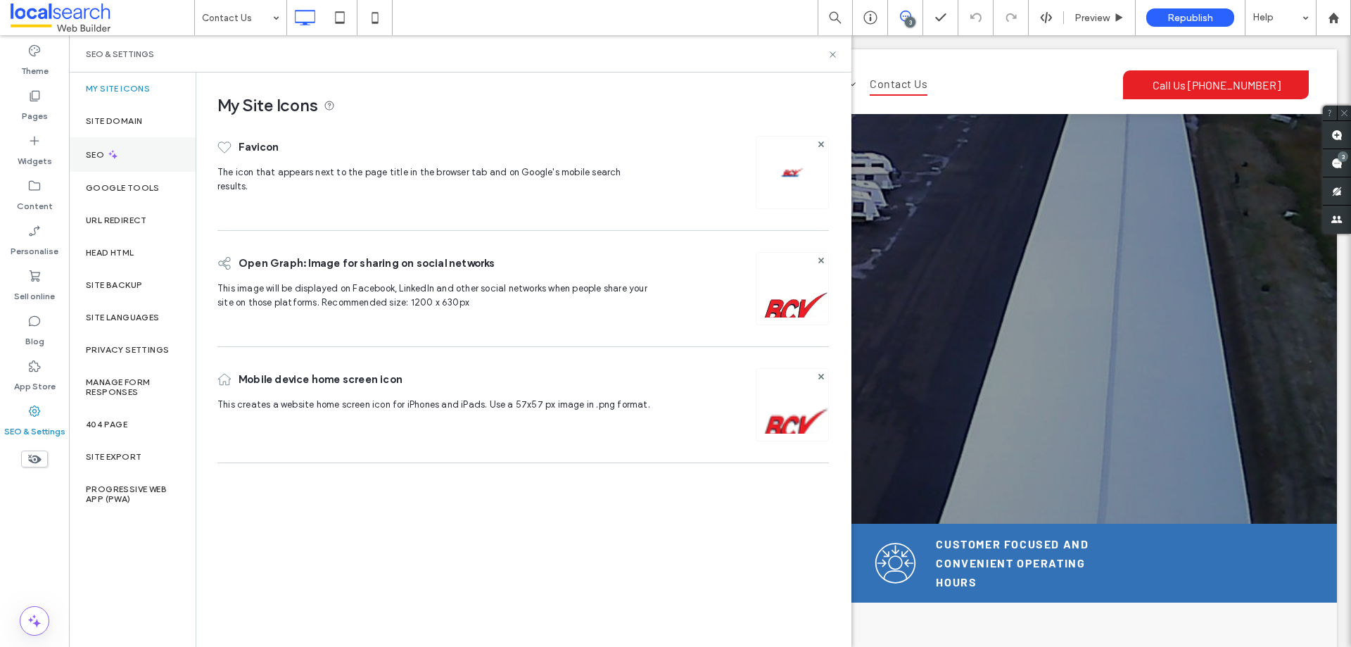
click at [155, 146] on div "SEO" at bounding box center [132, 154] width 127 height 34
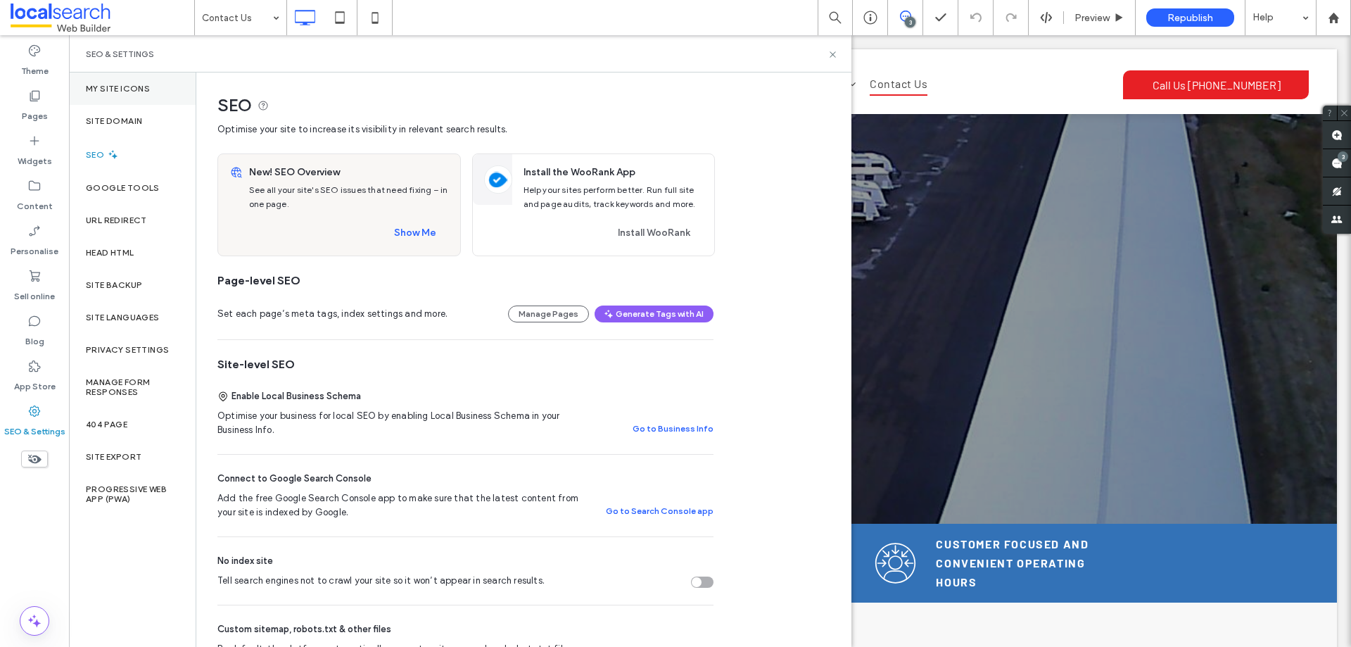
click at [156, 82] on div "My Site Icons" at bounding box center [132, 88] width 127 height 32
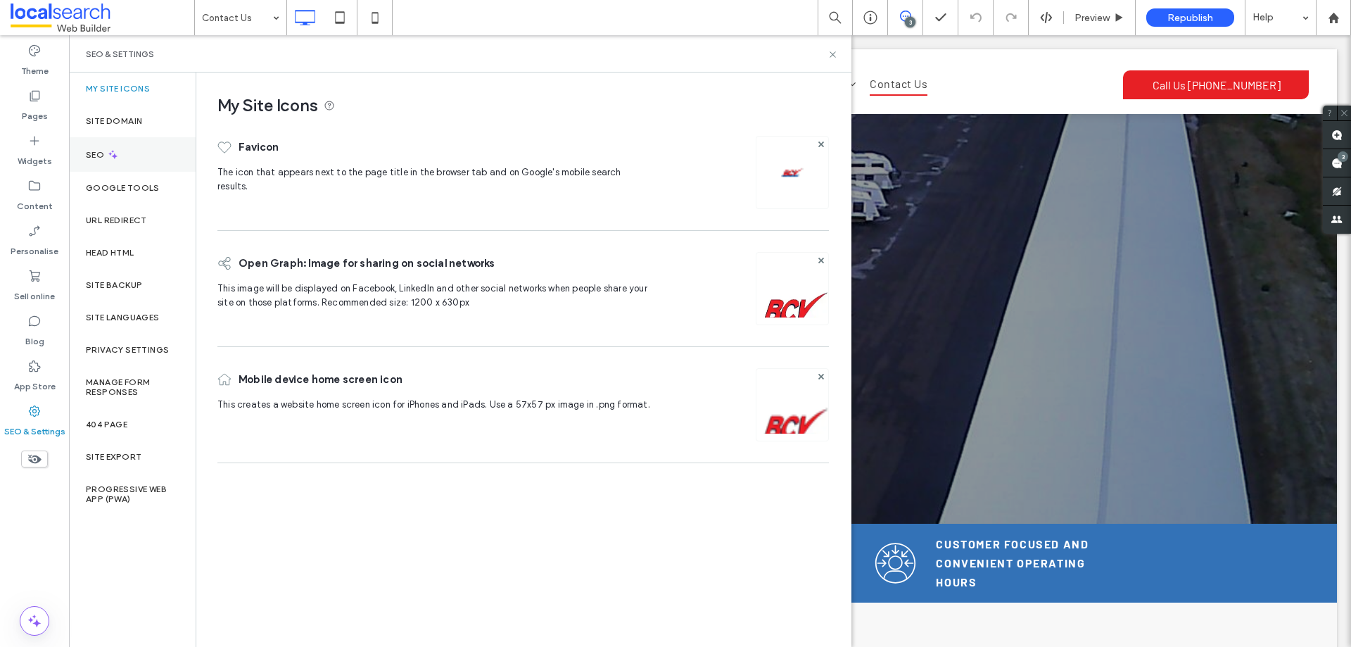
click at [141, 164] on div "SEO" at bounding box center [132, 154] width 127 height 34
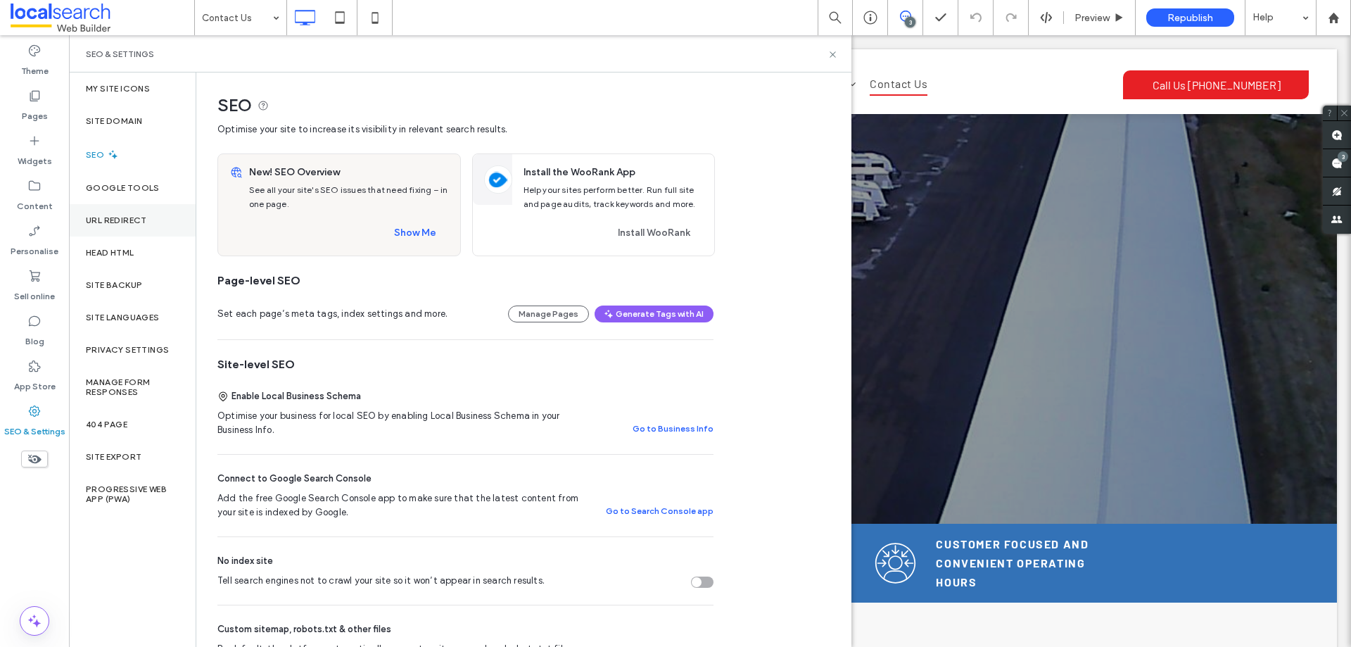
click at [125, 227] on div "URL Redirect" at bounding box center [132, 220] width 127 height 32
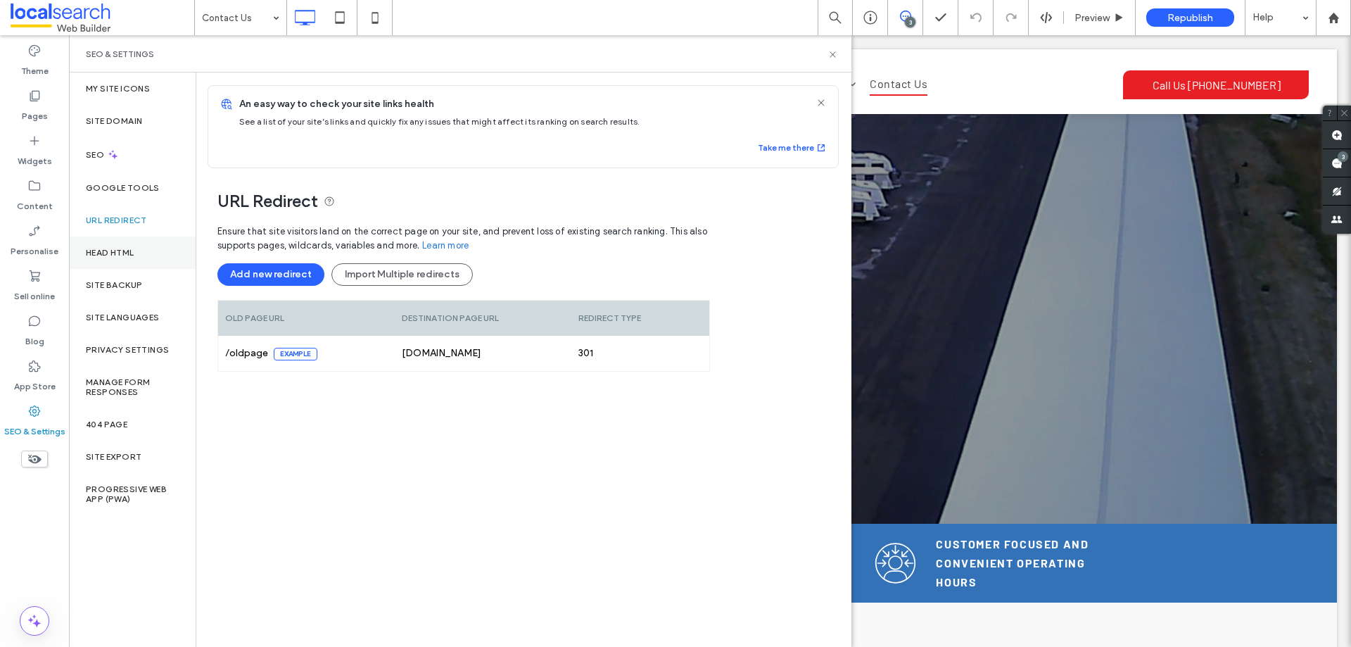
click at [150, 248] on div "Head HTML" at bounding box center [132, 252] width 127 height 32
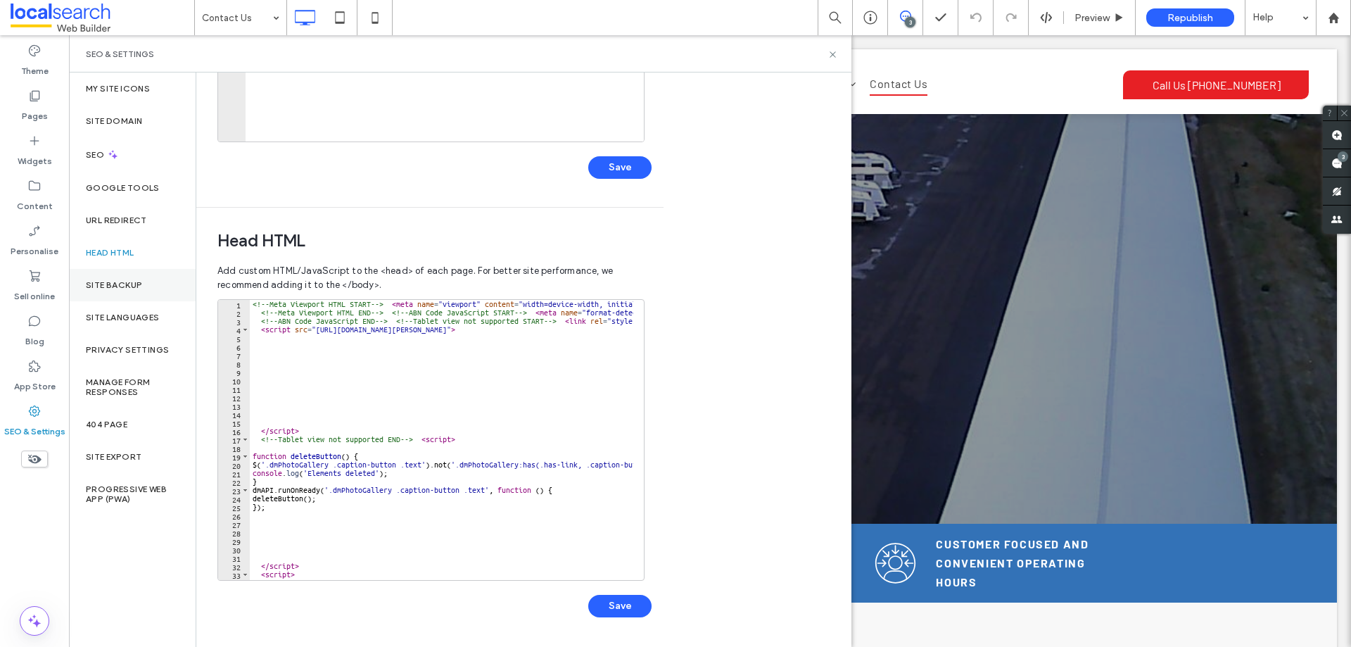
drag, startPoint x: 154, startPoint y: 280, endPoint x: 163, endPoint y: 298, distance: 20.5
click at [154, 280] on div "Site backup" at bounding box center [132, 285] width 127 height 32
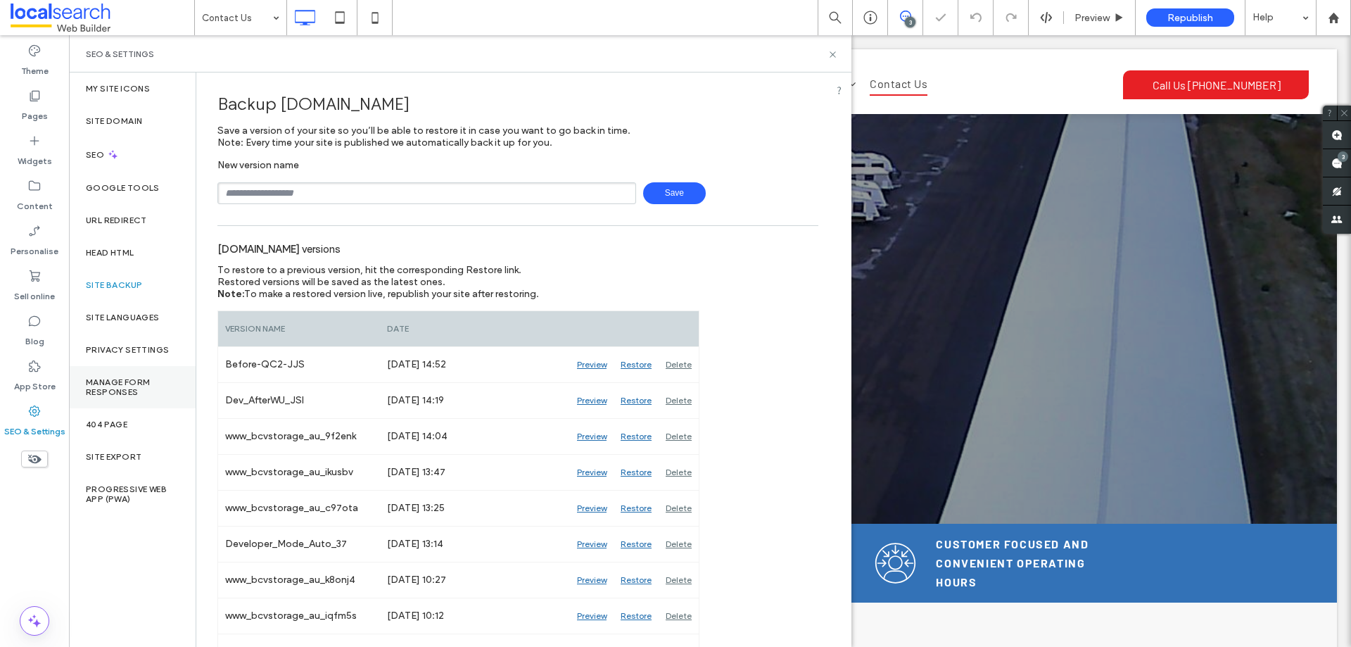
click at [146, 392] on label "Manage Form Responses" at bounding box center [132, 387] width 93 height 20
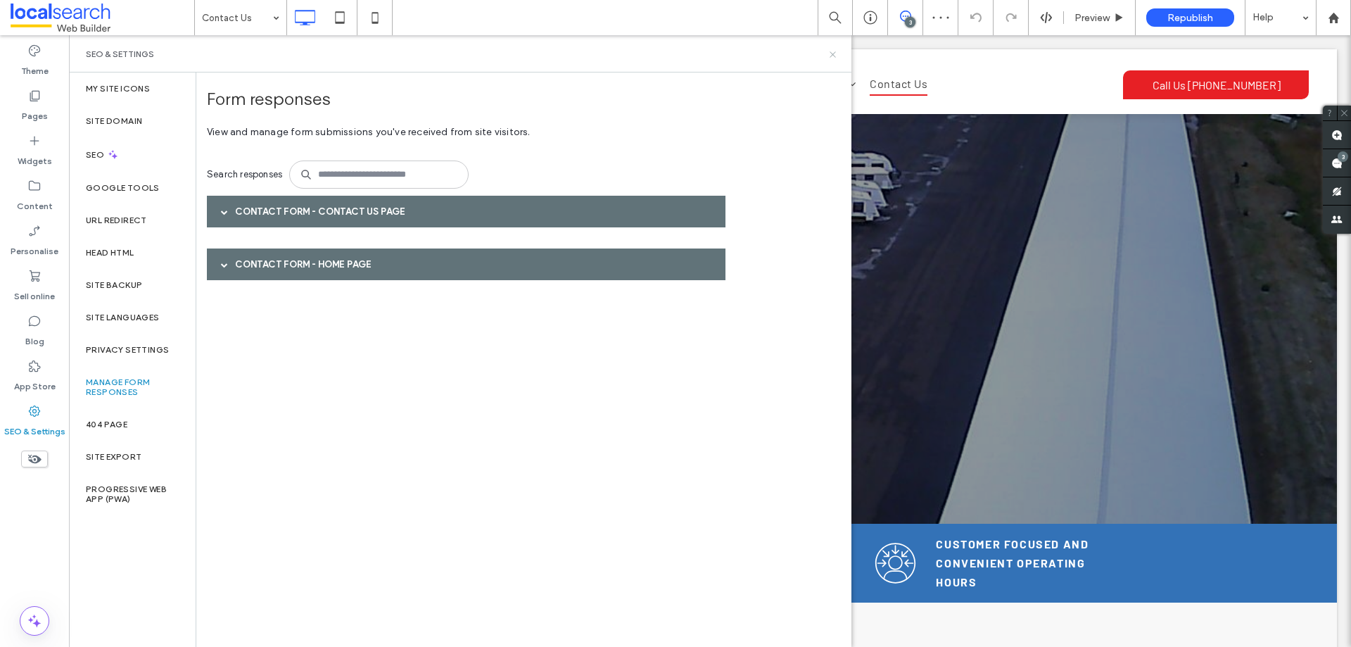
click at [834, 51] on icon at bounding box center [833, 54] width 11 height 11
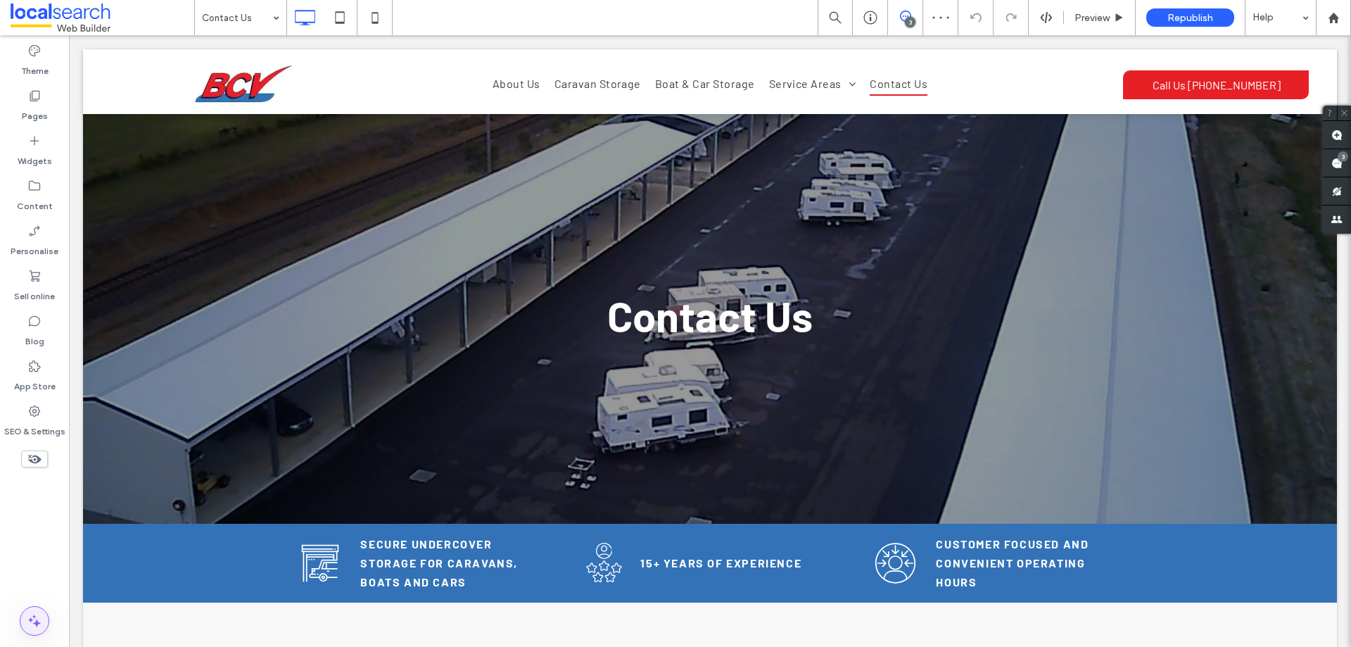
click at [39, 612] on span at bounding box center [34, 621] width 28 height 28
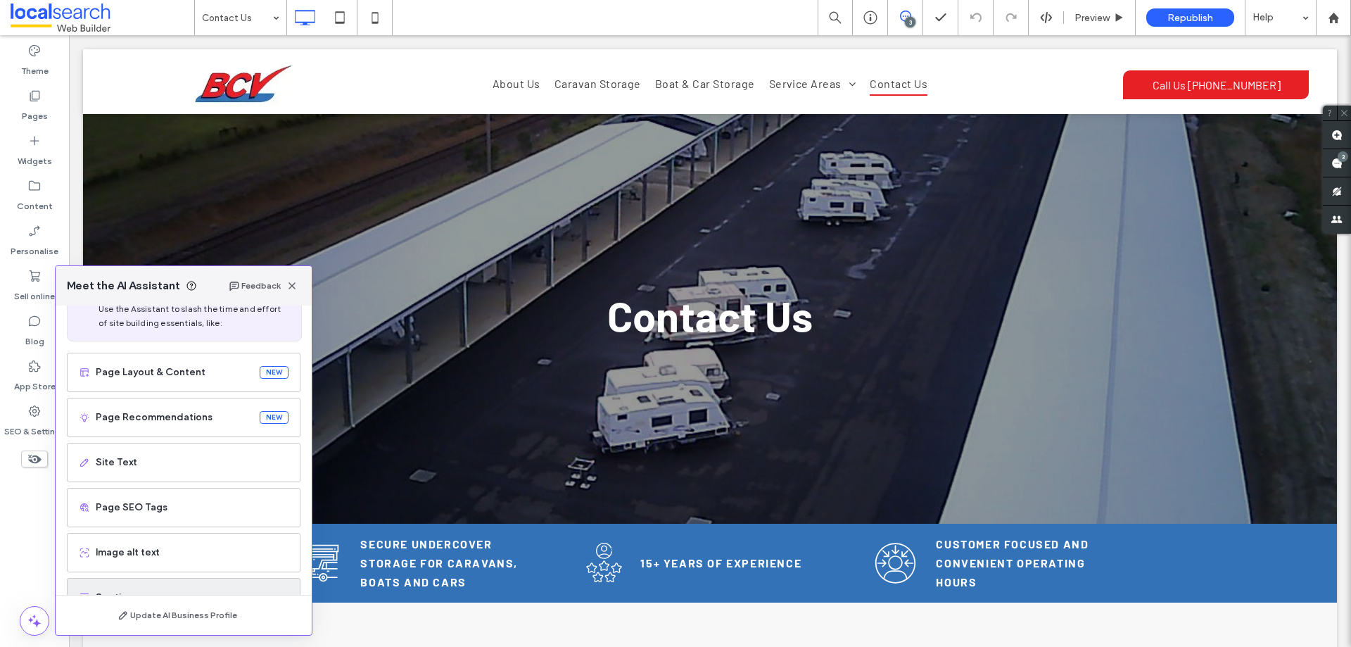
scroll to position [89, 0]
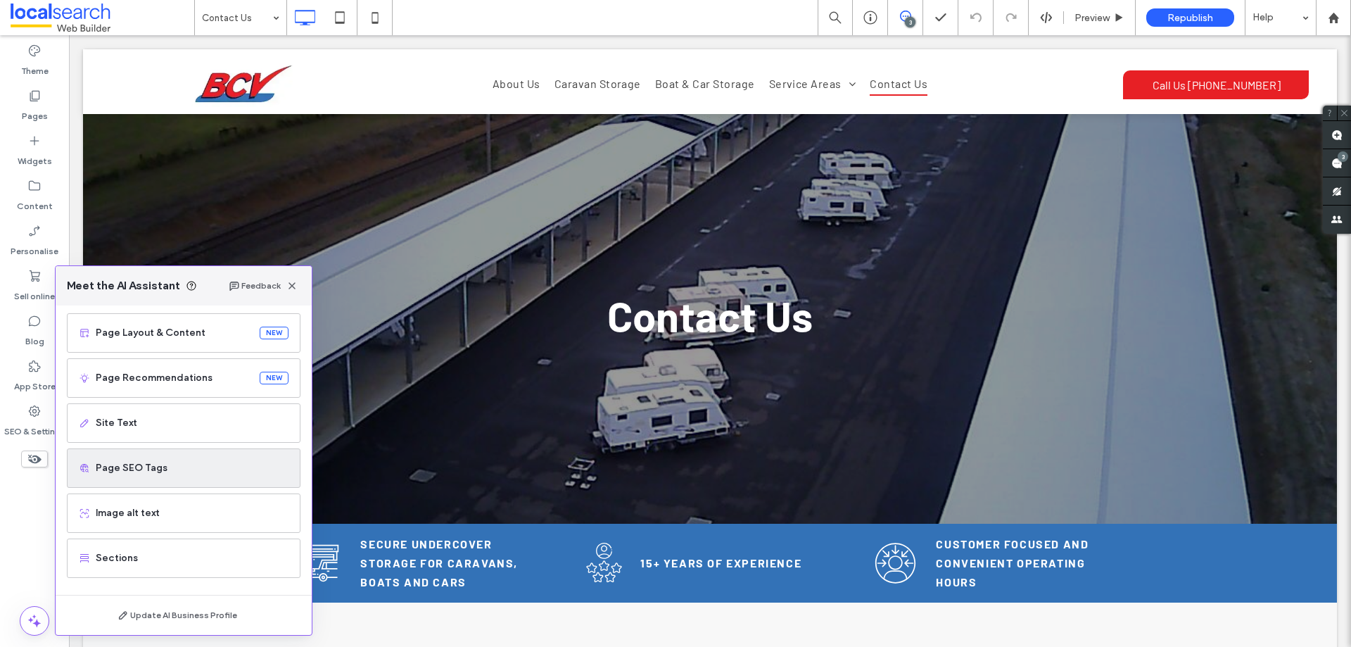
click at [192, 474] on span "Page SEO Tags" at bounding box center [192, 468] width 193 height 14
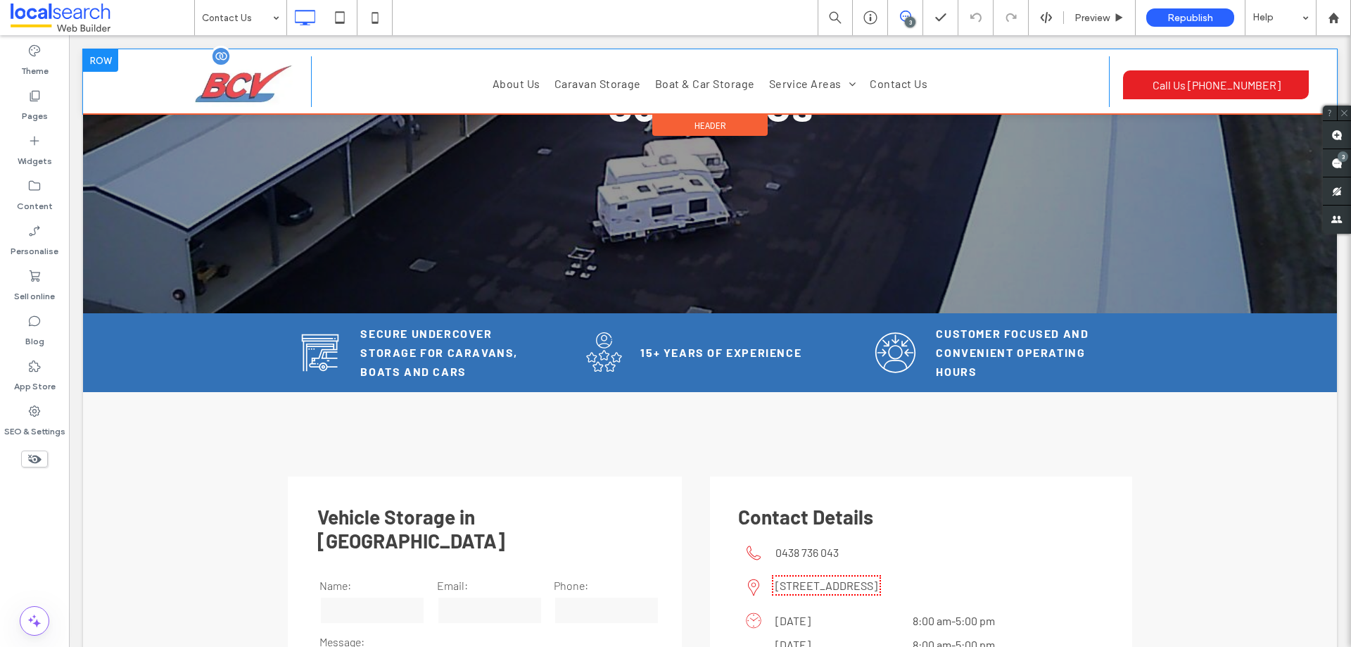
scroll to position [352, 0]
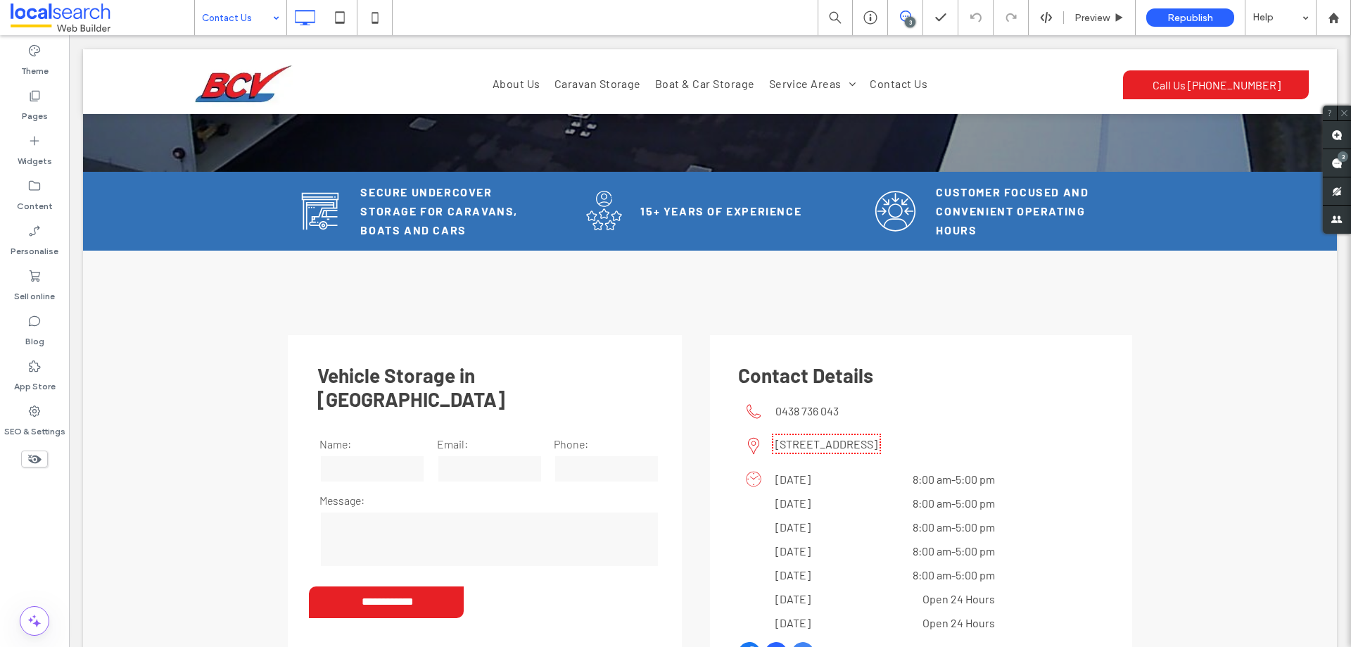
drag, startPoint x: 258, startPoint y: 19, endPoint x: 256, endPoint y: 27, distance: 8.7
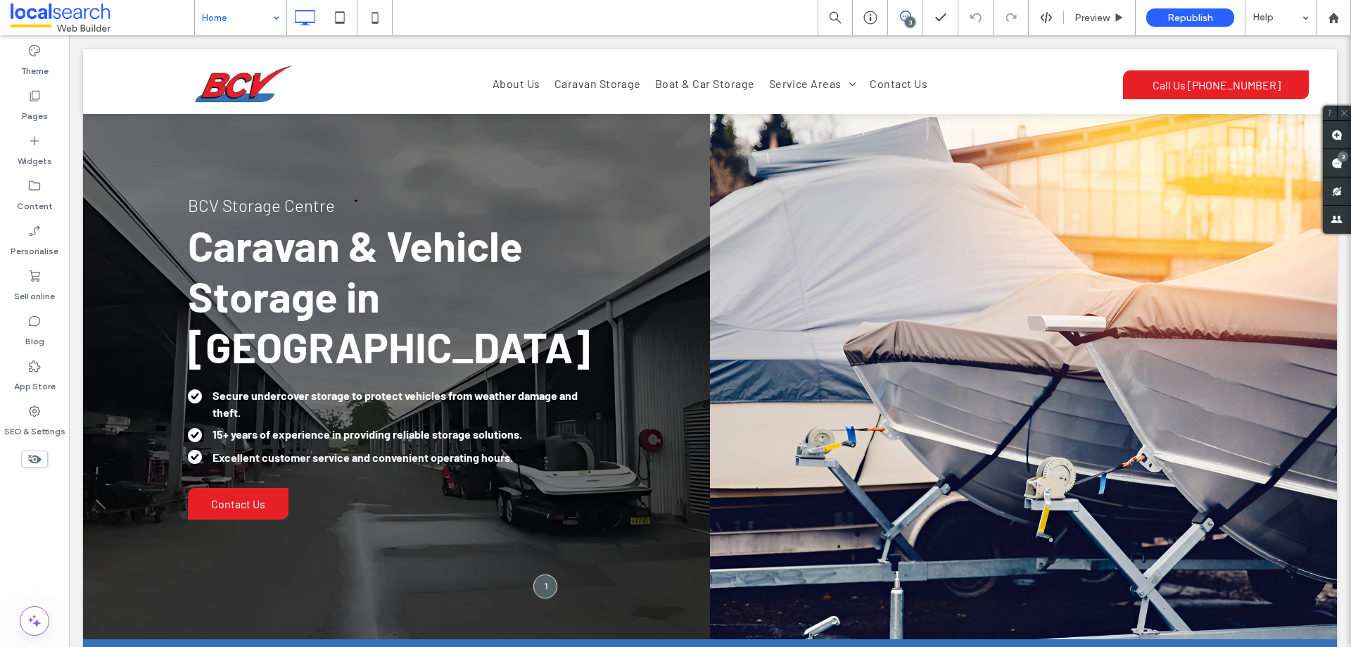
click at [280, 15] on div "Home" at bounding box center [240, 17] width 91 height 35
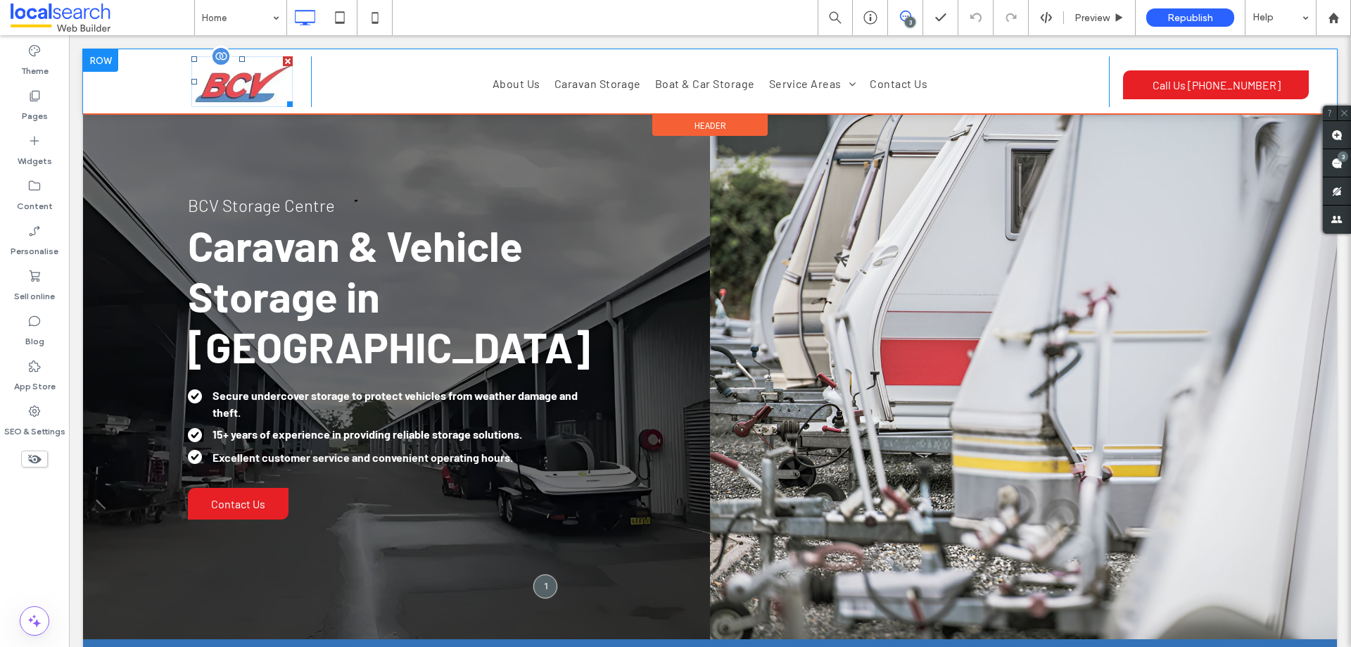
click at [256, 72] on img at bounding box center [241, 81] width 101 height 51
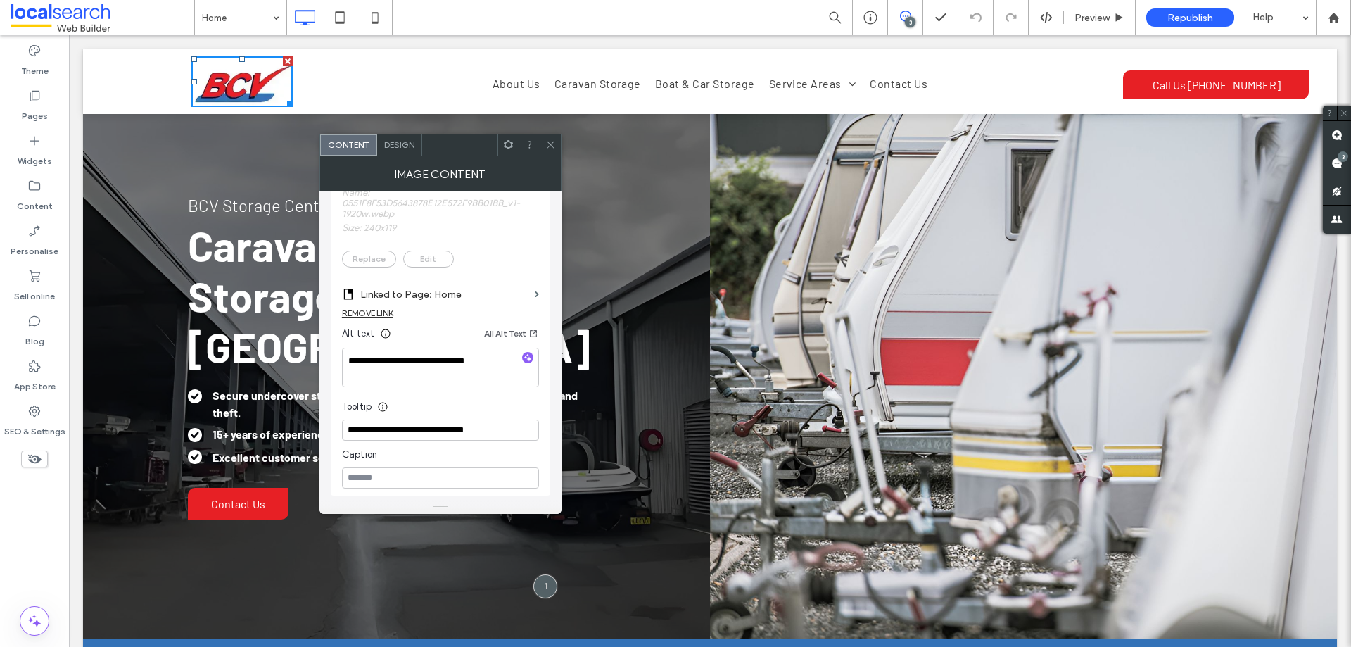
scroll to position [352, 0]
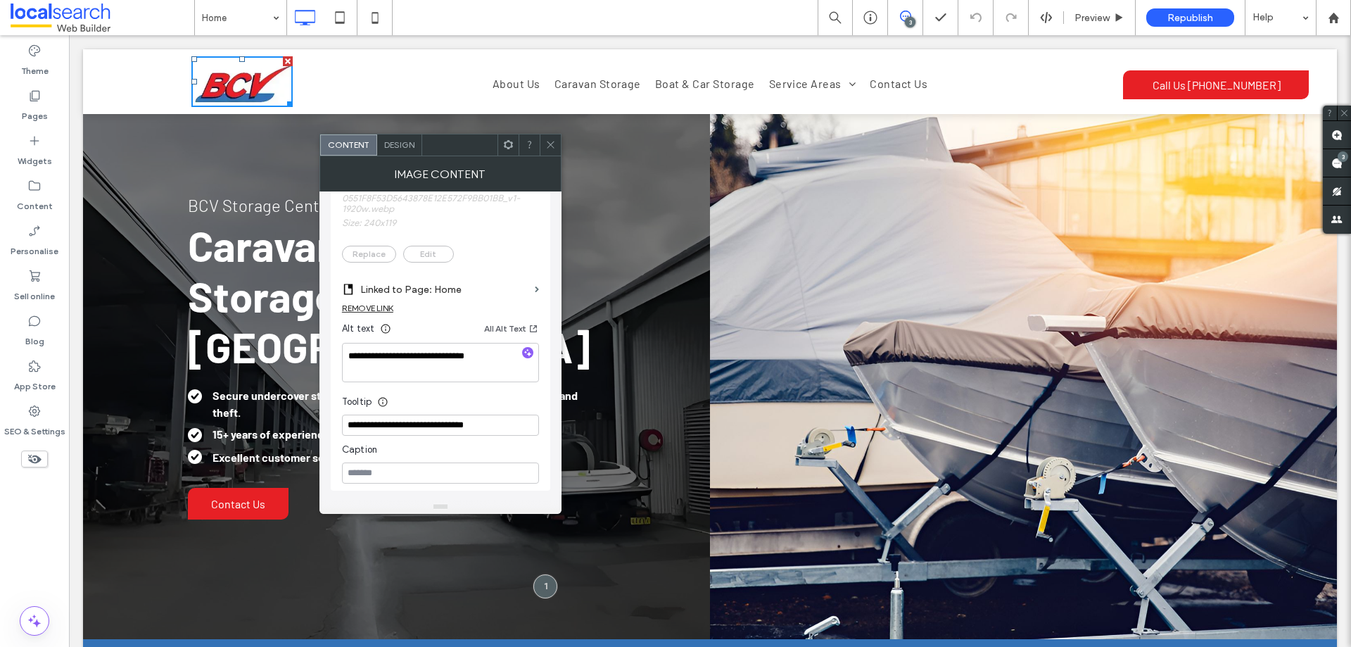
click at [553, 150] on span at bounding box center [550, 144] width 11 height 21
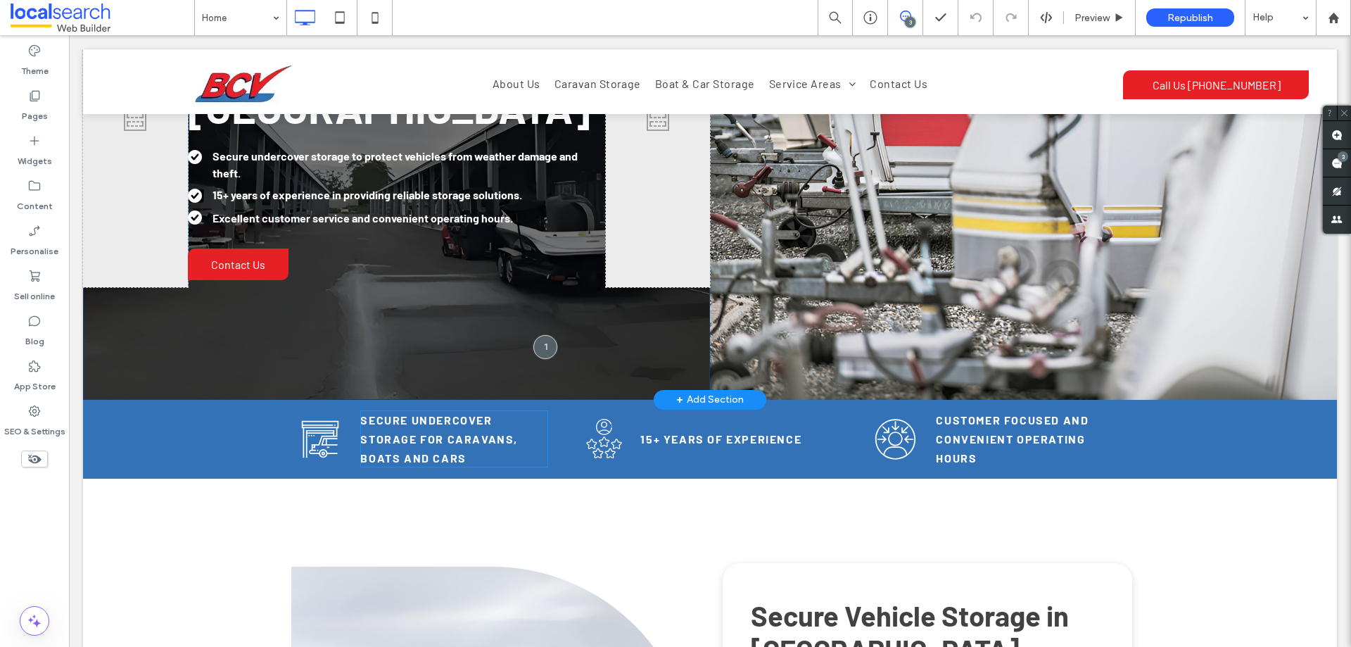
scroll to position [0, 0]
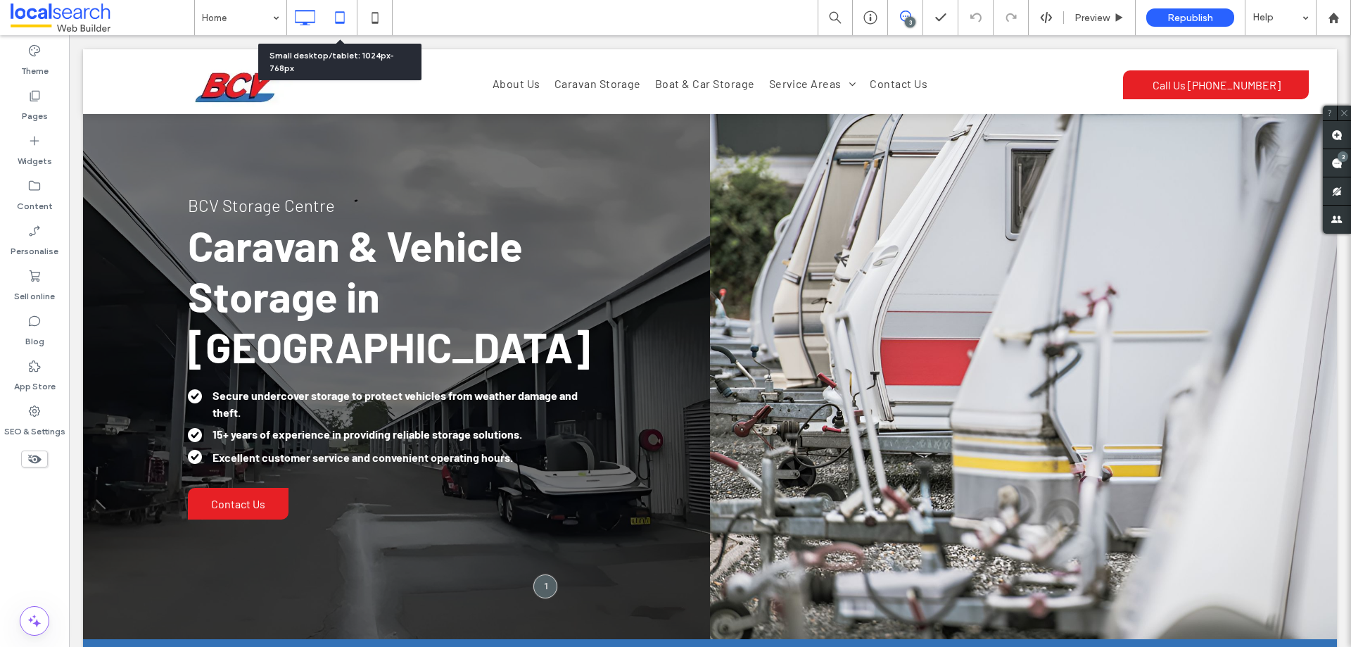
click at [332, 20] on icon at bounding box center [340, 18] width 28 height 28
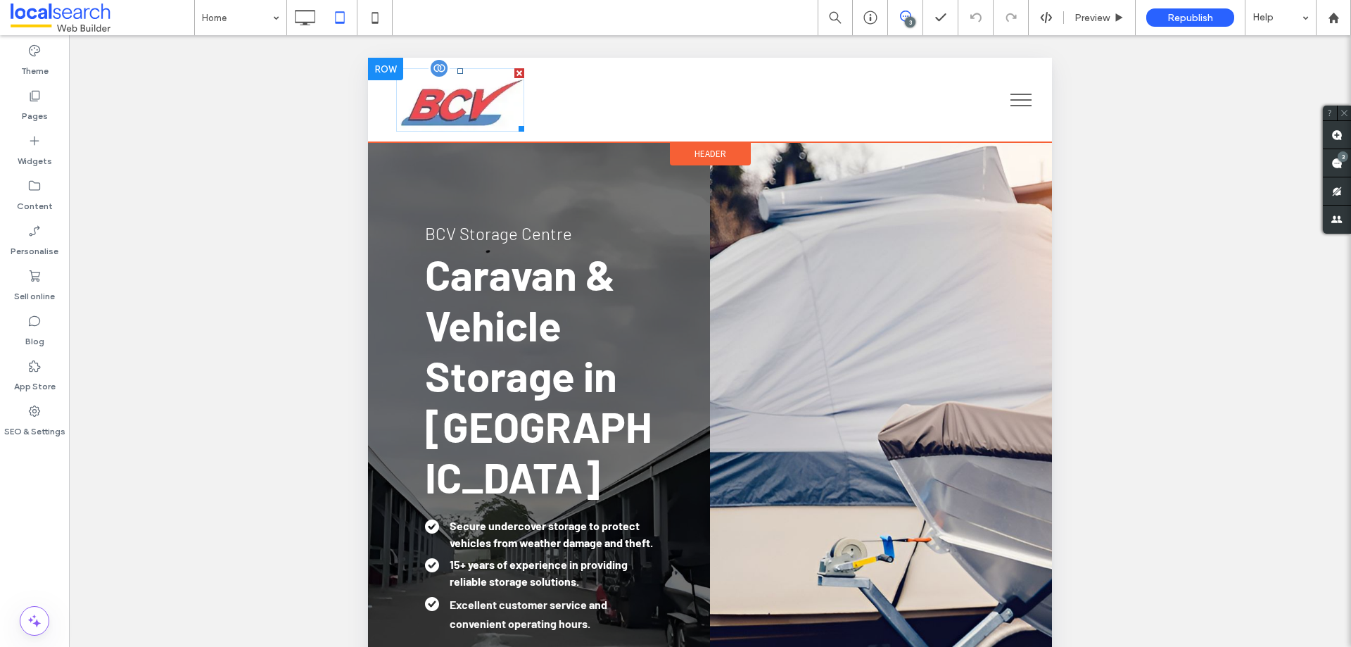
click at [457, 106] on img at bounding box center [460, 99] width 128 height 63
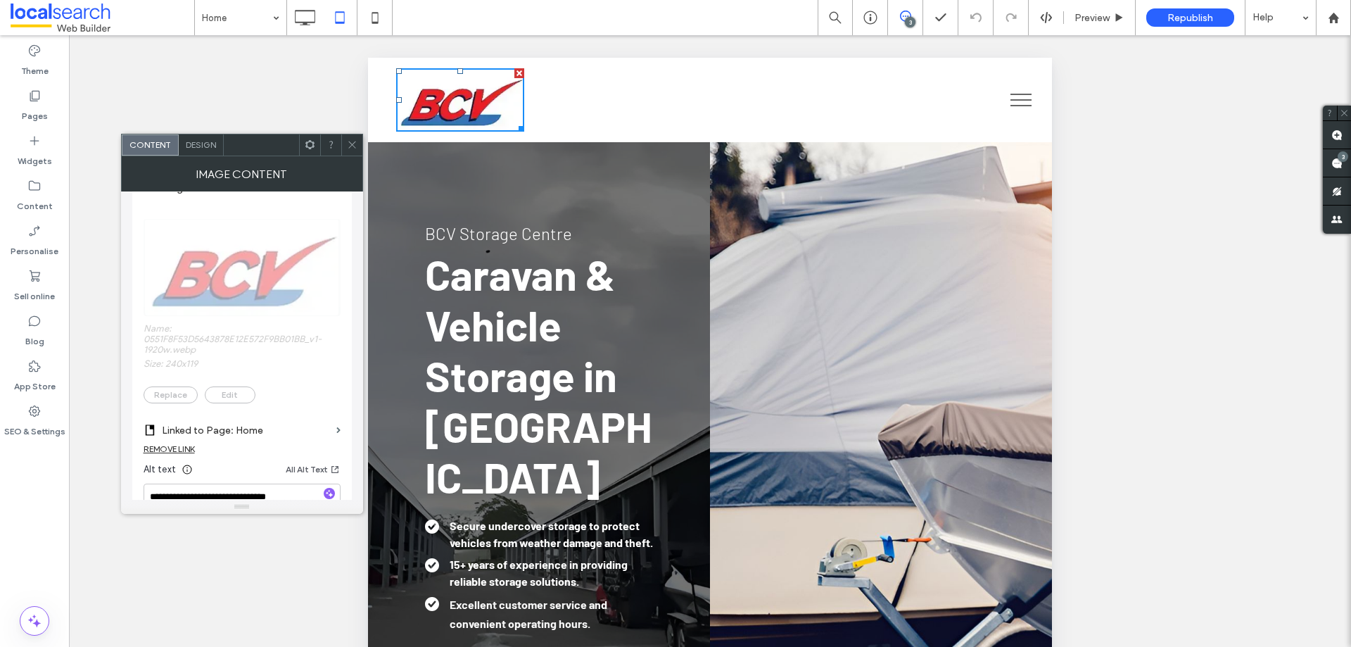
scroll to position [352, 0]
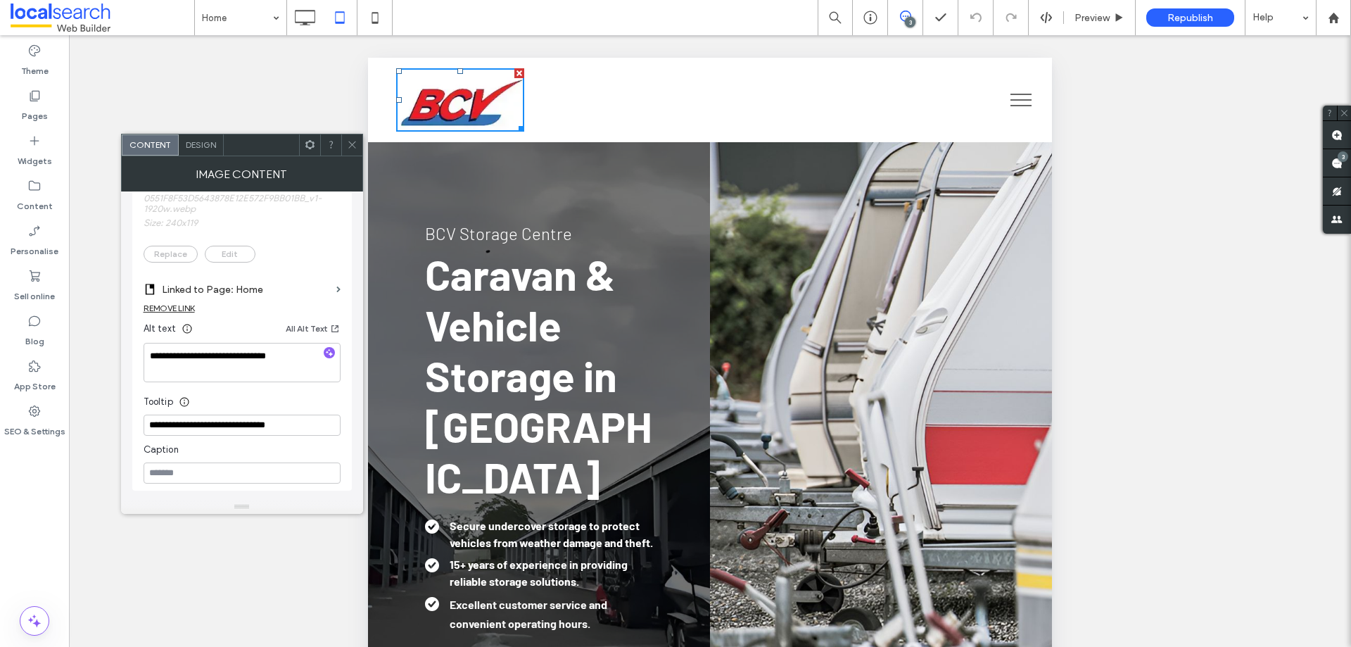
click at [349, 146] on icon at bounding box center [352, 144] width 11 height 11
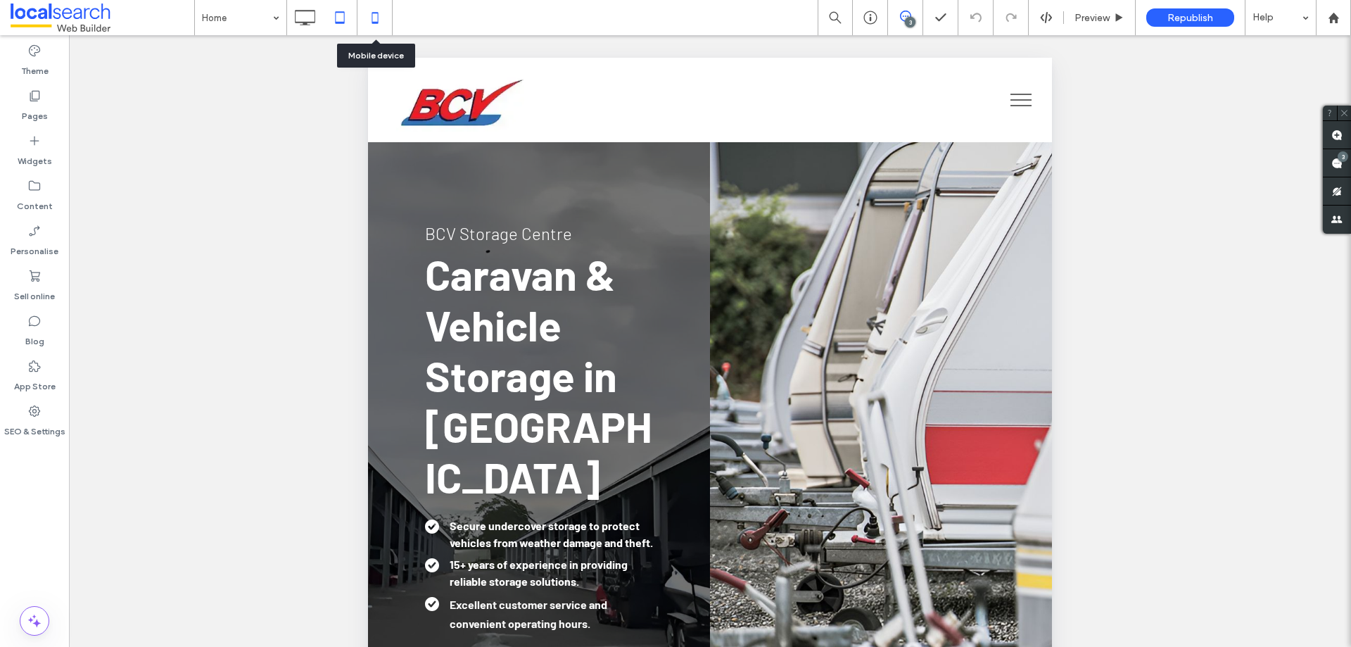
click at [377, 19] on icon at bounding box center [375, 18] width 28 height 28
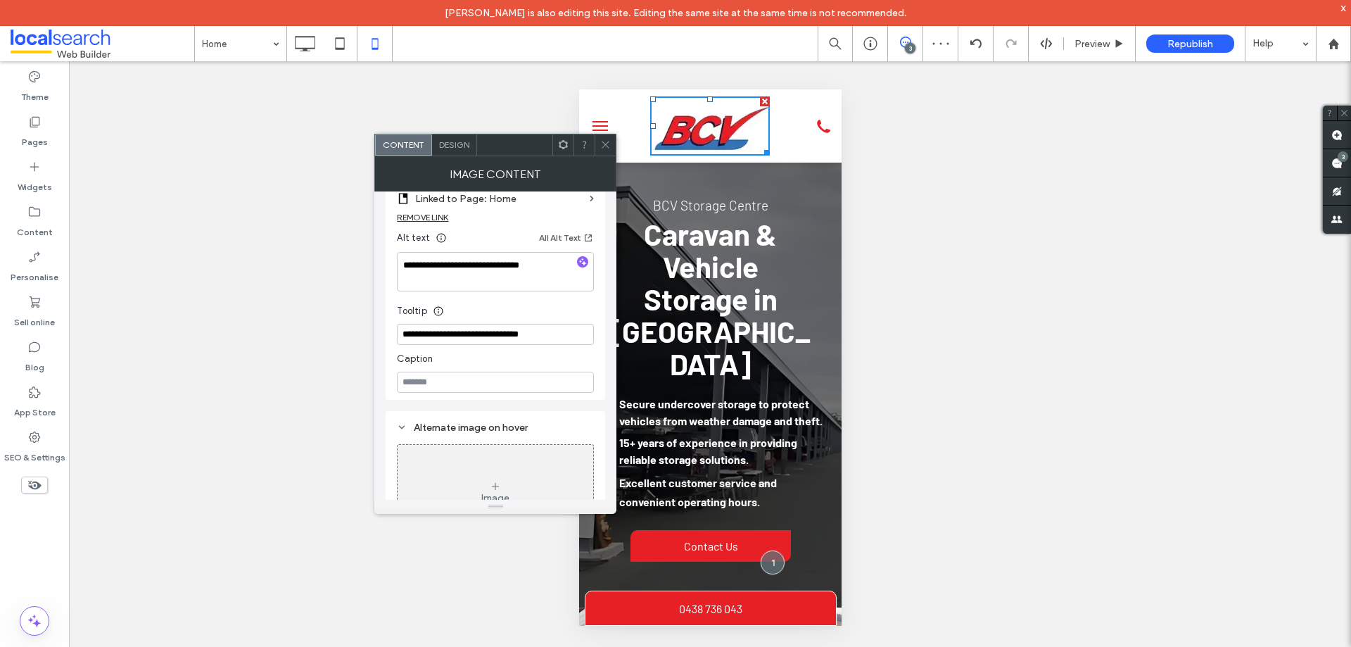
scroll to position [421, 0]
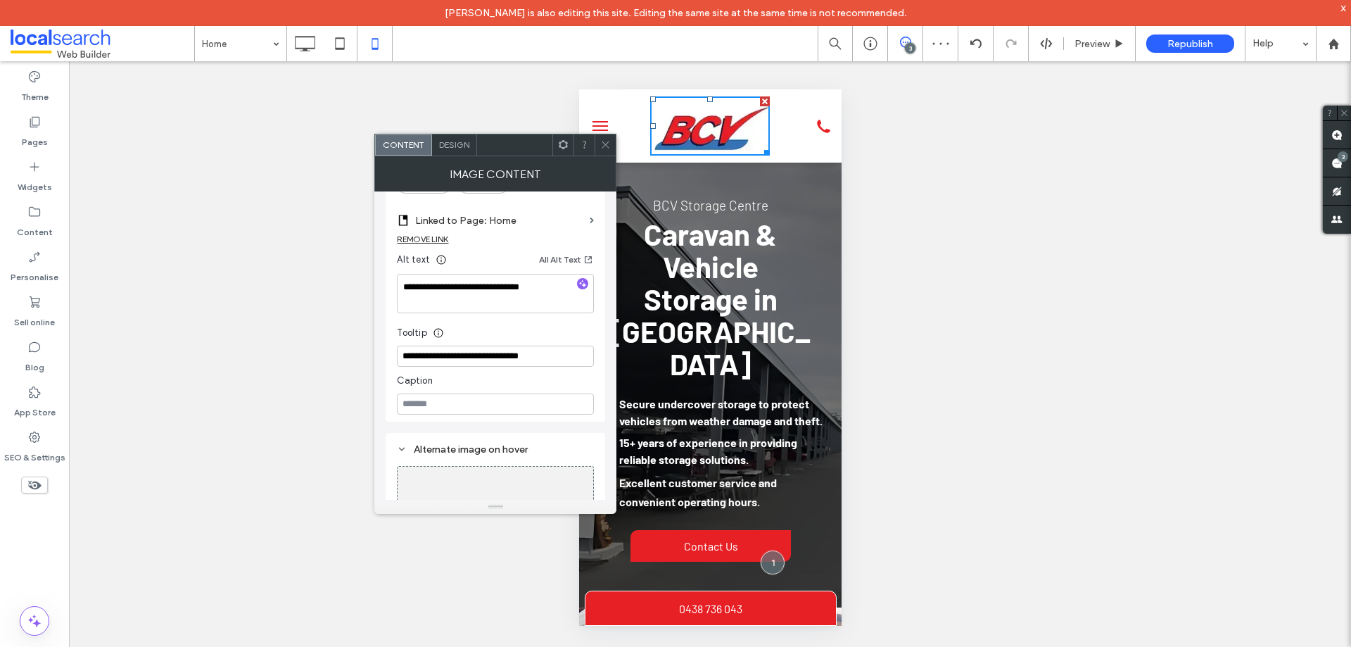
click at [606, 138] on span at bounding box center [605, 144] width 11 height 21
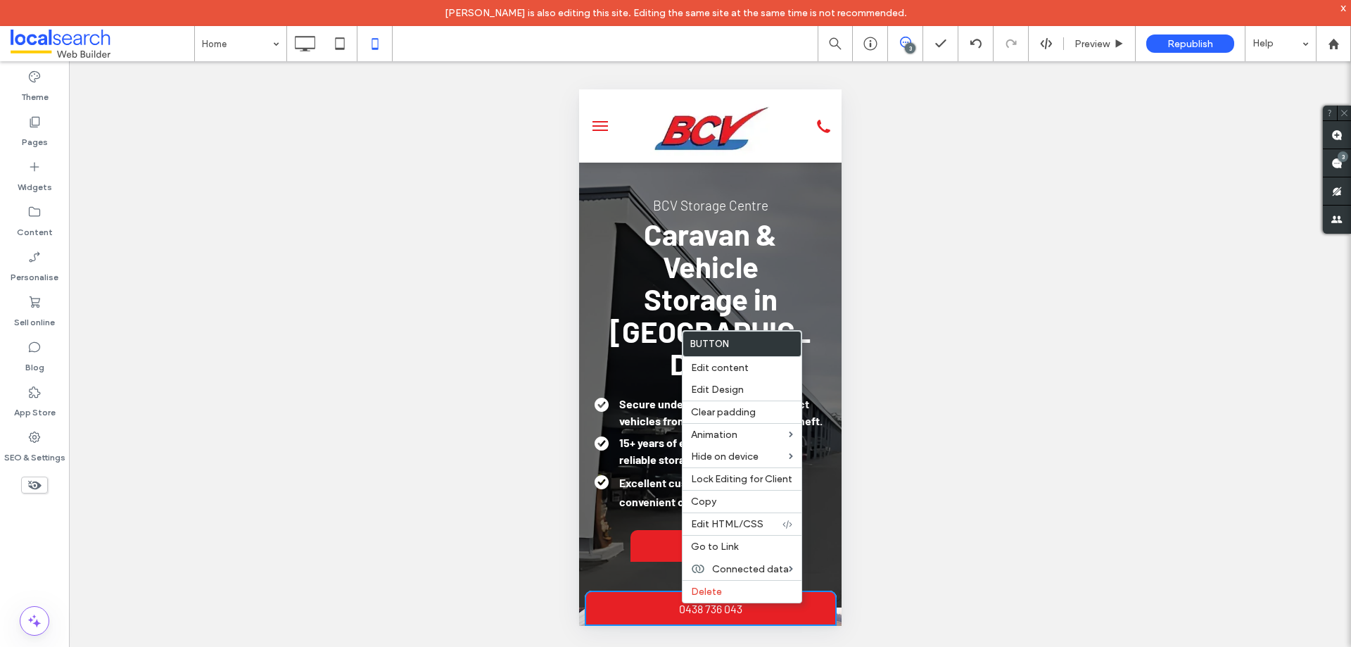
click at [604, 125] on span "menu" at bounding box center [599, 125] width 15 height 1
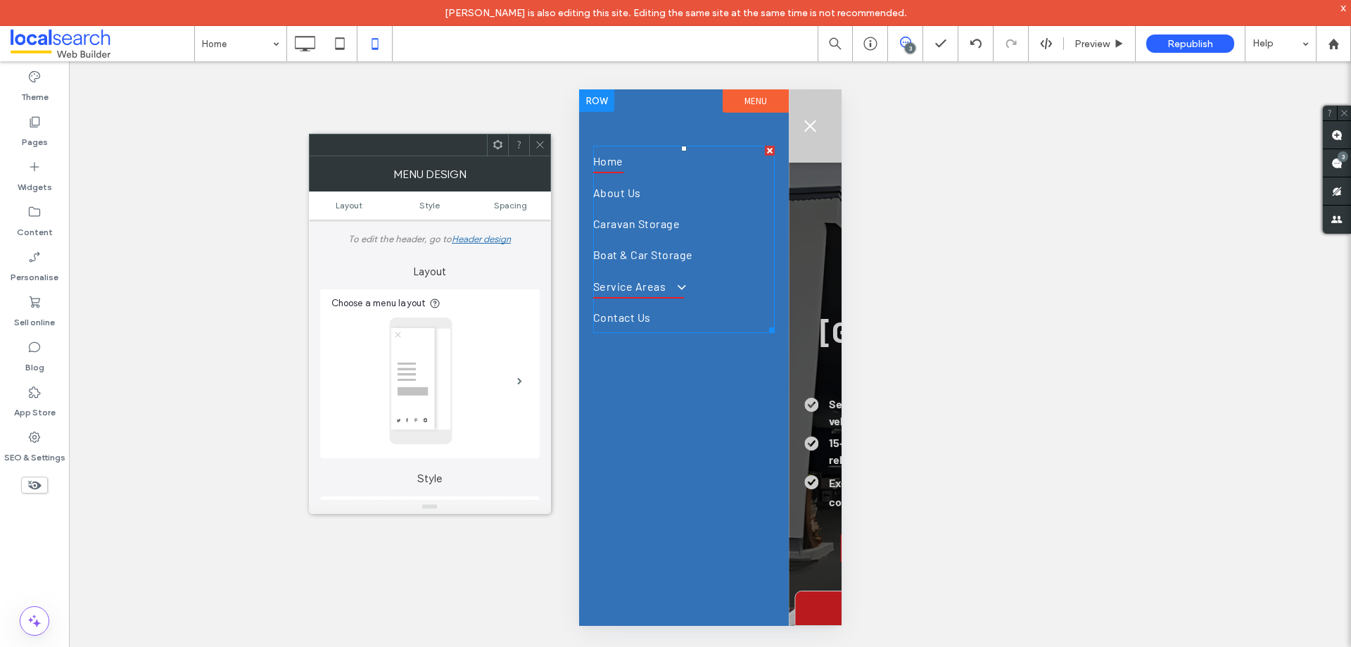
click at [668, 281] on span at bounding box center [673, 286] width 23 height 15
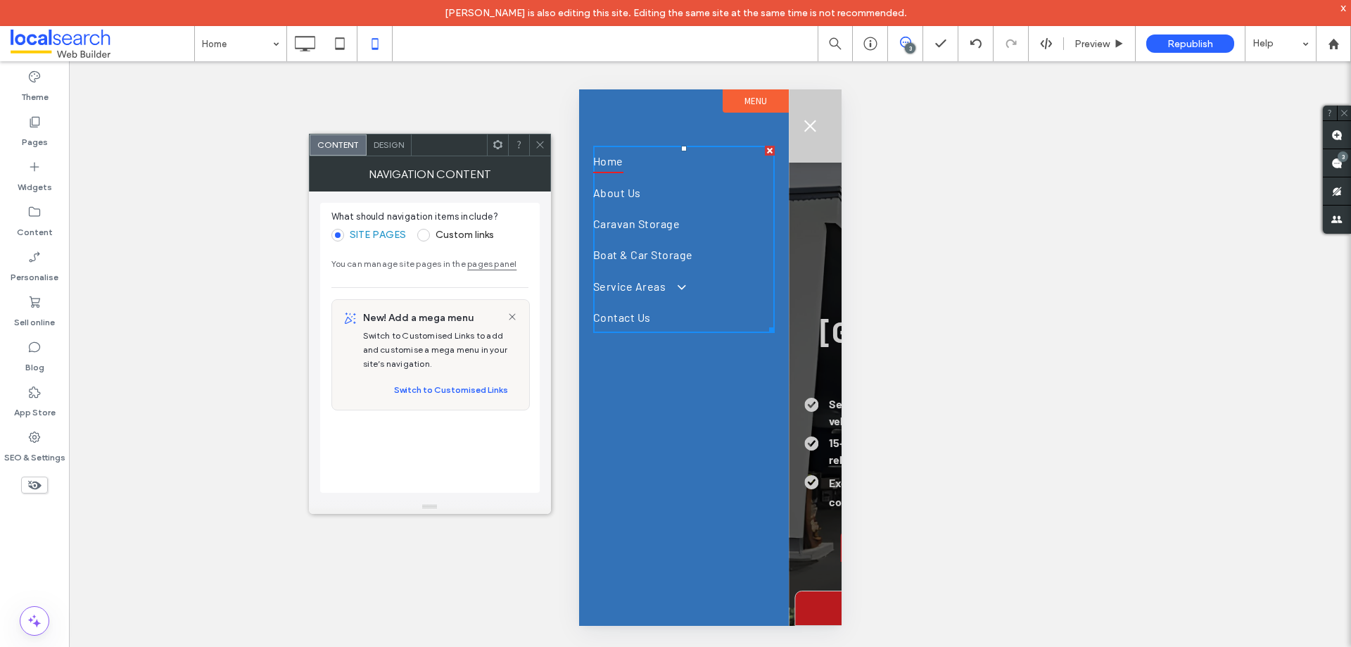
drag, startPoint x: 391, startPoint y: 146, endPoint x: 576, endPoint y: 201, distance: 193.5
click at [391, 146] on span "Design" at bounding box center [389, 144] width 30 height 11
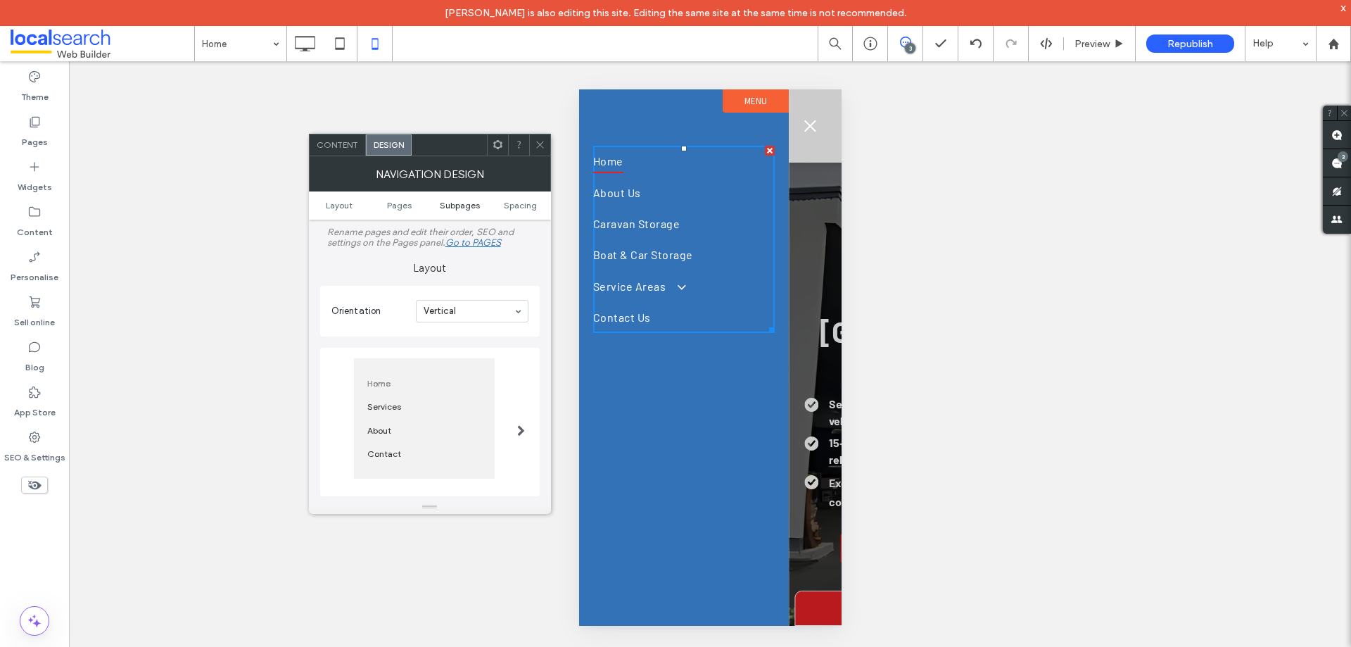
click at [447, 210] on span "Subpages" at bounding box center [460, 205] width 40 height 11
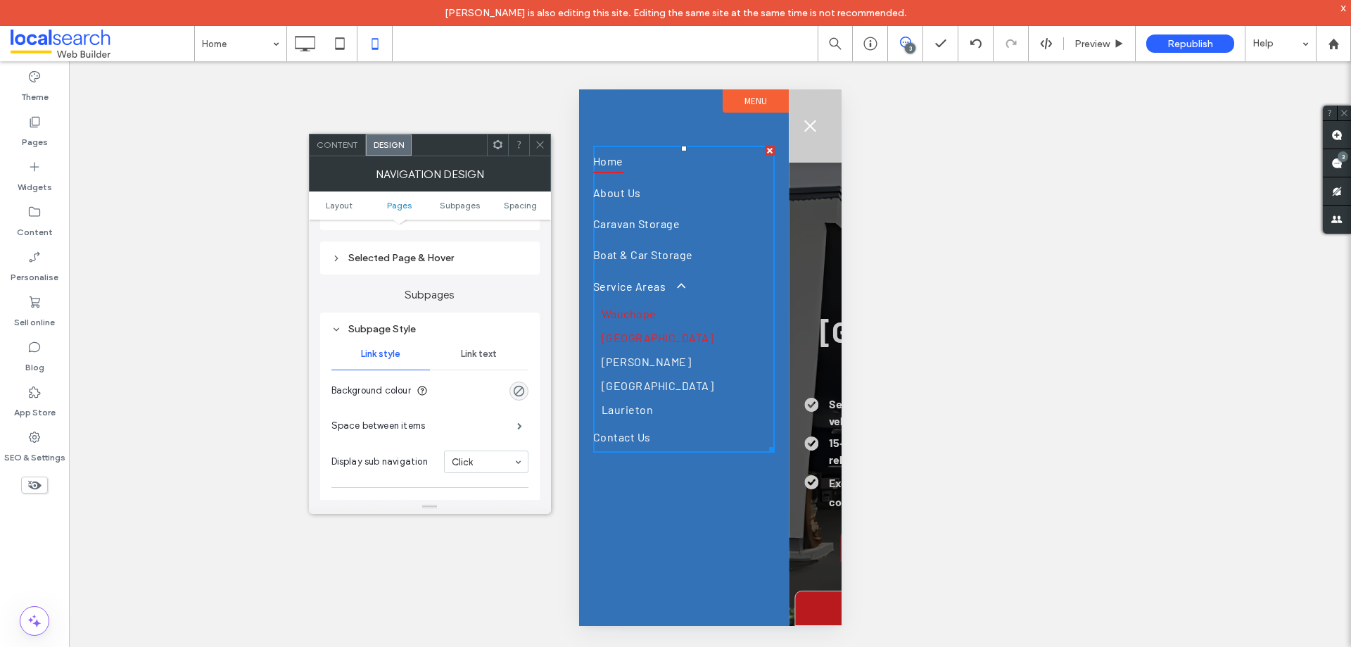
scroll to position [393, 0]
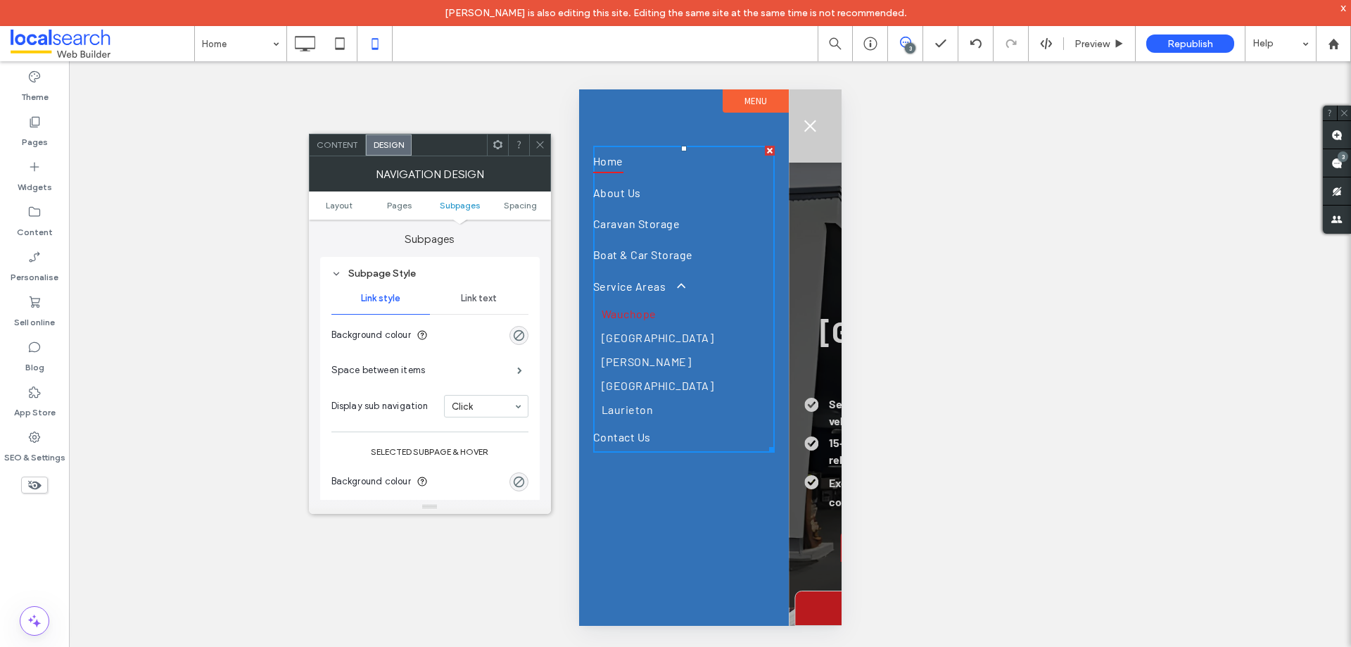
click at [540, 144] on use at bounding box center [539, 144] width 7 height 7
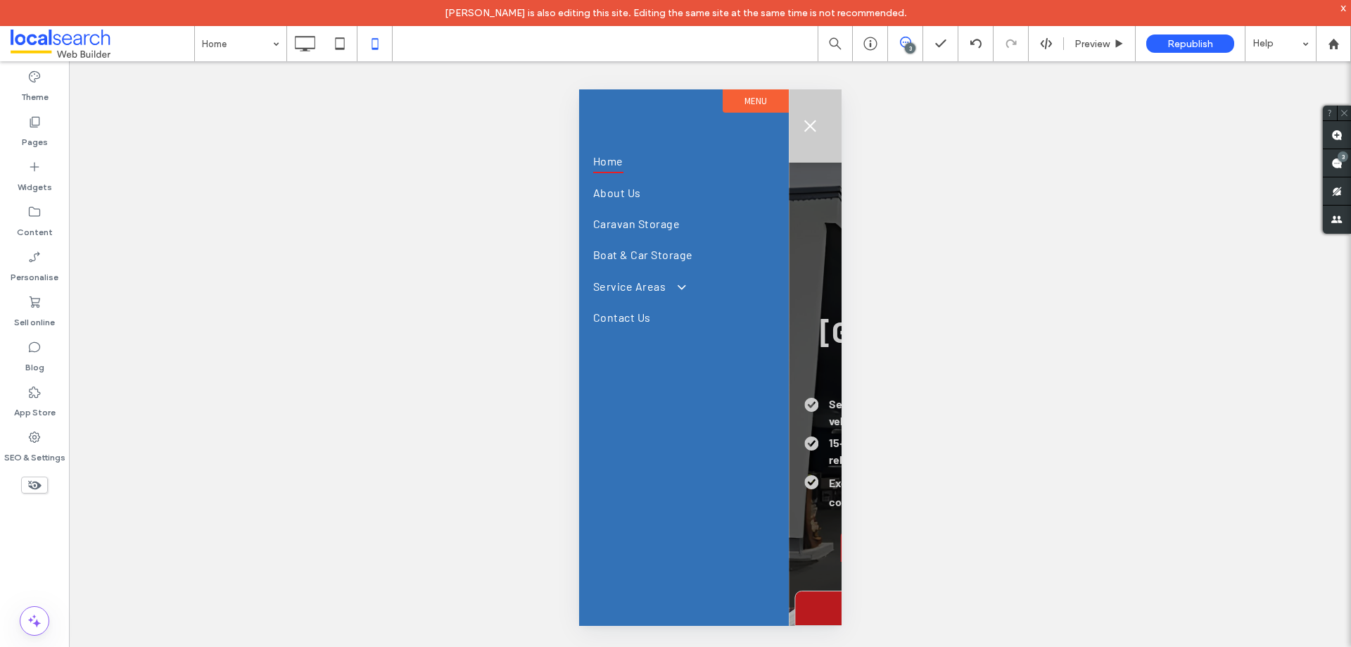
click at [809, 123] on button "menu" at bounding box center [809, 126] width 28 height 28
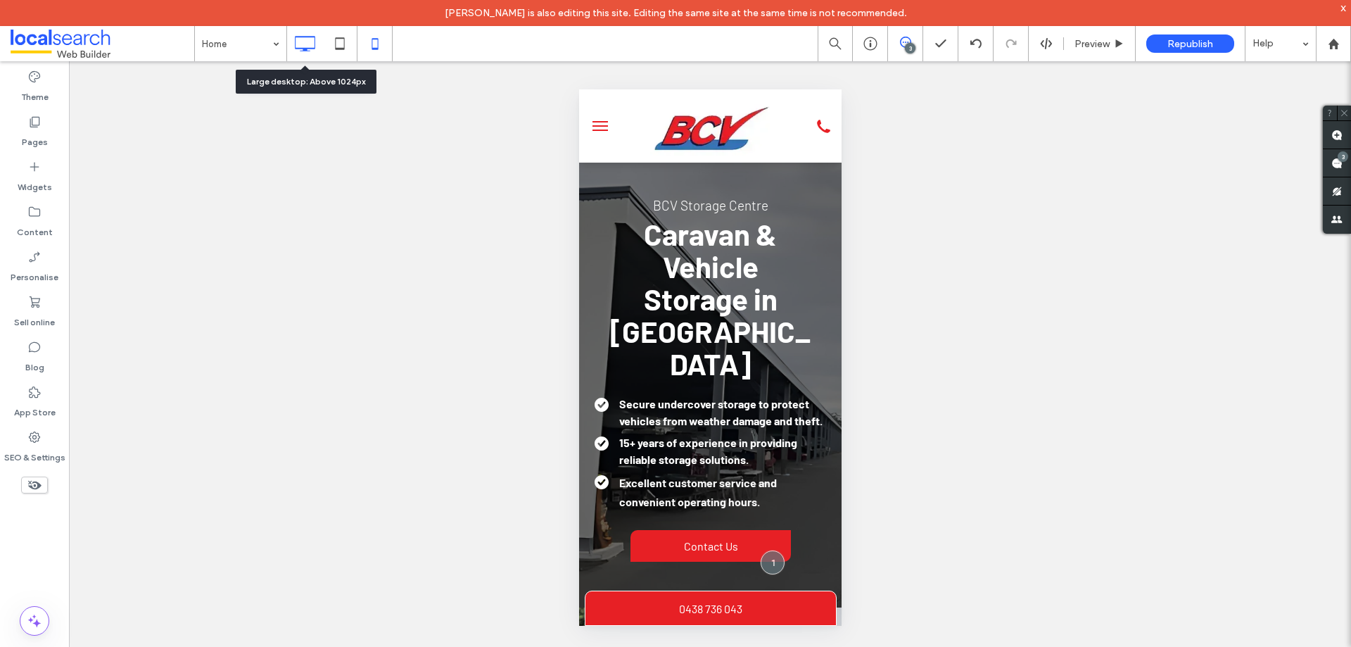
click at [312, 44] on icon at bounding box center [305, 44] width 28 height 28
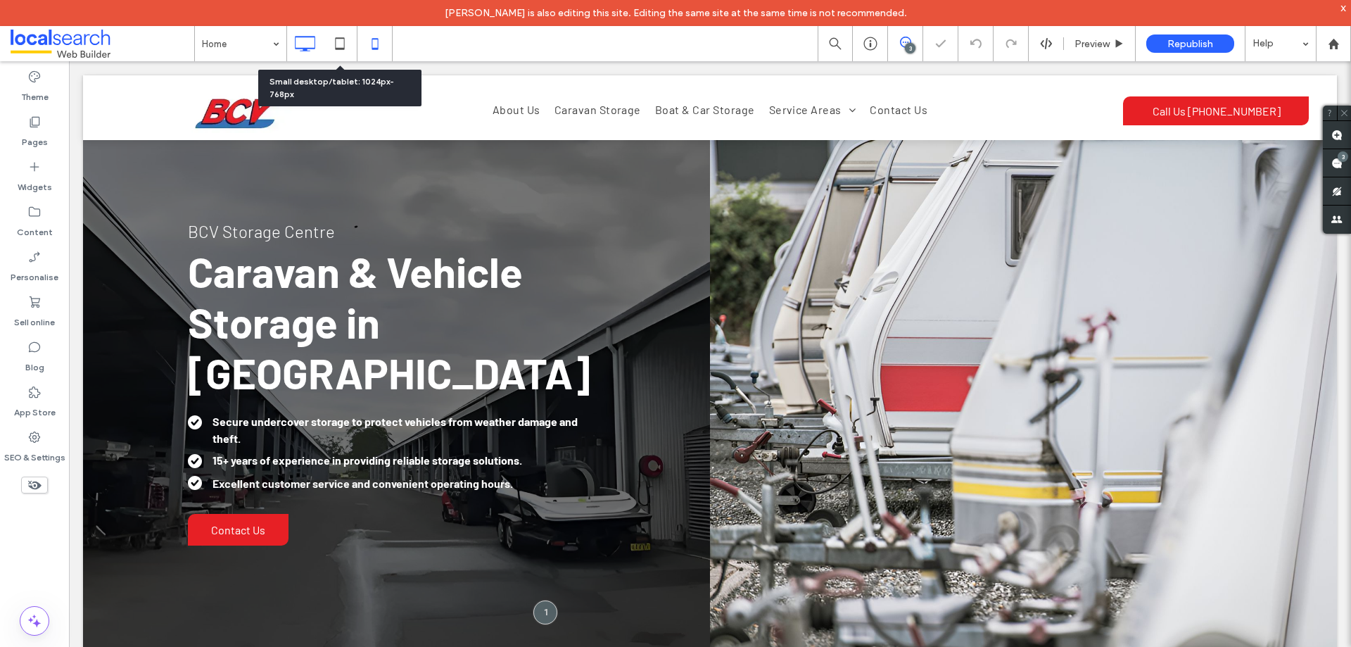
scroll to position [0, 0]
click at [367, 40] on icon at bounding box center [375, 44] width 28 height 28
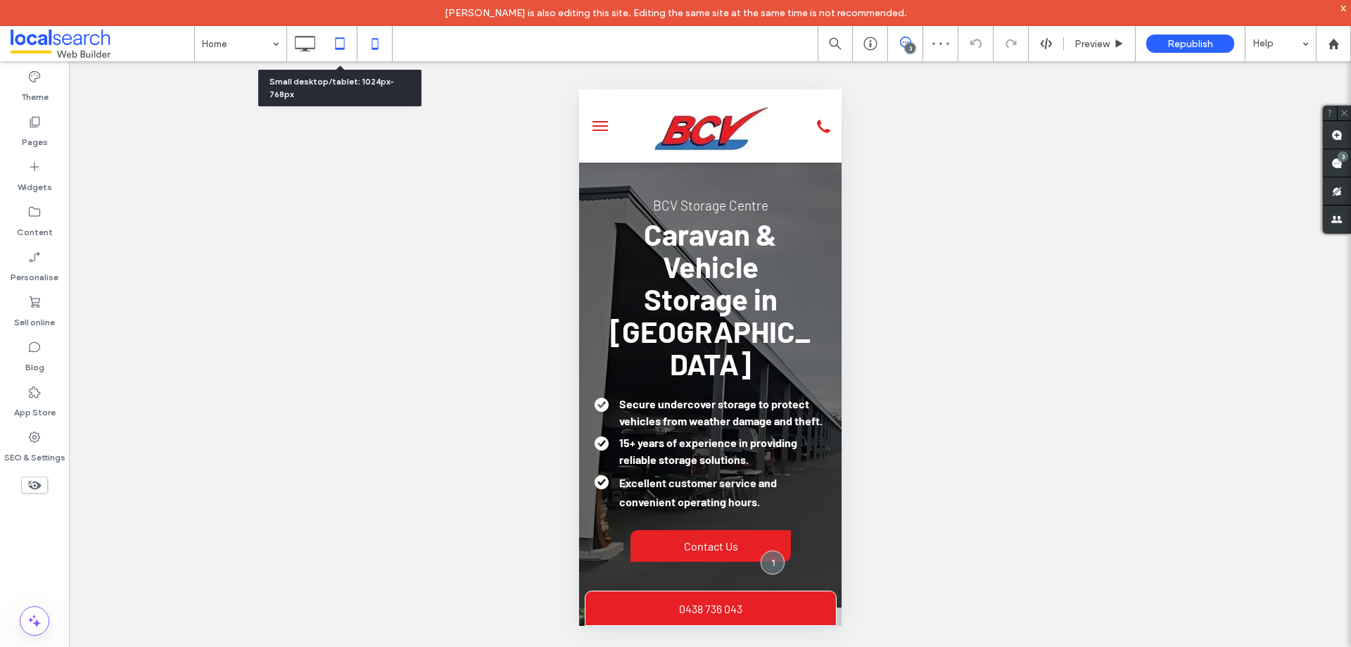
click at [339, 49] on use at bounding box center [339, 43] width 9 height 12
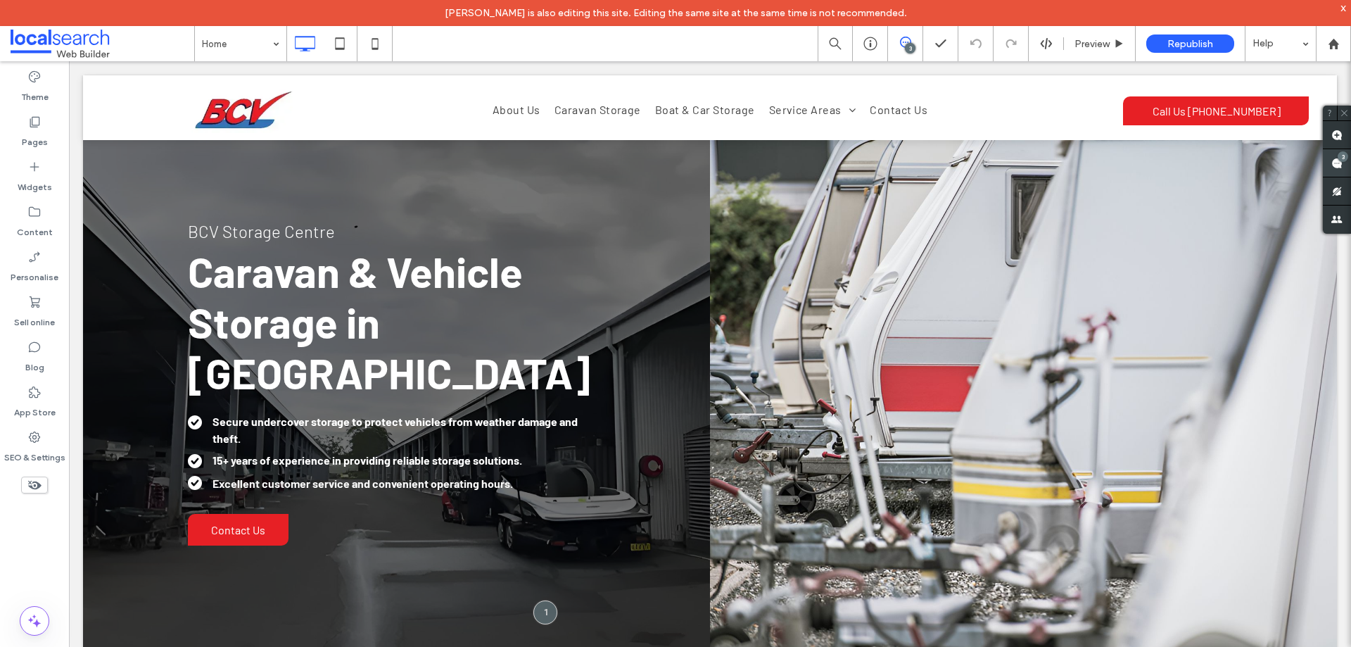
click at [1341, 156] on div "3" at bounding box center [1343, 156] width 11 height 11
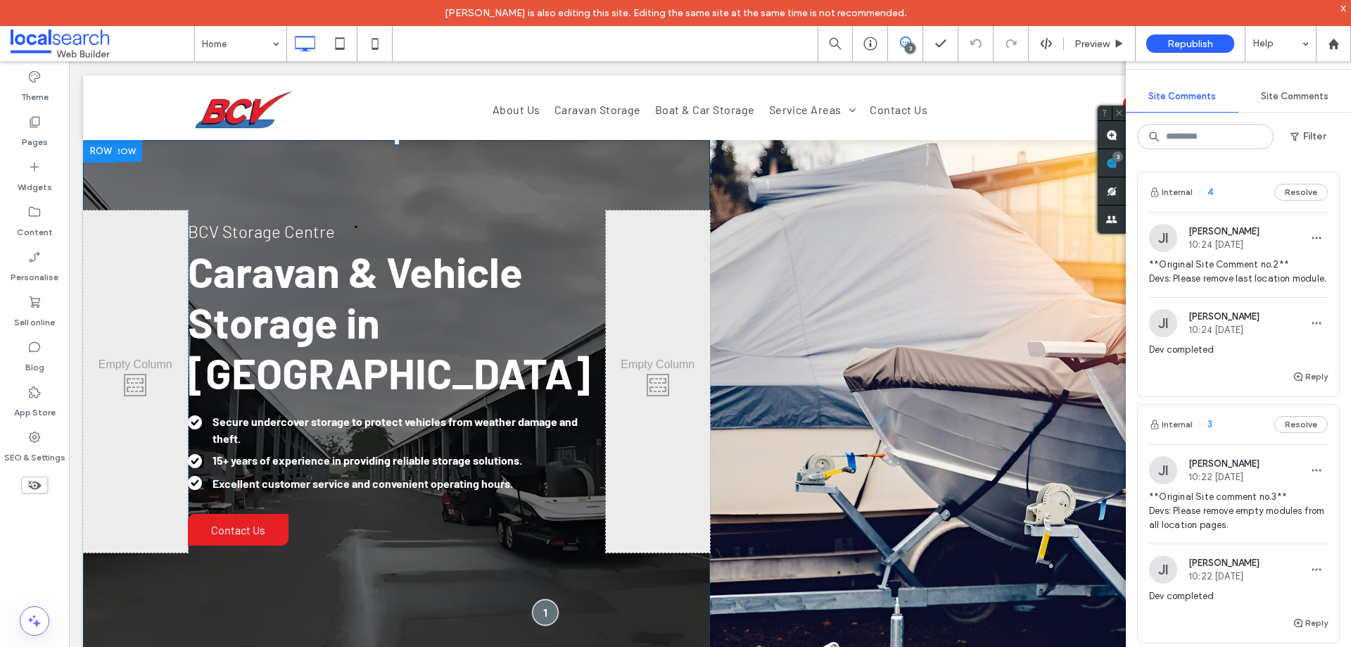
click at [536, 618] on div at bounding box center [546, 612] width 26 height 26
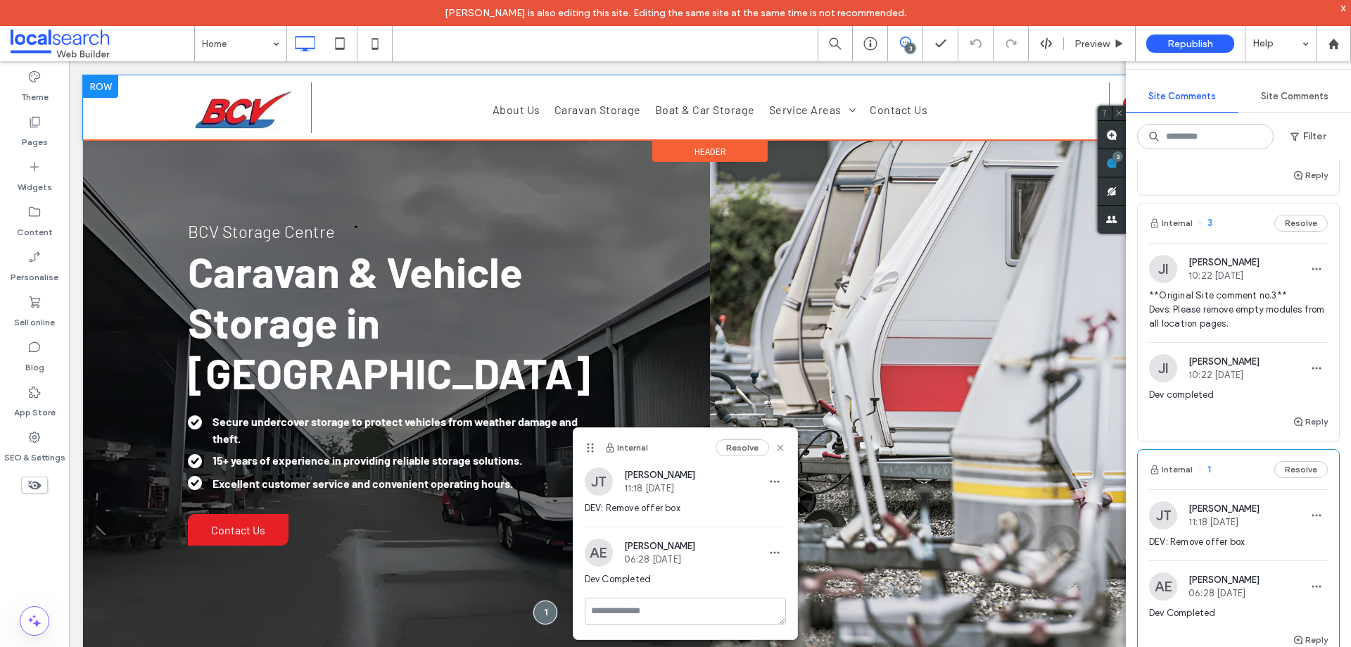
scroll to position [70, 0]
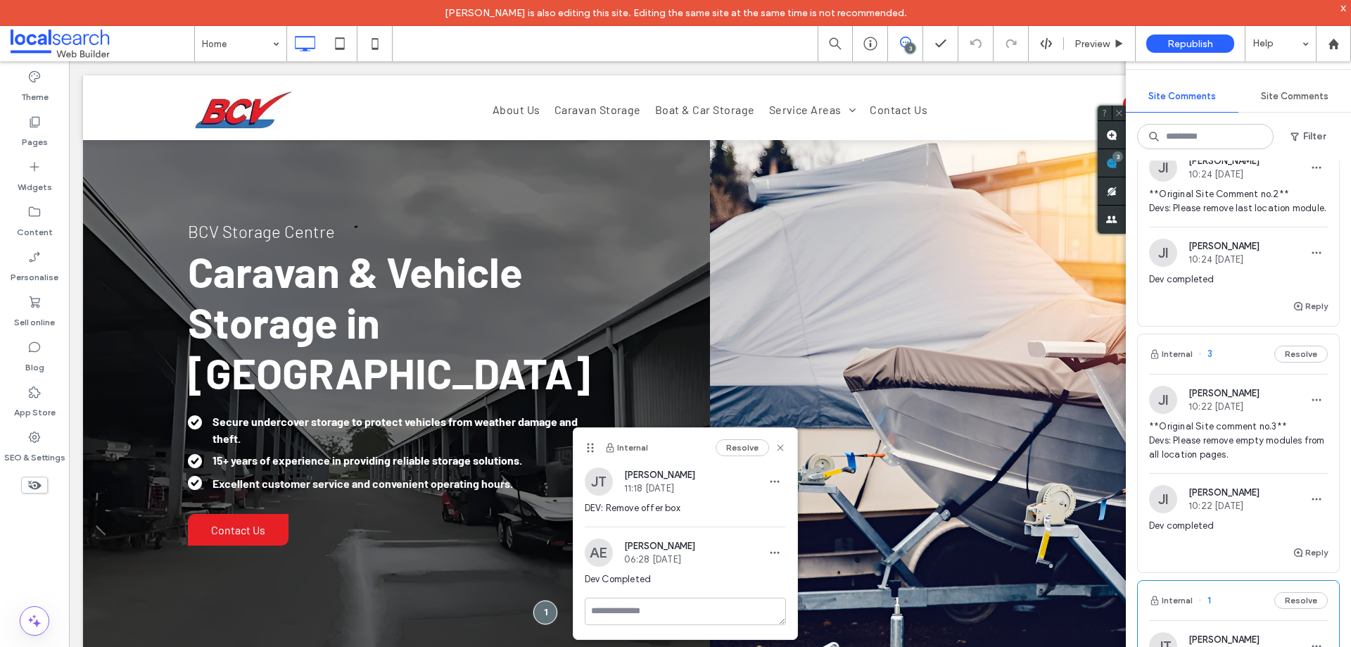
click at [1236, 373] on div "Internal 3 Resolve" at bounding box center [1238, 353] width 201 height 39
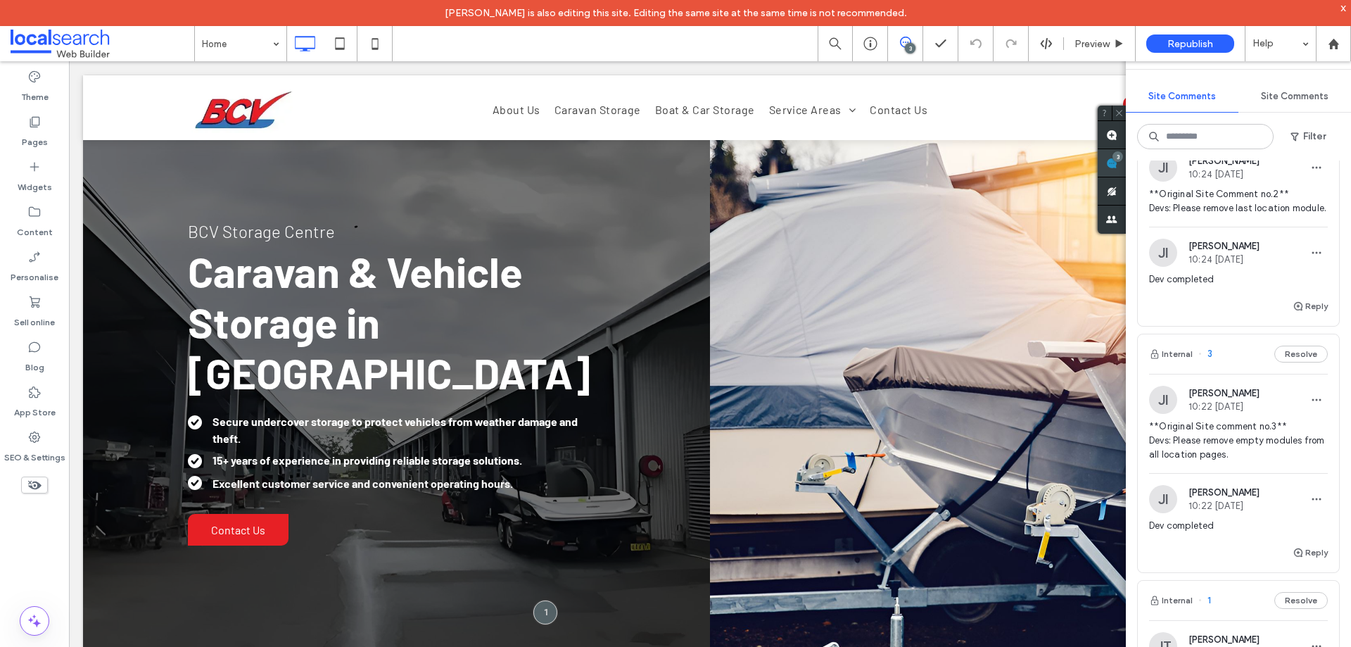
click at [1117, 163] on span at bounding box center [1112, 162] width 28 height 27
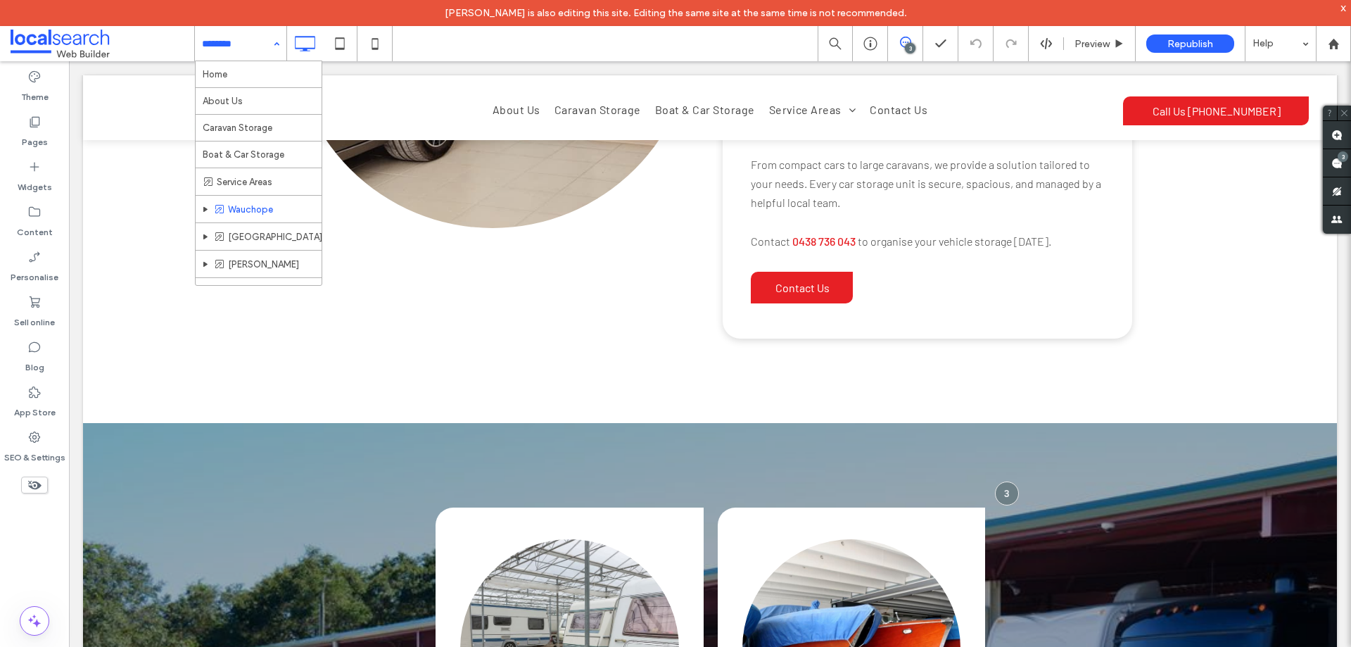
click at [219, 45] on input at bounding box center [237, 43] width 70 height 35
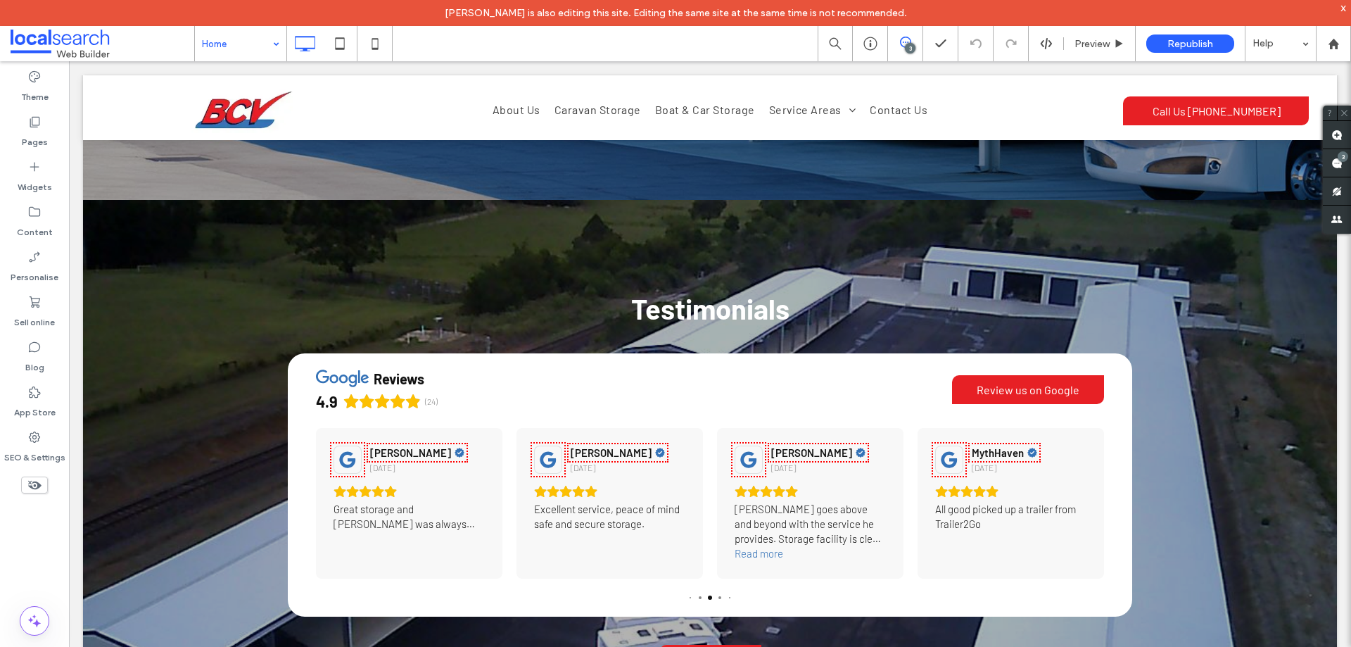
click at [210, 46] on input at bounding box center [237, 43] width 70 height 35
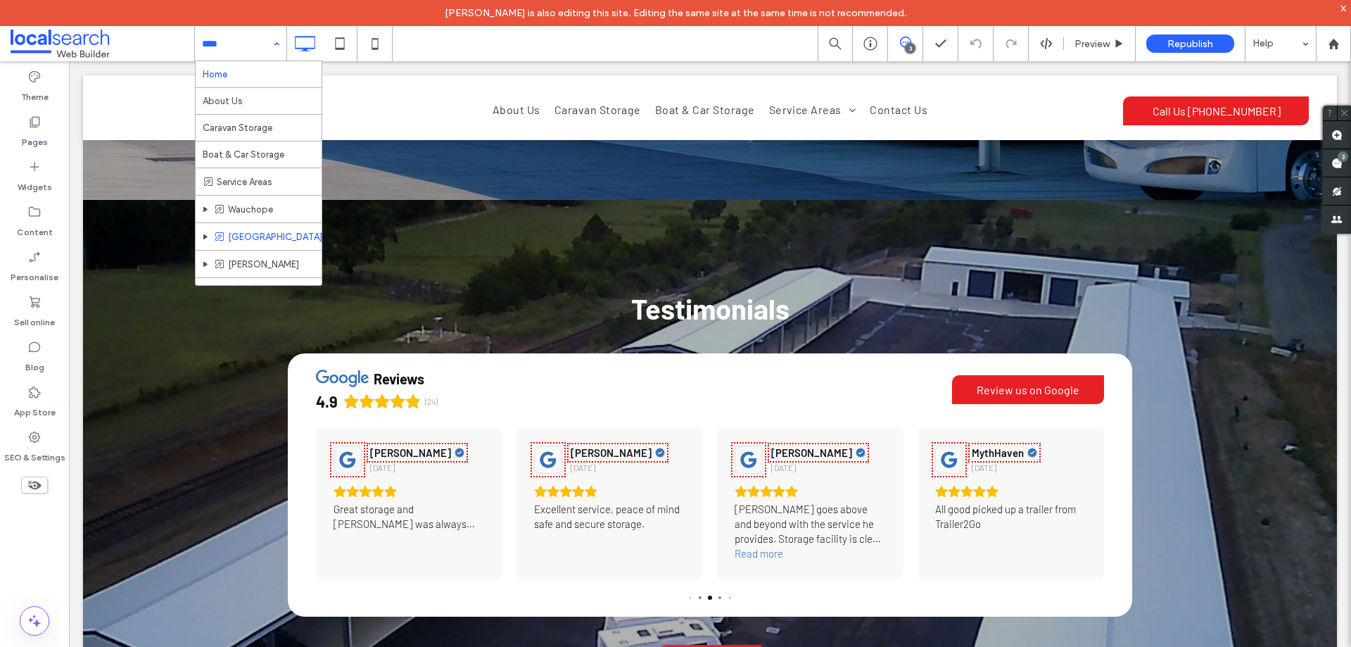
scroll to position [72, 0]
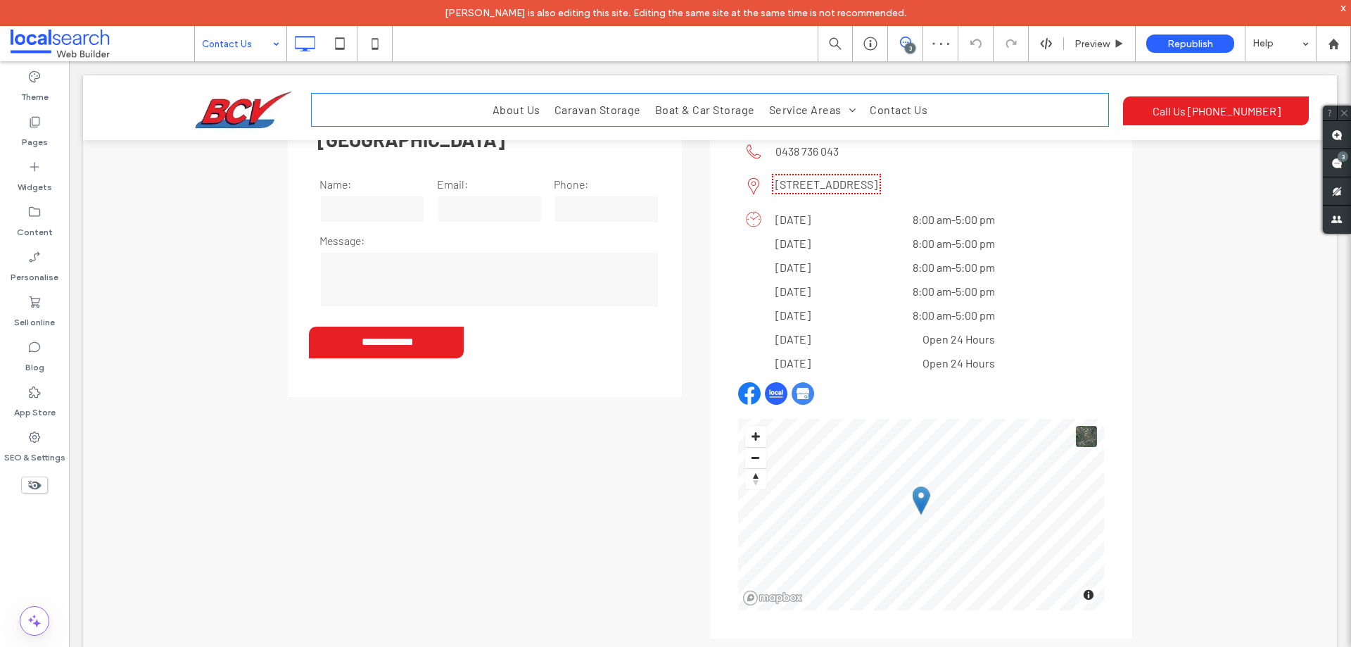
scroll to position [633, 0]
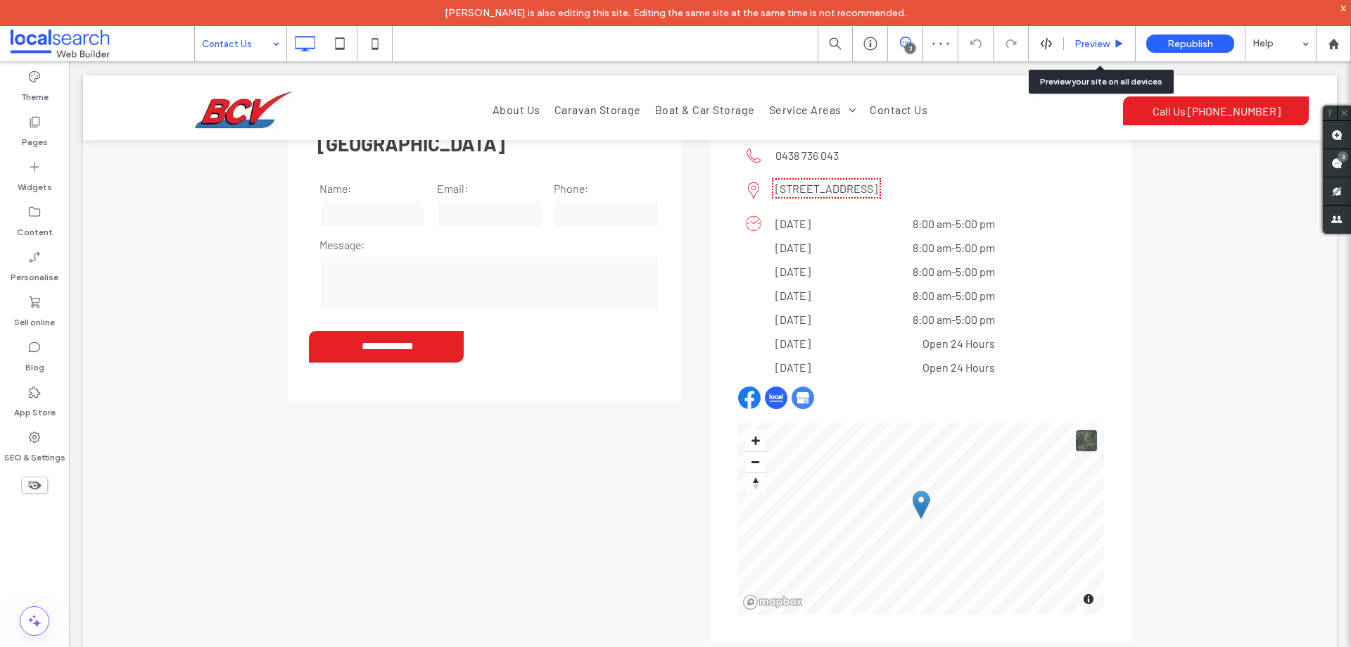
drag, startPoint x: 1094, startPoint y: 42, endPoint x: 1099, endPoint y: 69, distance: 28.0
click at [1094, 42] on span "Preview" at bounding box center [1092, 44] width 35 height 12
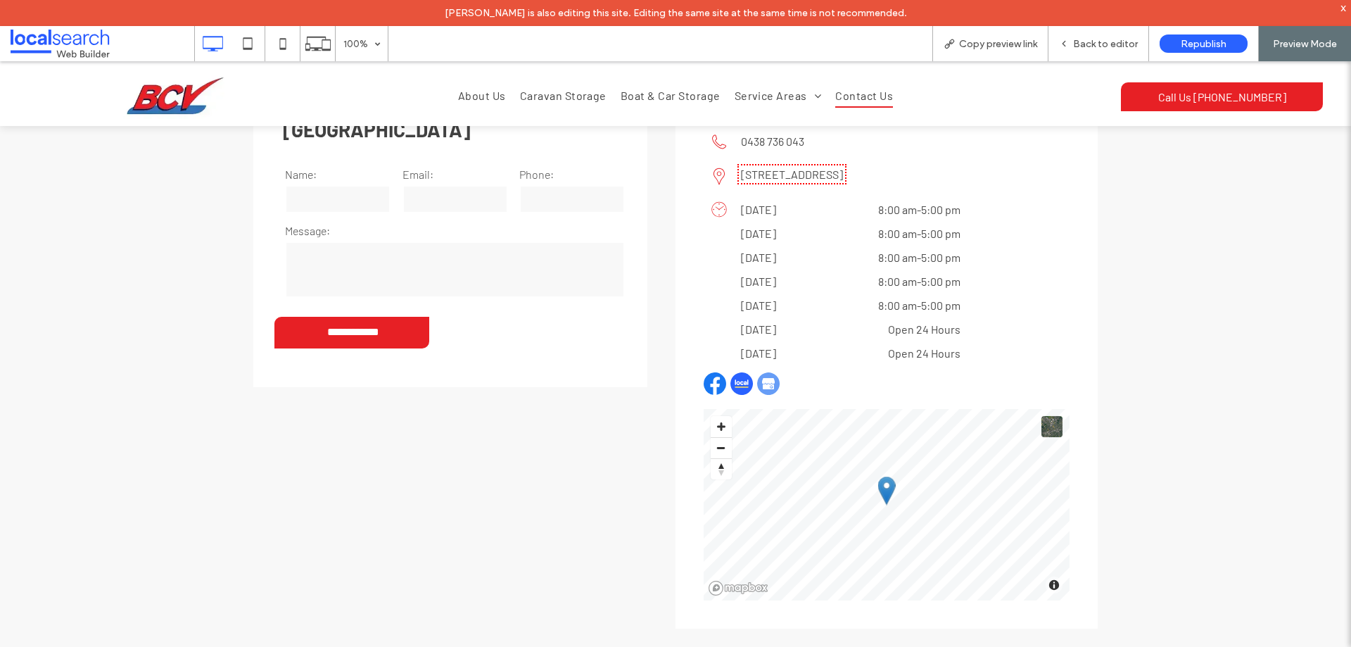
click at [760, 380] on img at bounding box center [768, 383] width 23 height 23
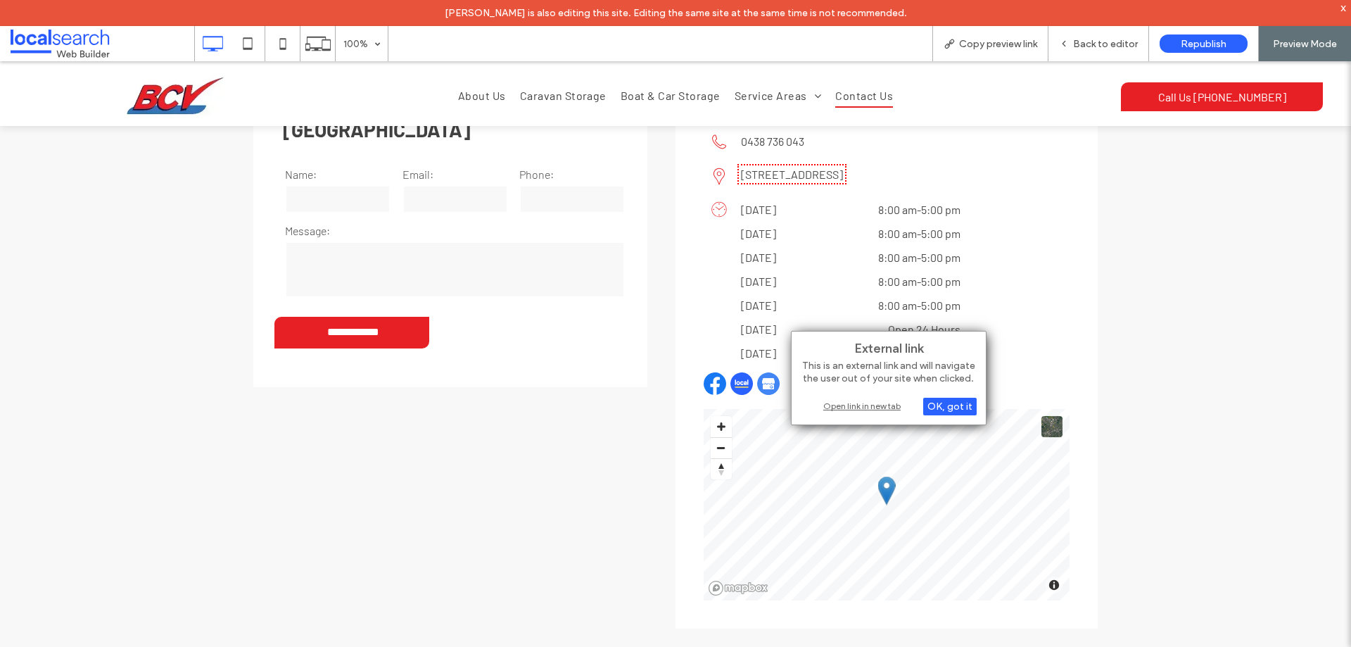
click at [833, 405] on div "Open link in new tab" at bounding box center [889, 405] width 176 height 15
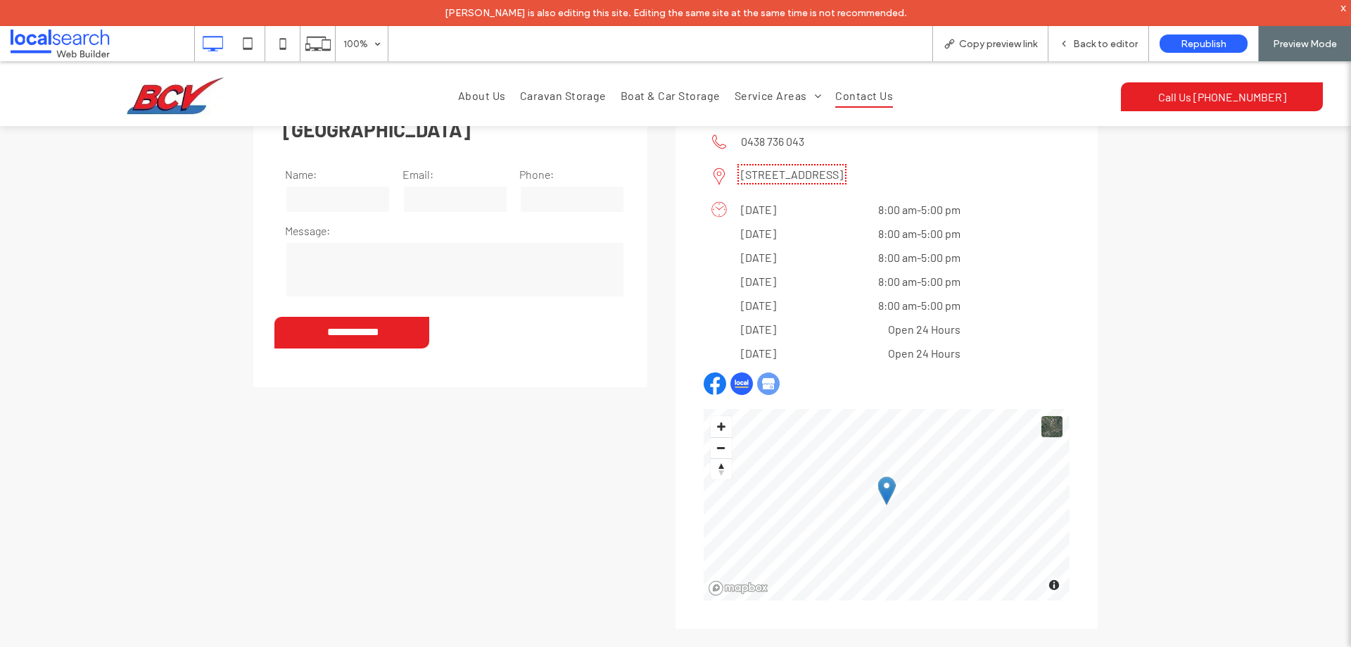
drag, startPoint x: 737, startPoint y: 389, endPoint x: 752, endPoint y: 393, distance: 14.5
click at [737, 389] on img at bounding box center [741, 383] width 23 height 23
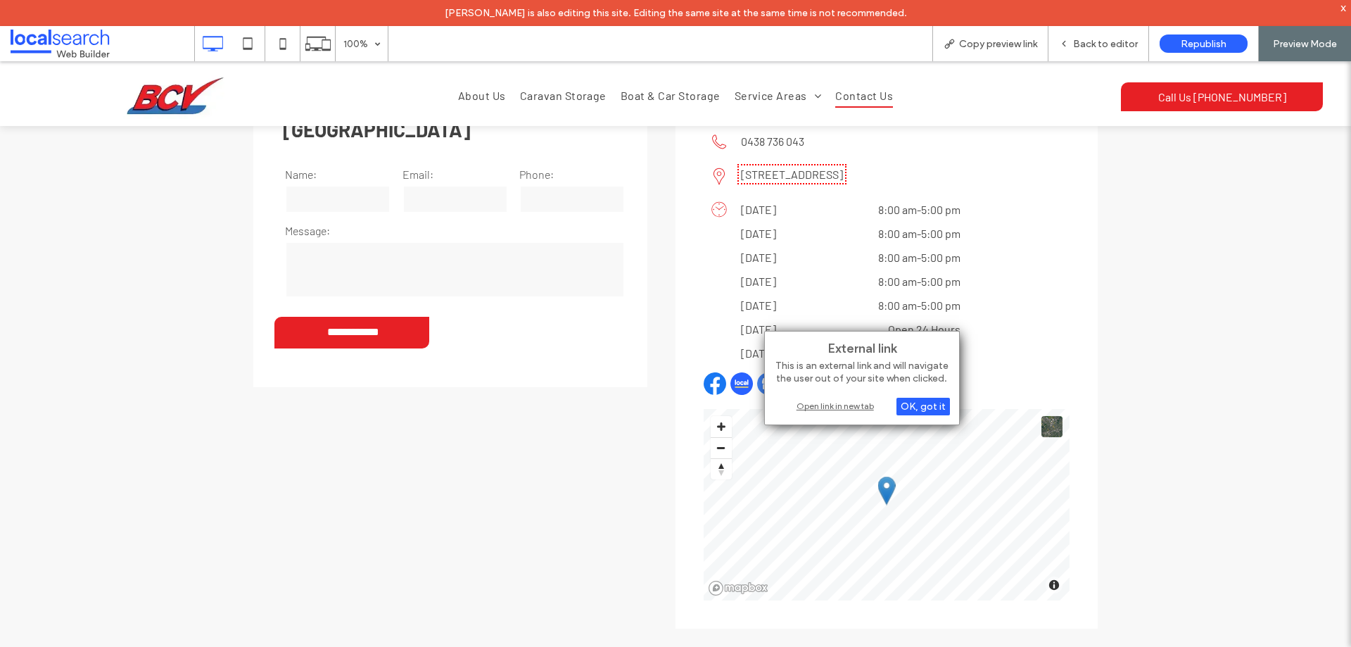
click at [808, 405] on div "Open link in new tab" at bounding box center [862, 405] width 176 height 15
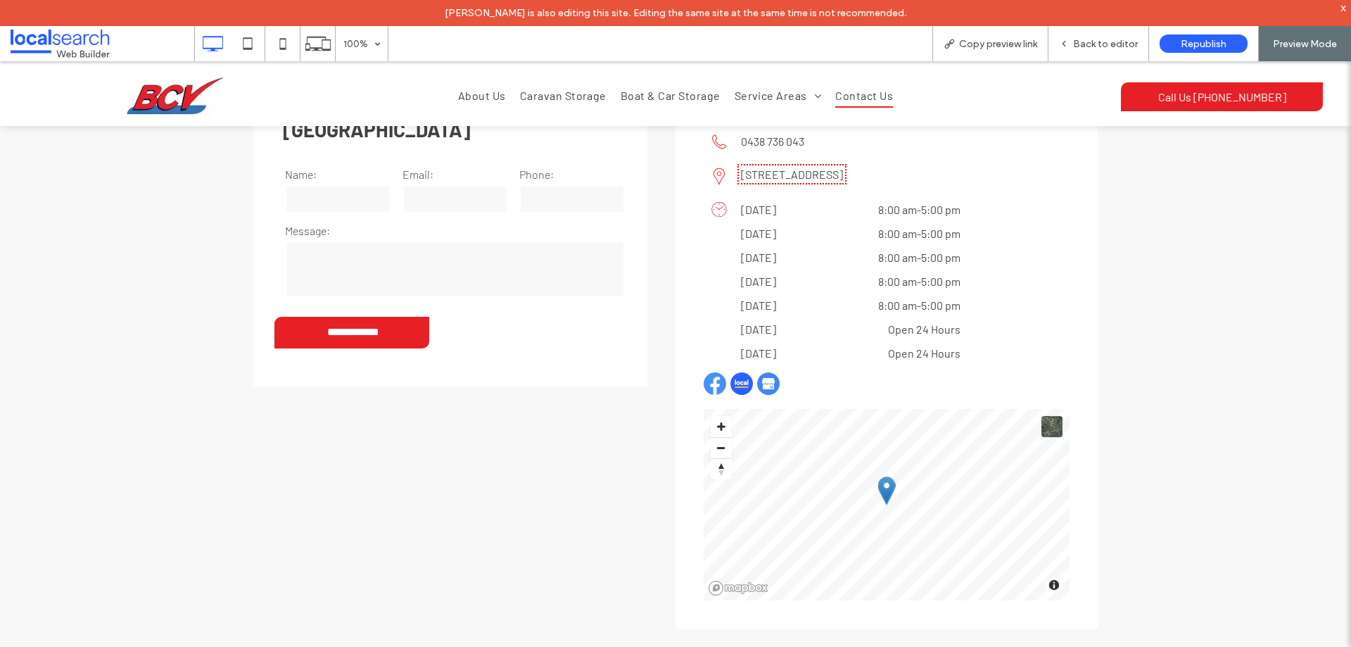
click at [714, 388] on img at bounding box center [715, 383] width 23 height 23
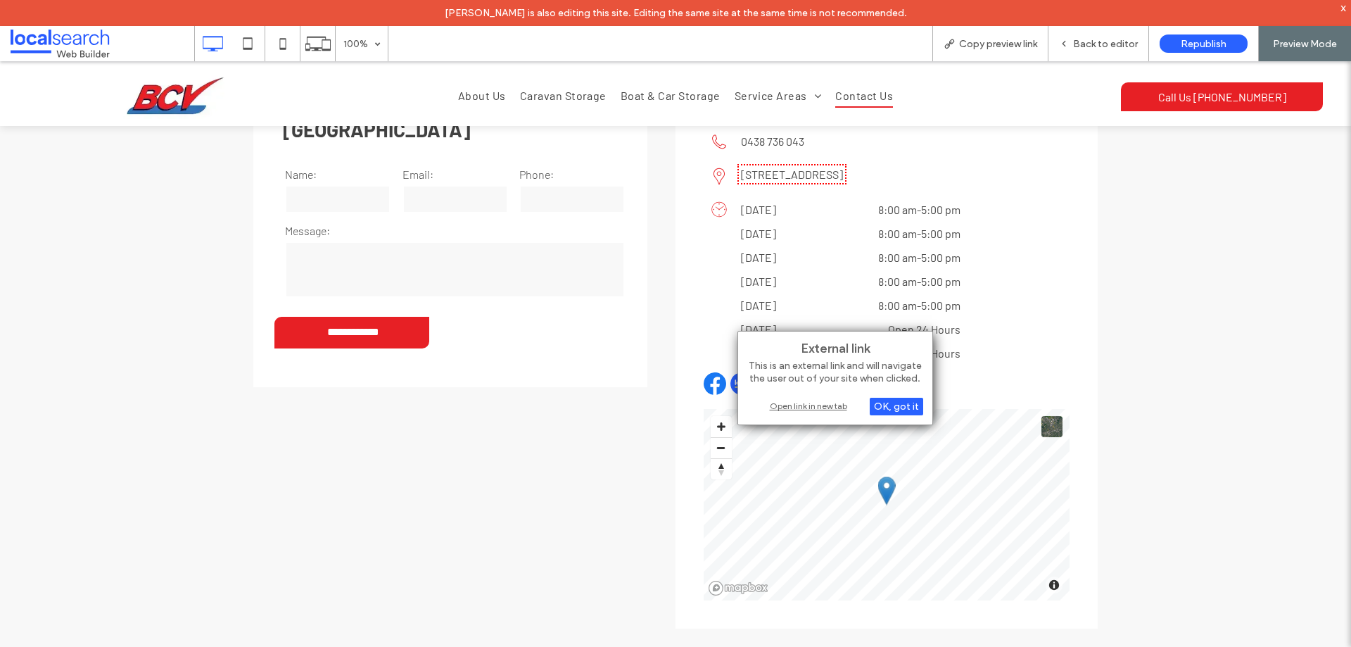
click at [778, 405] on div "Open link in new tab" at bounding box center [835, 405] width 176 height 15
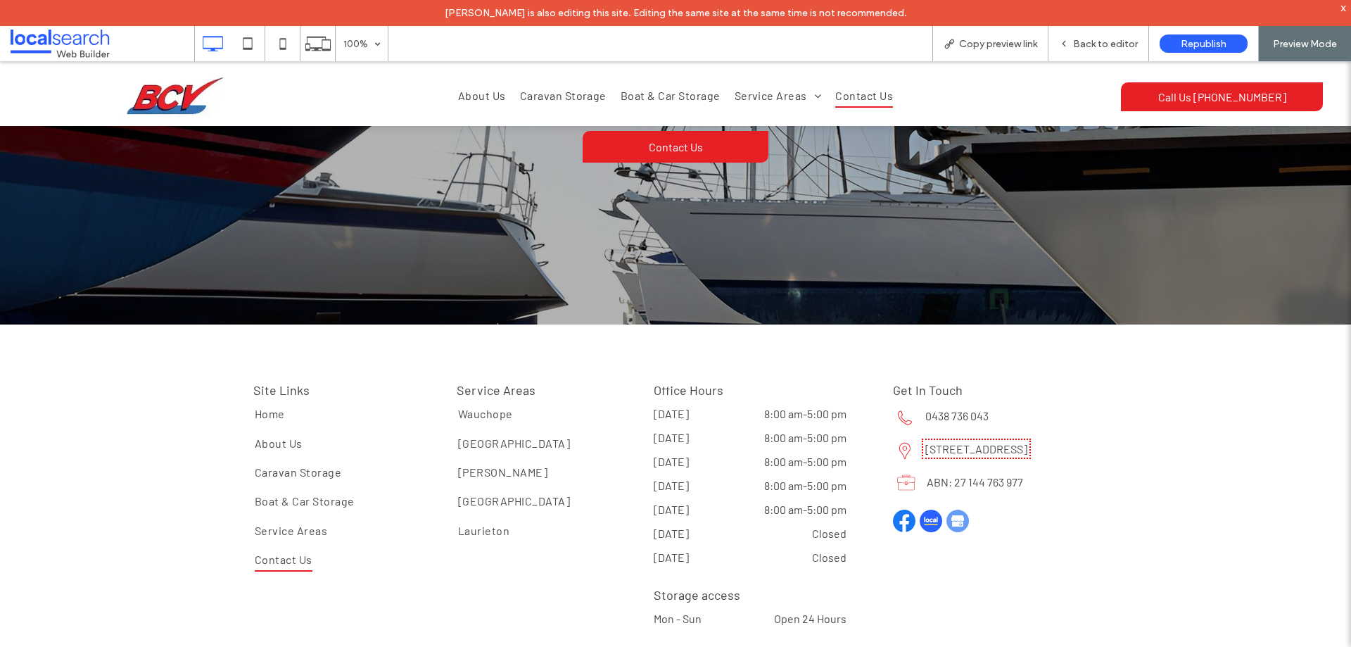
scroll to position [2053, 0]
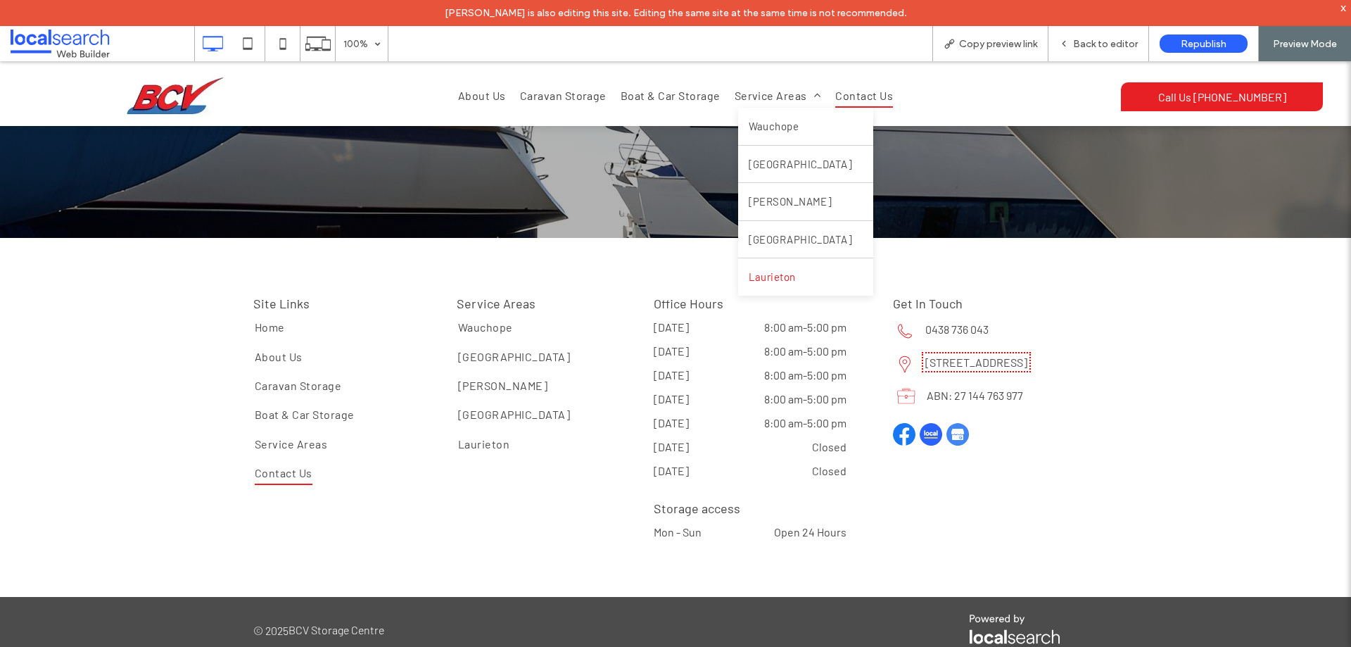
click at [789, 283] on span "Laurieton" at bounding box center [772, 277] width 47 height 16
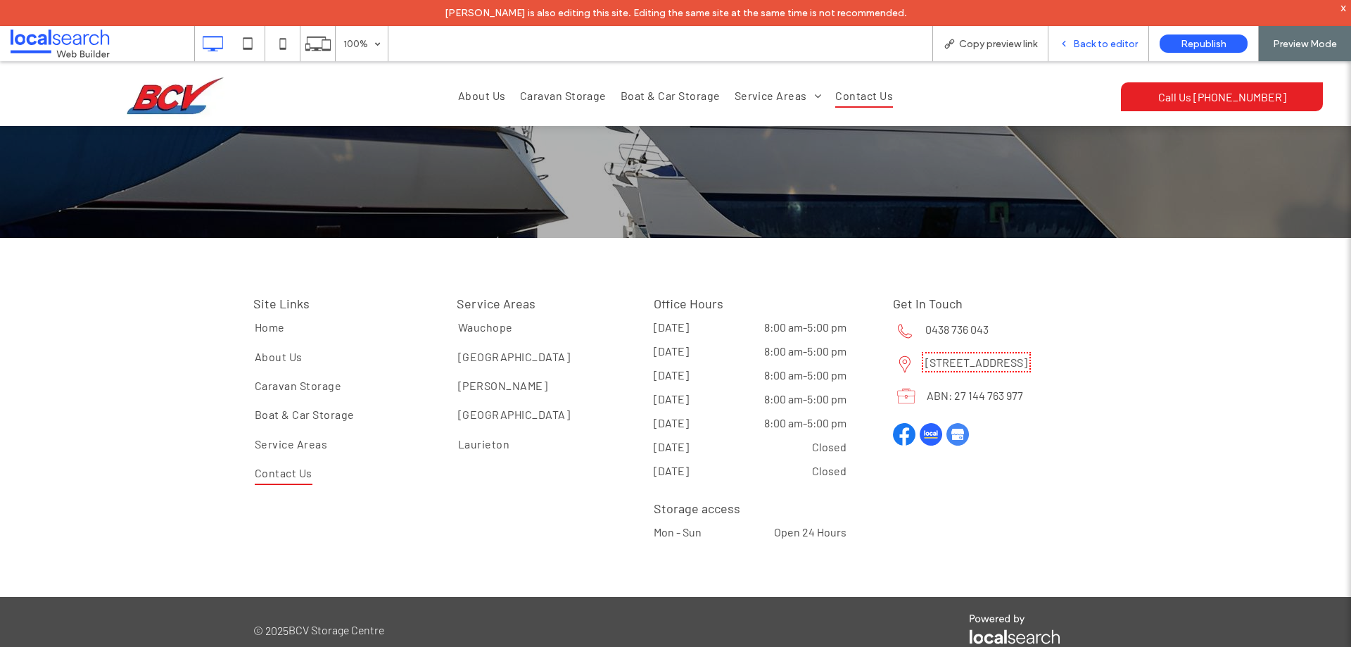
click at [1096, 45] on span "Back to editor" at bounding box center [1105, 44] width 65 height 12
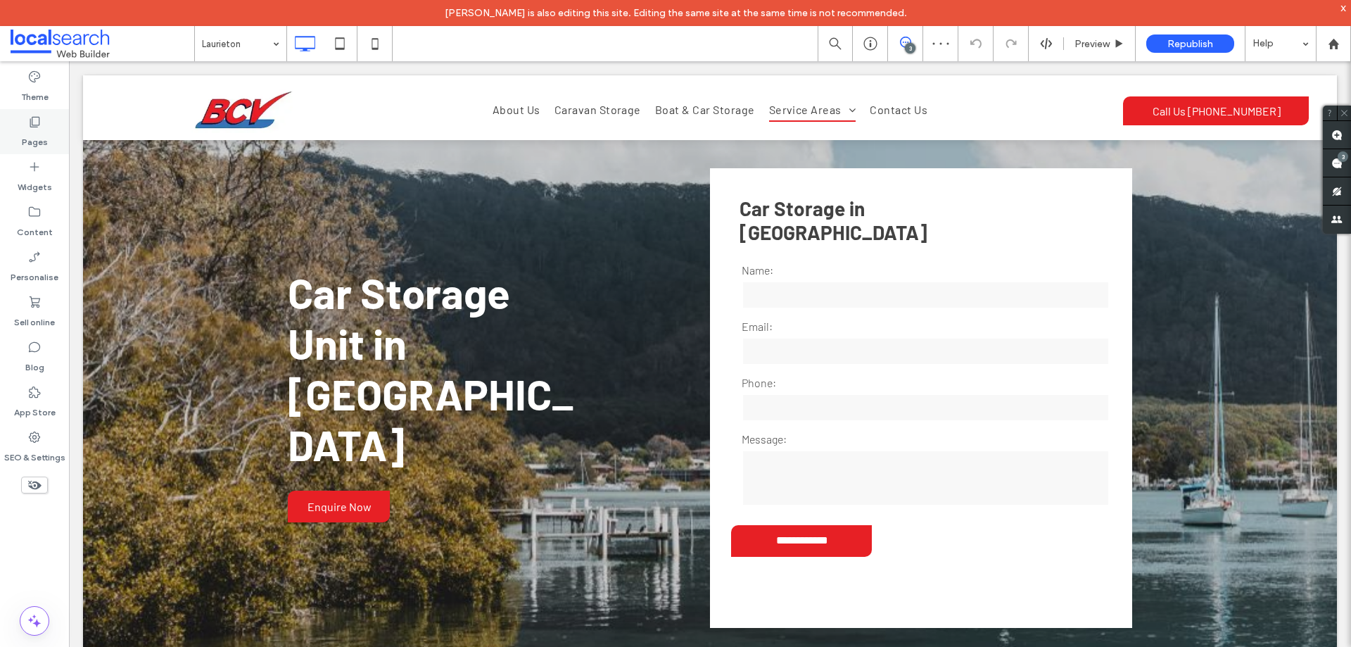
click at [27, 136] on label "Pages" at bounding box center [35, 139] width 26 height 20
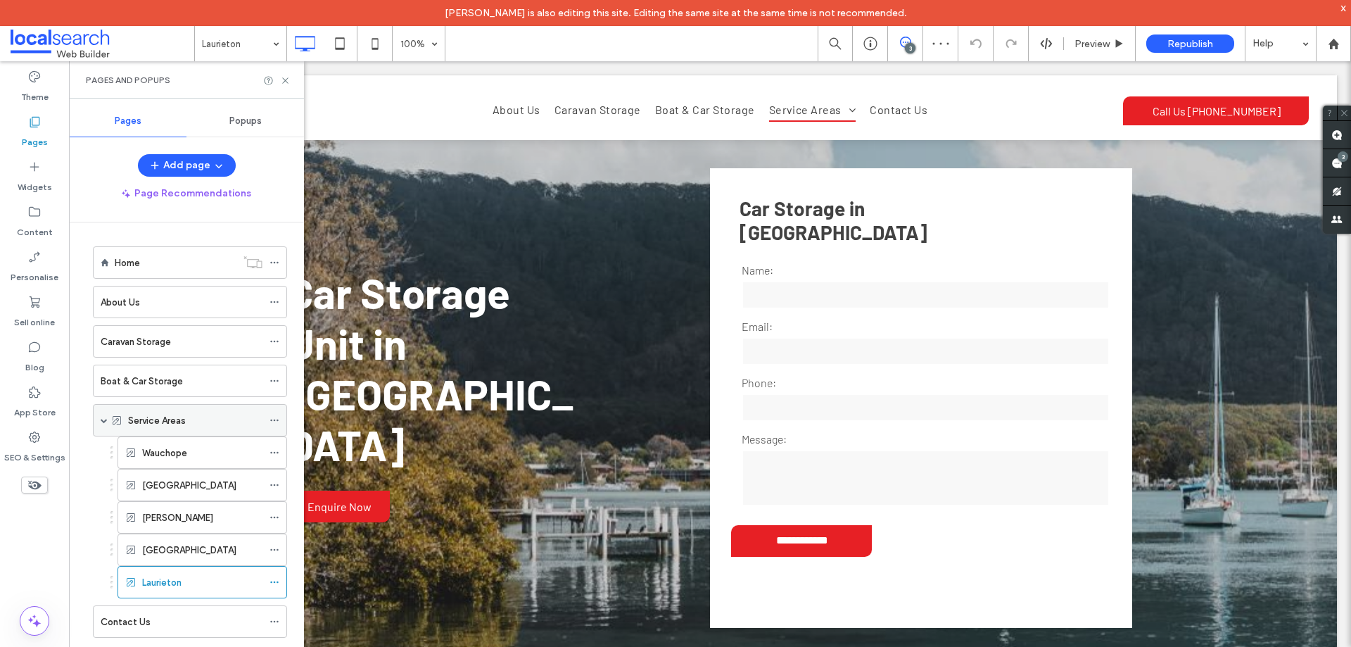
click at [277, 419] on icon at bounding box center [275, 420] width 10 height 10
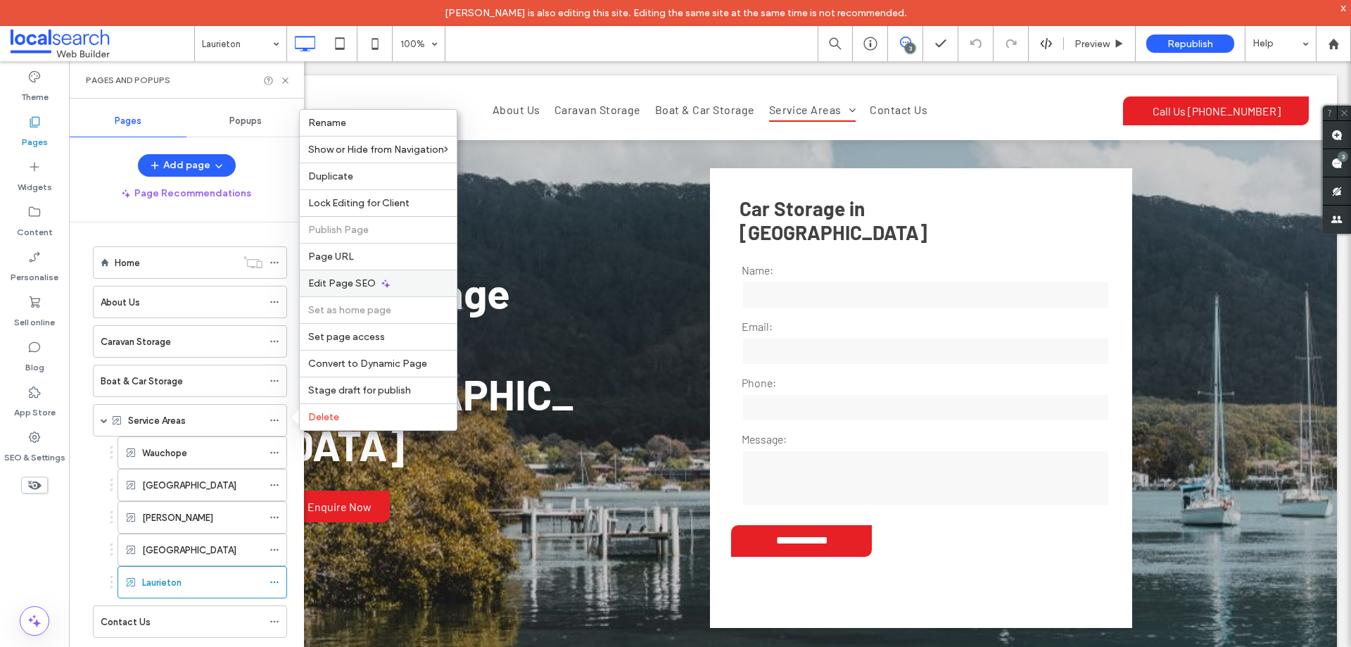
click at [365, 286] on span "Edit Page SEO" at bounding box center [342, 283] width 68 height 12
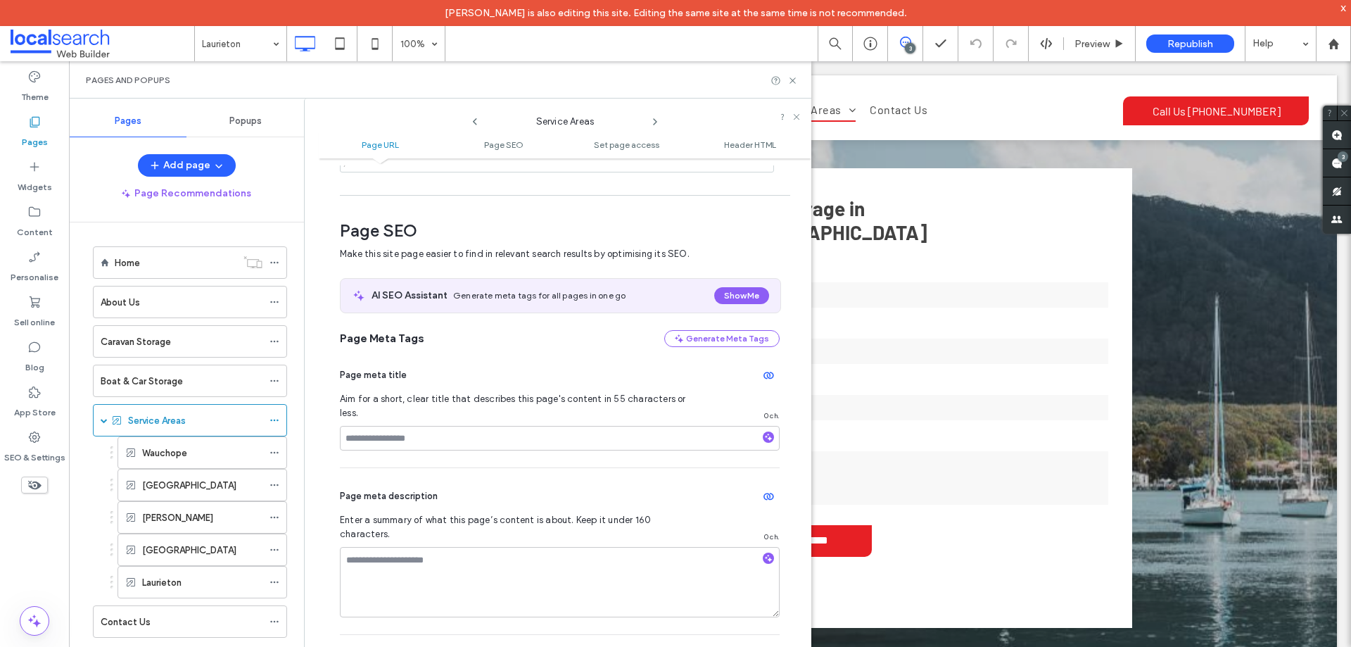
scroll to position [193, 0]
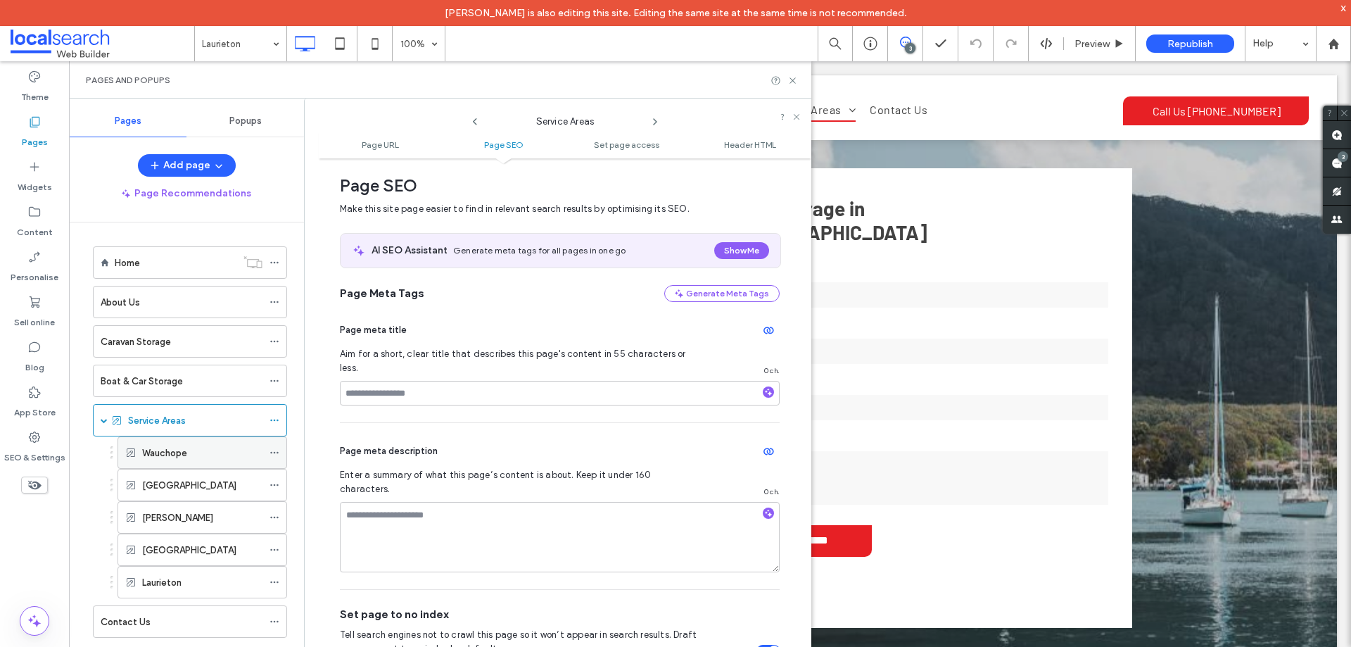
click at [277, 453] on use at bounding box center [274, 453] width 8 height 2
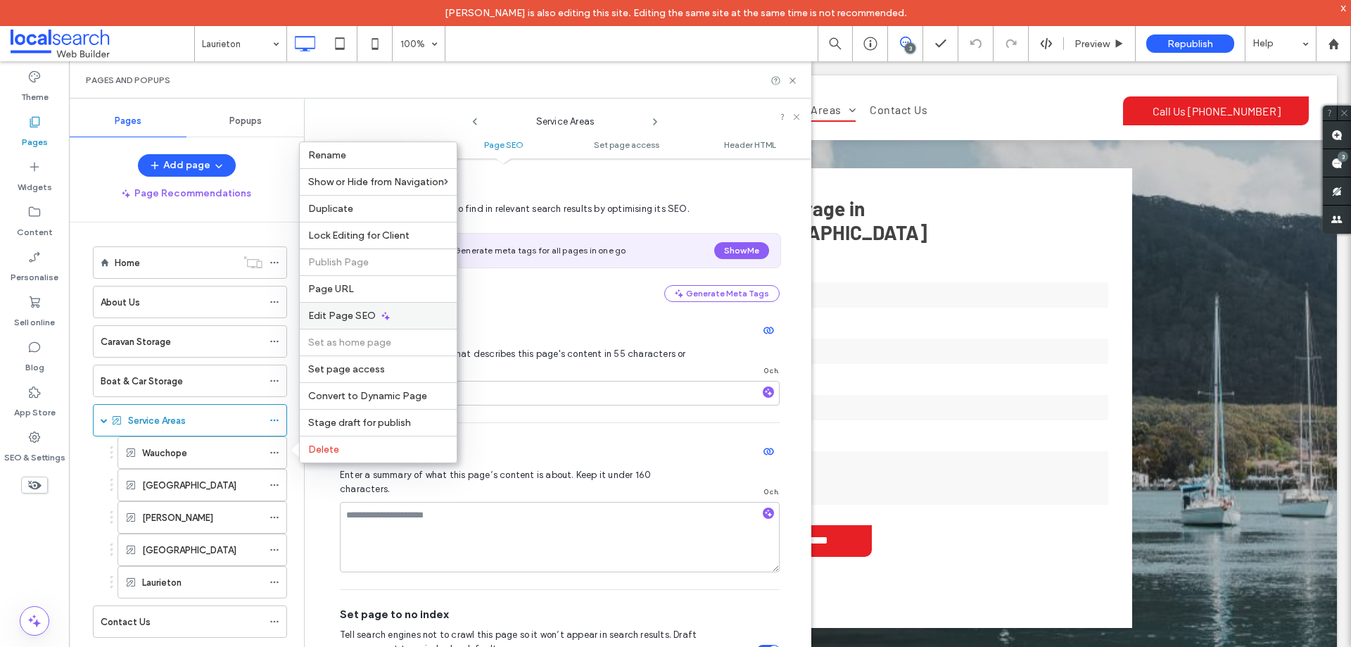
click at [376, 320] on div "Edit Page SEO" at bounding box center [378, 315] width 157 height 27
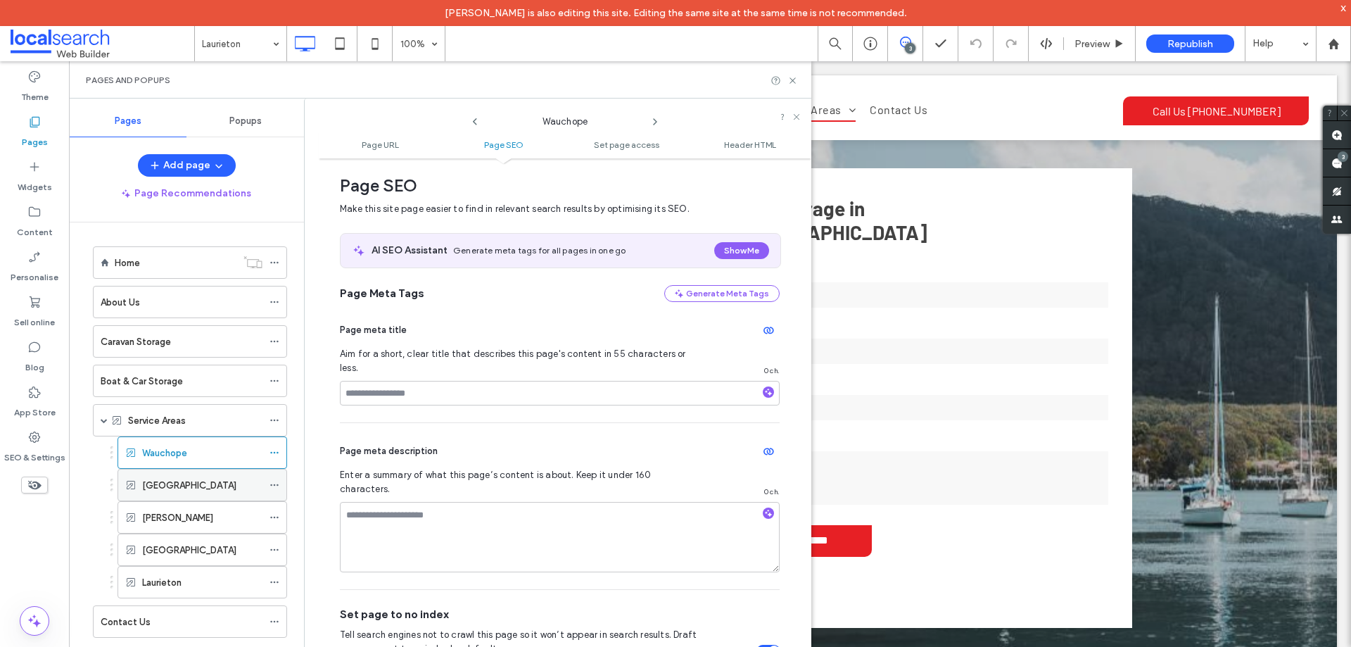
click at [278, 482] on icon at bounding box center [275, 485] width 10 height 10
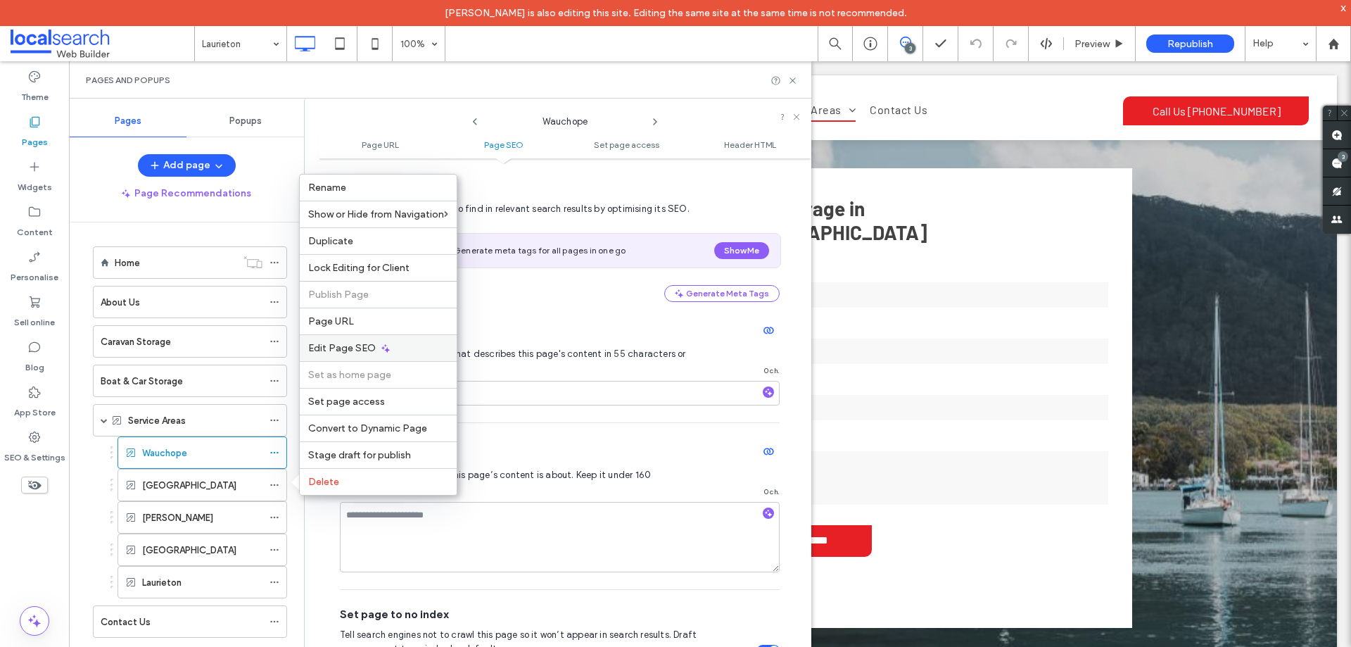
click at [367, 347] on span "Edit Page SEO" at bounding box center [342, 348] width 68 height 12
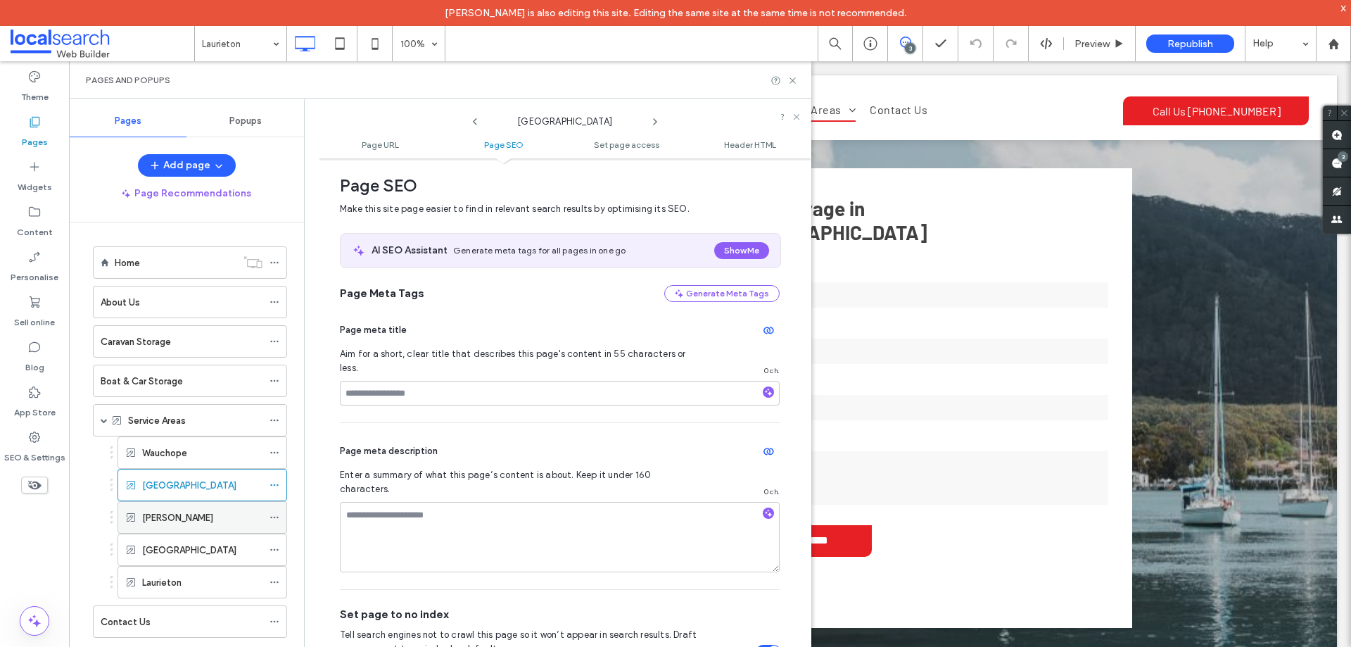
click at [275, 514] on icon at bounding box center [275, 517] width 10 height 10
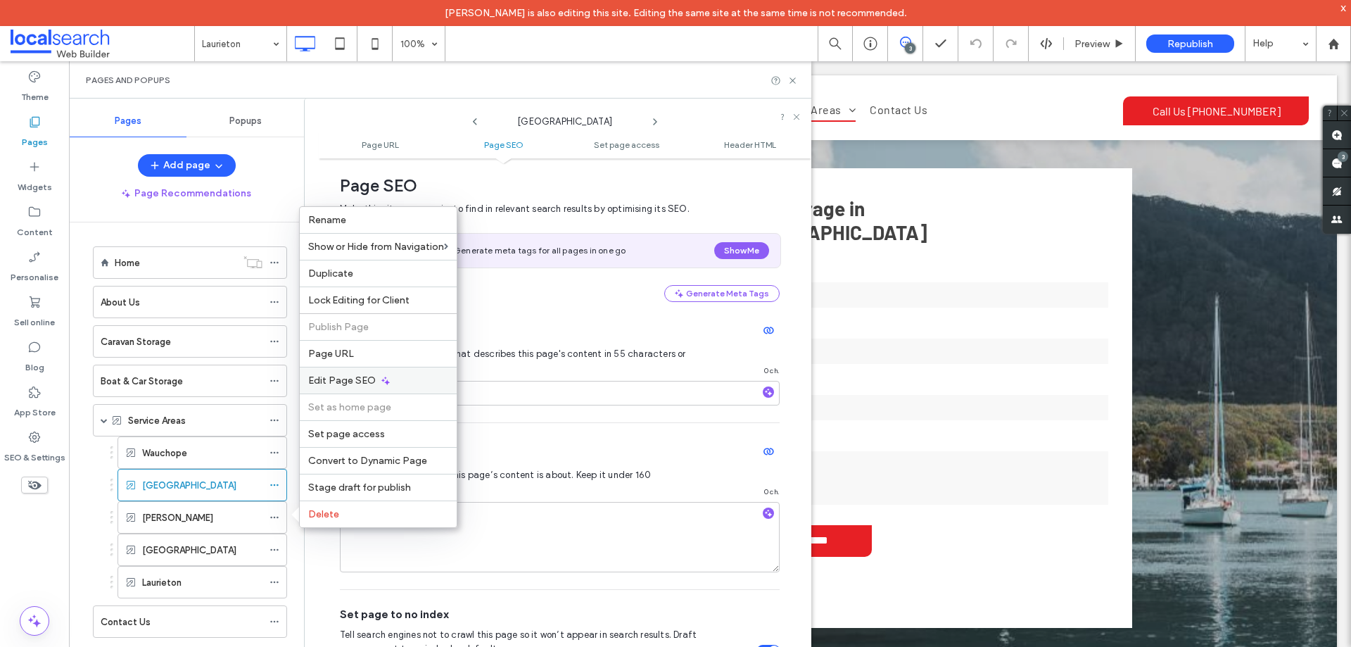
click at [372, 377] on span "Edit Page SEO" at bounding box center [342, 380] width 68 height 12
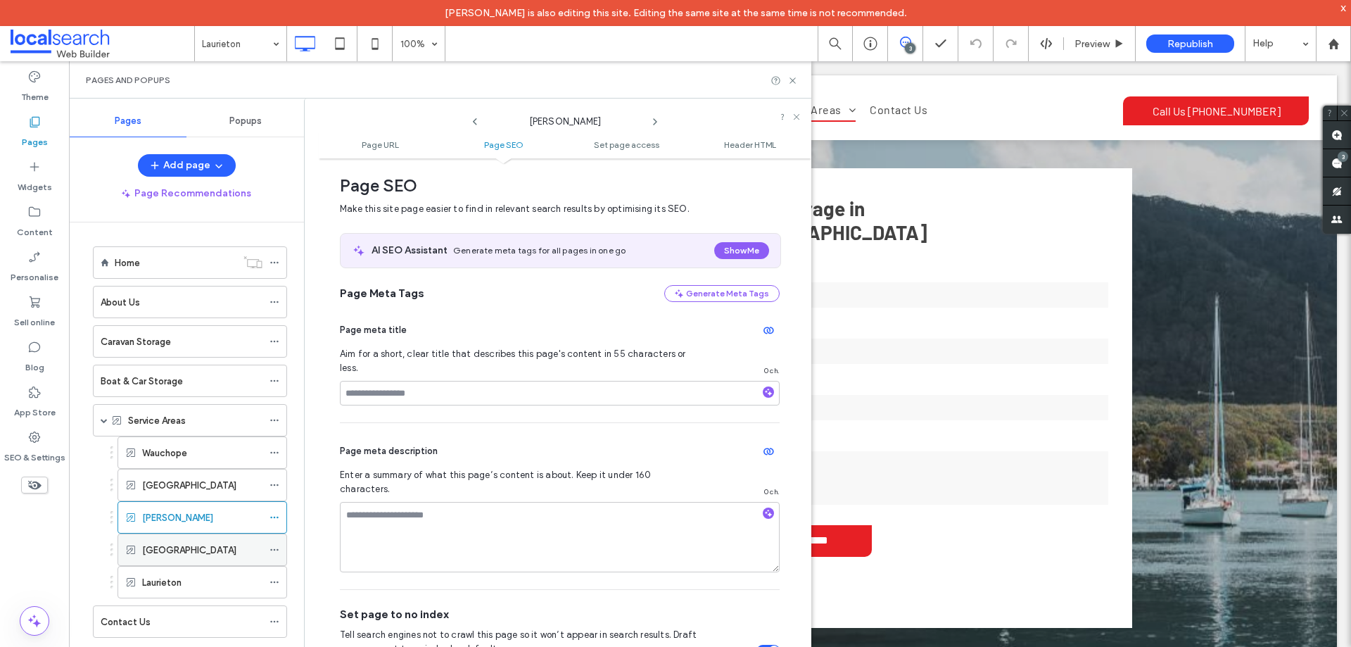
click at [279, 549] on icon at bounding box center [275, 550] width 10 height 10
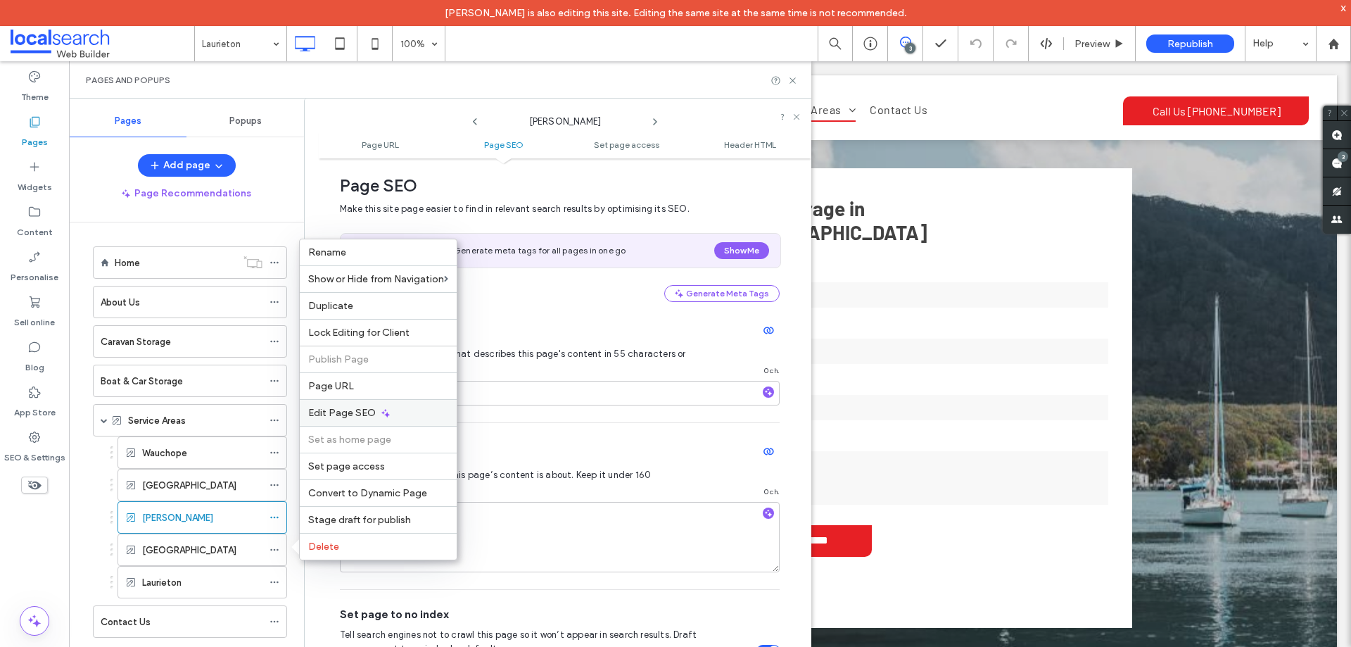
click at [373, 418] on span "Edit Page SEO" at bounding box center [342, 413] width 68 height 12
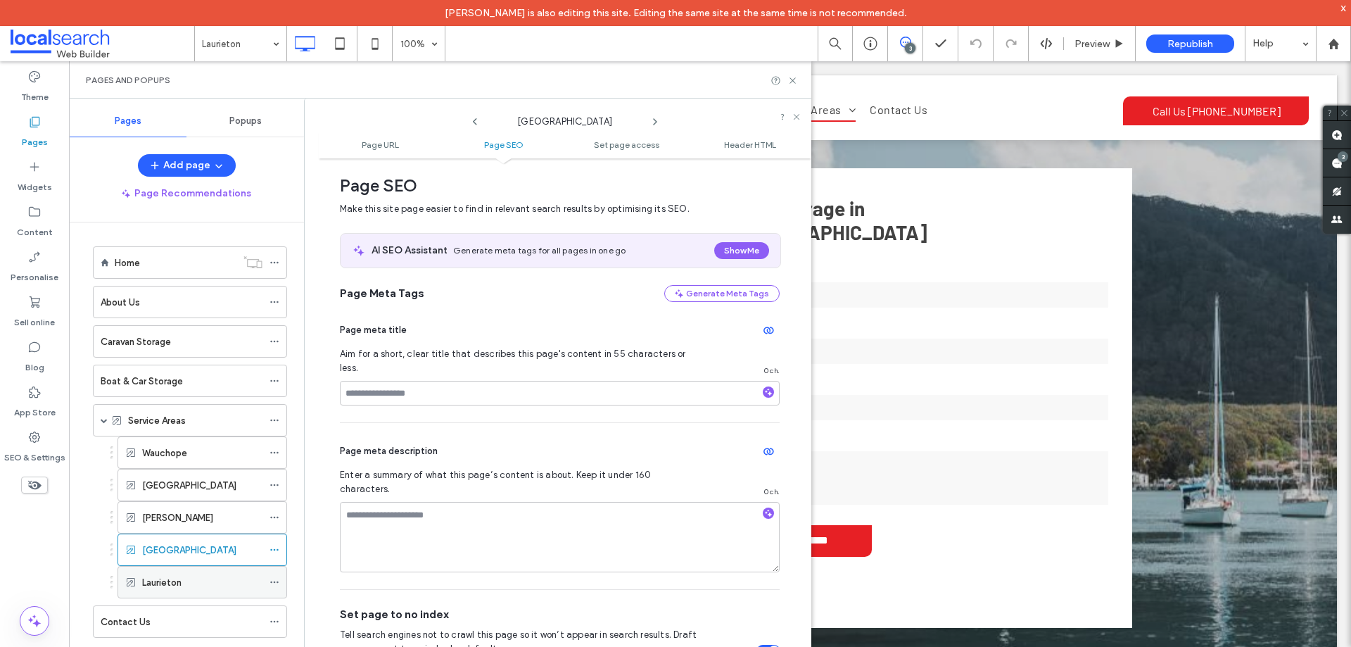
click at [277, 581] on icon at bounding box center [275, 582] width 10 height 10
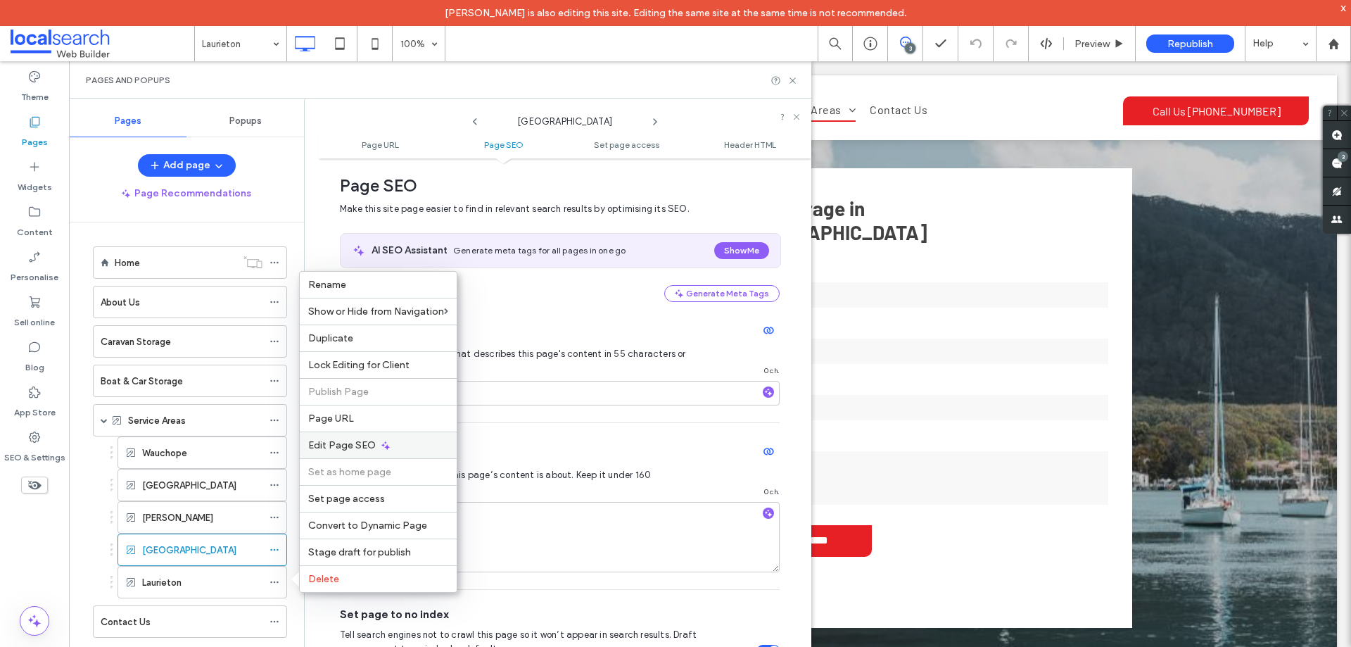
click at [380, 448] on icon at bounding box center [385, 445] width 11 height 11
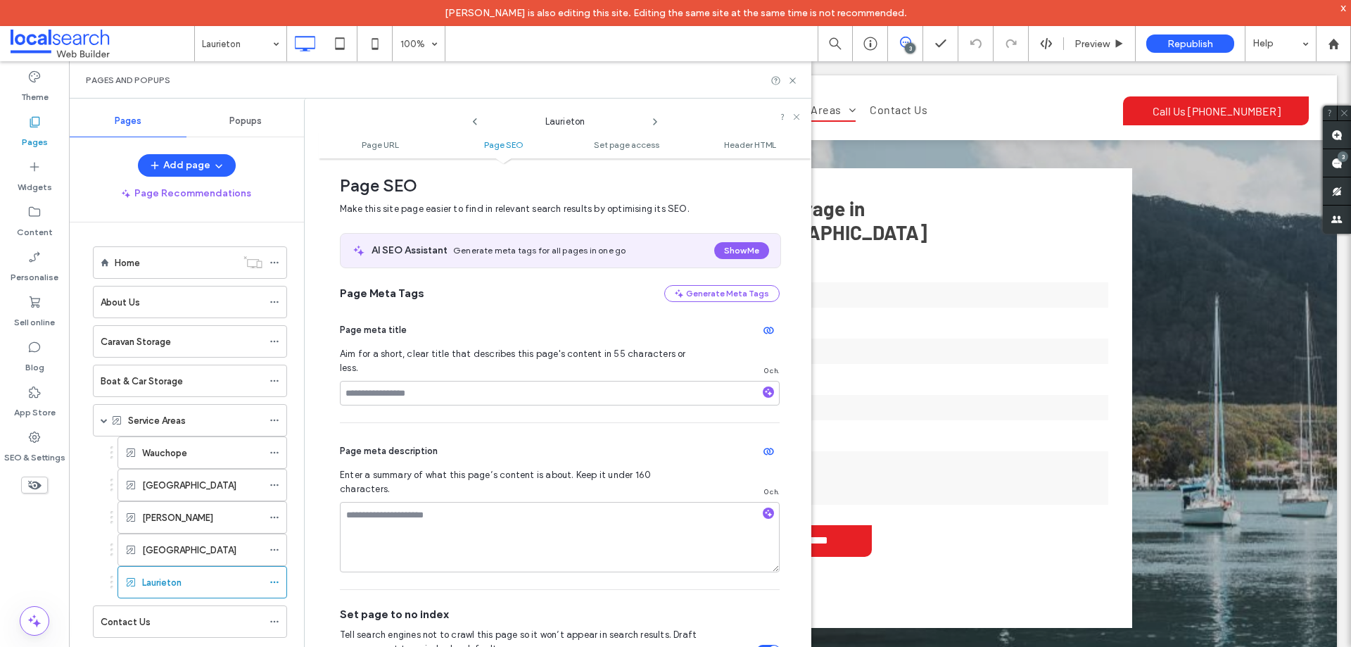
click at [798, 79] on div "Pages and Popups" at bounding box center [440, 79] width 742 height 37
click at [792, 80] on use at bounding box center [793, 80] width 6 height 6
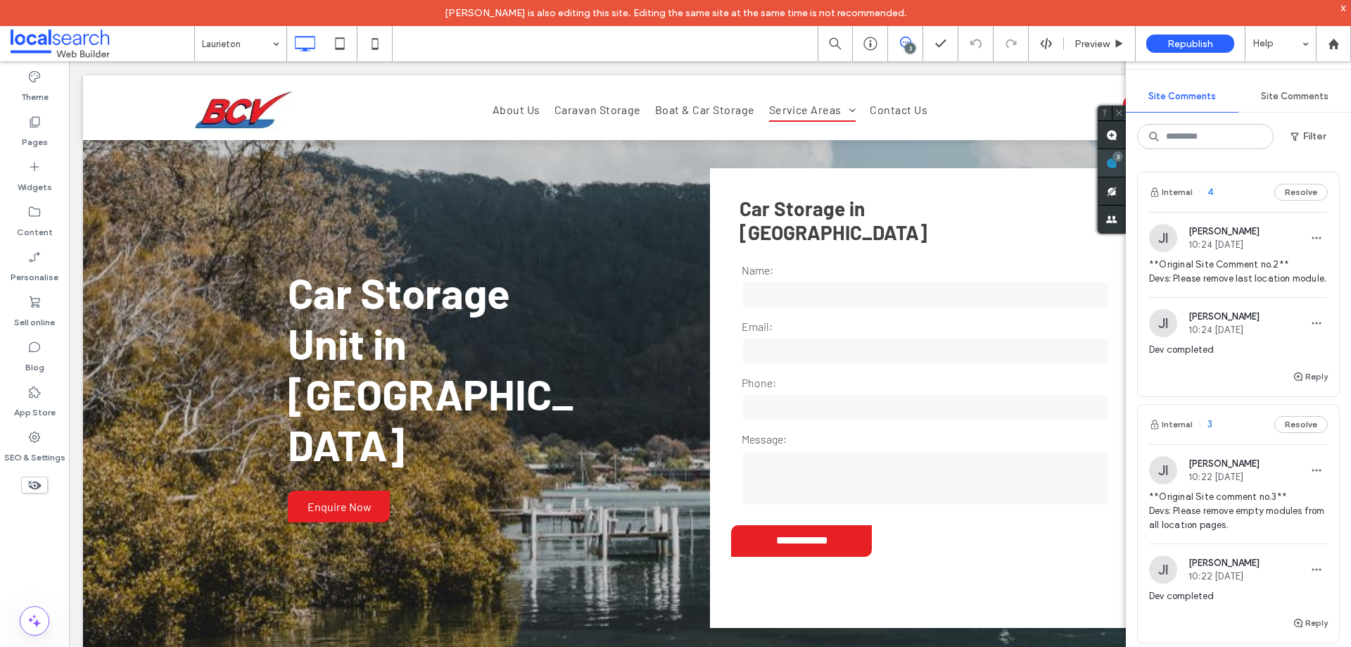
click at [1117, 158] on use at bounding box center [1111, 163] width 11 height 11
click at [1114, 165] on use at bounding box center [1111, 163] width 11 height 11
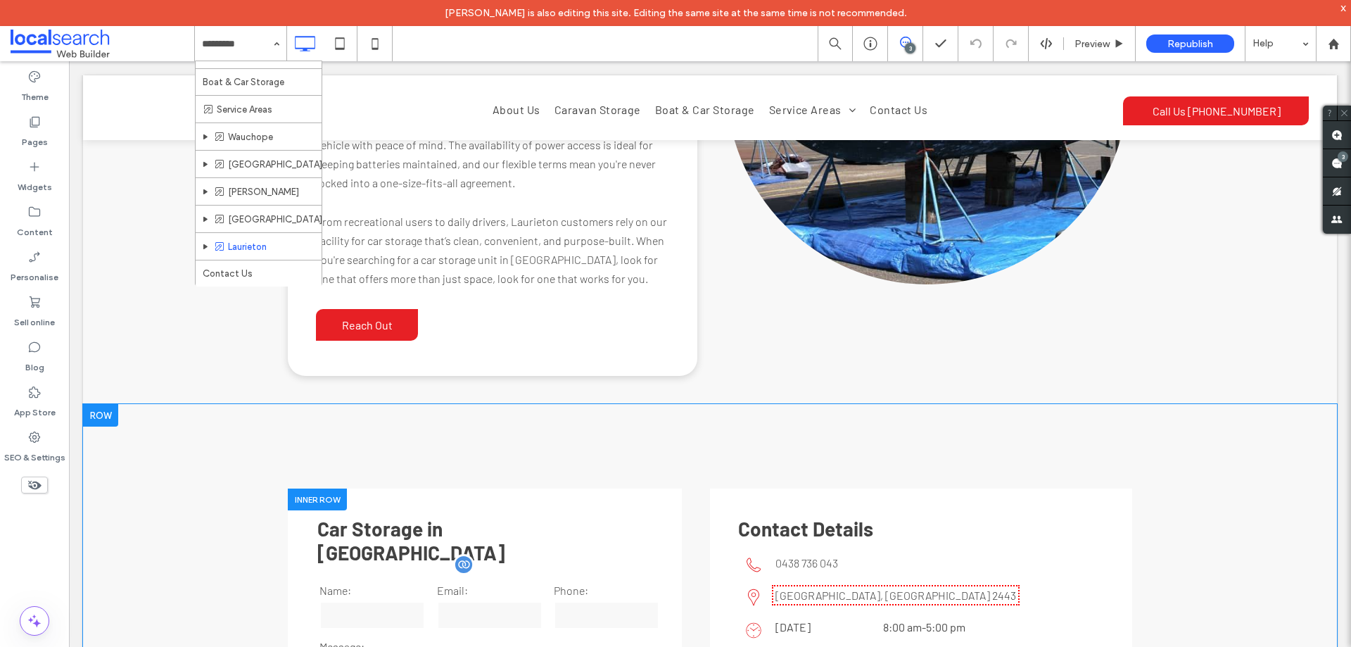
scroll to position [2604, 0]
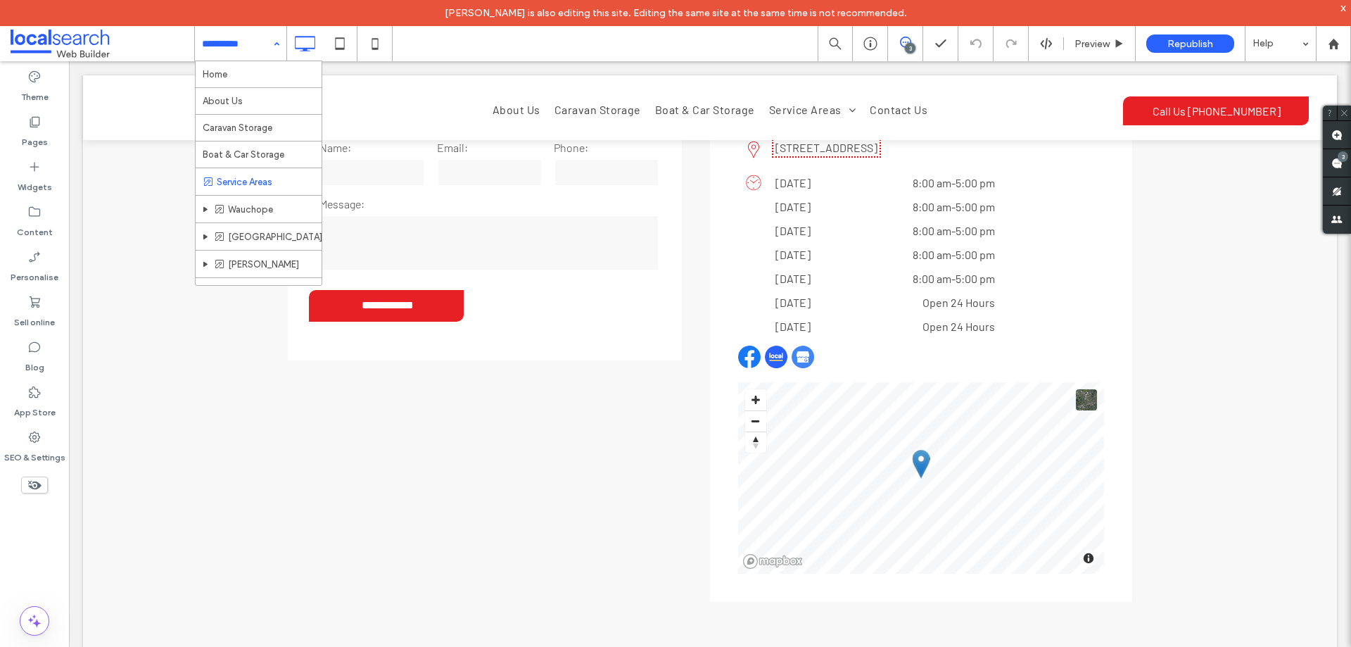
scroll to position [72, 0]
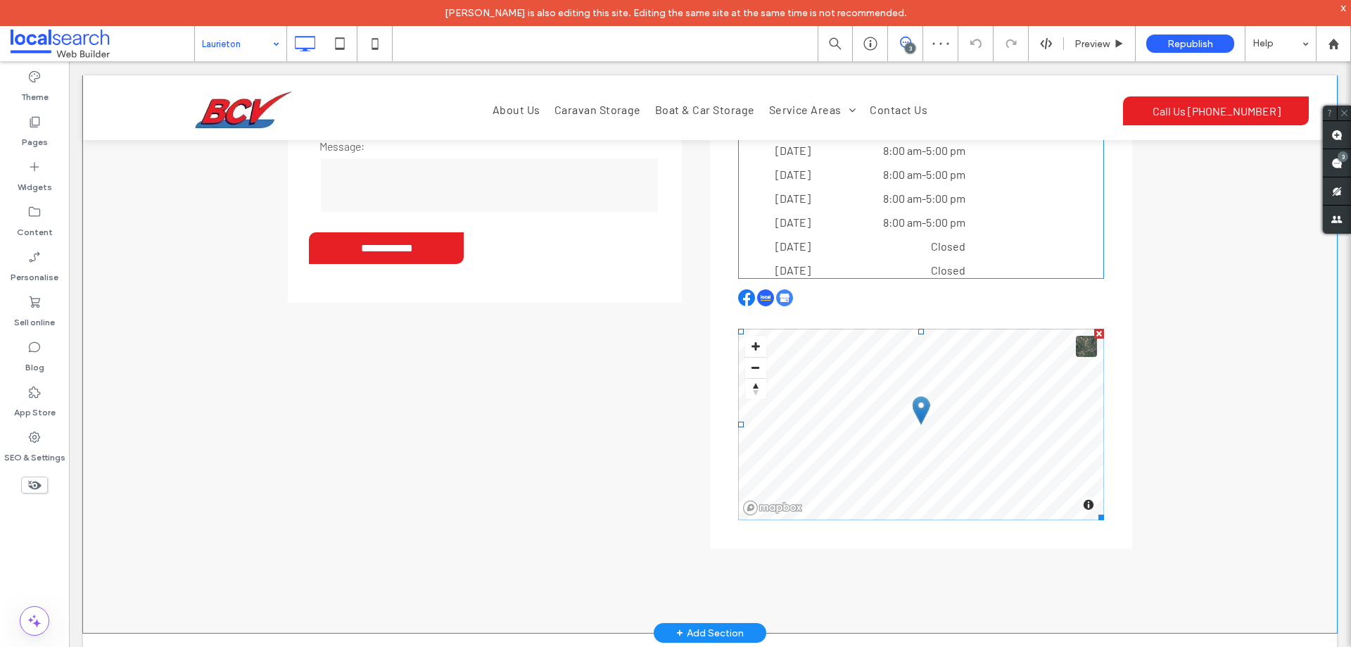
scroll to position [2541, 0]
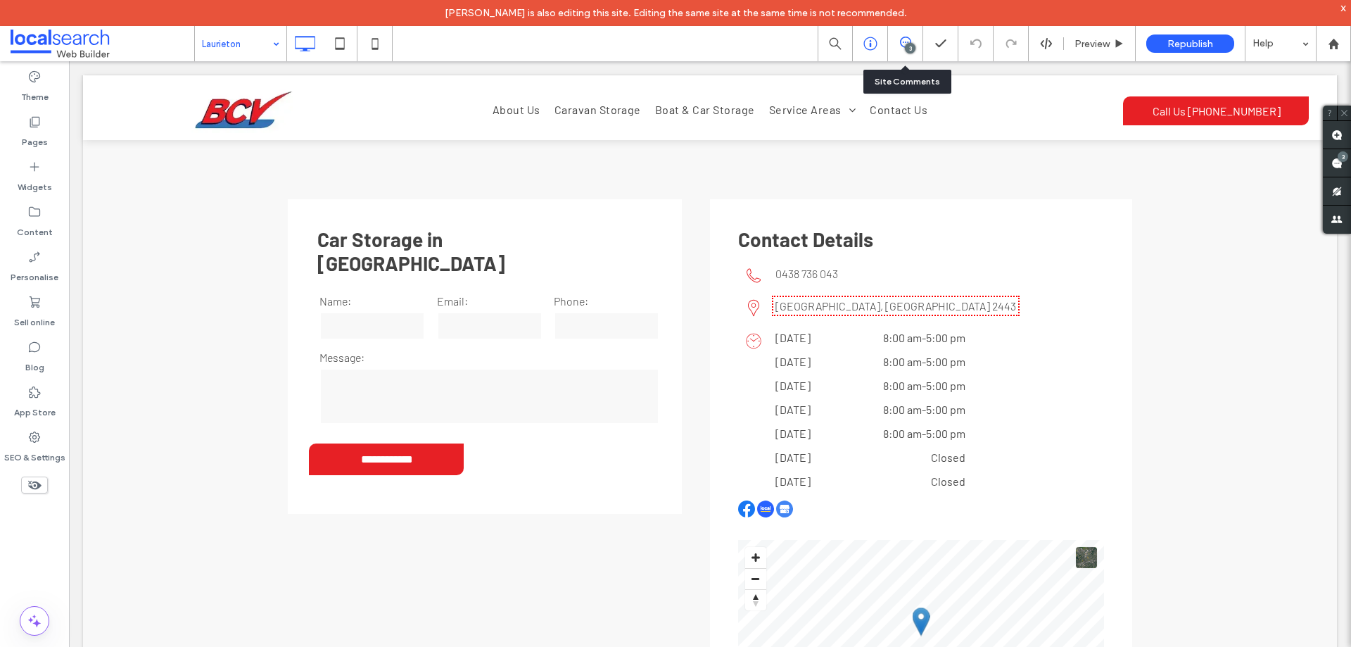
click at [885, 48] on div at bounding box center [870, 44] width 34 height 14
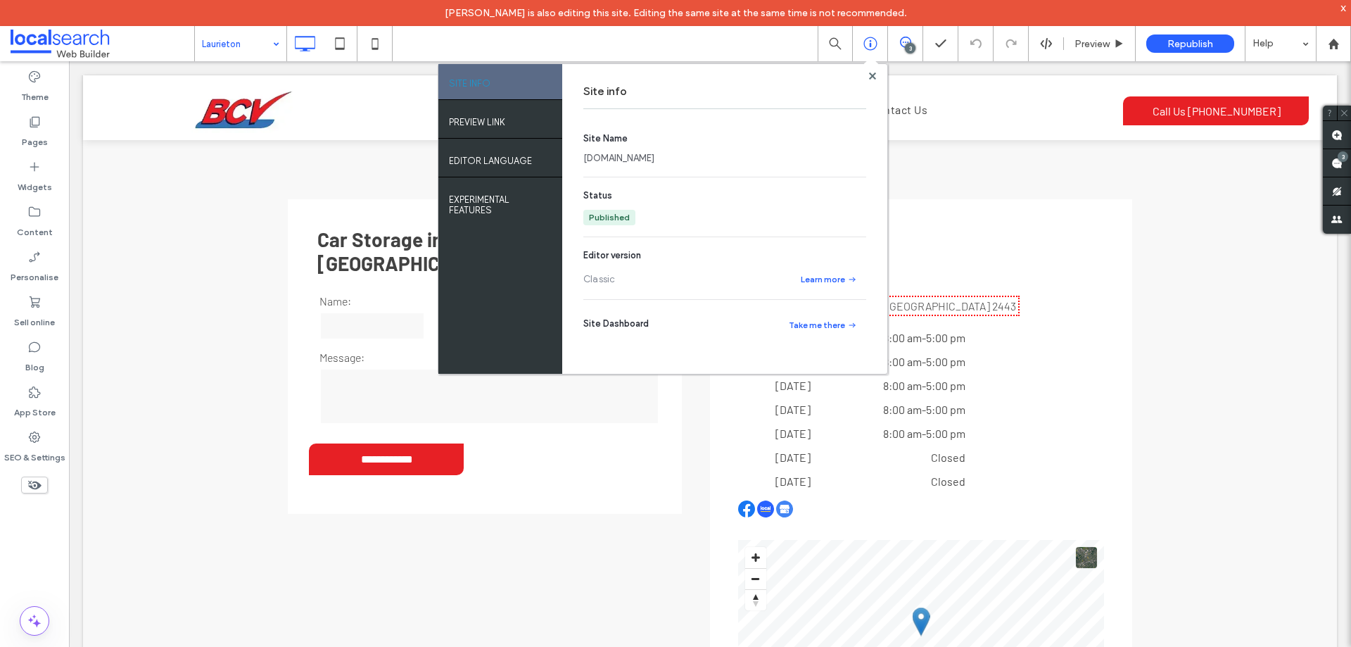
click at [651, 156] on link "www.bcvstorage.au" at bounding box center [618, 158] width 71 height 14
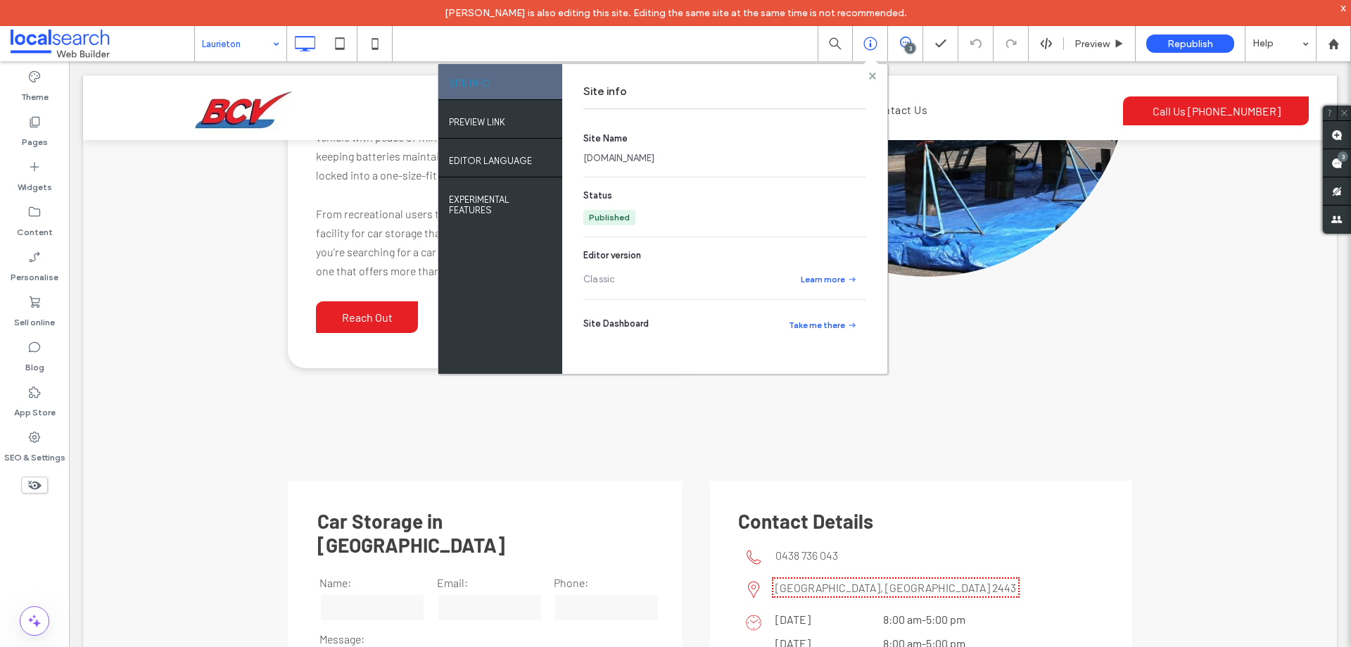
click at [873, 72] on icon at bounding box center [872, 75] width 7 height 7
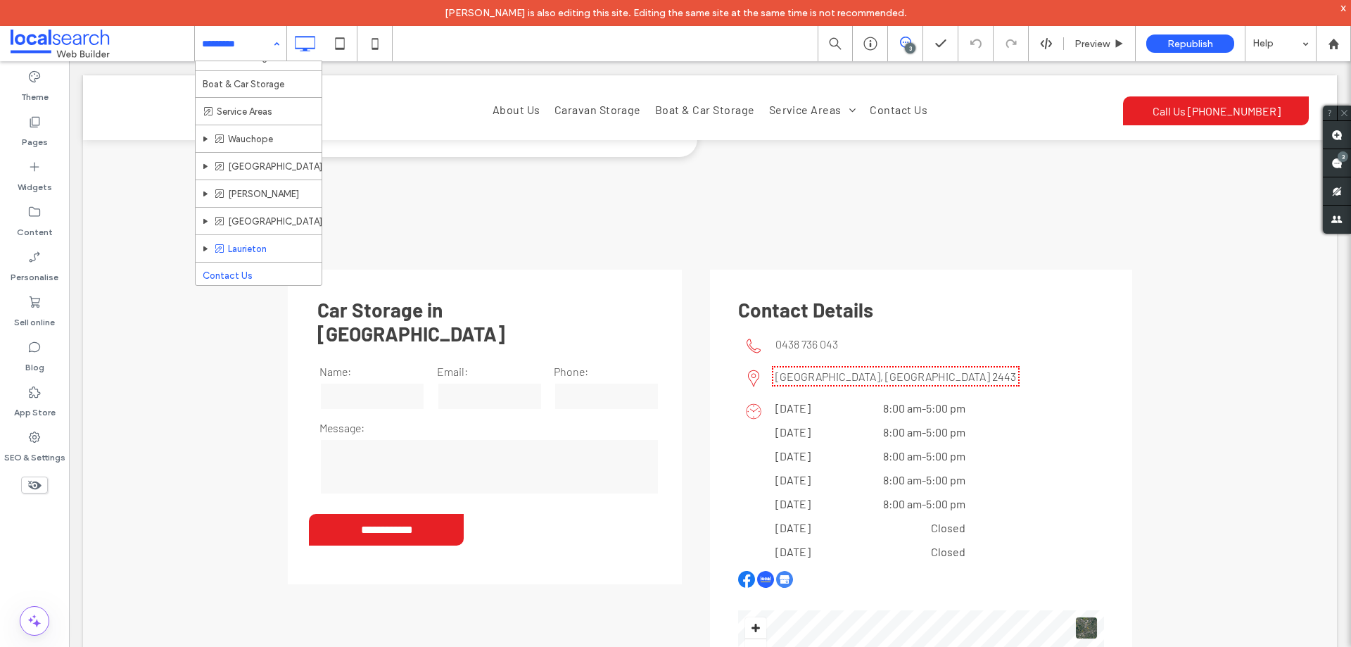
scroll to position [72, 0]
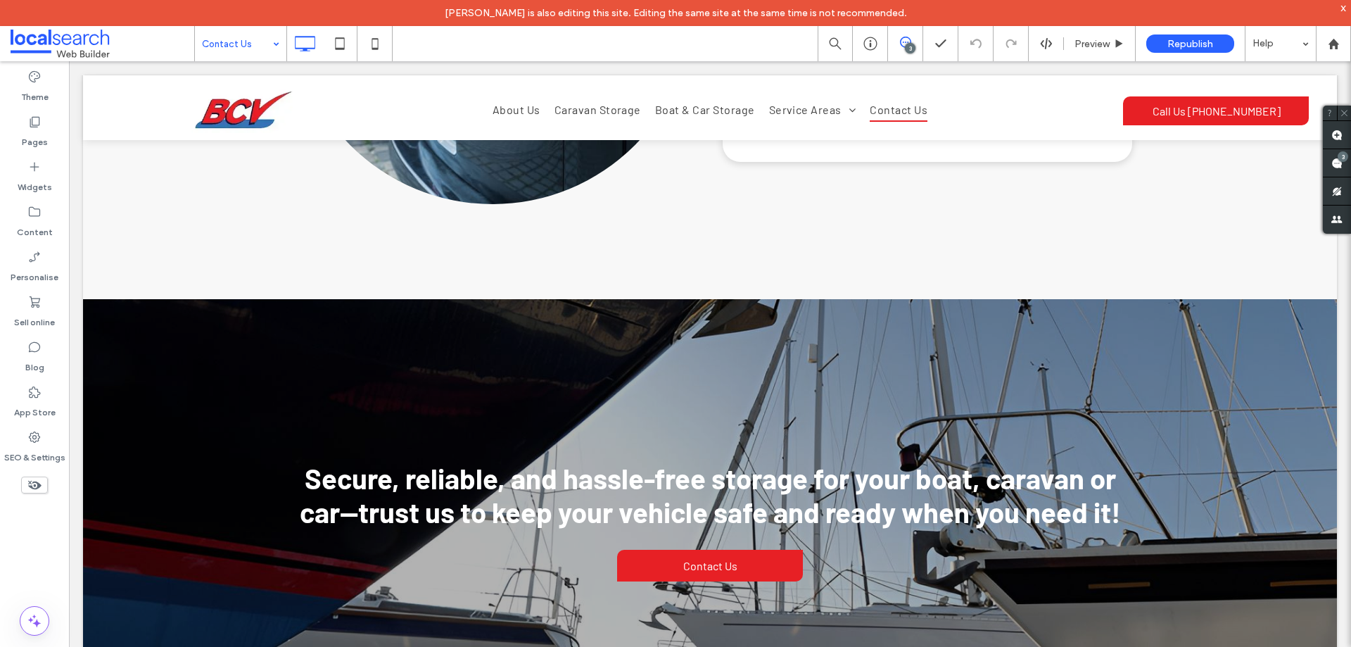
scroll to position [1548, 0]
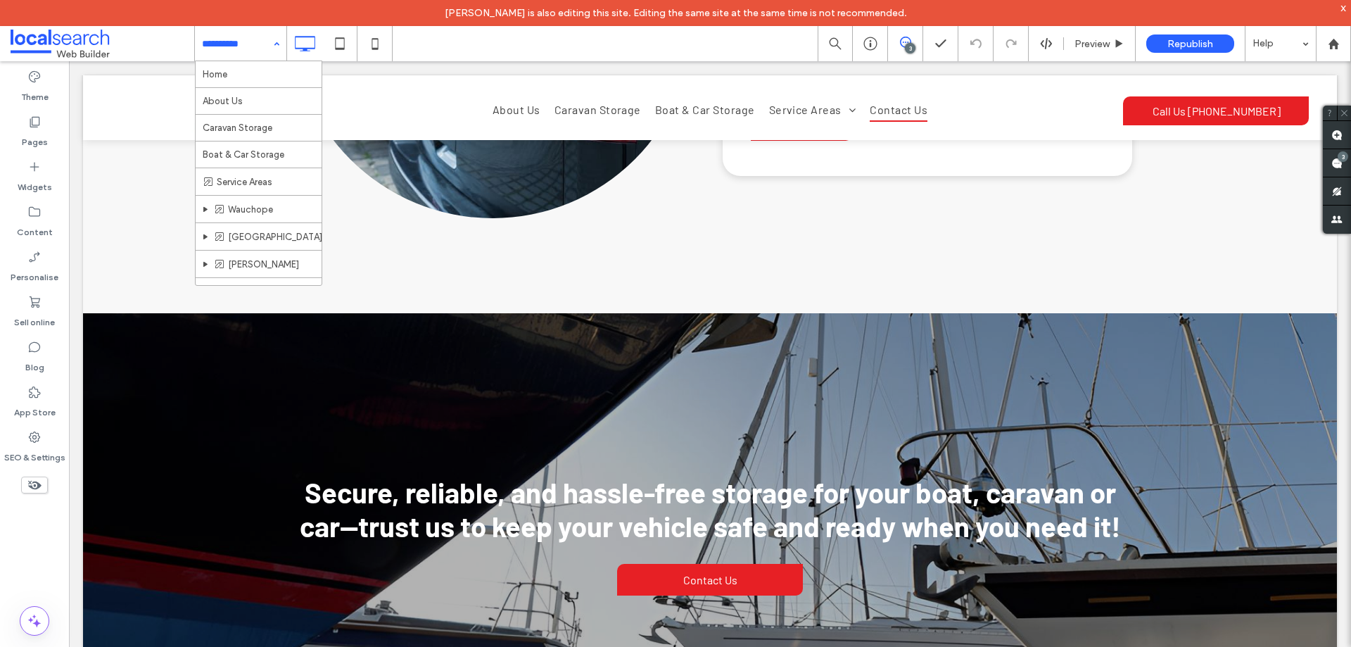
click at [274, 39] on div "Home About Us Caravan Storage Boat & Car Storage Service Areas Wauchope [GEOGRA…" at bounding box center [240, 43] width 91 height 35
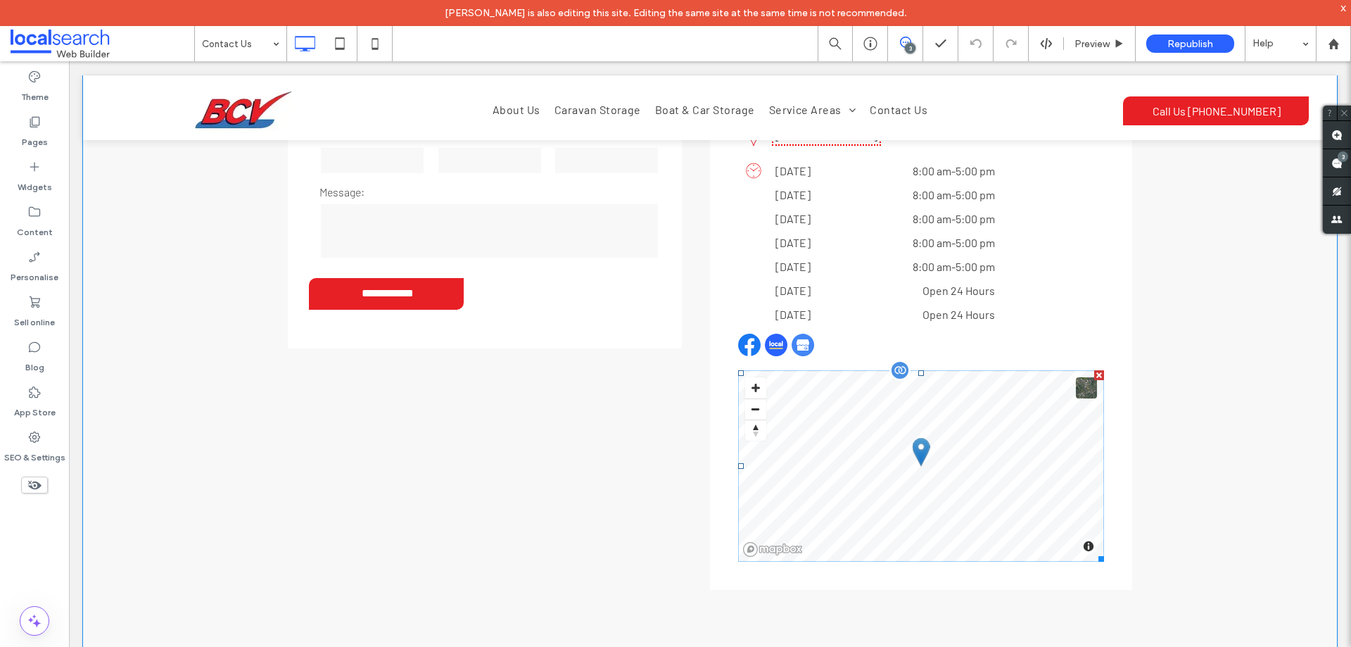
scroll to position [704, 0]
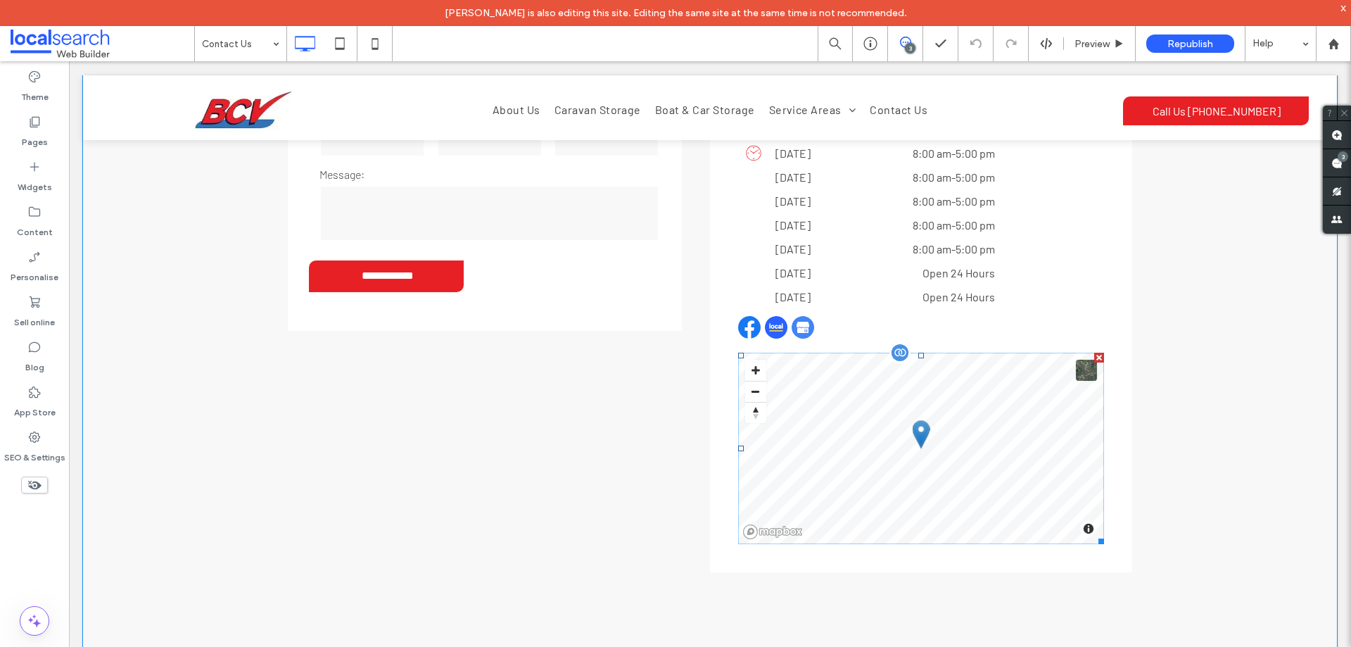
click at [945, 479] on span at bounding box center [921, 448] width 366 height 191
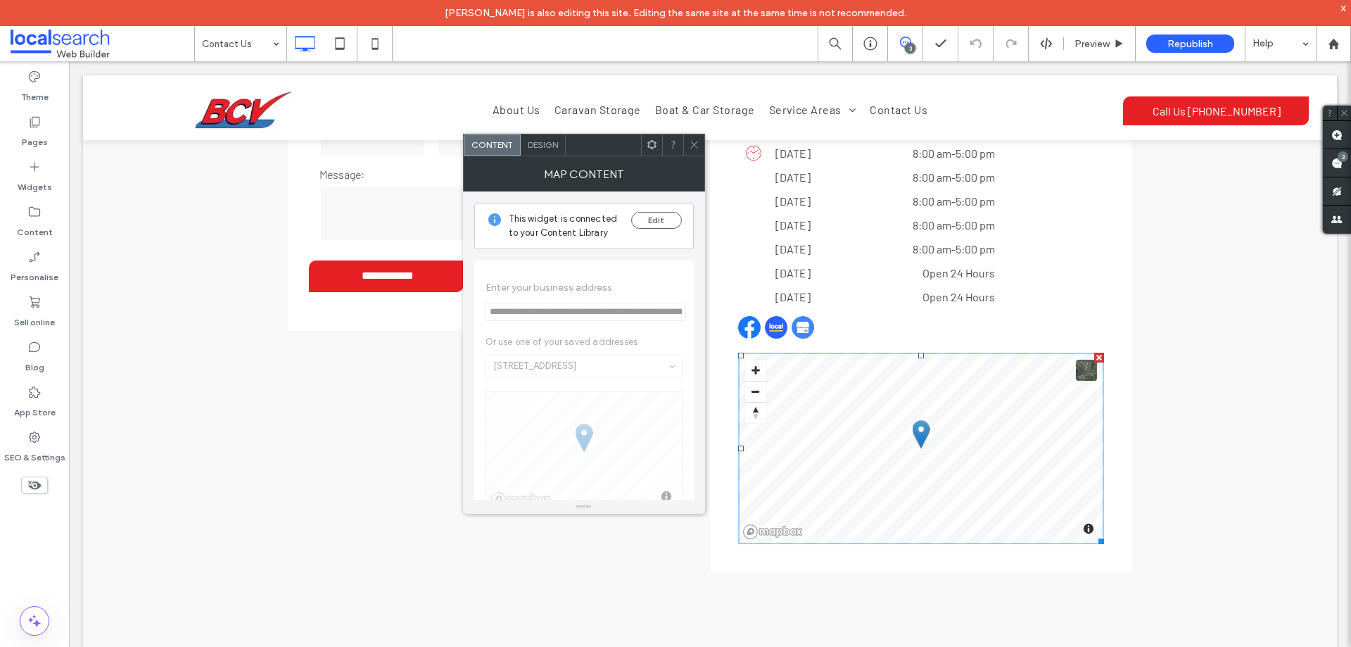
click at [690, 143] on icon at bounding box center [694, 144] width 11 height 11
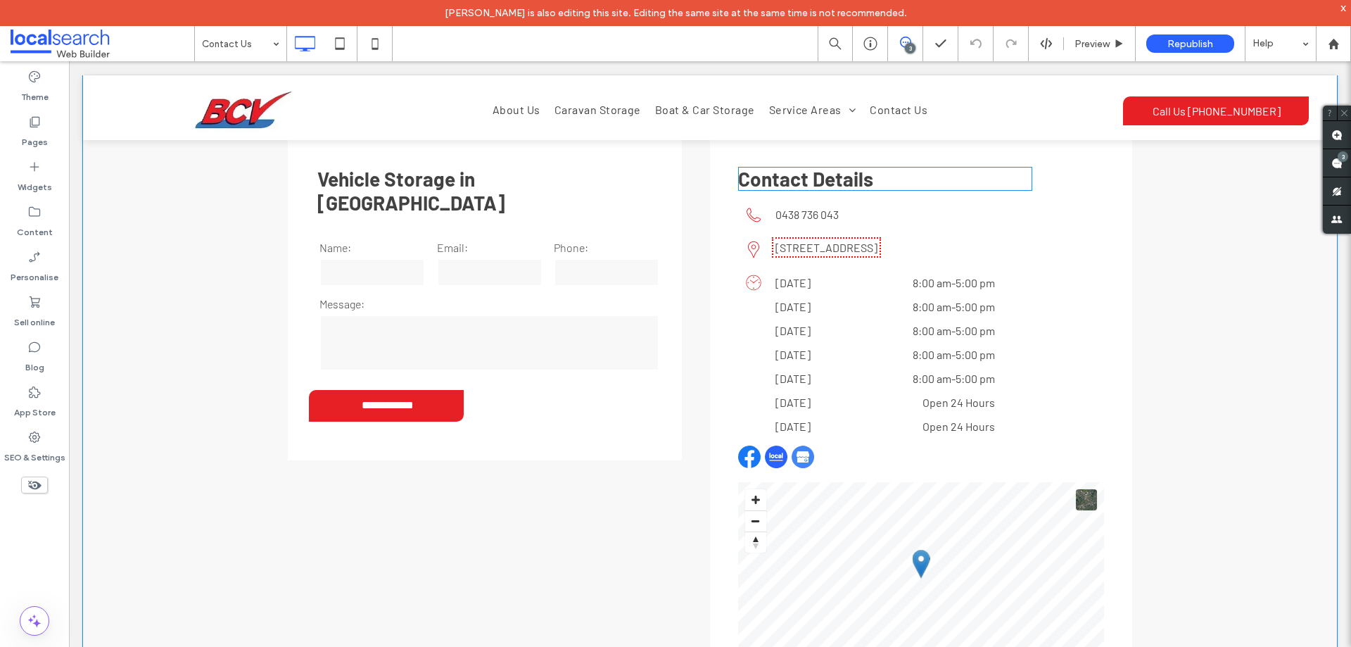
scroll to position [422, 0]
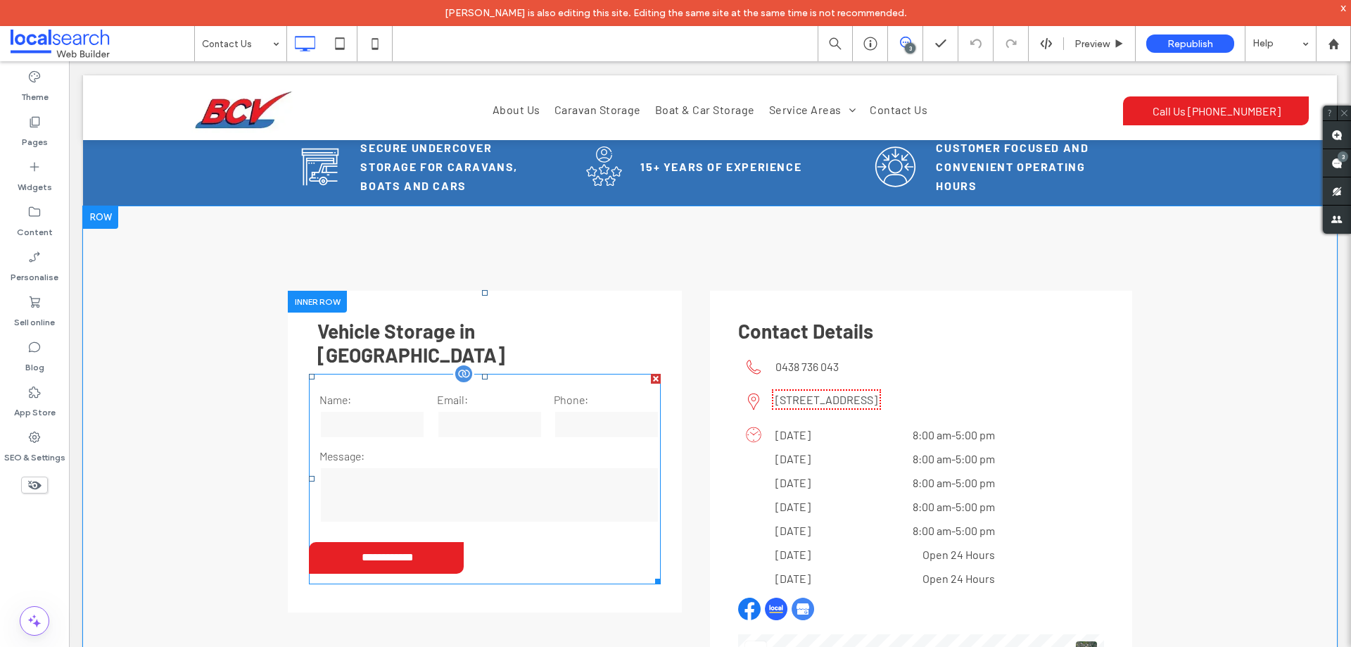
click at [593, 448] on label "Message:" at bounding box center [489, 456] width 340 height 17
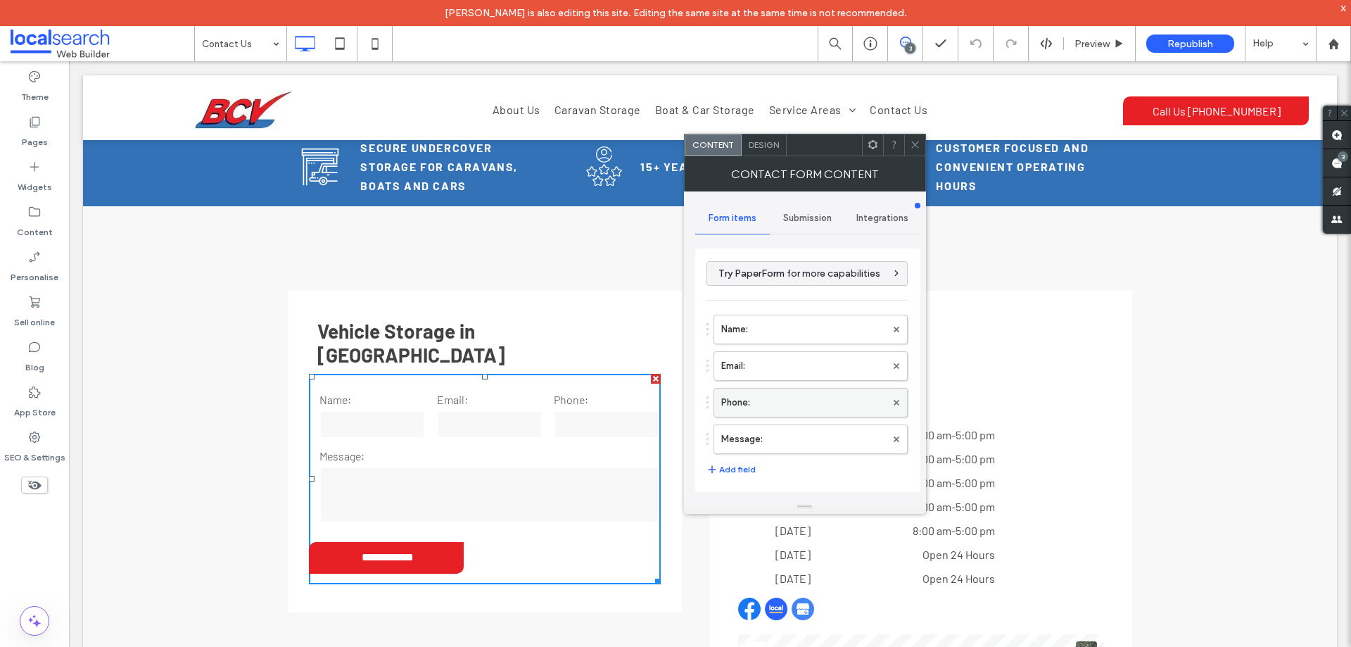
scroll to position [285, 0]
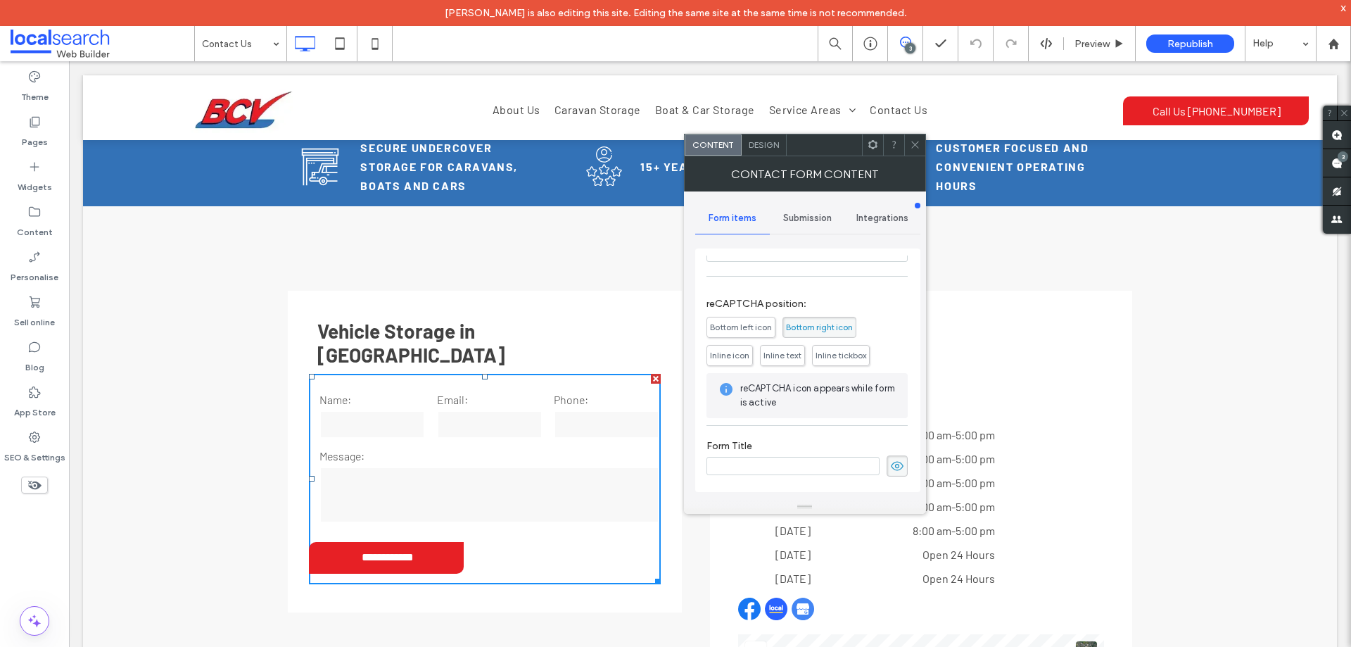
click at [825, 220] on span "Submission" at bounding box center [807, 218] width 49 height 11
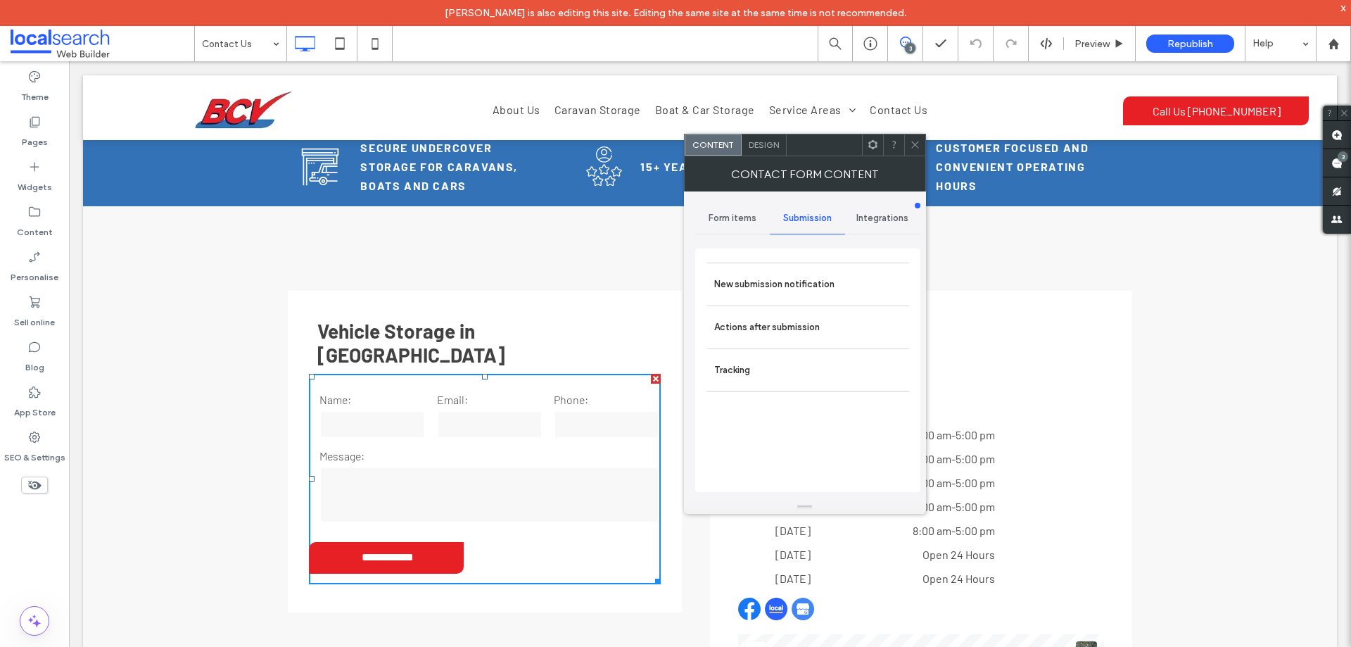
click at [832, 273] on label "New submission notification" at bounding box center [808, 284] width 188 height 28
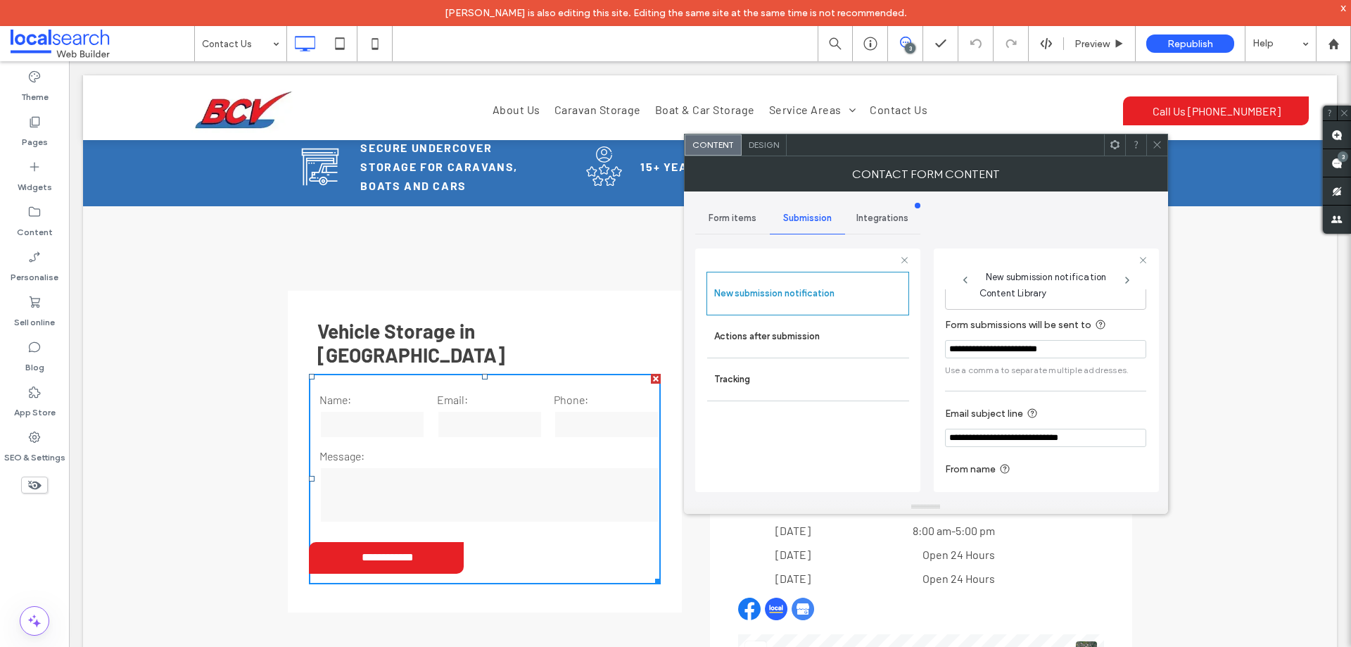
scroll to position [73, 0]
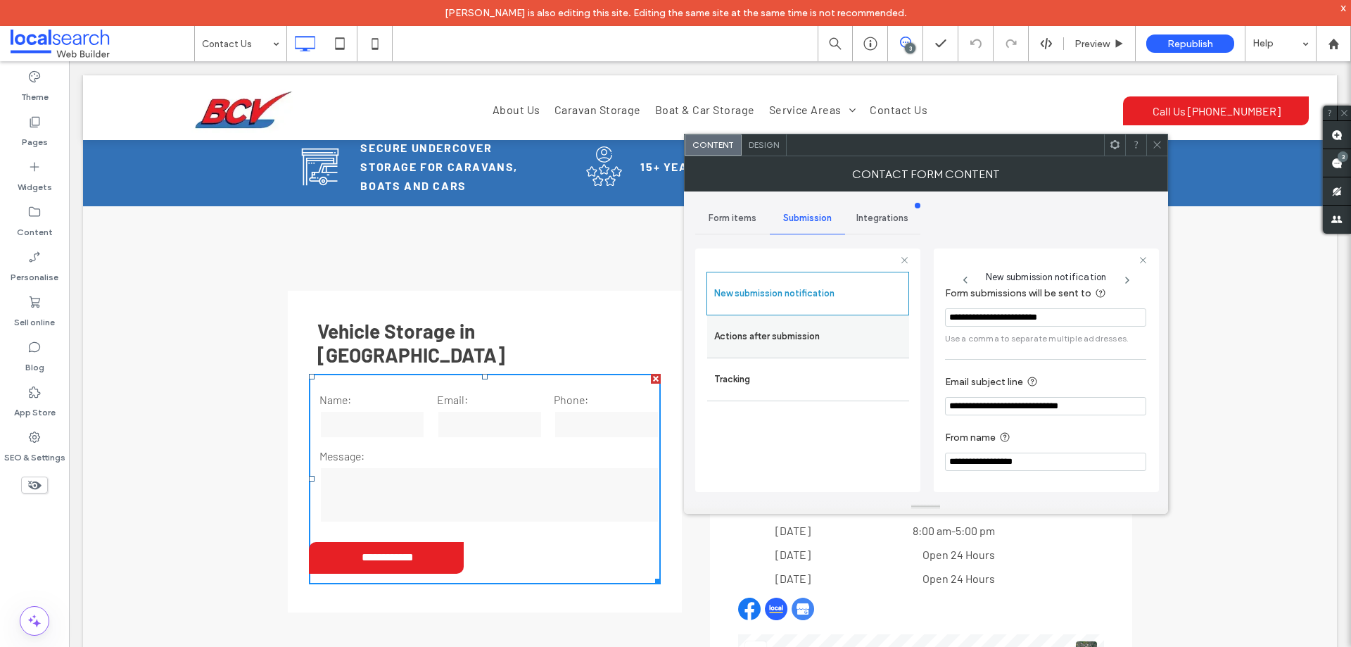
click at [842, 341] on label "Actions after submission" at bounding box center [808, 336] width 188 height 28
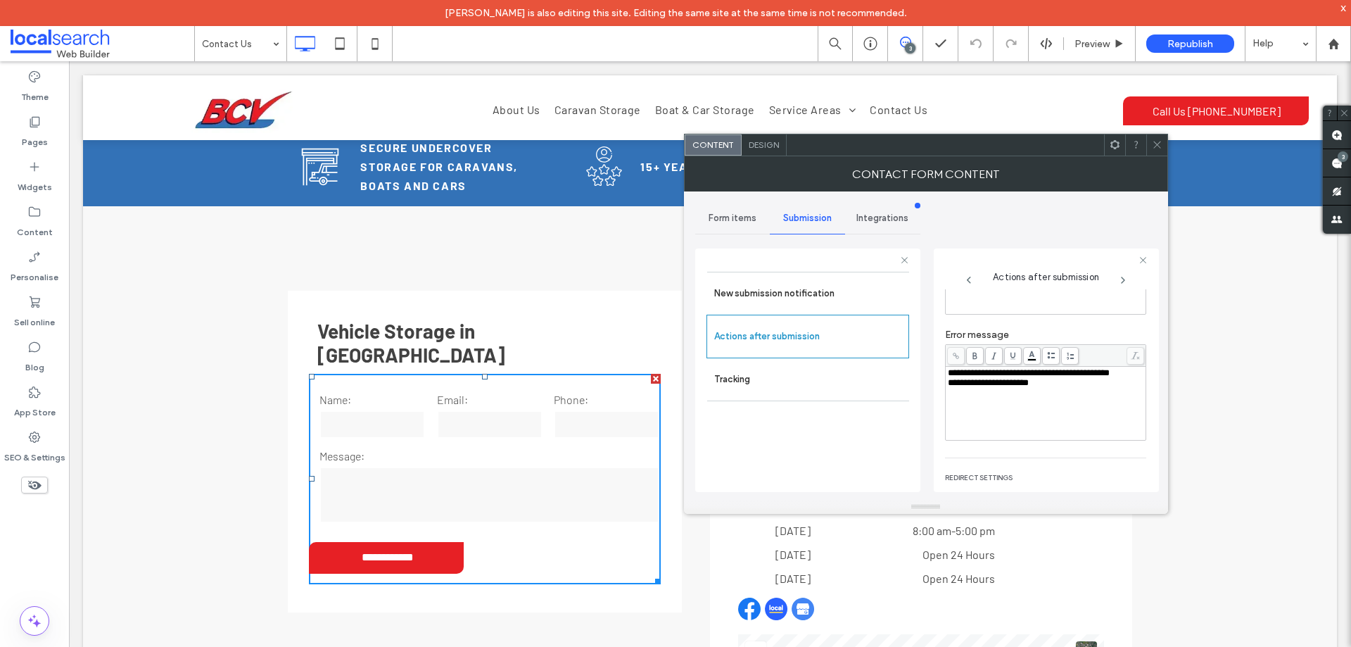
scroll to position [243, 0]
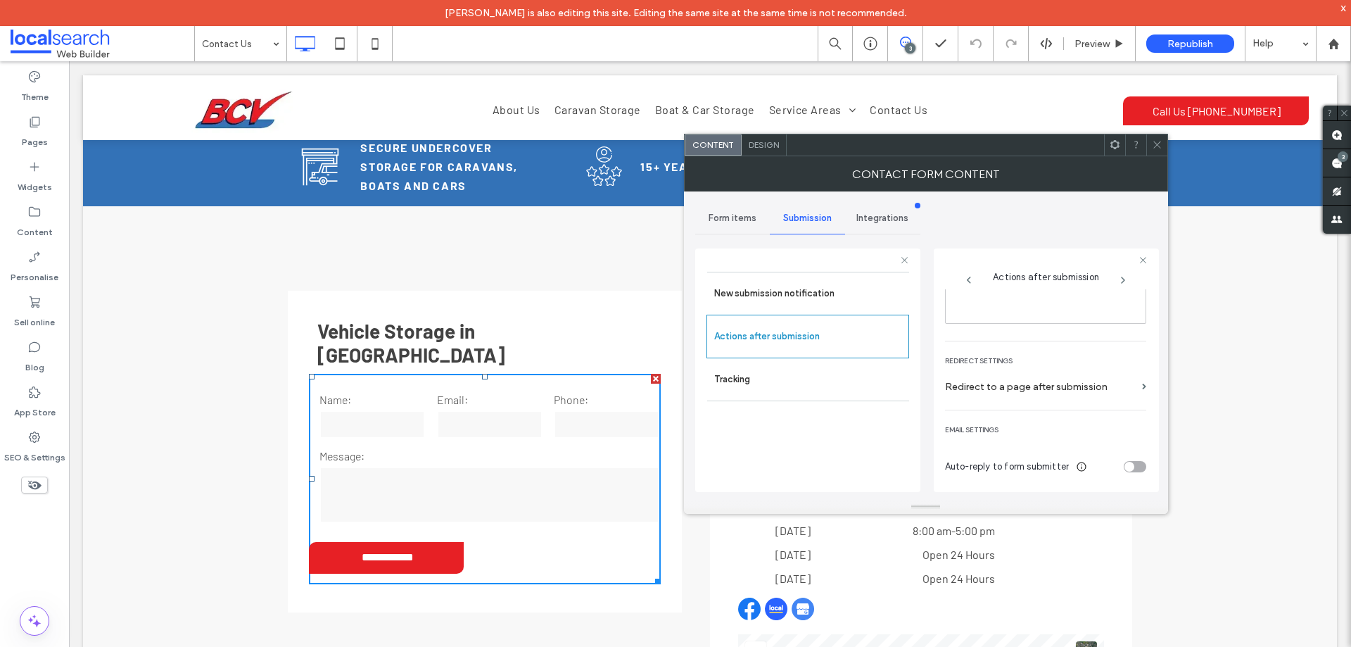
click at [766, 141] on span "Design" at bounding box center [764, 144] width 30 height 11
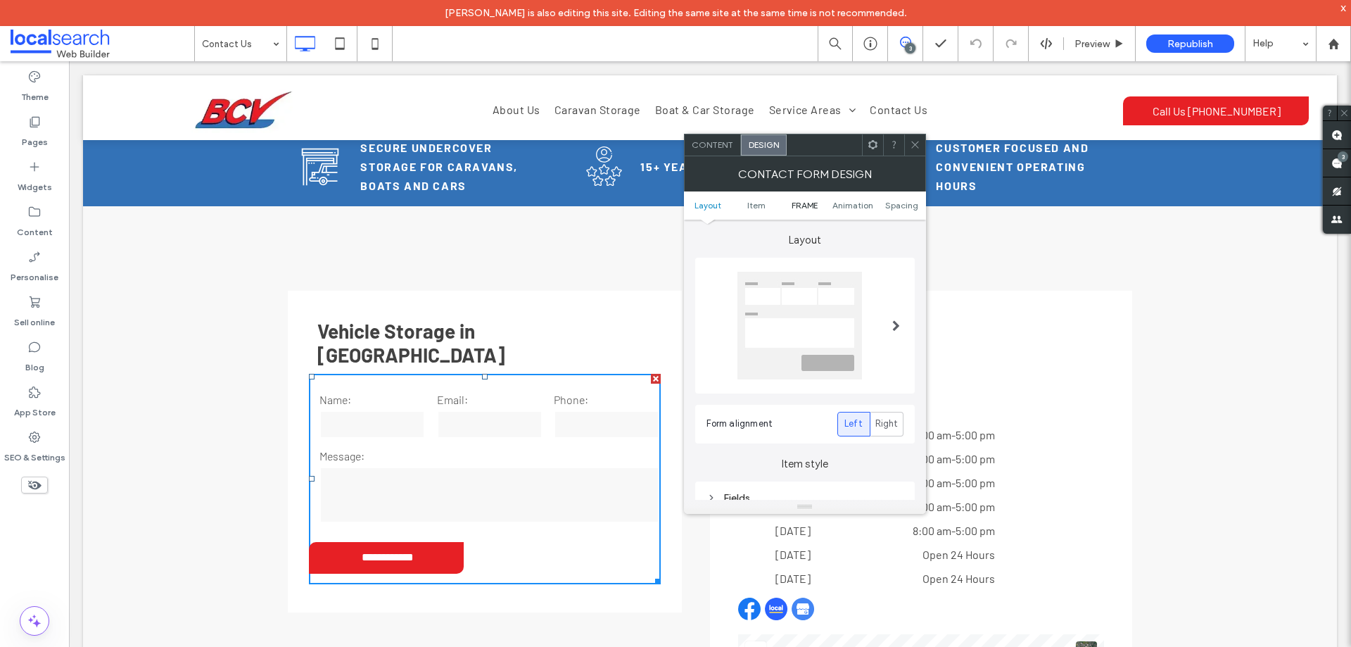
click at [804, 206] on span "FRAME" at bounding box center [805, 205] width 26 height 11
click at [816, 329] on div "Submission Message" at bounding box center [805, 318] width 220 height 33
click at [821, 318] on div "Submission Message" at bounding box center [805, 318] width 197 height 12
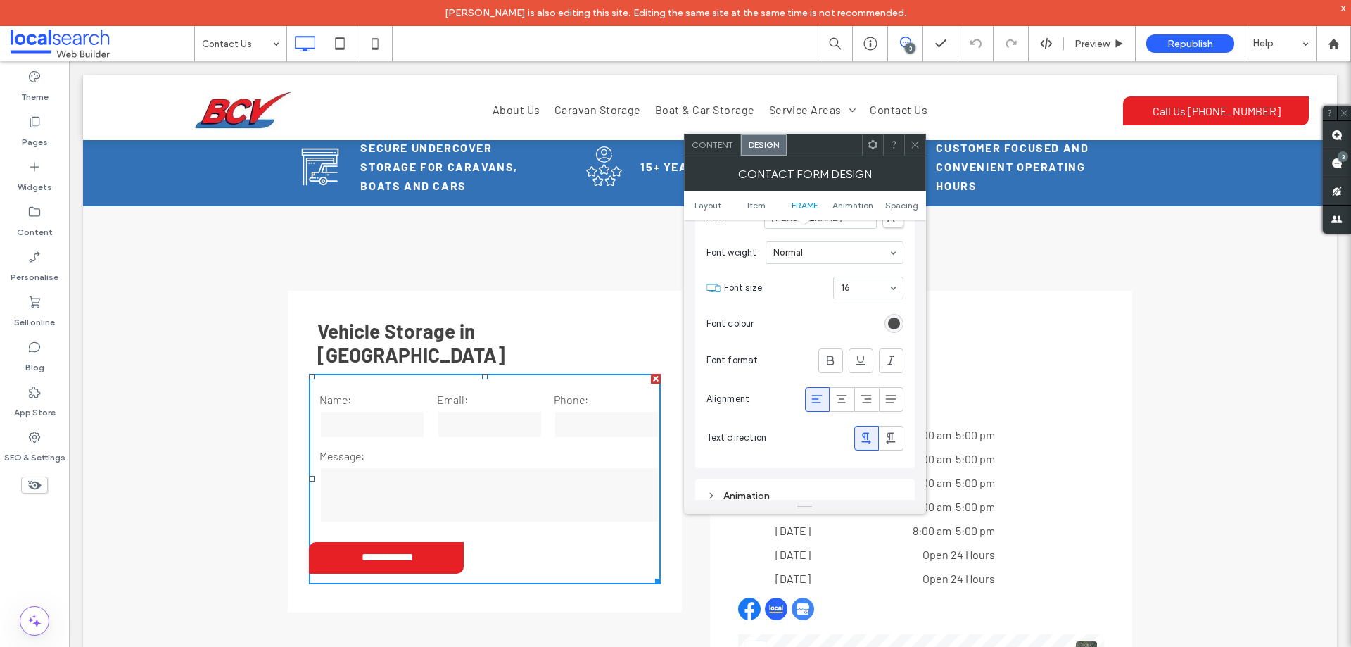
scroll to position [665, 0]
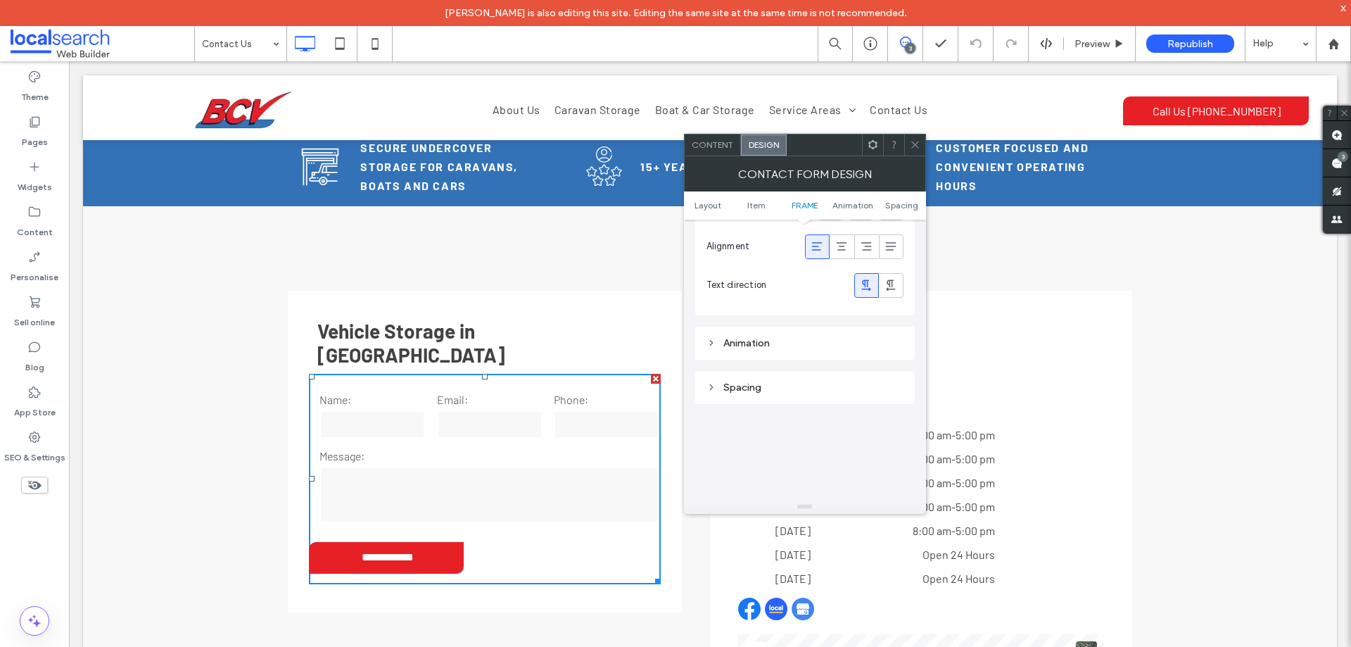
click at [916, 148] on icon at bounding box center [915, 144] width 11 height 11
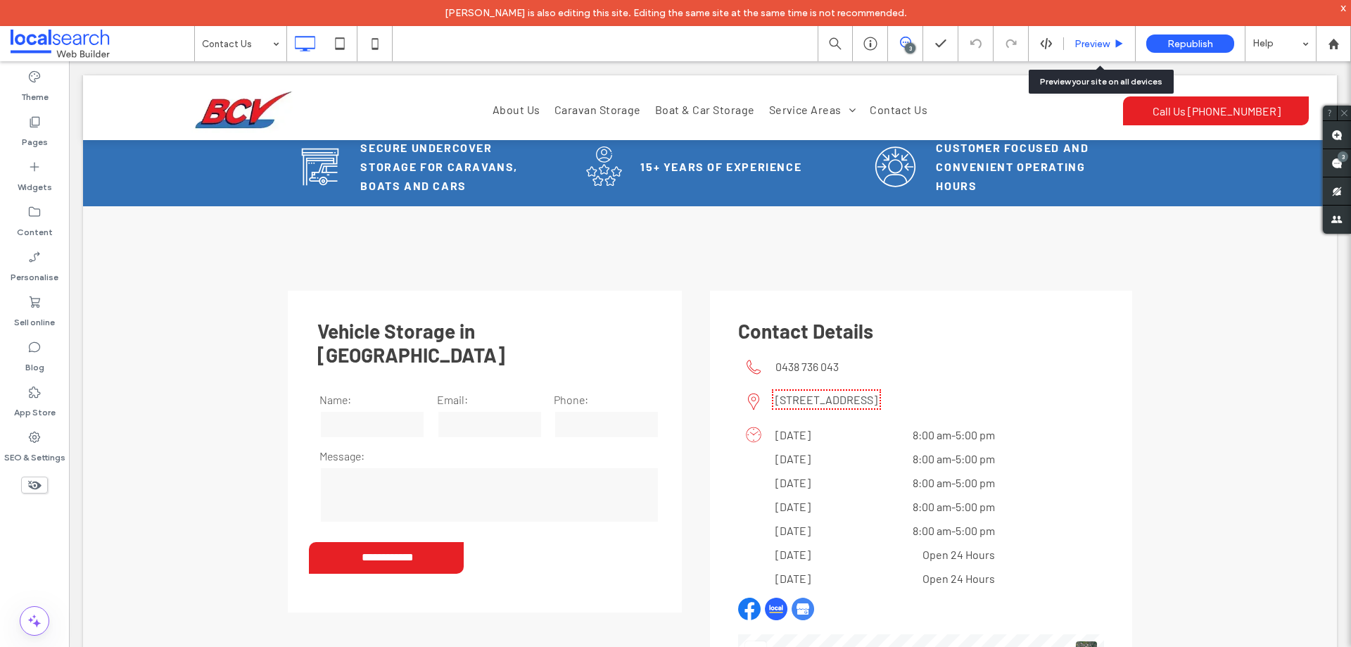
drag, startPoint x: 1091, startPoint y: 42, endPoint x: 1013, endPoint y: 41, distance: 77.4
click at [1091, 42] on span "Preview" at bounding box center [1092, 44] width 35 height 12
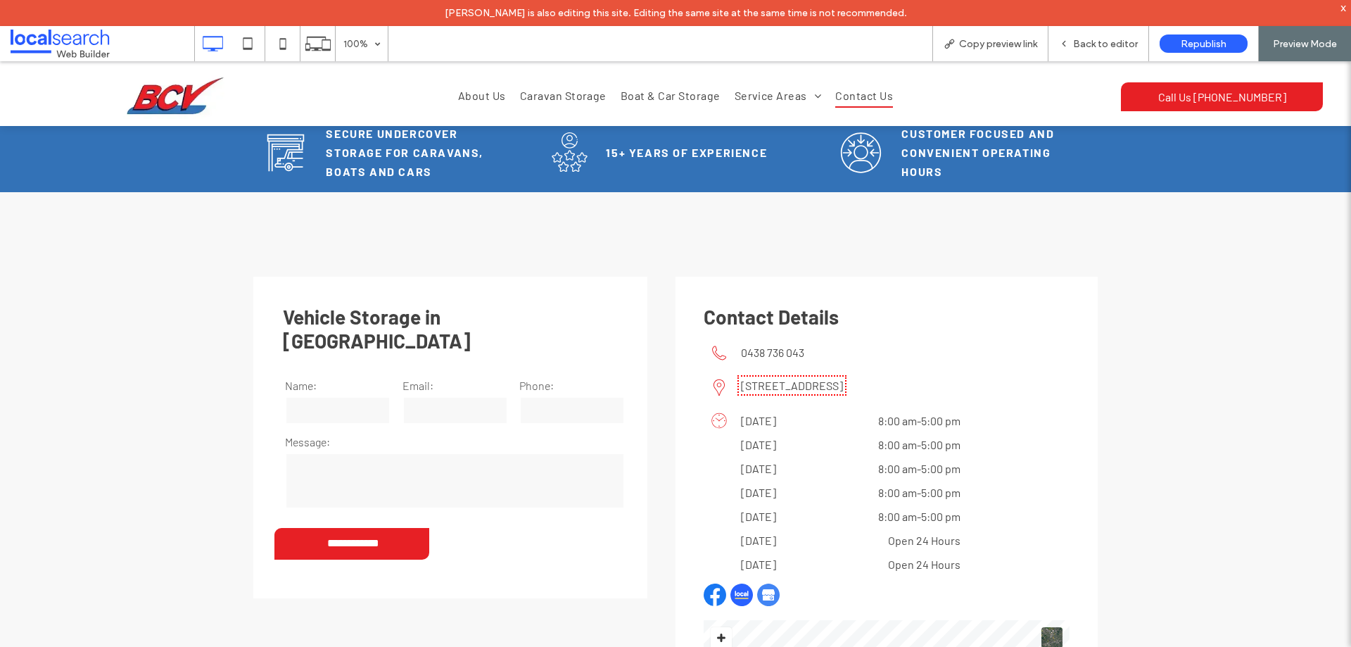
click at [893, 394] on p "[STREET_ADDRESS]" at bounding box center [853, 385] width 225 height 19
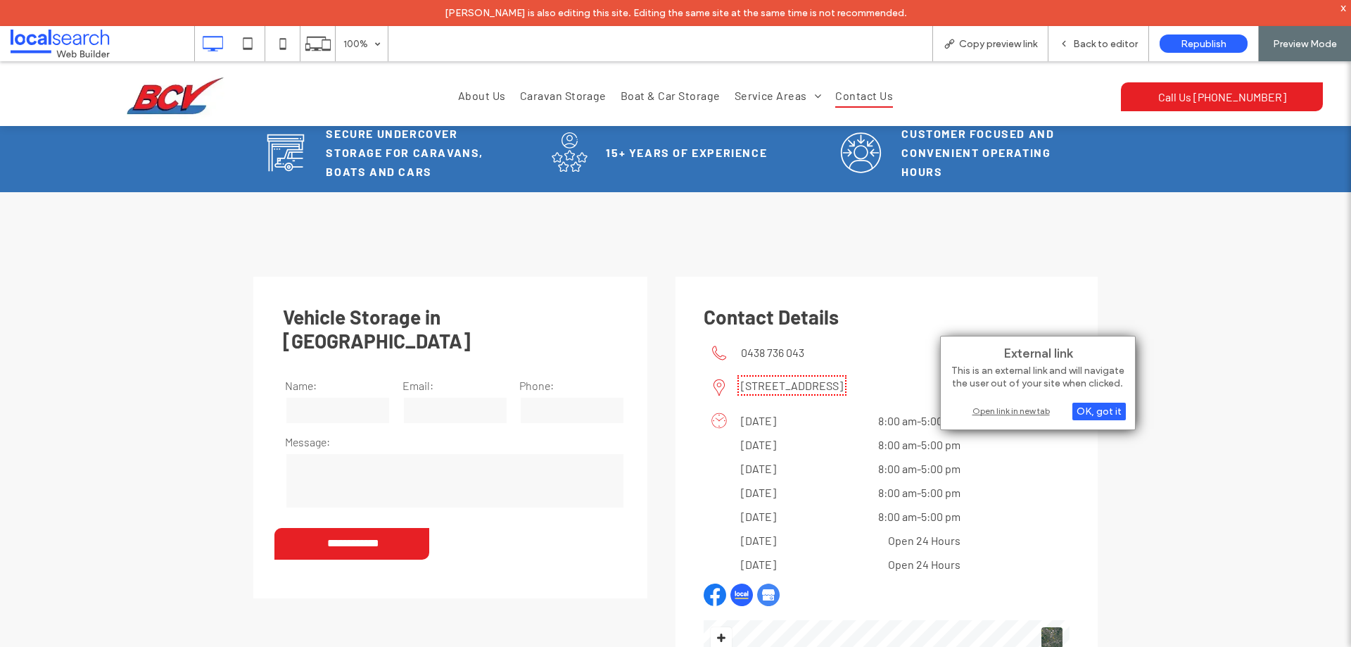
click at [994, 409] on div "Open link in new tab" at bounding box center [1038, 410] width 176 height 15
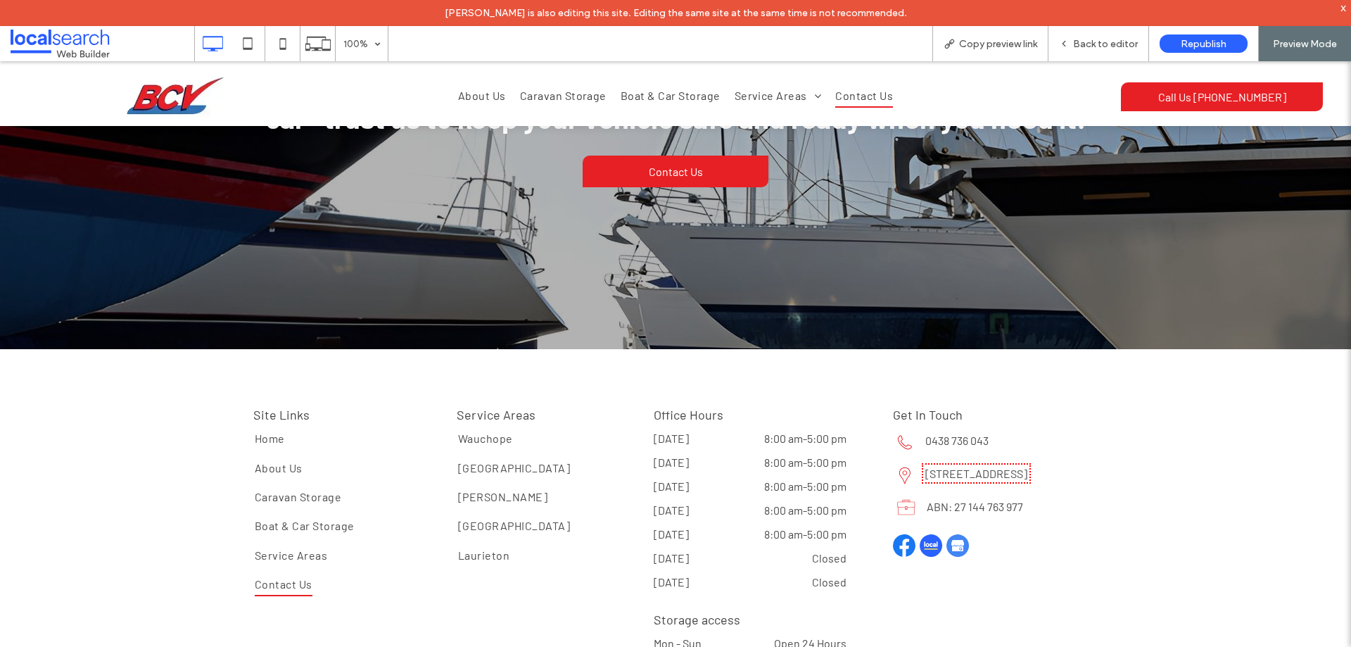
scroll to position [2053, 0]
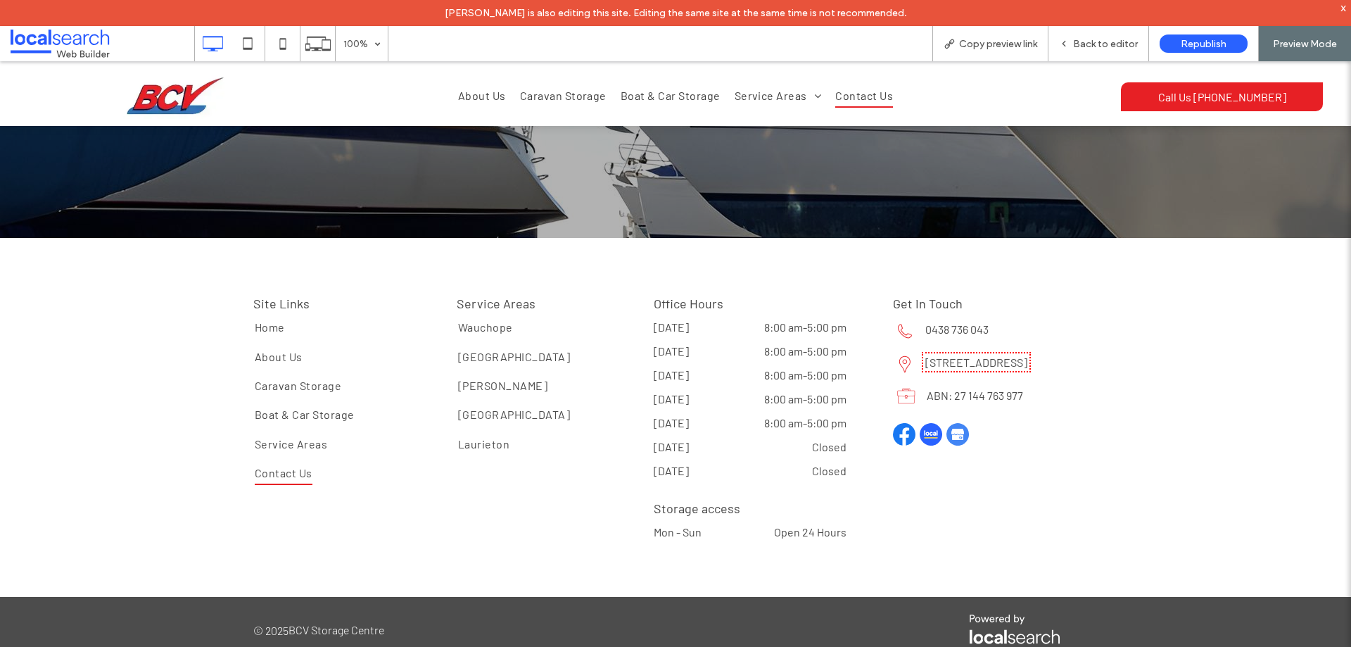
click at [925, 369] on p "[STREET_ADDRESS]" at bounding box center [1011, 362] width 172 height 19
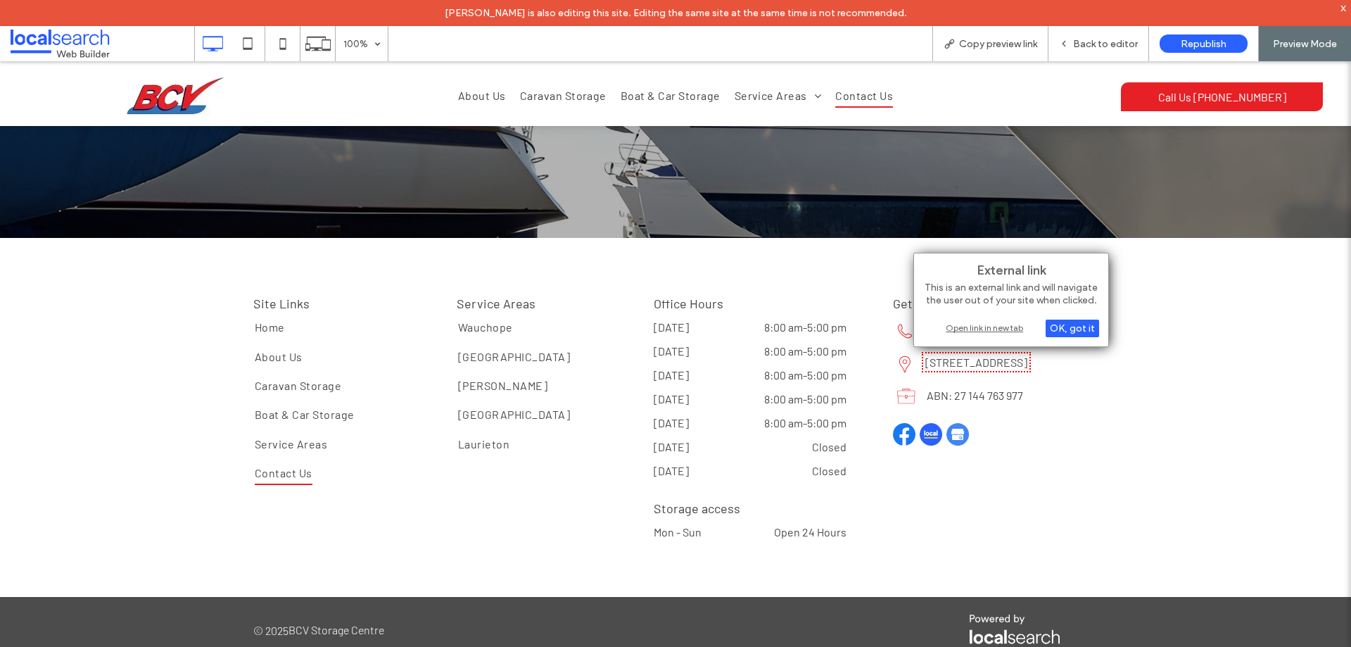
click at [1007, 323] on div "Open link in new tab" at bounding box center [1011, 327] width 176 height 15
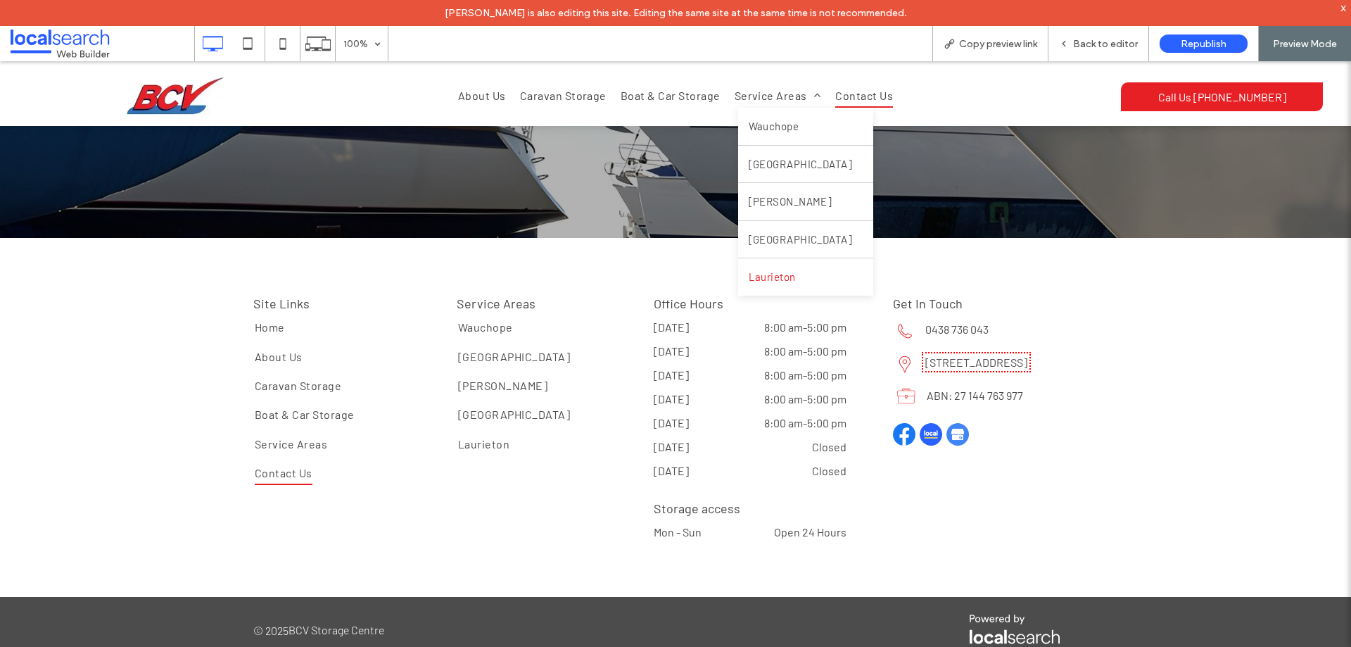
click at [783, 272] on span "Laurieton" at bounding box center [772, 277] width 47 height 16
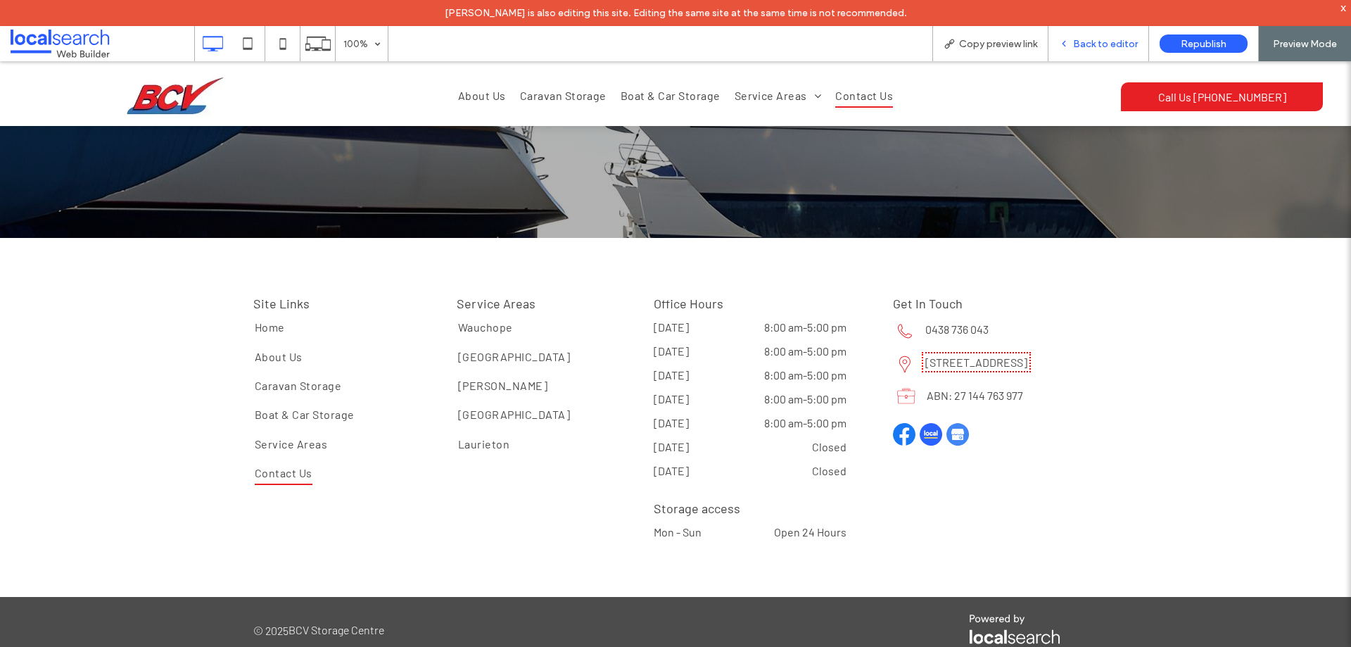
click at [1093, 32] on div "Back to editor" at bounding box center [1099, 43] width 101 height 35
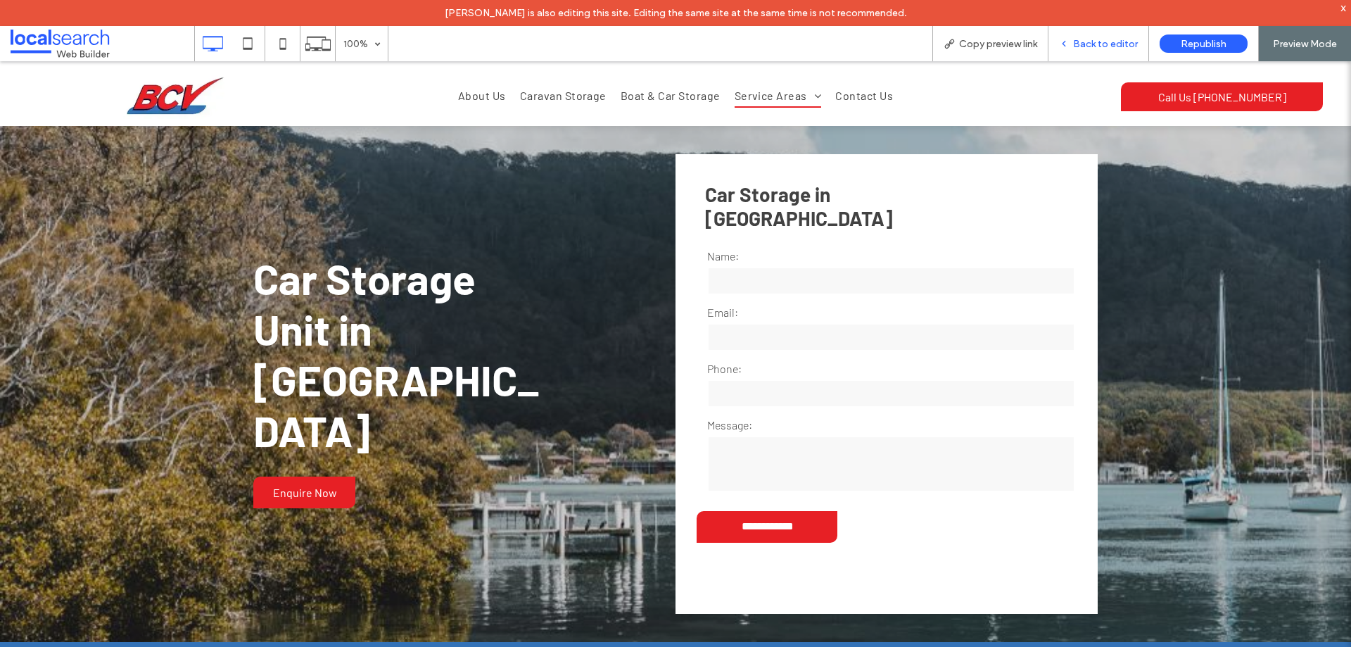
click at [1113, 46] on span "Back to editor" at bounding box center [1105, 44] width 65 height 12
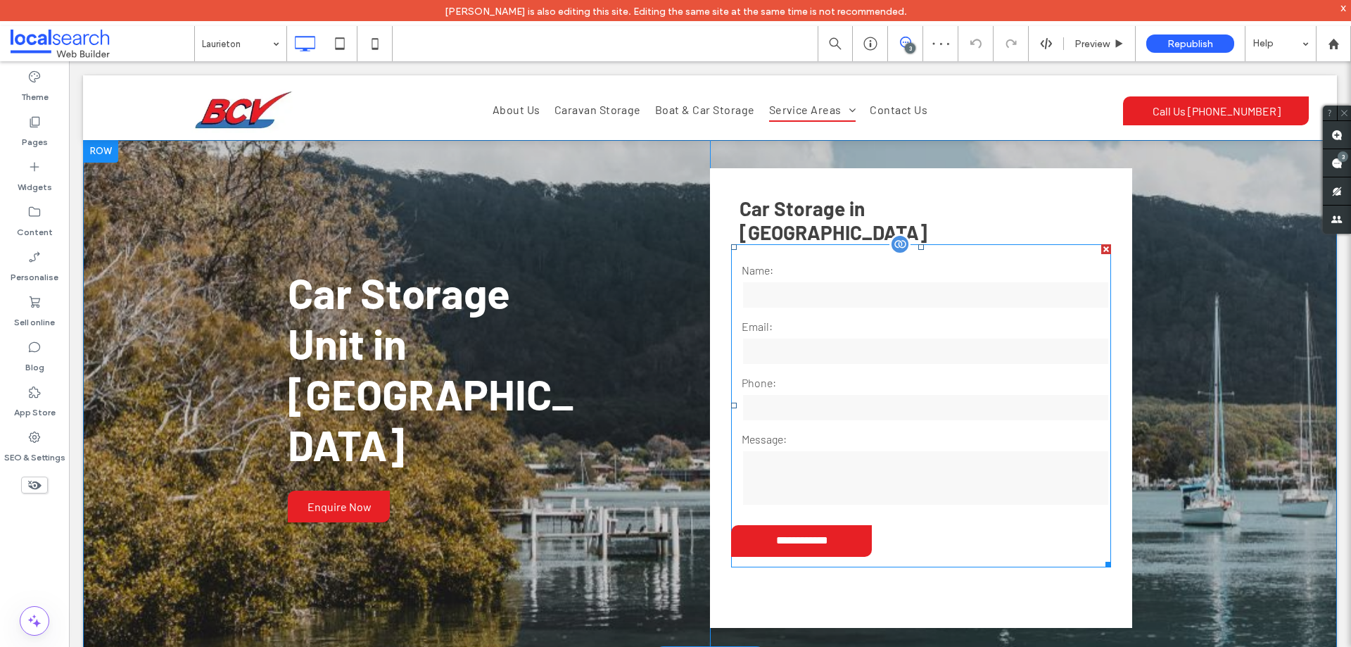
click at [930, 262] on div "Name:" at bounding box center [921, 286] width 380 height 49
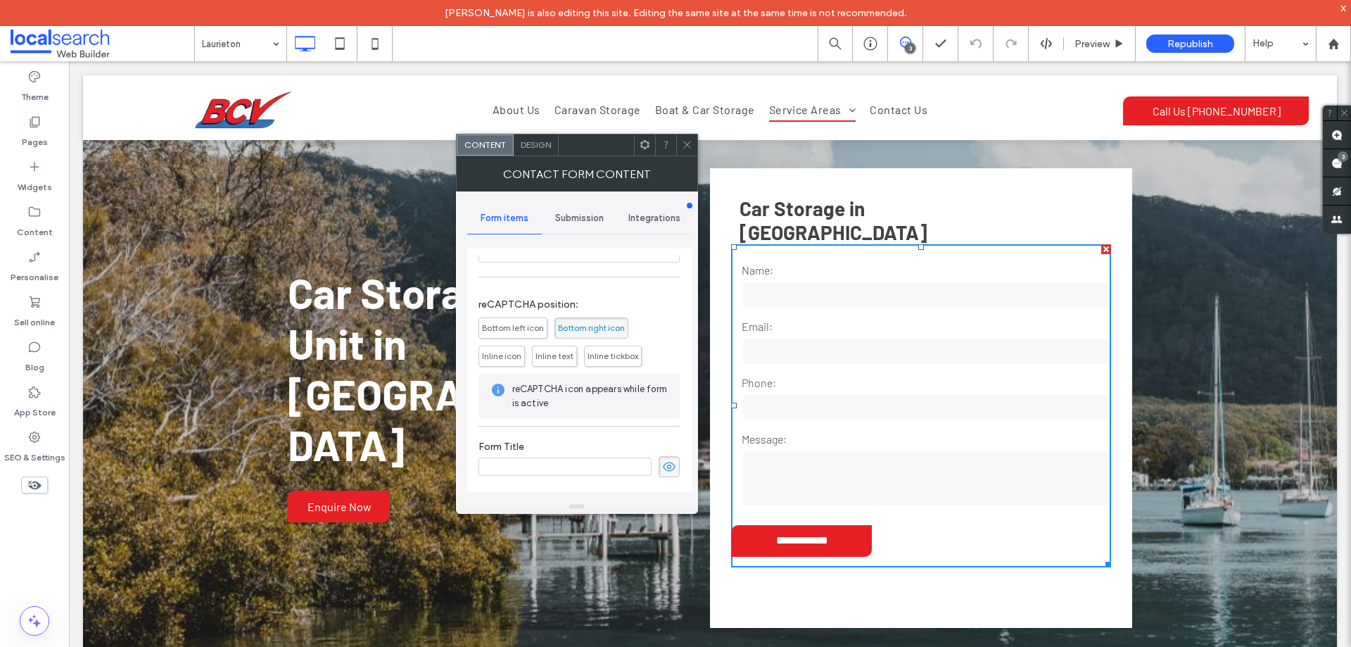
scroll to position [285, 0]
click at [595, 217] on span "Submission" at bounding box center [579, 218] width 49 height 11
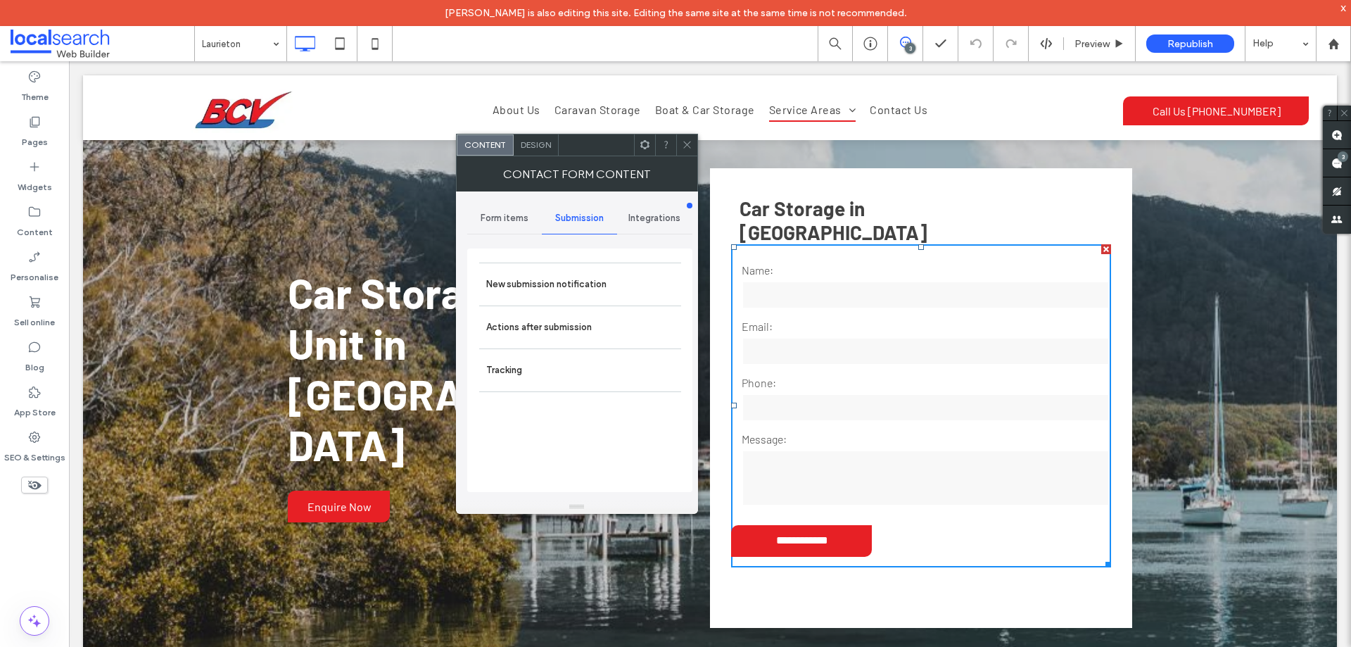
click at [613, 278] on label "New submission notification" at bounding box center [580, 284] width 188 height 28
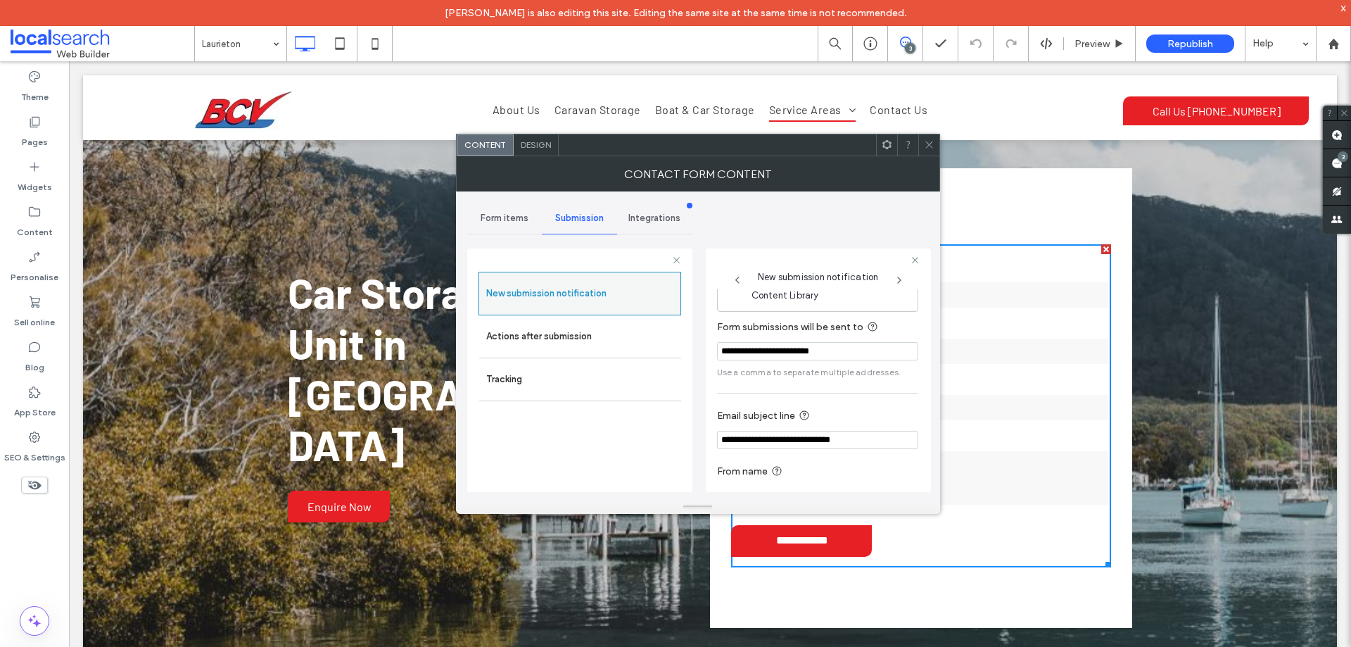
scroll to position [73, 0]
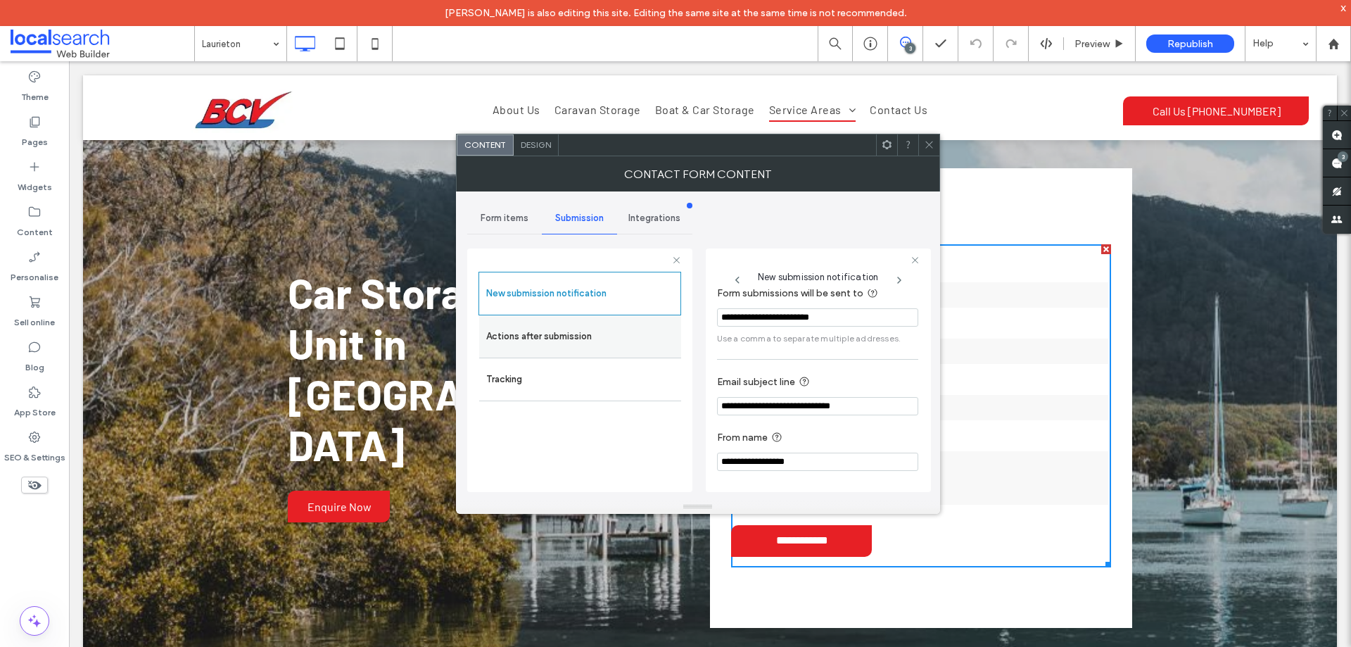
click at [622, 337] on label "Actions after submission" at bounding box center [580, 336] width 188 height 28
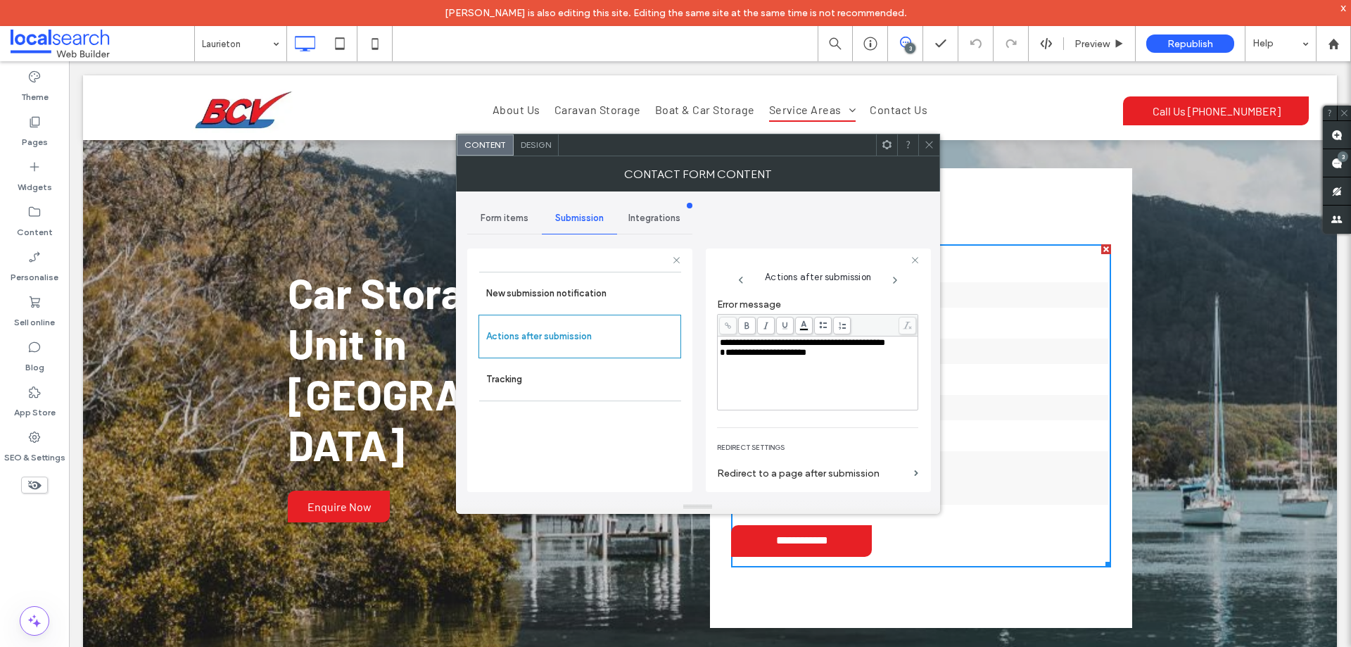
scroll to position [243, 0]
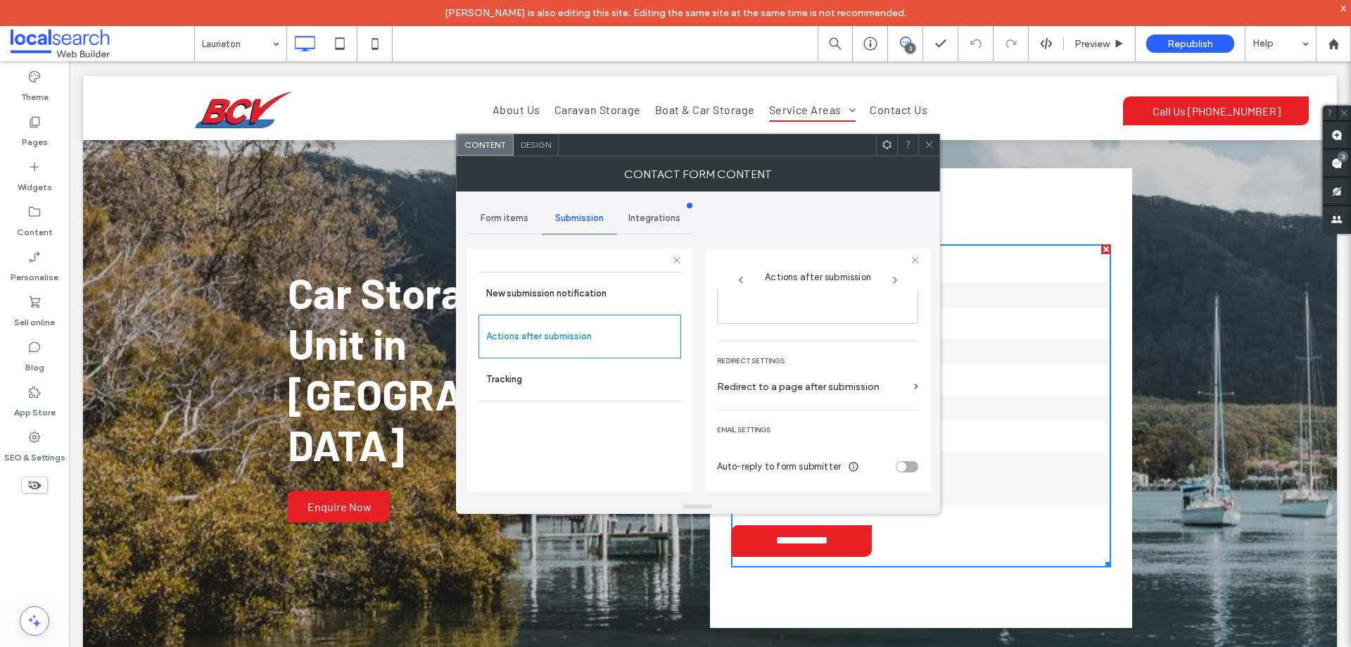
click at [536, 142] on span "Design" at bounding box center [536, 144] width 30 height 11
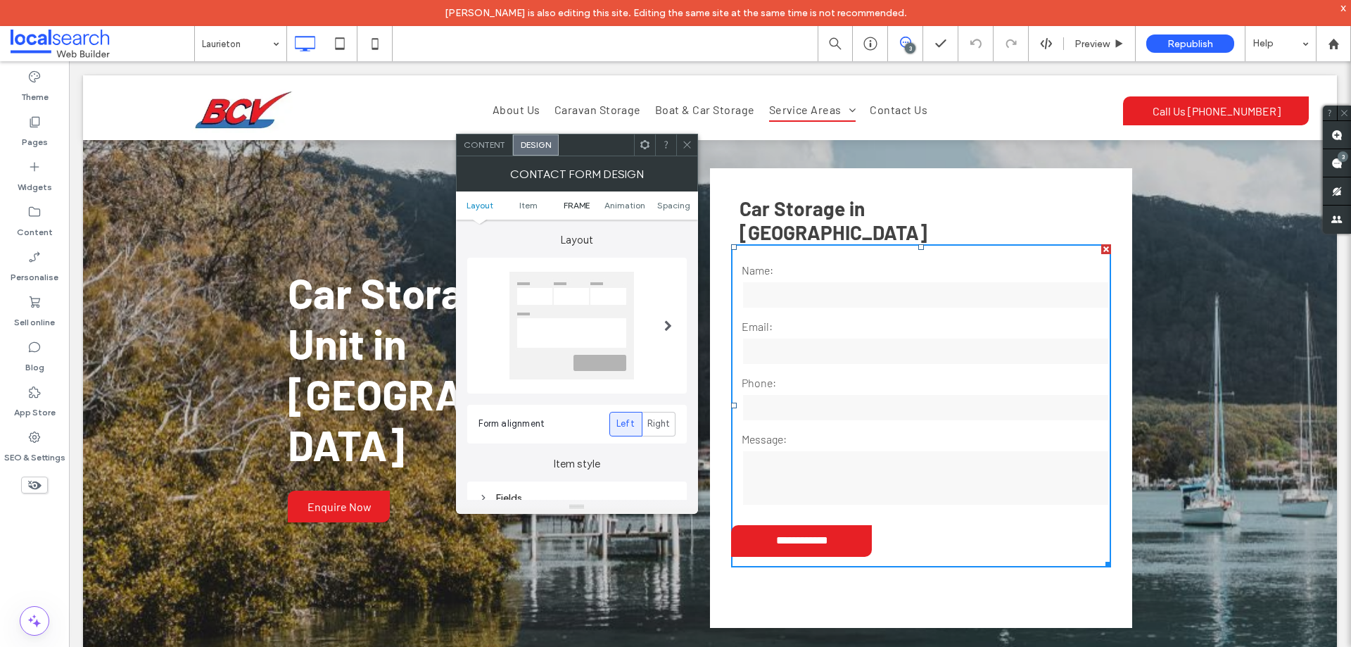
click at [588, 208] on span "FRAME" at bounding box center [577, 205] width 26 height 11
click at [602, 316] on div "Submission Message" at bounding box center [577, 318] width 197 height 12
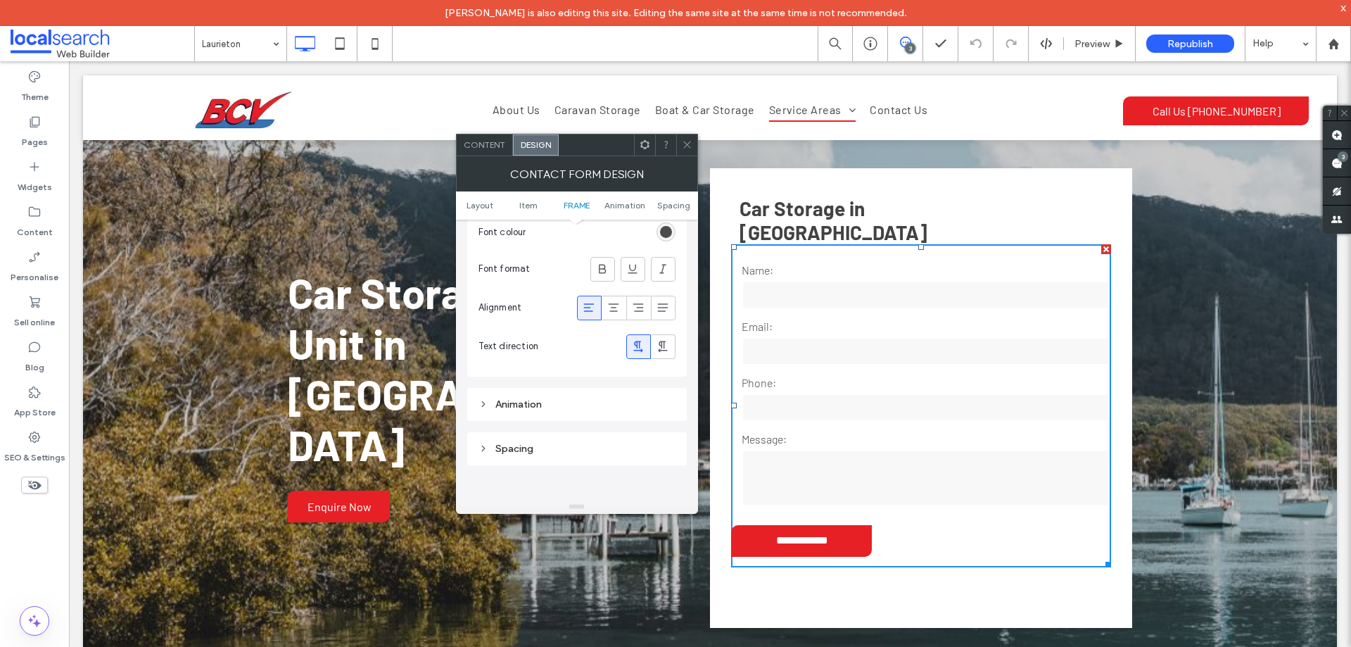
scroll to position [594, 0]
click at [692, 144] on icon at bounding box center [687, 144] width 11 height 11
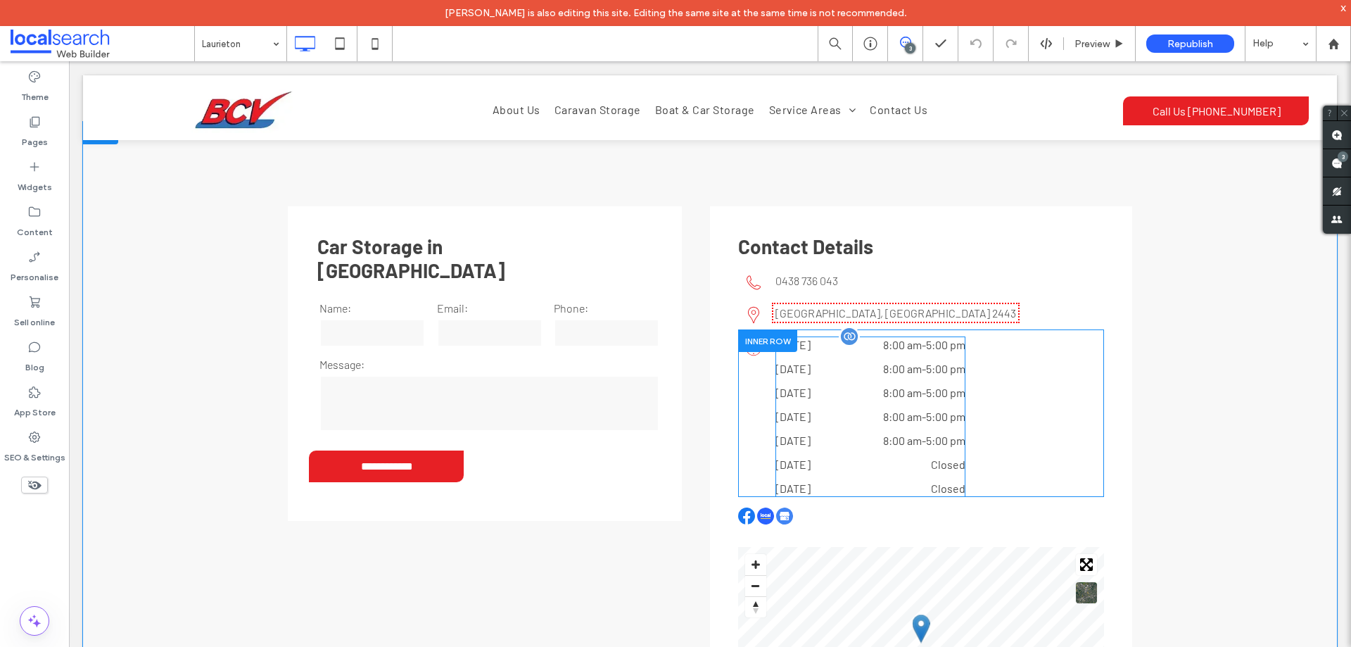
scroll to position [2533, 0]
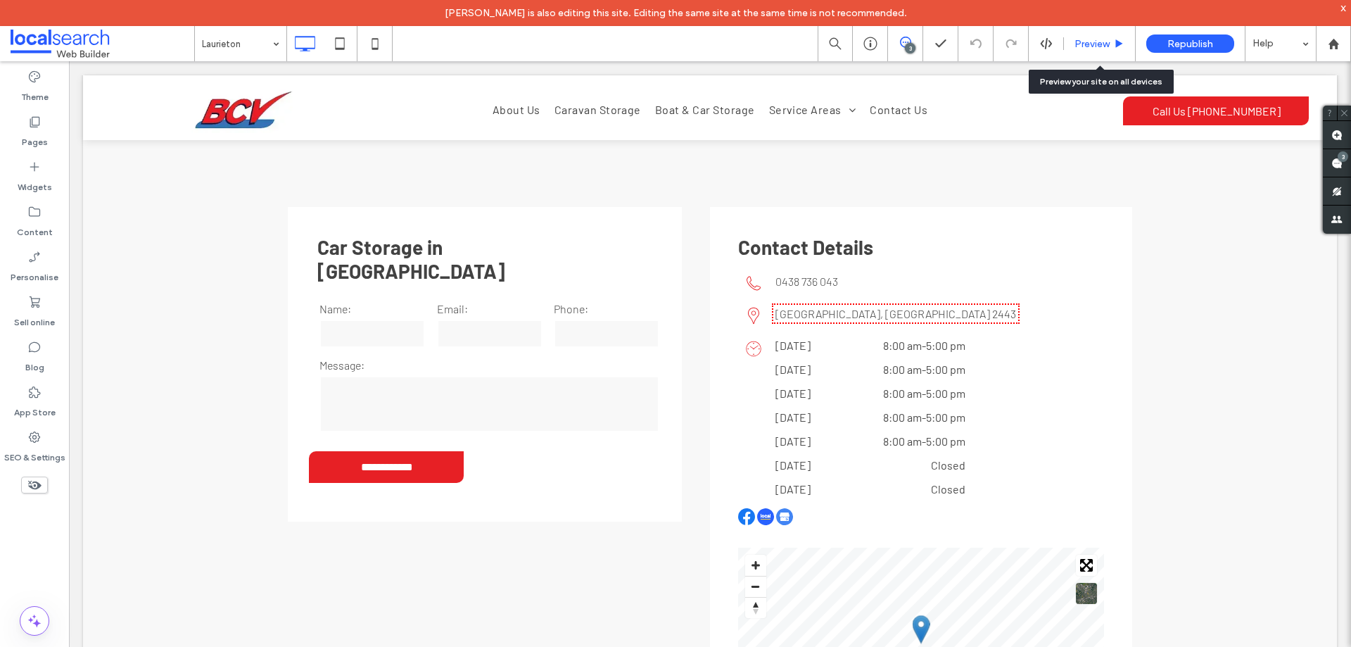
click at [1084, 44] on span "Preview" at bounding box center [1092, 44] width 35 height 12
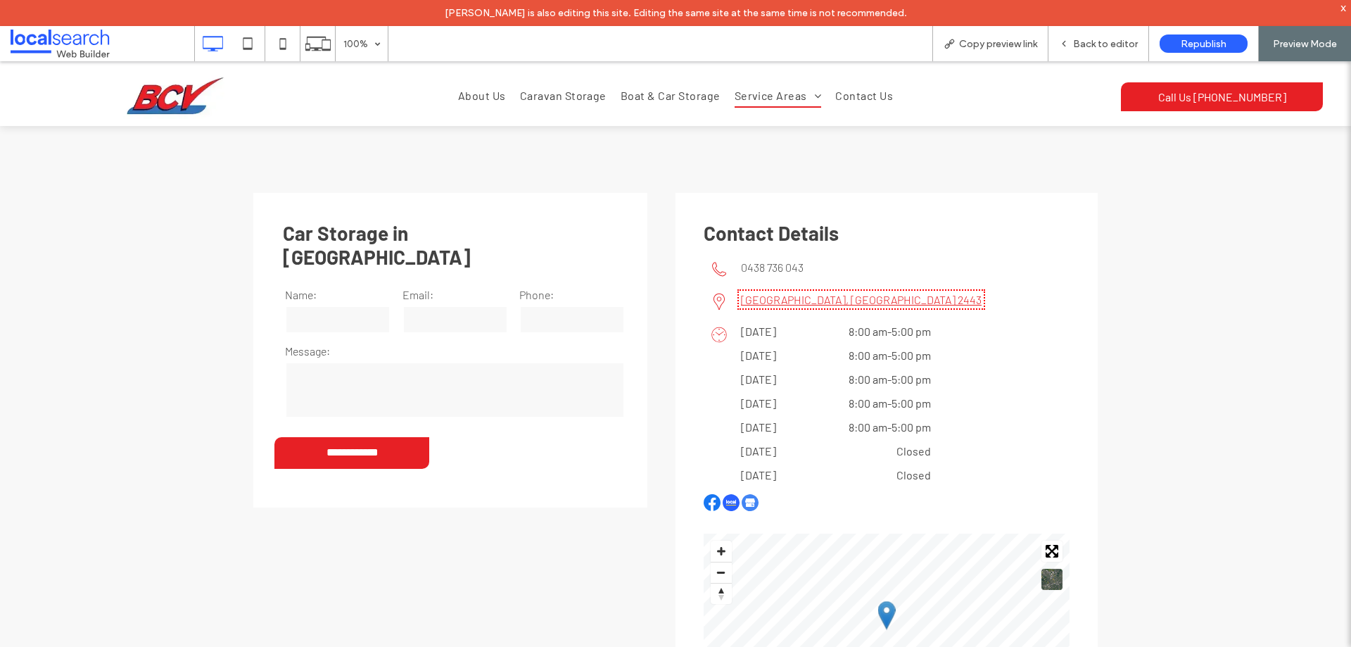
click at [820, 293] on link "Laurieton, NSW 2443" at bounding box center [861, 299] width 241 height 13
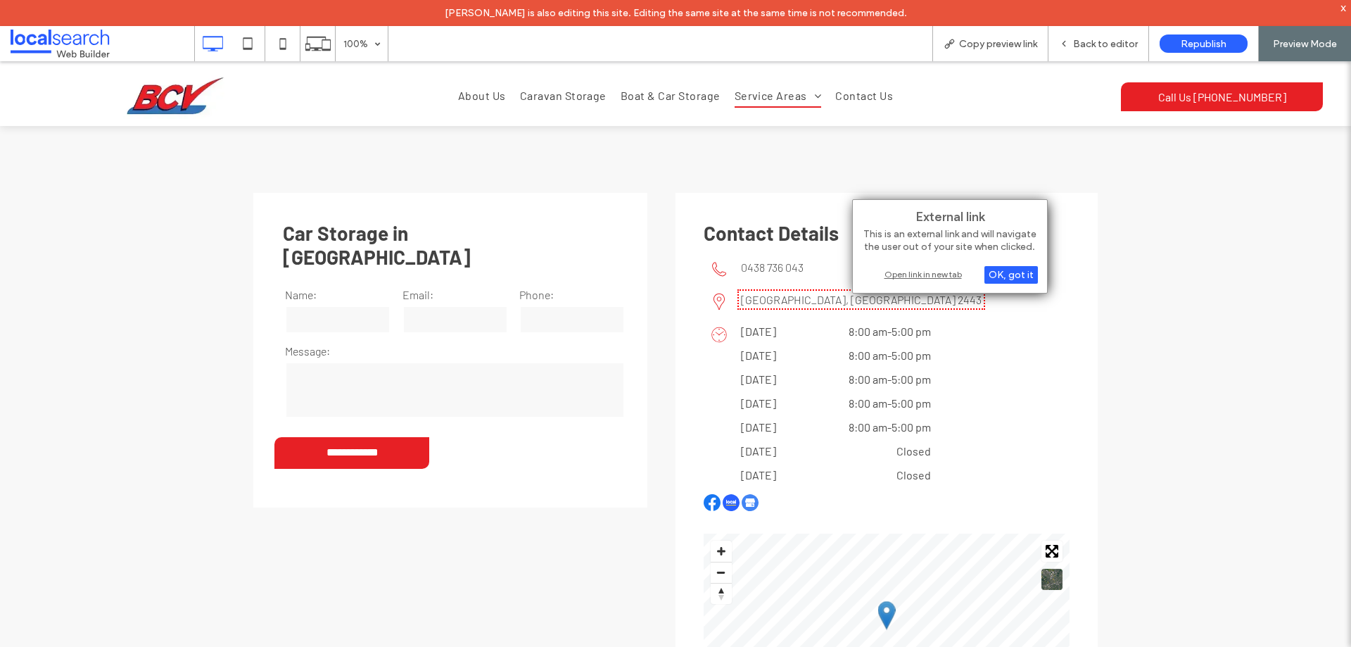
drag, startPoint x: 913, startPoint y: 272, endPoint x: 773, endPoint y: 165, distance: 175.7
click at [913, 272] on div "Open link in new tab" at bounding box center [950, 274] width 176 height 15
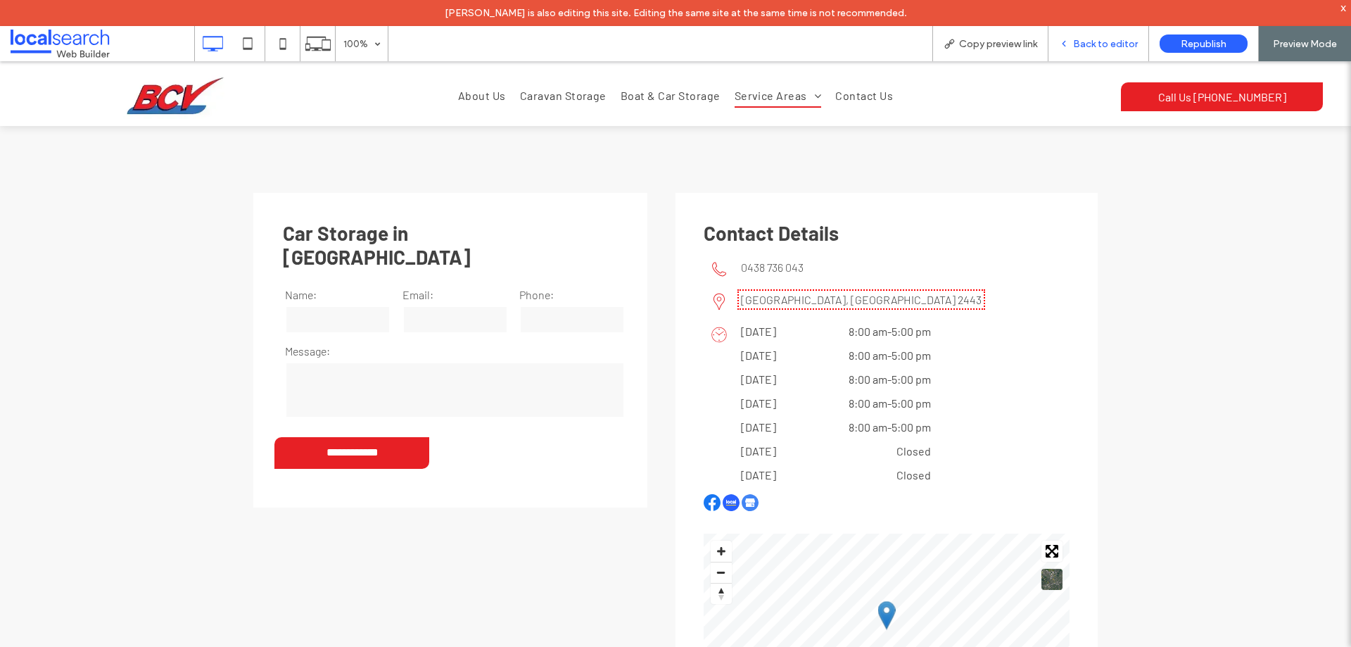
click at [1110, 42] on span "Back to editor" at bounding box center [1105, 44] width 65 height 12
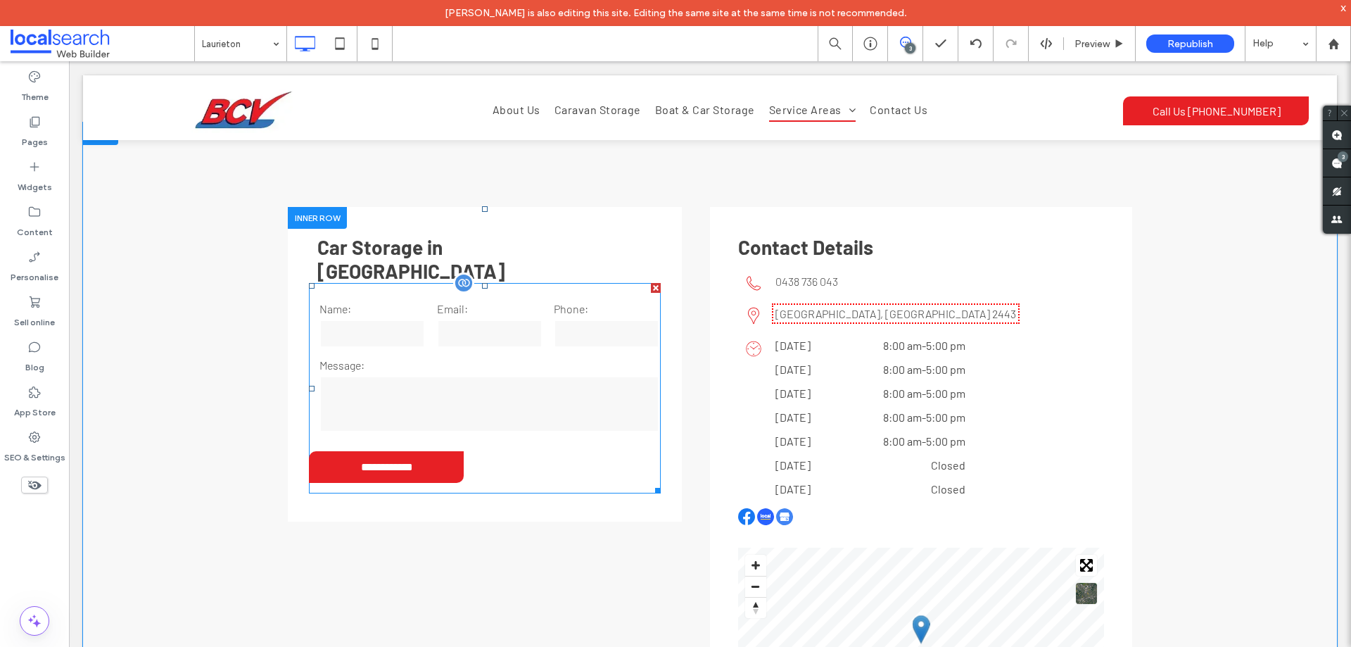
click at [581, 376] on textarea at bounding box center [489, 404] width 340 height 56
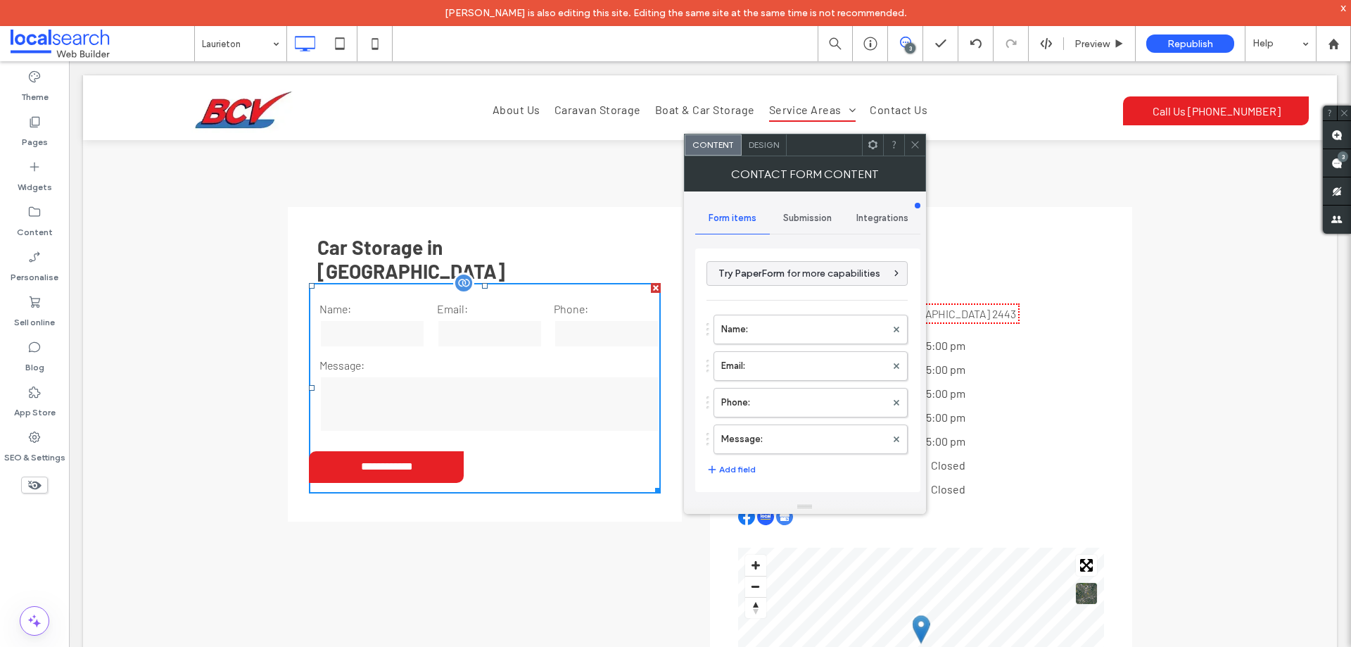
type input "**********"
click at [916, 153] on span at bounding box center [915, 144] width 11 height 21
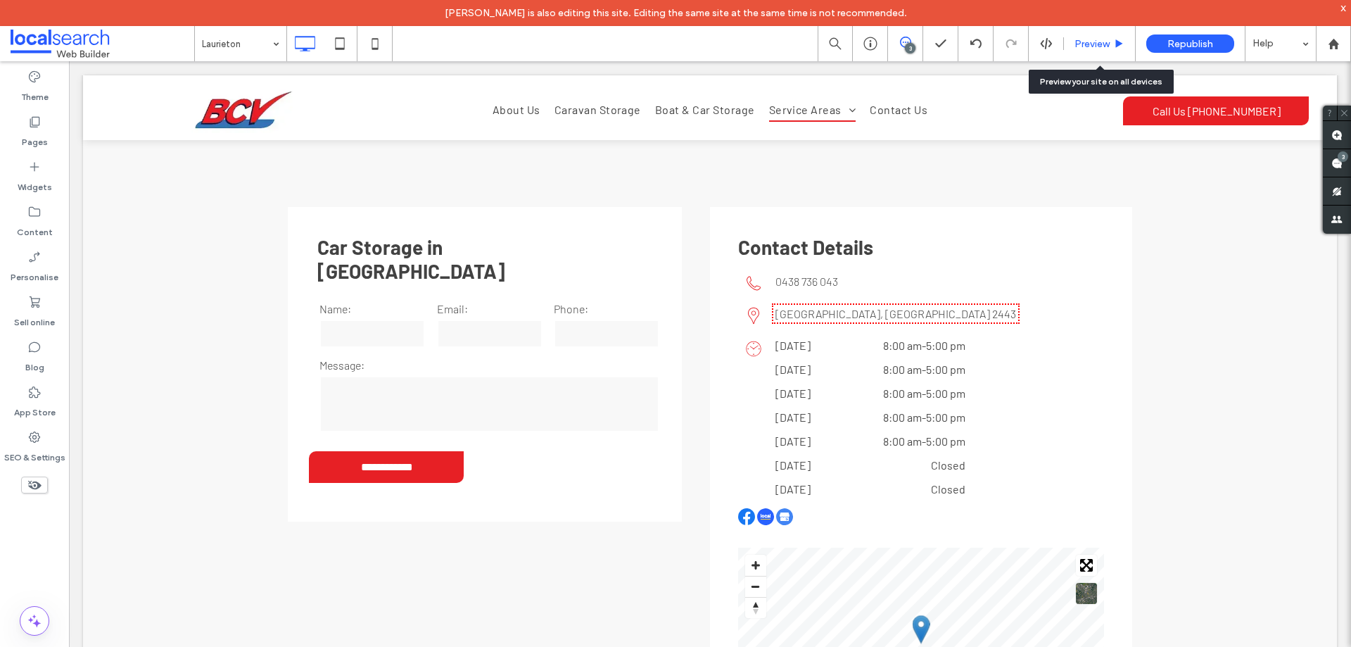
click at [1110, 44] on div "Preview" at bounding box center [1099, 44] width 71 height 12
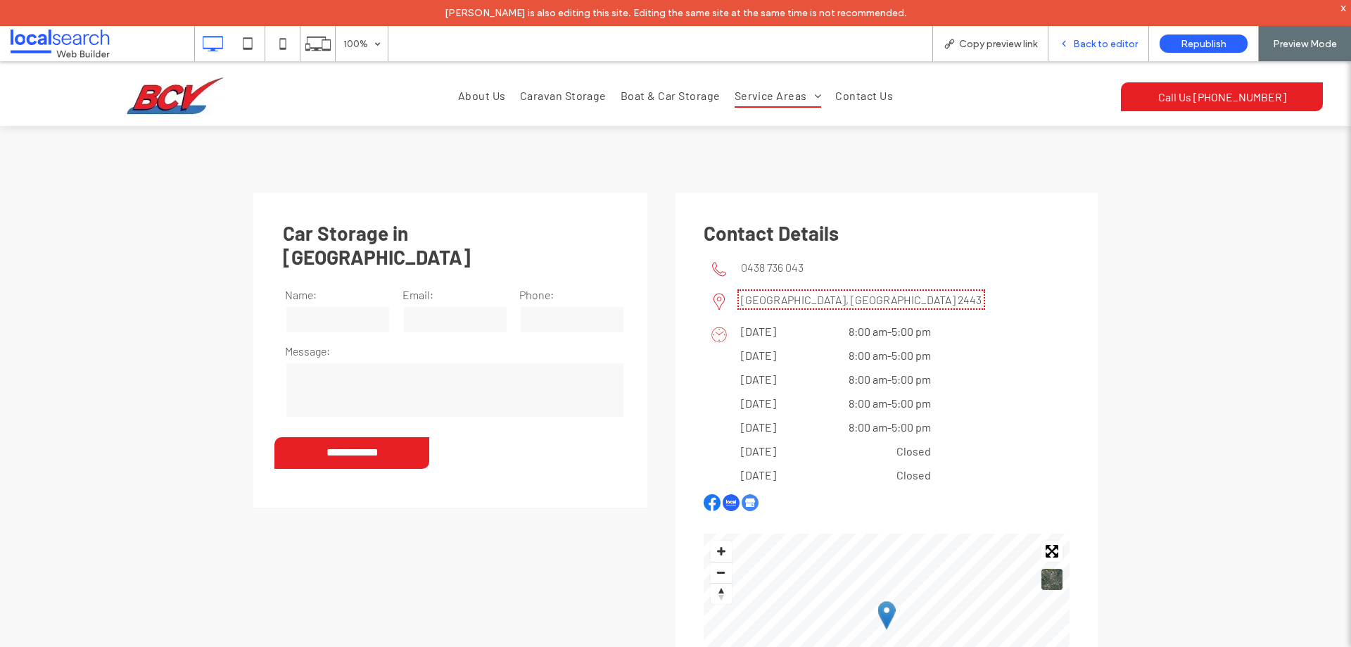
click at [1101, 42] on span "Back to editor" at bounding box center [1105, 44] width 65 height 12
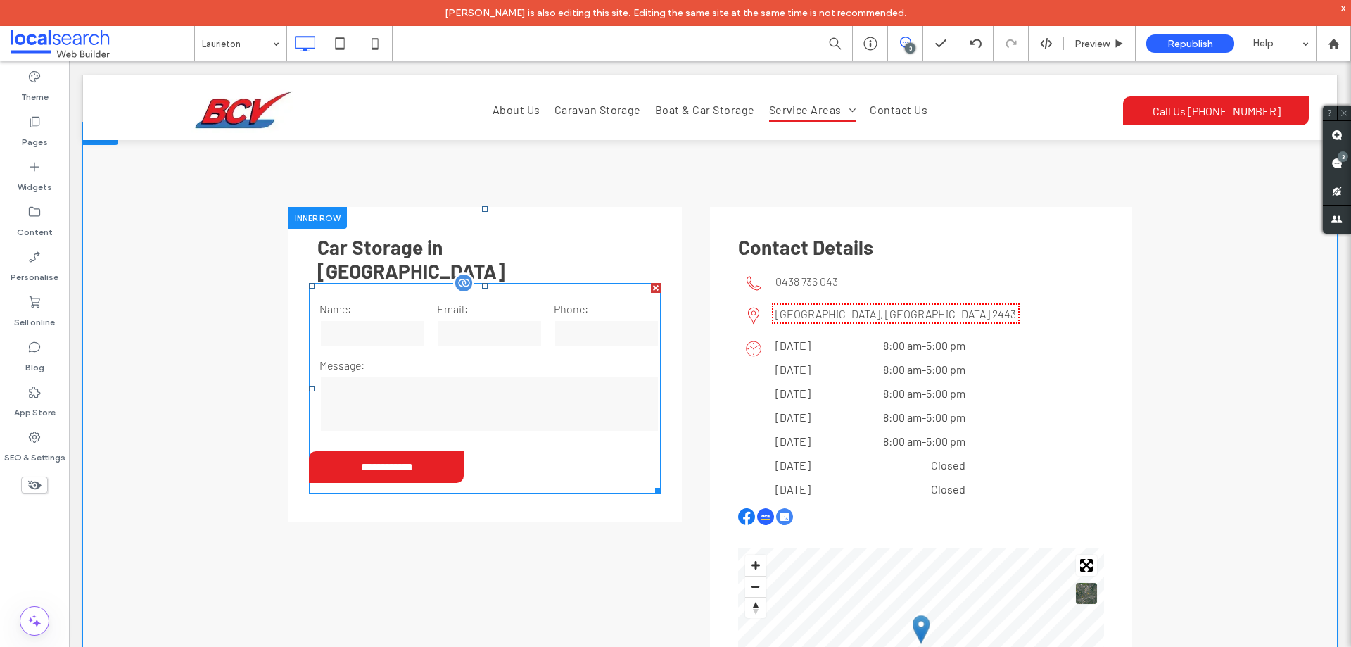
click at [527, 283] on form "**********" at bounding box center [485, 388] width 352 height 210
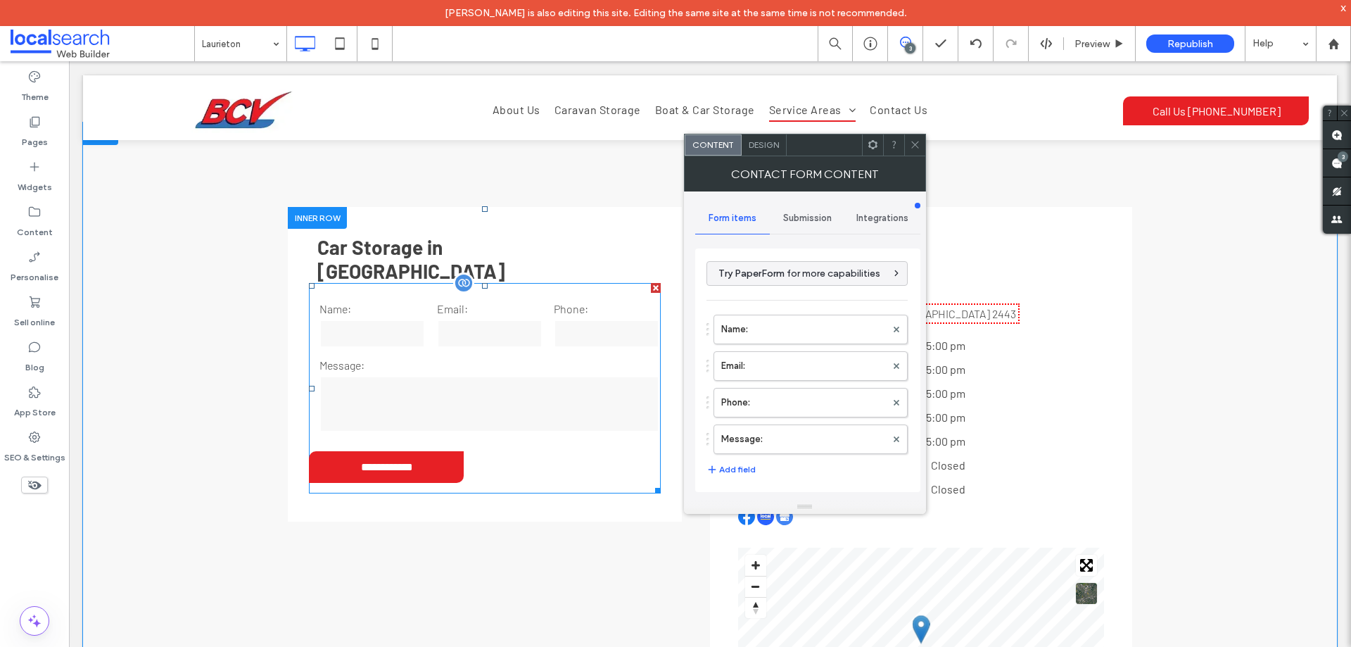
type input "**********"
click at [779, 442] on label "Message:" at bounding box center [803, 439] width 165 height 28
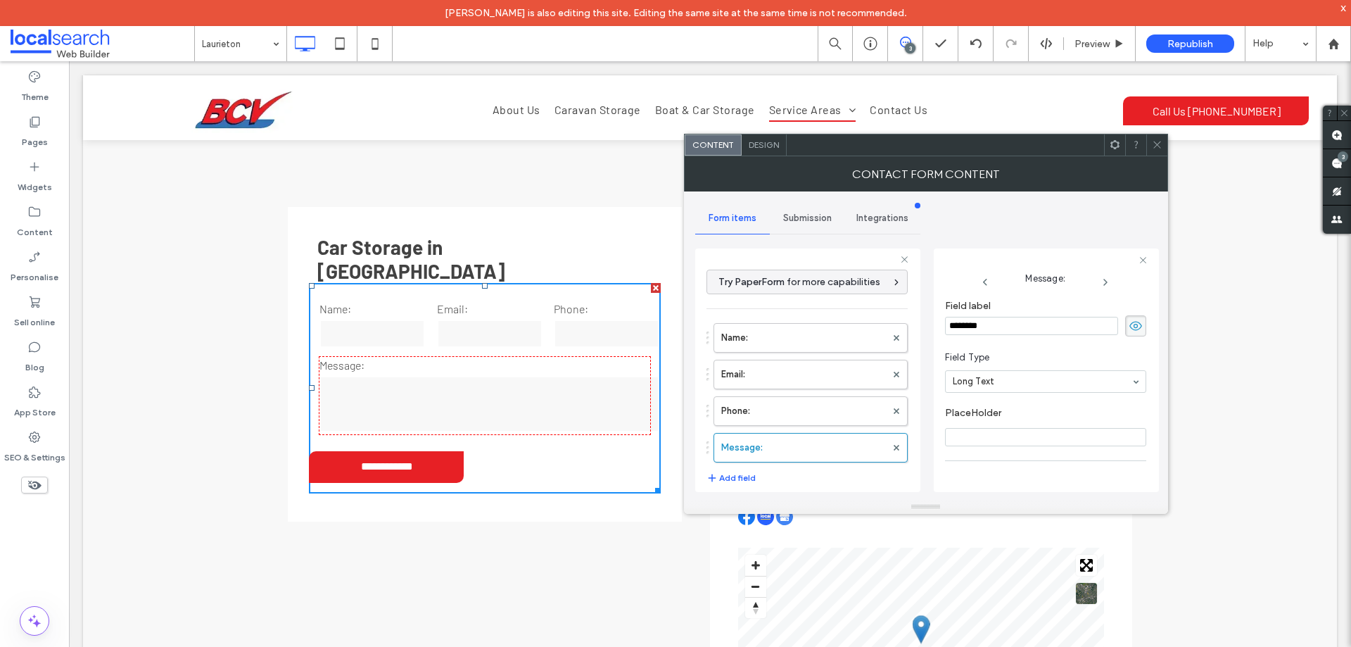
scroll to position [99, 0]
click at [802, 412] on label "Phone:" at bounding box center [803, 411] width 165 height 28
type input "*"
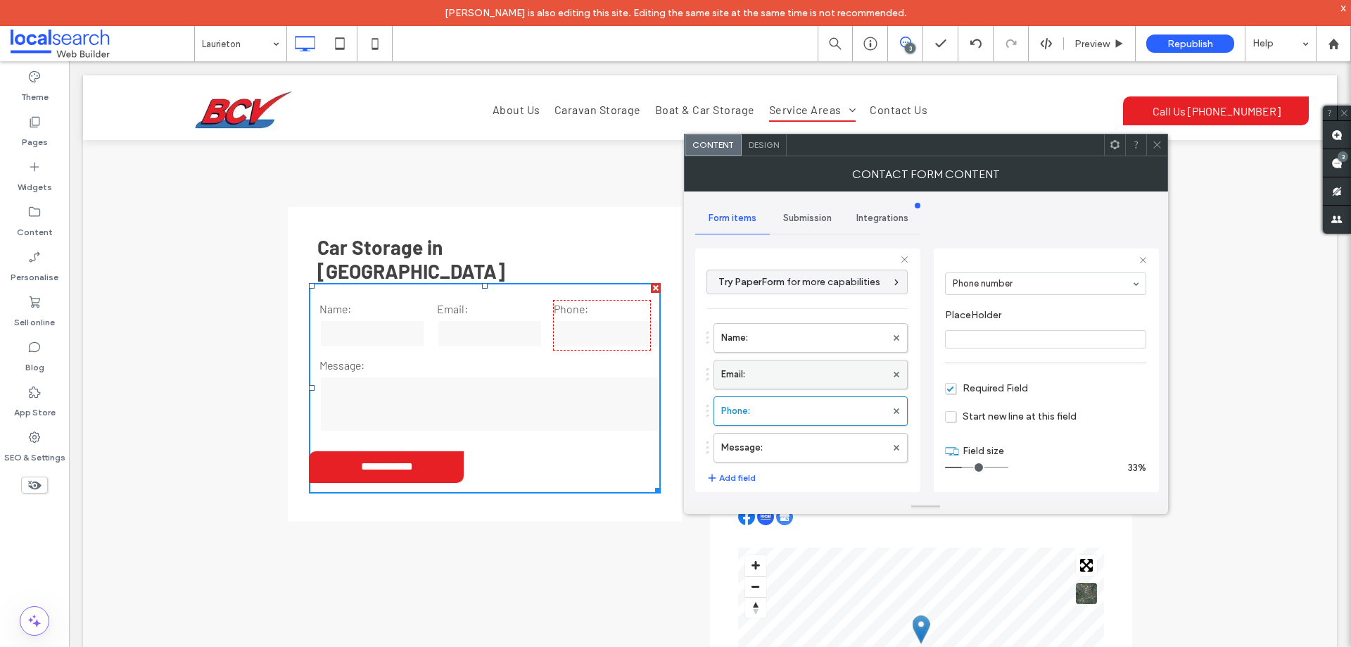
click at [806, 374] on label "Email:" at bounding box center [803, 374] width 165 height 28
click at [813, 342] on label "Name:" at bounding box center [803, 338] width 165 height 28
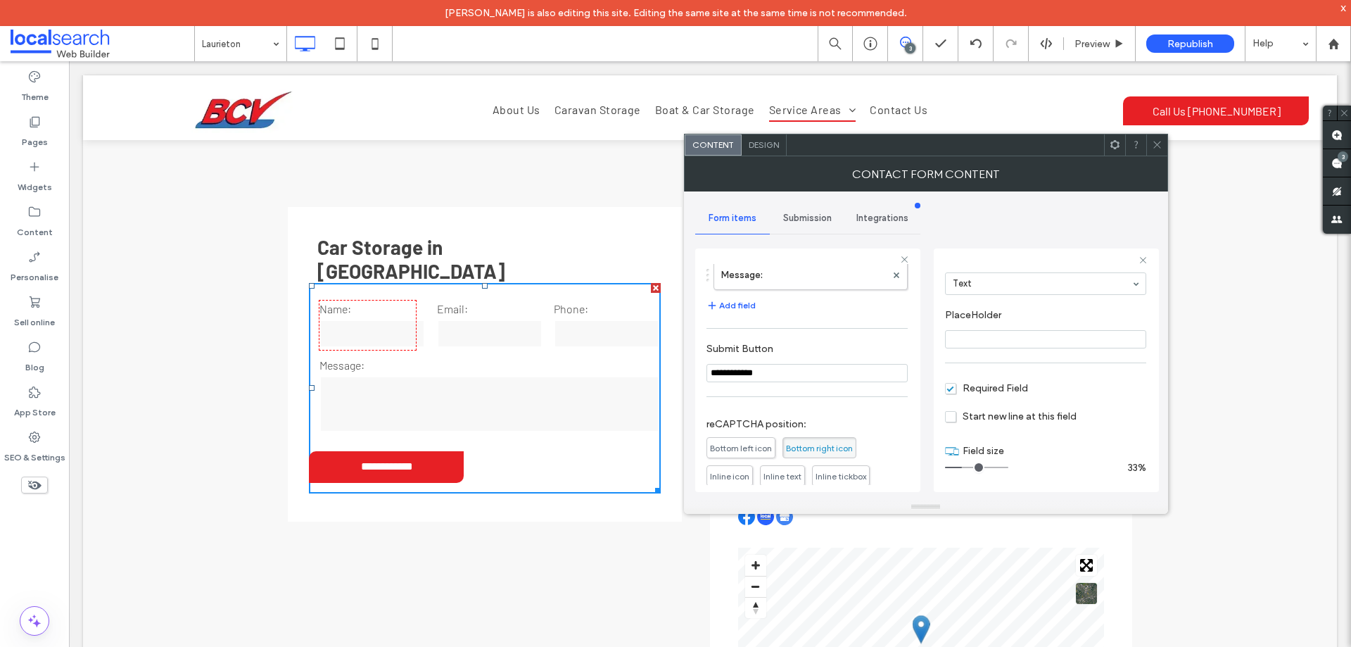
scroll to position [293, 0]
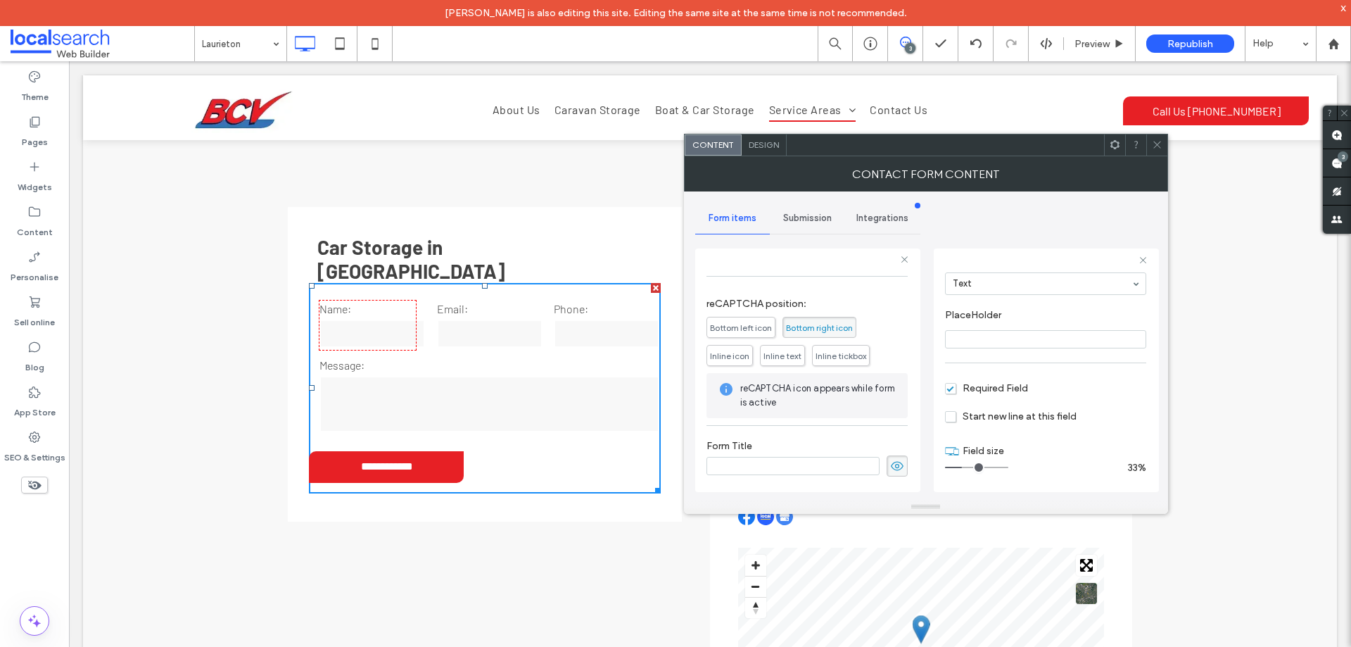
click at [817, 215] on span "Submission" at bounding box center [807, 218] width 49 height 11
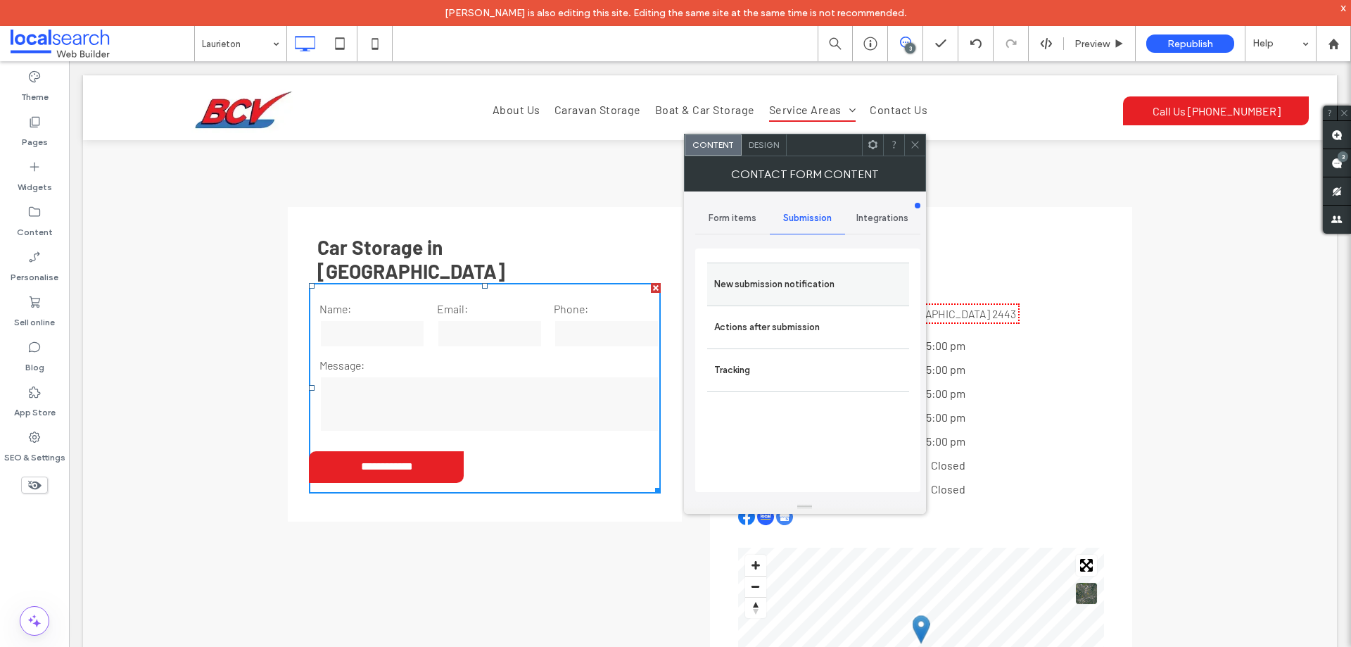
click at [828, 284] on label "New submission notification" at bounding box center [808, 284] width 188 height 28
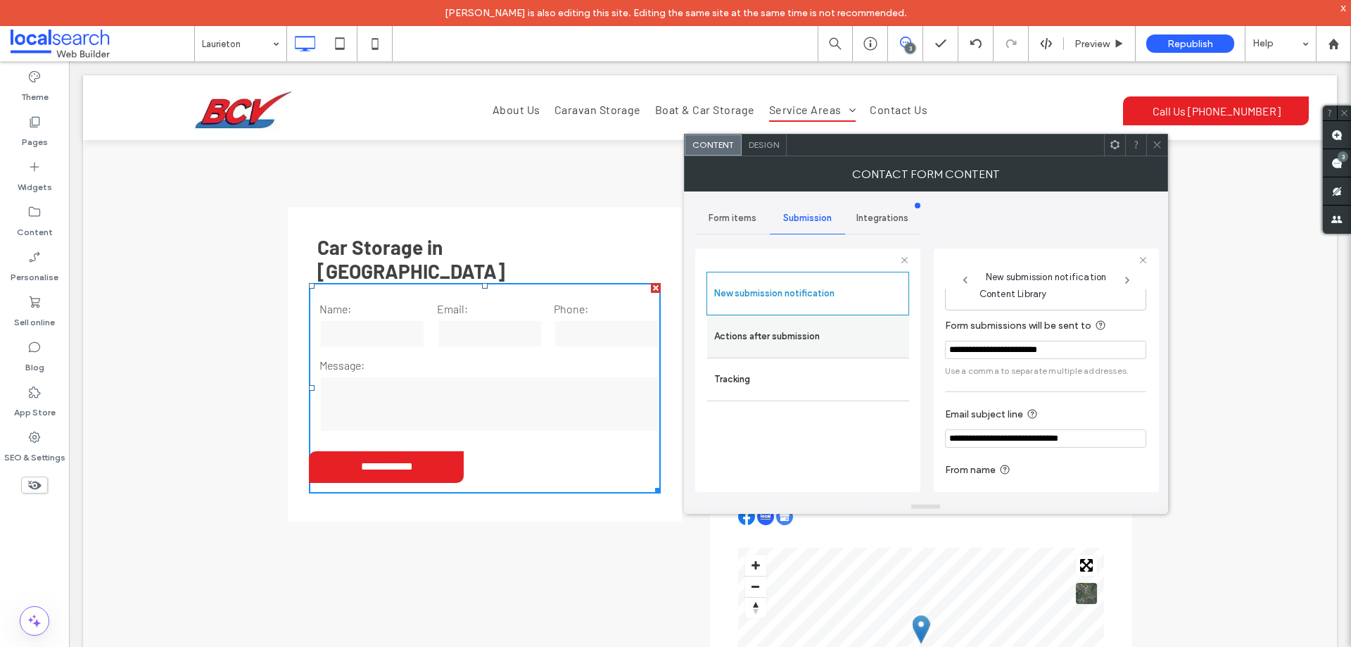
scroll to position [73, 0]
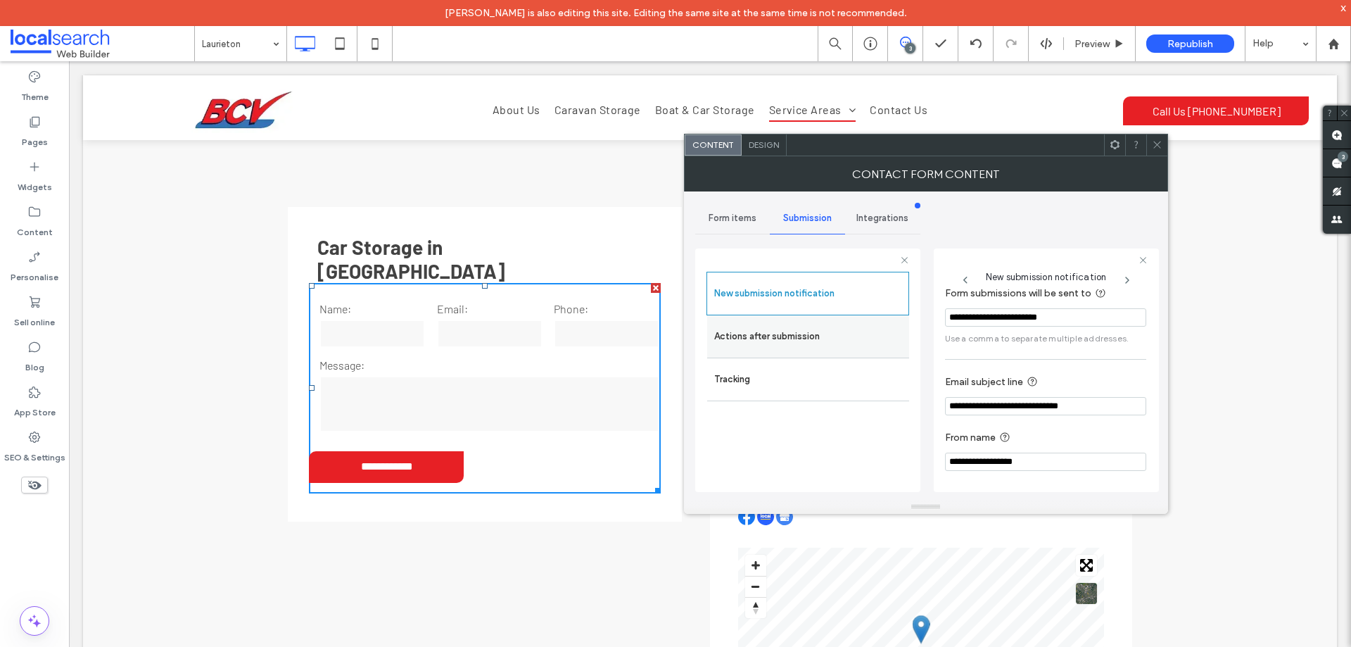
click at [846, 338] on label "Actions after submission" at bounding box center [808, 336] width 188 height 28
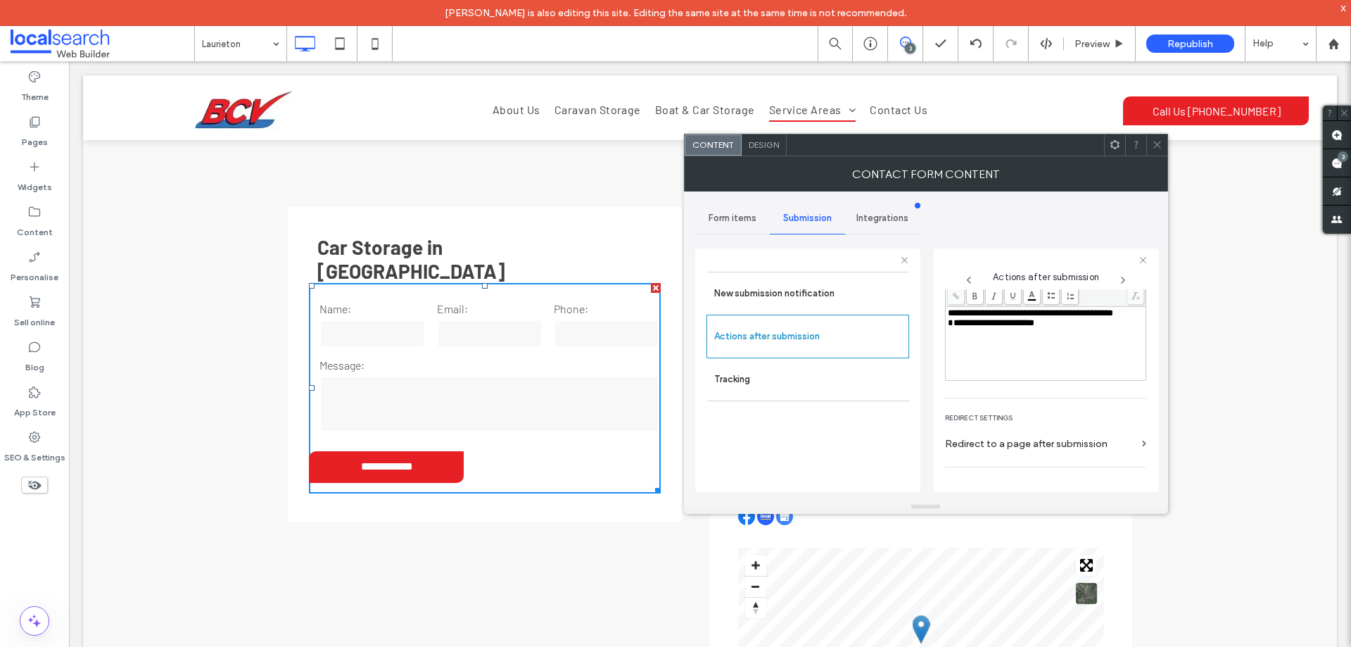
scroll to position [243, 0]
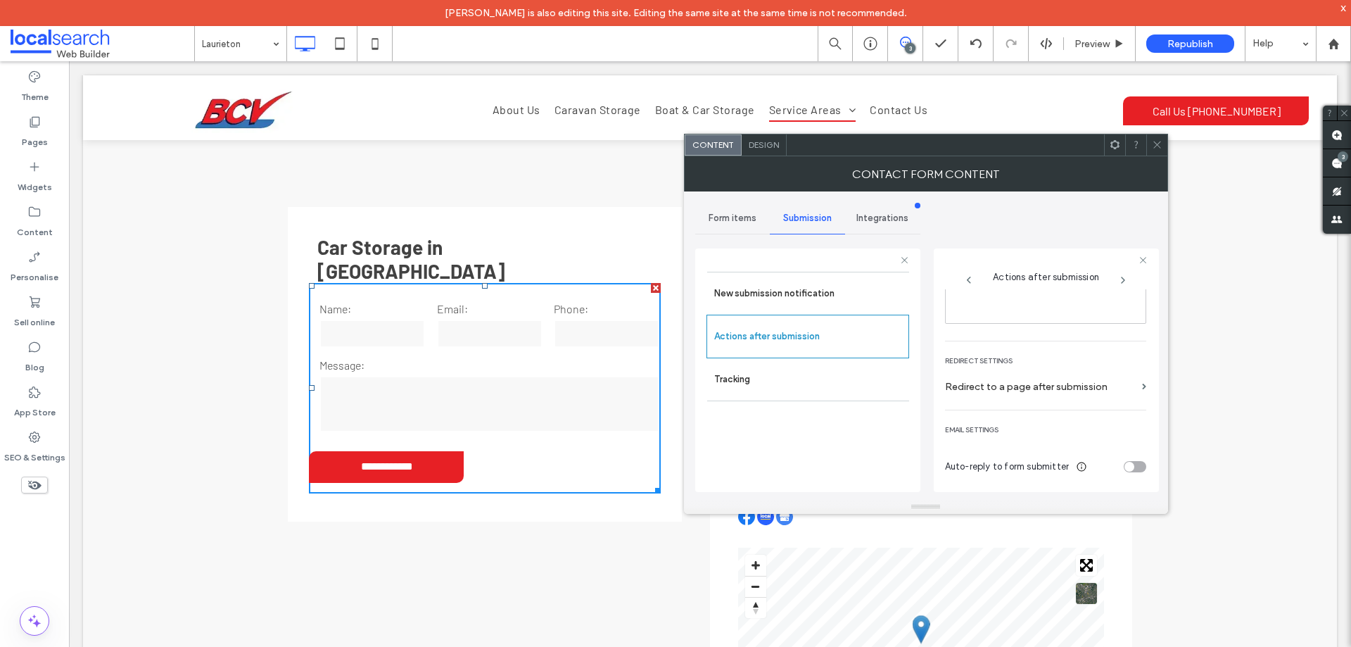
click at [769, 143] on span "Design" at bounding box center [764, 144] width 30 height 11
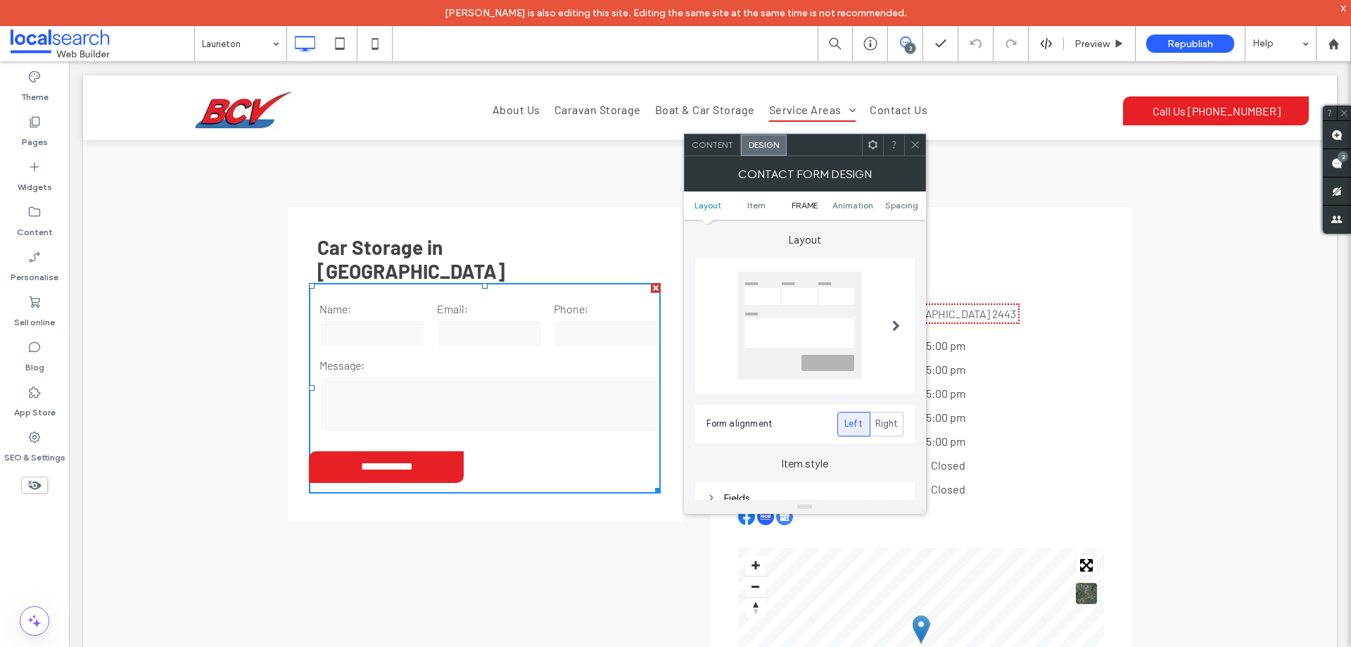
click at [803, 206] on span "FRAME" at bounding box center [805, 205] width 26 height 11
drag, startPoint x: 794, startPoint y: 324, endPoint x: 821, endPoint y: 322, distance: 26.8
click at [795, 322] on div "Submission Message" at bounding box center [805, 318] width 197 height 12
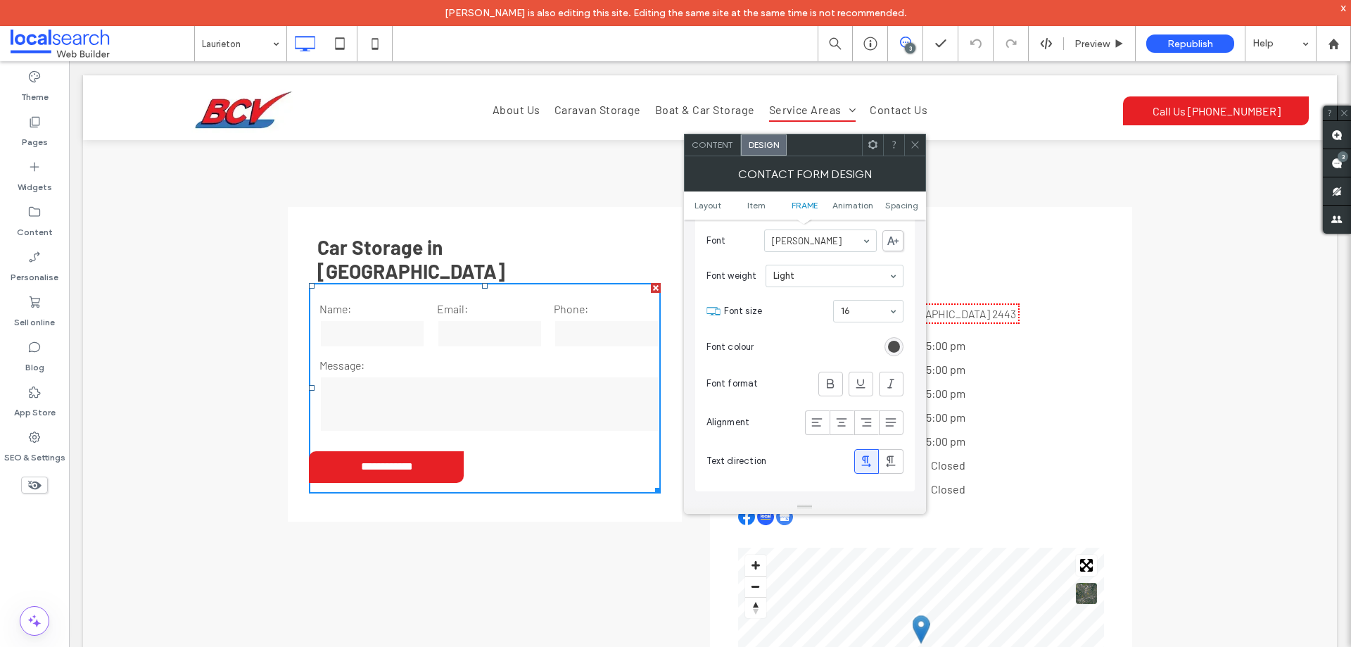
scroll to position [595, 0]
click at [817, 317] on icon at bounding box center [817, 317] width 14 height 14
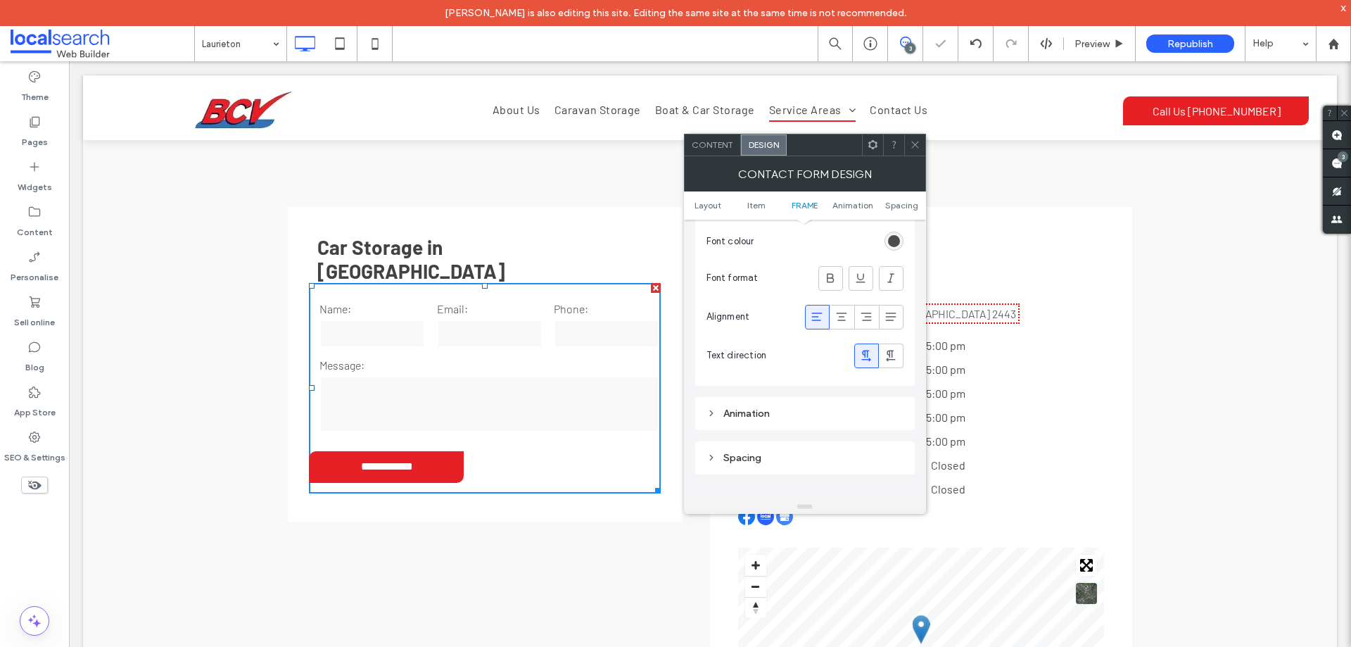
click at [817, 388] on div "Animation" at bounding box center [805, 408] width 220 height 44
click at [914, 148] on icon at bounding box center [915, 144] width 11 height 11
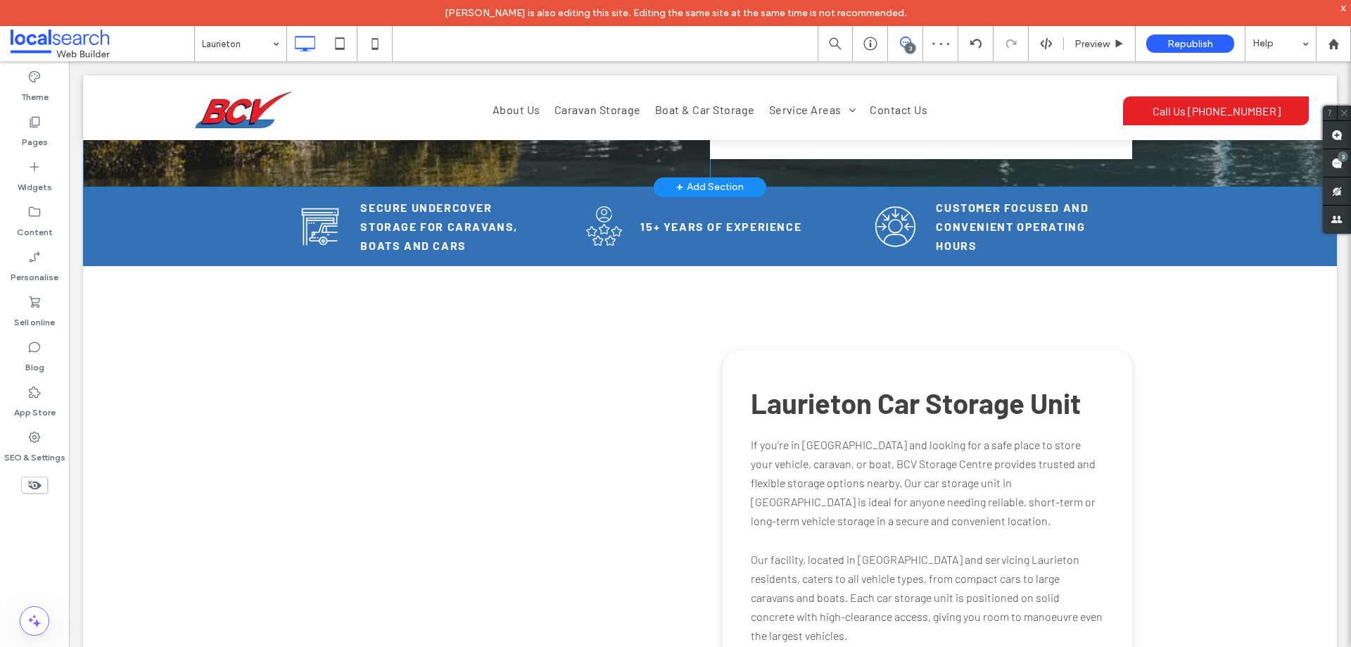
scroll to position [0, 0]
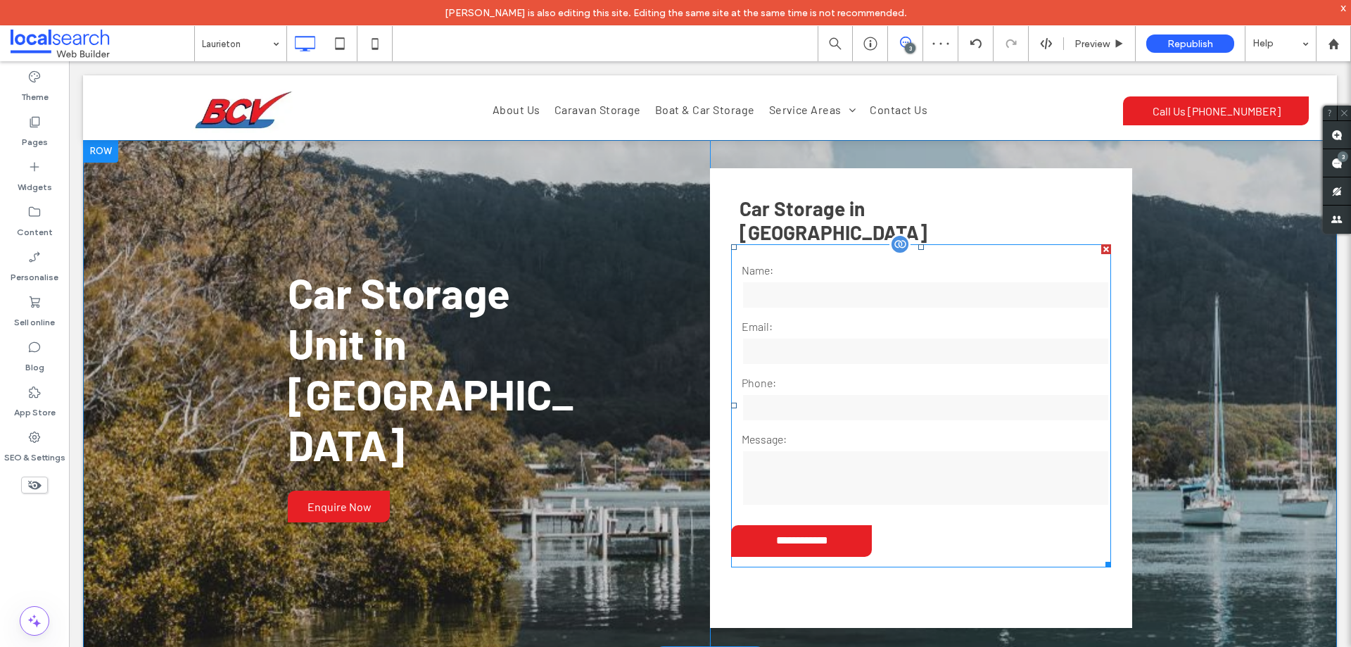
click at [907, 374] on label "Phone:" at bounding box center [926, 382] width 368 height 17
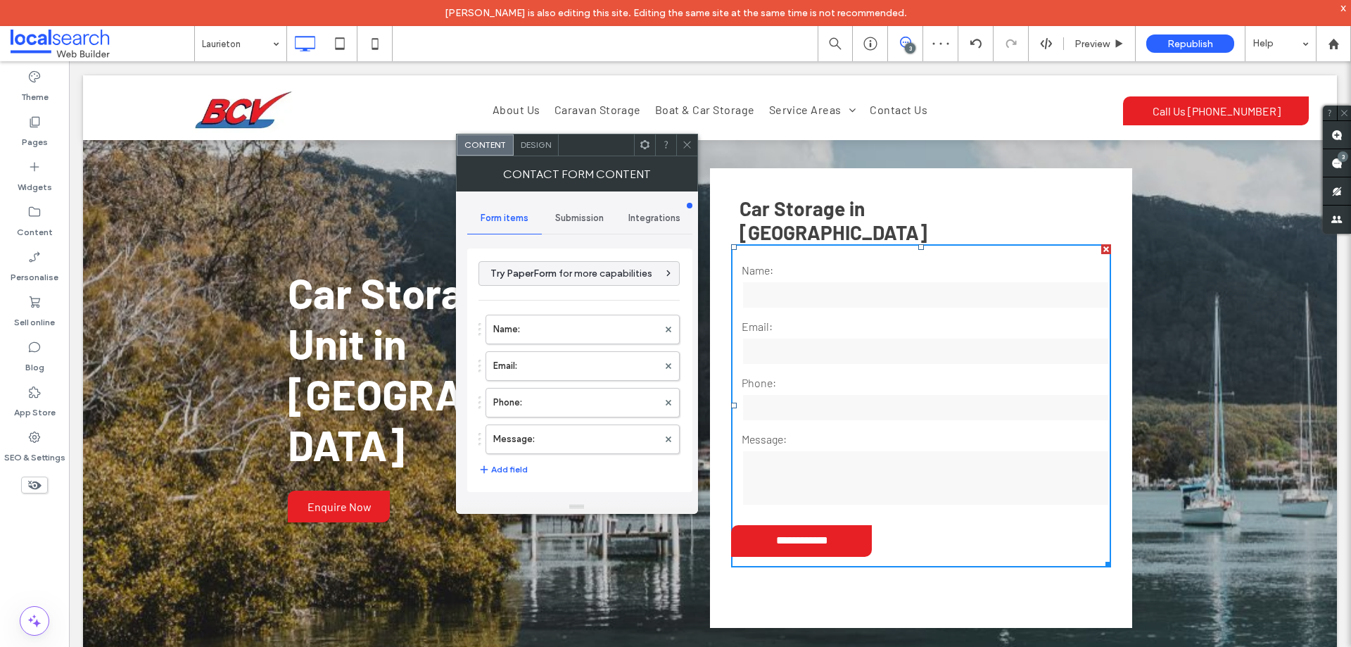
click at [537, 148] on span "Design" at bounding box center [536, 144] width 30 height 11
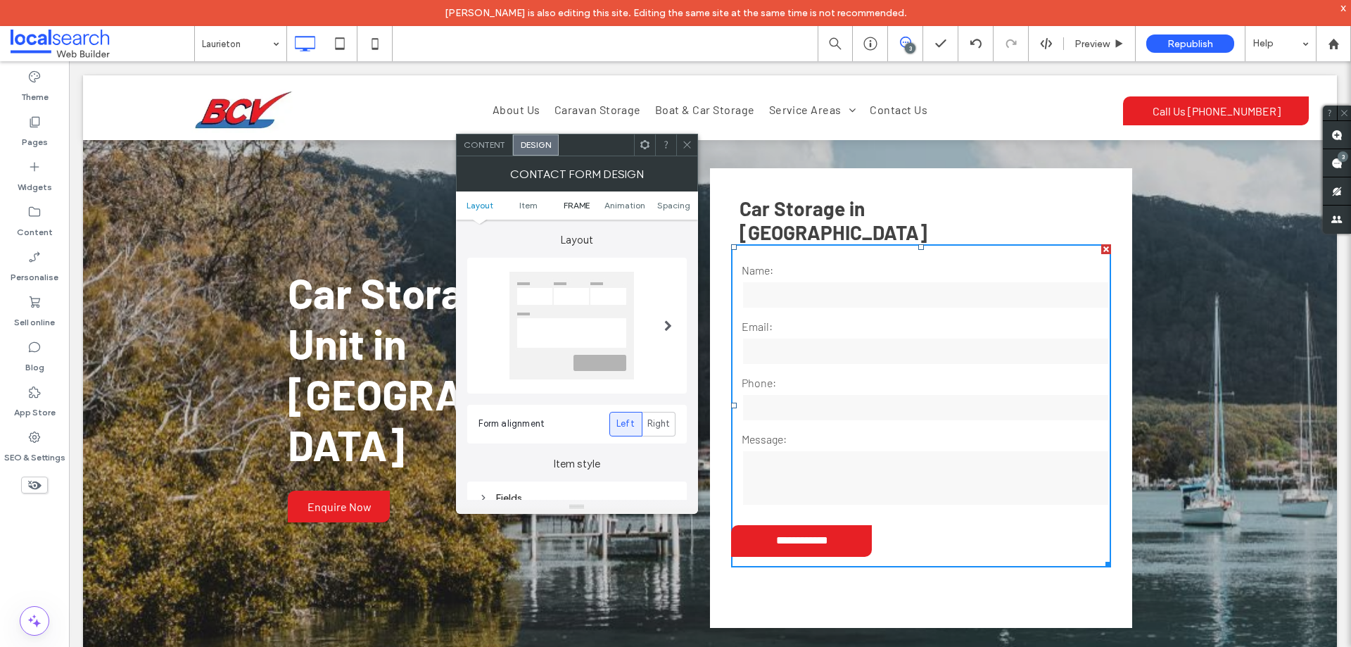
click at [564, 204] on span "FRAME" at bounding box center [577, 205] width 26 height 11
click at [566, 315] on div "Submission Message" at bounding box center [577, 318] width 197 height 12
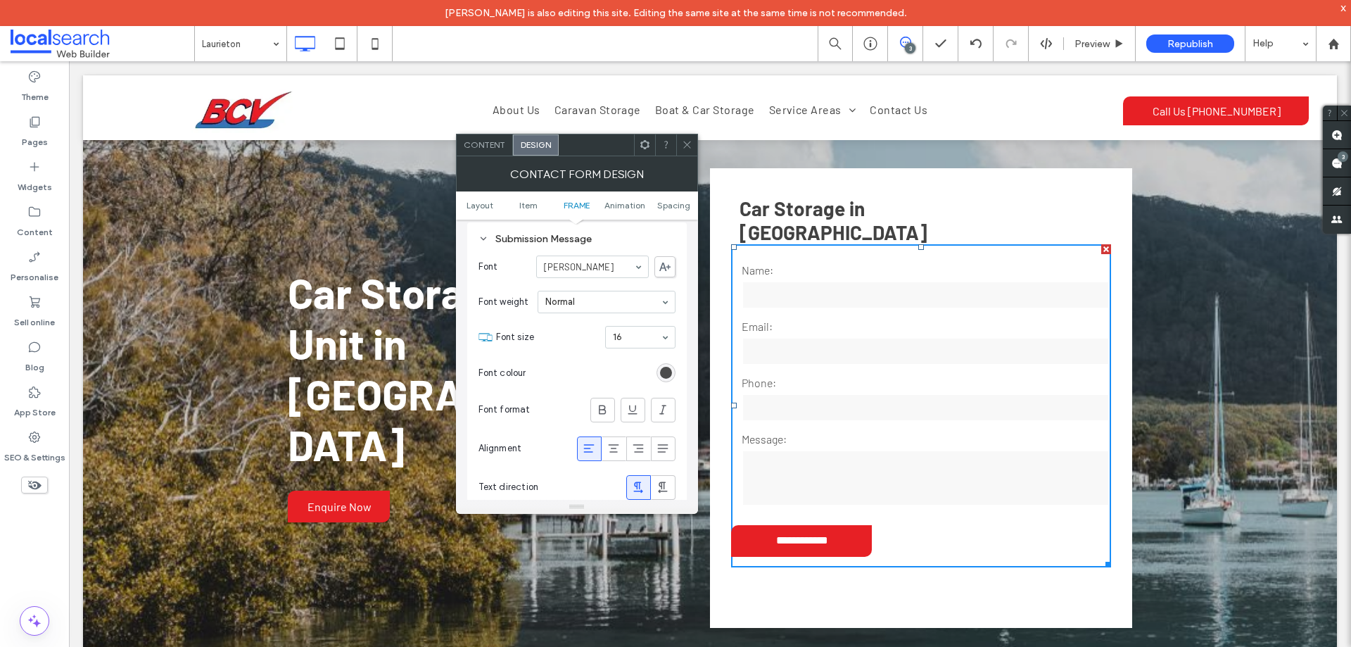
scroll to position [595, 0]
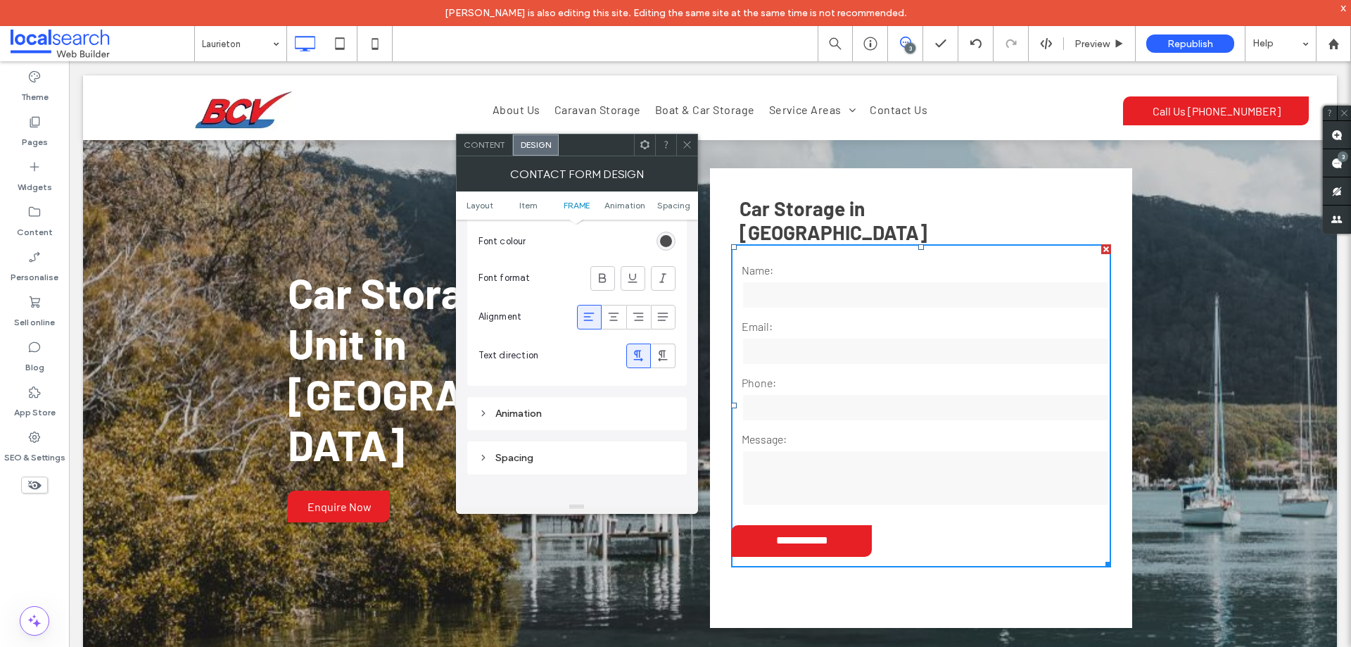
click at [690, 147] on icon at bounding box center [687, 144] width 11 height 11
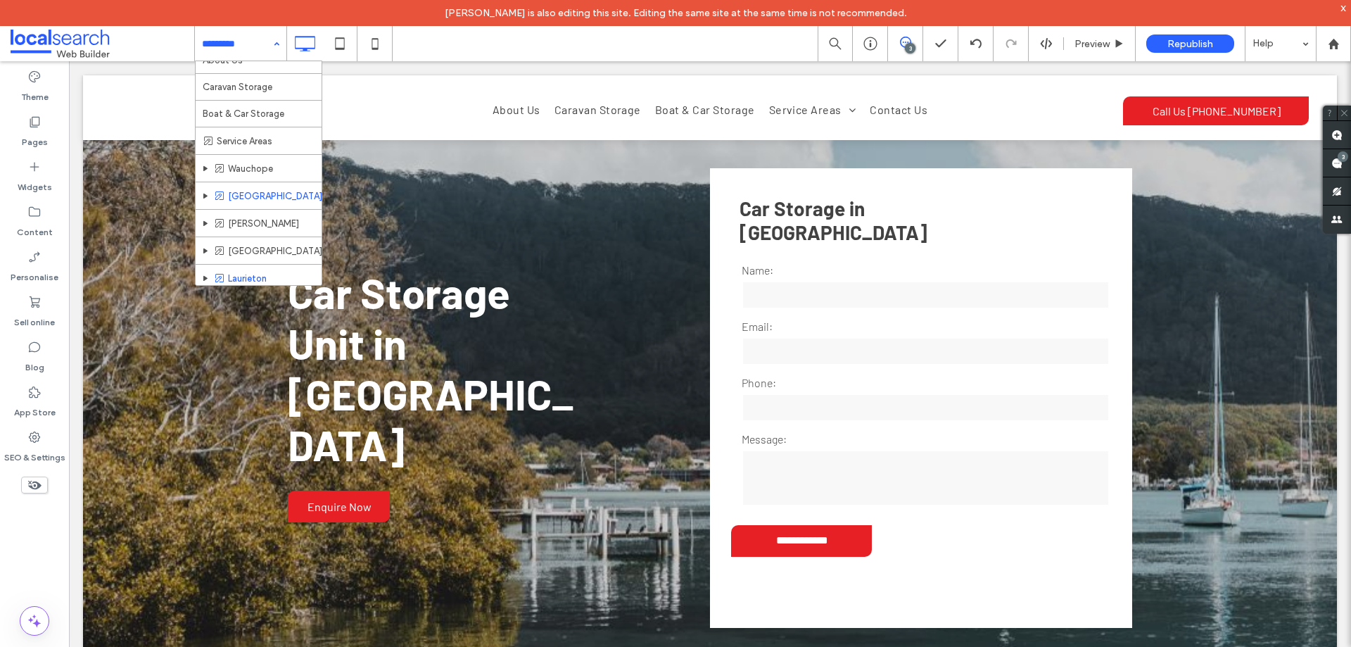
scroll to position [72, 0]
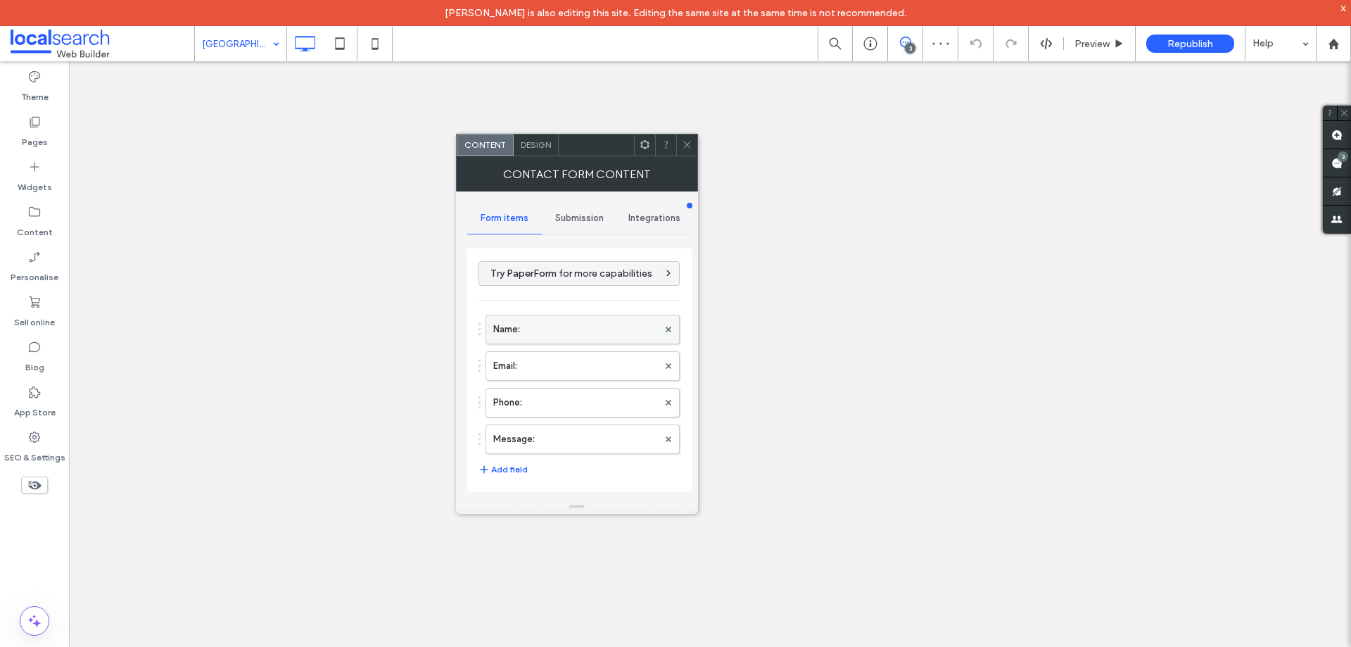
type input "**********"
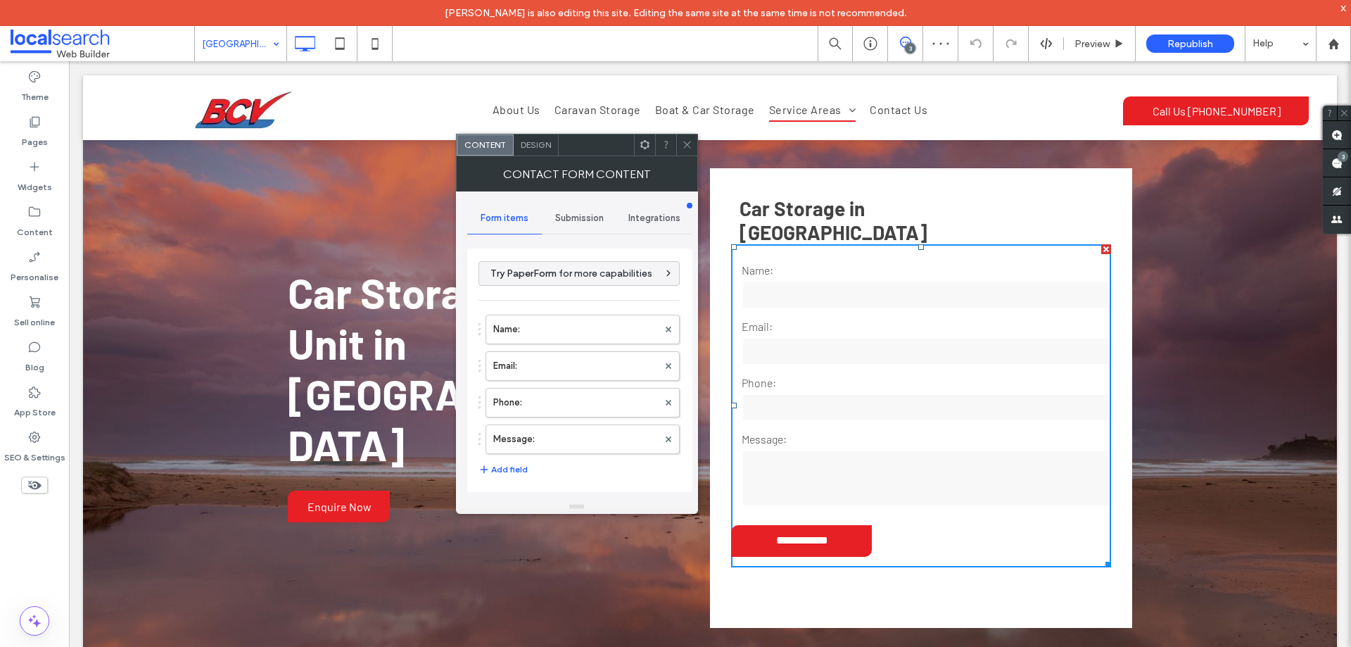
click at [583, 428] on label "Message:" at bounding box center [575, 439] width 165 height 28
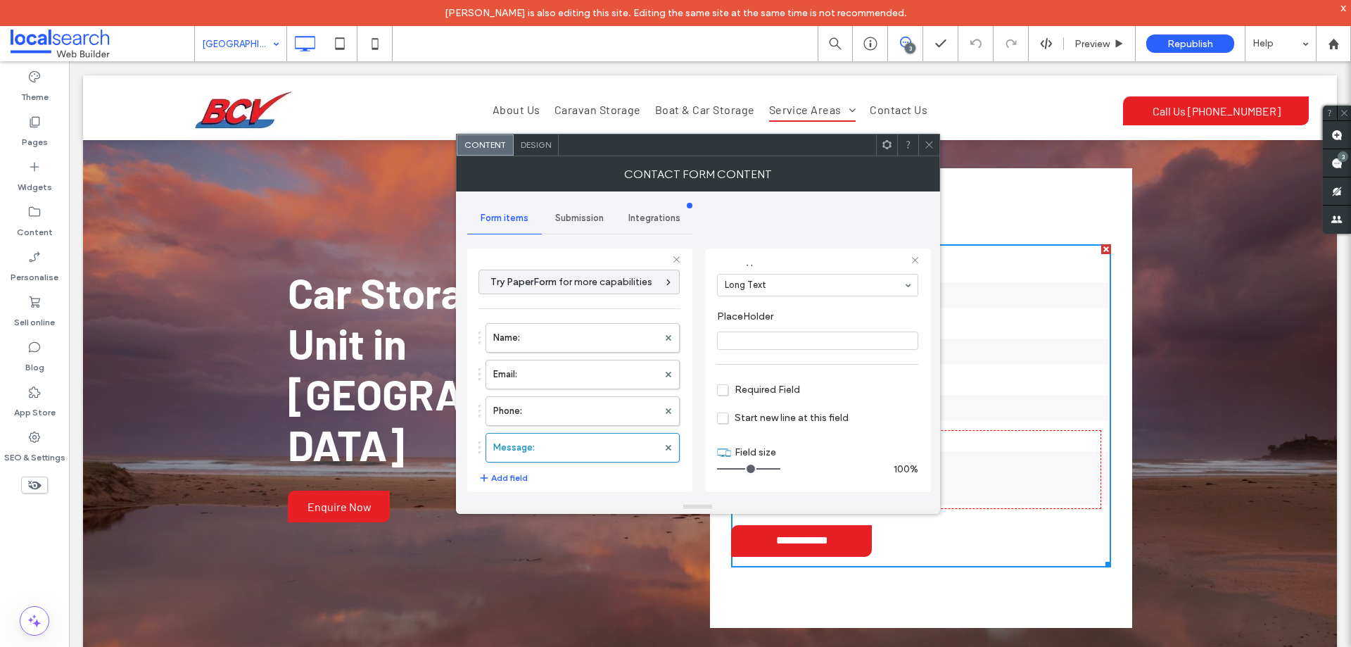
scroll to position [99, 0]
click at [593, 412] on label "Phone:" at bounding box center [575, 411] width 165 height 28
click at [591, 379] on label "Email:" at bounding box center [575, 374] width 165 height 28
click at [585, 341] on label "Name:" at bounding box center [575, 338] width 165 height 28
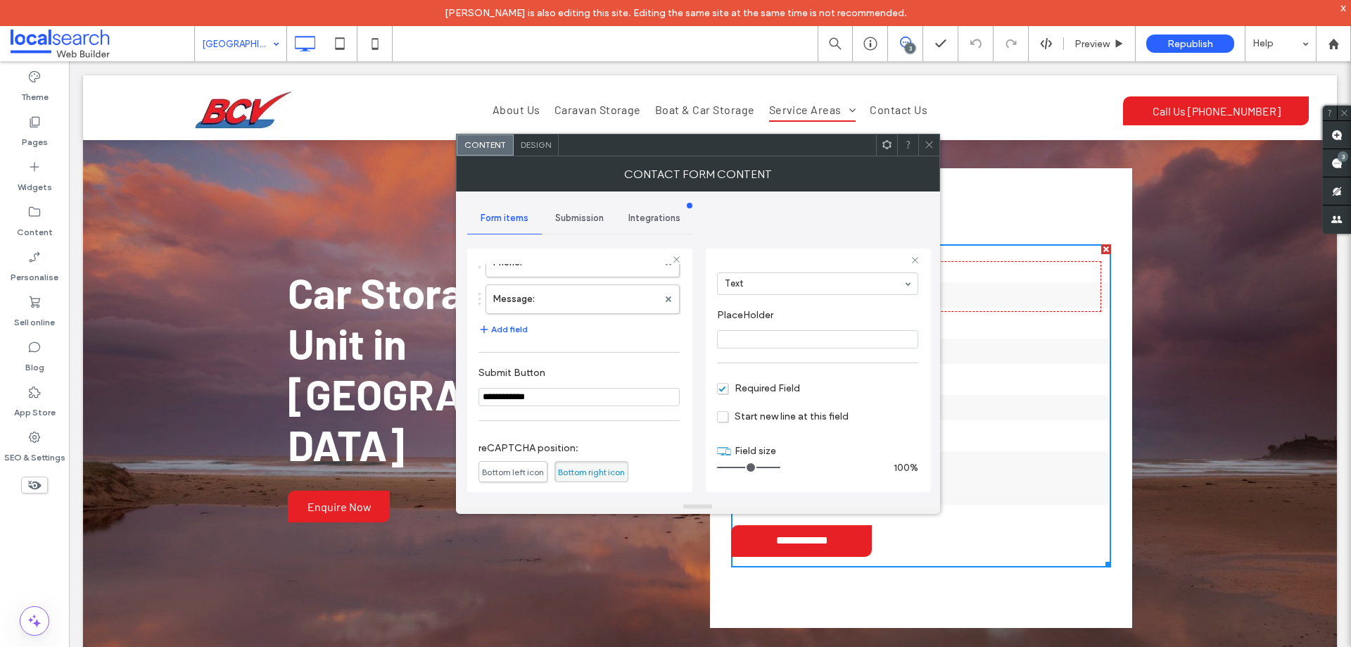
scroll to position [293, 0]
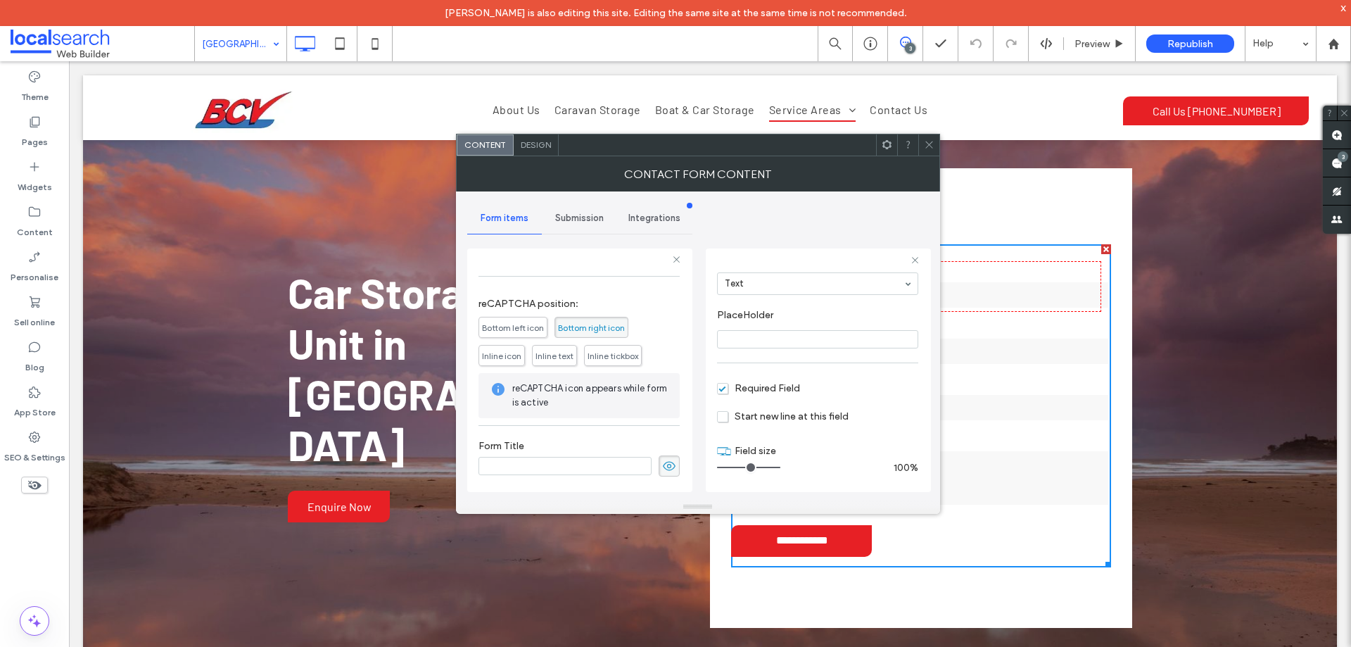
click at [585, 220] on span "Submission" at bounding box center [579, 218] width 49 height 11
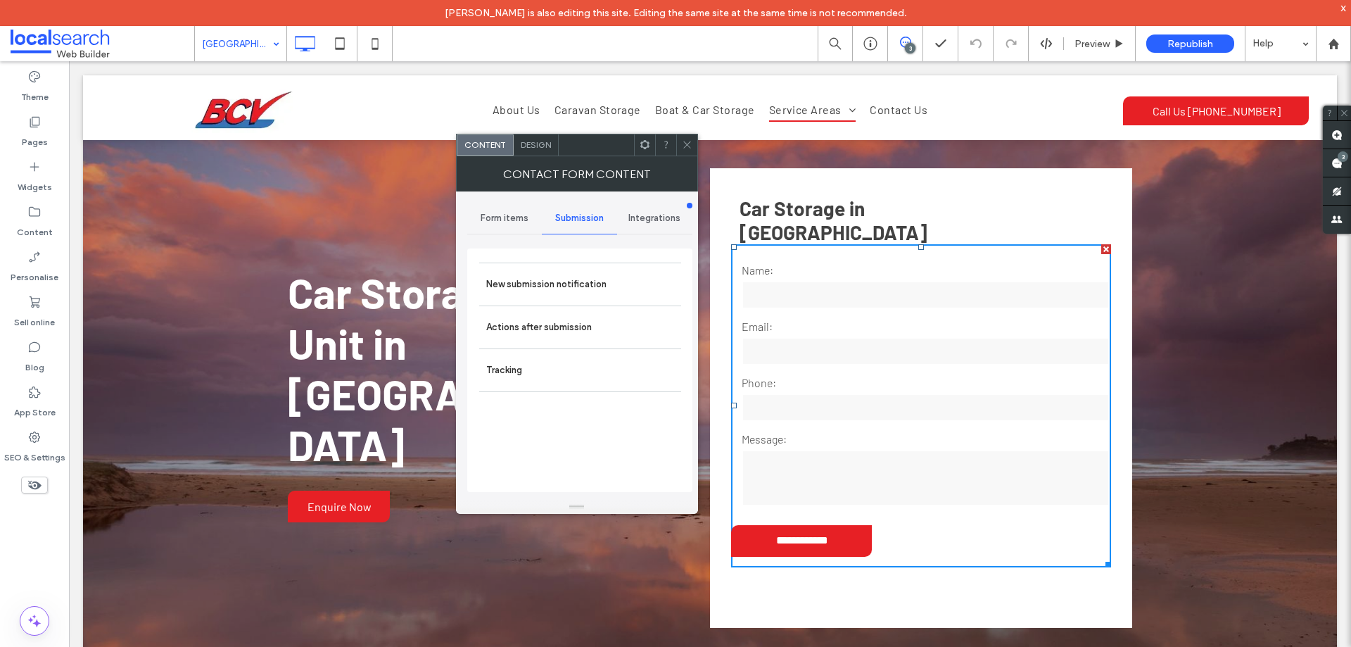
click at [614, 285] on label "New submission notification" at bounding box center [580, 284] width 188 height 28
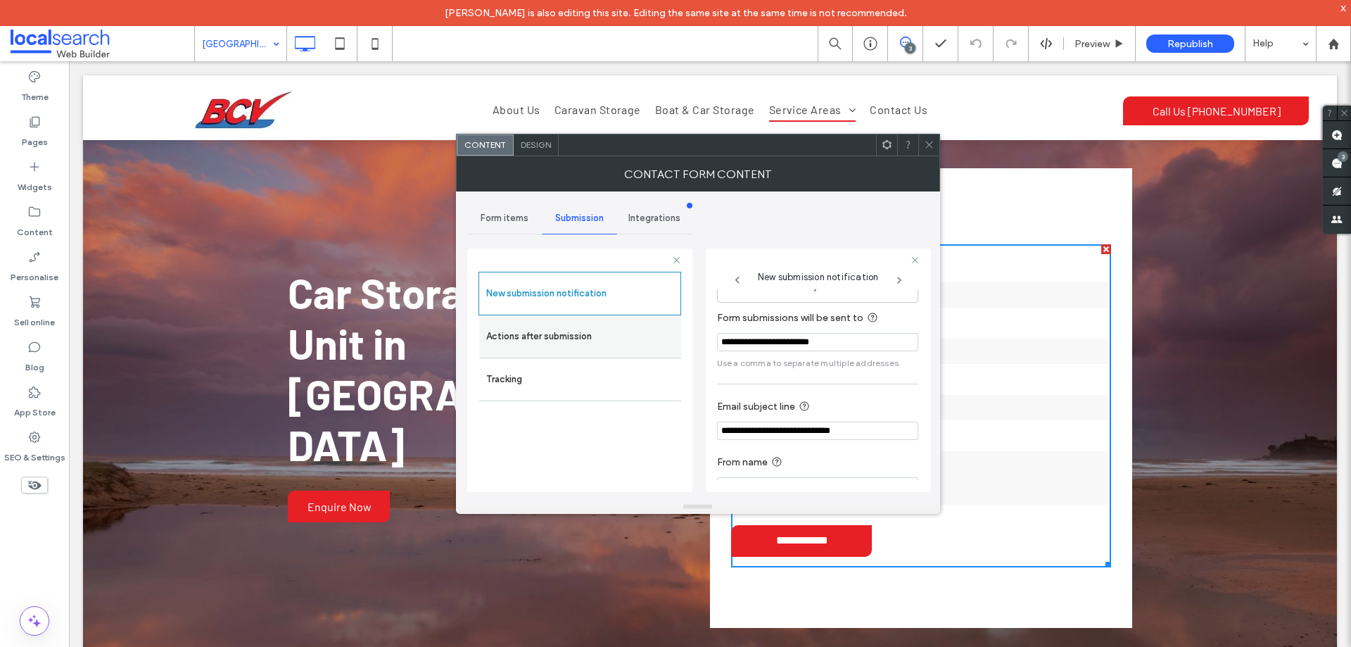
scroll to position [73, 0]
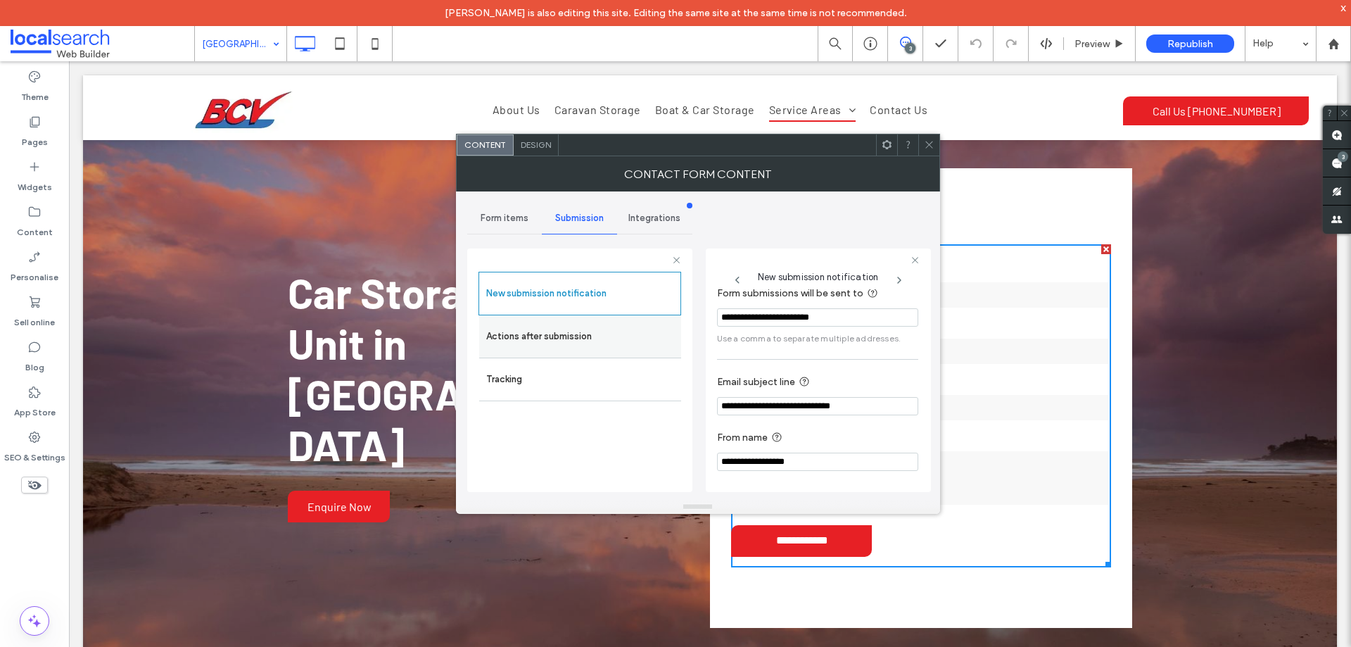
click at [619, 340] on label "Actions after submission" at bounding box center [580, 336] width 188 height 28
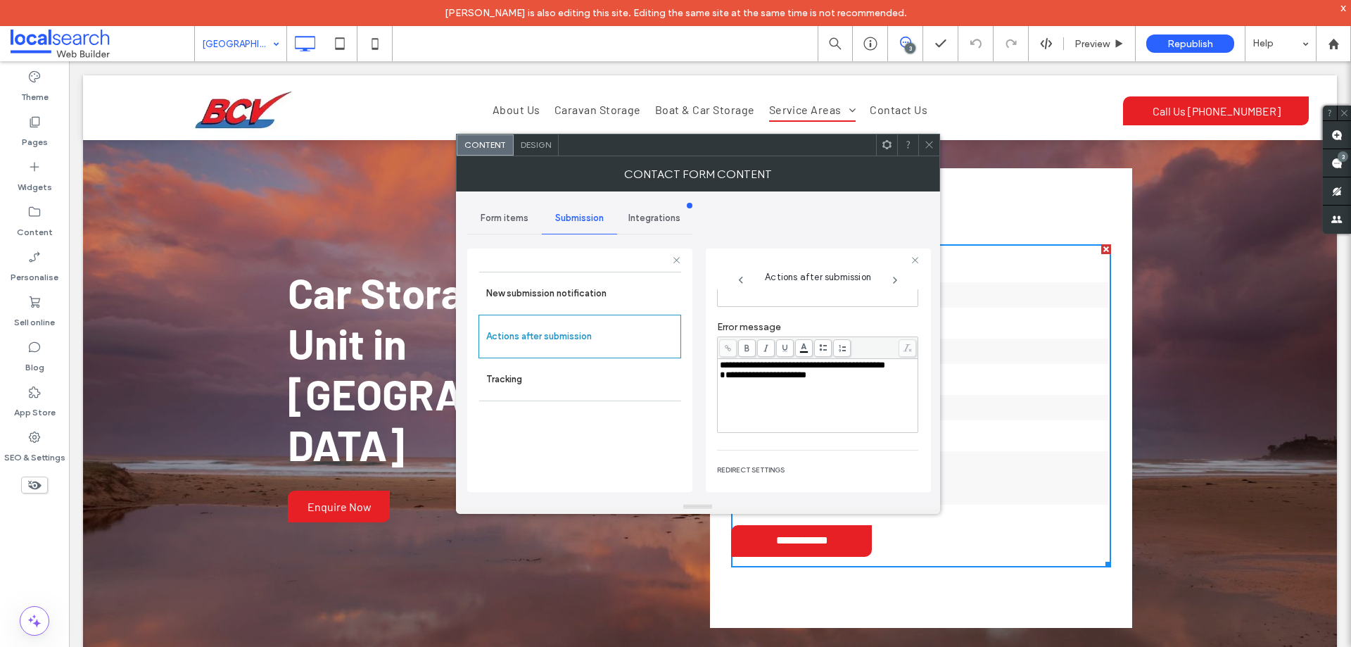
scroll to position [243, 0]
click at [526, 145] on span "Design" at bounding box center [536, 144] width 30 height 11
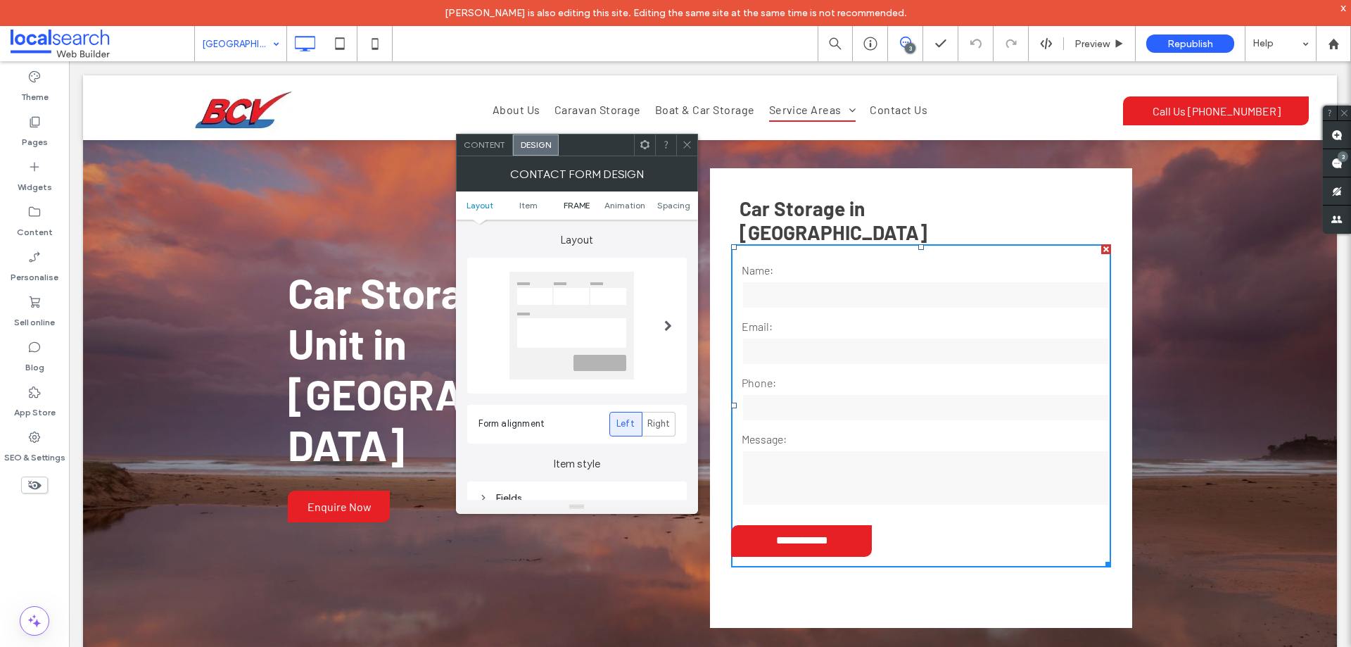
click at [574, 203] on span "FRAME" at bounding box center [577, 205] width 26 height 11
drag, startPoint x: 565, startPoint y: 322, endPoint x: 572, endPoint y: 318, distance: 8.2
click at [565, 322] on div "Submission Message" at bounding box center [577, 318] width 197 height 12
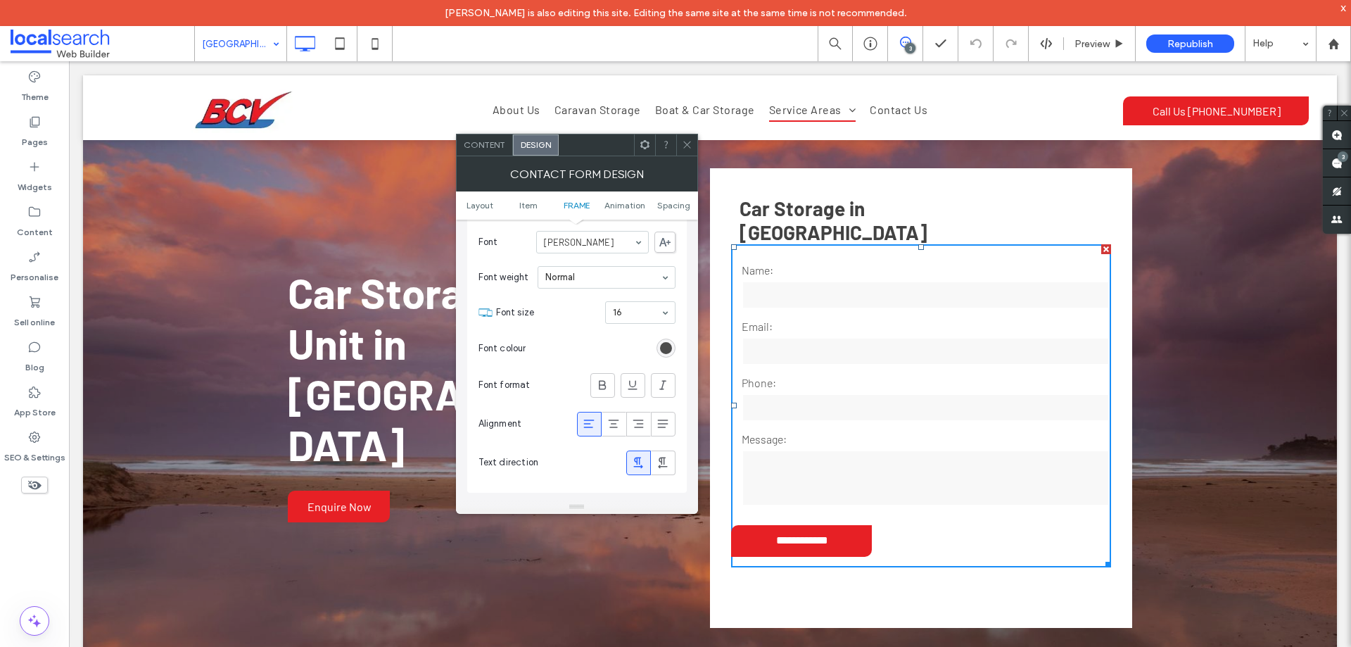
scroll to position [595, 0]
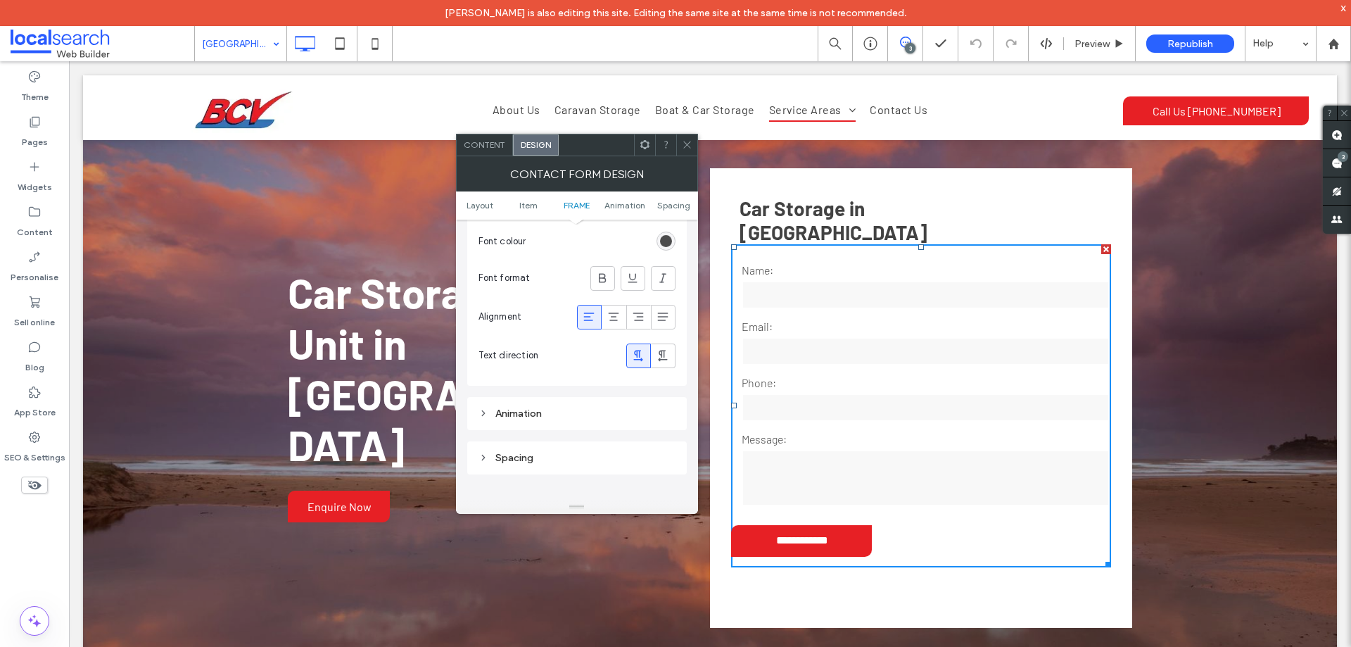
click at [585, 322] on icon at bounding box center [589, 317] width 14 height 14
click at [688, 141] on icon at bounding box center [687, 144] width 11 height 11
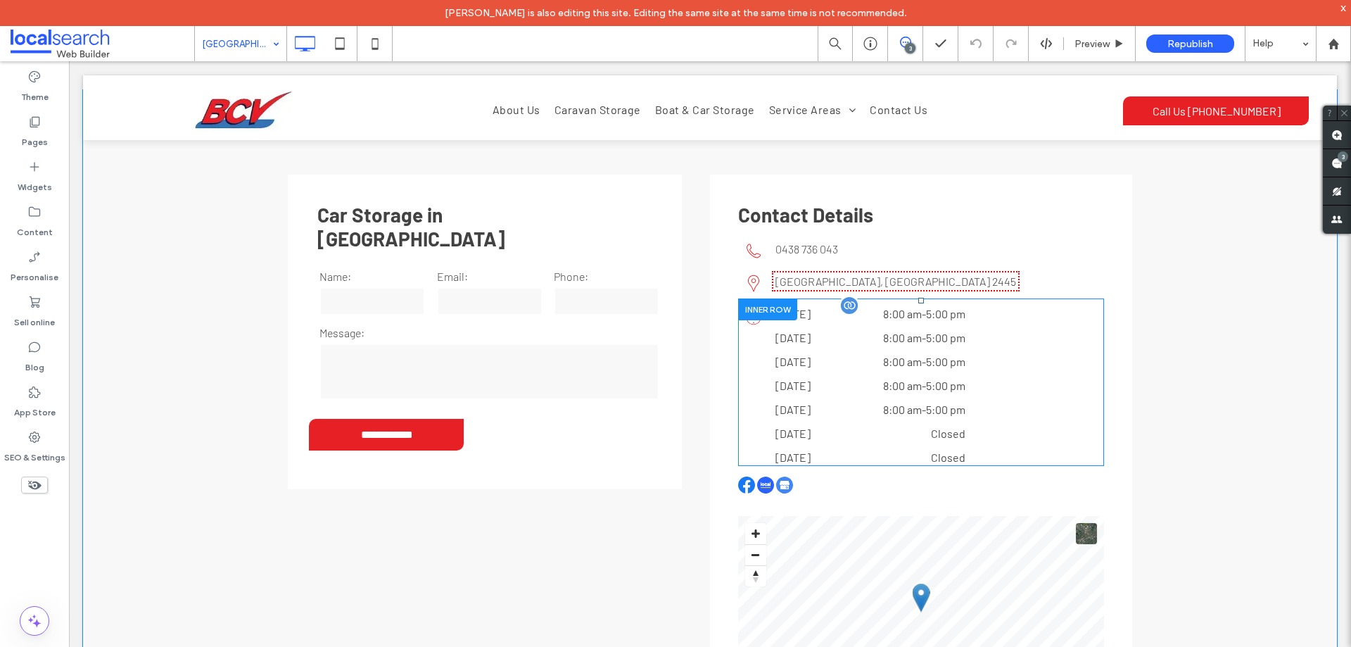
scroll to position [2419, 0]
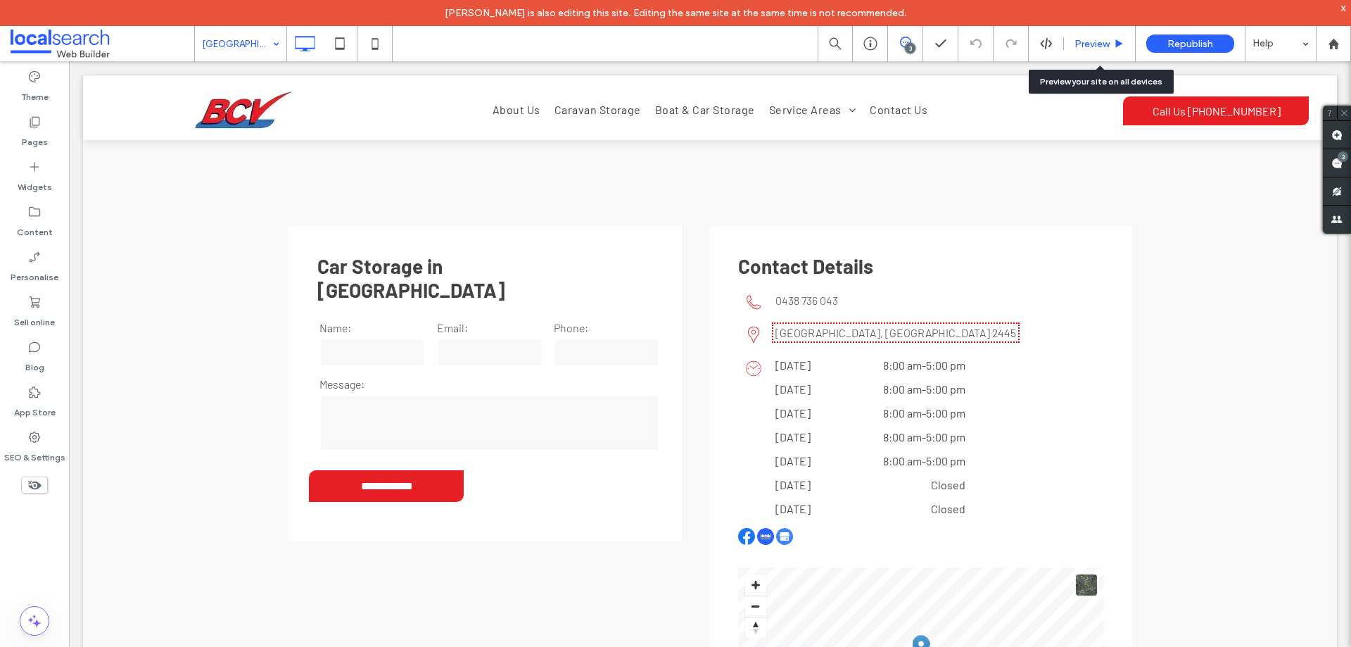
click at [1102, 39] on span "Preview" at bounding box center [1092, 44] width 35 height 12
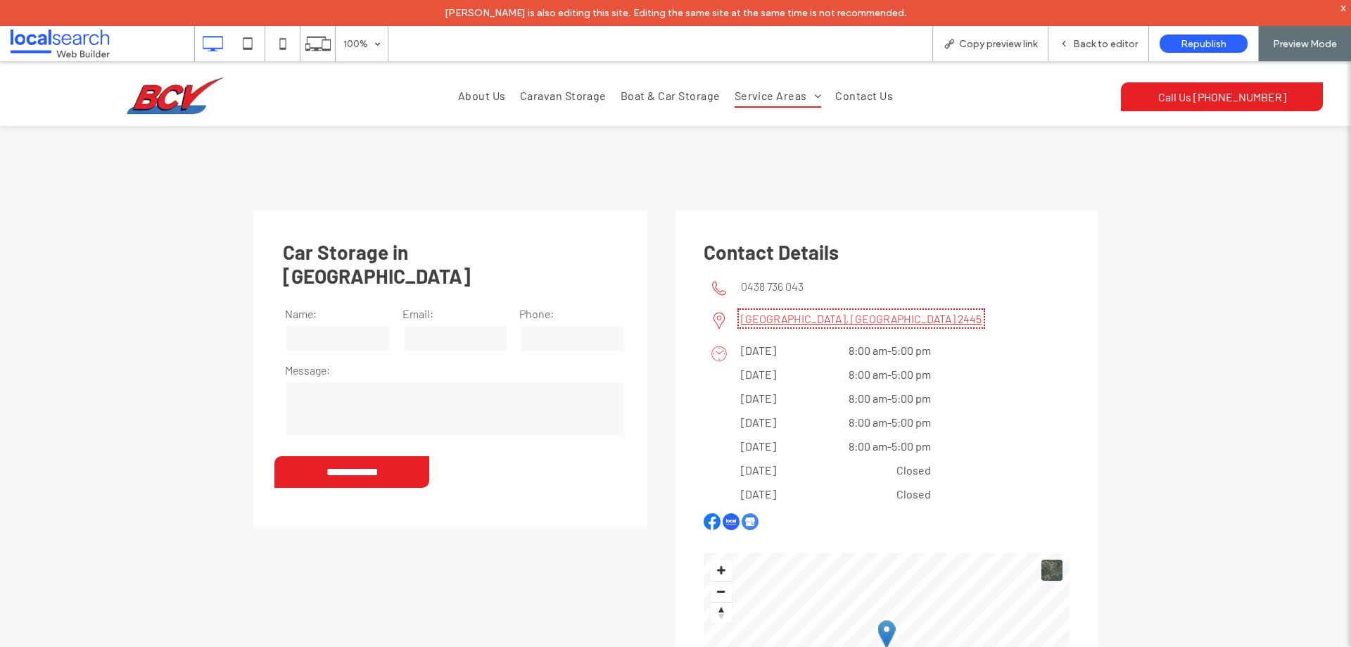
click at [782, 312] on link "Bonny Hills, NSW 2445 ﻿" at bounding box center [861, 318] width 241 height 13
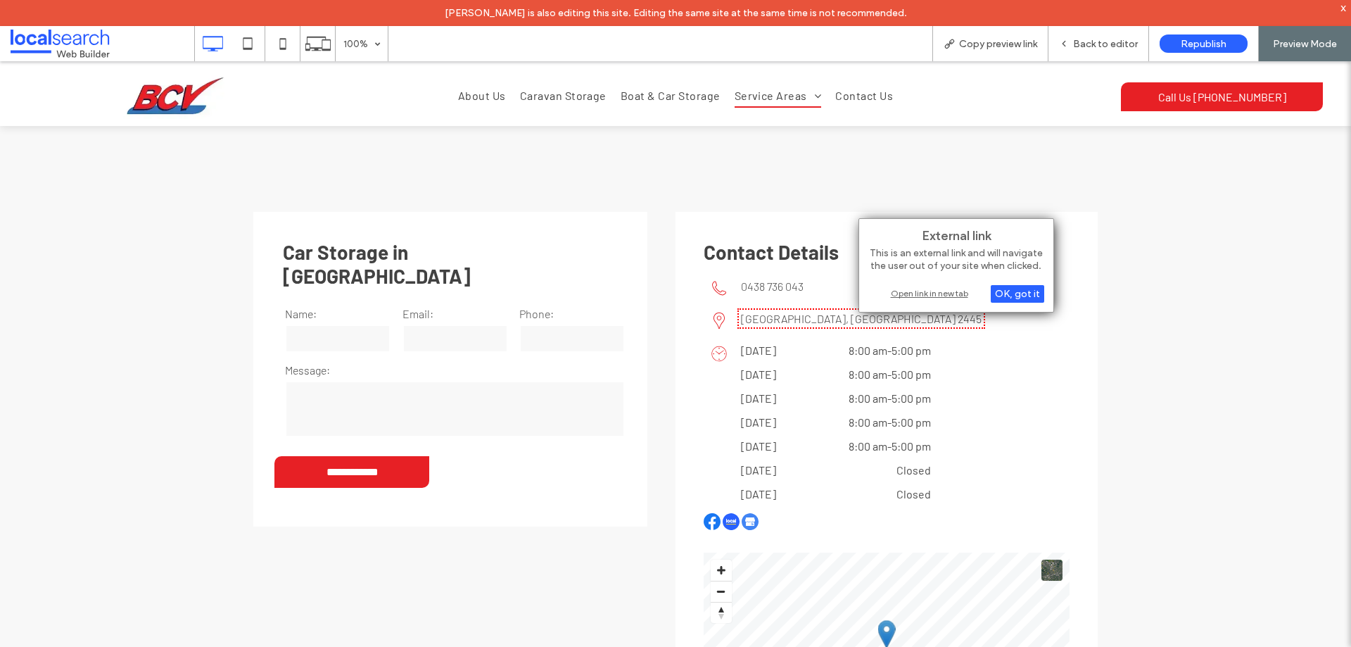
click at [898, 292] on div "Open link in new tab" at bounding box center [956, 293] width 176 height 15
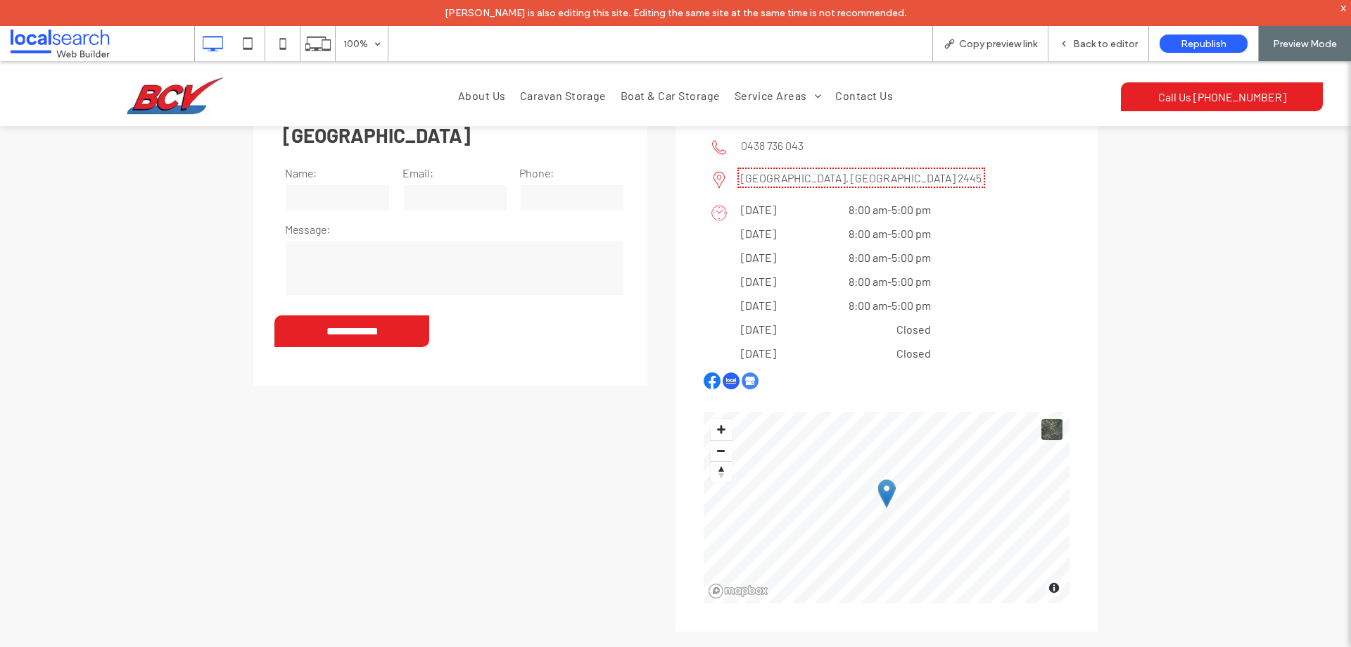
scroll to position [2348, 0]
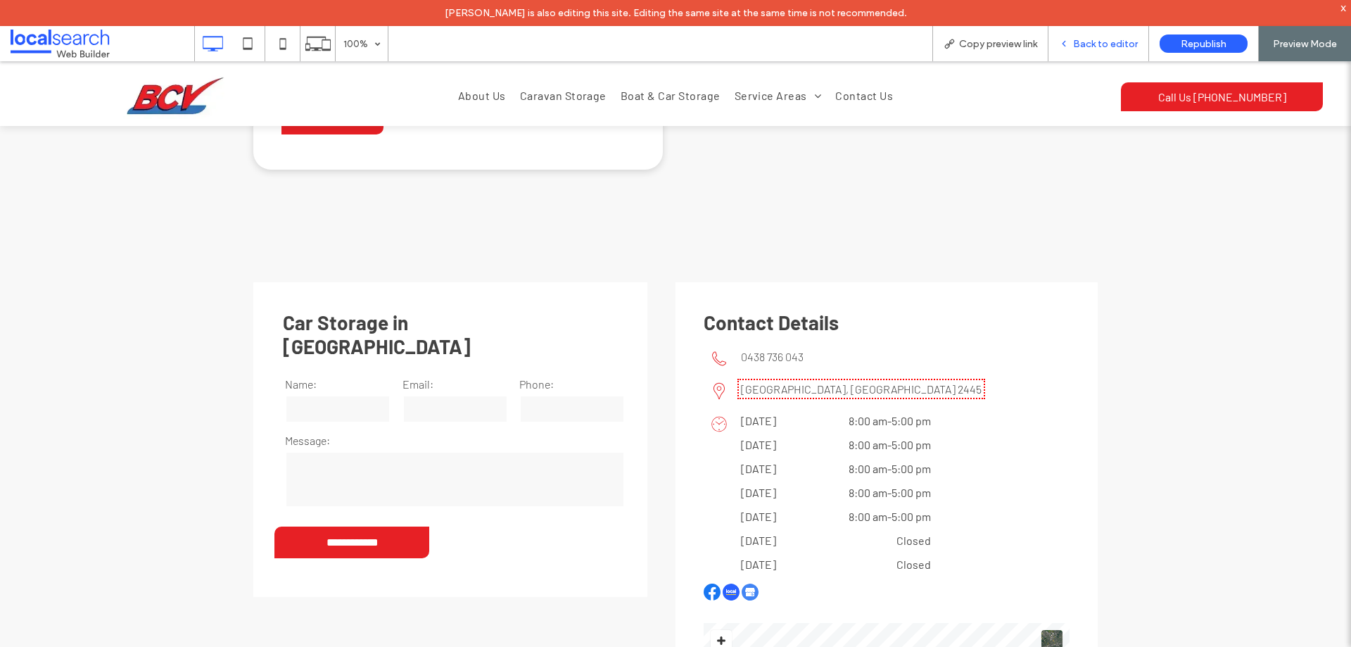
click at [1113, 38] on span "Back to editor" at bounding box center [1105, 44] width 65 height 12
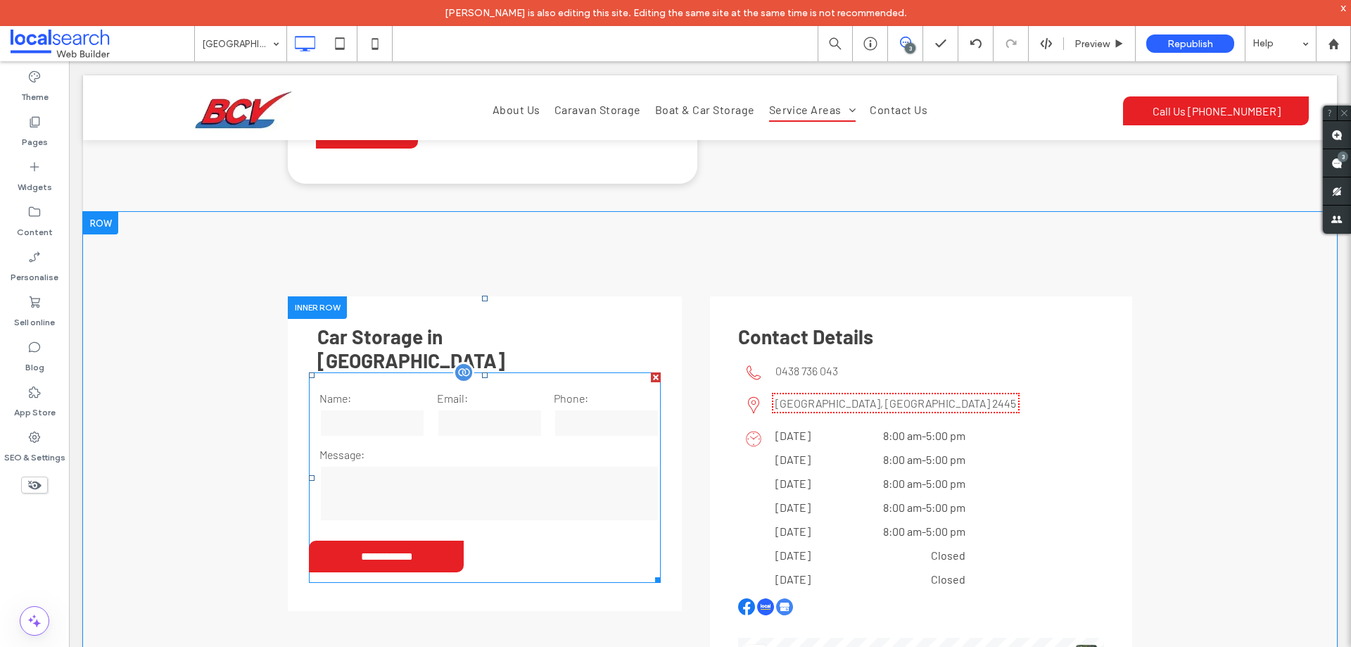
click at [573, 446] on label "Message:" at bounding box center [489, 454] width 340 height 17
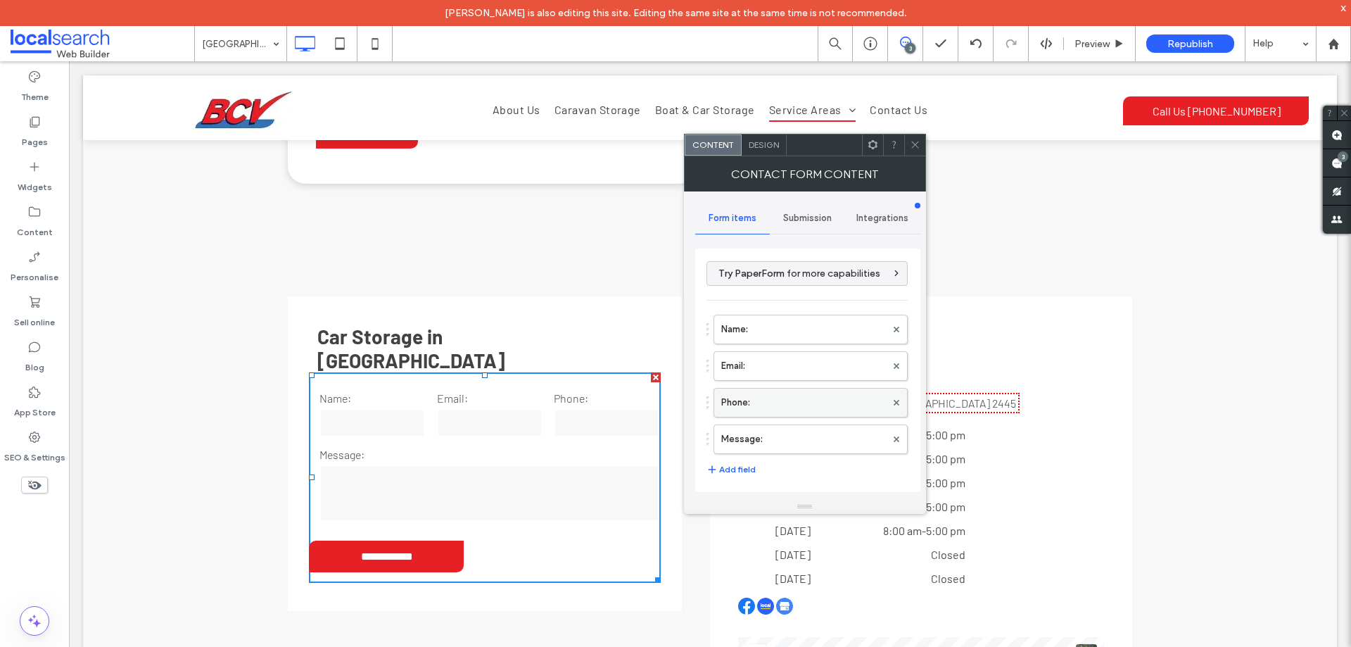
scroll to position [141, 0]
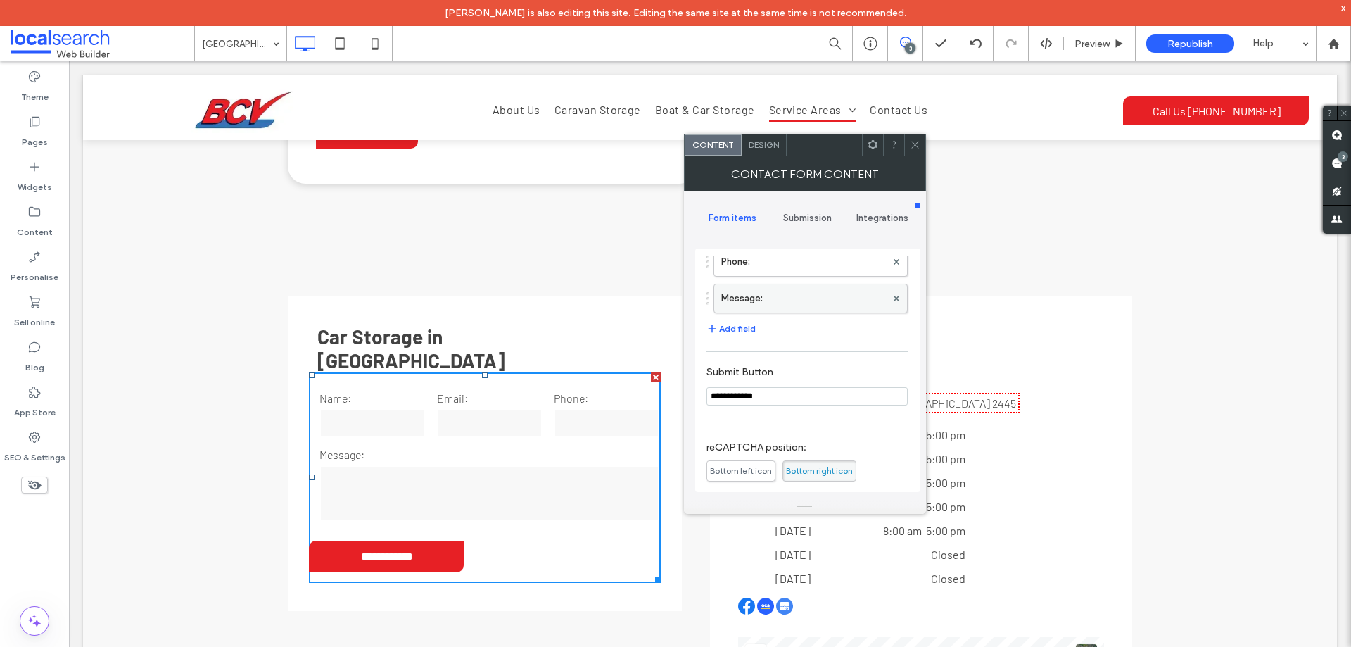
click at [794, 299] on label "Message:" at bounding box center [803, 298] width 165 height 28
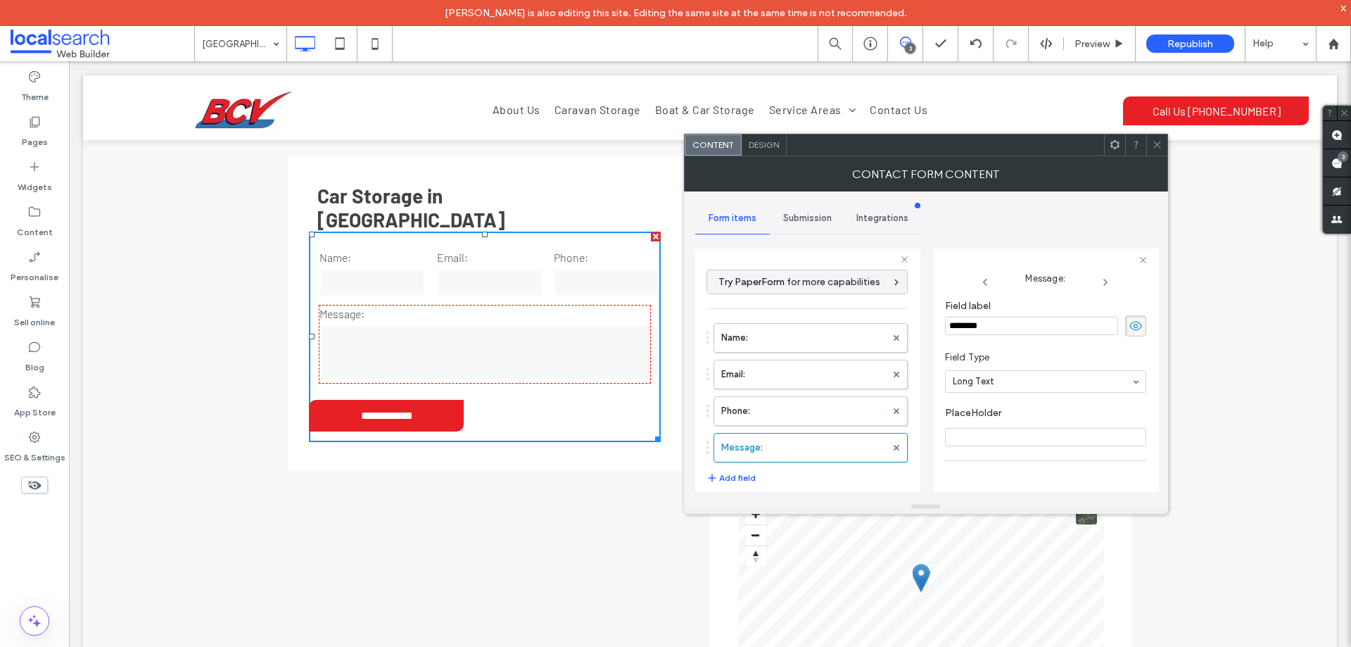
scroll to position [99, 0]
click at [783, 406] on label "Phone:" at bounding box center [803, 411] width 165 height 28
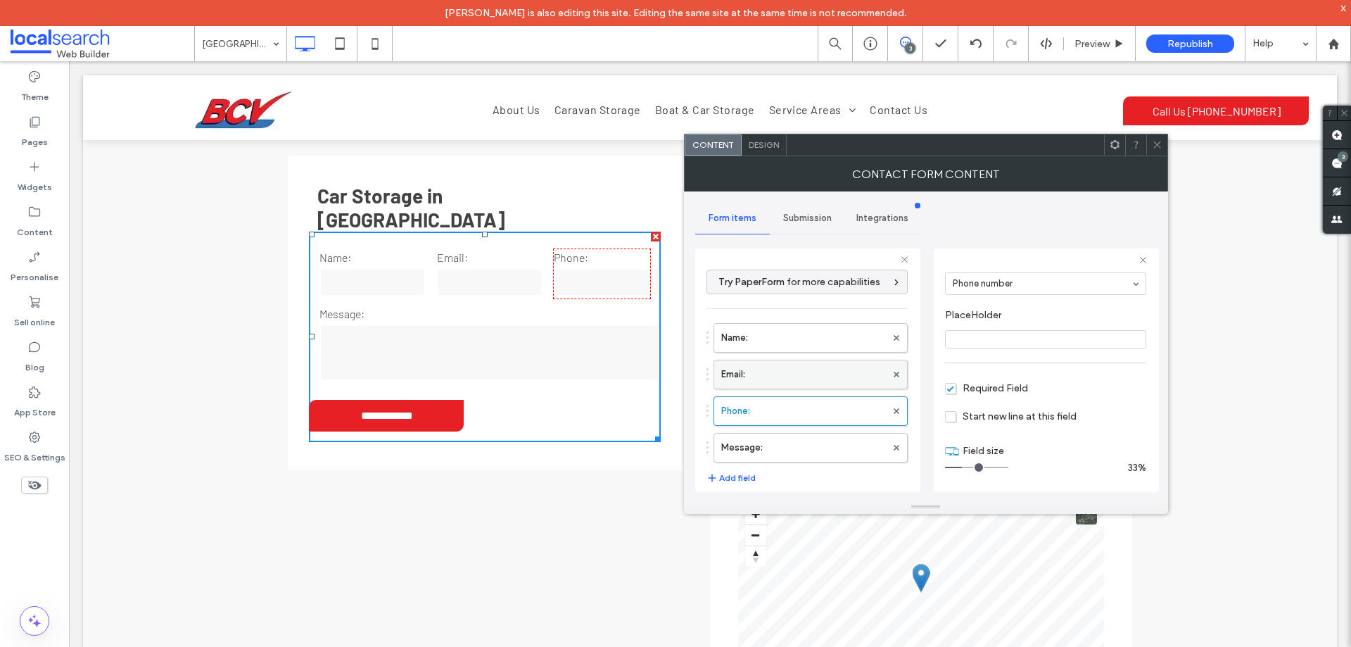
click at [804, 372] on label "Email:" at bounding box center [803, 374] width 165 height 28
click at [809, 432] on div "Name: Email: Phone: Message:" at bounding box center [807, 389] width 201 height 146
click at [809, 441] on label "Message:" at bounding box center [803, 447] width 165 height 28
click at [812, 409] on label "Phone:" at bounding box center [803, 411] width 165 height 28
click at [804, 455] on label "Message:" at bounding box center [803, 447] width 165 height 28
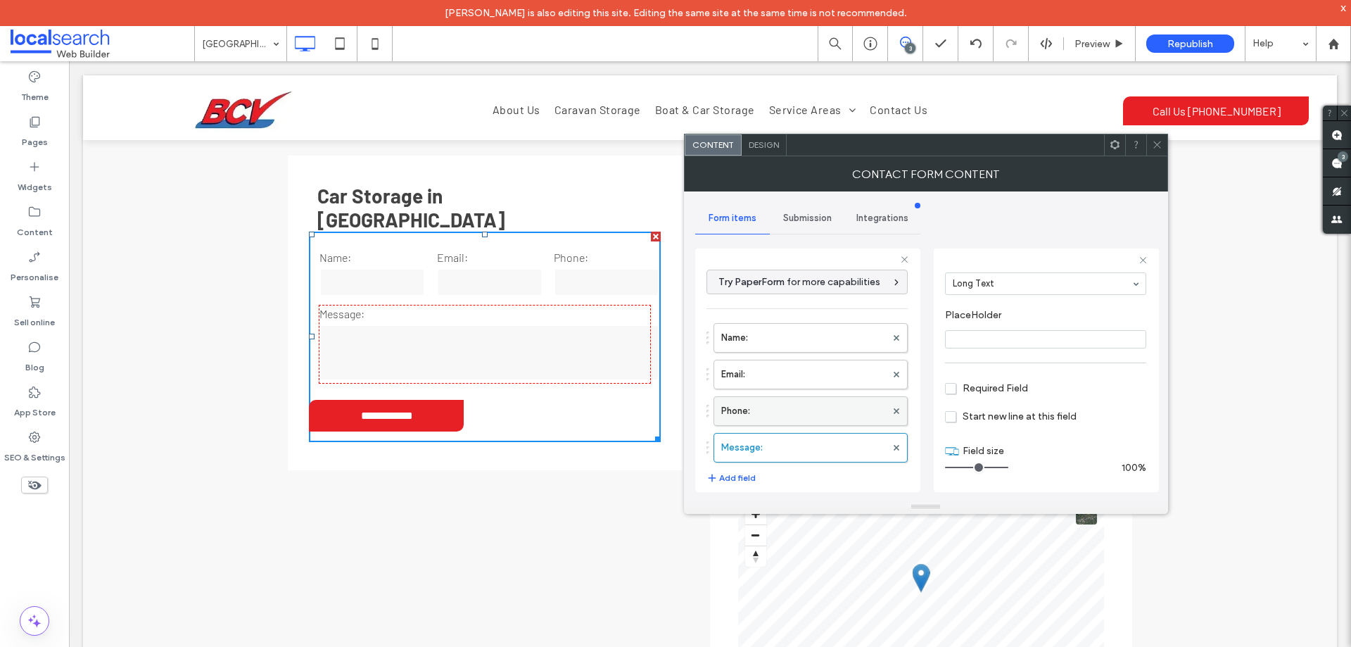
click at [831, 405] on label "Phone:" at bounding box center [803, 411] width 165 height 28
type input "*"
click at [832, 373] on label "Email:" at bounding box center [803, 374] width 165 height 28
click at [830, 330] on label "Name:" at bounding box center [803, 338] width 165 height 28
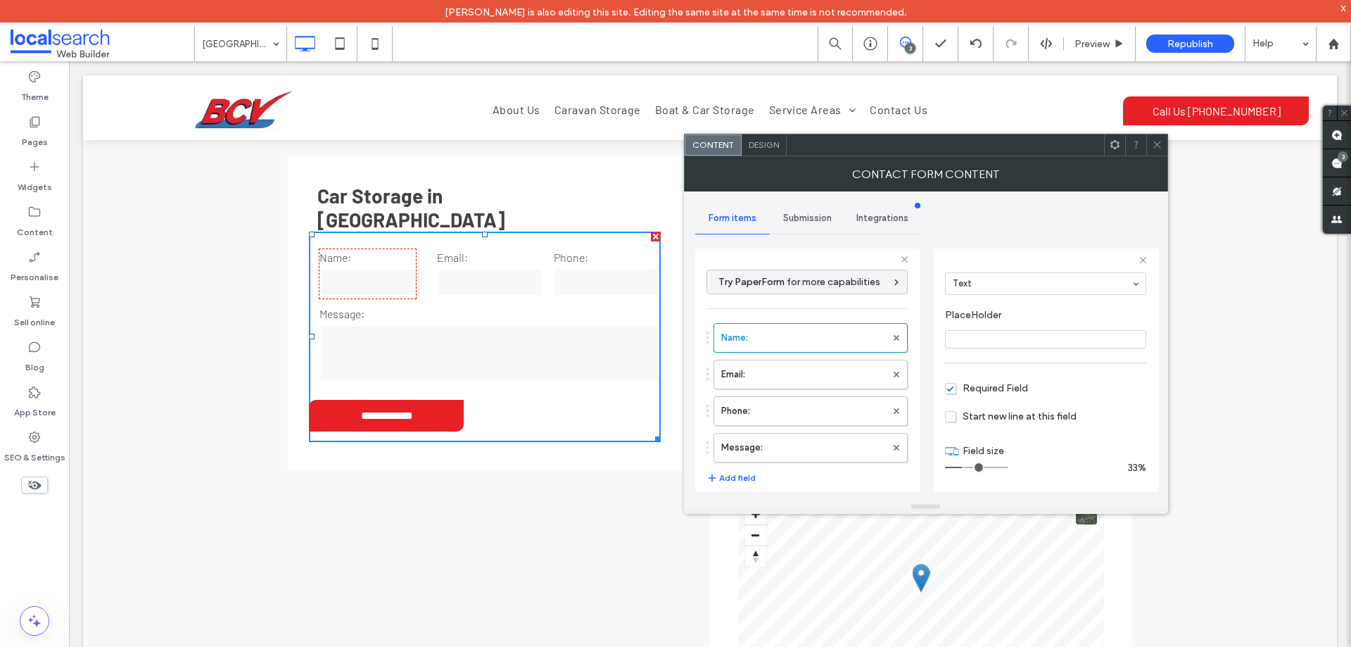
scroll to position [293, 0]
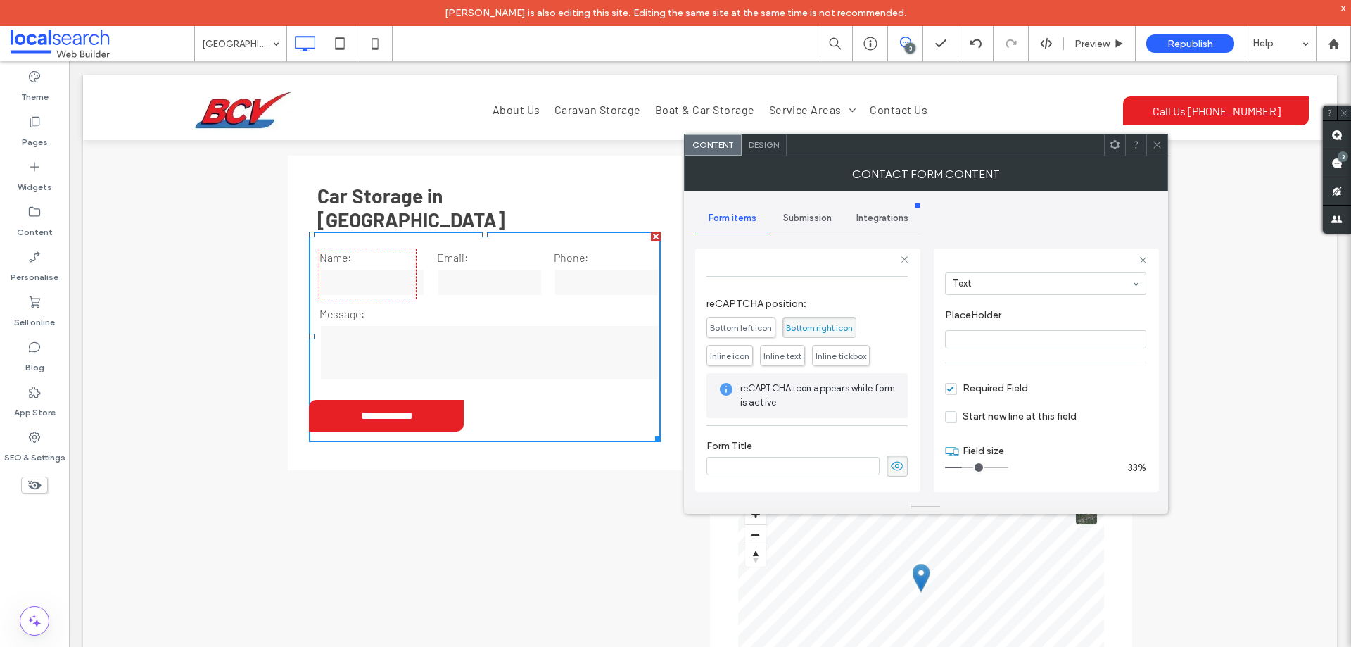
click at [810, 213] on span "Submission" at bounding box center [807, 218] width 49 height 11
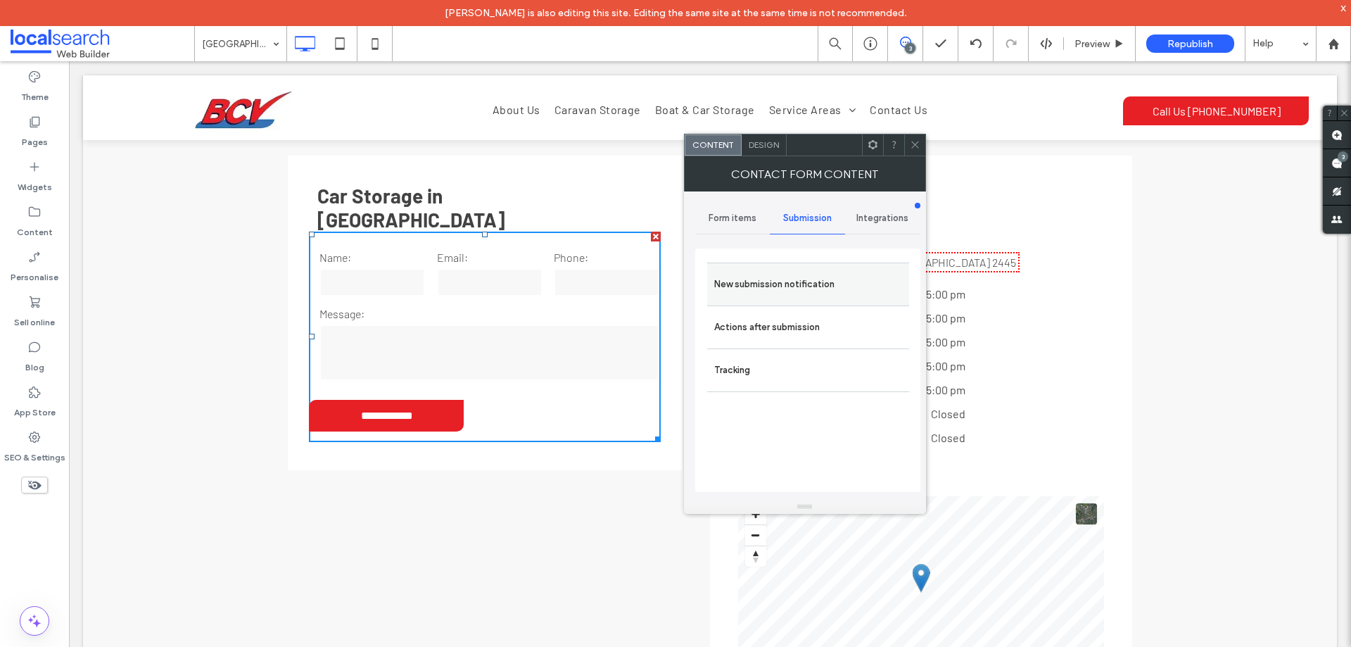
click at [824, 285] on label "New submission notification" at bounding box center [808, 284] width 188 height 28
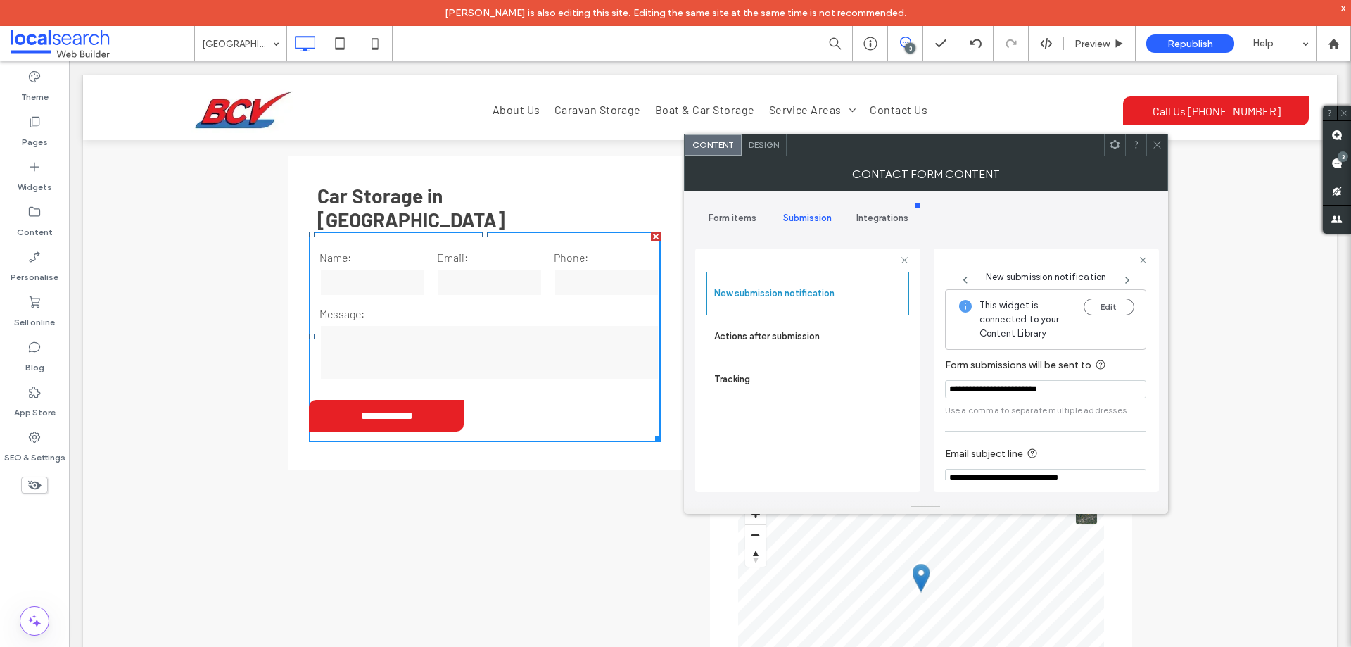
scroll to position [73, 0]
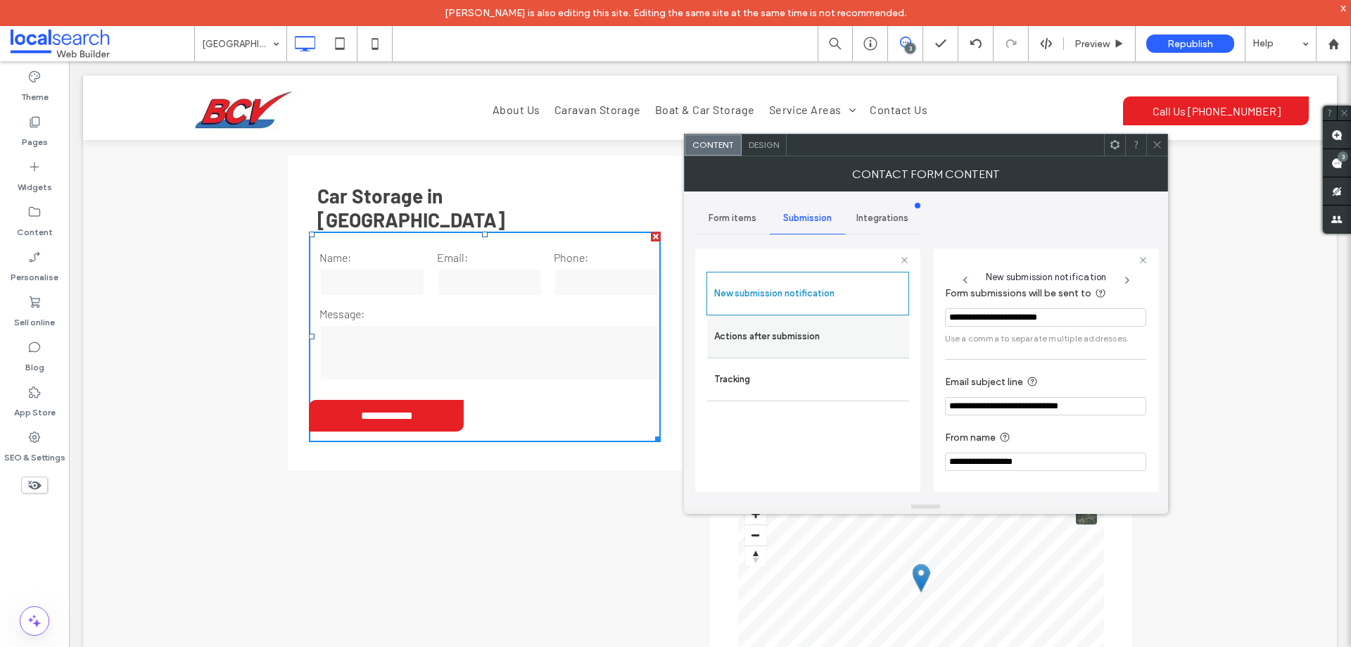
click at [836, 343] on label "Actions after submission" at bounding box center [808, 336] width 188 height 28
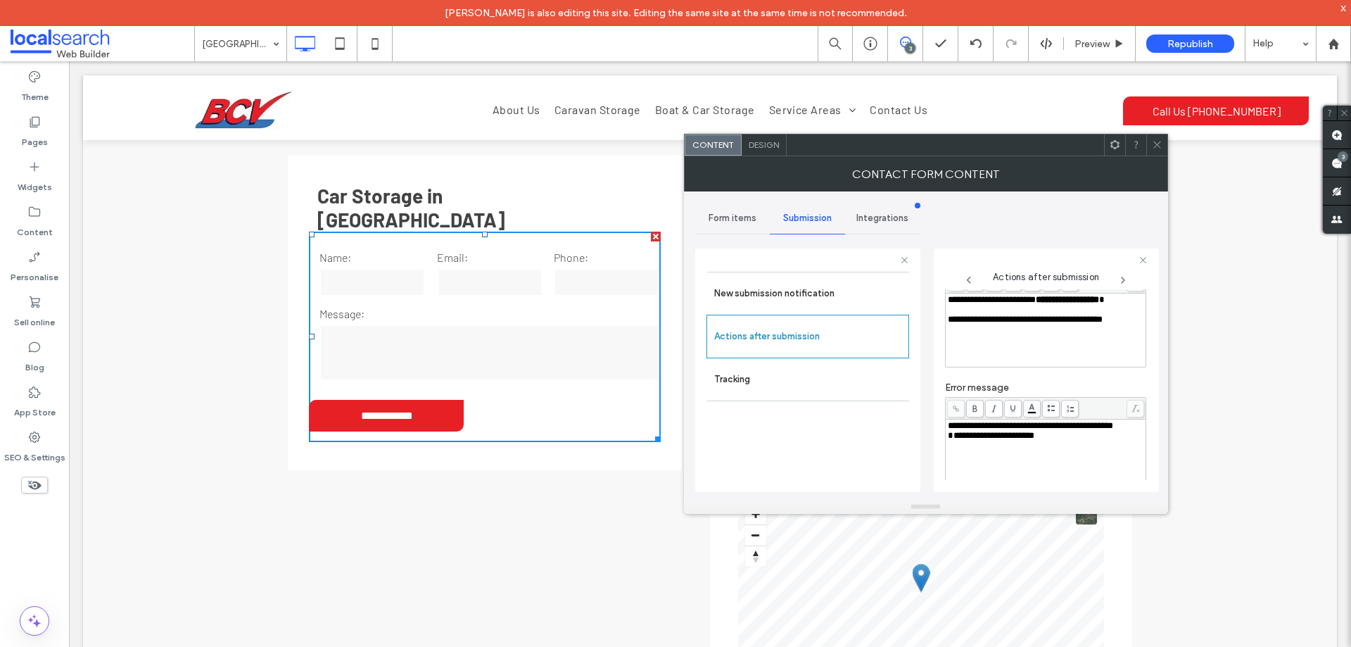
scroll to position [243, 0]
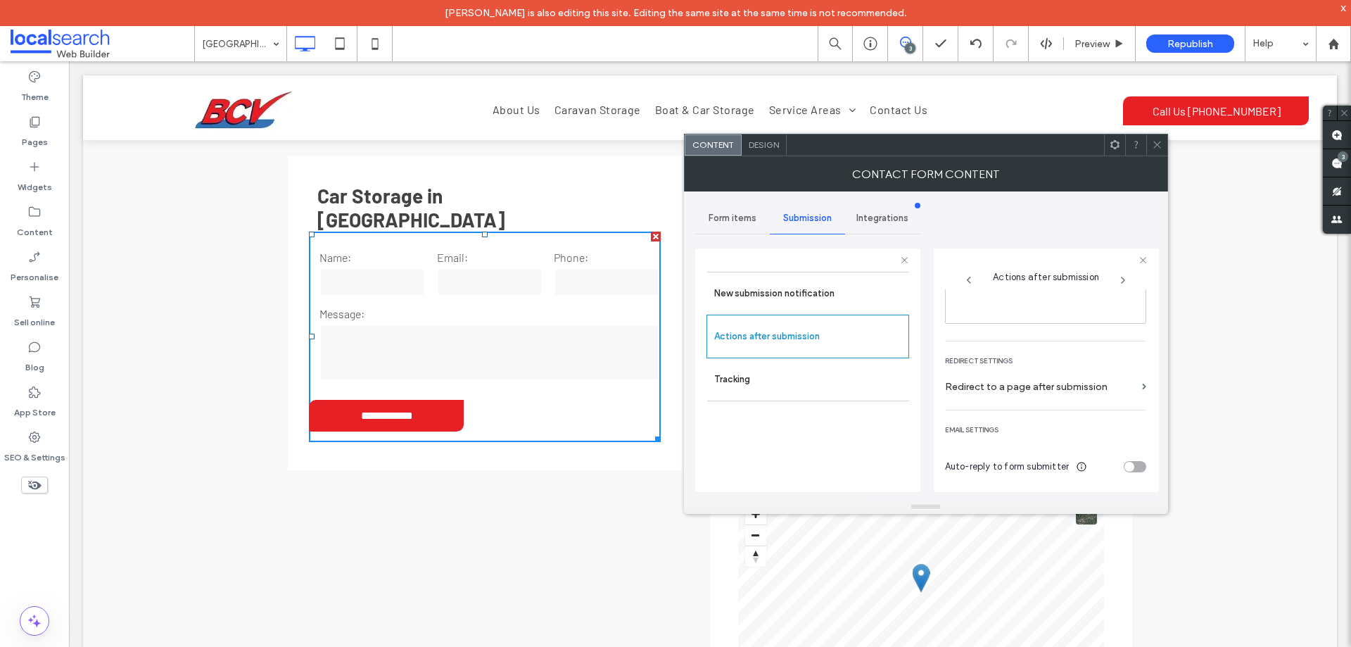
click at [764, 143] on span "Design" at bounding box center [764, 144] width 30 height 11
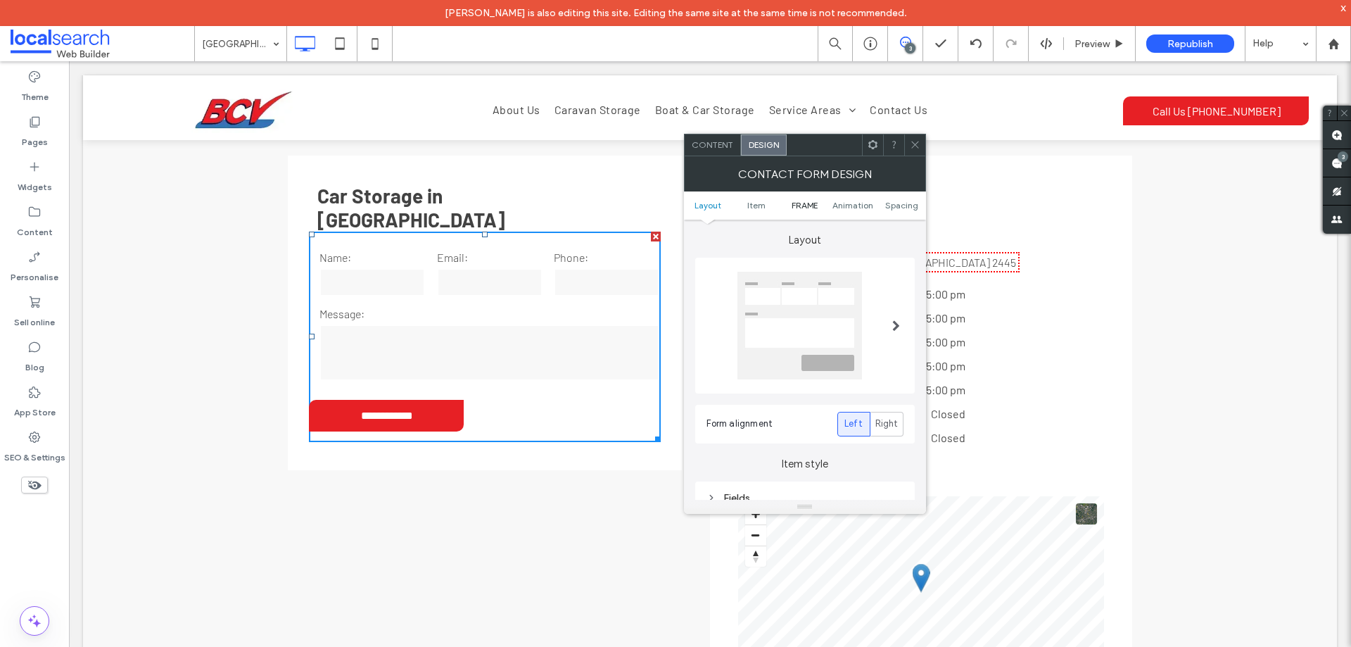
click at [809, 200] on span "FRAME" at bounding box center [805, 205] width 26 height 11
click at [809, 316] on div "Submission Message" at bounding box center [805, 318] width 197 height 12
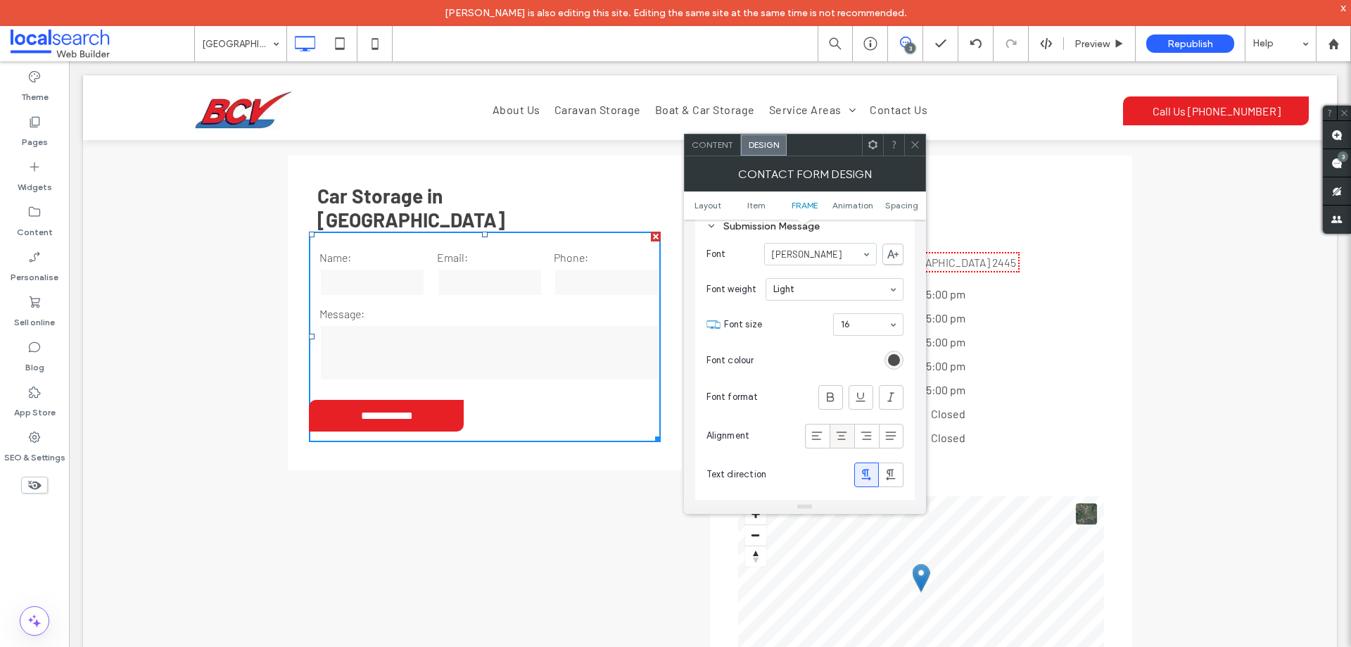
scroll to position [595, 0]
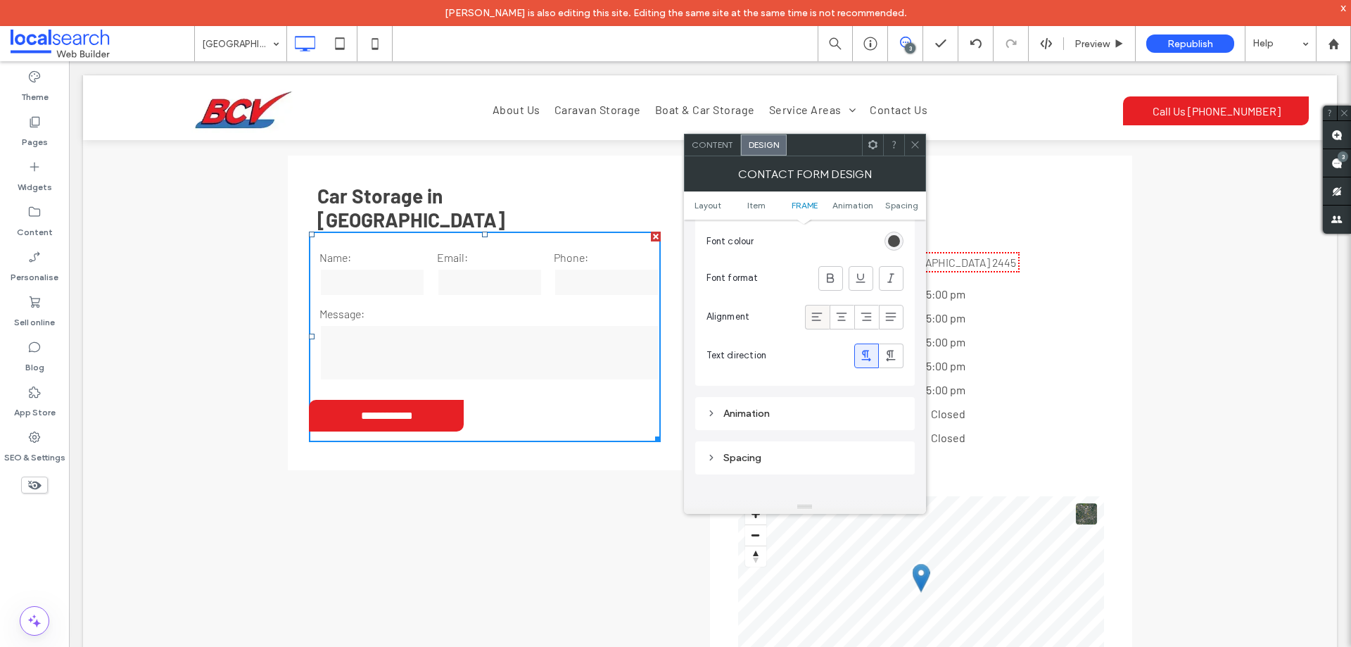
click at [825, 322] on div at bounding box center [817, 316] width 23 height 23
click at [780, 333] on div "Alignment" at bounding box center [805, 317] width 197 height 39
click at [914, 144] on icon at bounding box center [915, 144] width 11 height 11
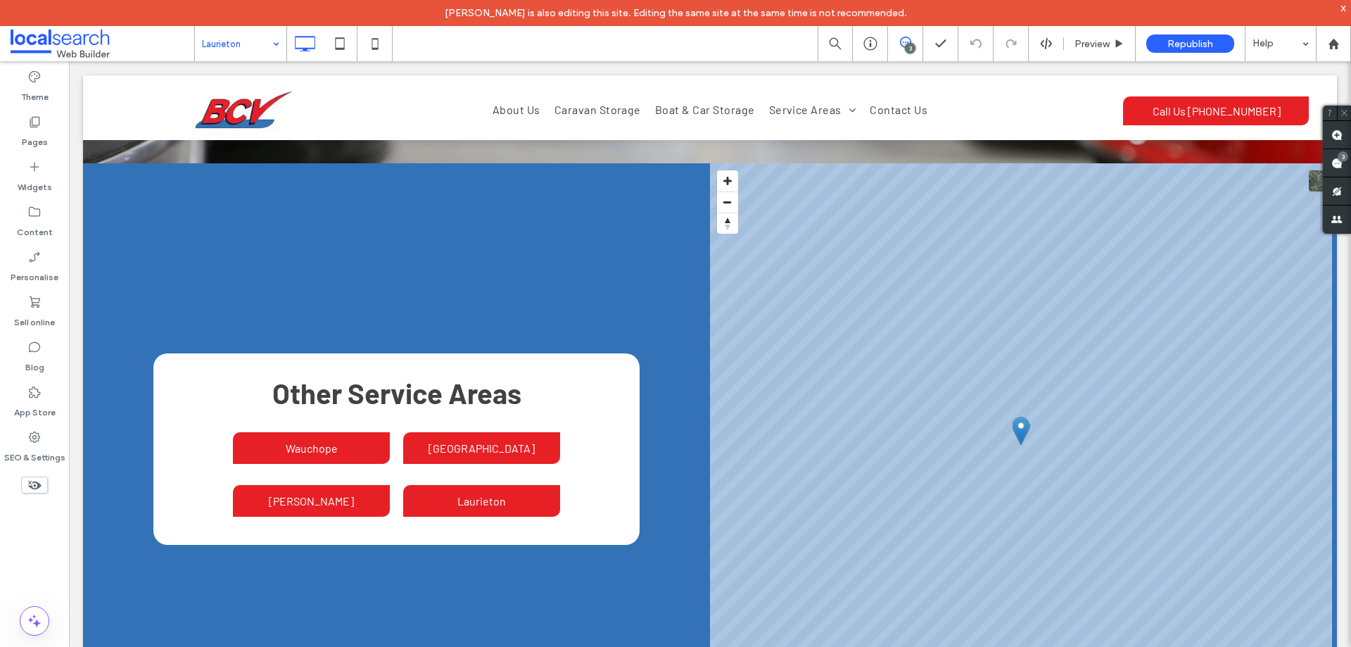
scroll to position [4107, 0]
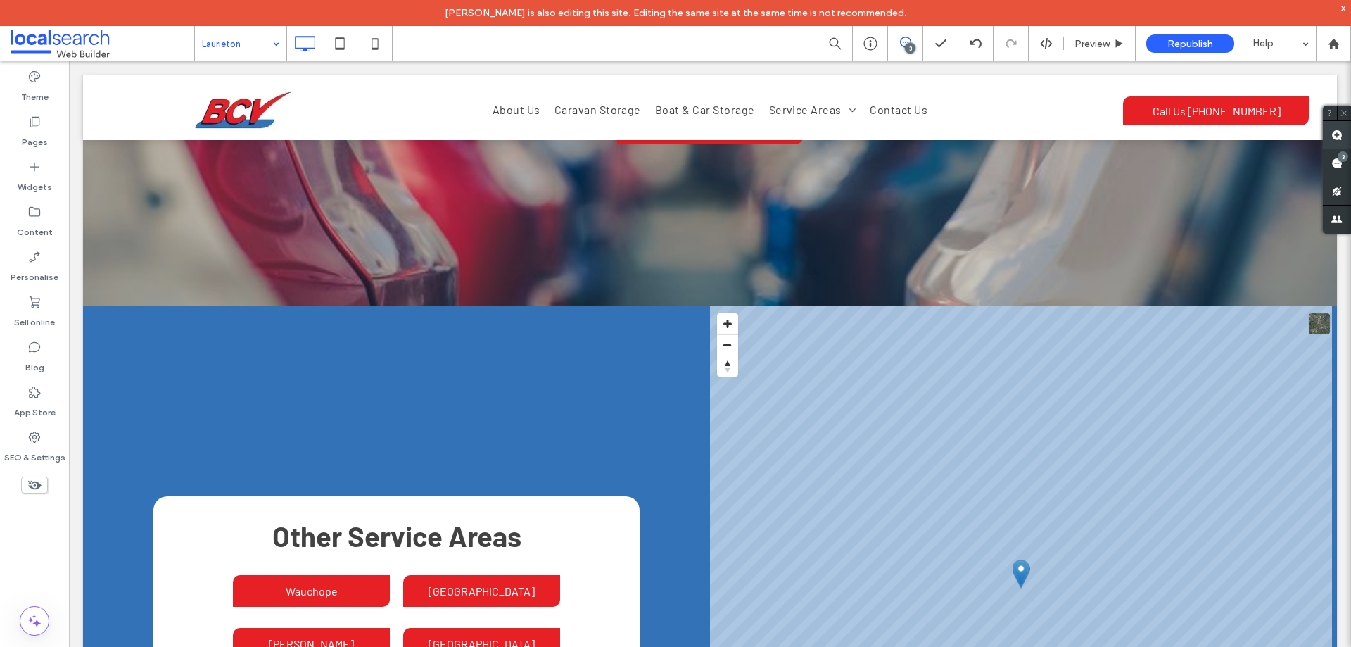
scroll to position [4093, 0]
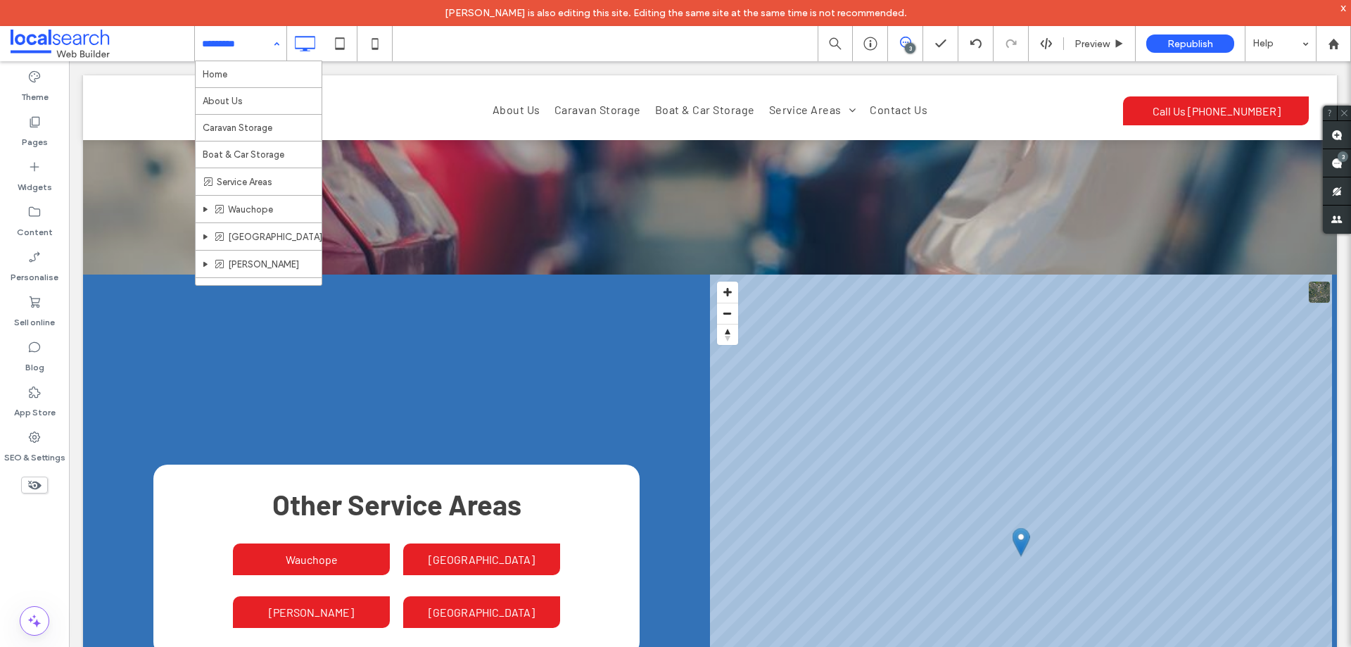
click at [244, 44] on input at bounding box center [237, 43] width 70 height 35
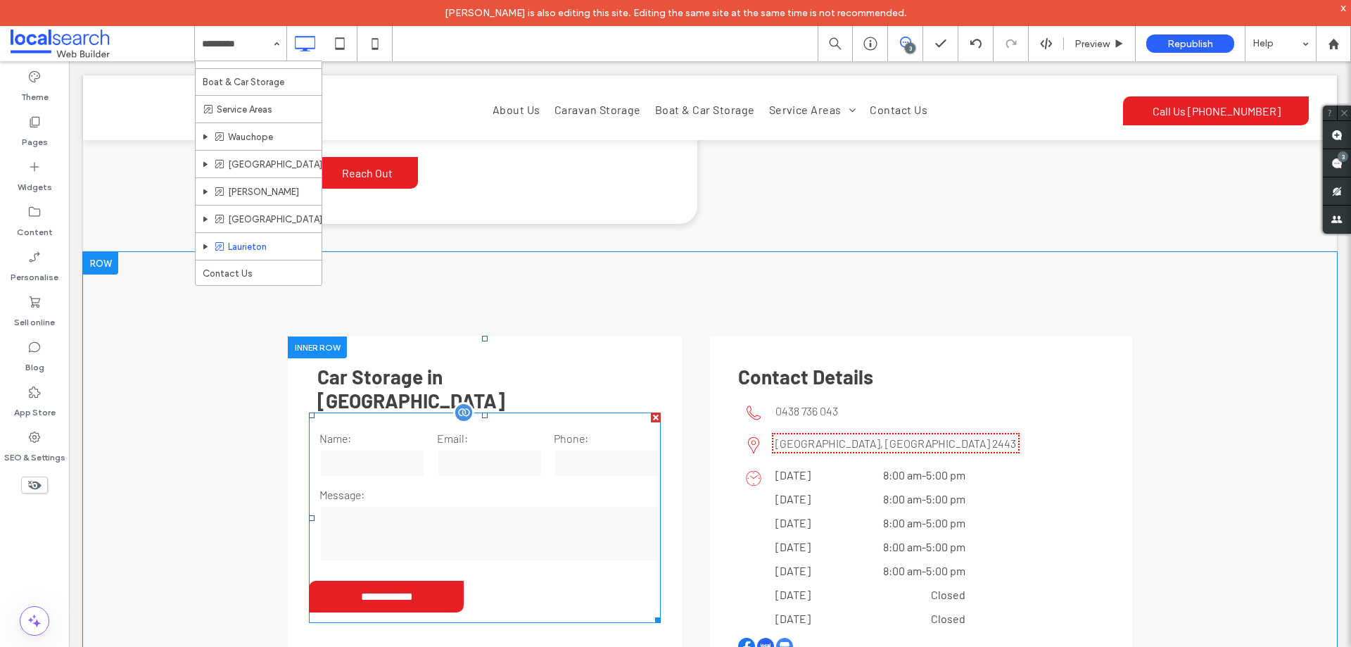
click at [554, 449] on input "tel" at bounding box center [607, 463] width 106 height 28
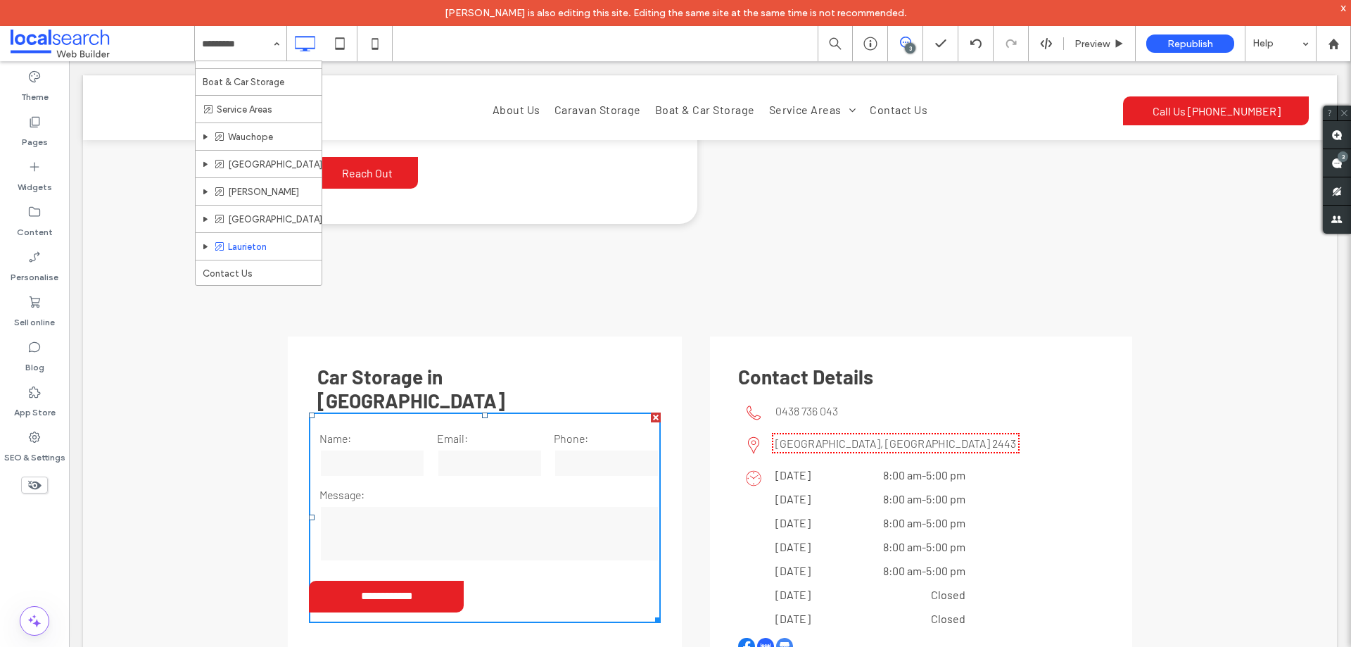
scroll to position [2403, 0]
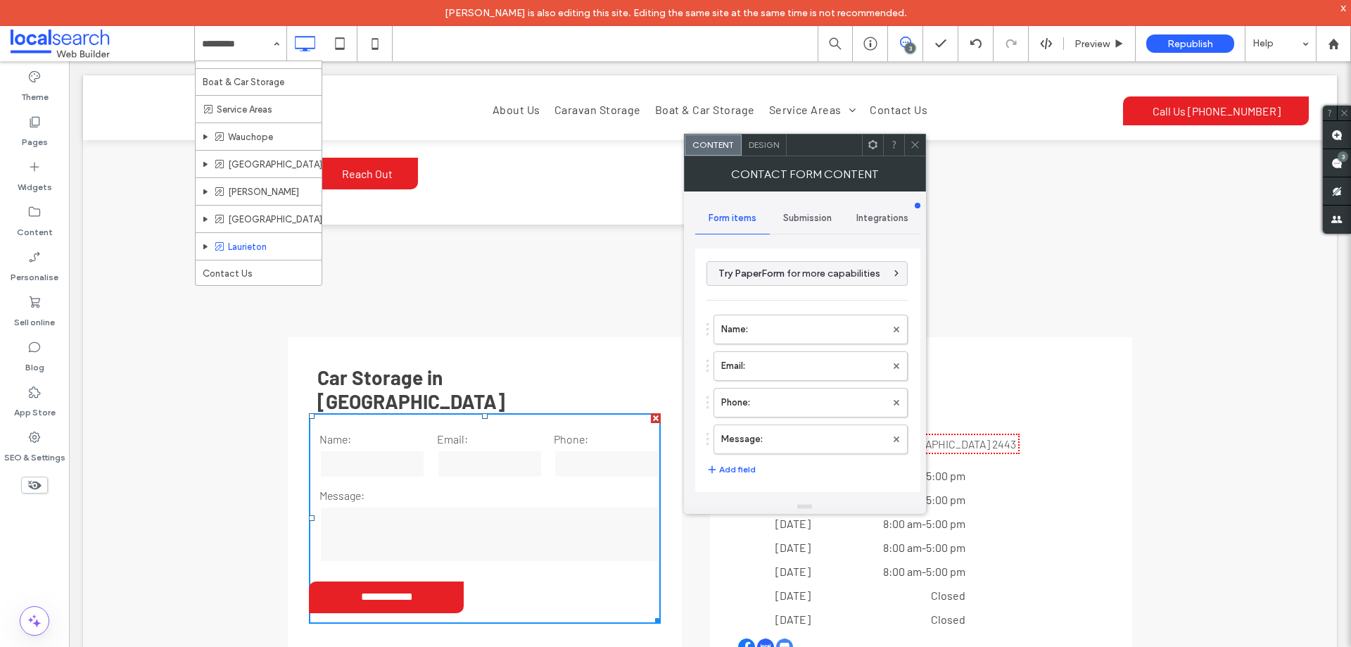
click at [749, 149] on span "Design" at bounding box center [764, 144] width 30 height 11
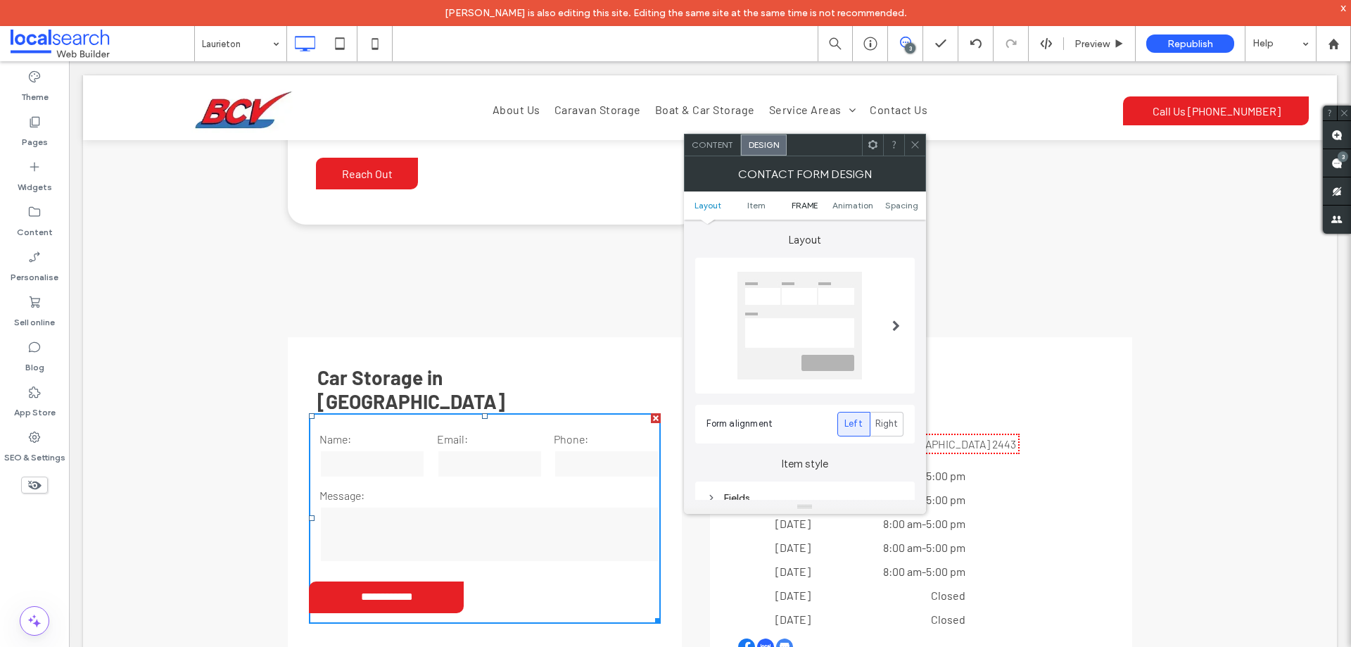
click at [804, 205] on span "FRAME" at bounding box center [805, 205] width 26 height 11
click at [811, 322] on div "Submission Message" at bounding box center [805, 318] width 197 height 12
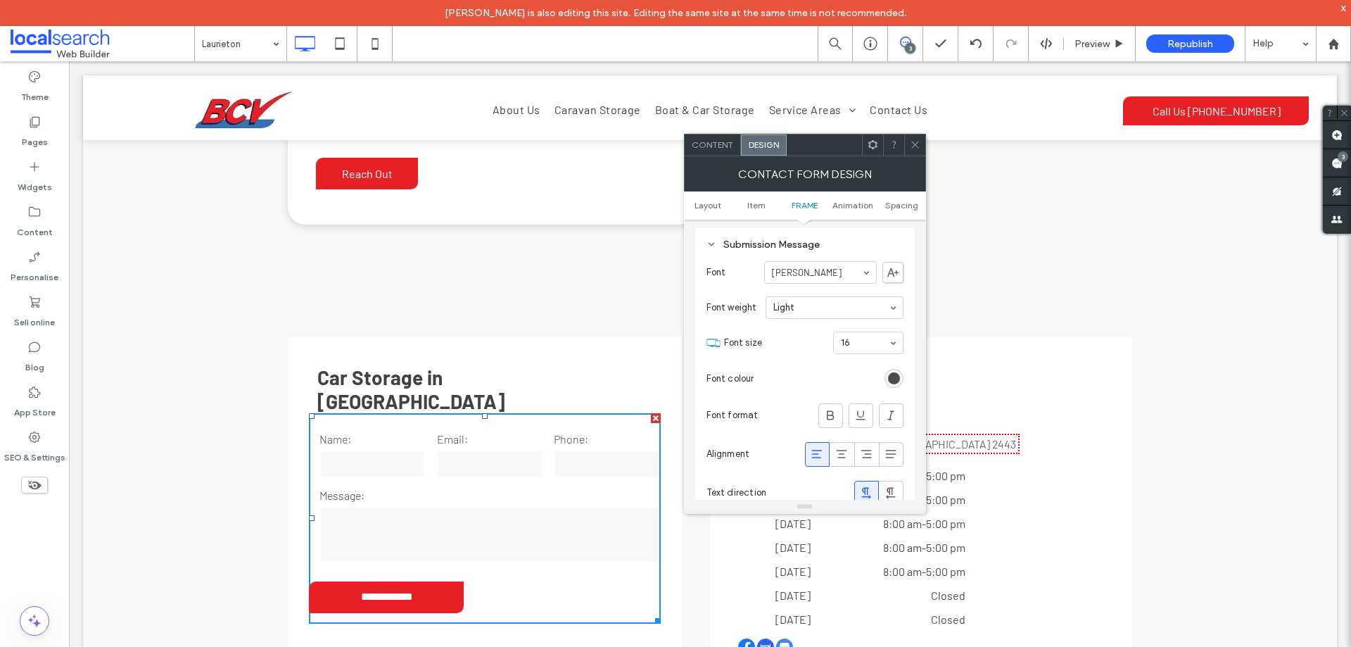
scroll to position [595, 0]
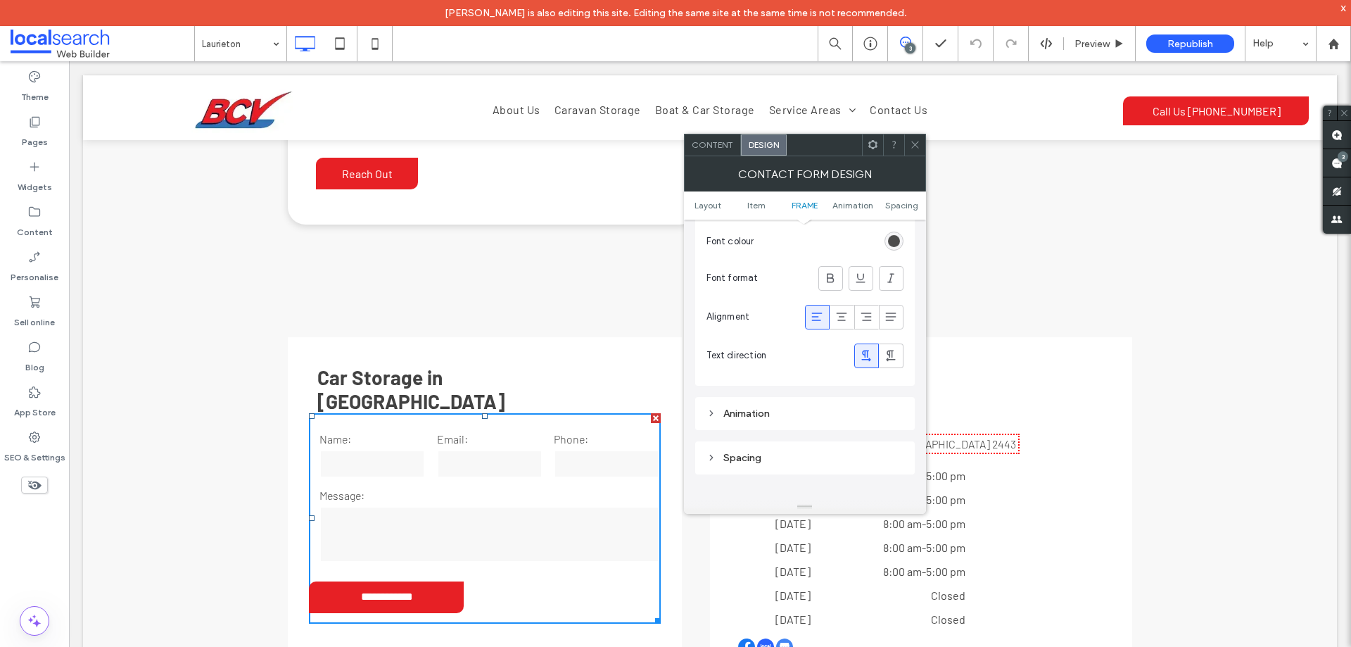
click at [920, 148] on icon at bounding box center [915, 144] width 11 height 11
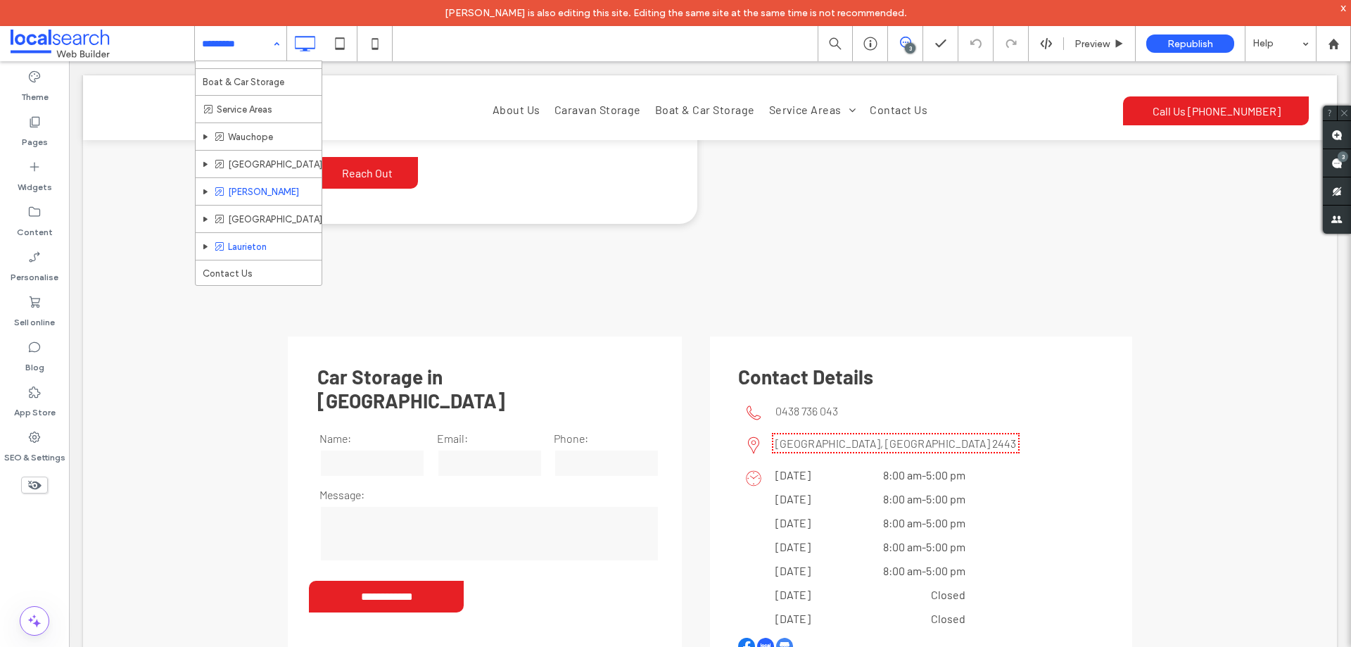
scroll to position [2403, 0]
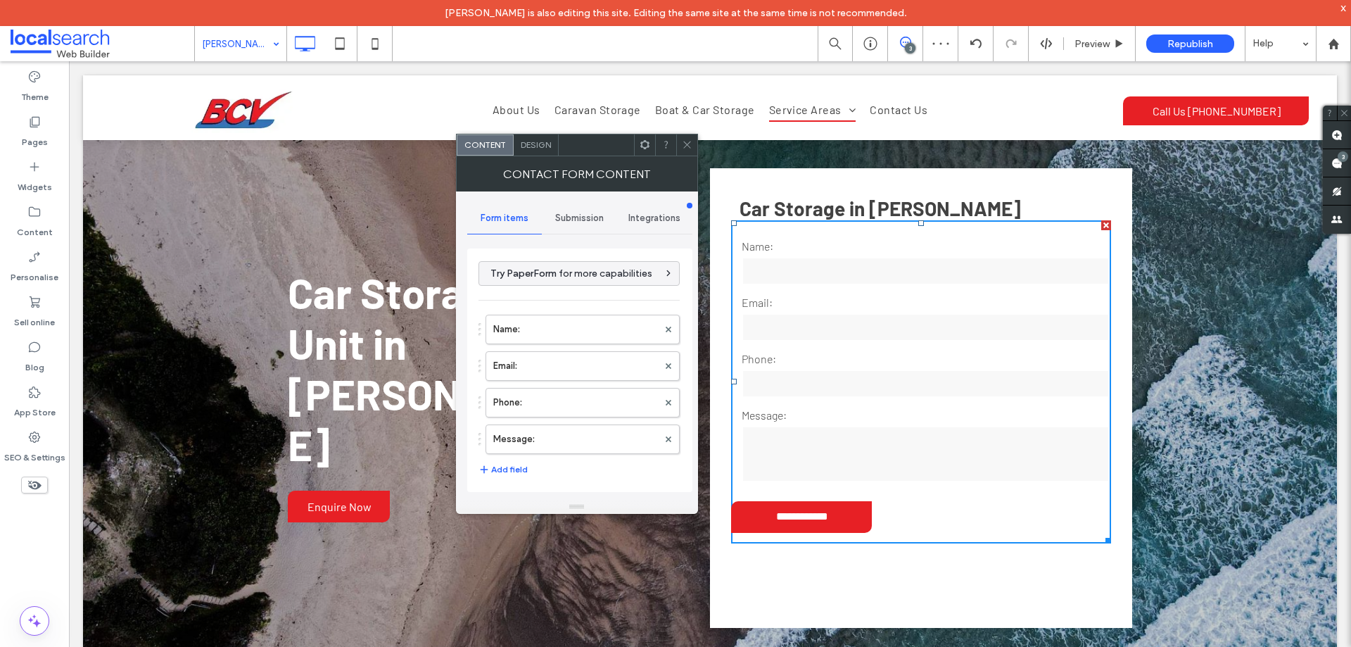
type input "**********"
click at [576, 426] on label "Message:" at bounding box center [575, 439] width 165 height 28
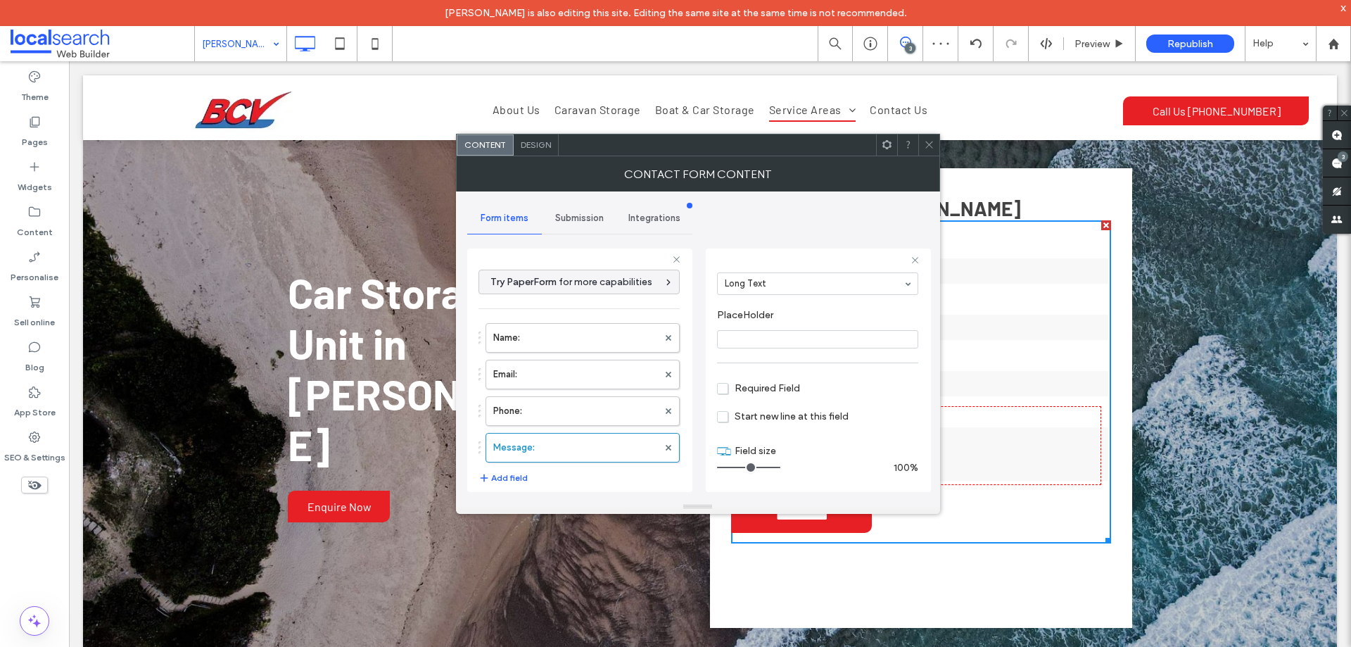
scroll to position [99, 0]
click at [575, 405] on label "Phone:" at bounding box center [575, 411] width 165 height 28
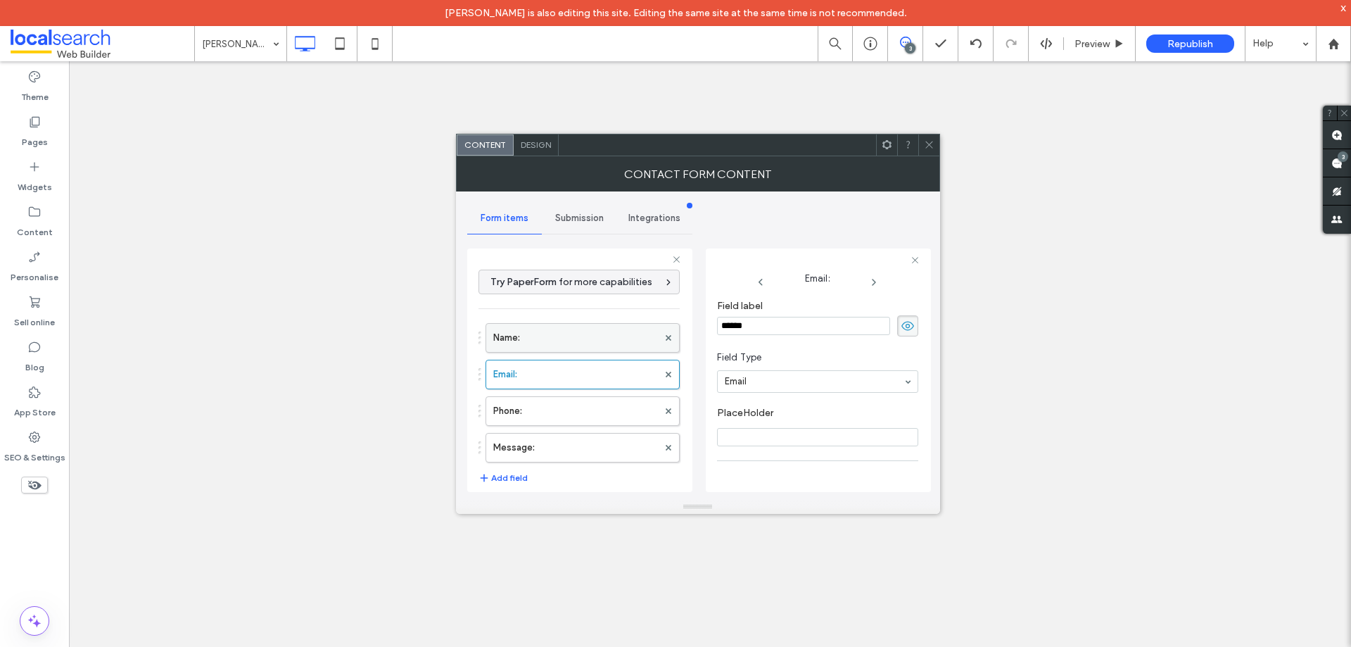
click at [585, 341] on label "Name:" at bounding box center [575, 338] width 165 height 28
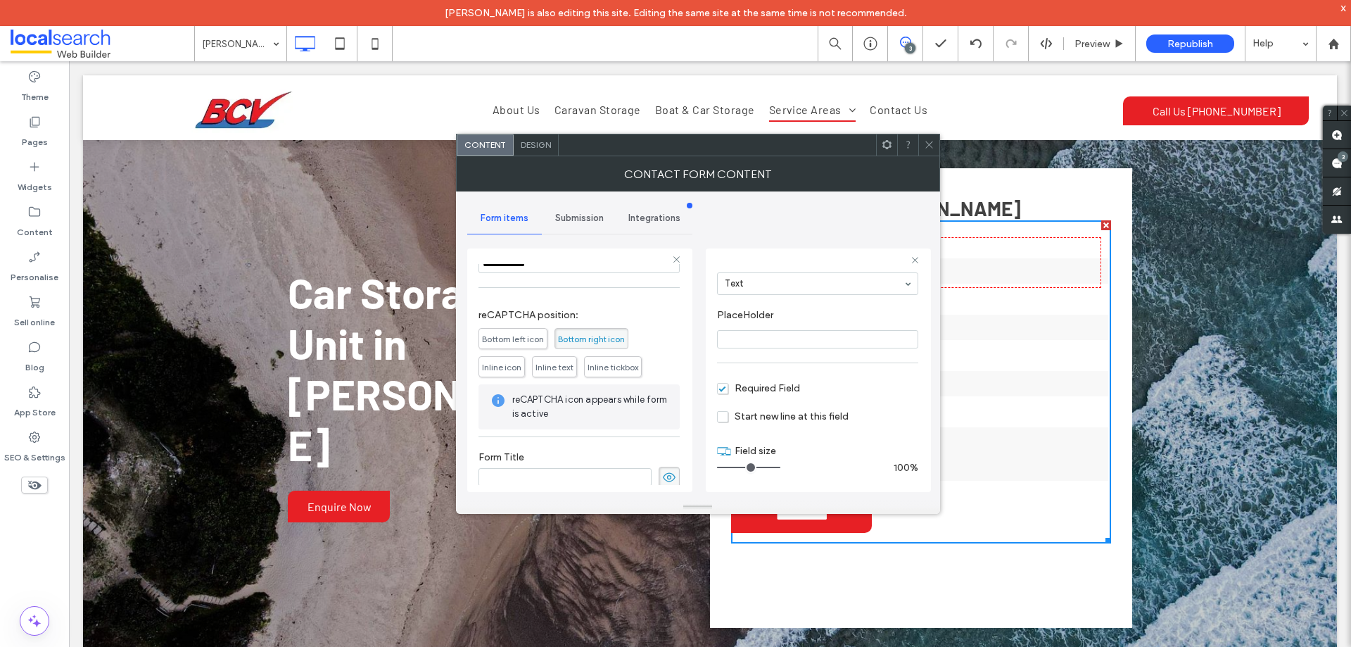
click at [583, 219] on span "Submission" at bounding box center [579, 218] width 49 height 11
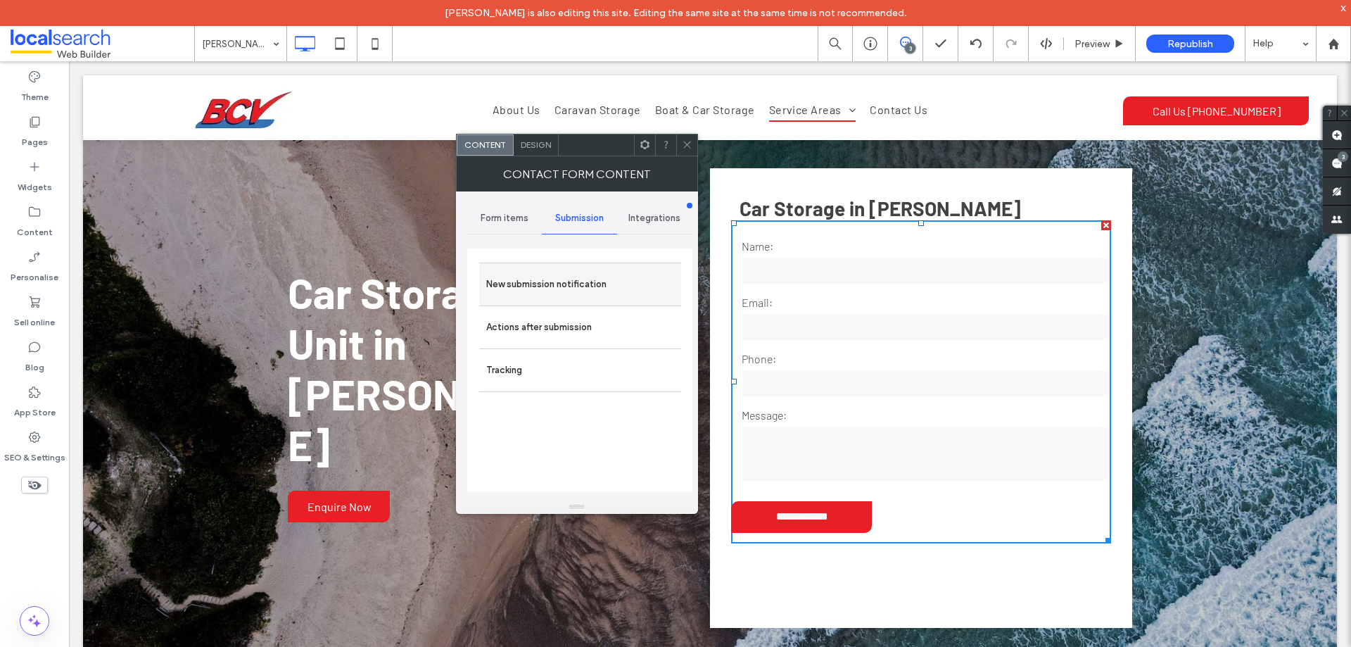
click at [603, 272] on label "New submission notification" at bounding box center [580, 284] width 188 height 28
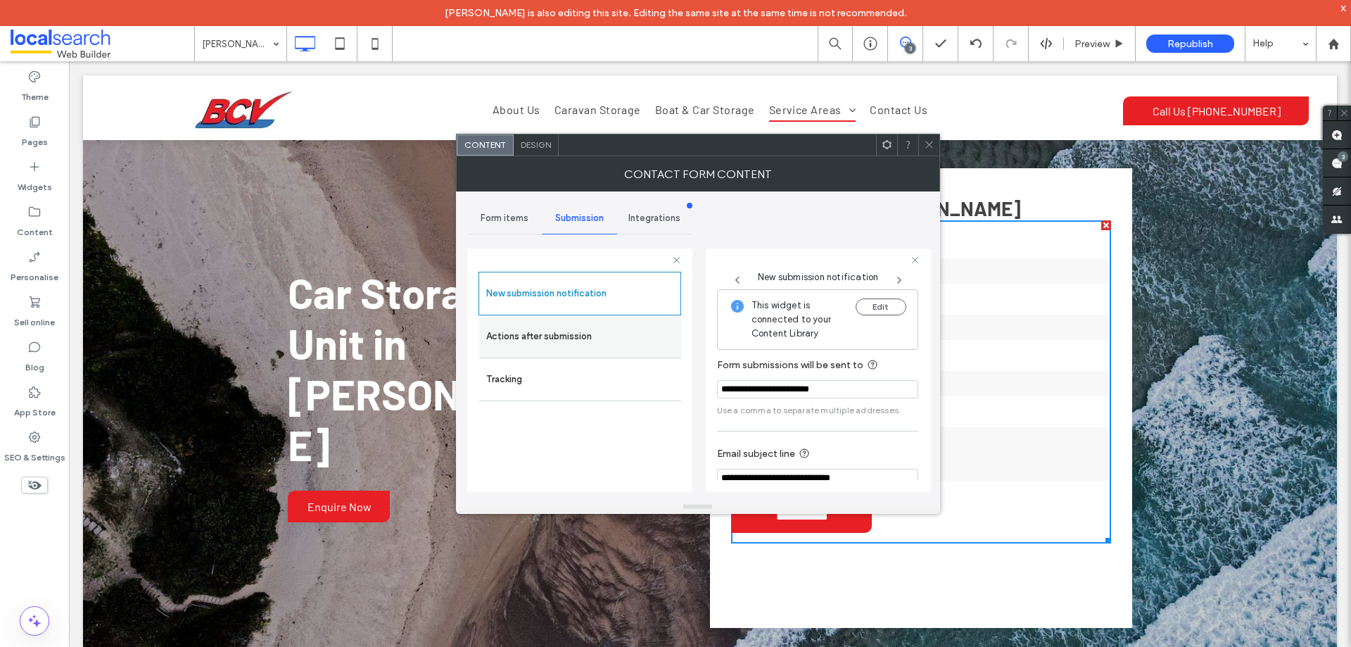
scroll to position [73, 0]
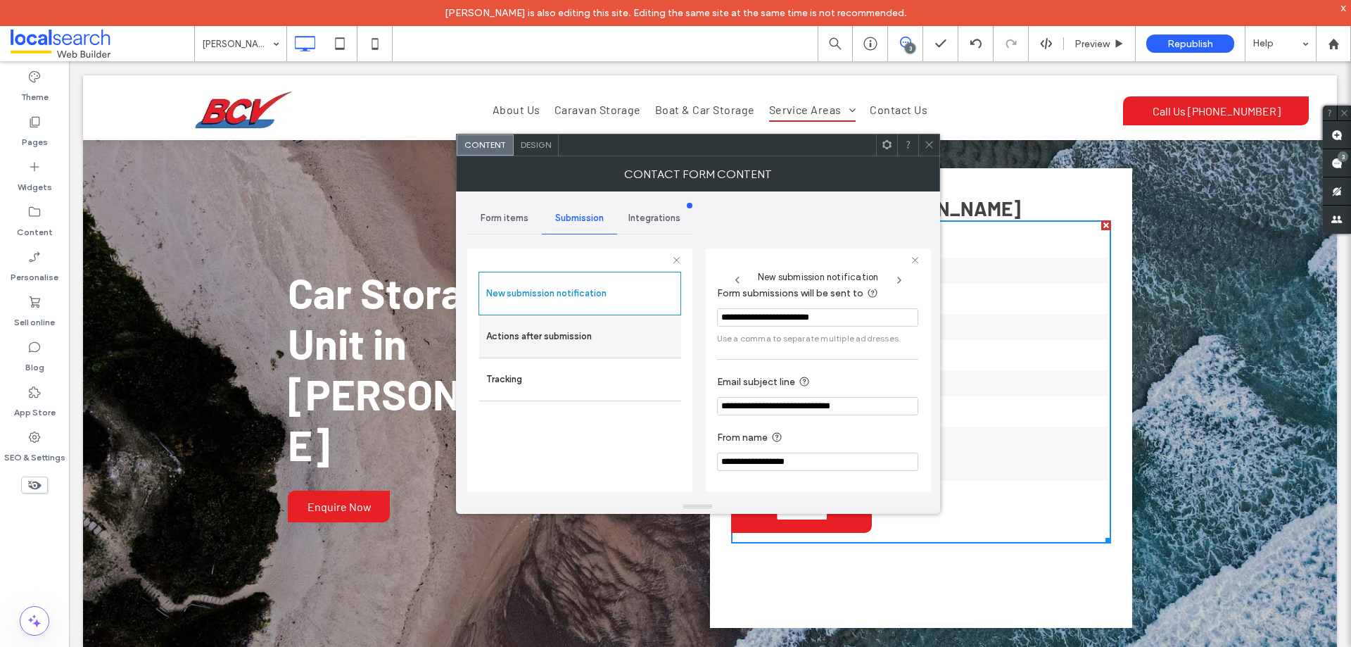
click at [576, 335] on label "Actions after submission" at bounding box center [580, 336] width 188 height 28
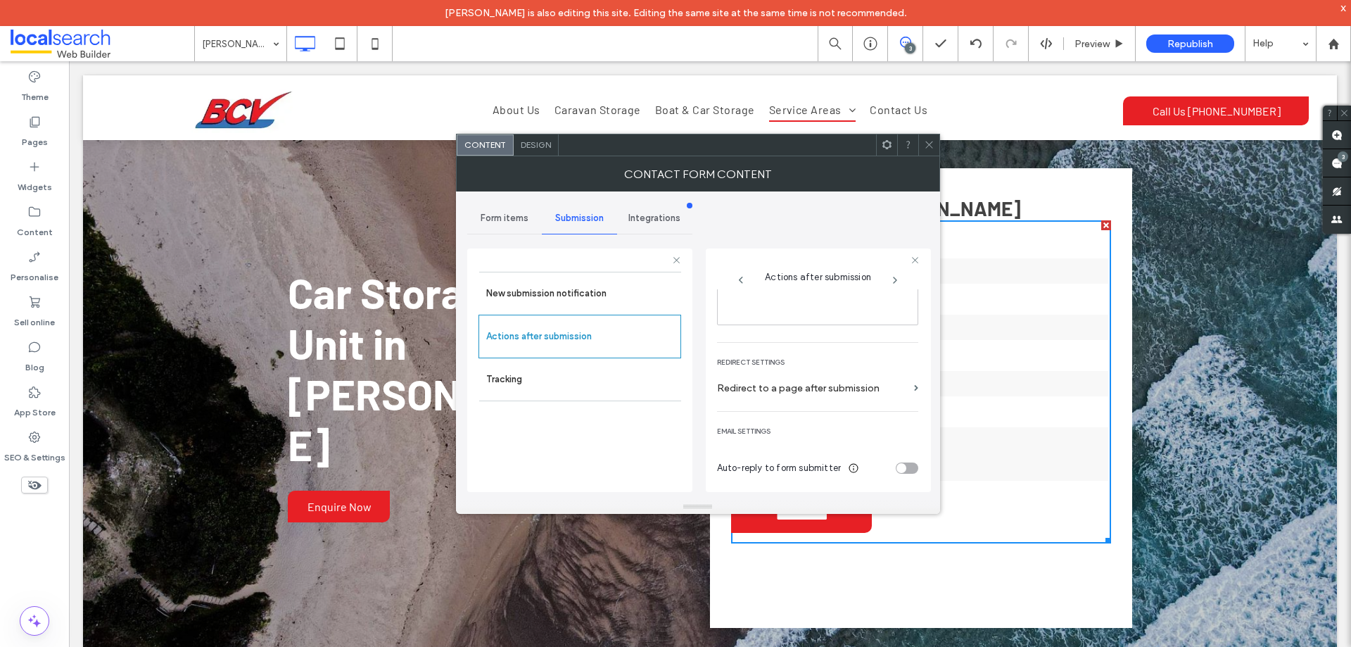
scroll to position [243, 0]
click at [538, 145] on span "Design" at bounding box center [536, 144] width 30 height 11
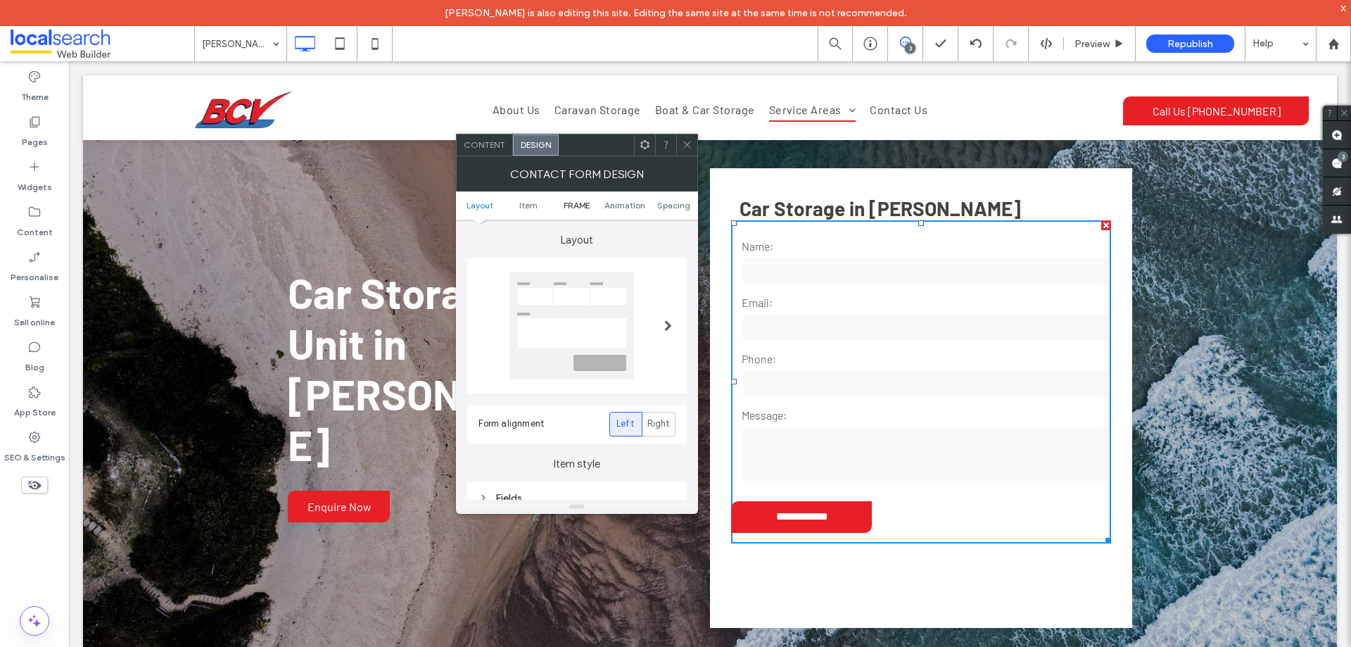
click at [573, 202] on span "FRAME" at bounding box center [577, 205] width 26 height 11
click at [574, 322] on div "Submission Message" at bounding box center [577, 318] width 197 height 12
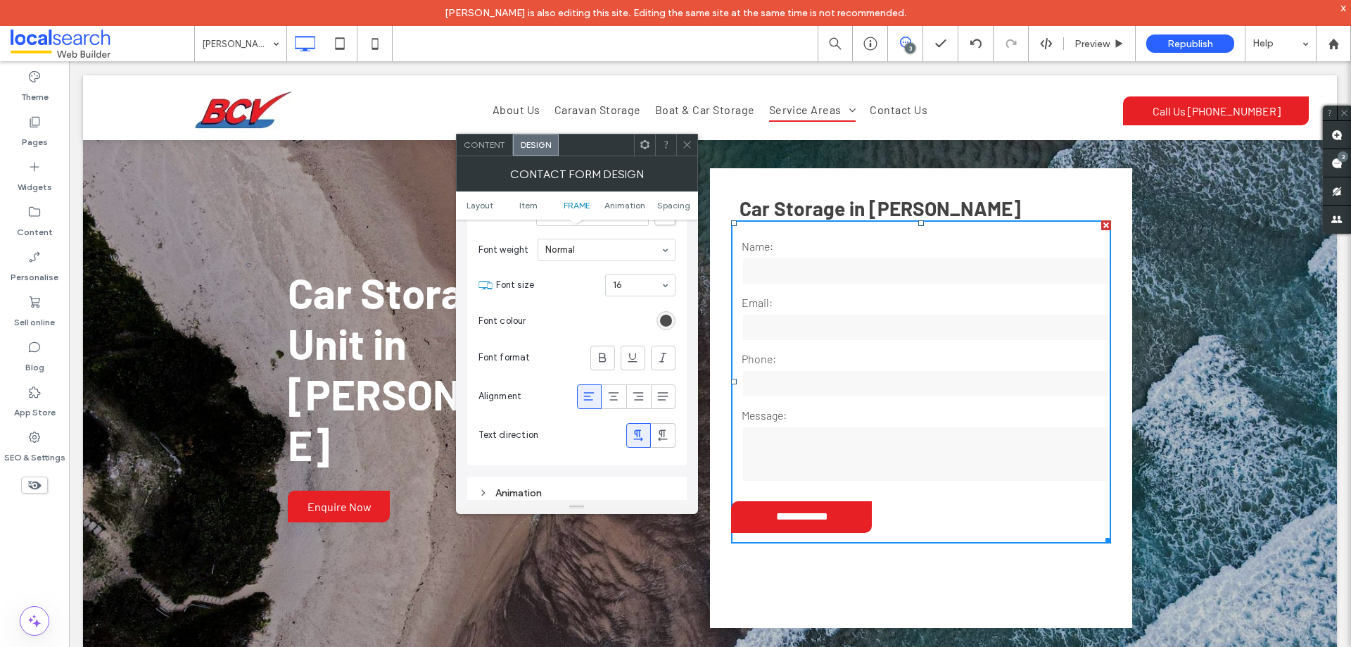
scroll to position [595, 0]
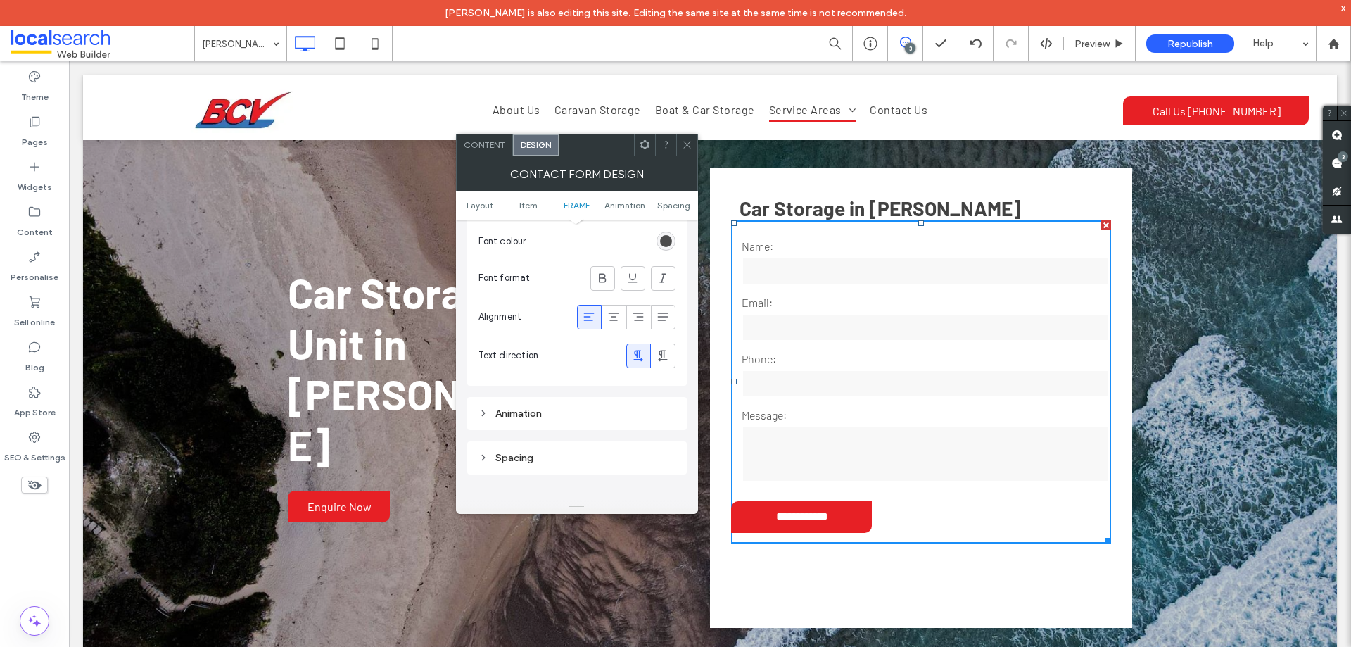
click at [590, 309] on span at bounding box center [589, 316] width 14 height 23
click at [692, 141] on div at bounding box center [686, 144] width 21 height 21
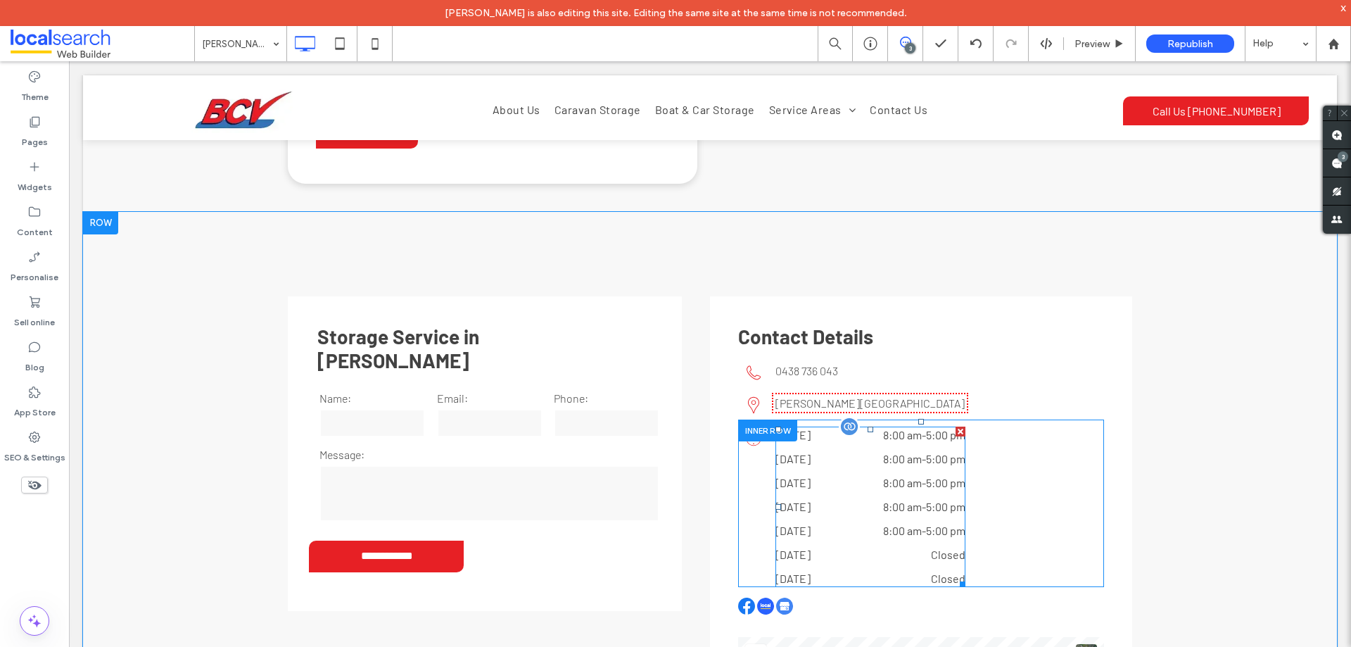
scroll to position [2533, 0]
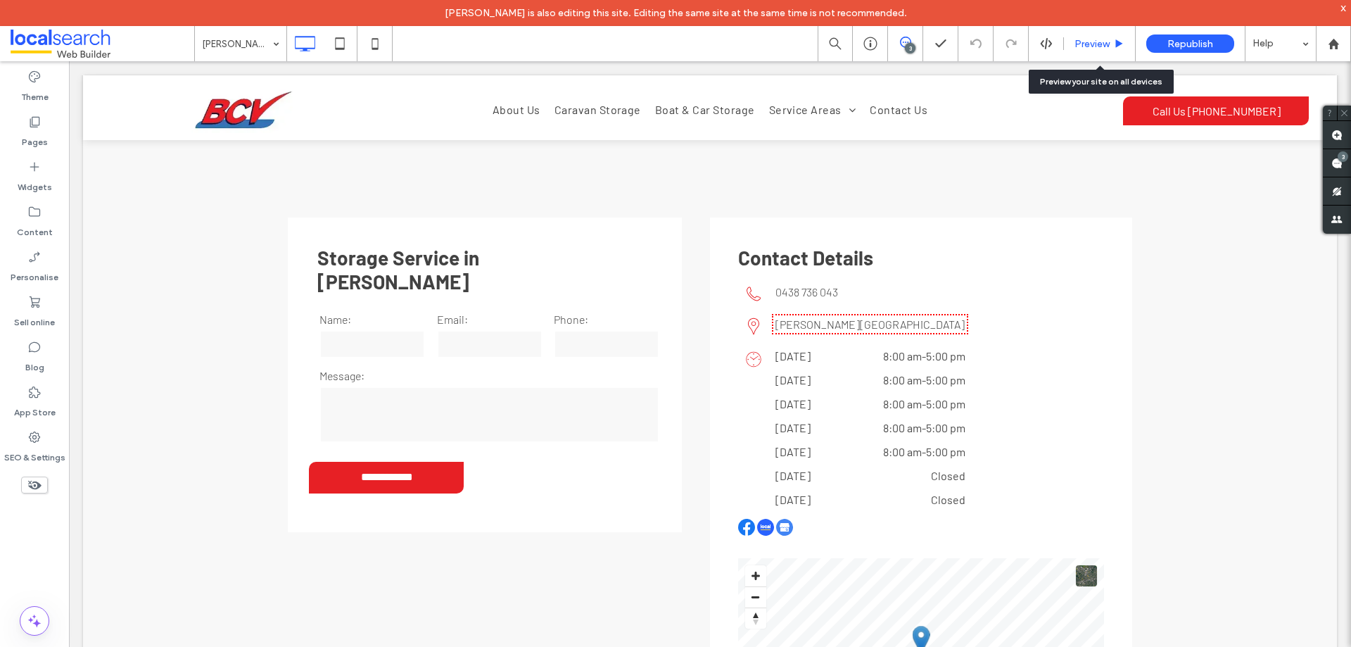
click at [1082, 42] on span "Preview" at bounding box center [1092, 44] width 35 height 12
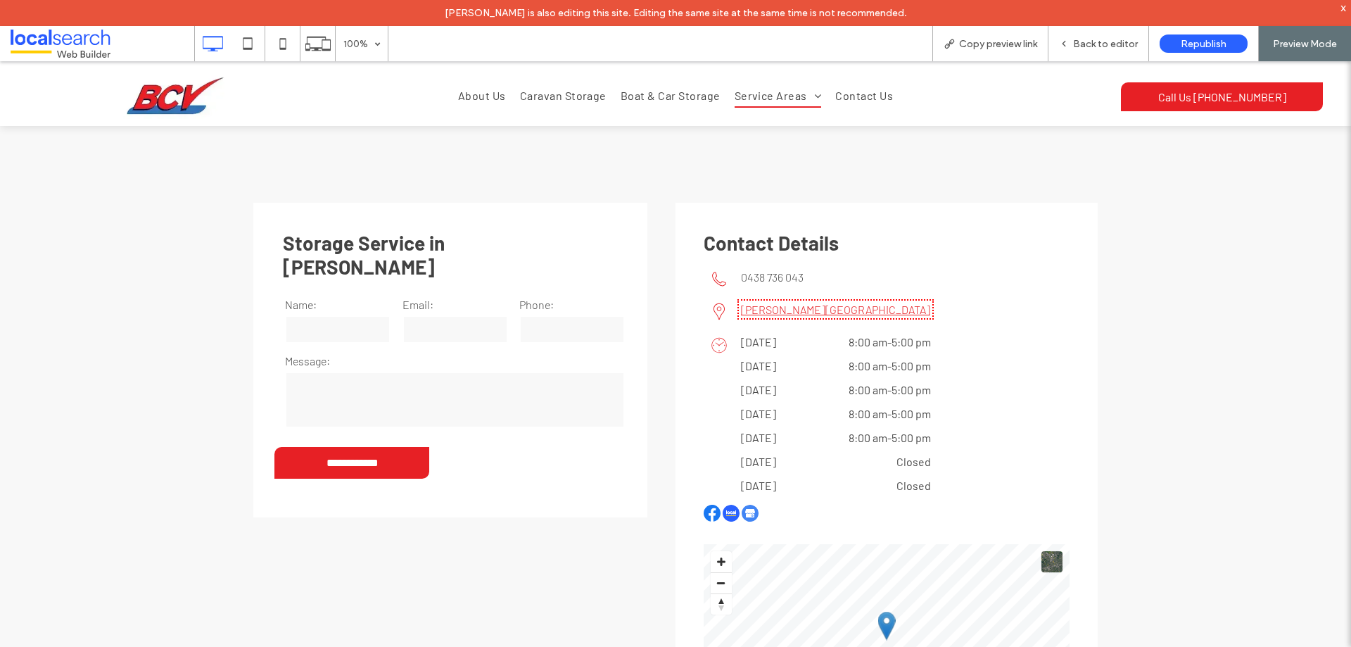
click at [808, 303] on link "[PERSON_NAME], [GEOGRAPHIC_DATA] 2445 ﻿" at bounding box center [835, 309] width 189 height 13
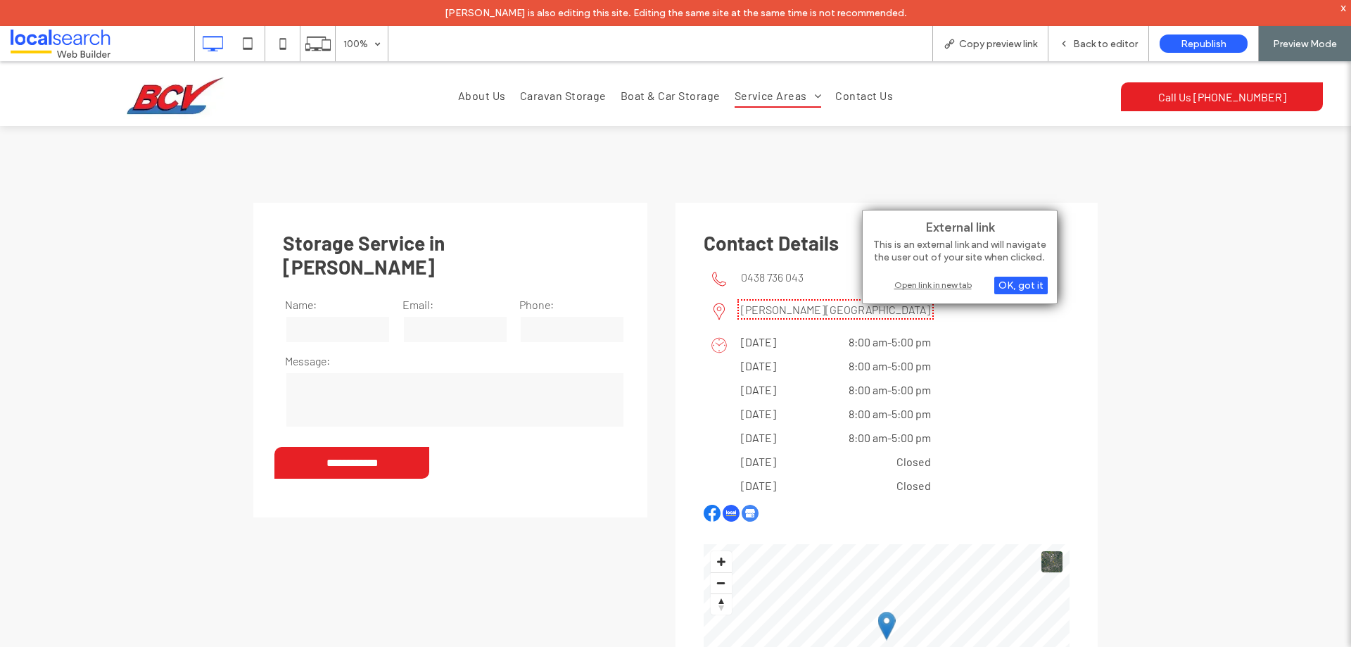
click at [909, 281] on div "Open link in new tab" at bounding box center [960, 284] width 176 height 15
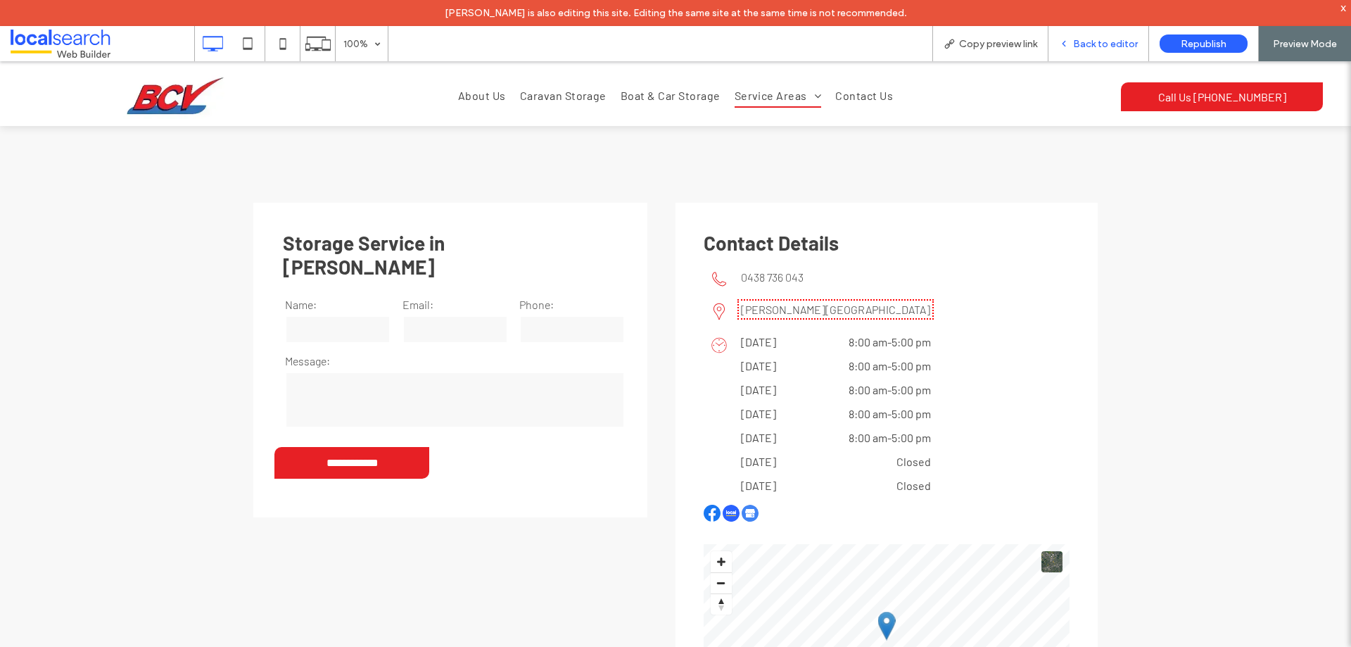
click at [1089, 46] on span "Back to editor" at bounding box center [1105, 44] width 65 height 12
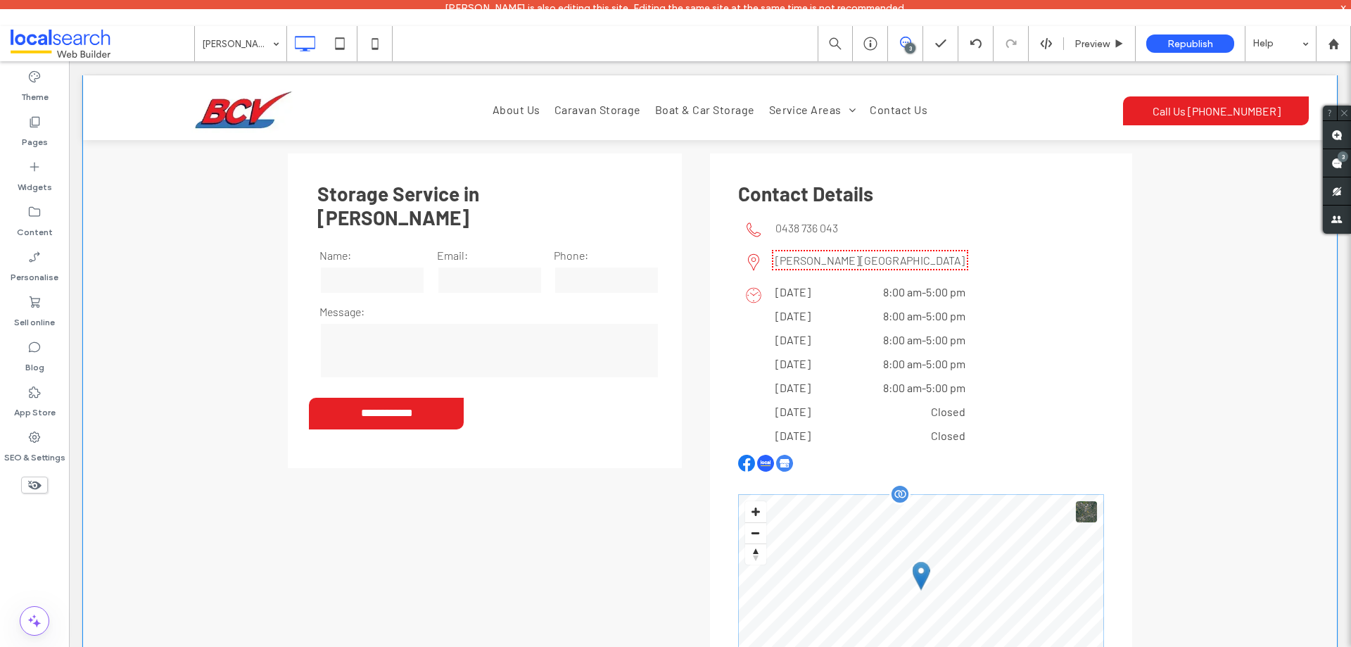
scroll to position [2674, 0]
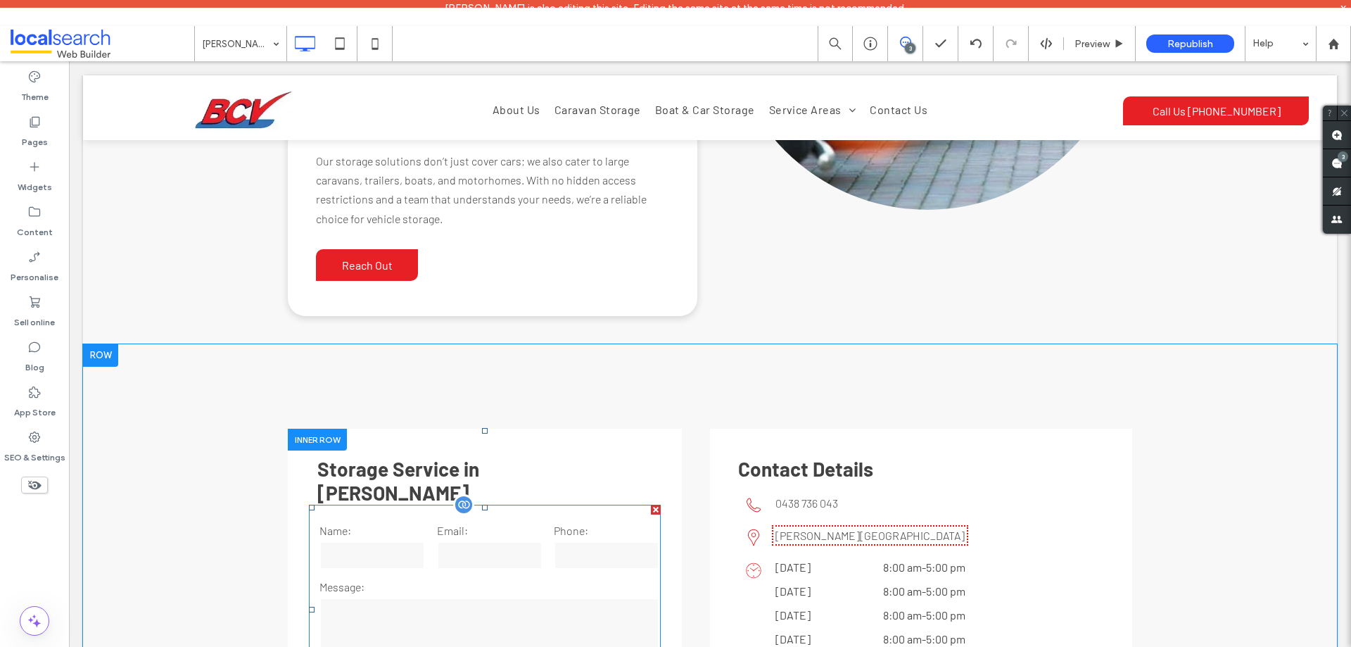
click at [517, 541] on input "email" at bounding box center [490, 555] width 106 height 28
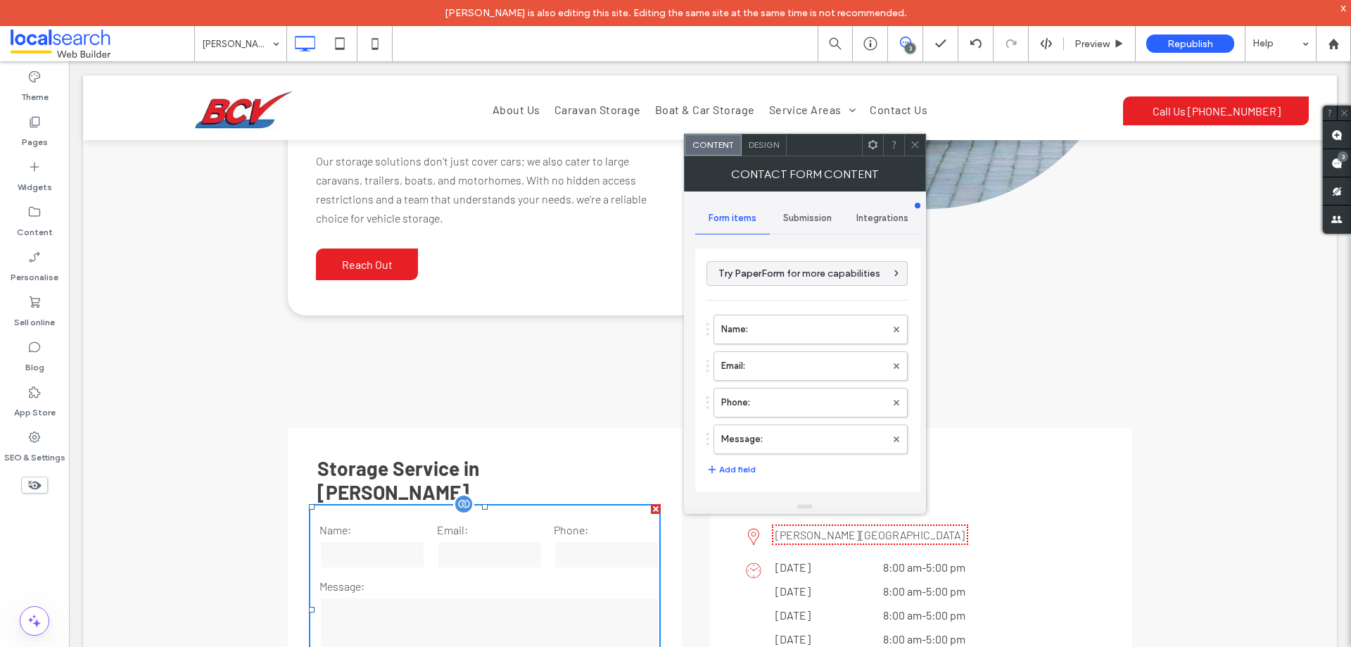
scroll to position [2322, 0]
click at [801, 433] on label "Message:" at bounding box center [803, 439] width 165 height 28
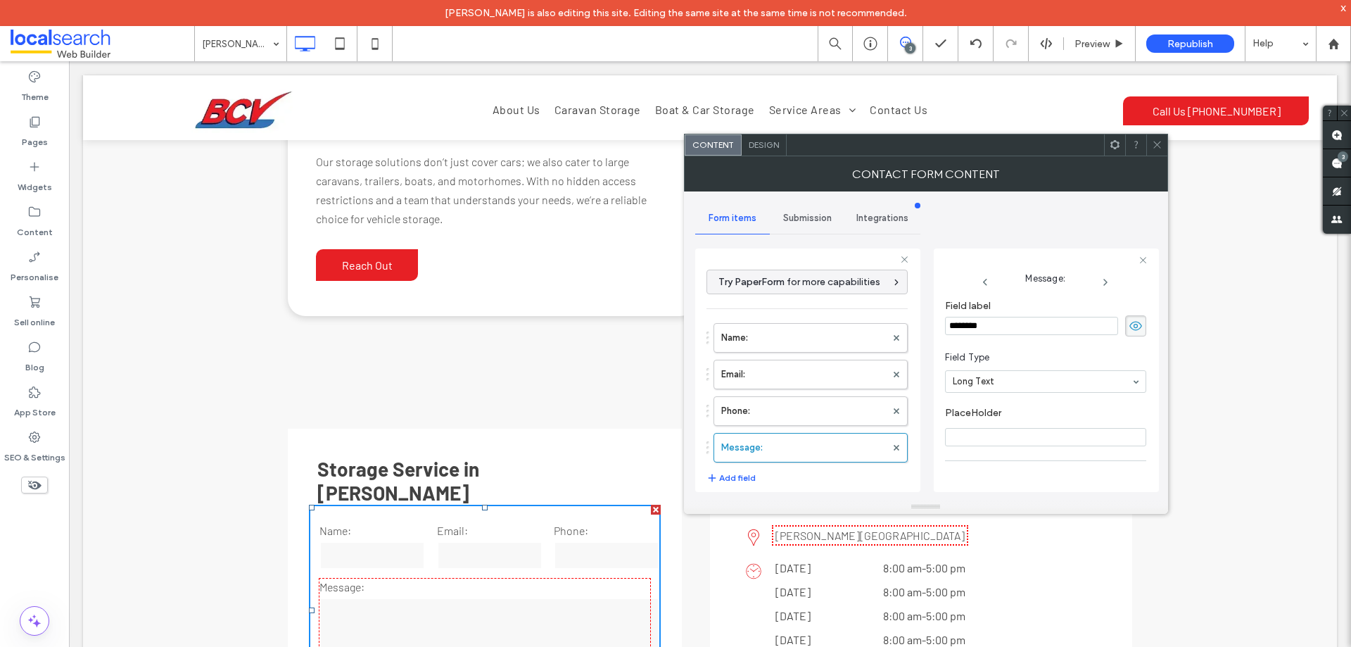
scroll to position [99, 0]
click at [823, 414] on label "Phone:" at bounding box center [803, 411] width 165 height 28
type input "*"
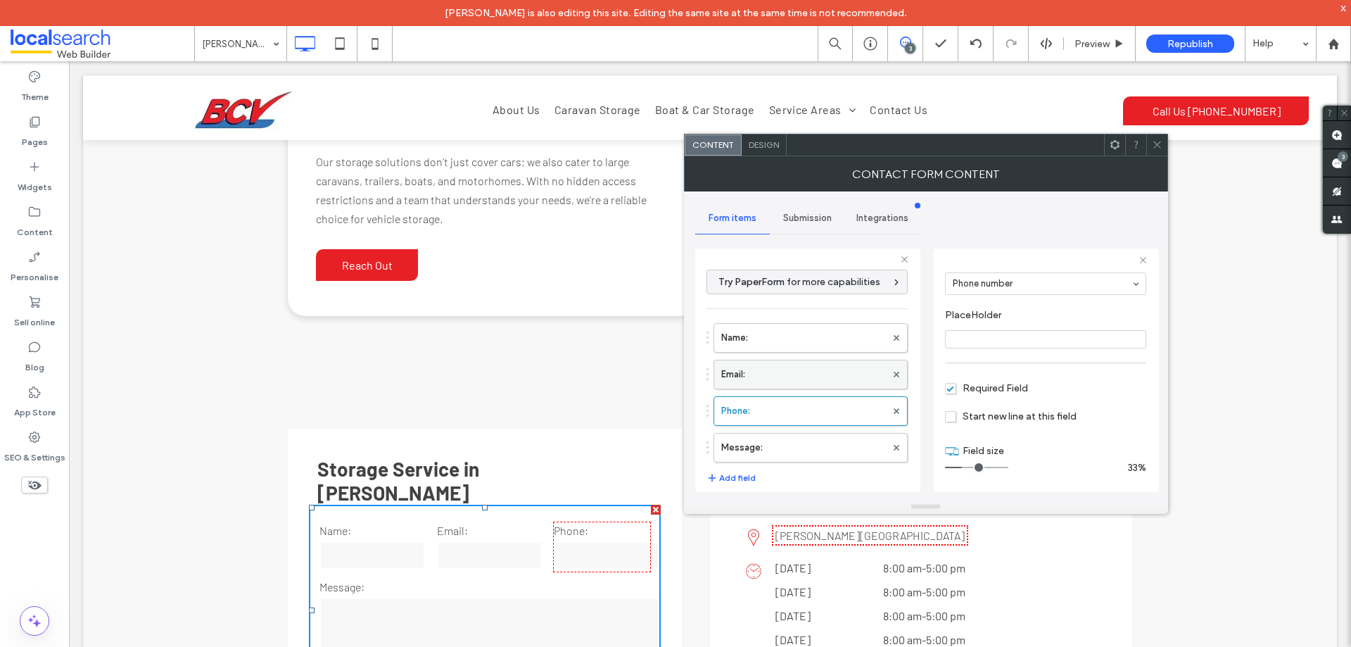
click at [825, 381] on label "Email:" at bounding box center [803, 374] width 165 height 28
click at [809, 332] on label "Name:" at bounding box center [803, 338] width 165 height 28
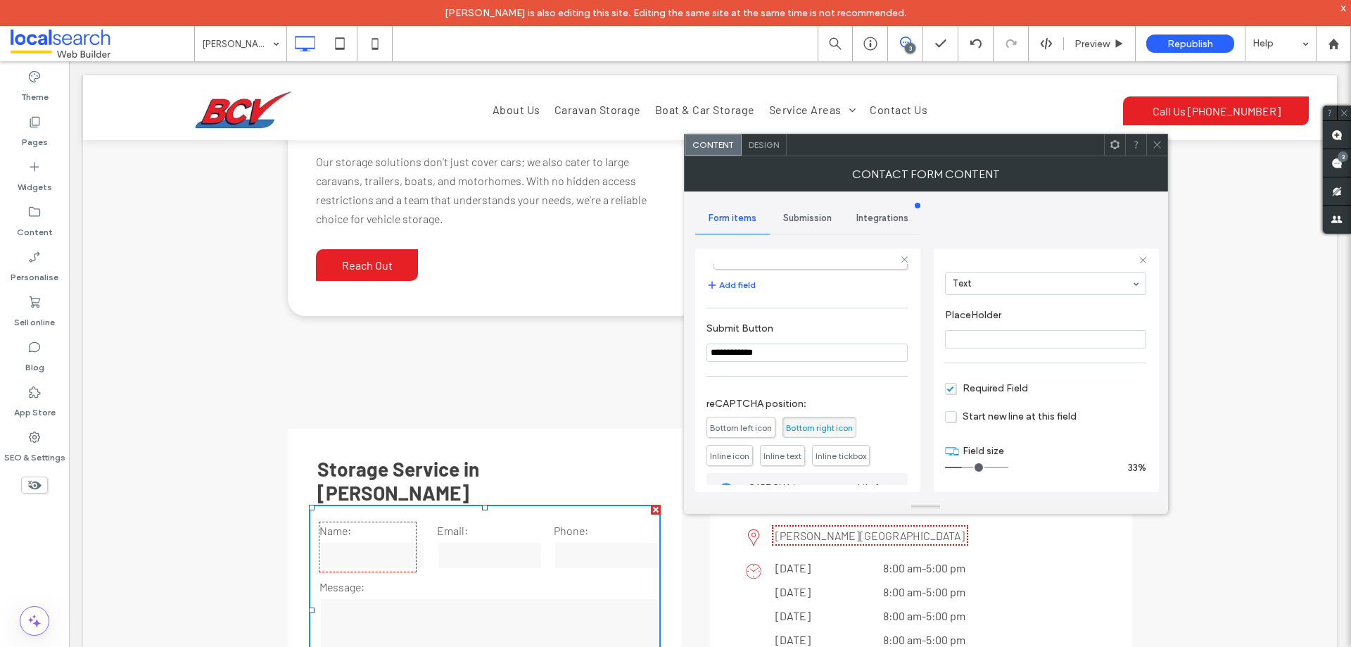
scroll to position [293, 0]
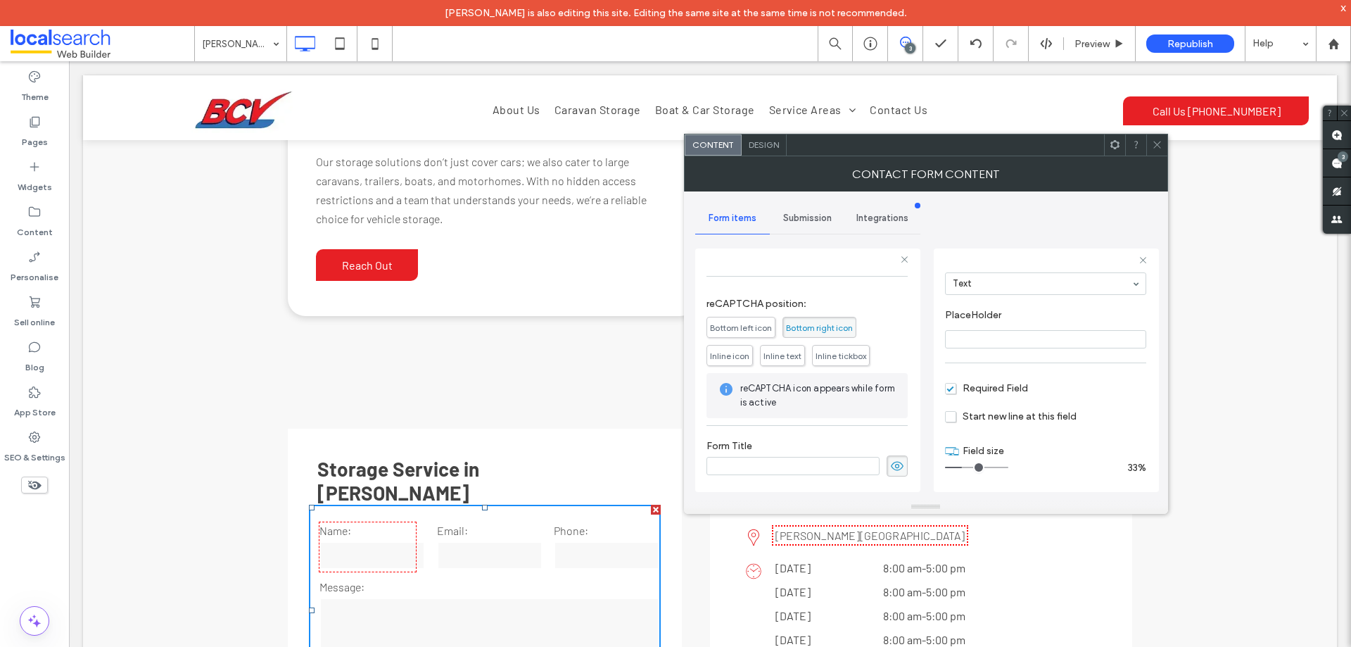
click at [826, 217] on span "Submission" at bounding box center [807, 218] width 49 height 11
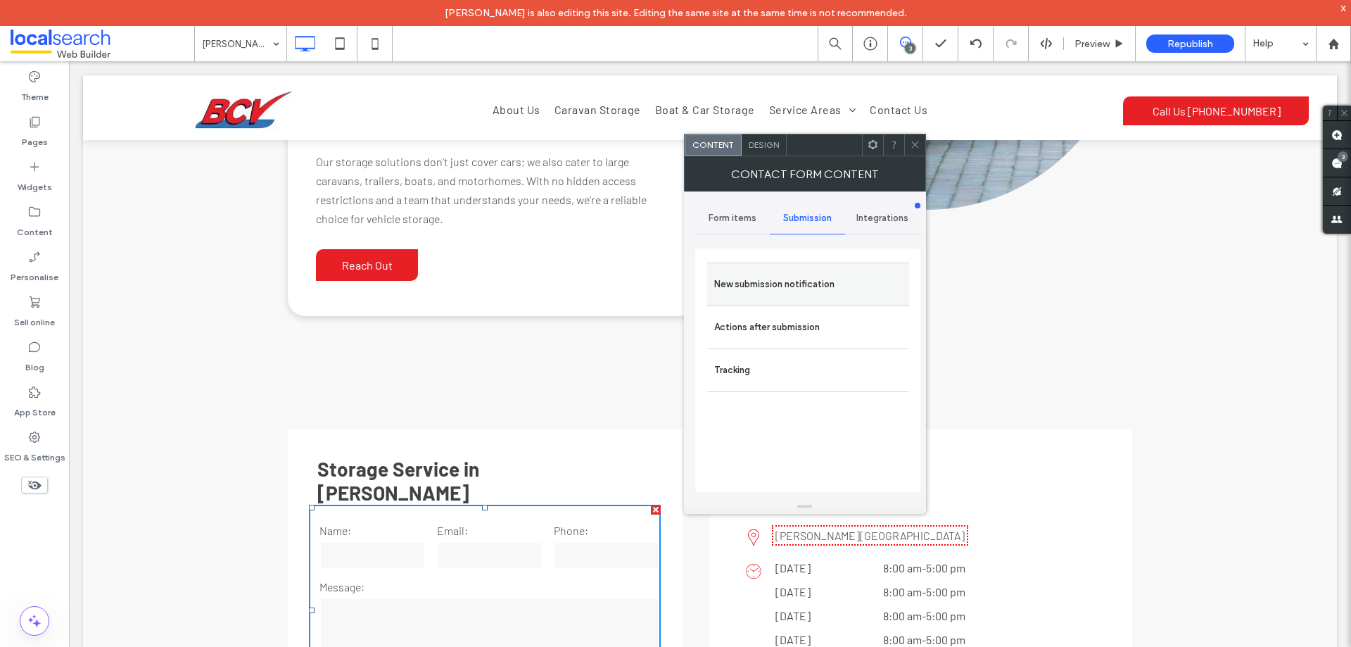
click at [826, 282] on label "New submission notification" at bounding box center [808, 284] width 188 height 28
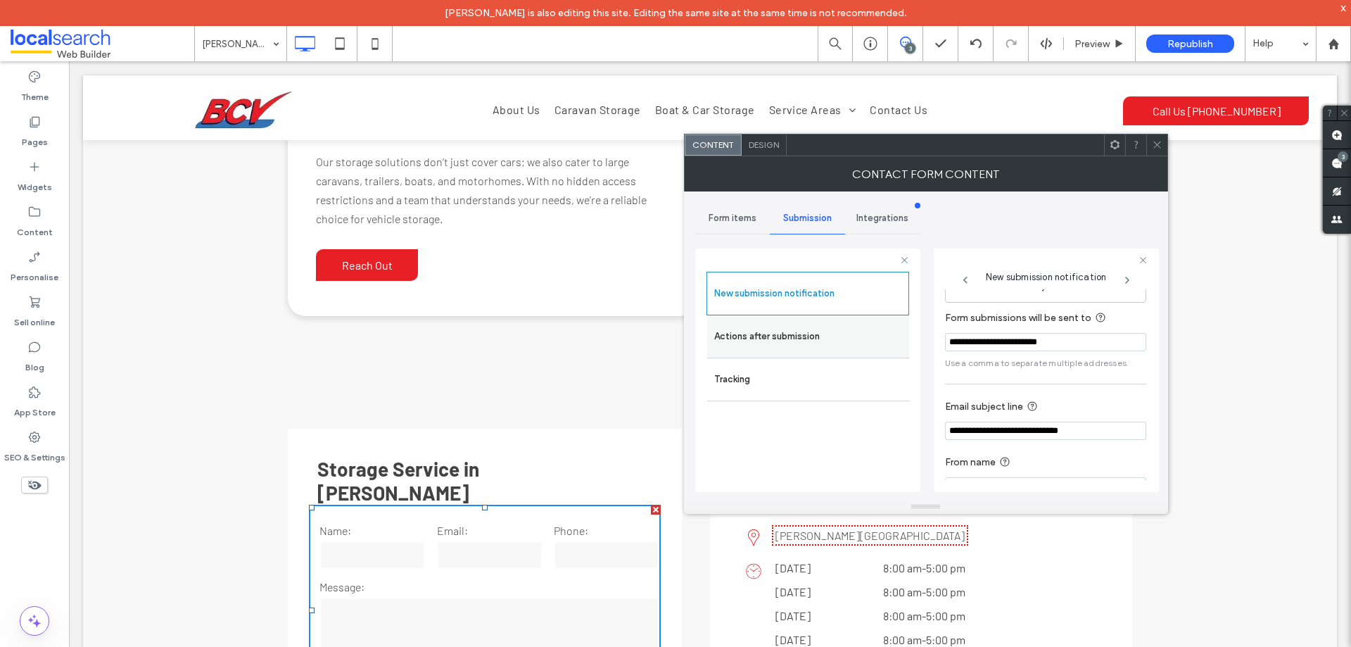
scroll to position [73, 0]
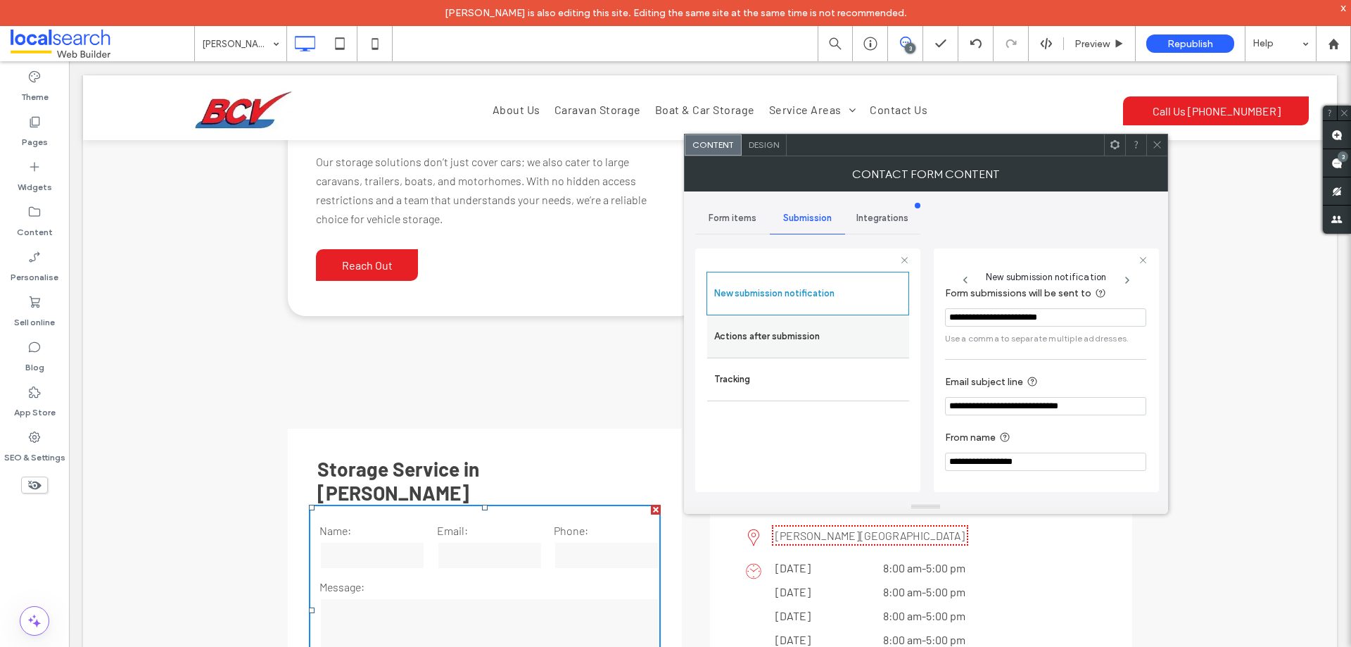
click at [804, 336] on label "Actions after submission" at bounding box center [808, 336] width 188 height 28
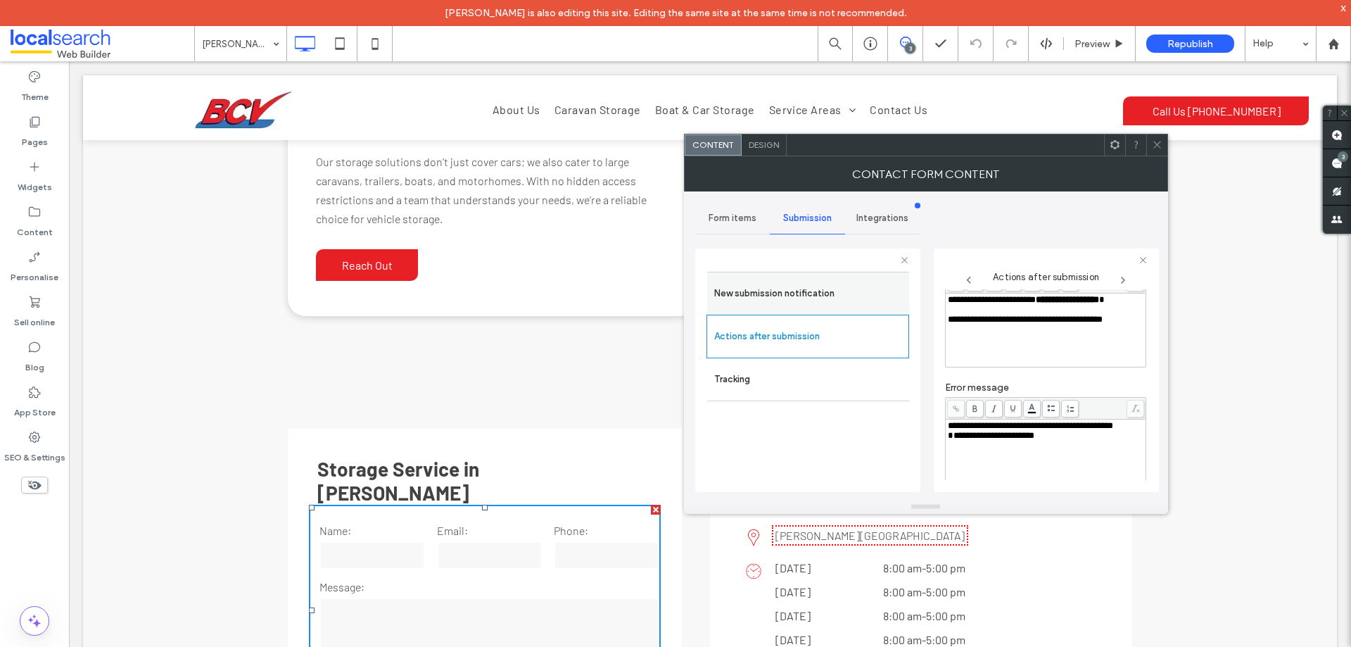
click at [848, 282] on label "New submission notification" at bounding box center [808, 293] width 188 height 28
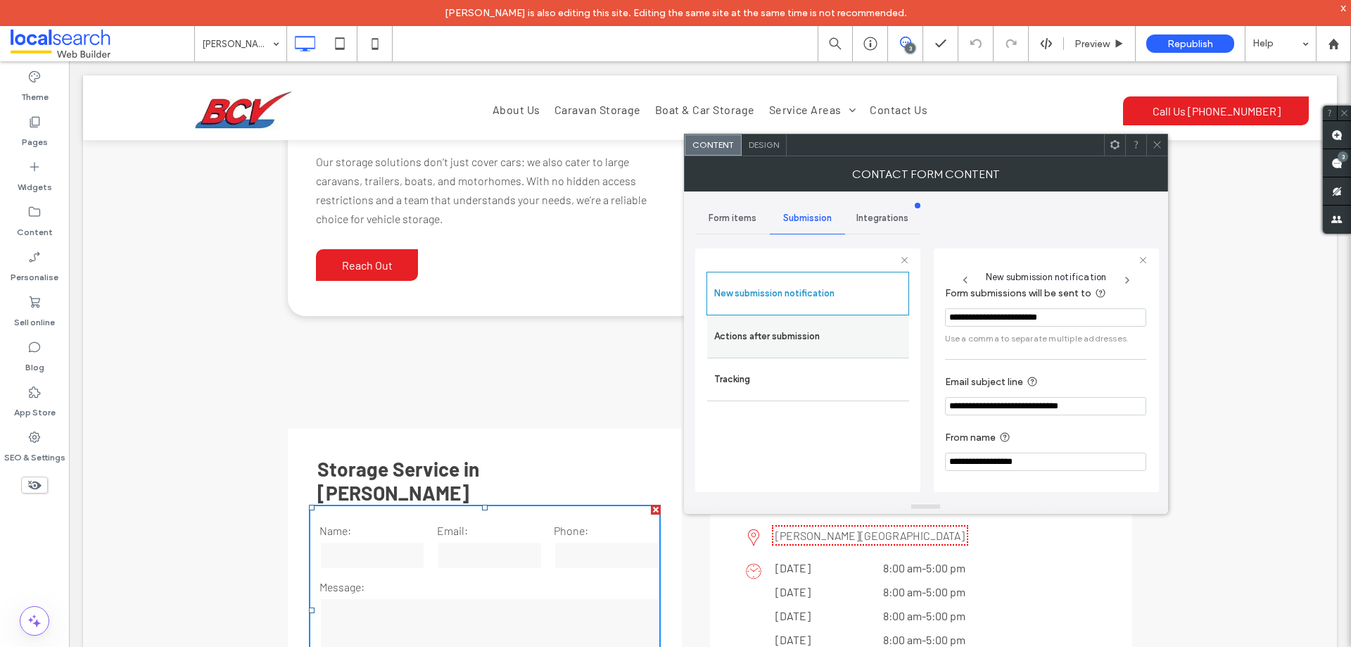
click at [837, 336] on label "Actions after submission" at bounding box center [808, 336] width 188 height 28
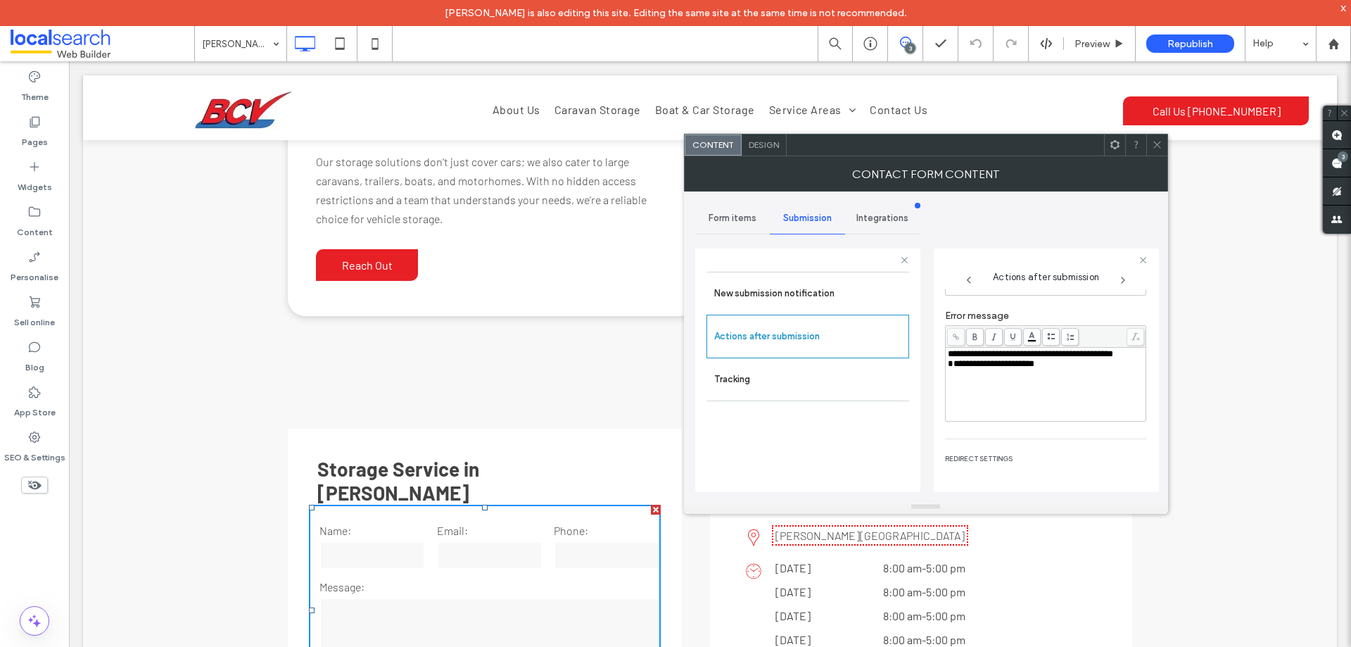
scroll to position [243, 0]
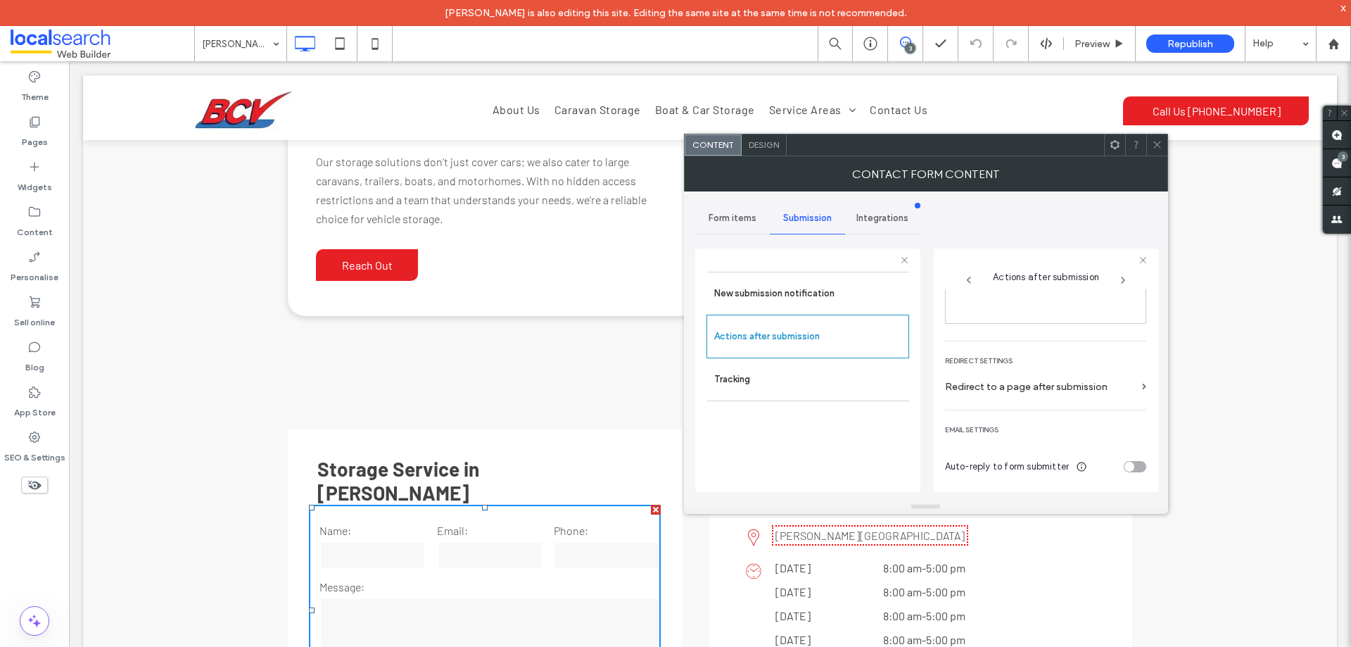
click at [771, 142] on span "Design" at bounding box center [764, 144] width 30 height 11
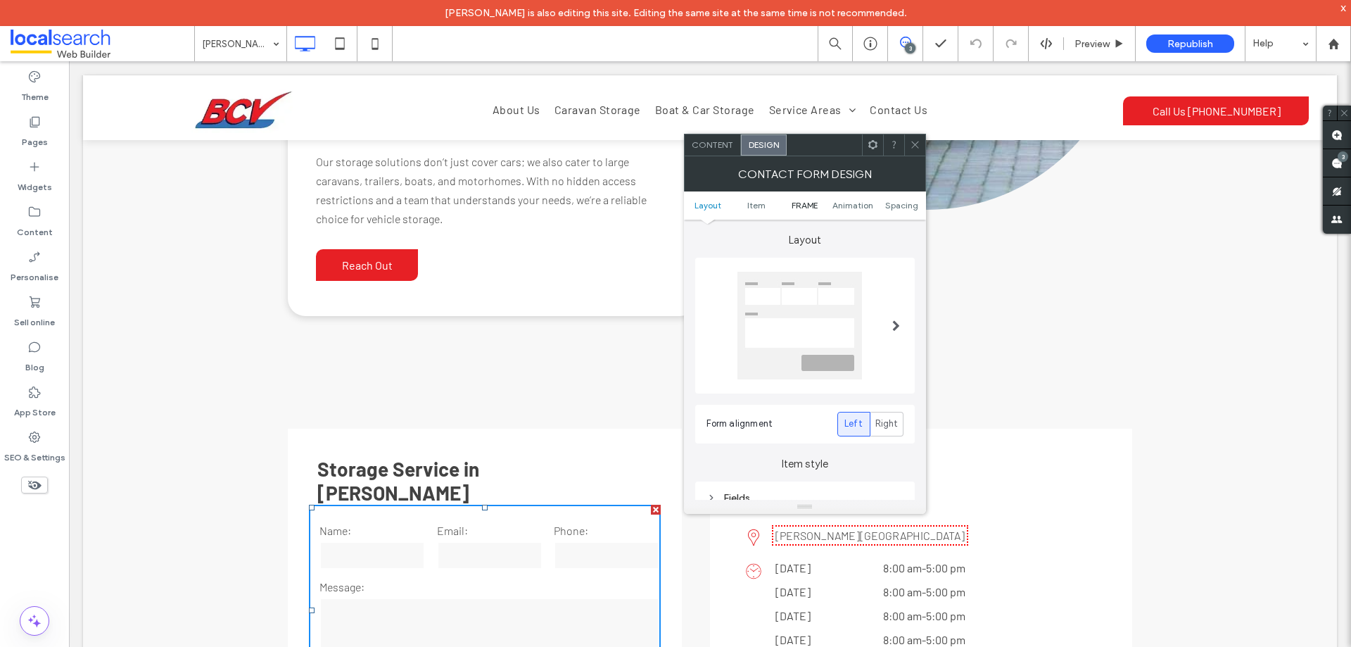
click at [802, 201] on span "FRAME" at bounding box center [805, 205] width 26 height 11
drag, startPoint x: 800, startPoint y: 321, endPoint x: 831, endPoint y: 316, distance: 31.4
click at [802, 320] on div "Submission Message" at bounding box center [805, 318] width 197 height 12
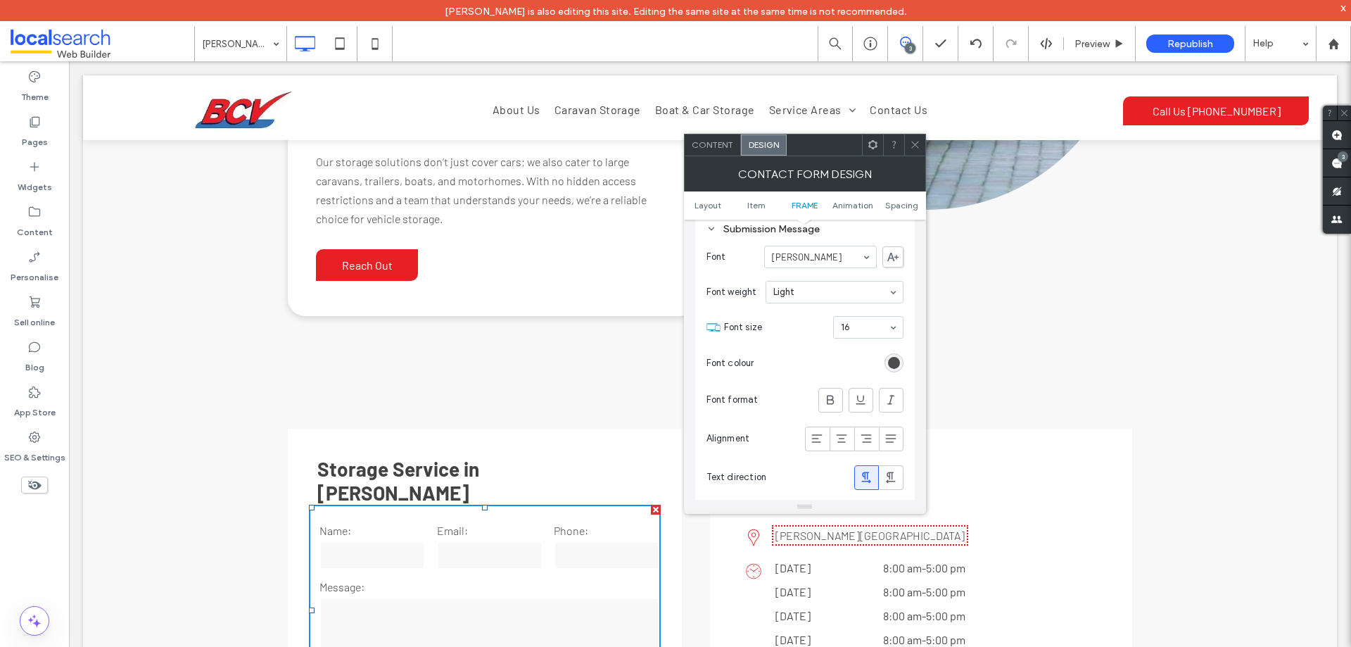
scroll to position [595, 0]
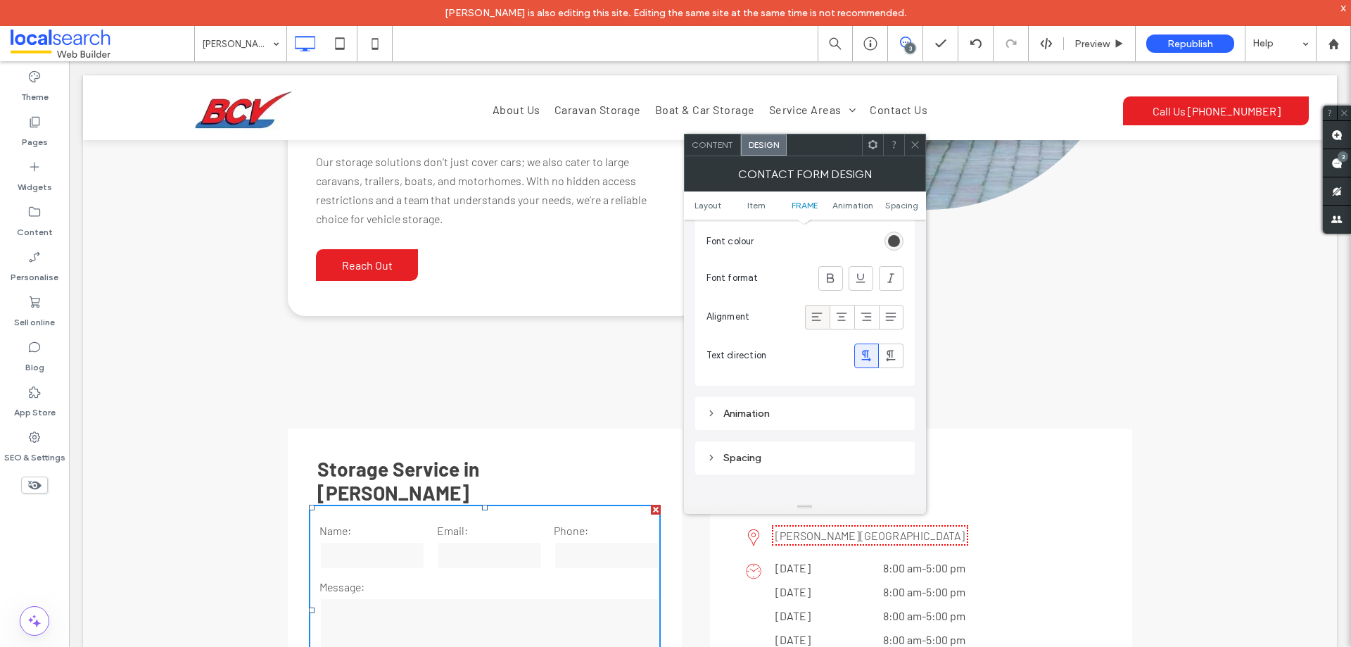
click at [818, 317] on use at bounding box center [817, 316] width 11 height 8
click at [752, 314] on div "Alignment" at bounding box center [805, 317] width 197 height 39
click at [814, 318] on icon at bounding box center [817, 317] width 14 height 14
drag, startPoint x: 920, startPoint y: 141, endPoint x: 863, endPoint y: 94, distance: 73.4
click at [920, 141] on icon at bounding box center [915, 144] width 11 height 11
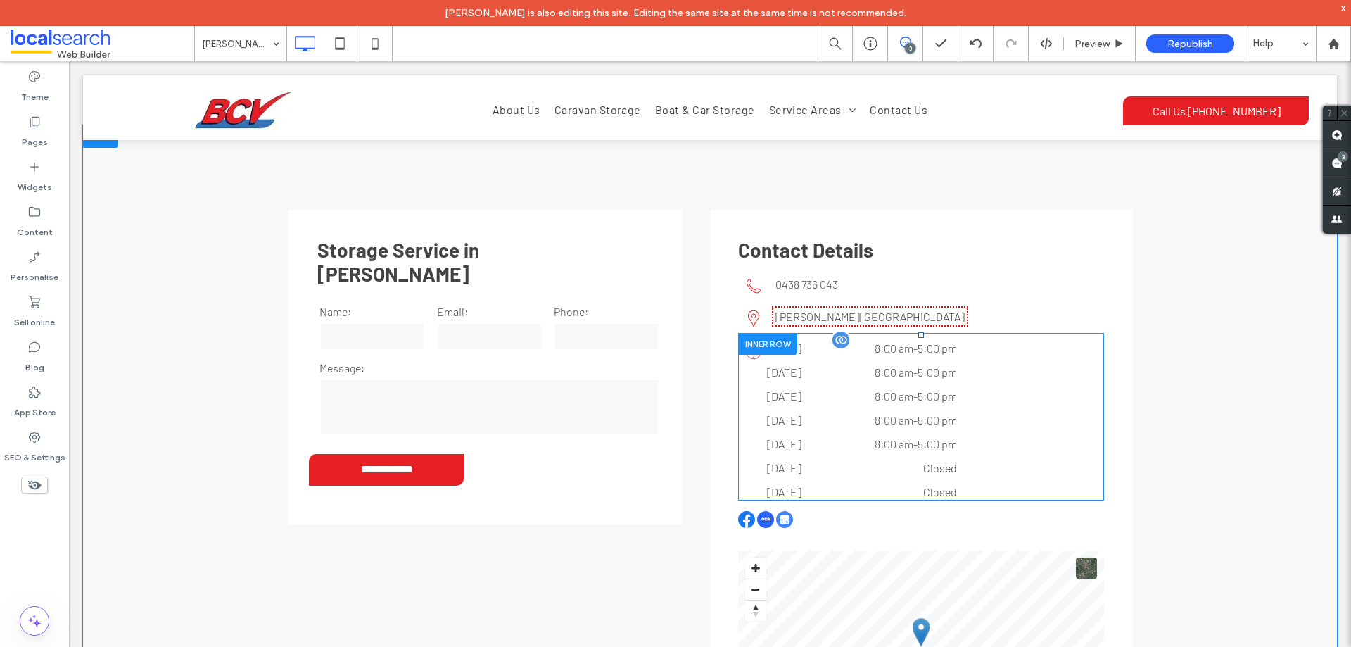
scroll to position [2533, 0]
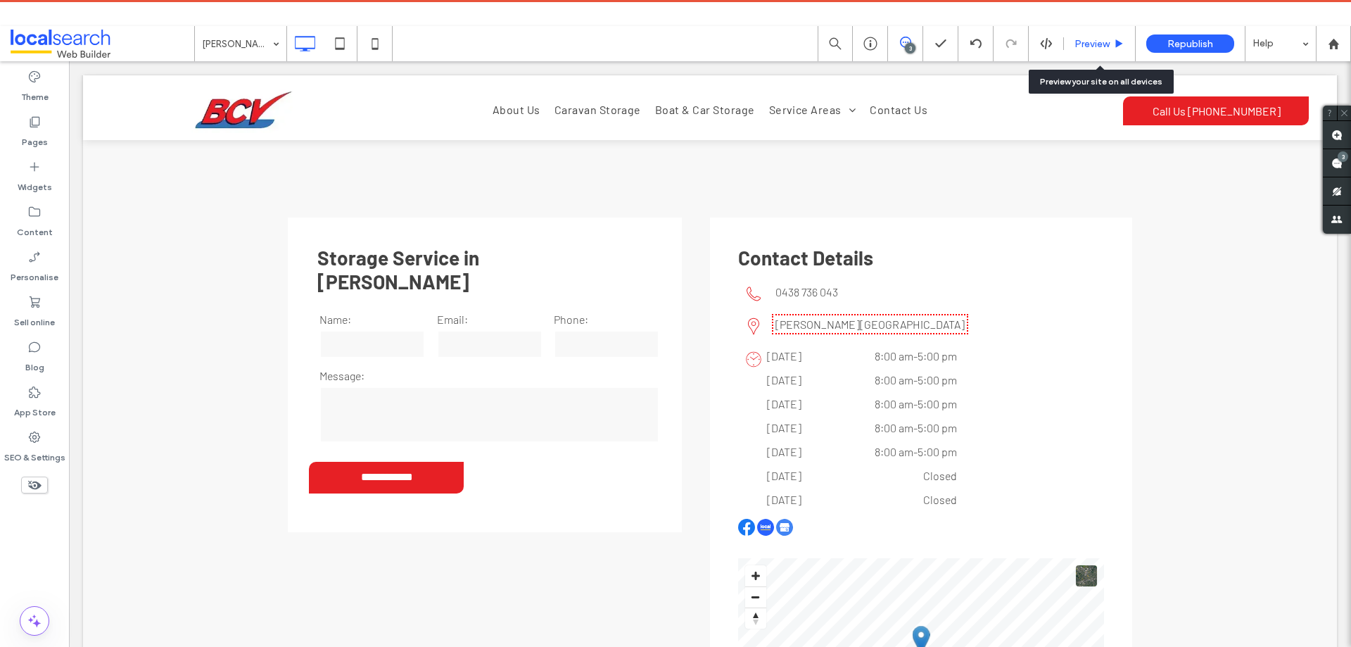
click at [1112, 36] on div "Preview" at bounding box center [1100, 43] width 72 height 35
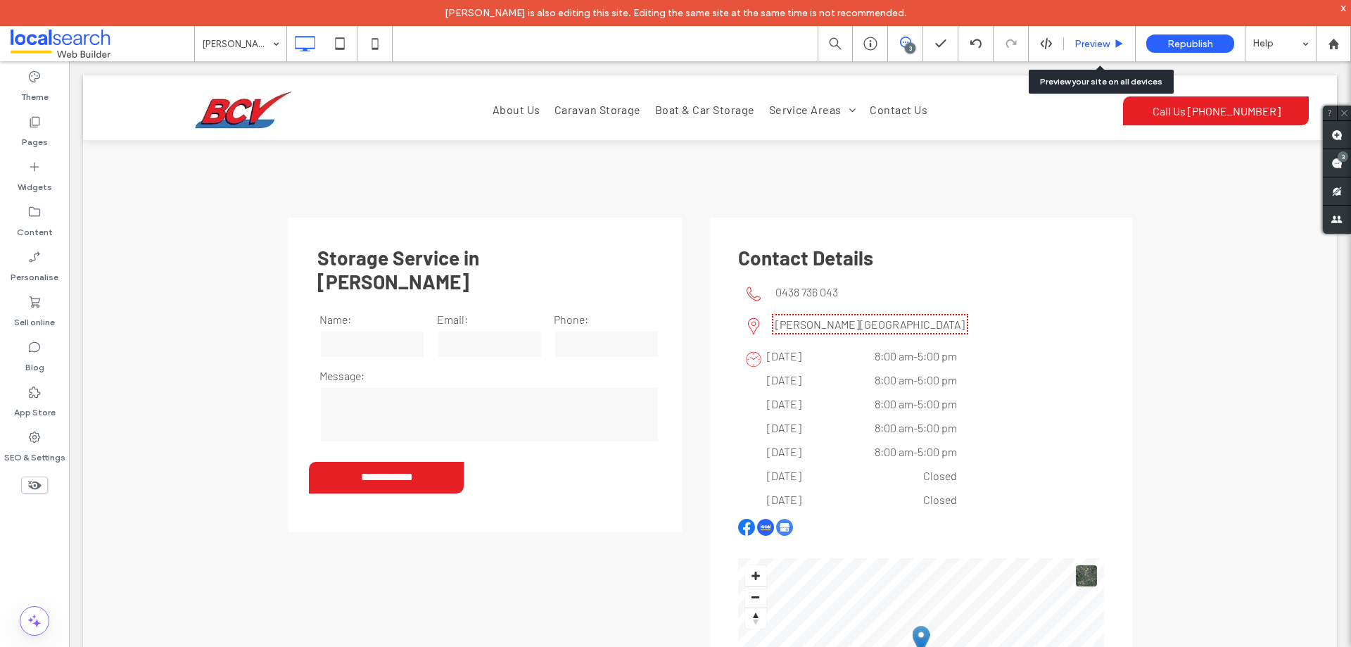
click at [1095, 39] on span "Preview" at bounding box center [1092, 44] width 35 height 12
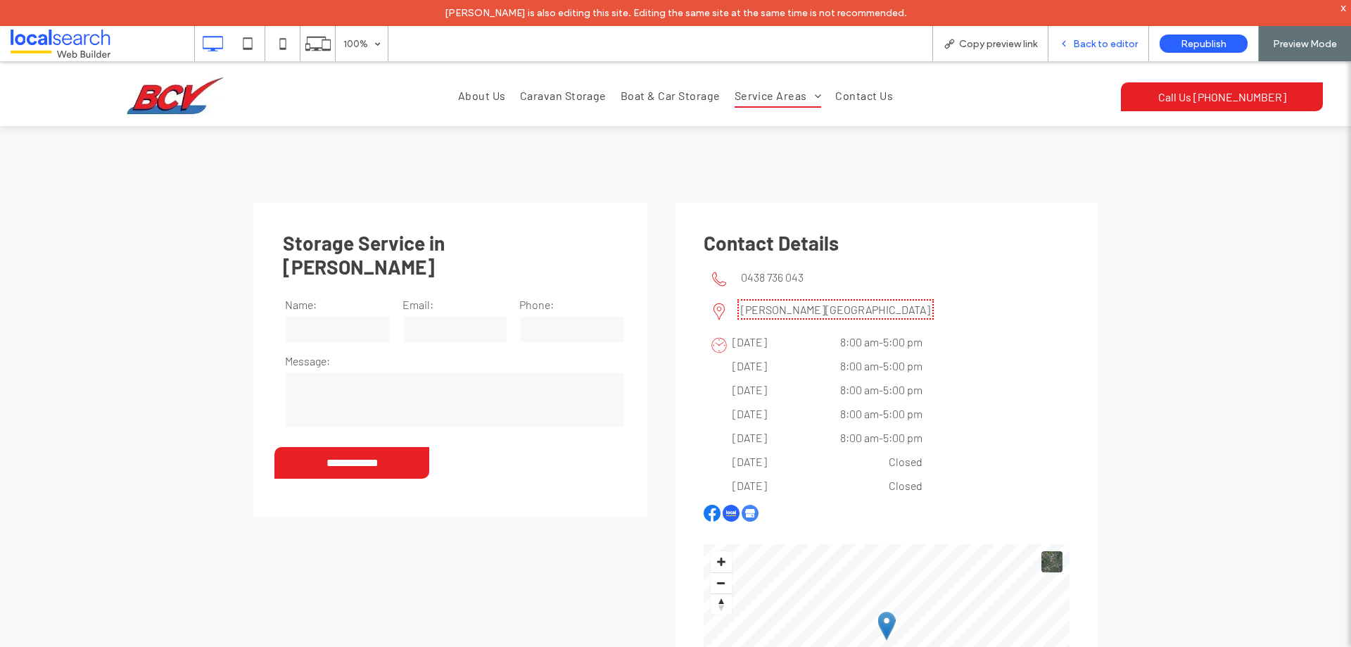
click at [1094, 39] on span "Back to editor" at bounding box center [1105, 44] width 65 height 12
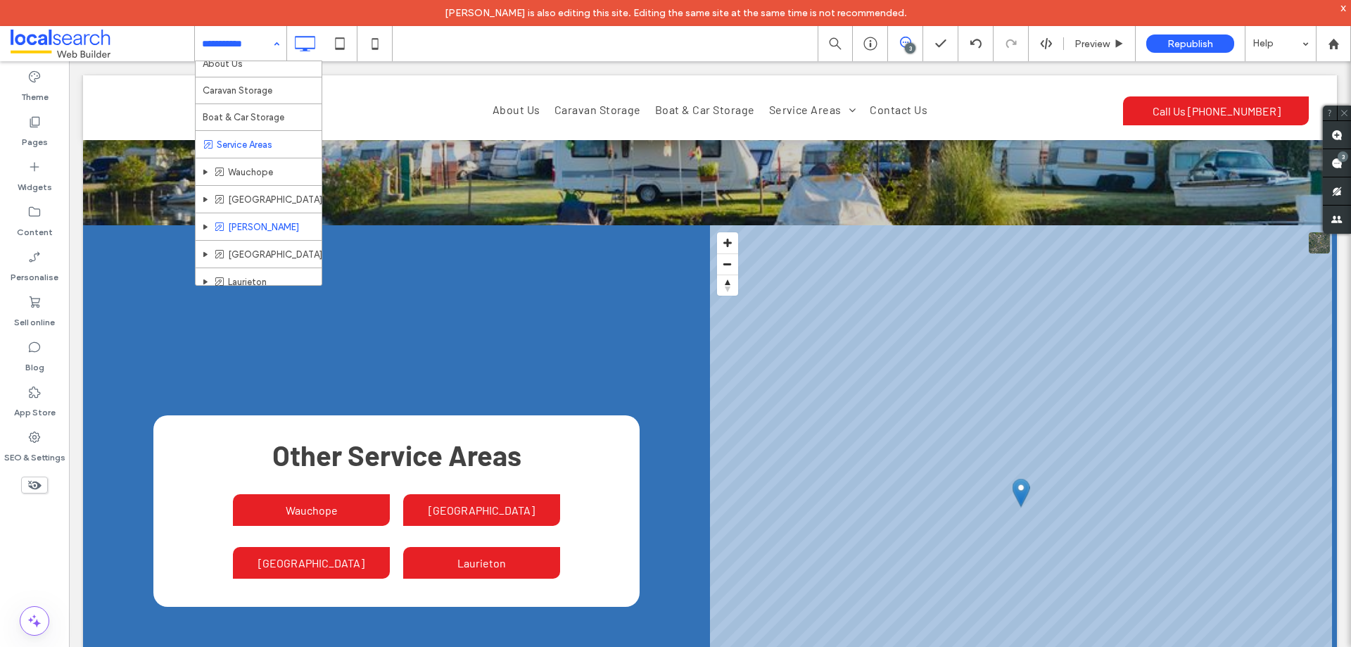
scroll to position [72, 0]
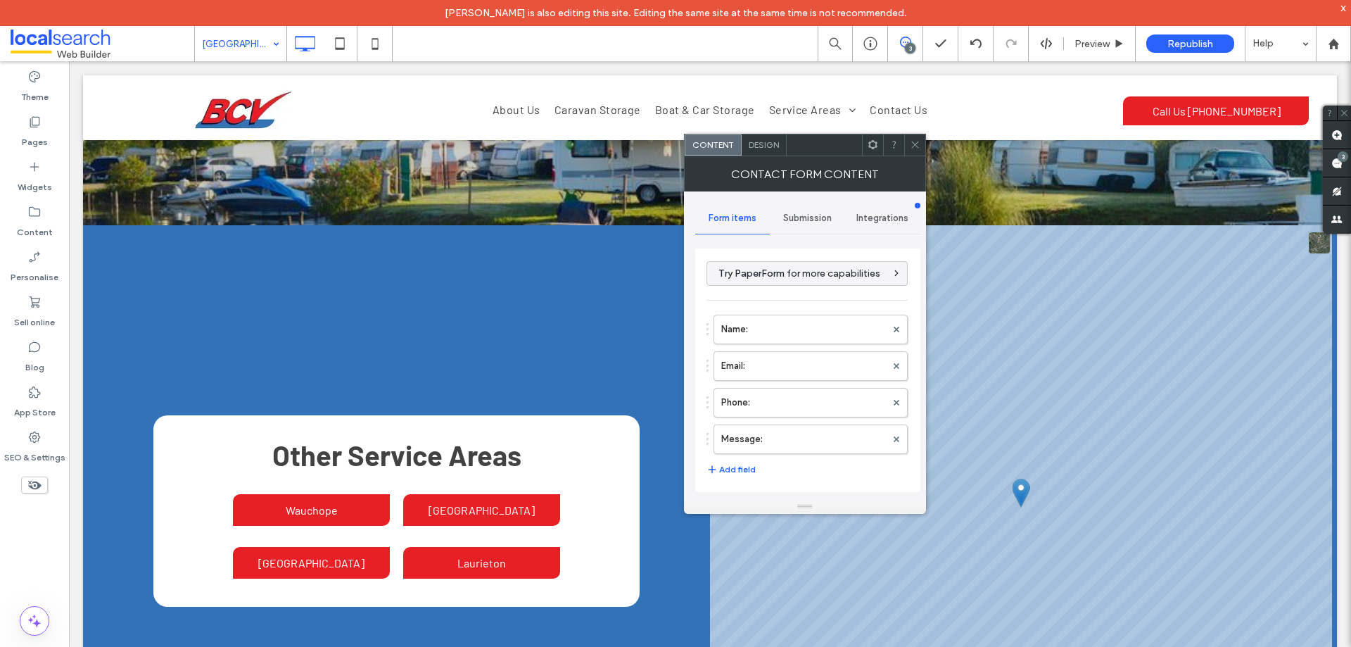
click at [775, 148] on span "Design" at bounding box center [764, 144] width 30 height 11
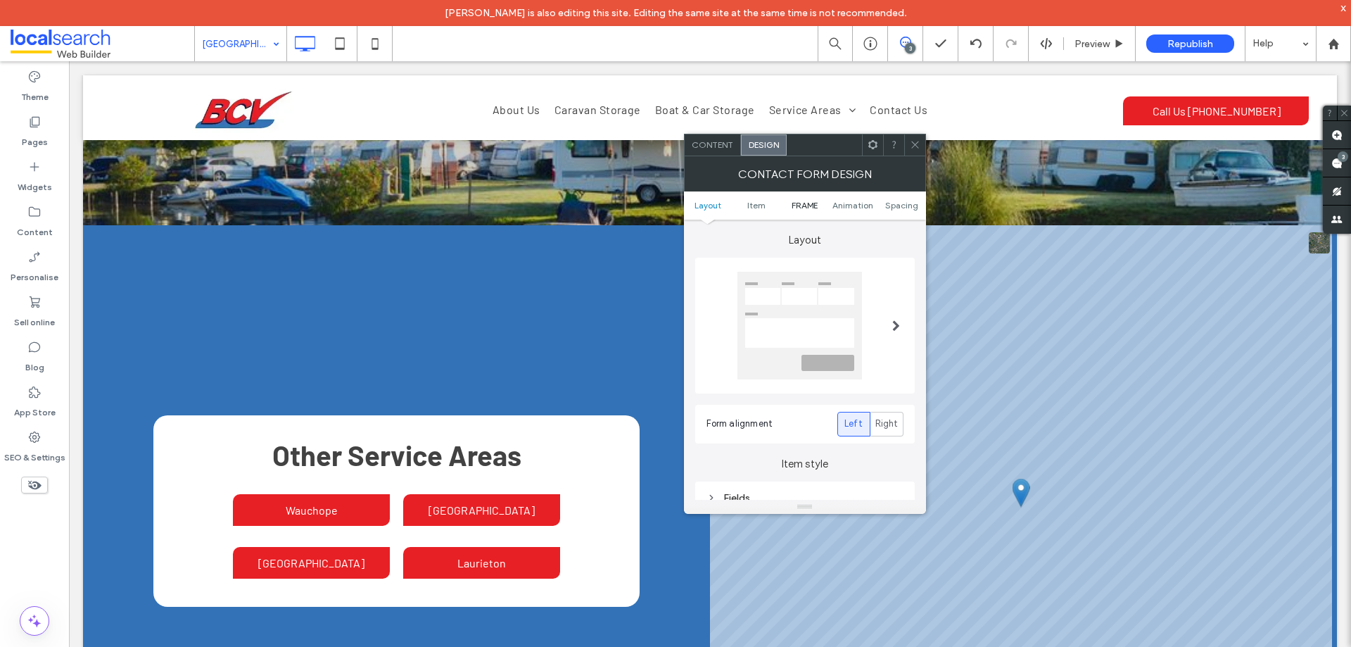
click at [813, 201] on span "FRAME" at bounding box center [805, 205] width 26 height 11
click at [804, 322] on div "Submission Message" at bounding box center [805, 318] width 197 height 12
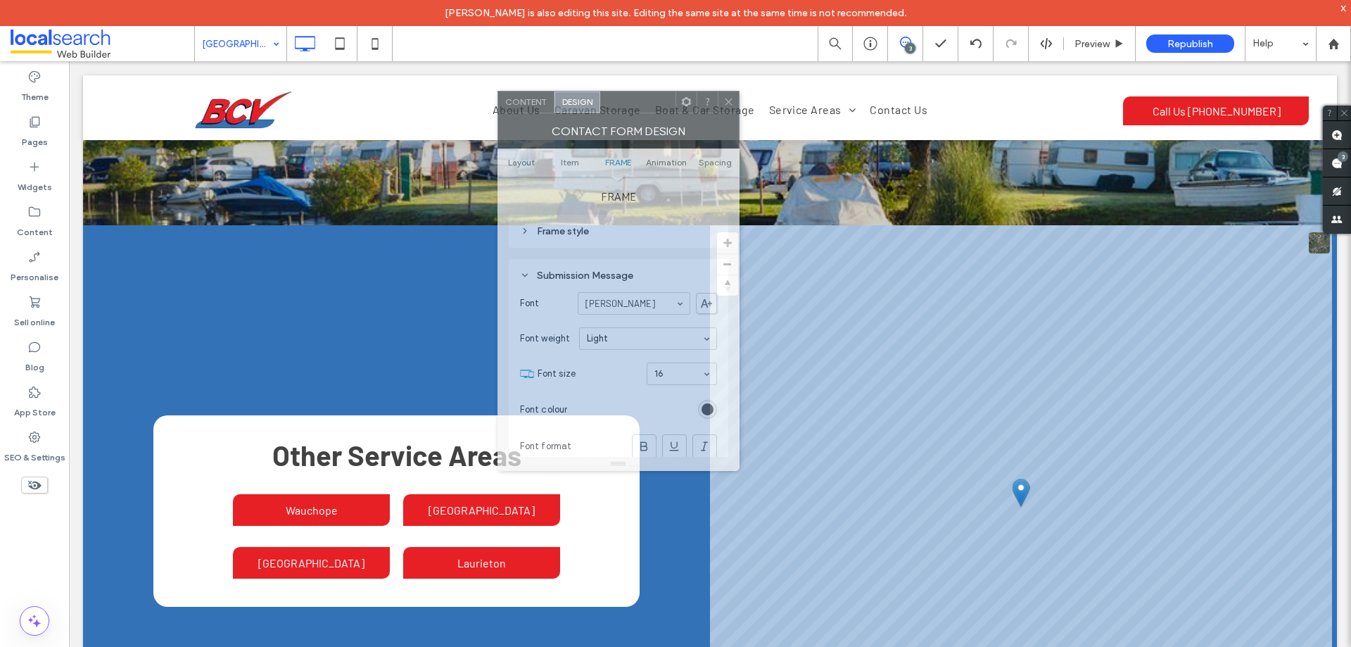
drag, startPoint x: 818, startPoint y: 155, endPoint x: 633, endPoint y: 151, distance: 185.1
click at [628, 110] on div at bounding box center [637, 101] width 75 height 21
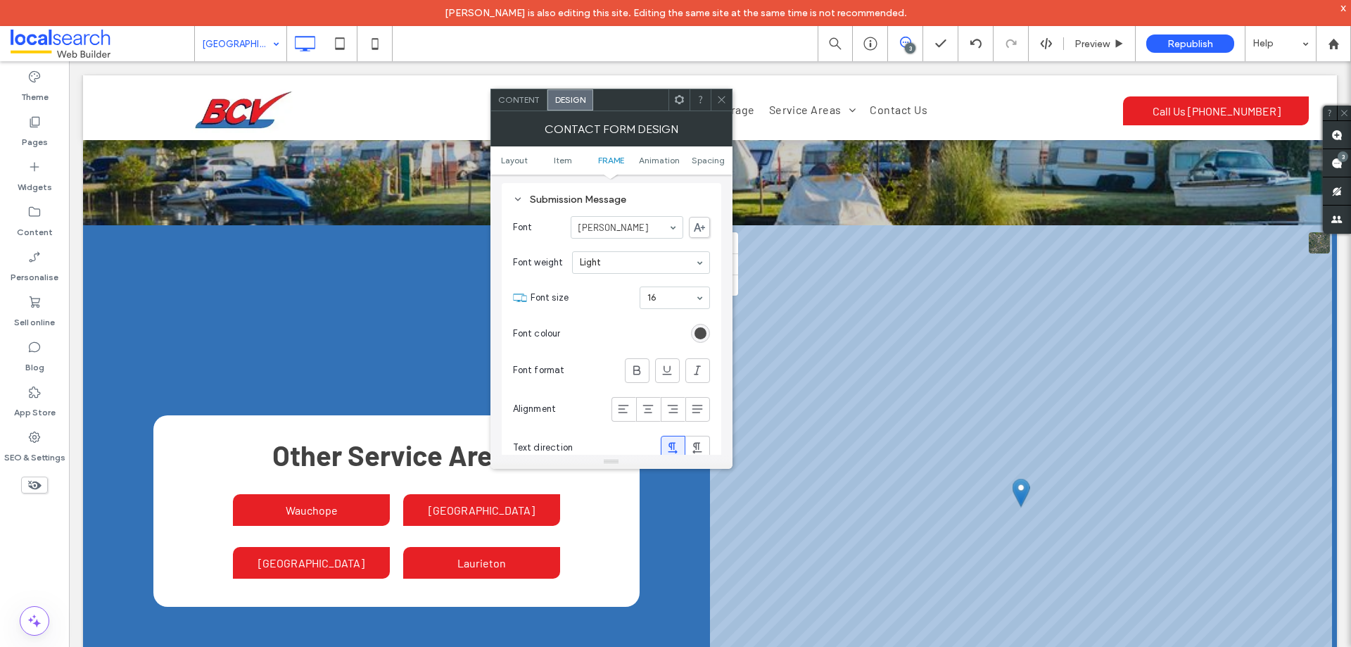
scroll to position [524, 0]
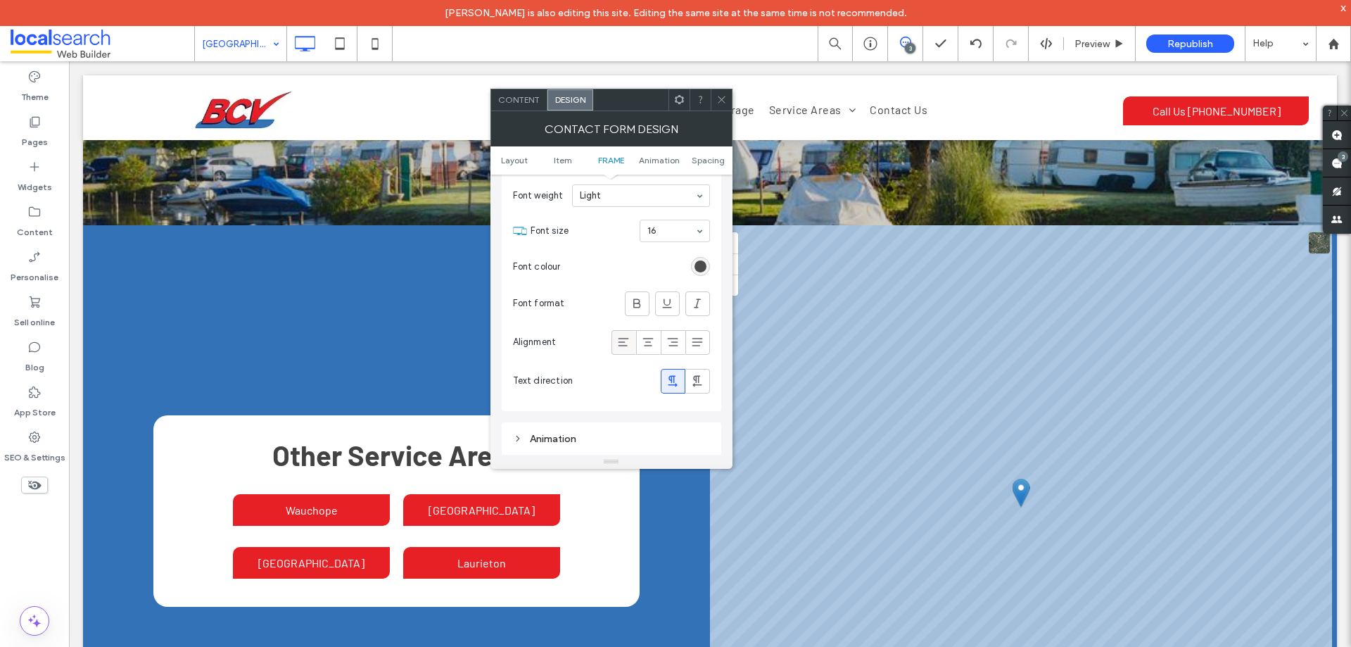
click at [628, 343] on icon at bounding box center [623, 342] width 14 height 14
click at [718, 102] on icon at bounding box center [721, 99] width 11 height 11
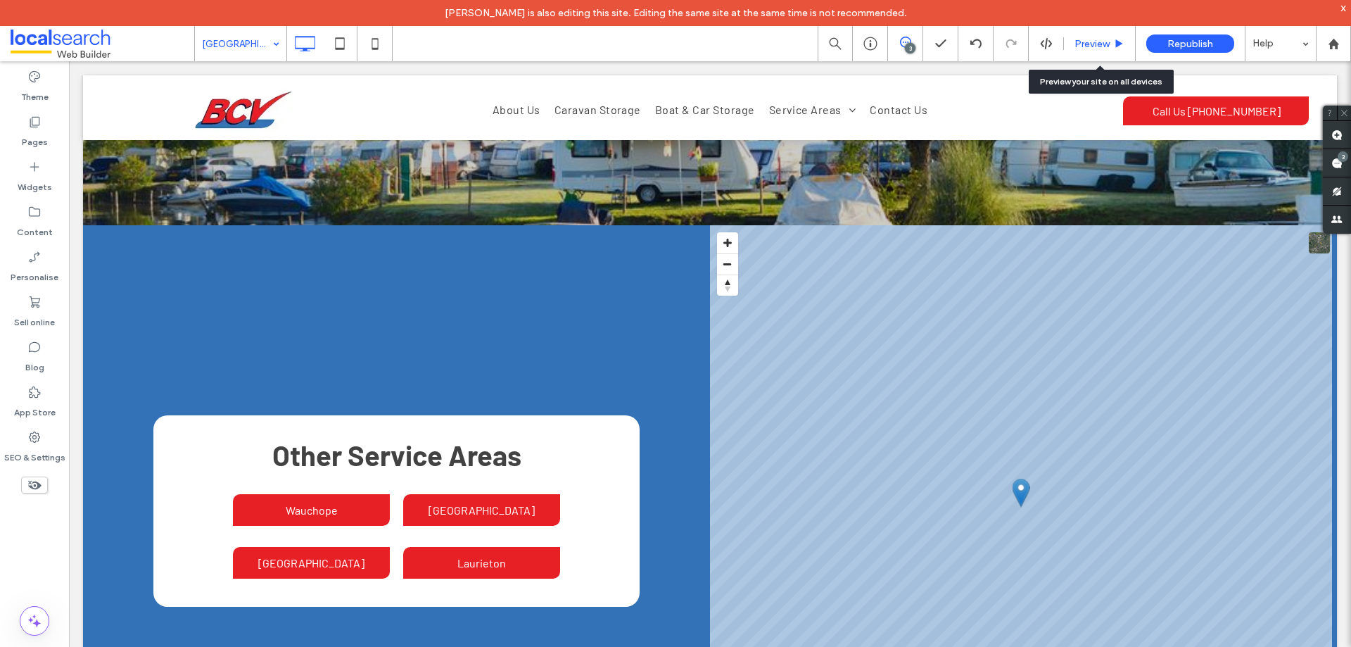
click at [1106, 33] on div "Preview" at bounding box center [1100, 43] width 72 height 35
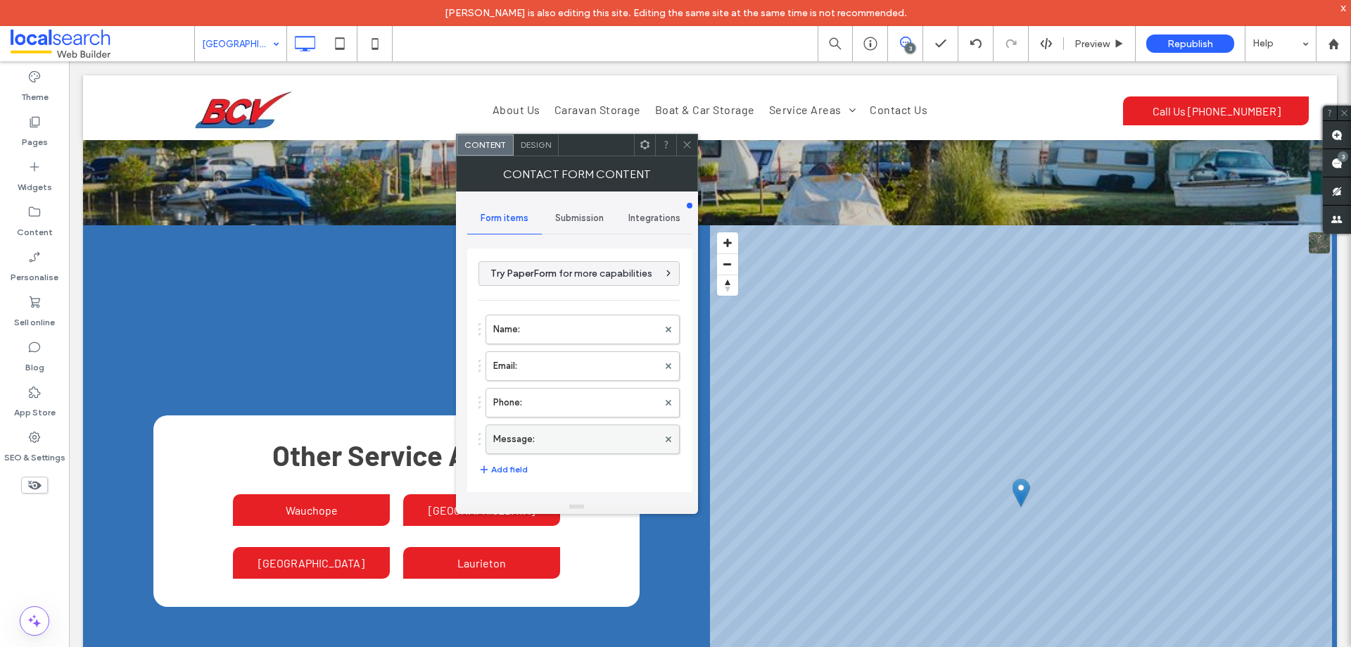
click at [586, 439] on label "Message:" at bounding box center [575, 439] width 165 height 28
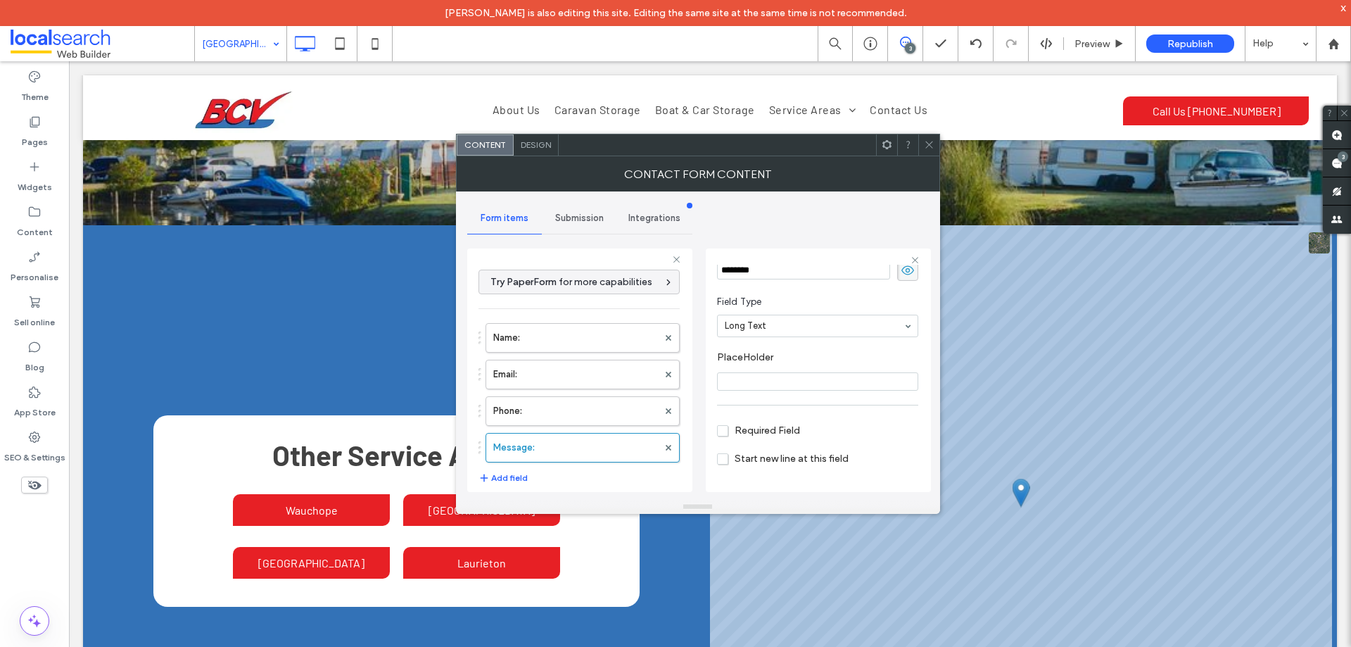
scroll to position [99, 0]
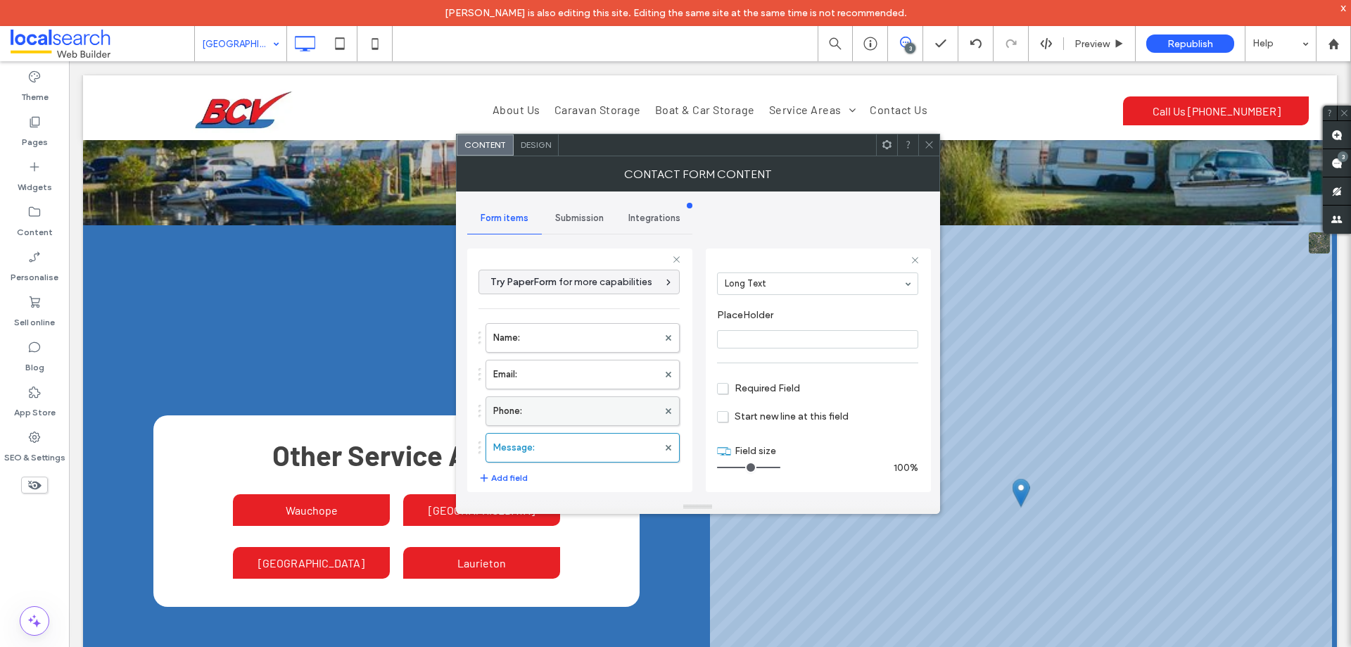
click at [578, 410] on label "Phone:" at bounding box center [575, 411] width 165 height 28
click at [582, 372] on label "Email:" at bounding box center [575, 374] width 165 height 28
click at [579, 343] on label "Name:" at bounding box center [575, 338] width 165 height 28
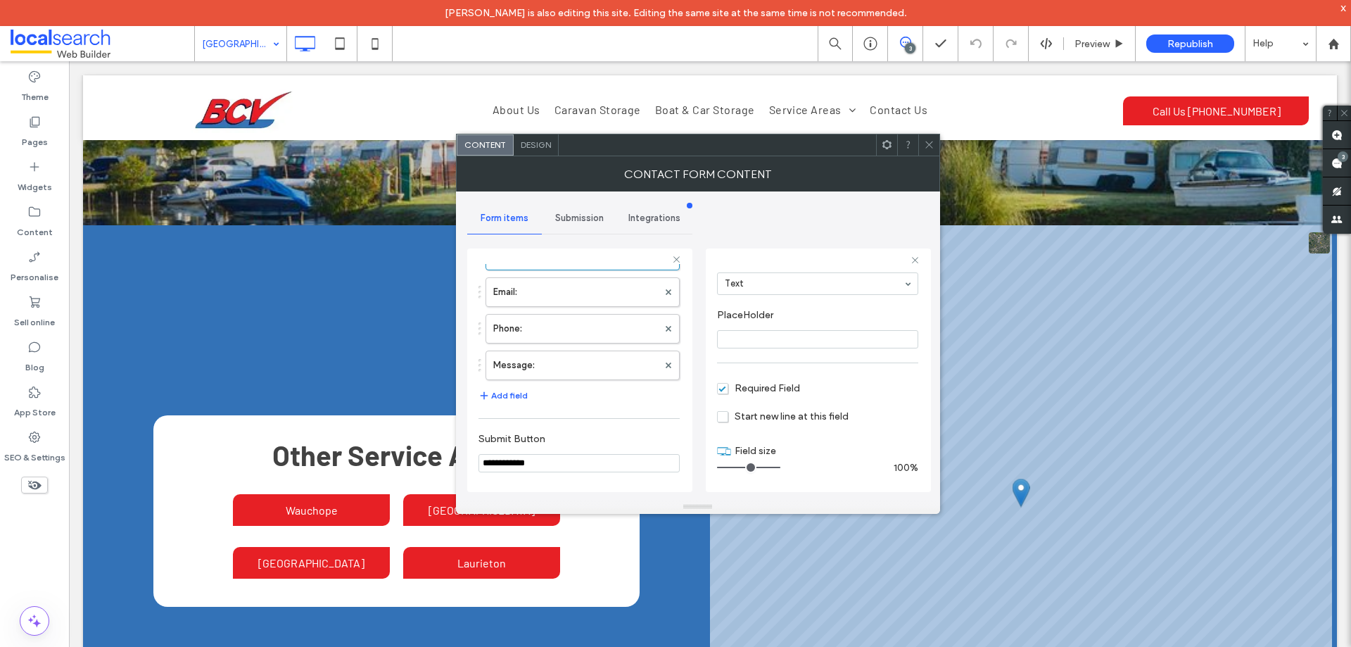
scroll to position [293, 0]
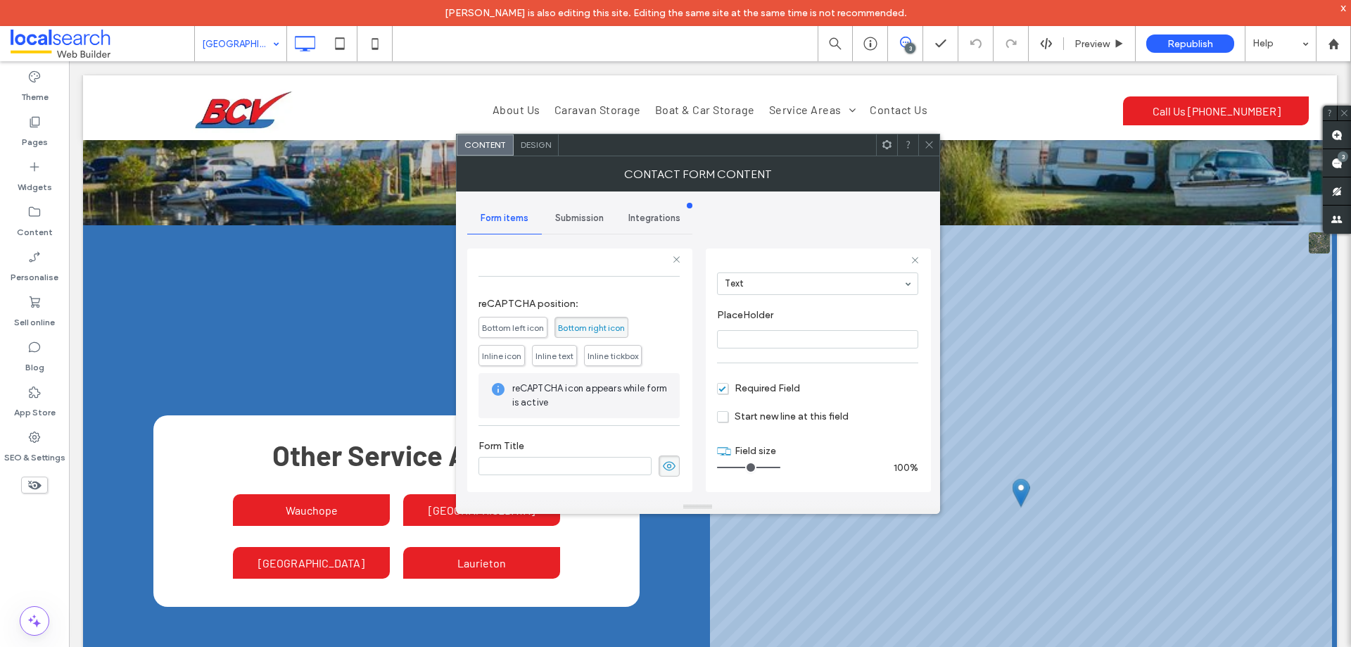
click at [585, 213] on span "Submission" at bounding box center [579, 218] width 49 height 11
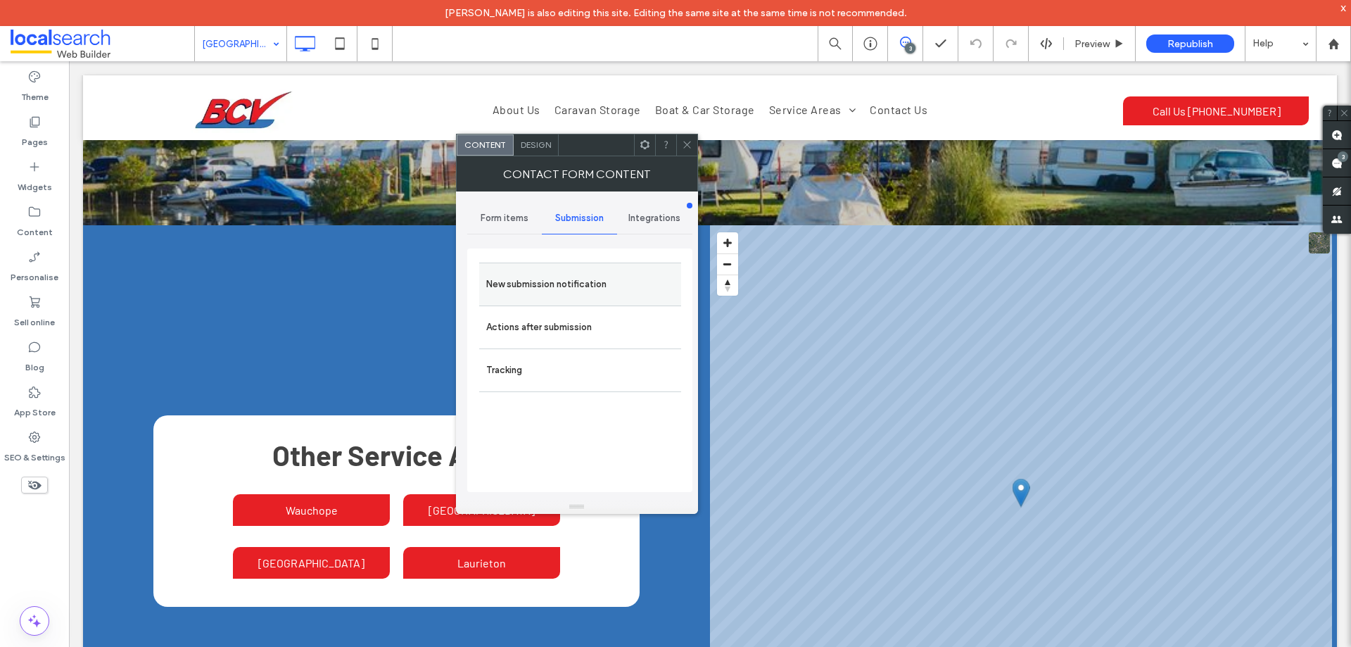
click at [605, 268] on div "New submission notification" at bounding box center [580, 283] width 202 height 43
click at [597, 281] on label "New submission notification" at bounding box center [580, 284] width 188 height 28
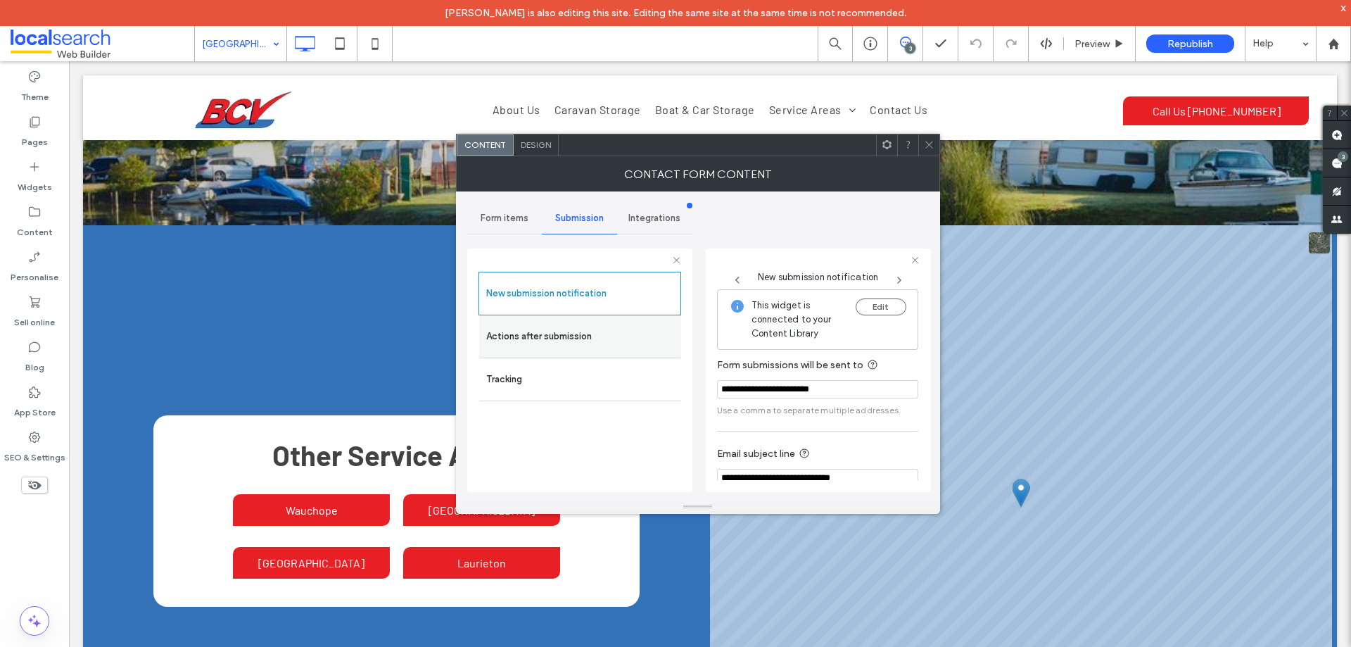
scroll to position [73, 0]
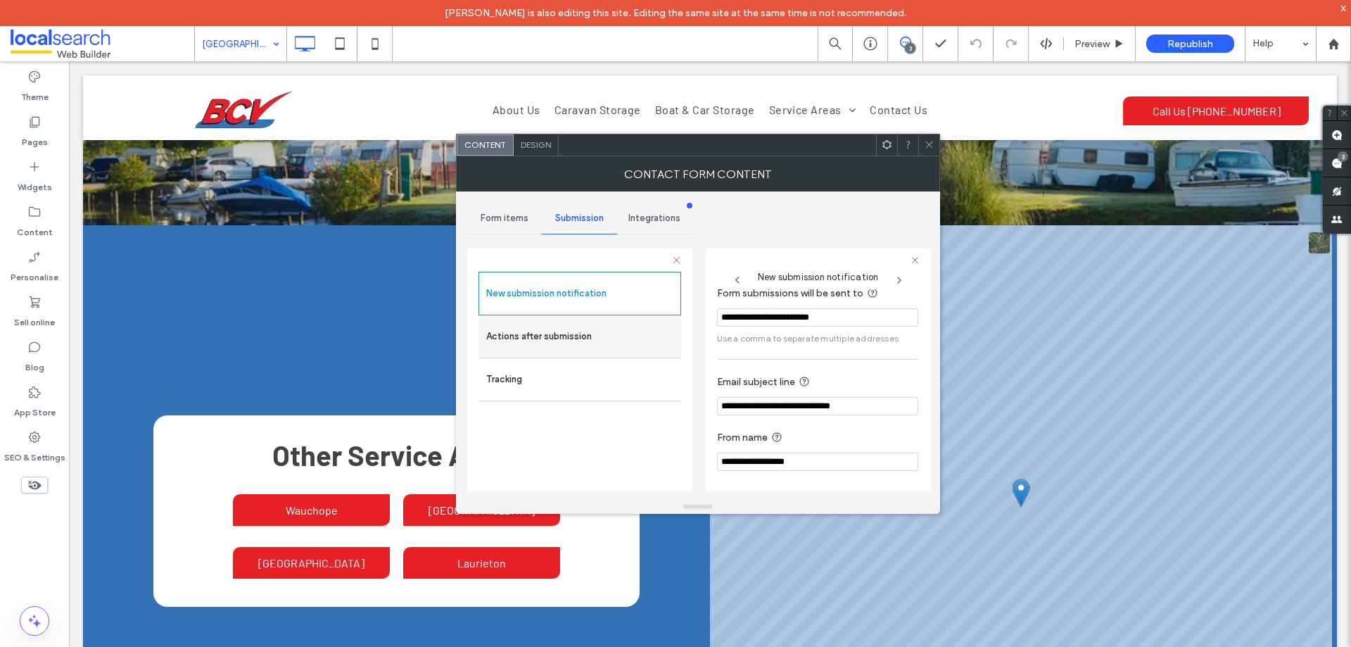
click at [606, 343] on label "Actions after submission" at bounding box center [580, 336] width 188 height 28
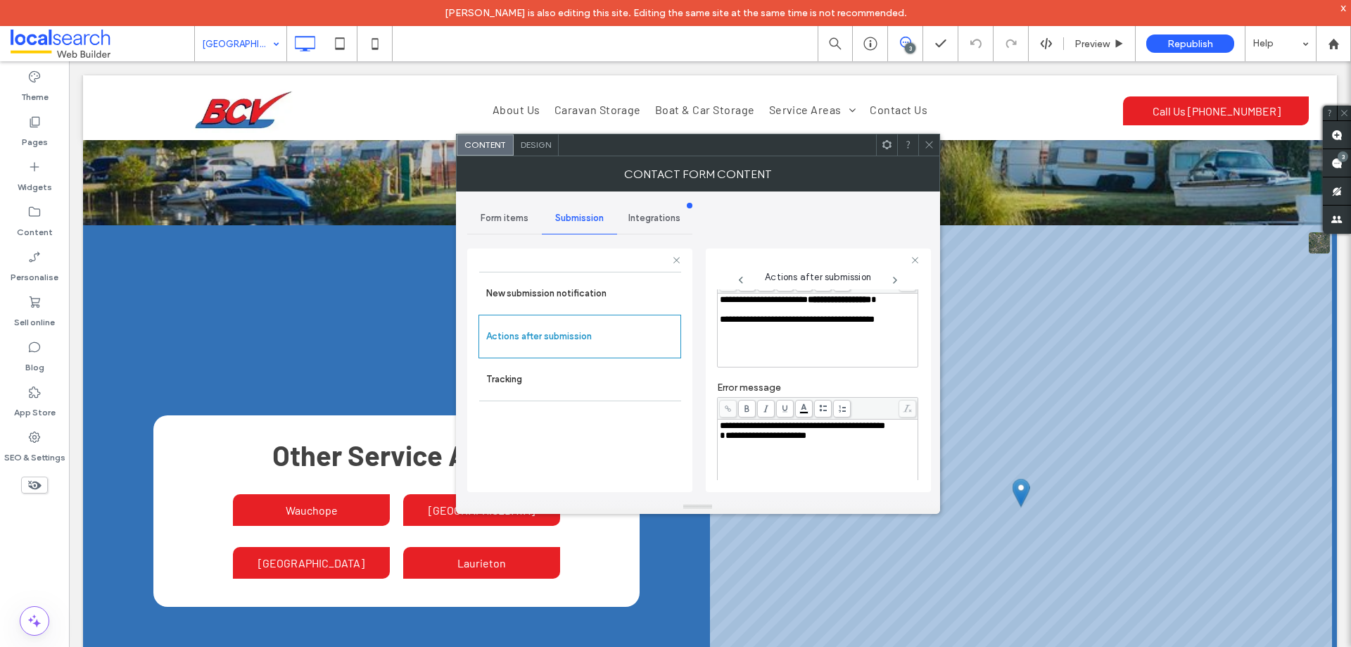
scroll to position [243, 0]
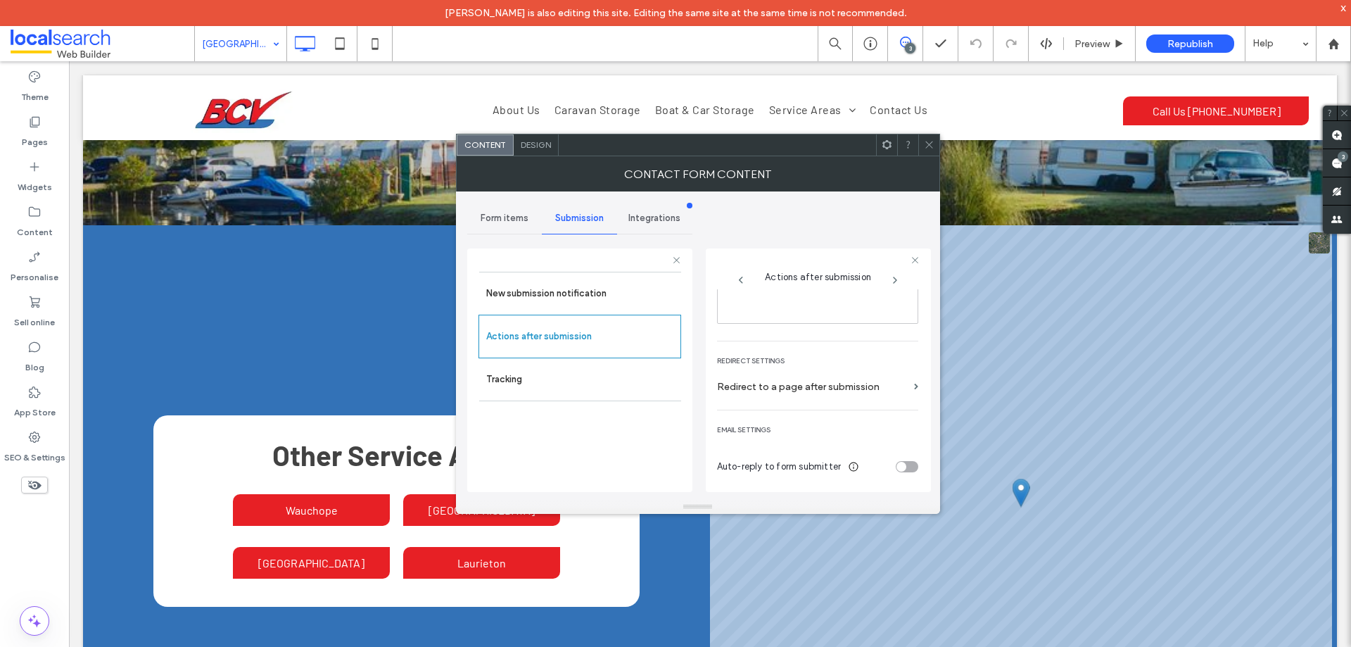
click at [538, 144] on span "Design" at bounding box center [536, 144] width 30 height 11
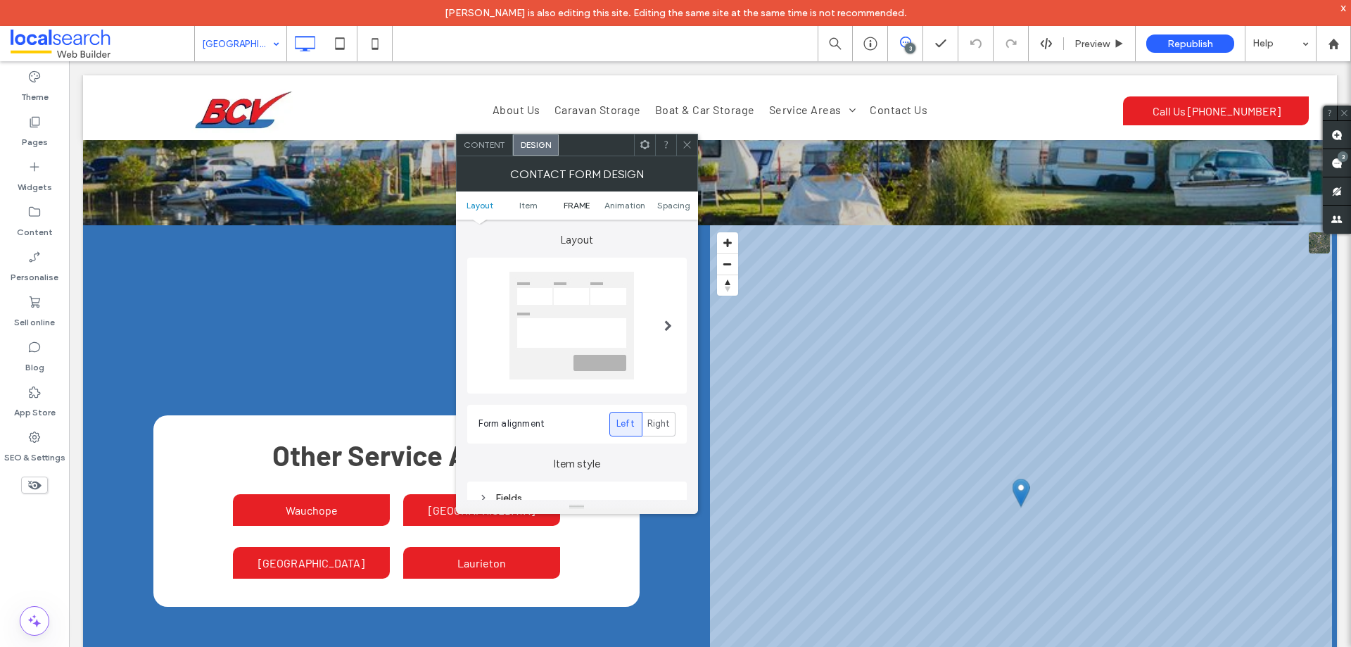
click at [578, 203] on span "FRAME" at bounding box center [577, 205] width 26 height 11
click at [576, 310] on div "Submission Message" at bounding box center [577, 318] width 197 height 19
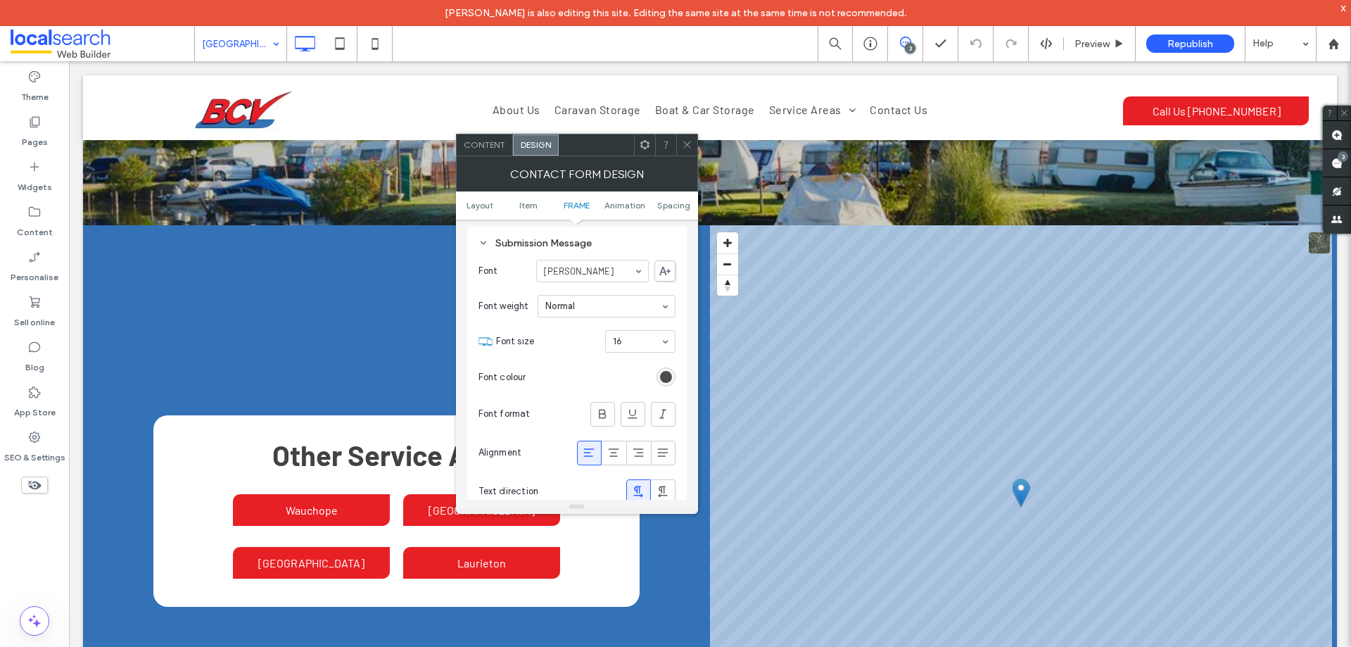
scroll to position [595, 0]
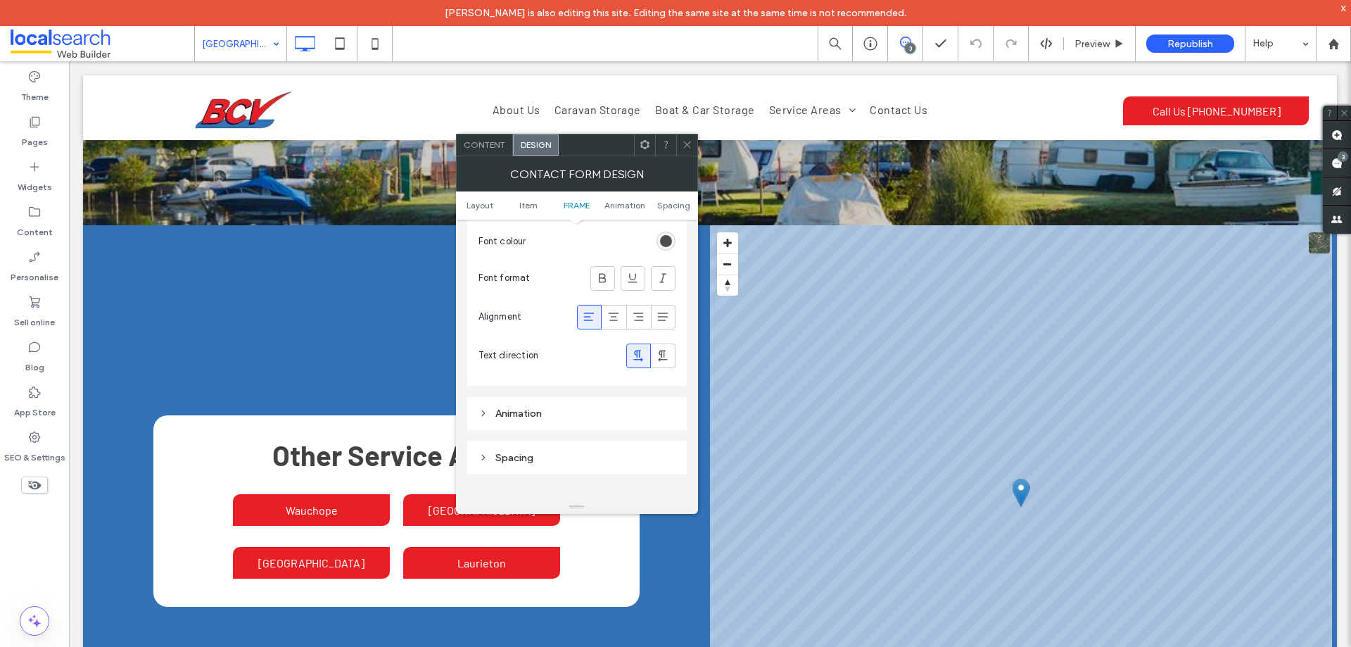
drag, startPoint x: 595, startPoint y: 318, endPoint x: 673, endPoint y: 195, distance: 146.2
click at [595, 317] on icon at bounding box center [589, 317] width 14 height 14
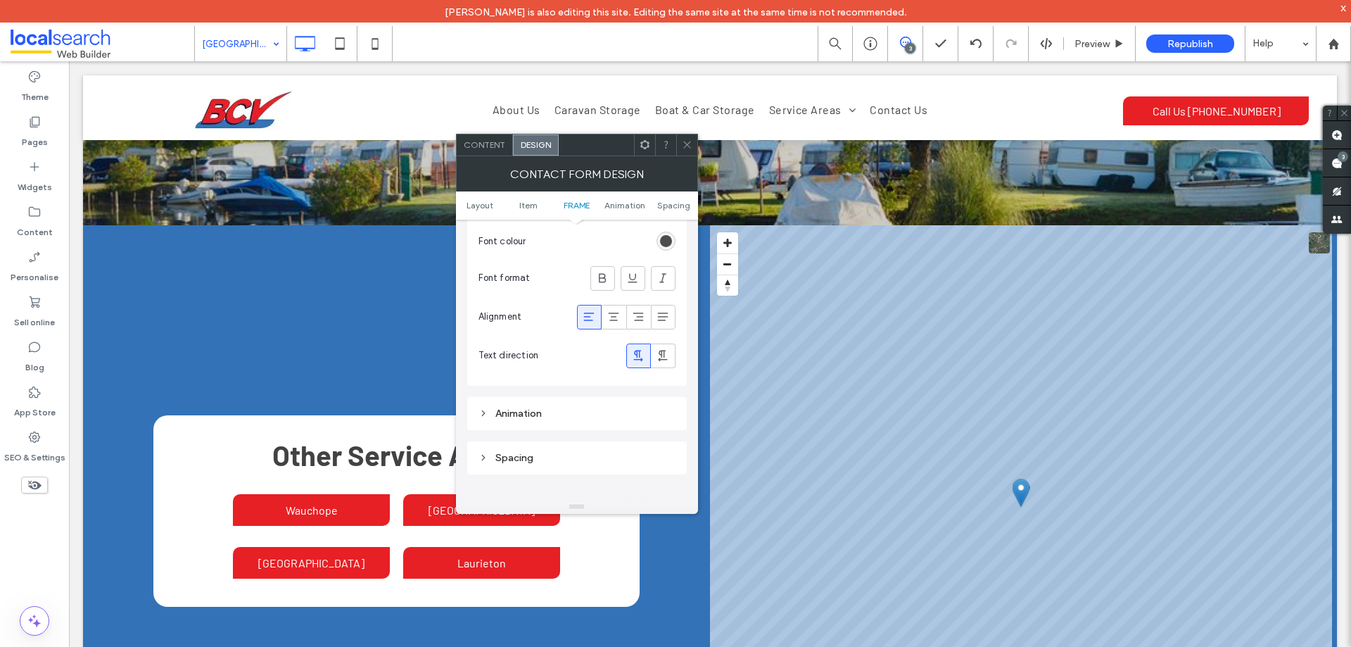
click at [693, 145] on div at bounding box center [686, 144] width 21 height 21
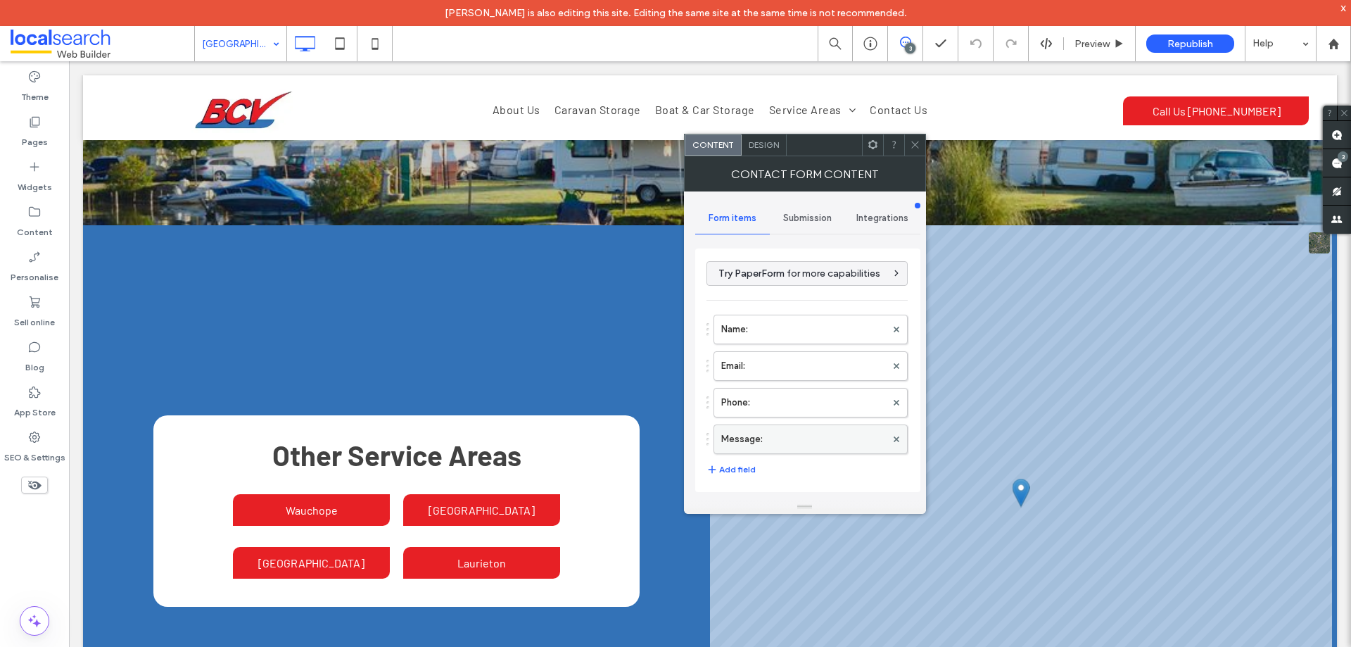
click at [790, 445] on label "Message:" at bounding box center [803, 439] width 165 height 28
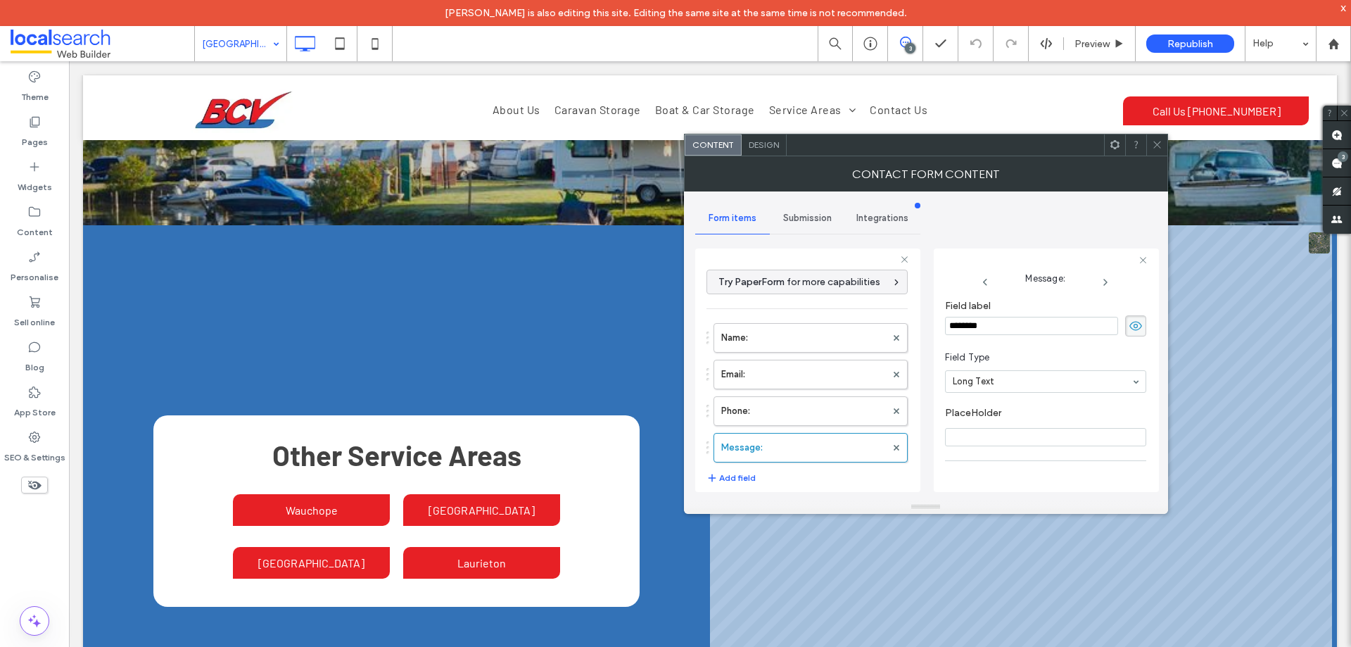
scroll to position [99, 0]
click at [799, 412] on label "Phone:" at bounding box center [803, 411] width 165 height 28
type input "*"
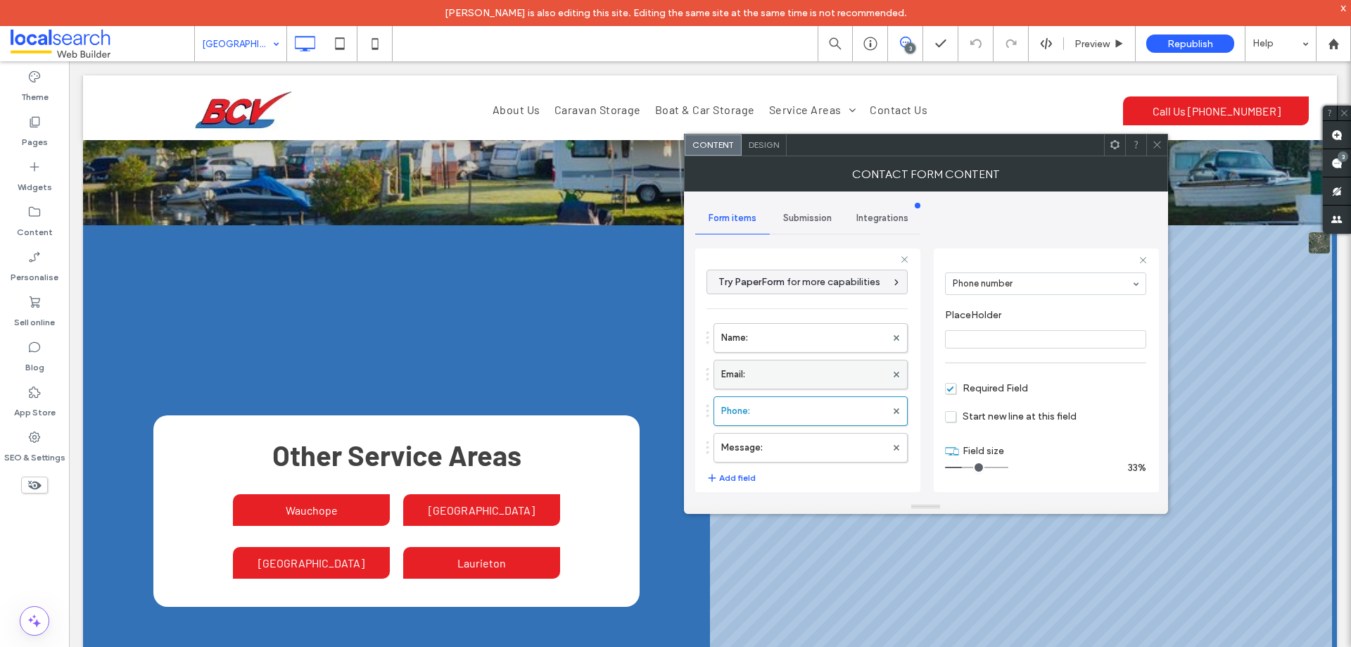
click at [786, 370] on label "Email:" at bounding box center [803, 374] width 165 height 28
click at [794, 341] on label "Name:" at bounding box center [803, 338] width 165 height 28
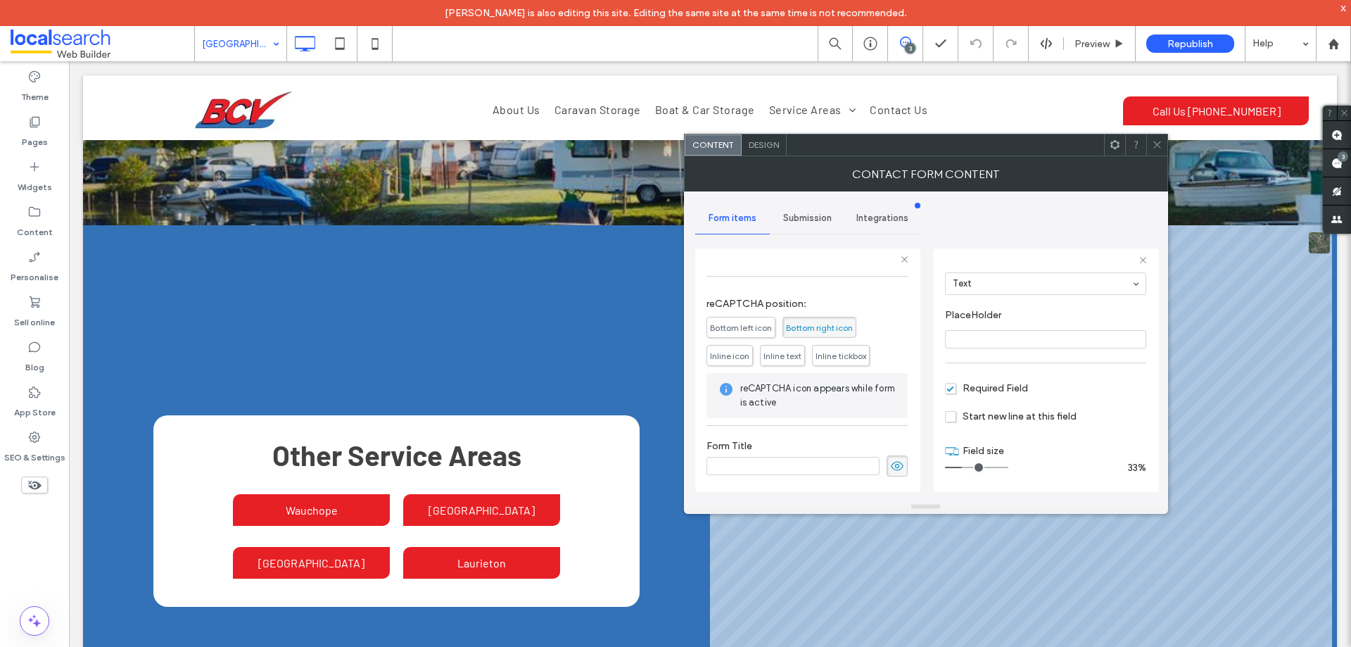
click at [816, 217] on span "Submission" at bounding box center [807, 218] width 49 height 11
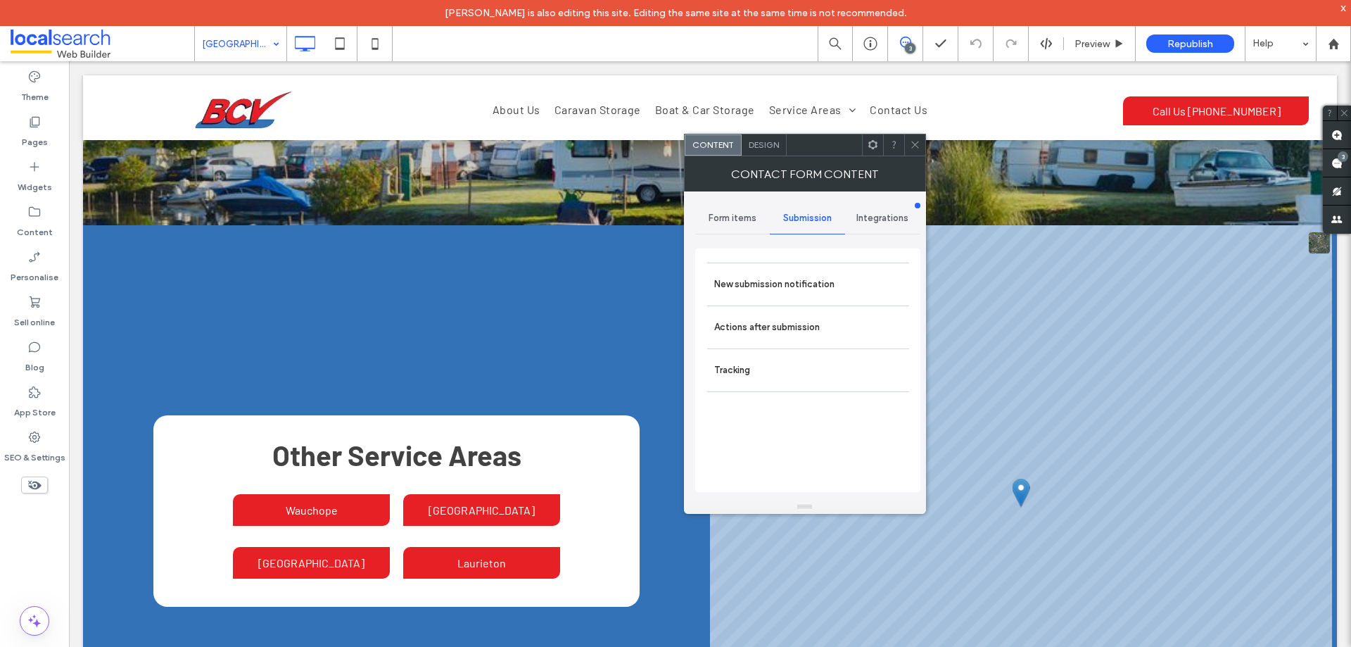
click at [830, 286] on label "New submission notification" at bounding box center [808, 284] width 188 height 28
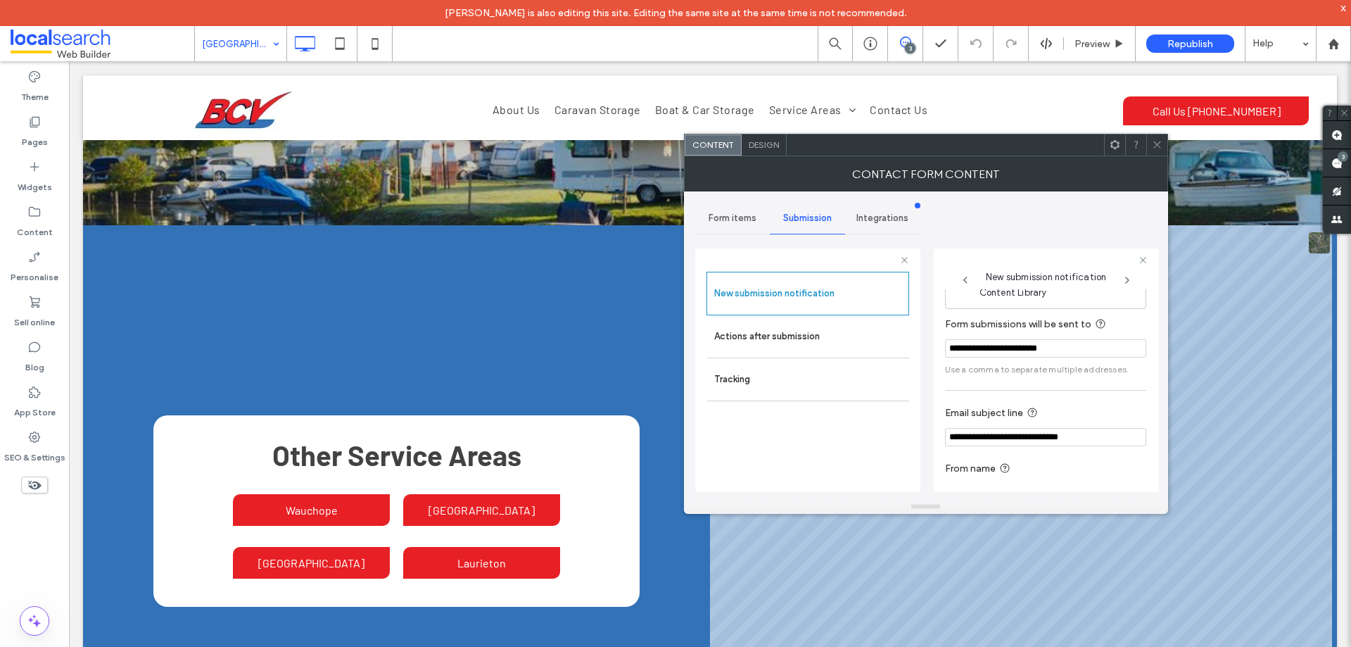
scroll to position [73, 0]
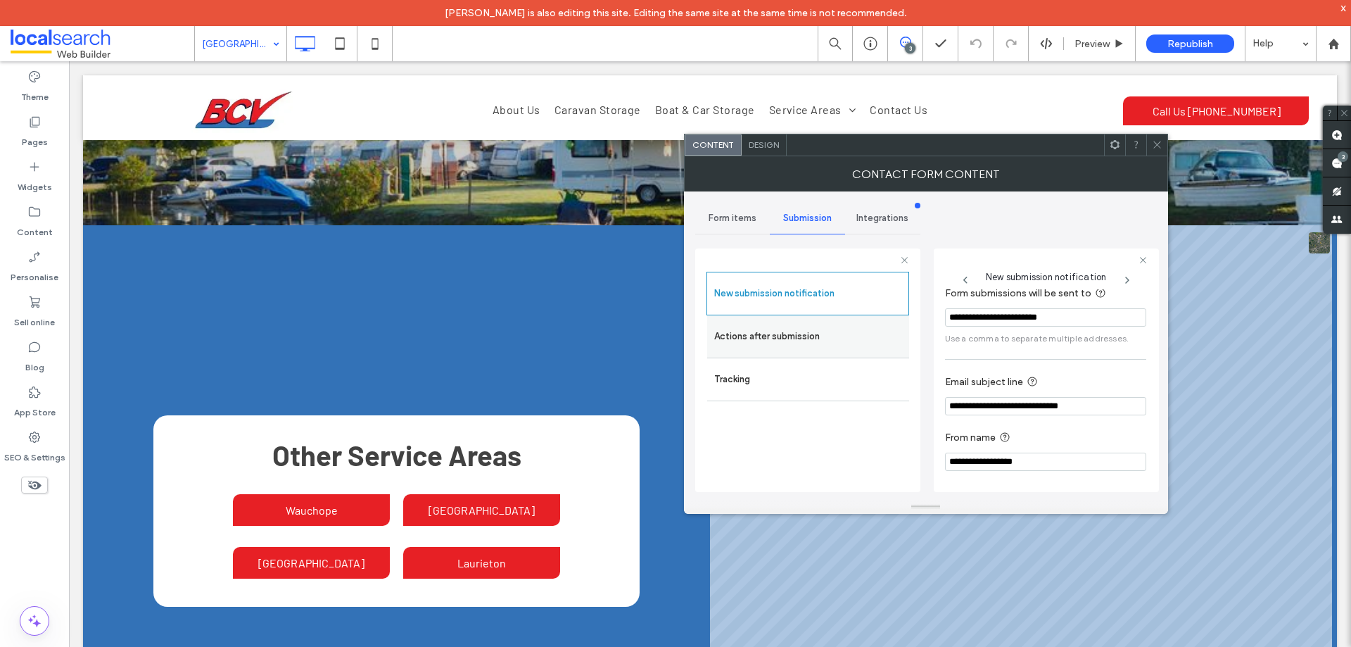
click at [850, 335] on label "Actions after submission" at bounding box center [808, 336] width 188 height 28
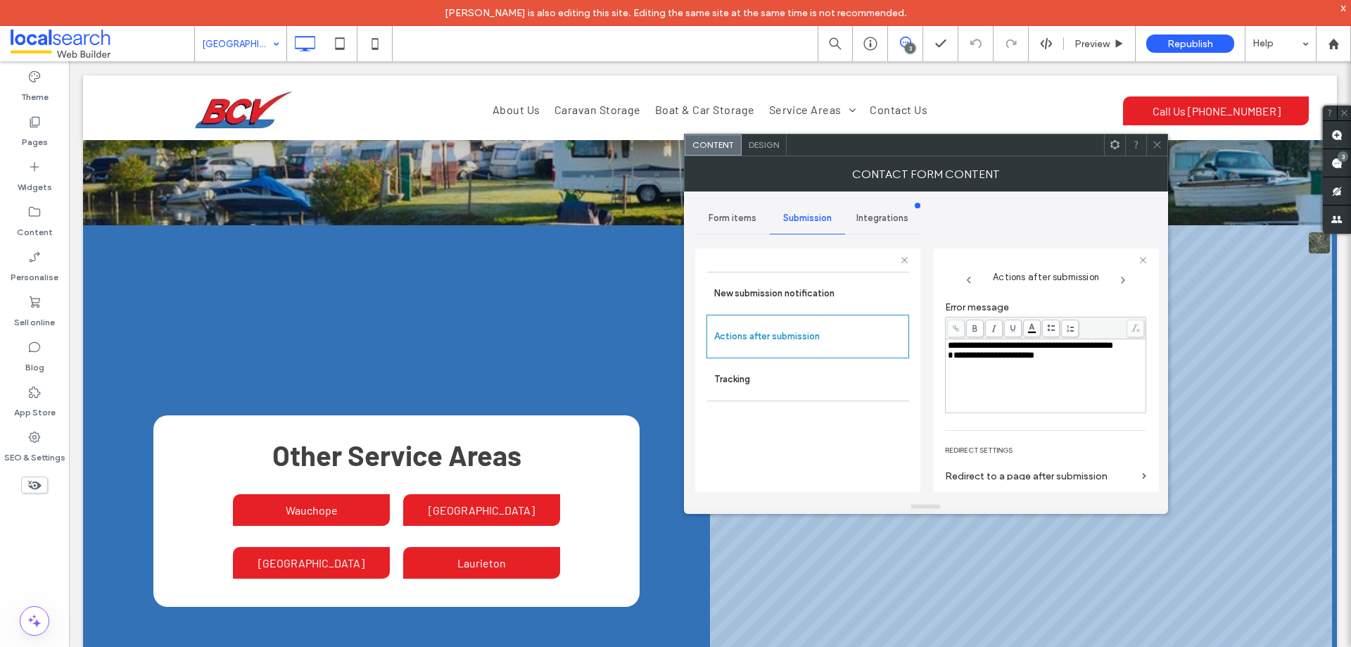
scroll to position [243, 0]
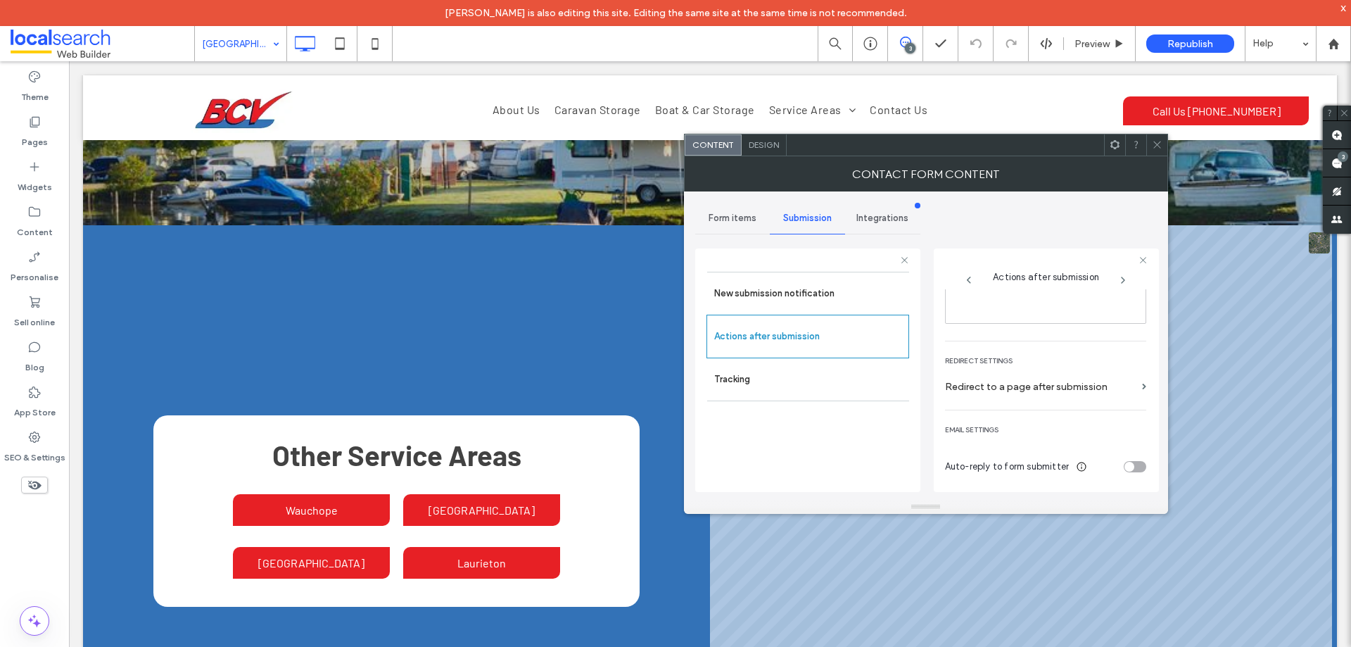
click at [752, 142] on span "Design" at bounding box center [764, 144] width 30 height 11
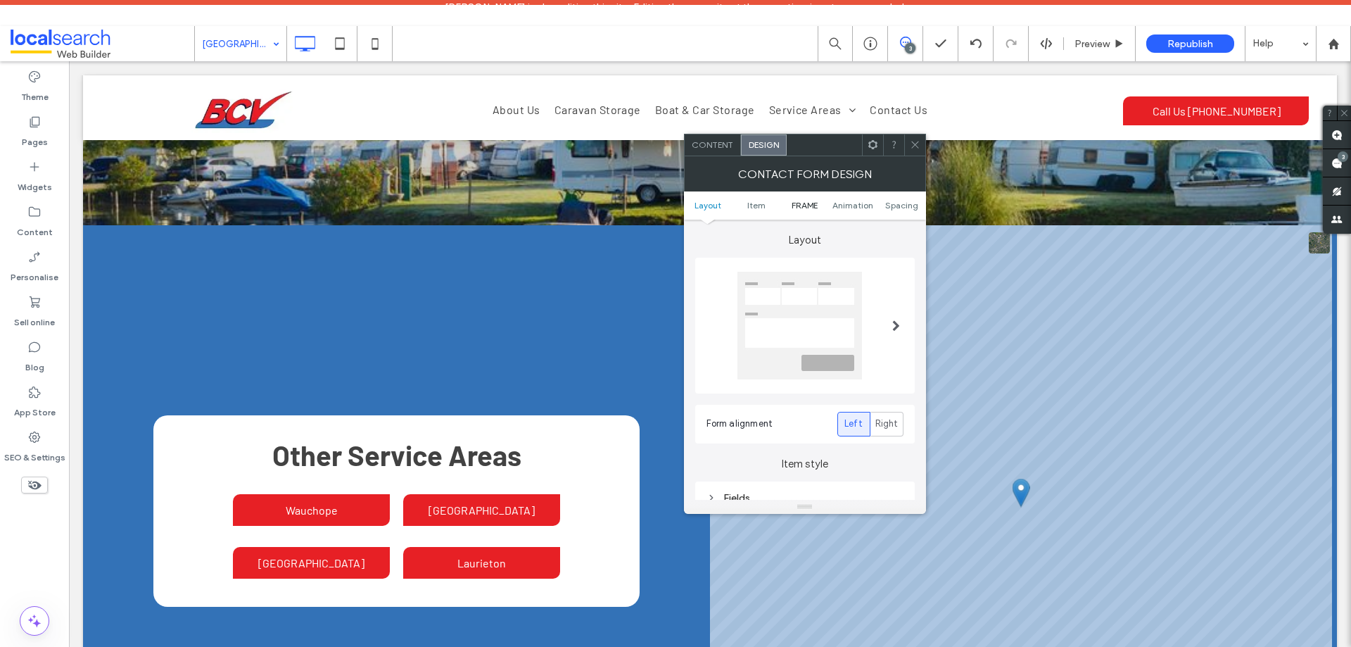
click at [802, 204] on span "FRAME" at bounding box center [805, 205] width 26 height 11
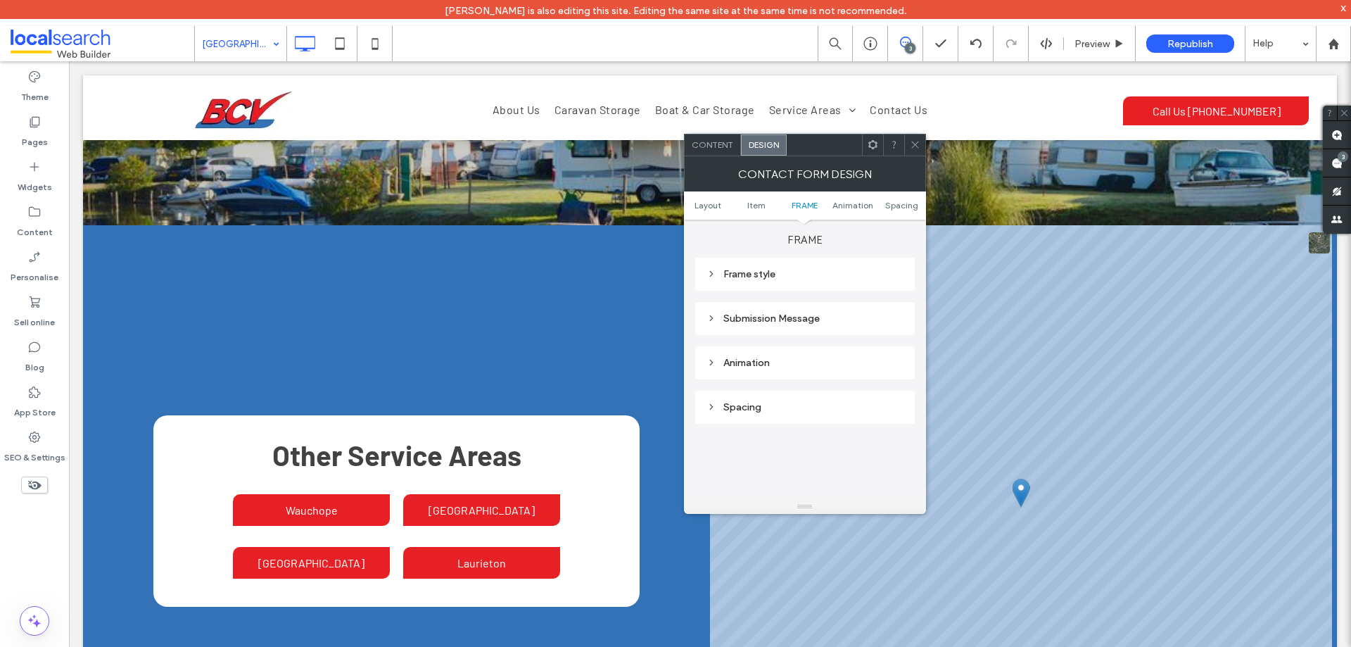
click at [791, 317] on div "Submission Message" at bounding box center [805, 318] width 197 height 12
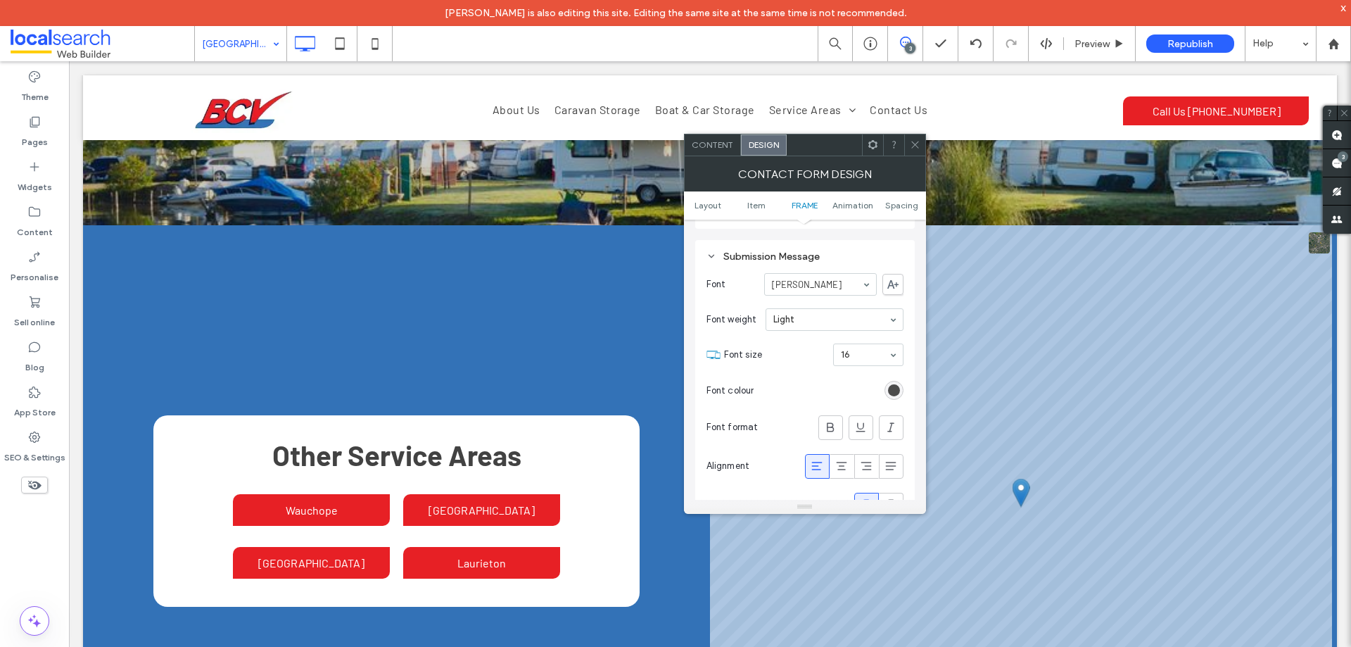
scroll to position [524, 0]
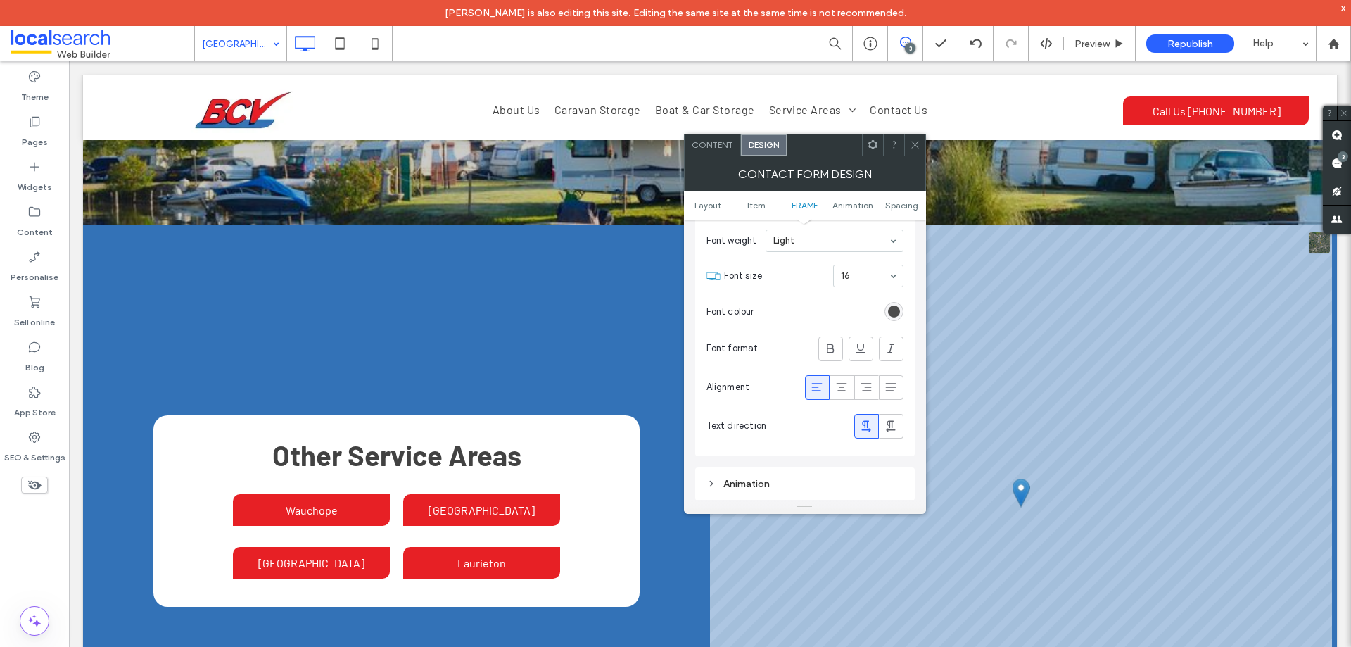
click at [812, 386] on icon at bounding box center [817, 387] width 14 height 14
click at [918, 143] on icon at bounding box center [915, 144] width 11 height 11
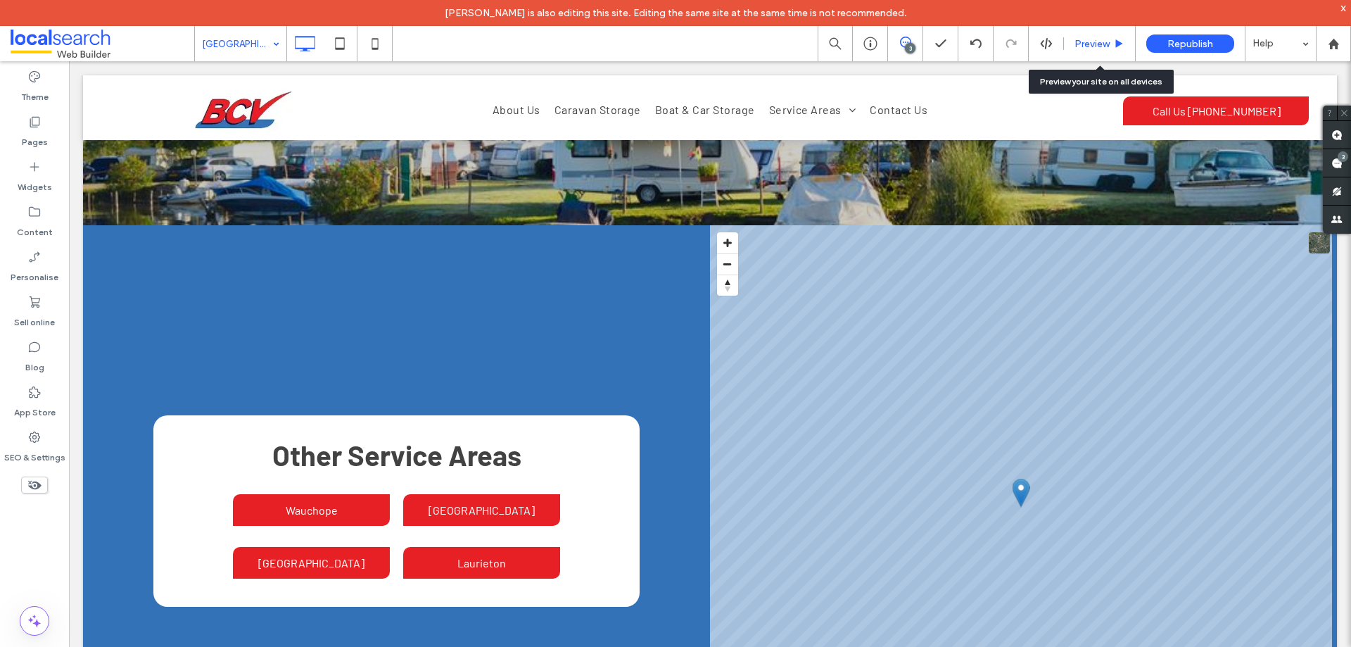
click at [1100, 44] on span "Preview" at bounding box center [1092, 44] width 35 height 12
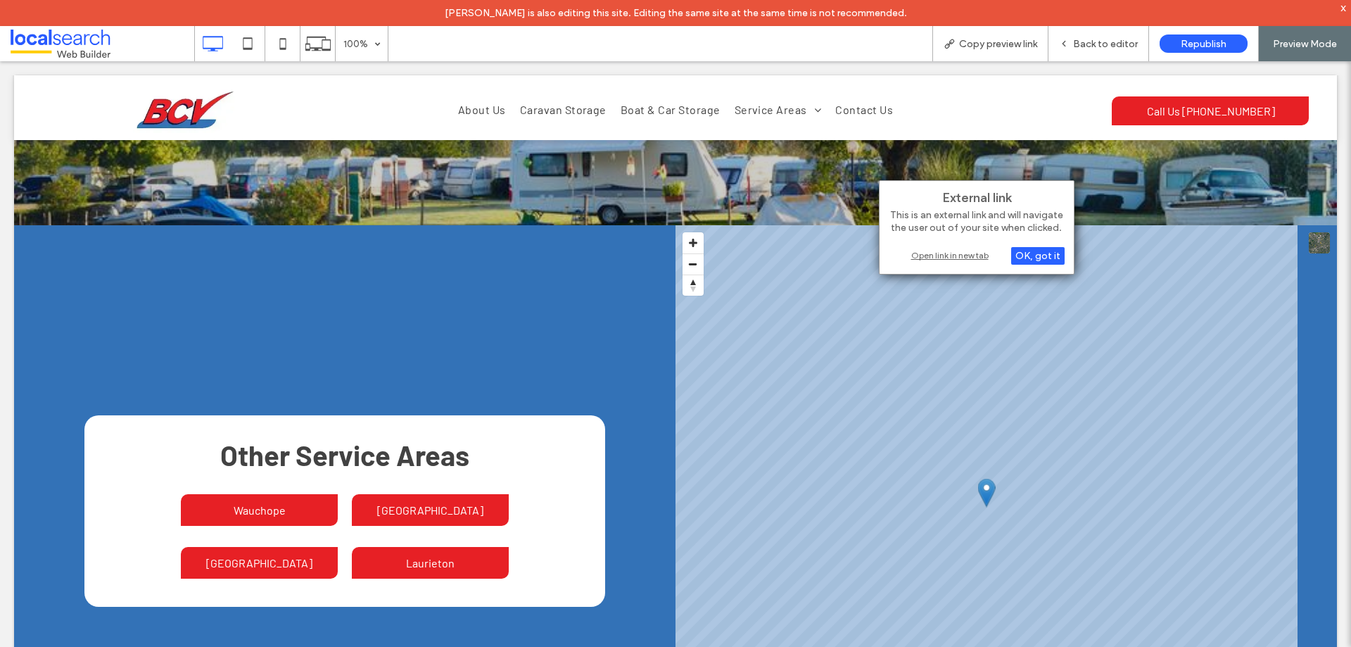
click at [916, 248] on div "Open link in new tab" at bounding box center [977, 255] width 176 height 15
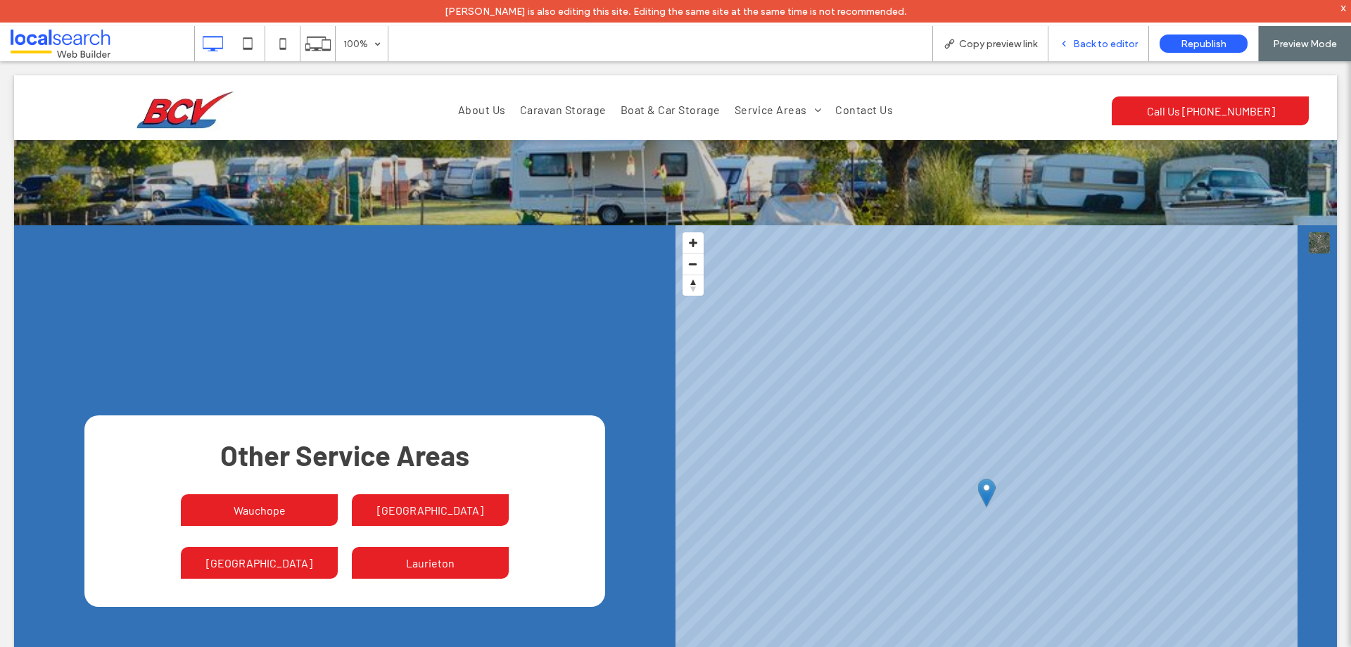
click at [1092, 47] on span "Back to editor" at bounding box center [1105, 44] width 65 height 12
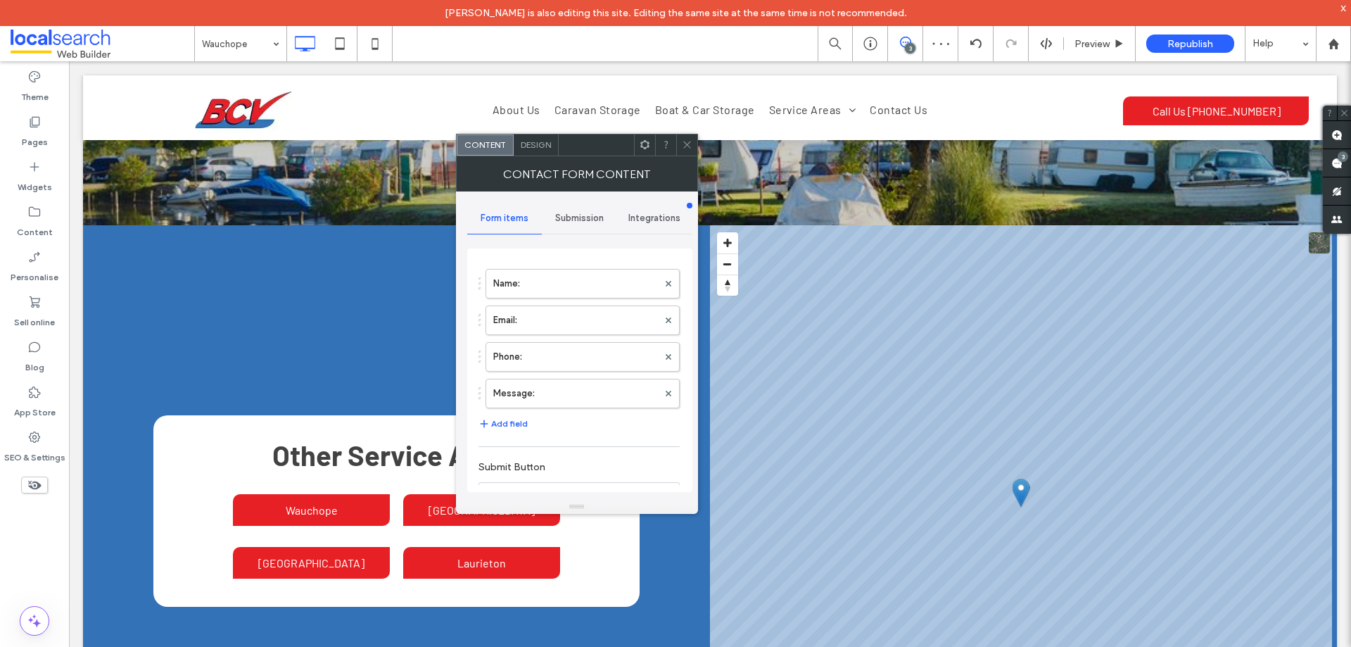
scroll to position [70, 0]
click at [581, 378] on label "Message:" at bounding box center [575, 369] width 165 height 28
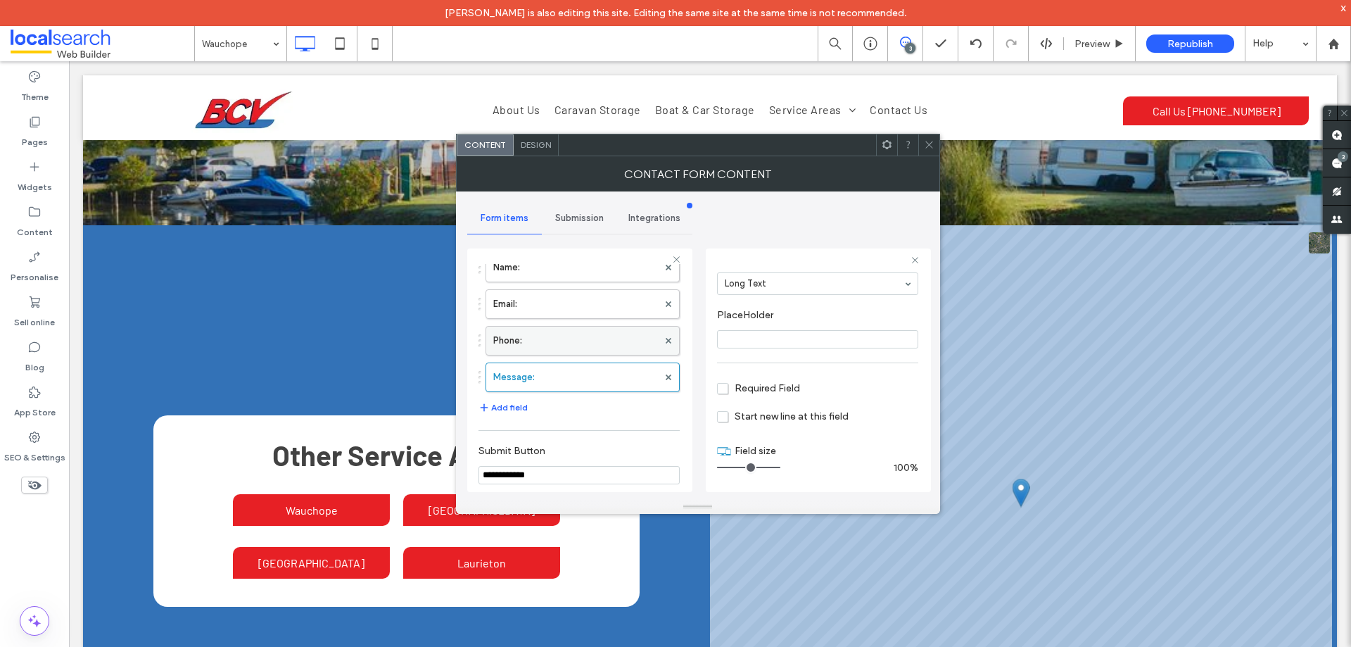
scroll to position [0, 0]
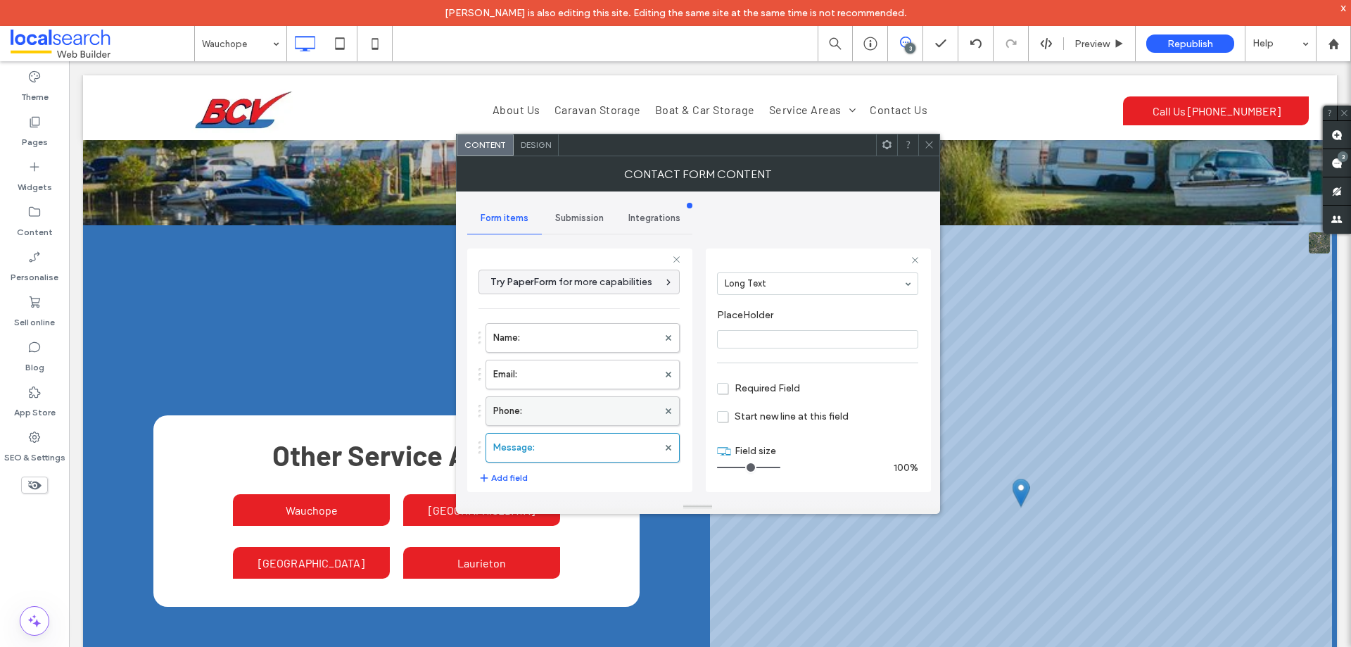
click at [555, 410] on label "Phone:" at bounding box center [575, 411] width 165 height 28
click at [571, 380] on label "Email:" at bounding box center [575, 374] width 165 height 28
click at [583, 348] on label "Name:" at bounding box center [575, 338] width 165 height 28
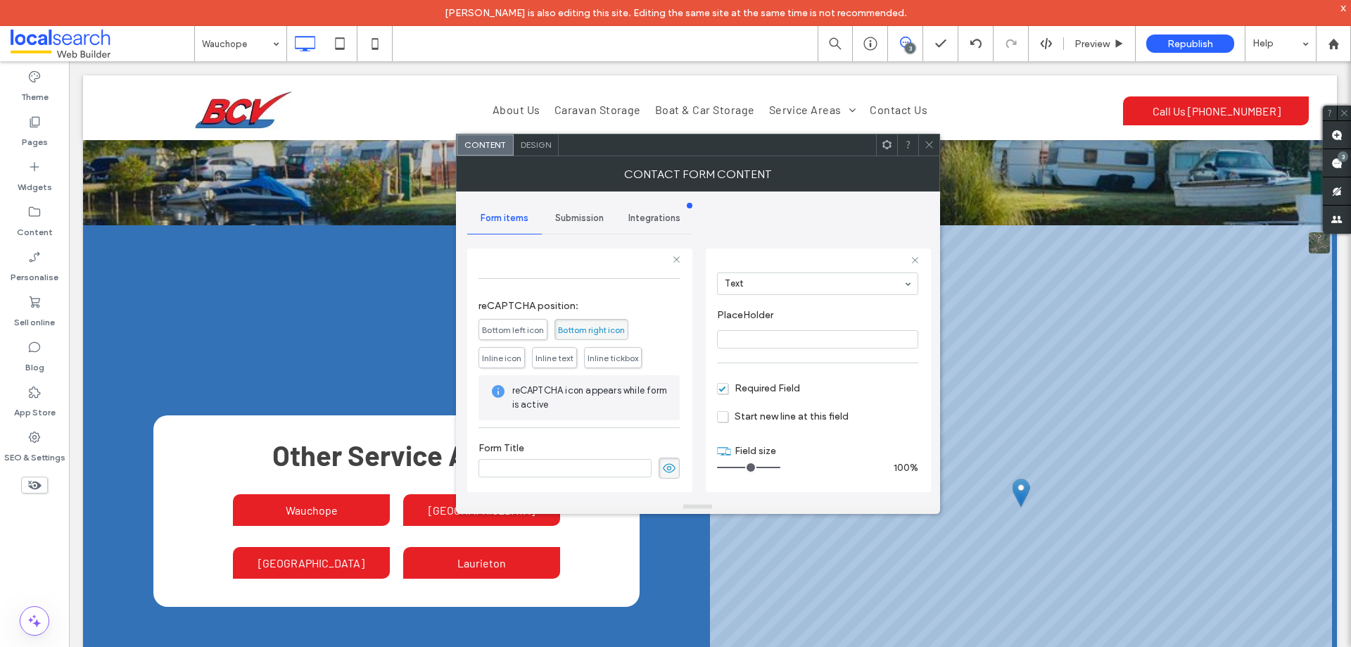
scroll to position [293, 0]
click at [591, 221] on span "Submission" at bounding box center [579, 218] width 49 height 11
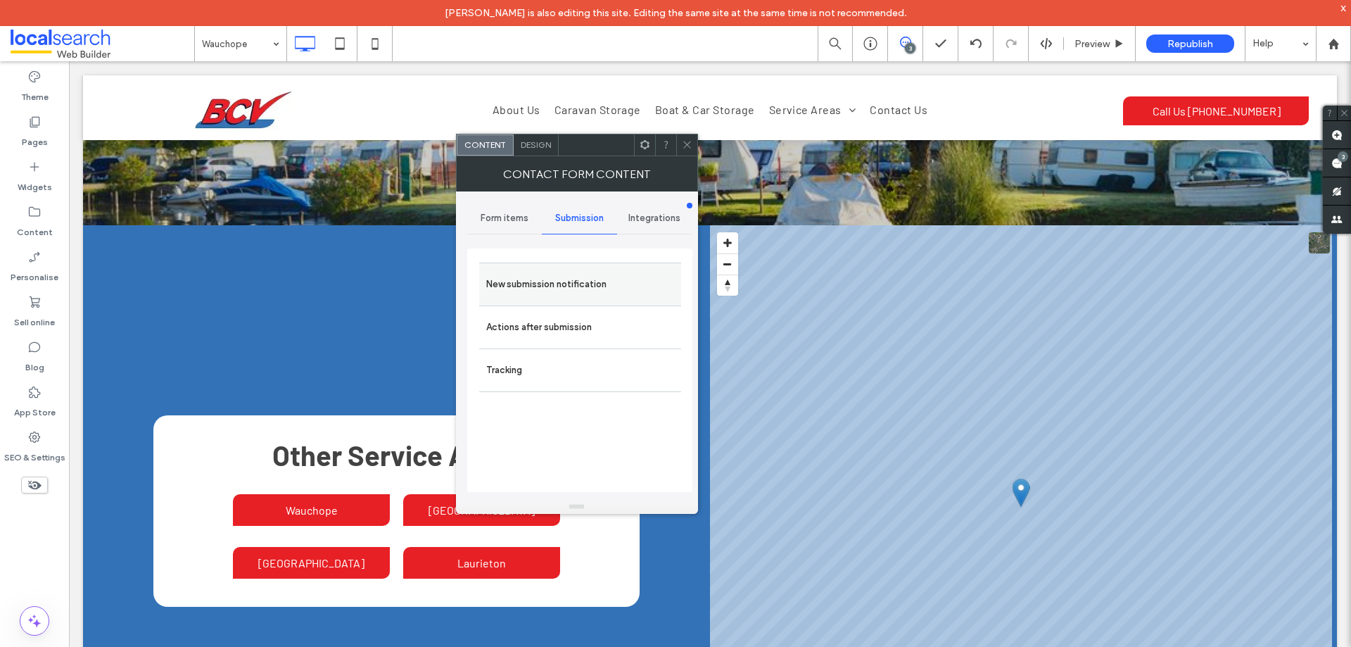
click at [610, 280] on label "New submission notification" at bounding box center [580, 284] width 188 height 28
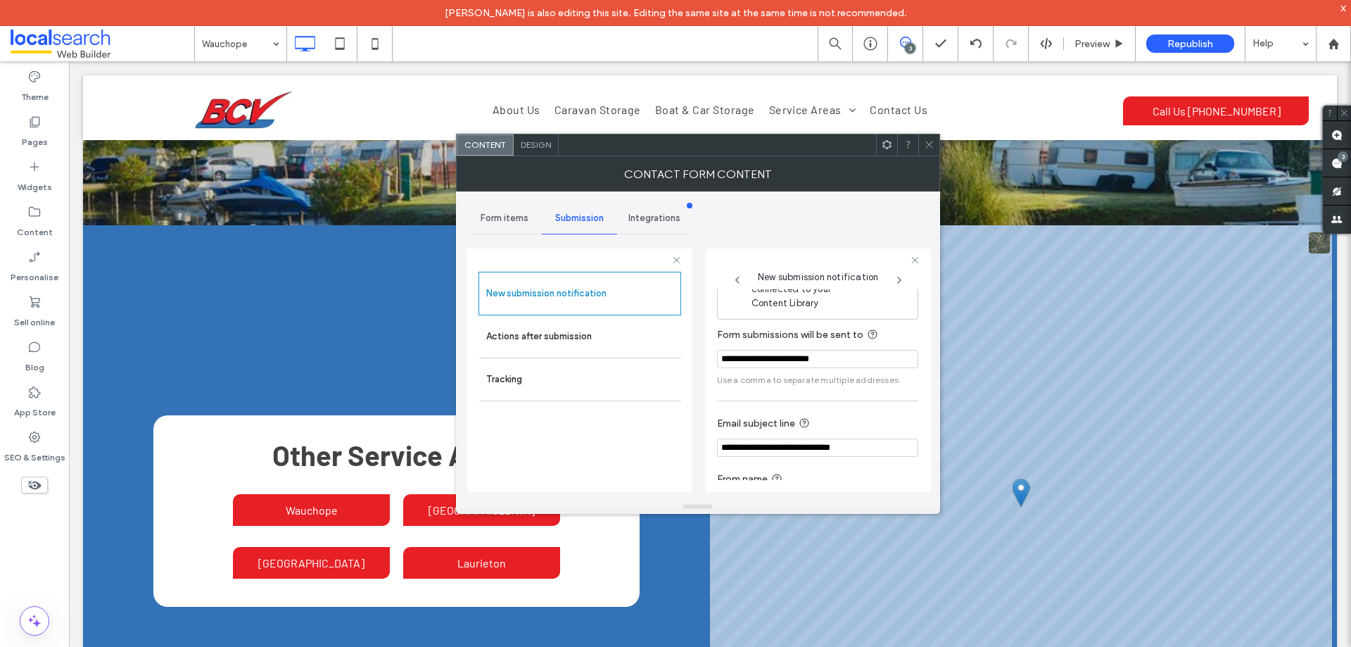
scroll to position [73, 0]
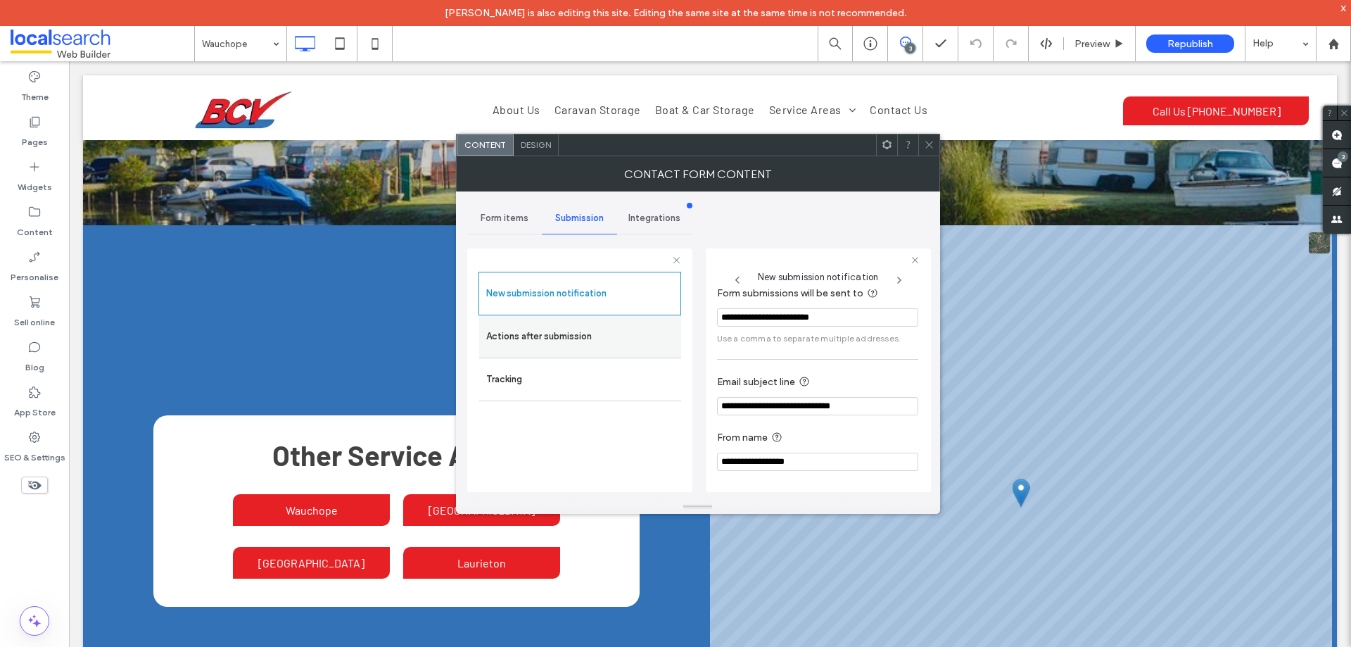
click at [614, 342] on label "Actions after submission" at bounding box center [580, 336] width 188 height 28
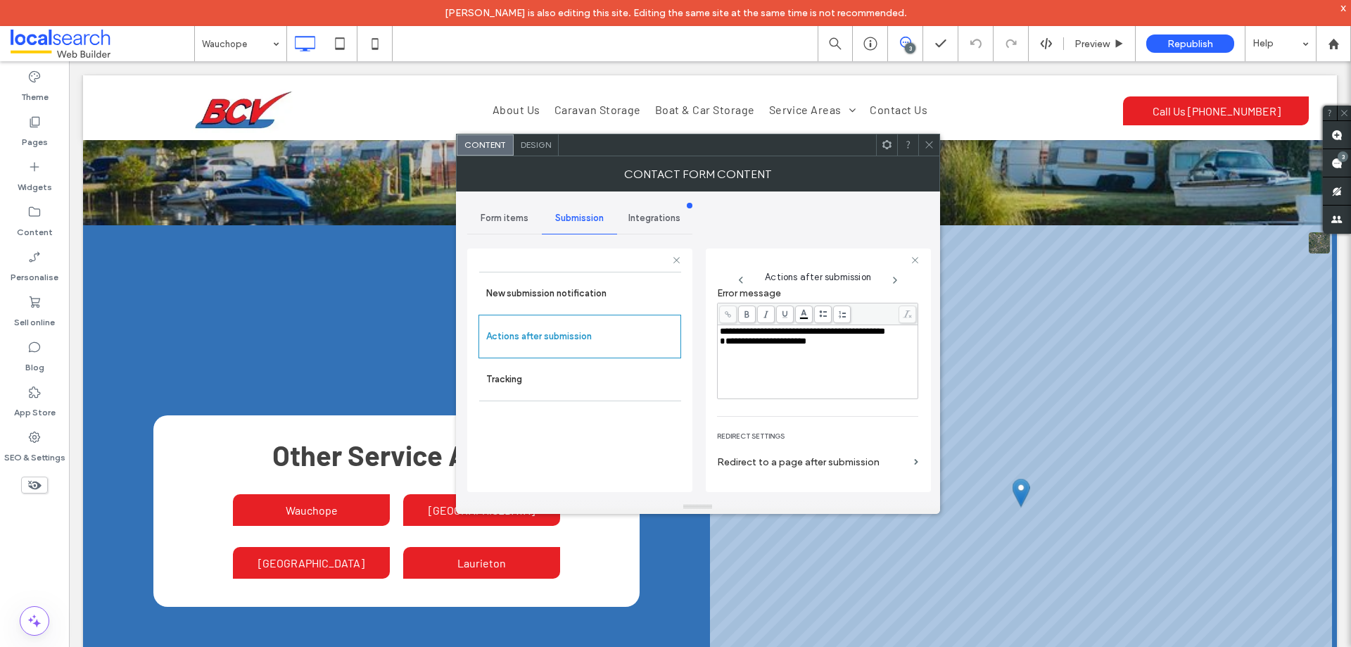
scroll to position [243, 0]
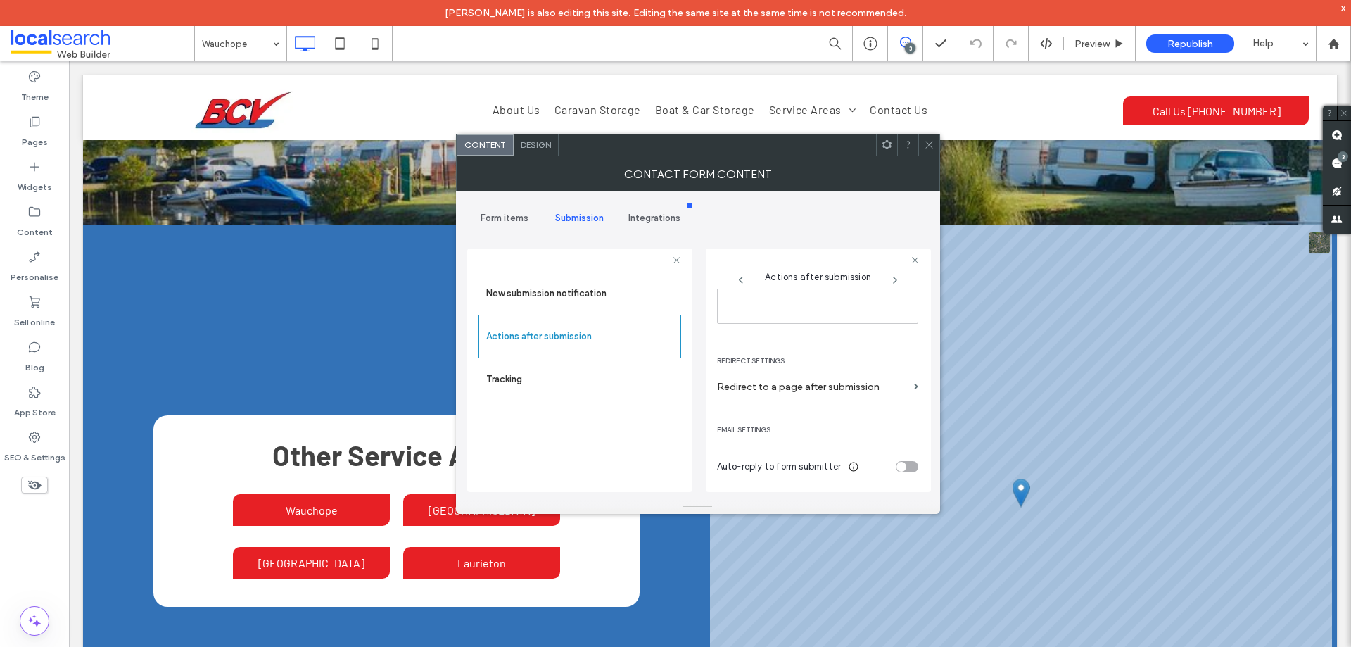
click at [540, 137] on div "Design" at bounding box center [536, 144] width 45 height 21
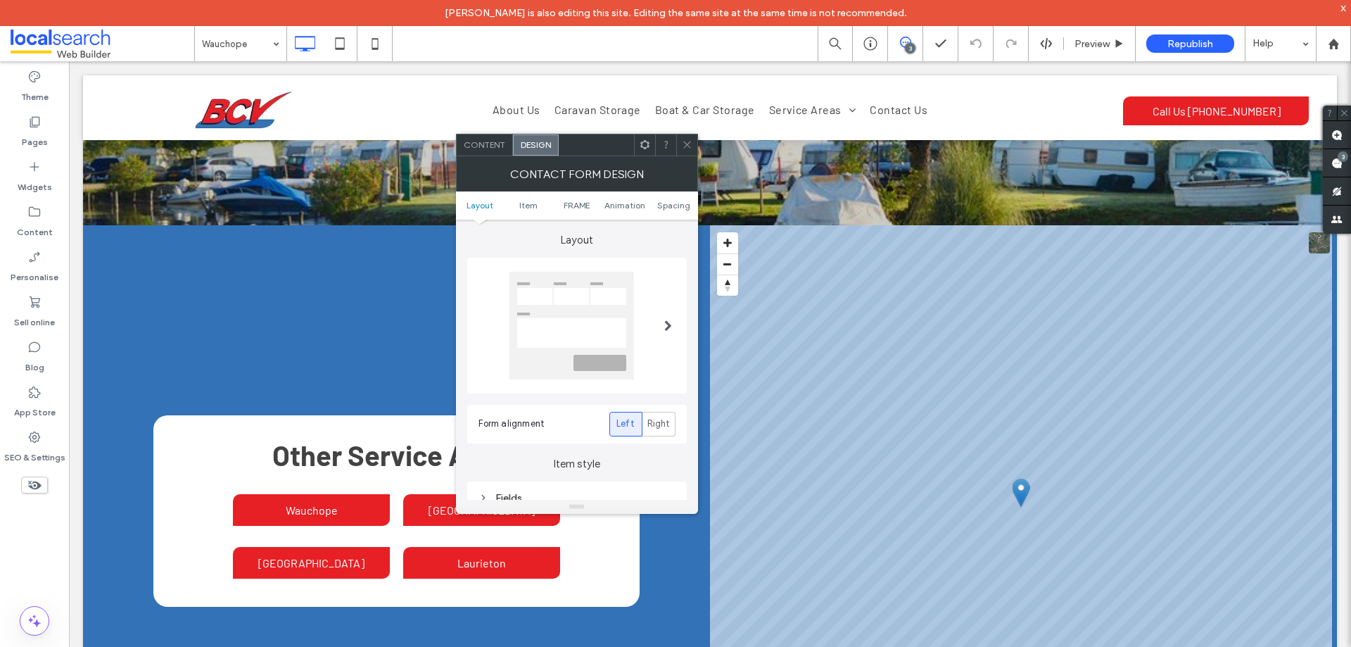
click at [581, 210] on ul "Layout Item FRAME Animation Spacing" at bounding box center [577, 205] width 242 height 28
click at [579, 205] on span "FRAME" at bounding box center [577, 205] width 26 height 11
click at [586, 313] on div "Submission Message" at bounding box center [577, 318] width 197 height 12
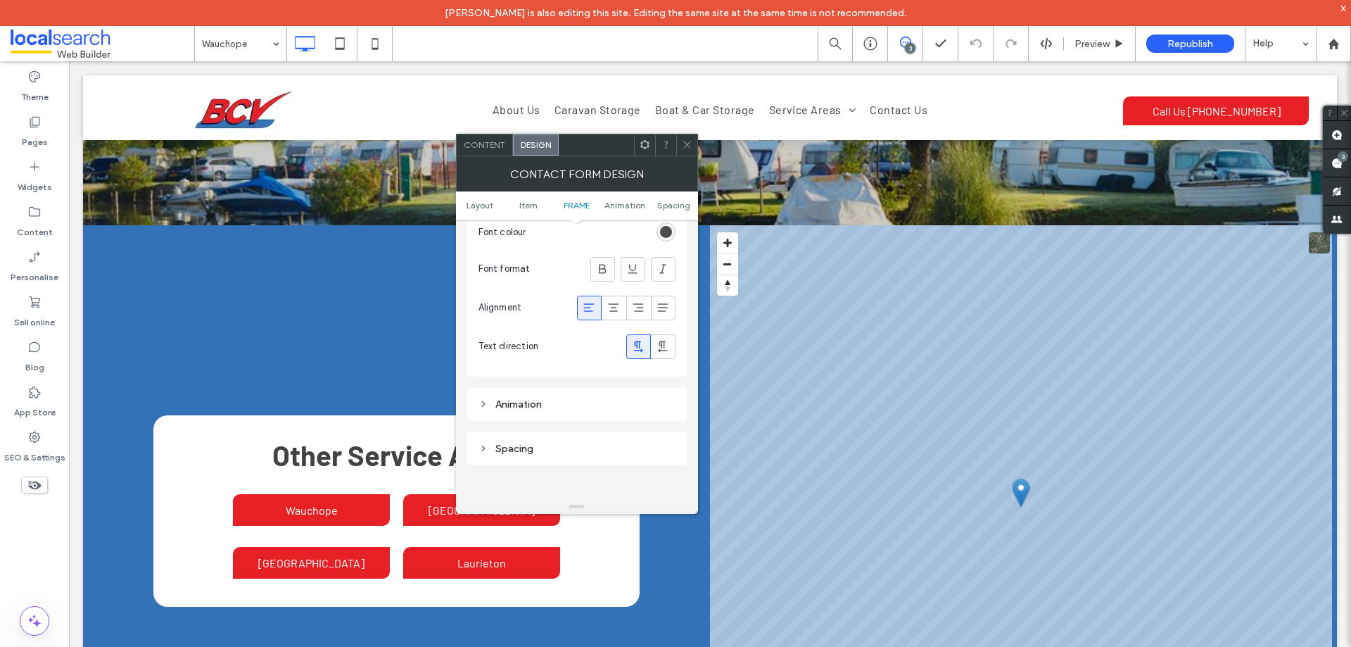
scroll to position [524, 0]
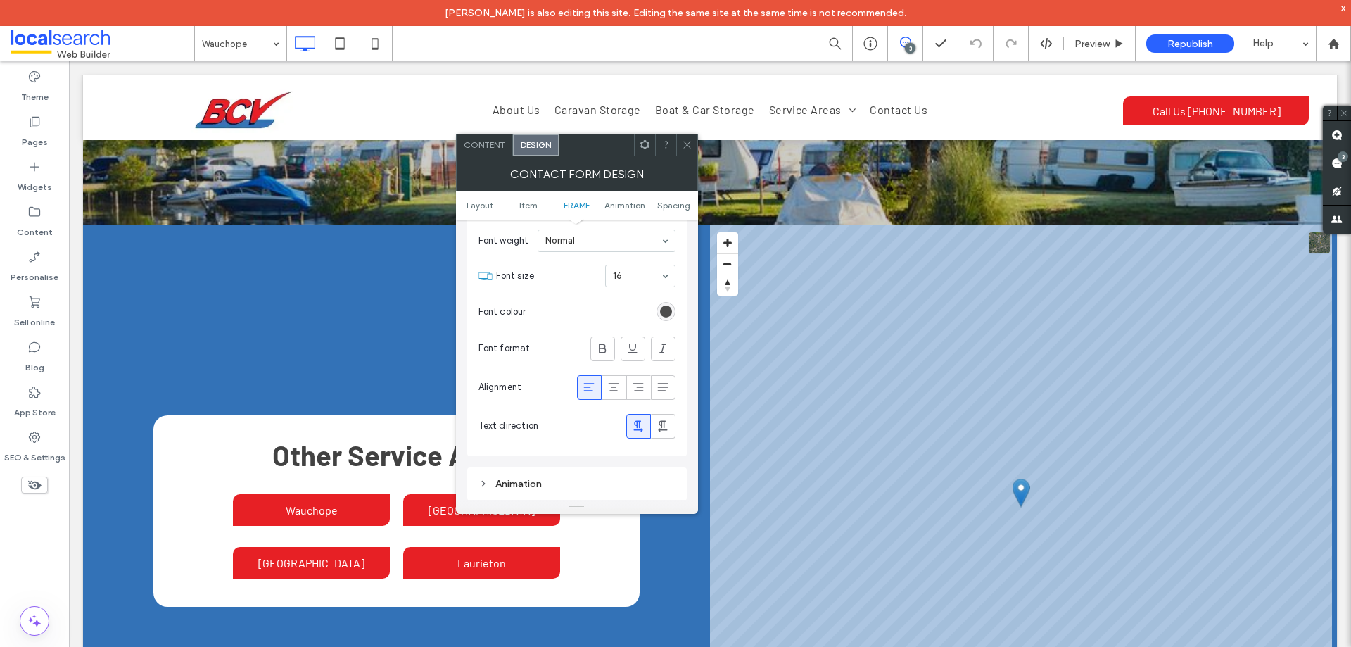
click at [690, 151] on span at bounding box center [687, 144] width 11 height 21
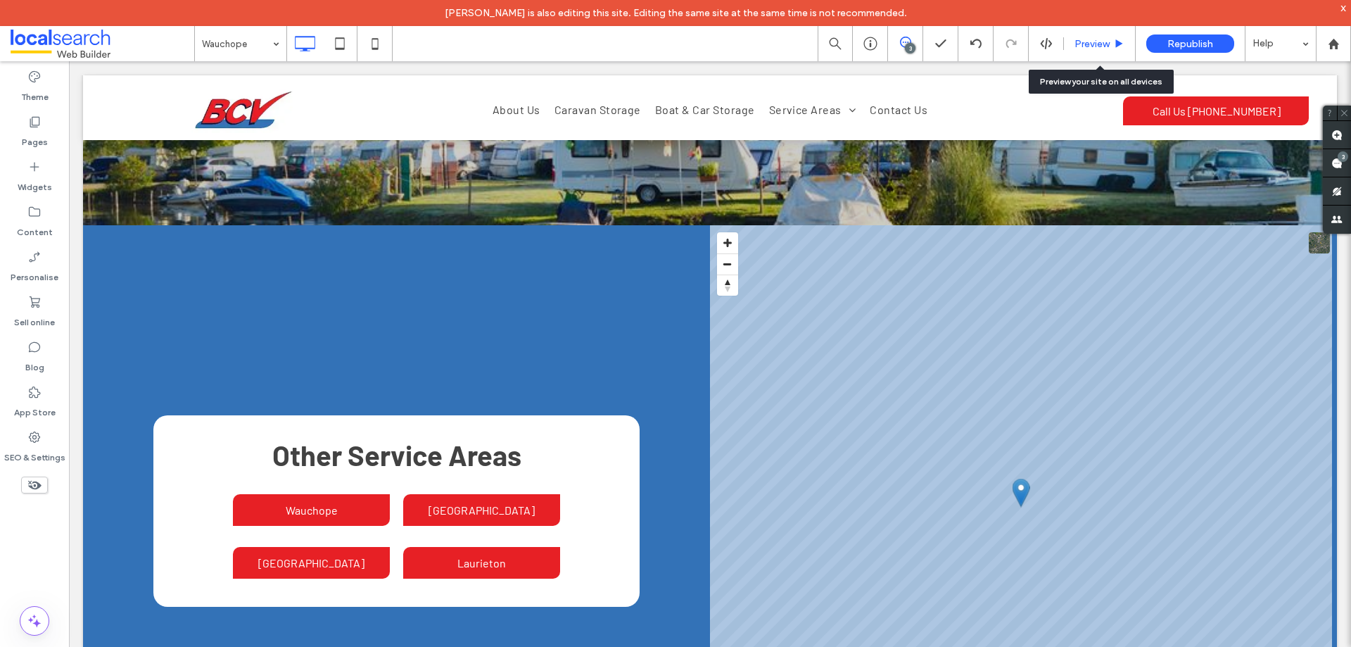
click at [1091, 49] on span "Preview" at bounding box center [1092, 44] width 35 height 12
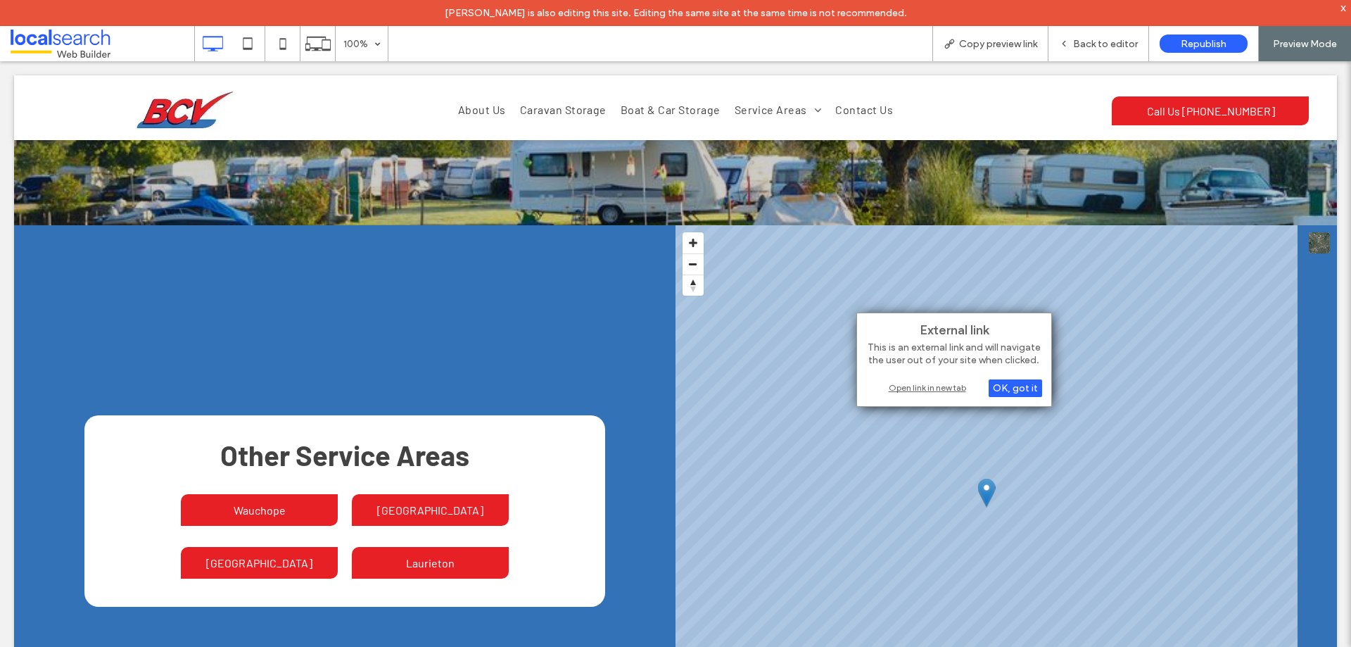
click at [911, 385] on div "Open link in new tab" at bounding box center [954, 387] width 176 height 15
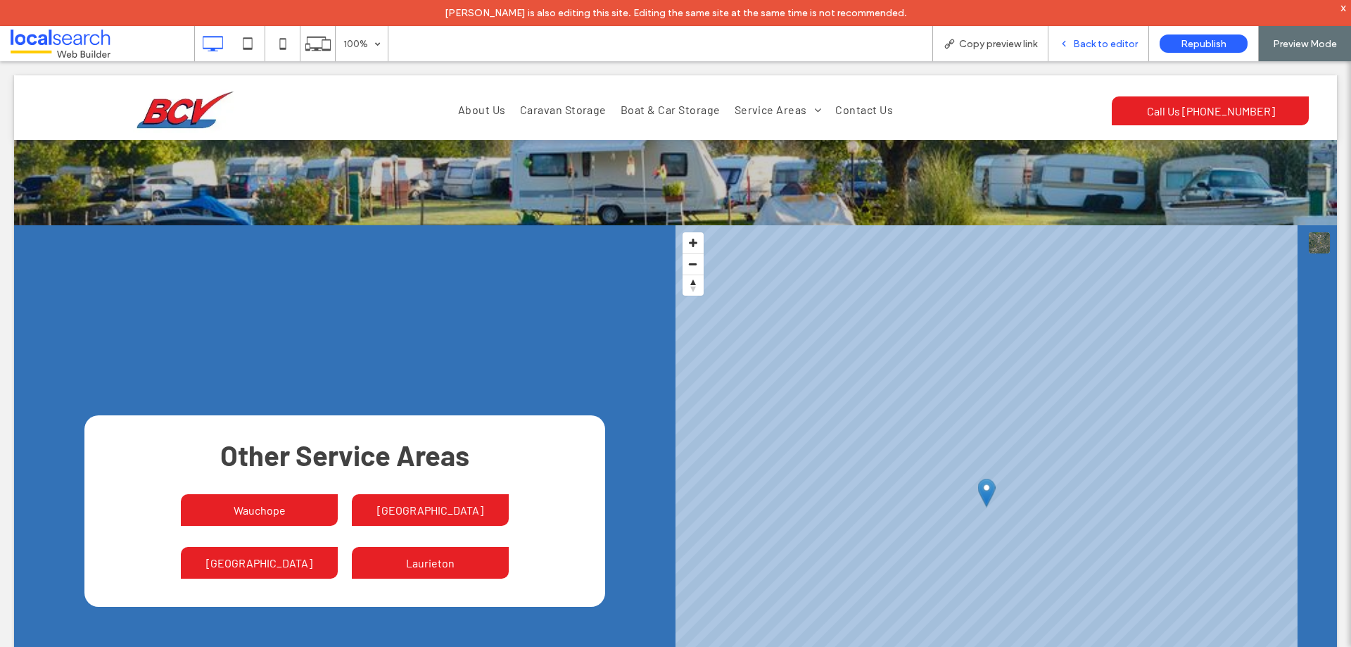
click at [1120, 40] on span "Back to editor" at bounding box center [1105, 44] width 65 height 12
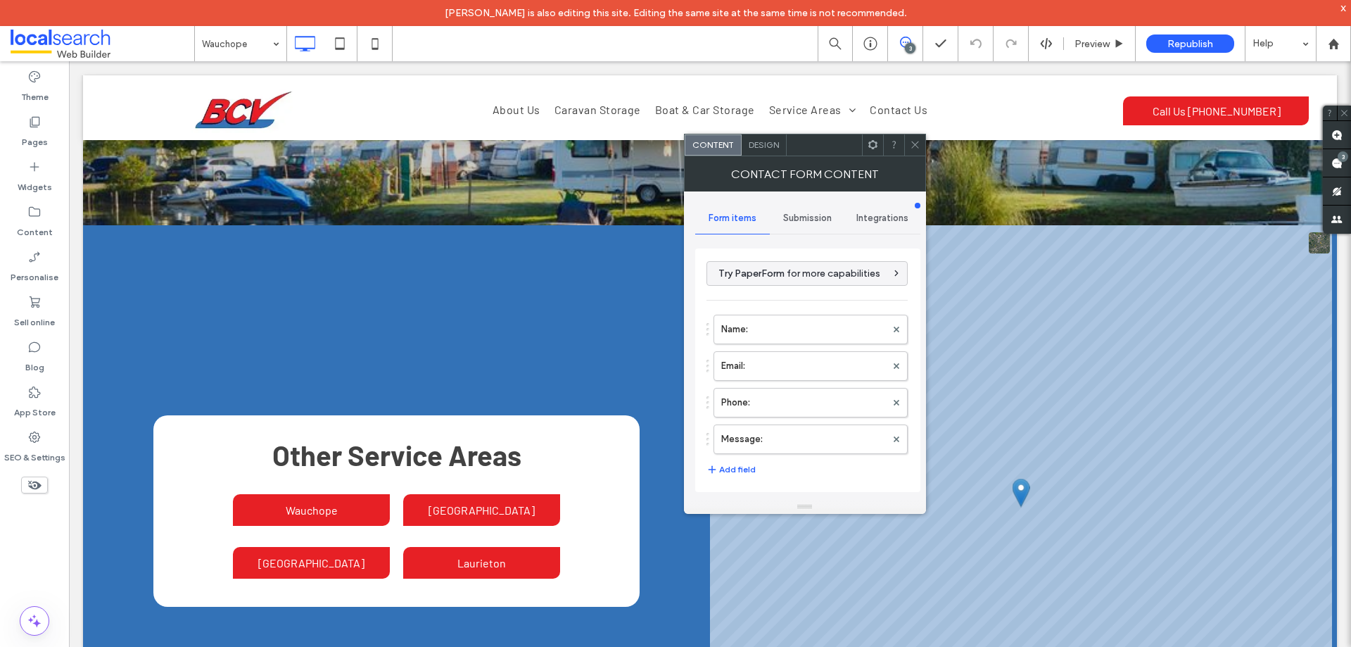
type input "**********"
click at [768, 443] on label "Message:" at bounding box center [803, 439] width 165 height 28
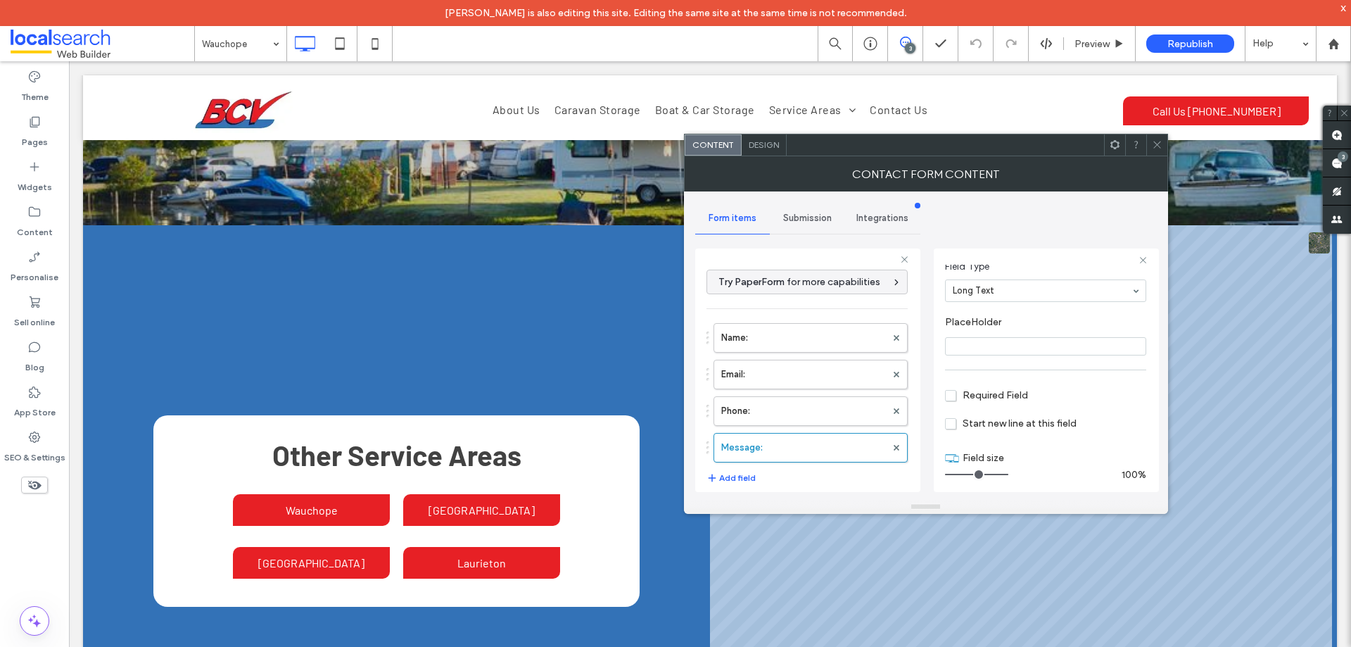
scroll to position [99, 0]
click at [813, 414] on label "Phone:" at bounding box center [803, 411] width 165 height 28
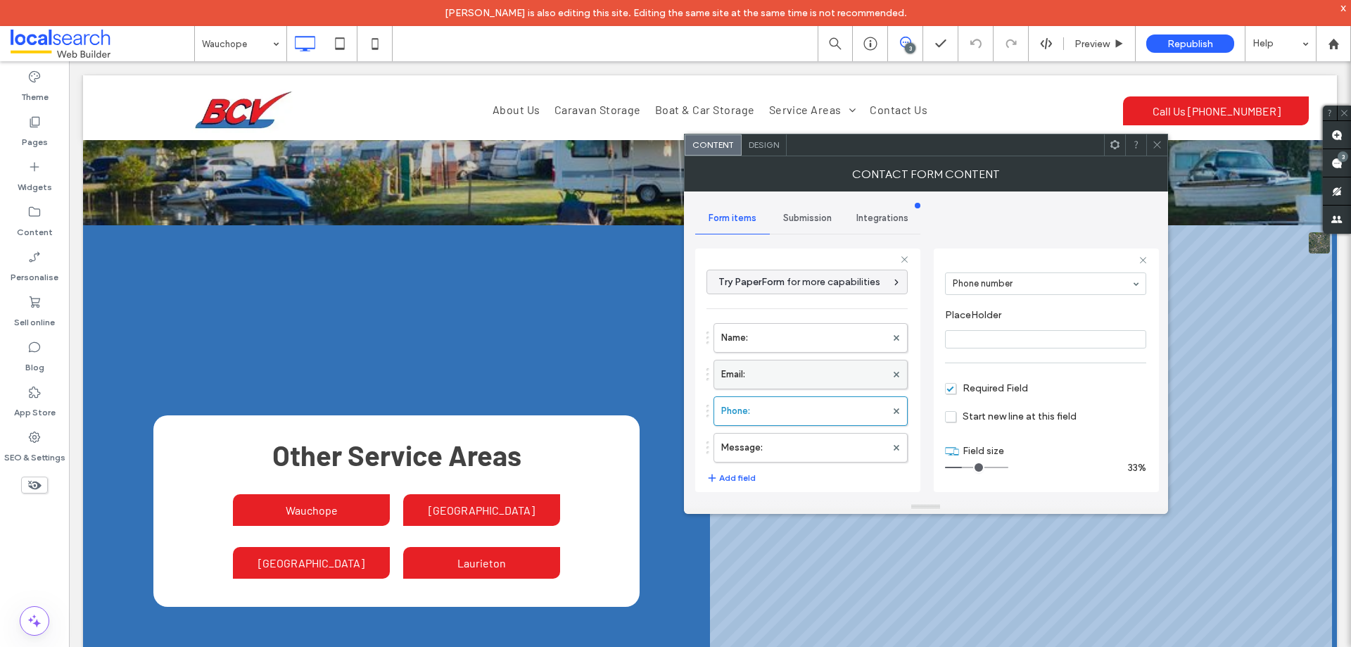
click at [811, 372] on label "Email:" at bounding box center [803, 374] width 165 height 28
click at [816, 334] on label "Name:" at bounding box center [803, 338] width 165 height 28
click at [827, 449] on label "Message:" at bounding box center [803, 447] width 165 height 28
click at [825, 412] on label "Phone:" at bounding box center [803, 411] width 165 height 28
click at [811, 372] on label "Email:" at bounding box center [803, 374] width 165 height 28
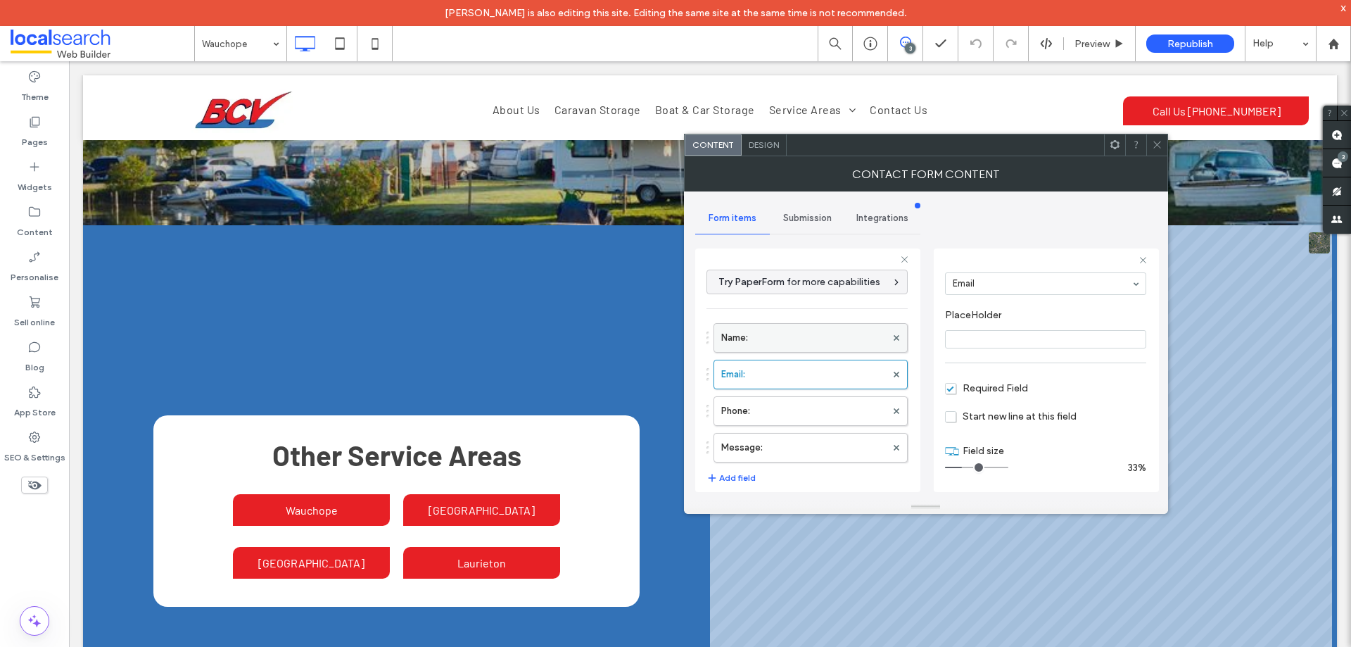
click at [819, 333] on label "Name:" at bounding box center [803, 338] width 165 height 28
click at [830, 450] on label "Message:" at bounding box center [803, 447] width 165 height 28
click at [818, 414] on label "Phone:" at bounding box center [803, 411] width 165 height 28
type input "*"
click at [818, 377] on label "Email:" at bounding box center [803, 374] width 165 height 28
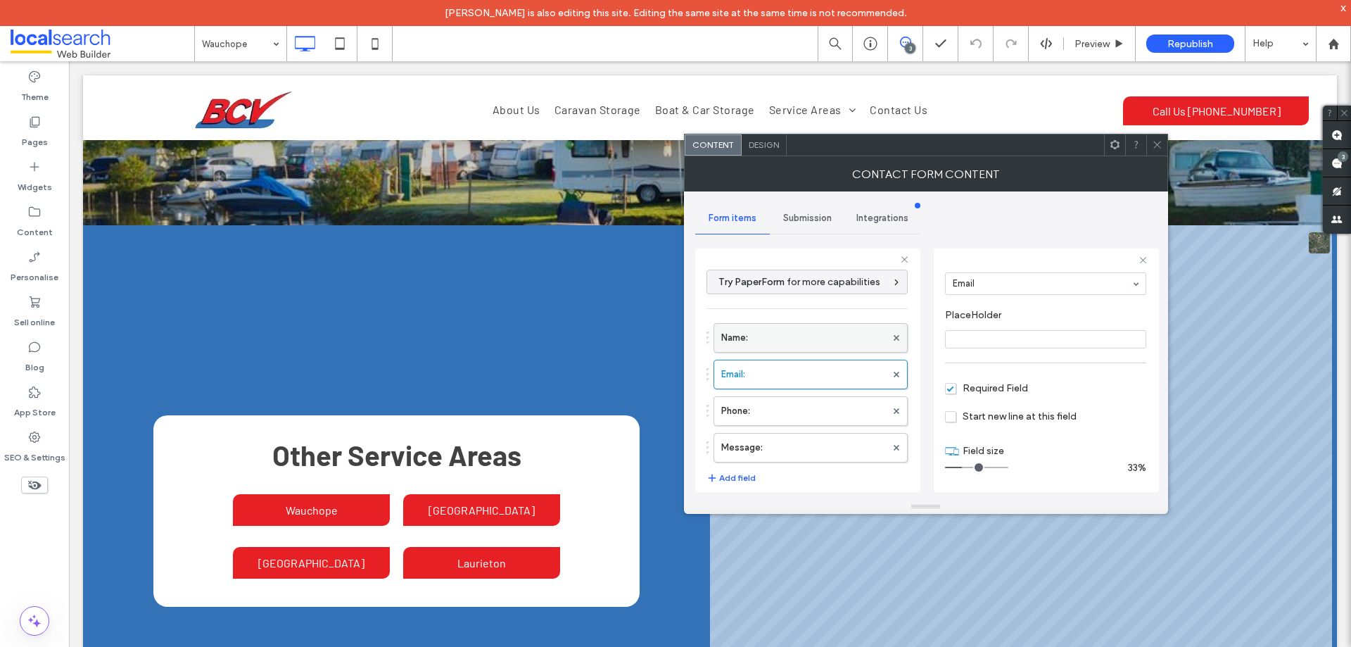
click at [821, 331] on label "Name:" at bounding box center [803, 338] width 165 height 28
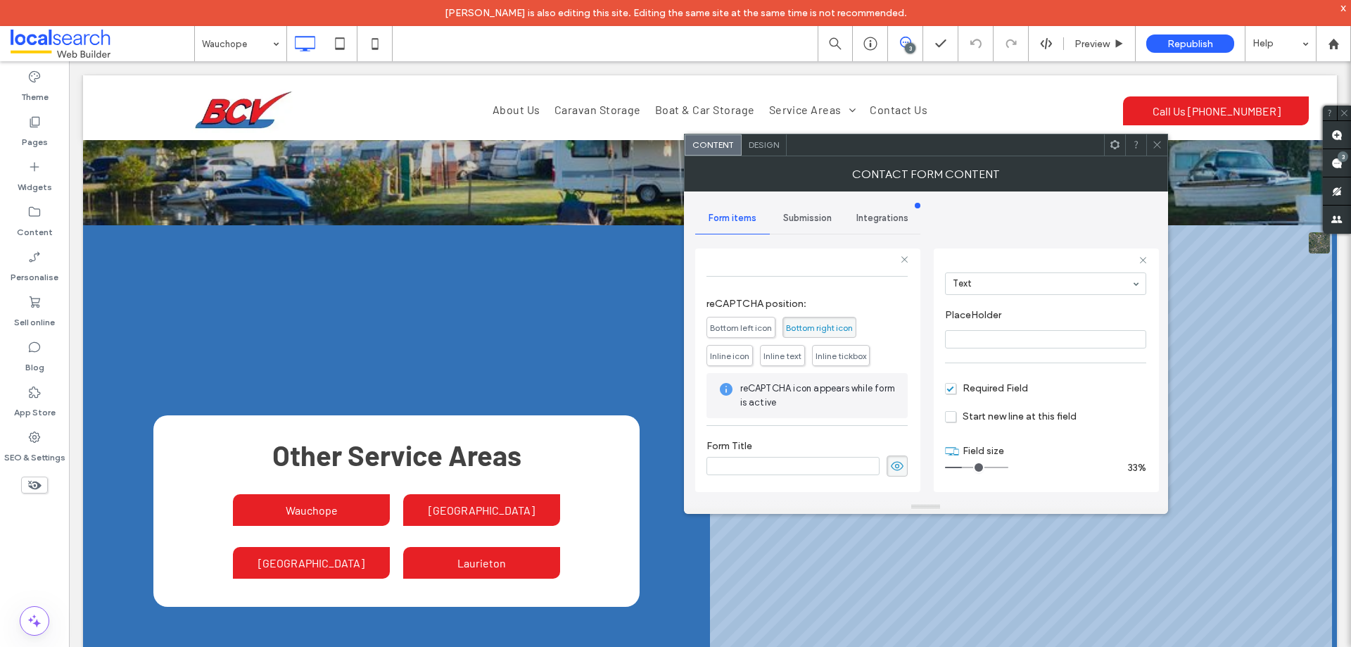
click at [820, 213] on span "Submission" at bounding box center [807, 218] width 49 height 11
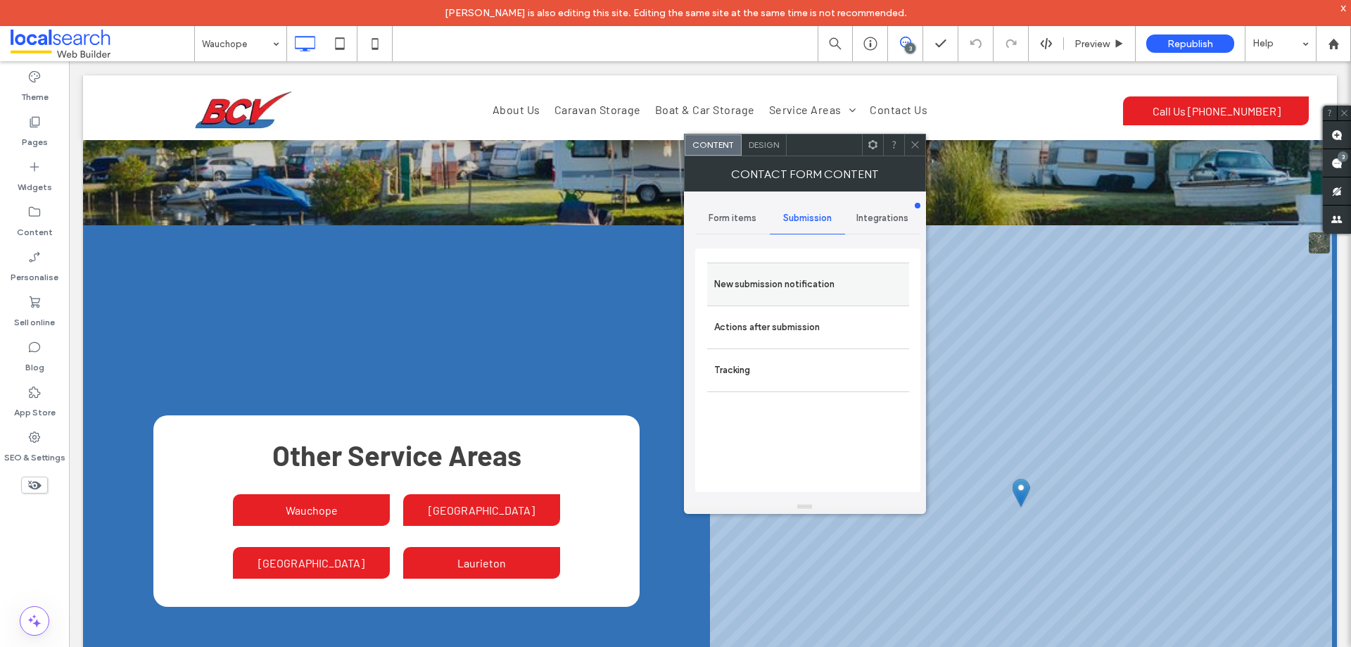
click at [839, 284] on label "New submission notification" at bounding box center [808, 284] width 188 height 28
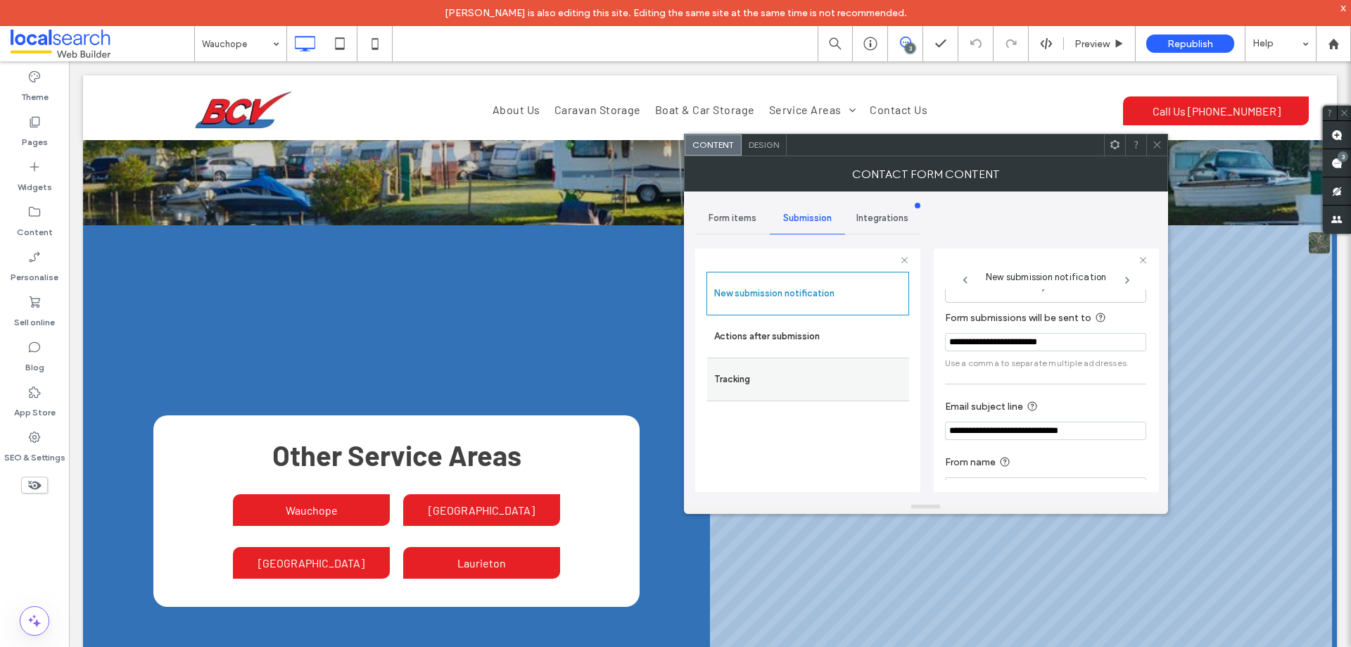
scroll to position [73, 0]
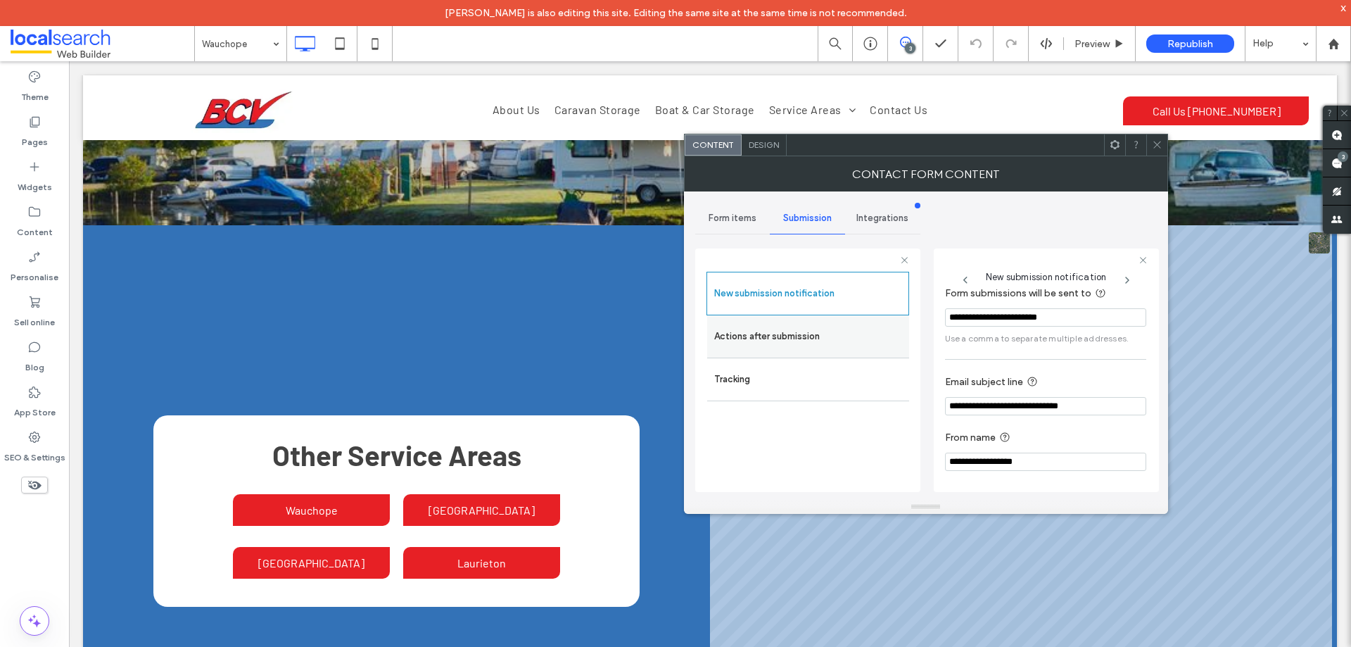
click at [831, 344] on label "Actions after submission" at bounding box center [808, 336] width 188 height 28
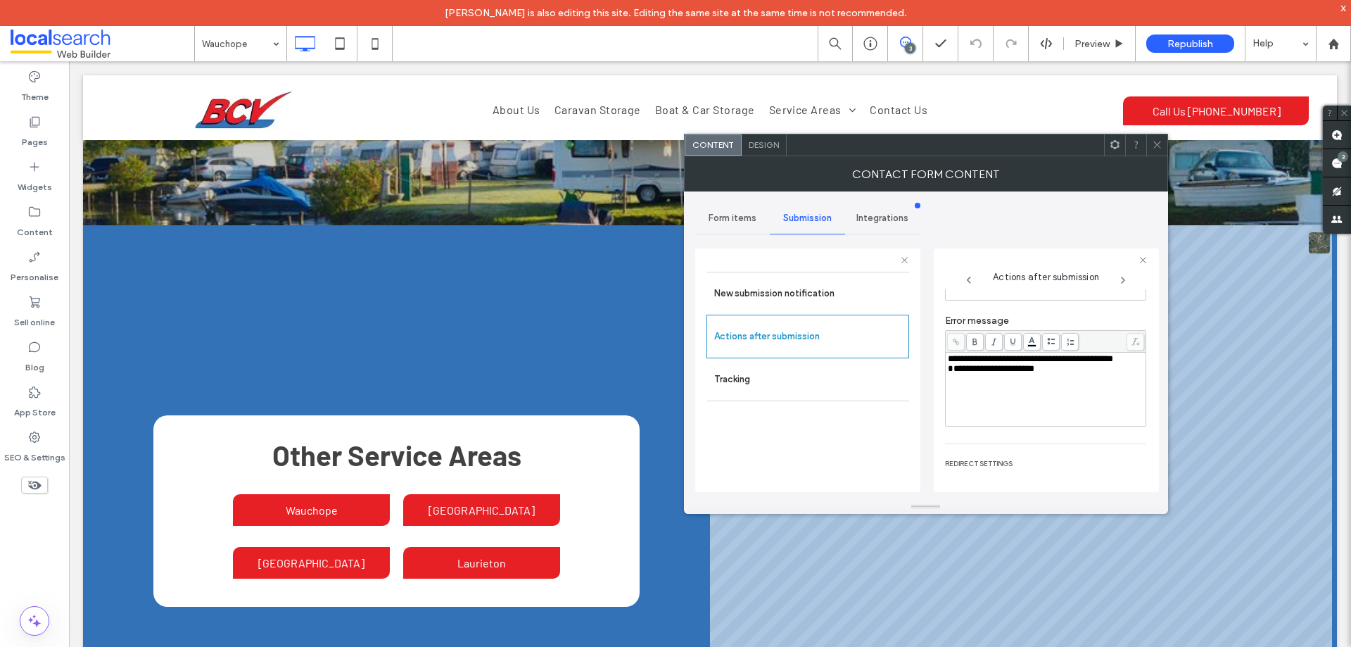
scroll to position [243, 0]
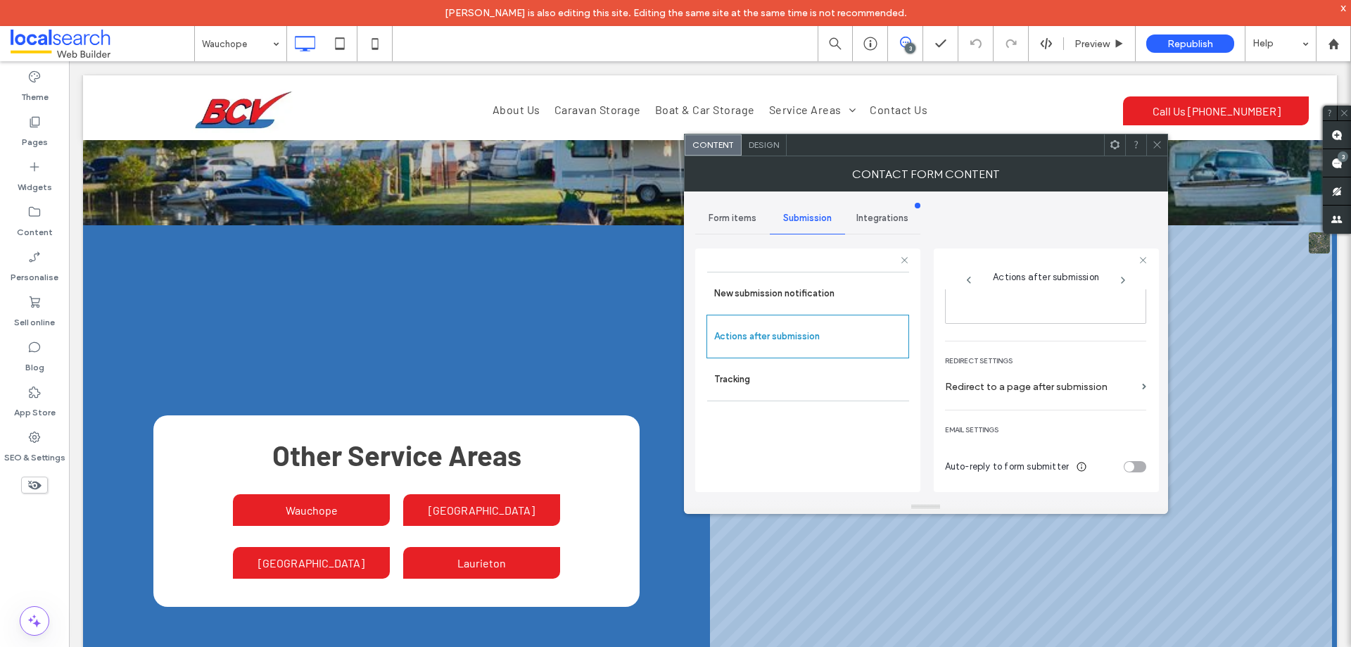
click at [1158, 145] on icon at bounding box center [1157, 144] width 11 height 11
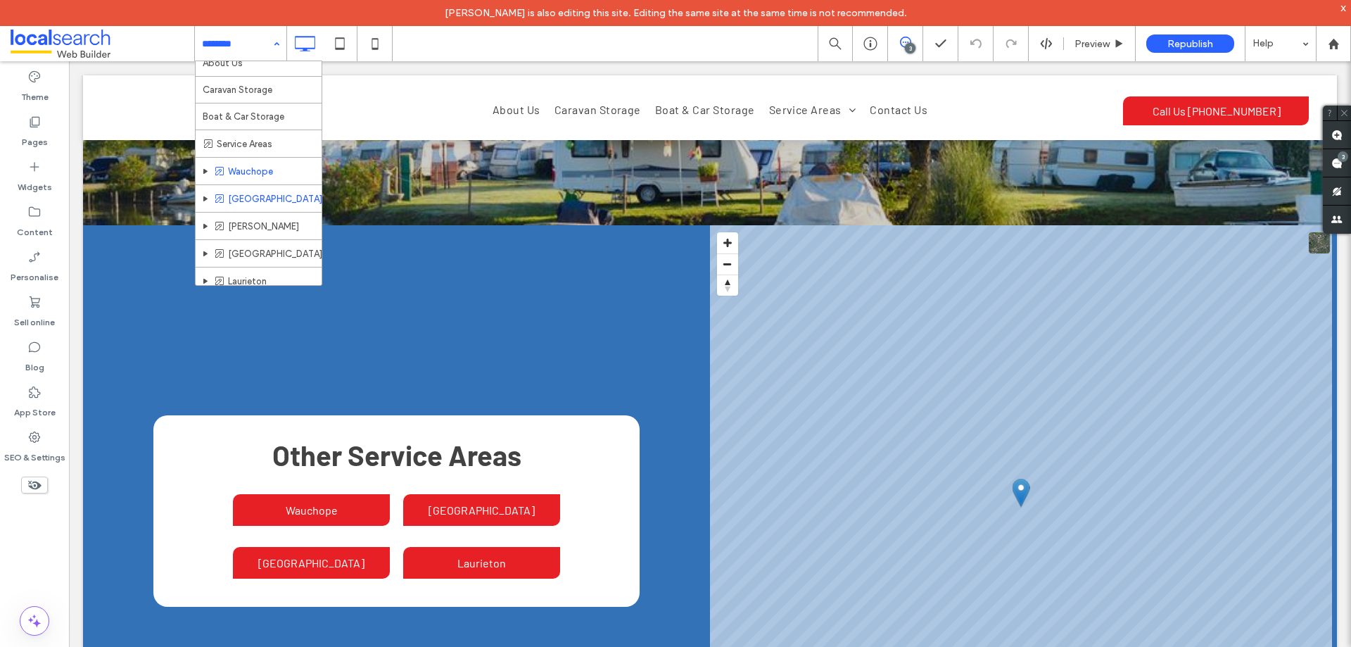
scroll to position [72, 0]
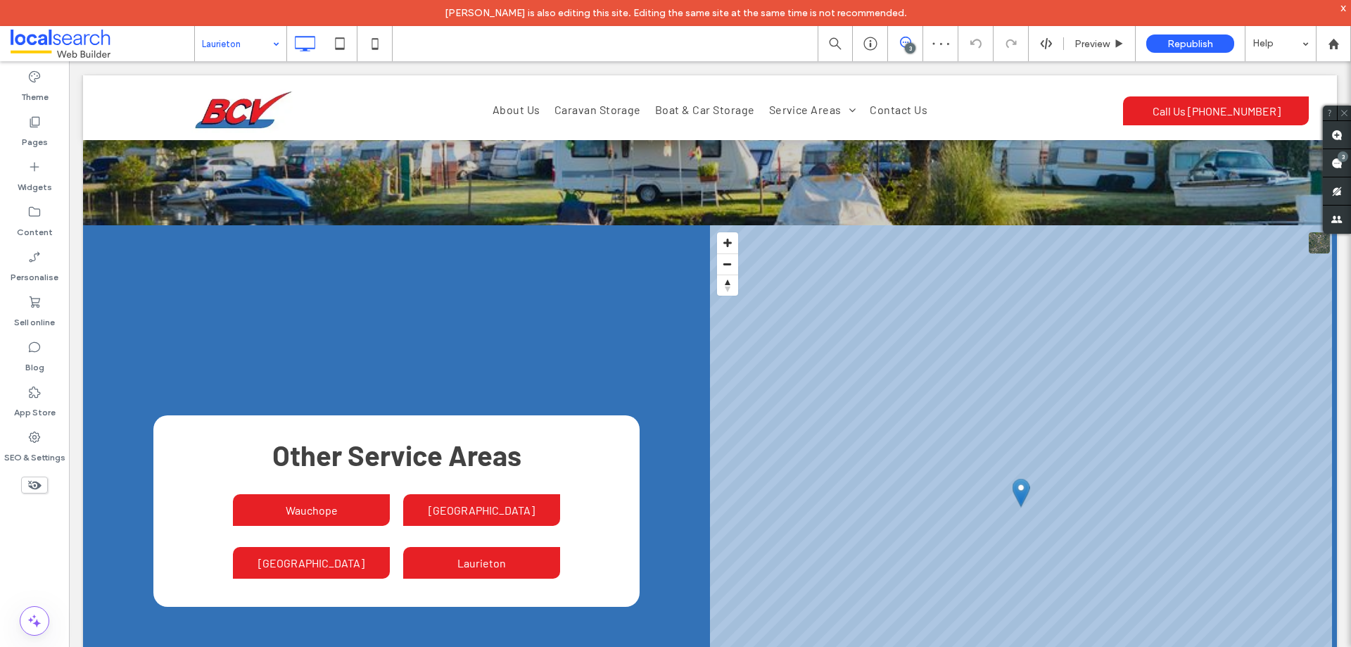
click at [261, 47] on input at bounding box center [237, 43] width 70 height 35
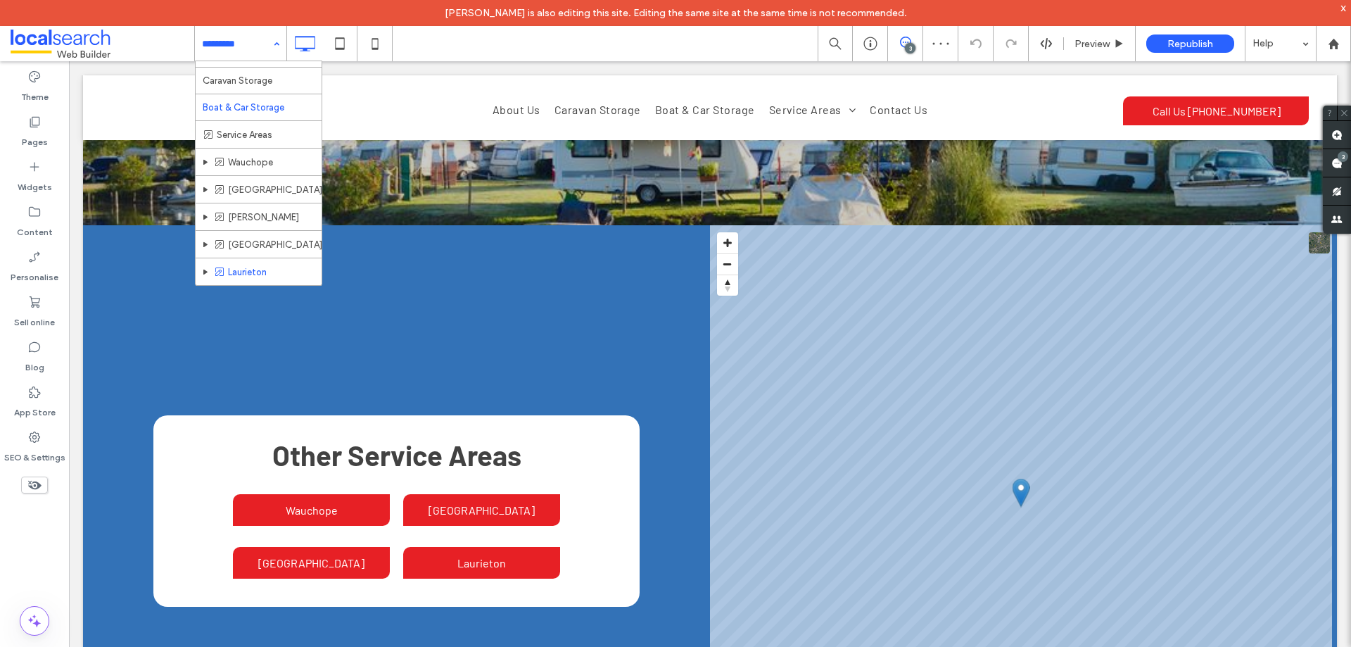
scroll to position [72, 0]
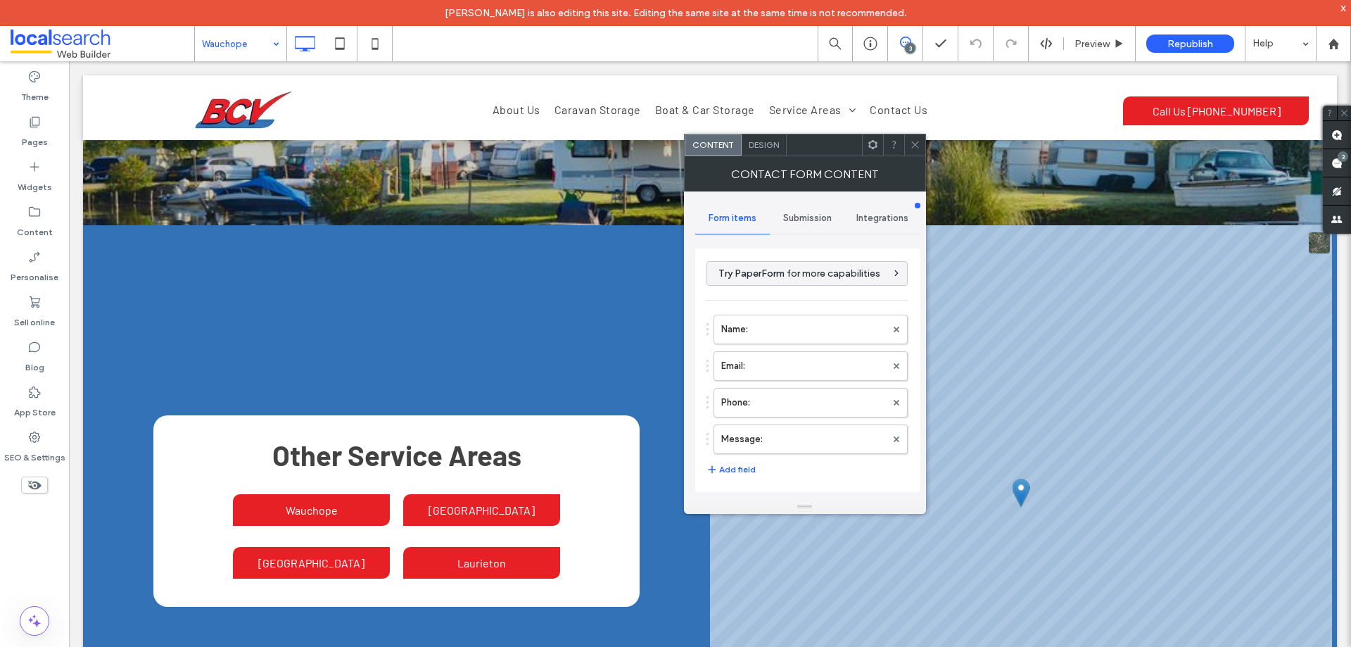
click at [760, 144] on span "Design" at bounding box center [764, 144] width 30 height 11
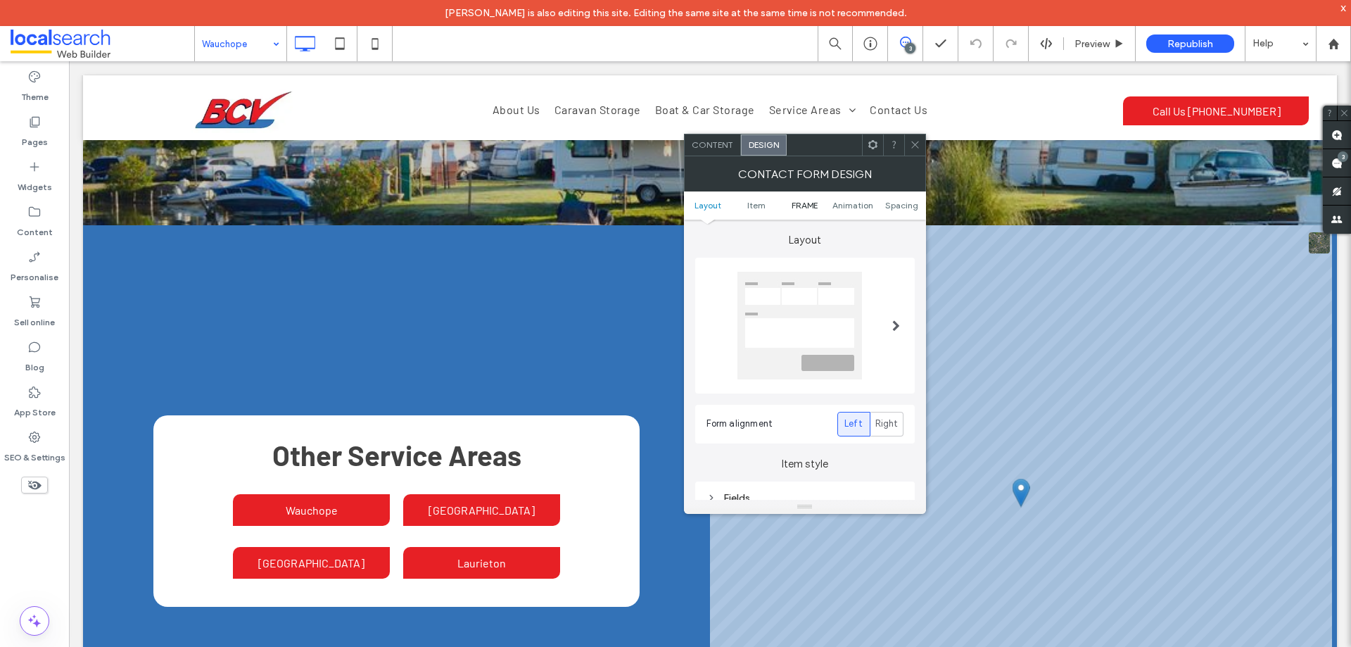
click at [809, 207] on span "FRAME" at bounding box center [805, 205] width 26 height 11
click at [827, 320] on div "Submission Message" at bounding box center [805, 318] width 197 height 12
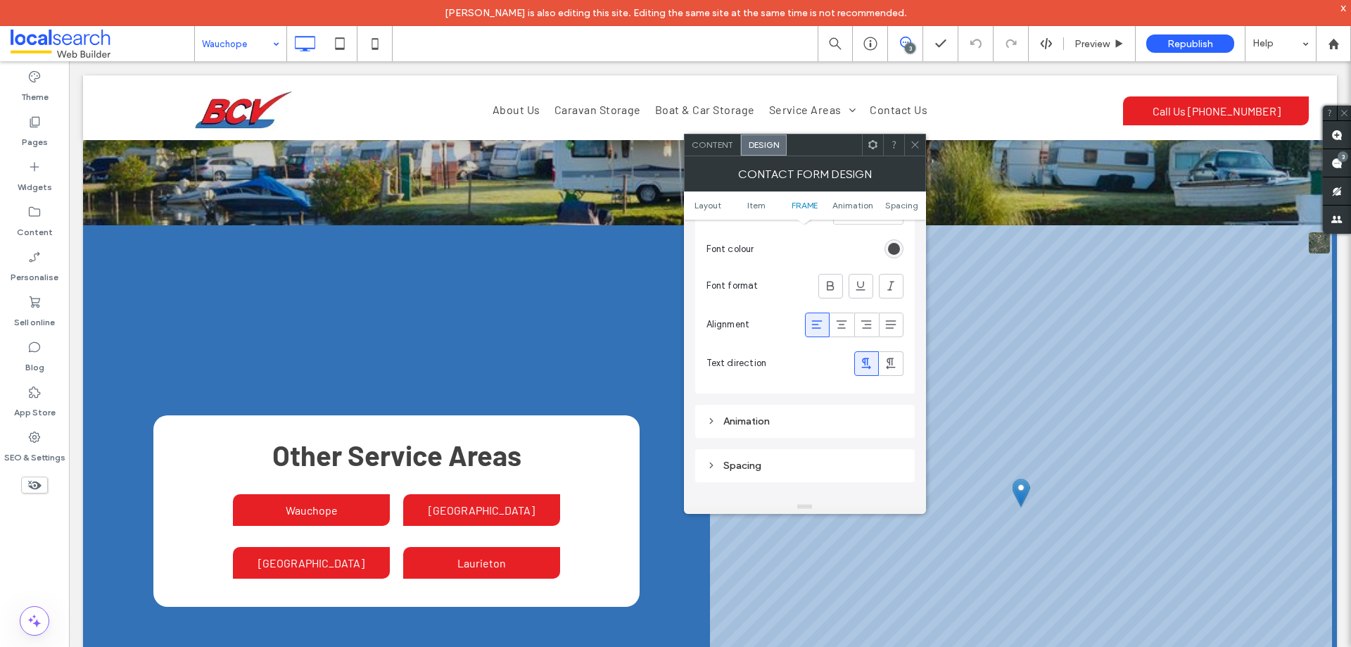
scroll to position [595, 0]
click at [916, 146] on icon at bounding box center [915, 144] width 11 height 11
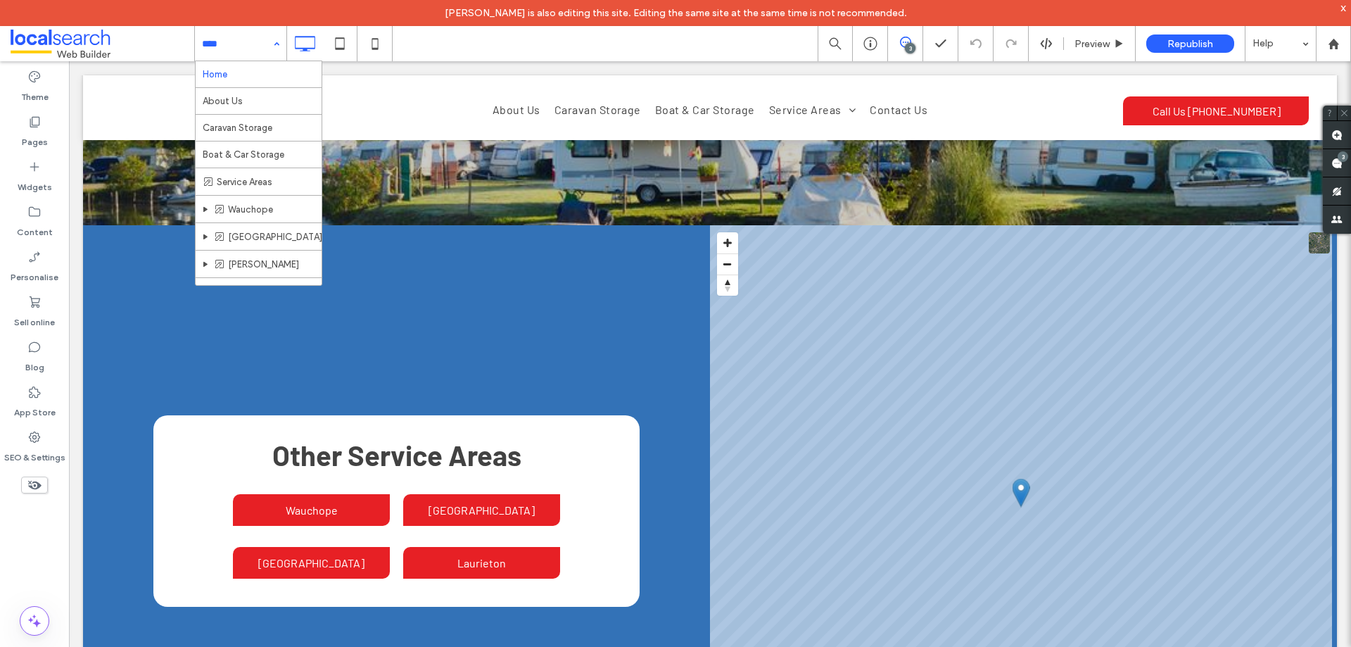
click at [270, 44] on div "Home About Us Caravan Storage Boat & Car Storage Service Areas Wauchope [GEOGRA…" at bounding box center [240, 43] width 91 height 35
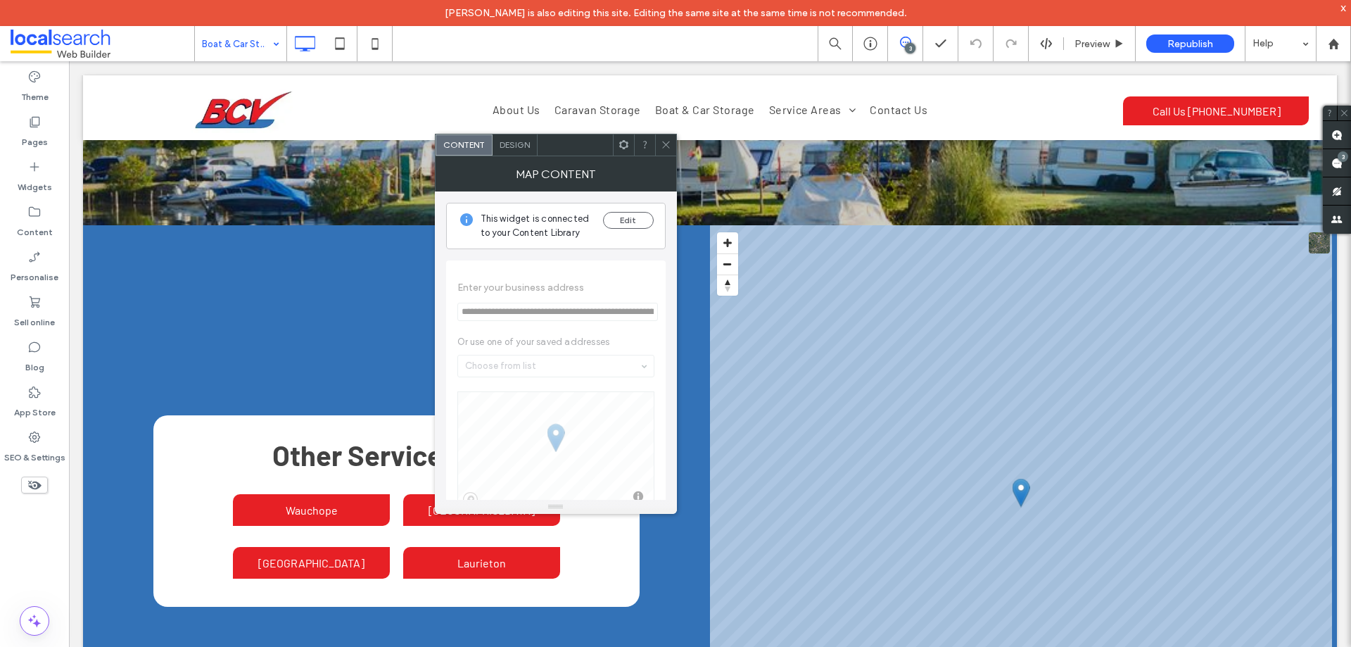
click at [669, 141] on icon at bounding box center [666, 144] width 11 height 11
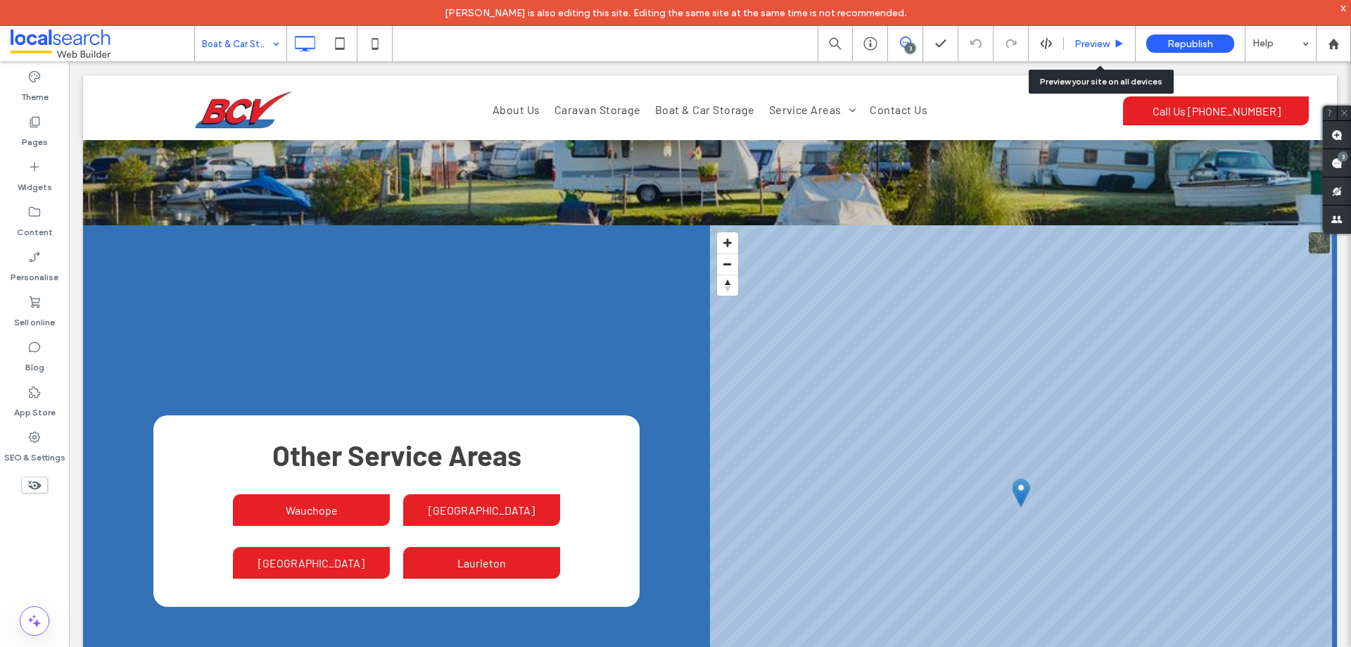
click at [1087, 44] on span "Preview" at bounding box center [1092, 44] width 35 height 12
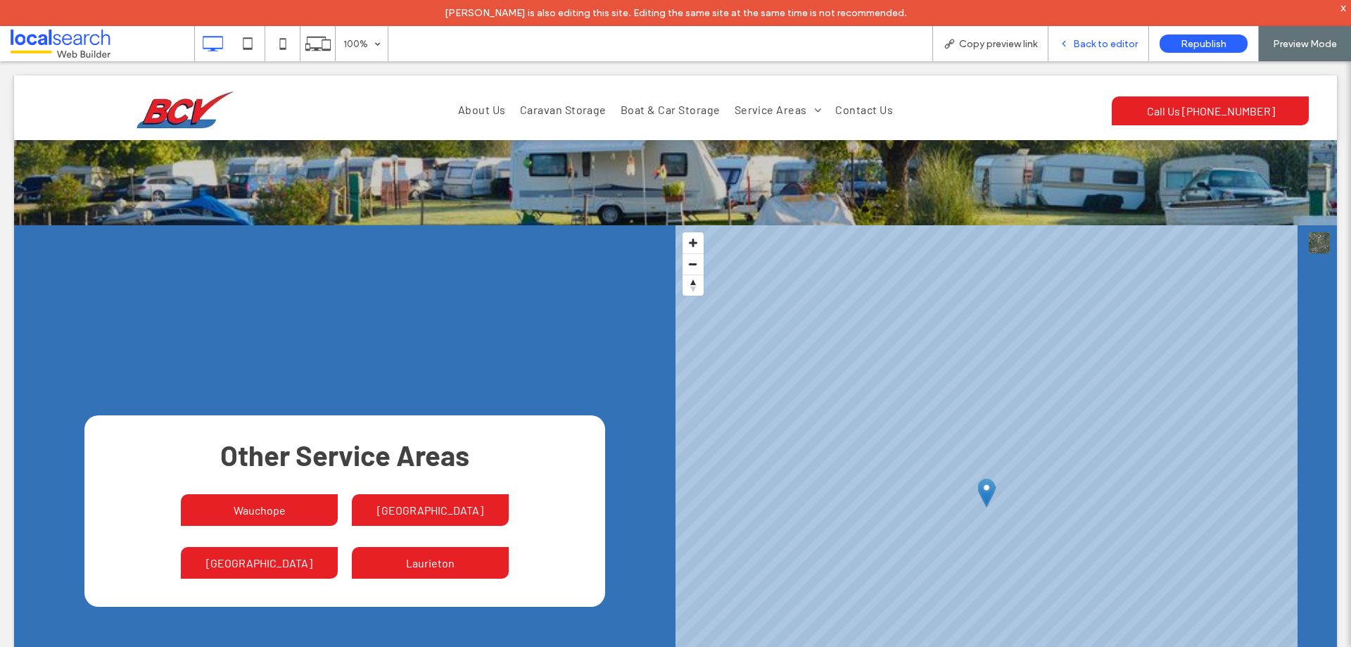
click at [1112, 39] on span "Back to editor" at bounding box center [1105, 44] width 65 height 12
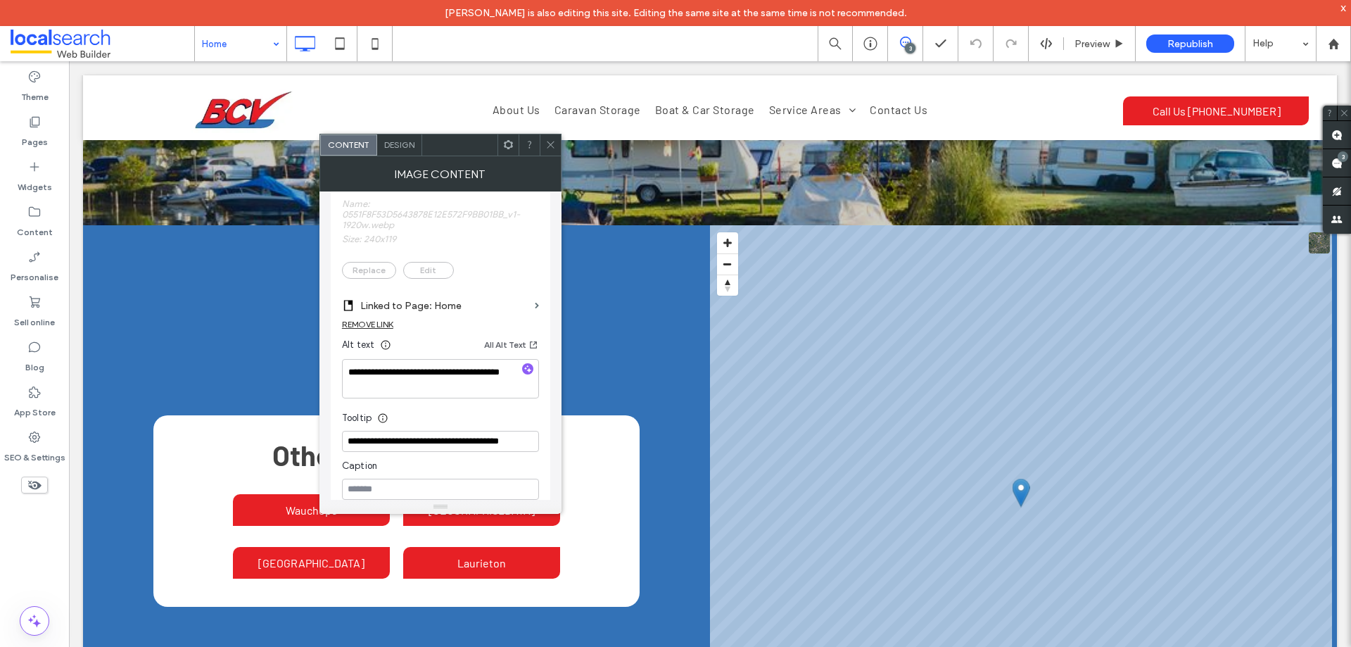
scroll to position [352, 0]
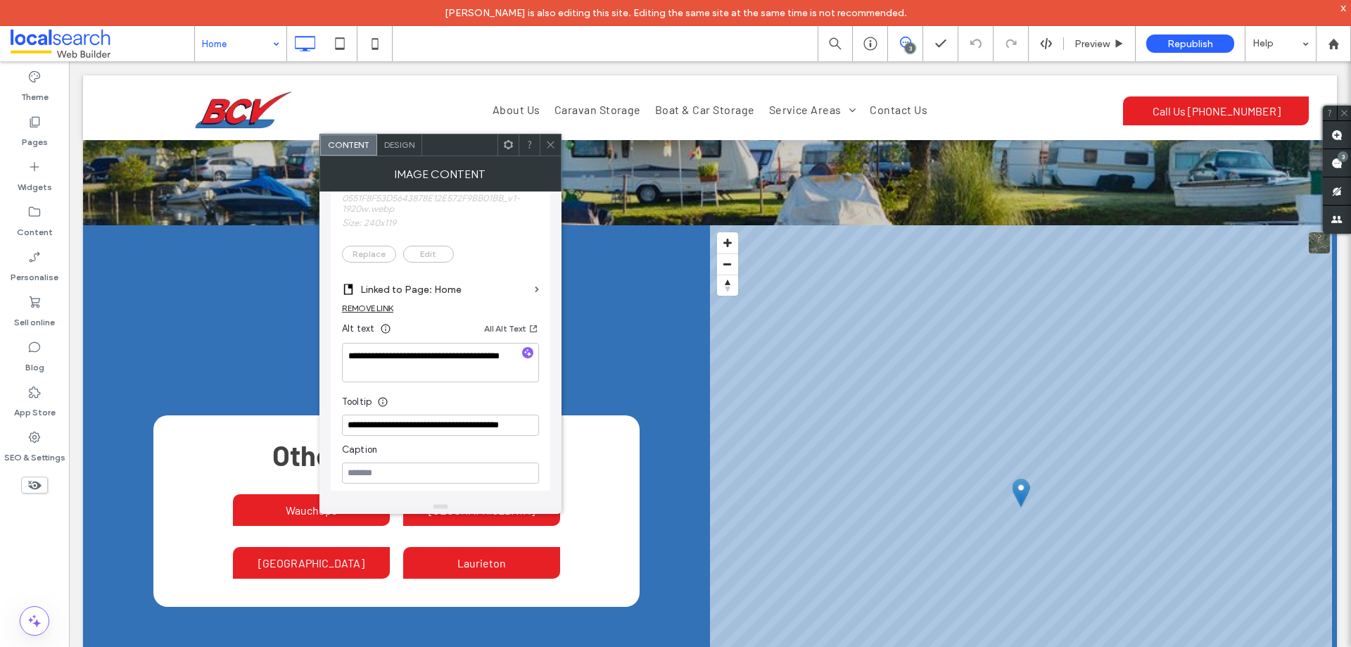
click at [547, 143] on icon at bounding box center [550, 144] width 11 height 11
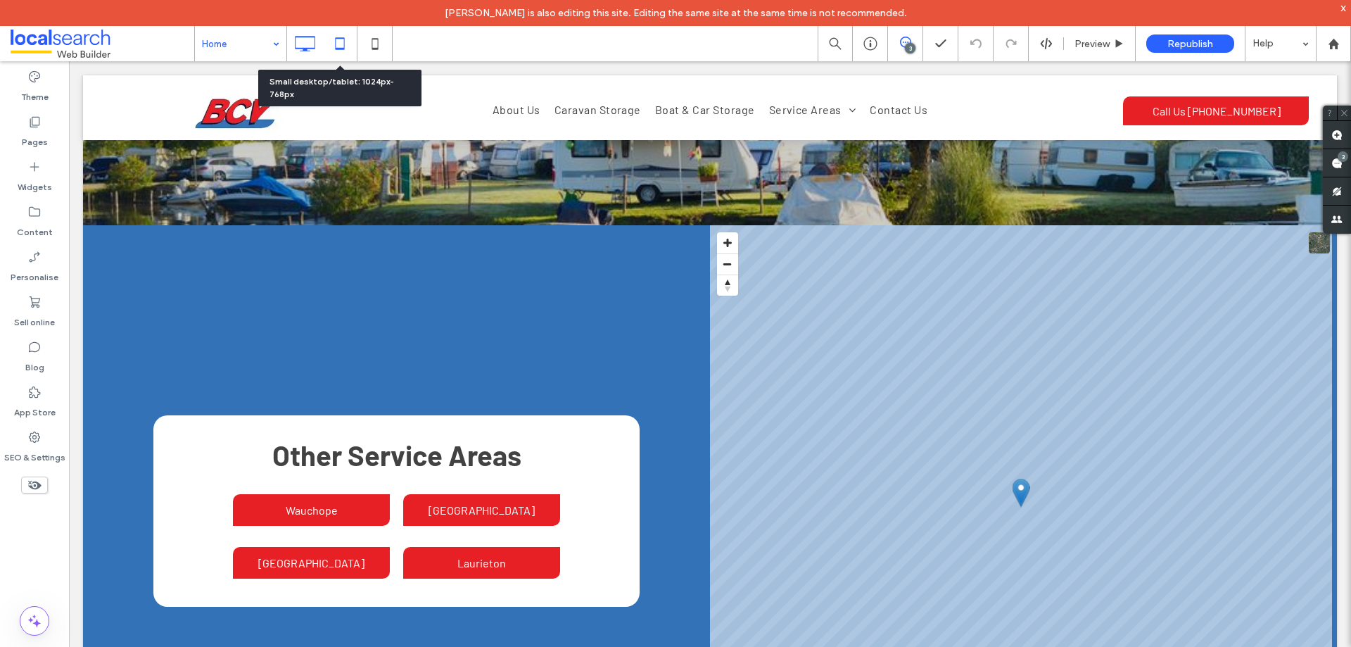
click at [328, 37] on icon at bounding box center [340, 44] width 28 height 28
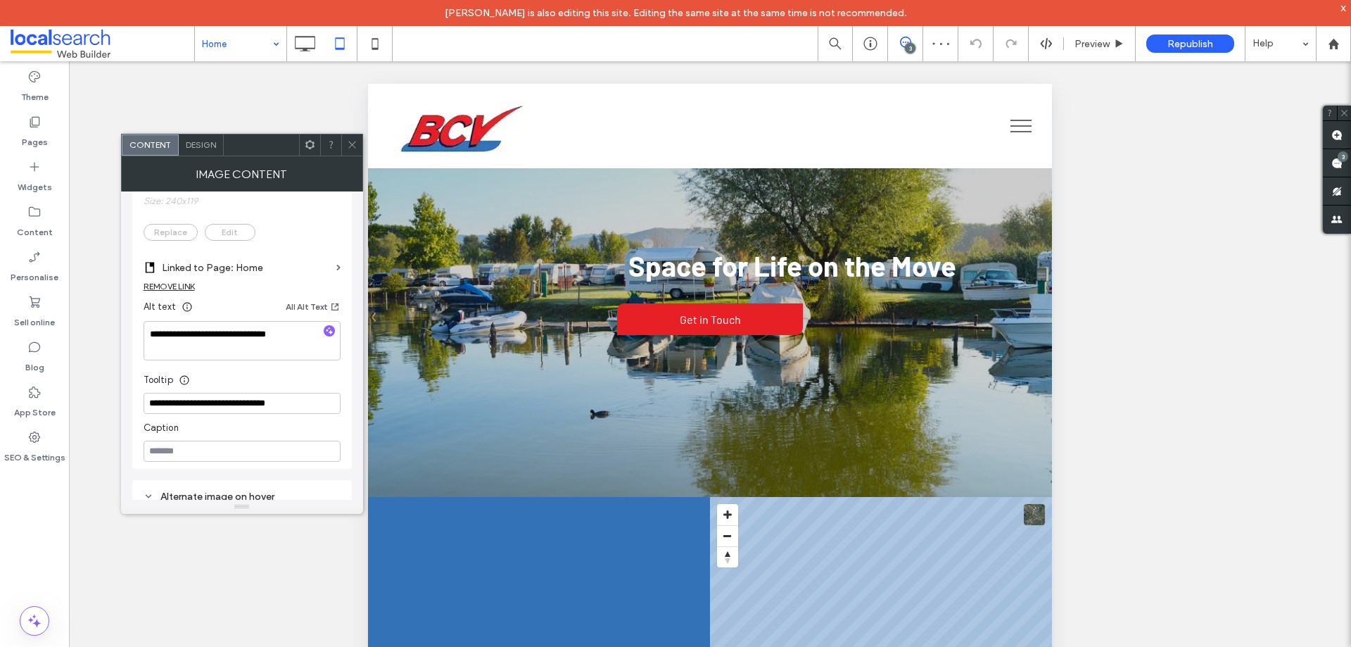
scroll to position [350, 0]
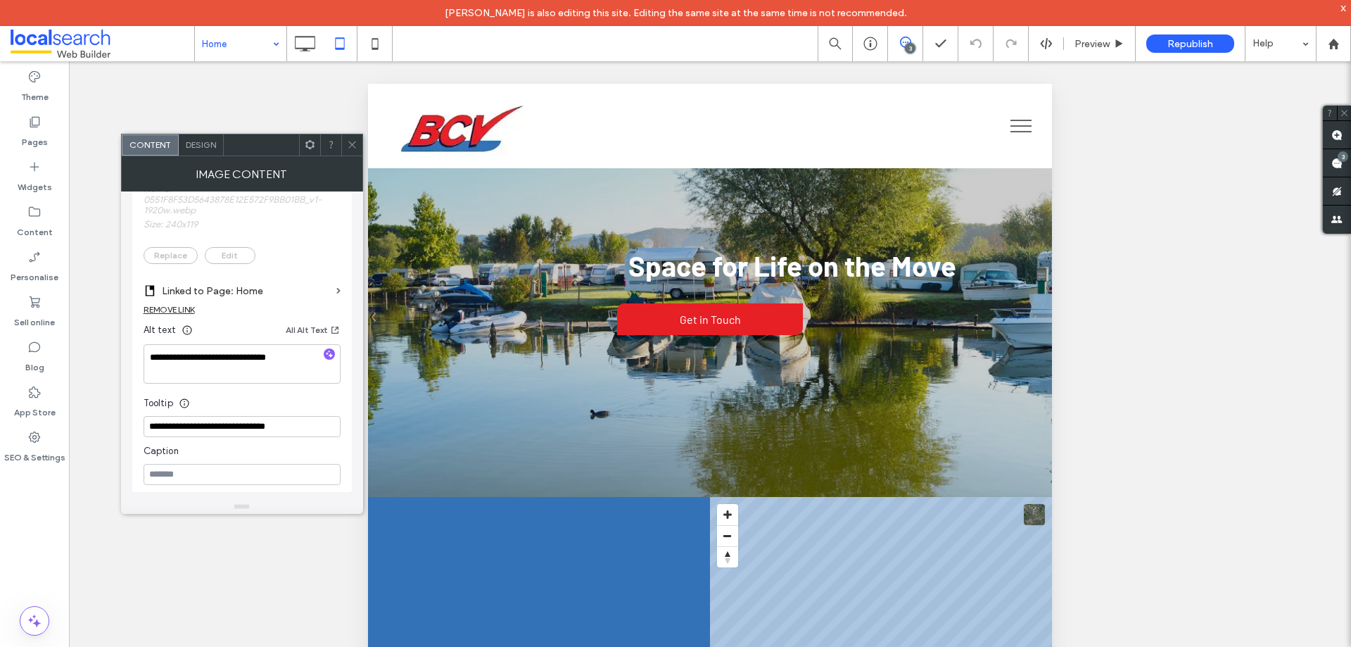
drag, startPoint x: 348, startPoint y: 148, endPoint x: 291, endPoint y: 89, distance: 81.6
click at [348, 148] on icon at bounding box center [352, 144] width 11 height 11
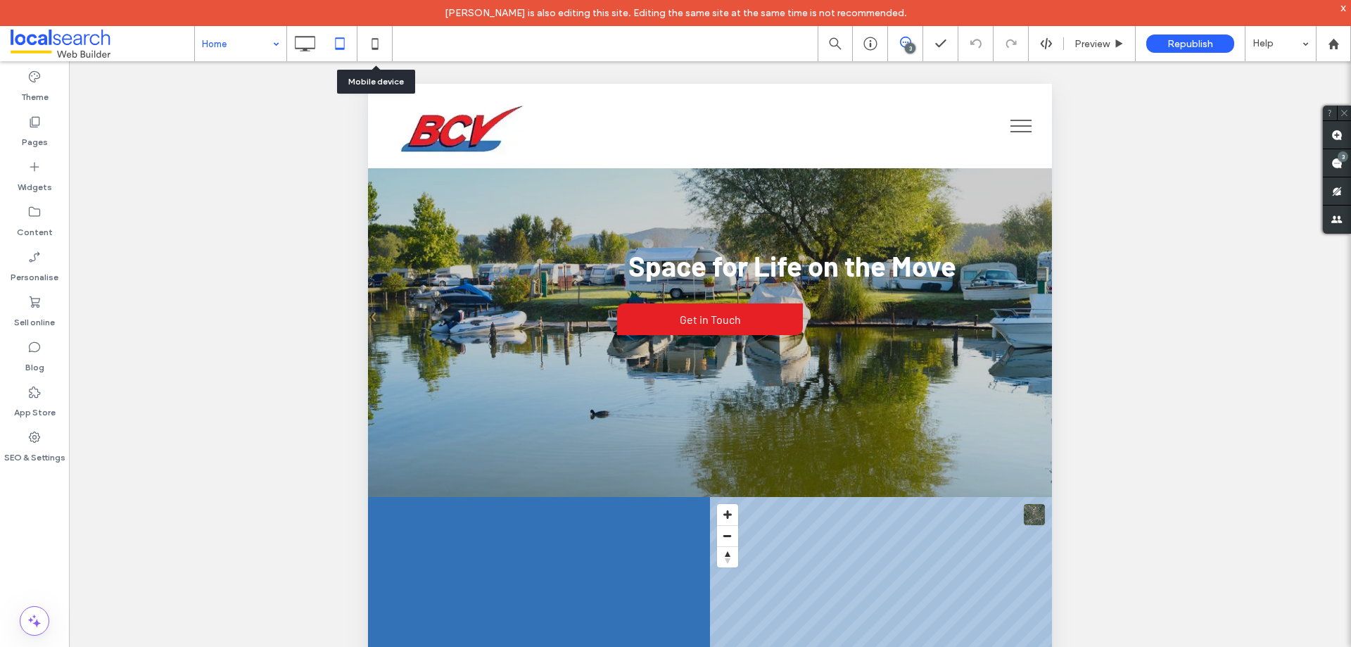
click at [369, 40] on icon at bounding box center [375, 44] width 28 height 28
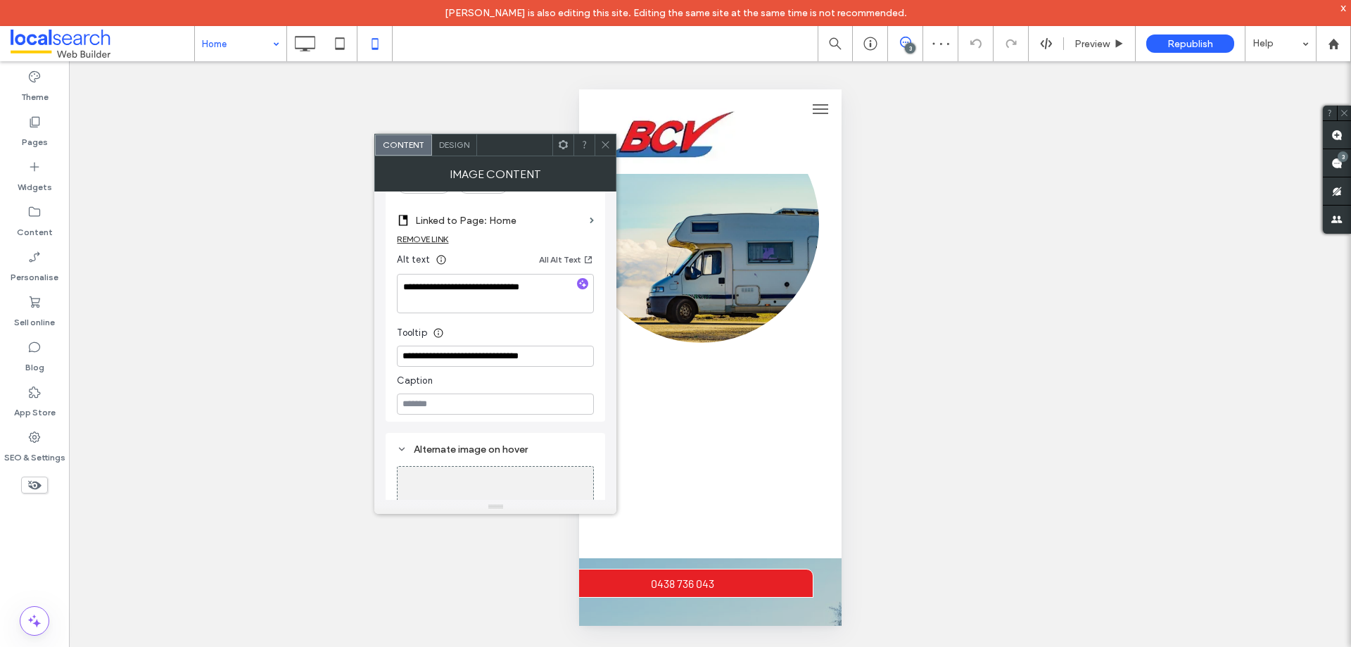
scroll to position [422, 0]
click at [608, 144] on icon at bounding box center [605, 144] width 11 height 11
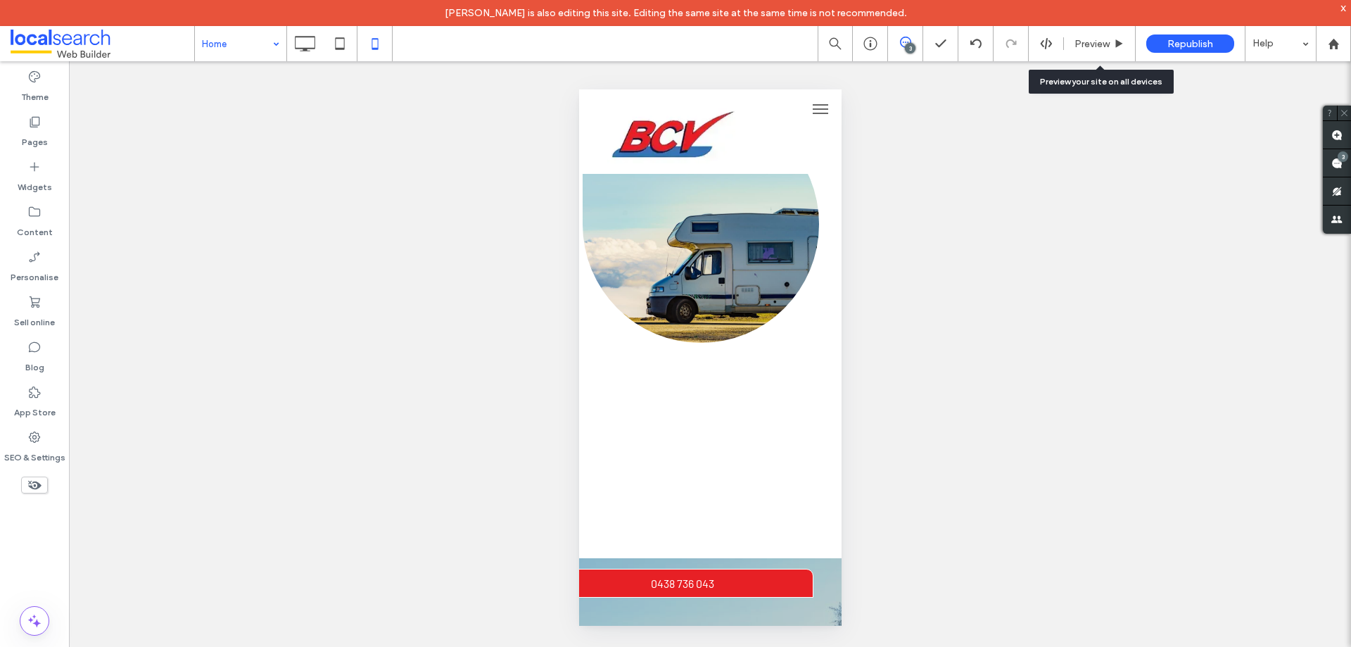
click at [1098, 41] on span "Preview" at bounding box center [1092, 44] width 35 height 12
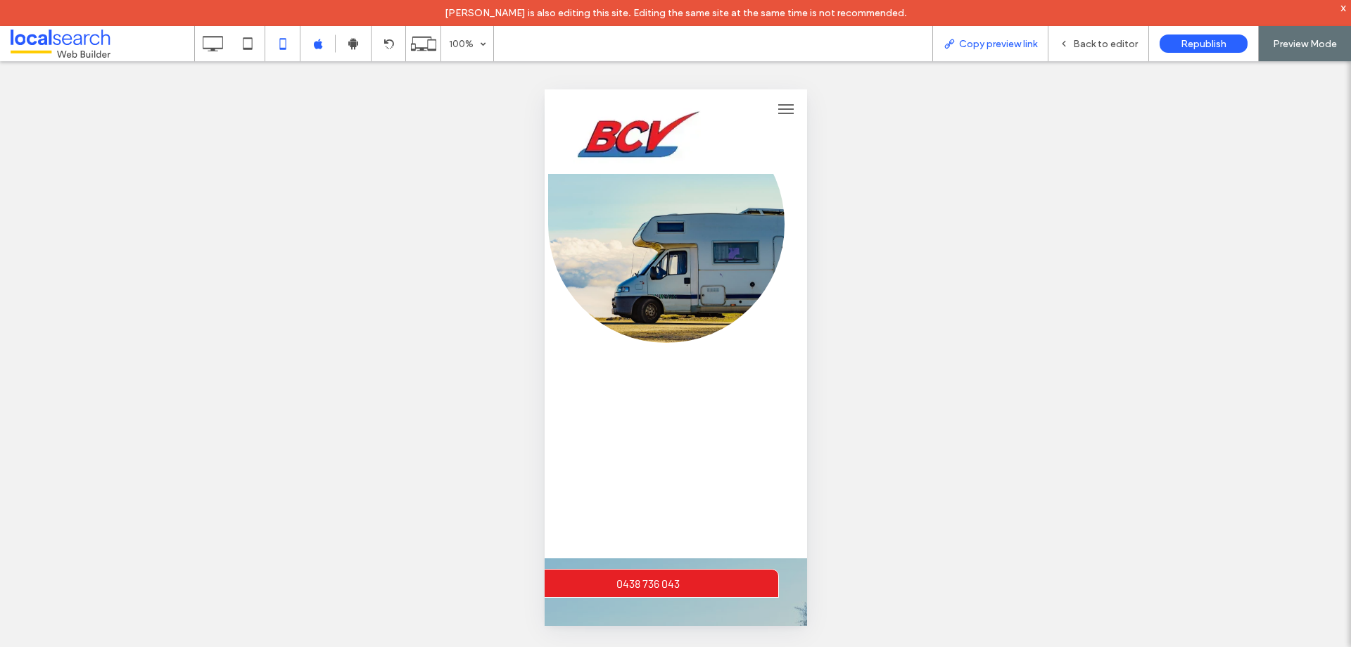
click at [1024, 34] on div "Copy preview link" at bounding box center [990, 43] width 116 height 35
click at [1028, 50] on div "Copy preview link" at bounding box center [990, 43] width 116 height 35
click at [1023, 47] on span "Copy preview link" at bounding box center [998, 44] width 78 height 12
